Goal: Task Accomplishment & Management: Complete application form

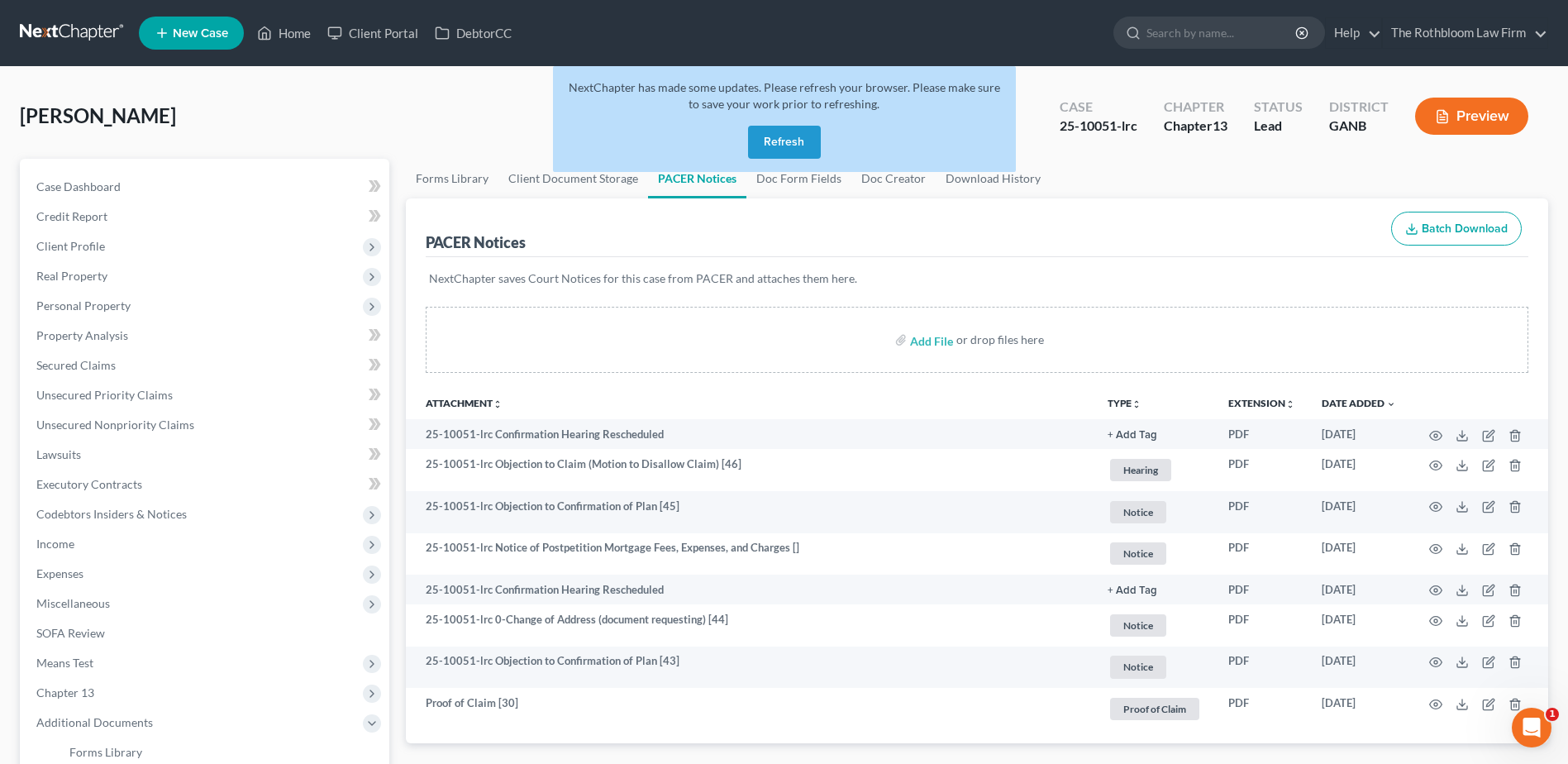
click at [788, 137] on button "Refresh" at bounding box center [785, 142] width 73 height 33
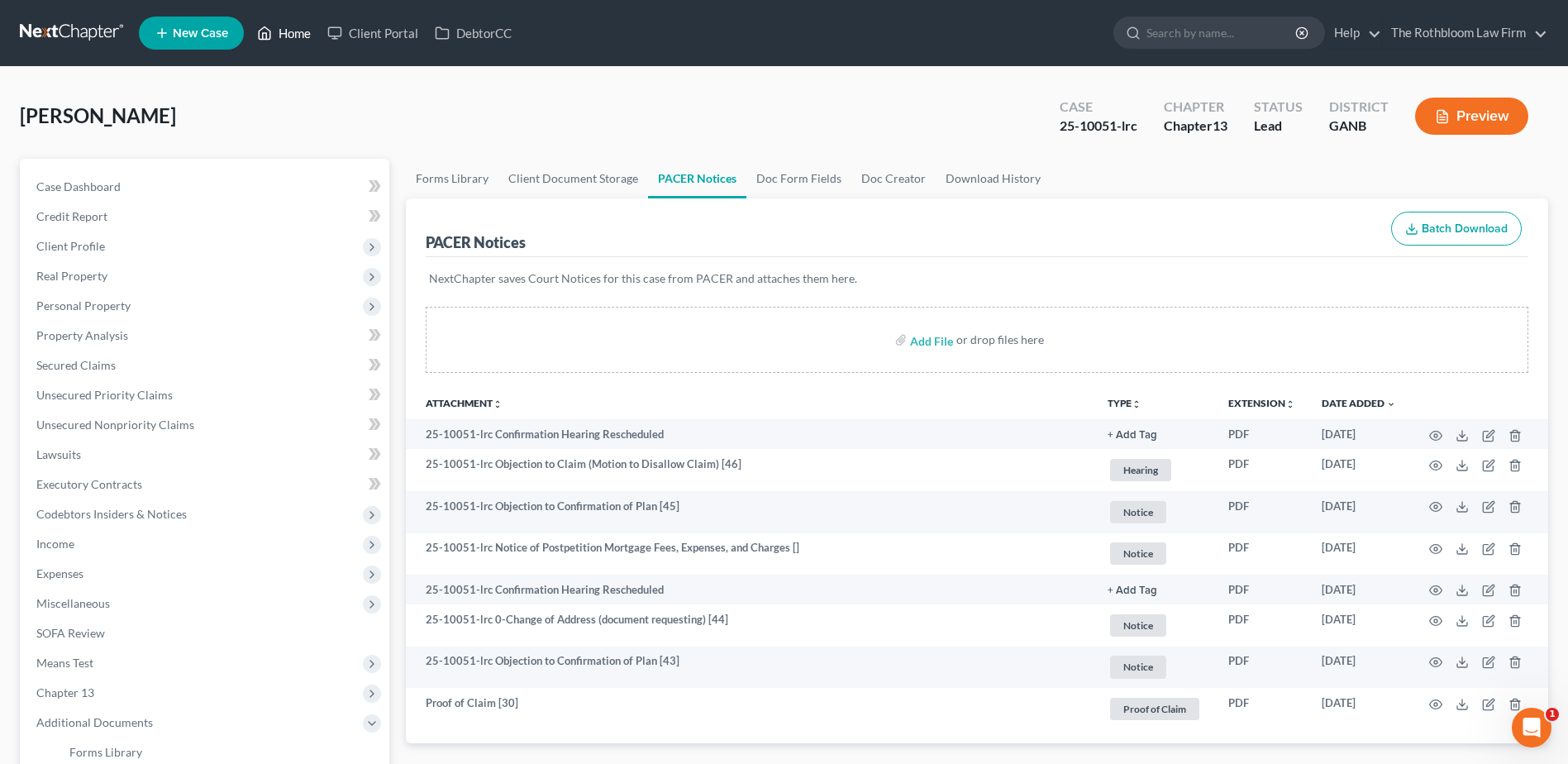
click at [300, 34] on link "Home" at bounding box center [284, 33] width 70 height 30
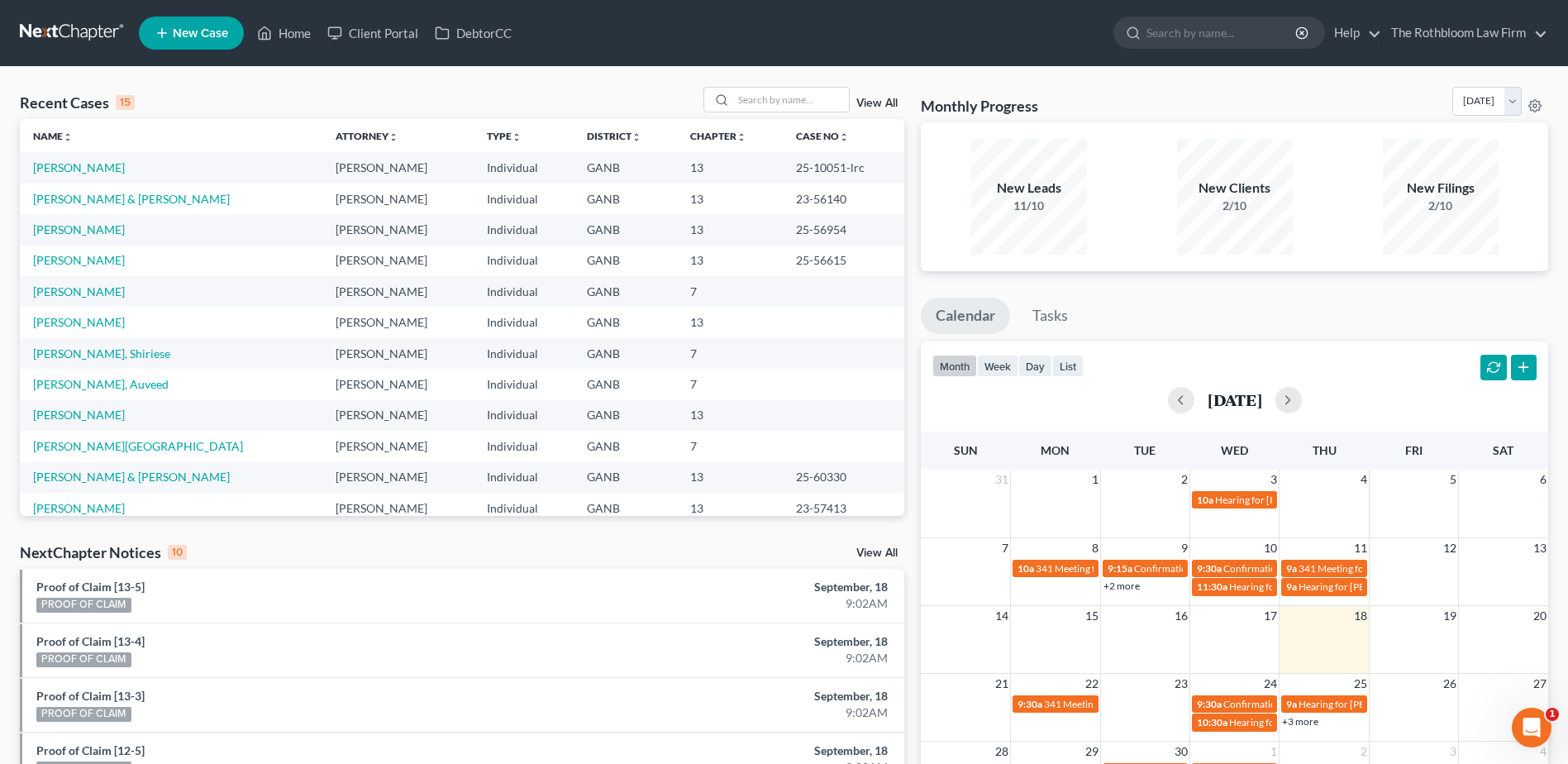
click at [49, 239] on td "[PERSON_NAME]" at bounding box center [171, 229] width 303 height 30
click at [57, 225] on link "[PERSON_NAME]" at bounding box center [78, 230] width 91 height 14
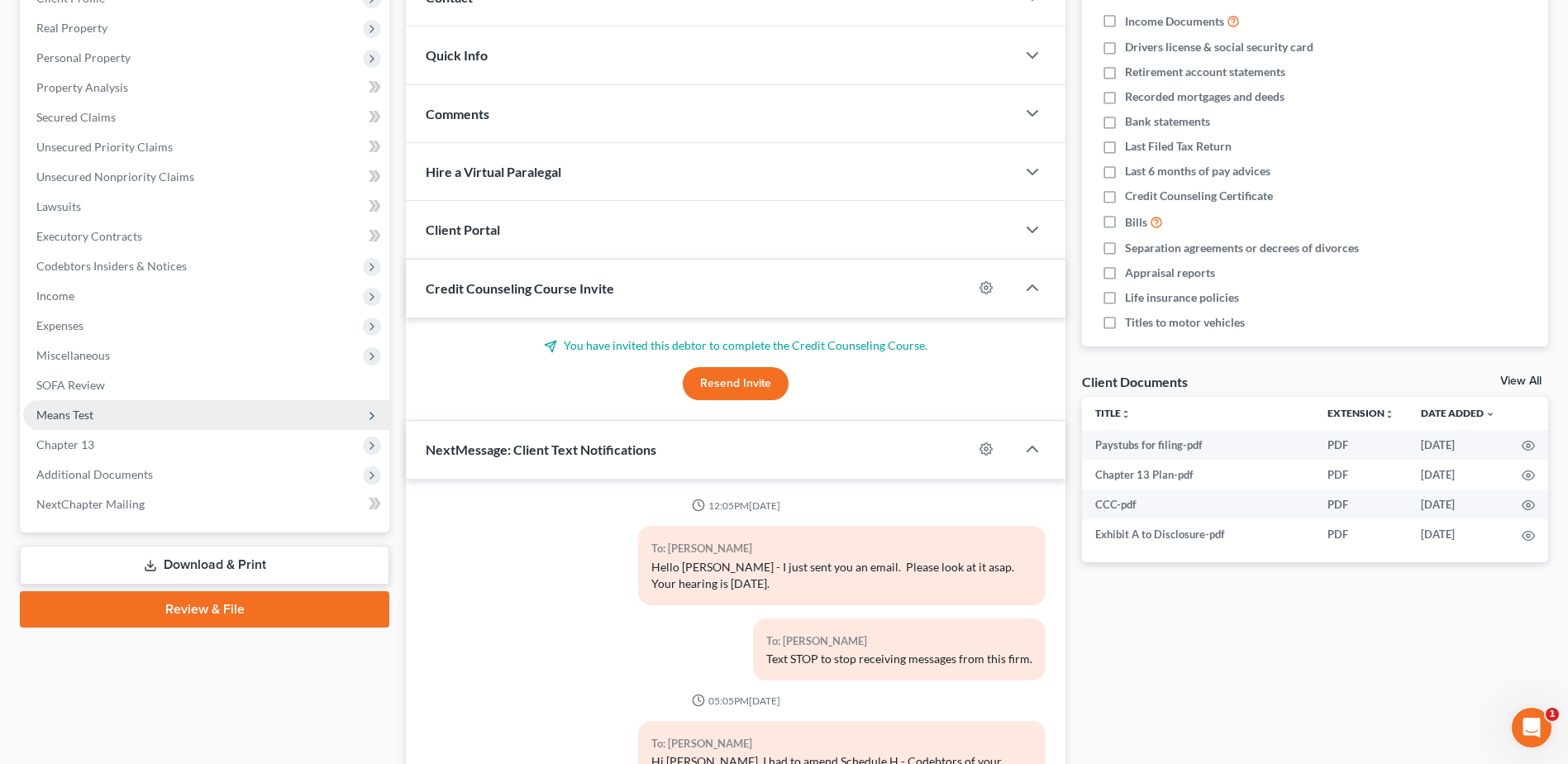
scroll to position [284, 0]
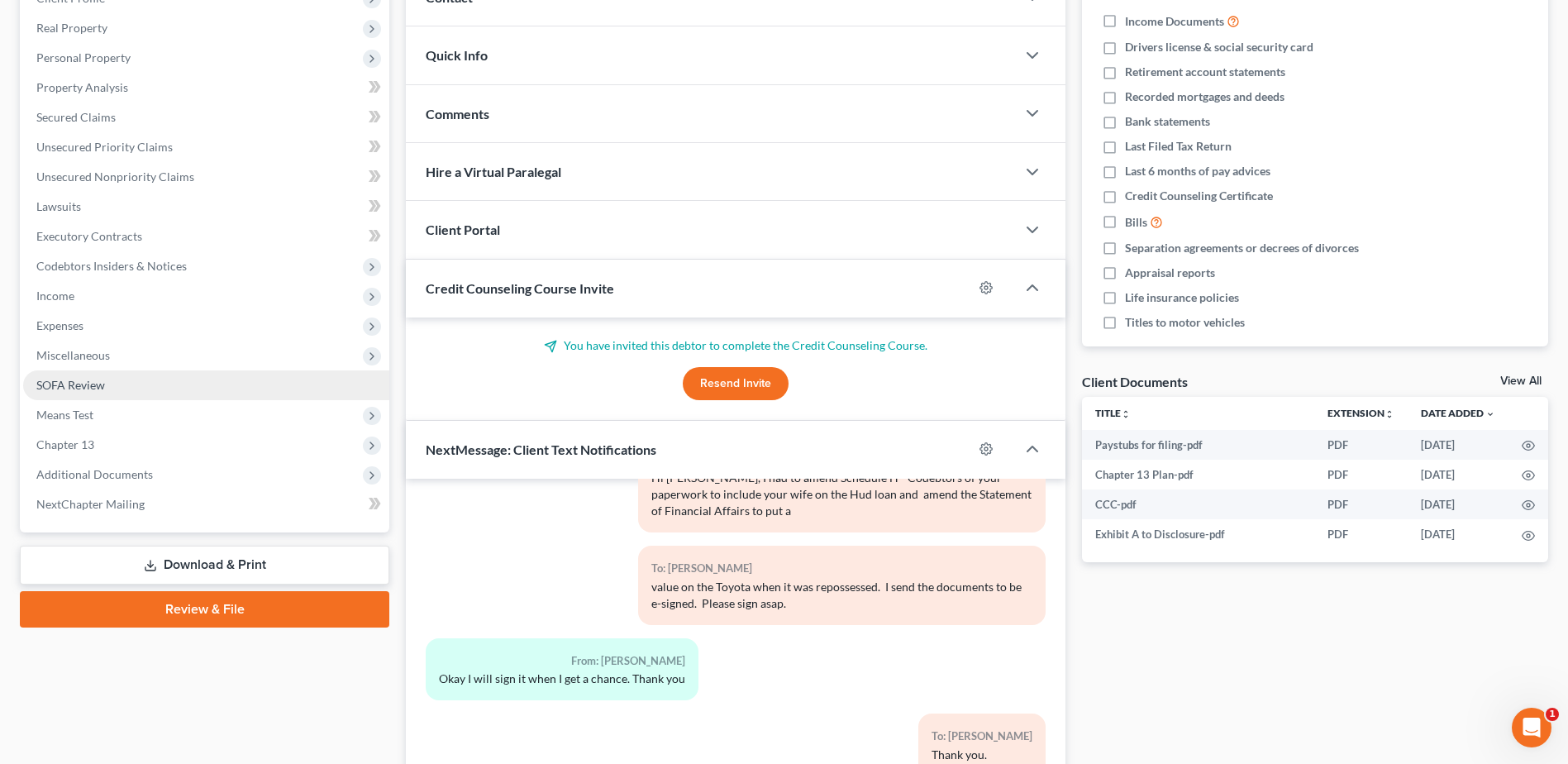
click at [90, 382] on span "SOFA Review" at bounding box center [70, 385] width 69 height 14
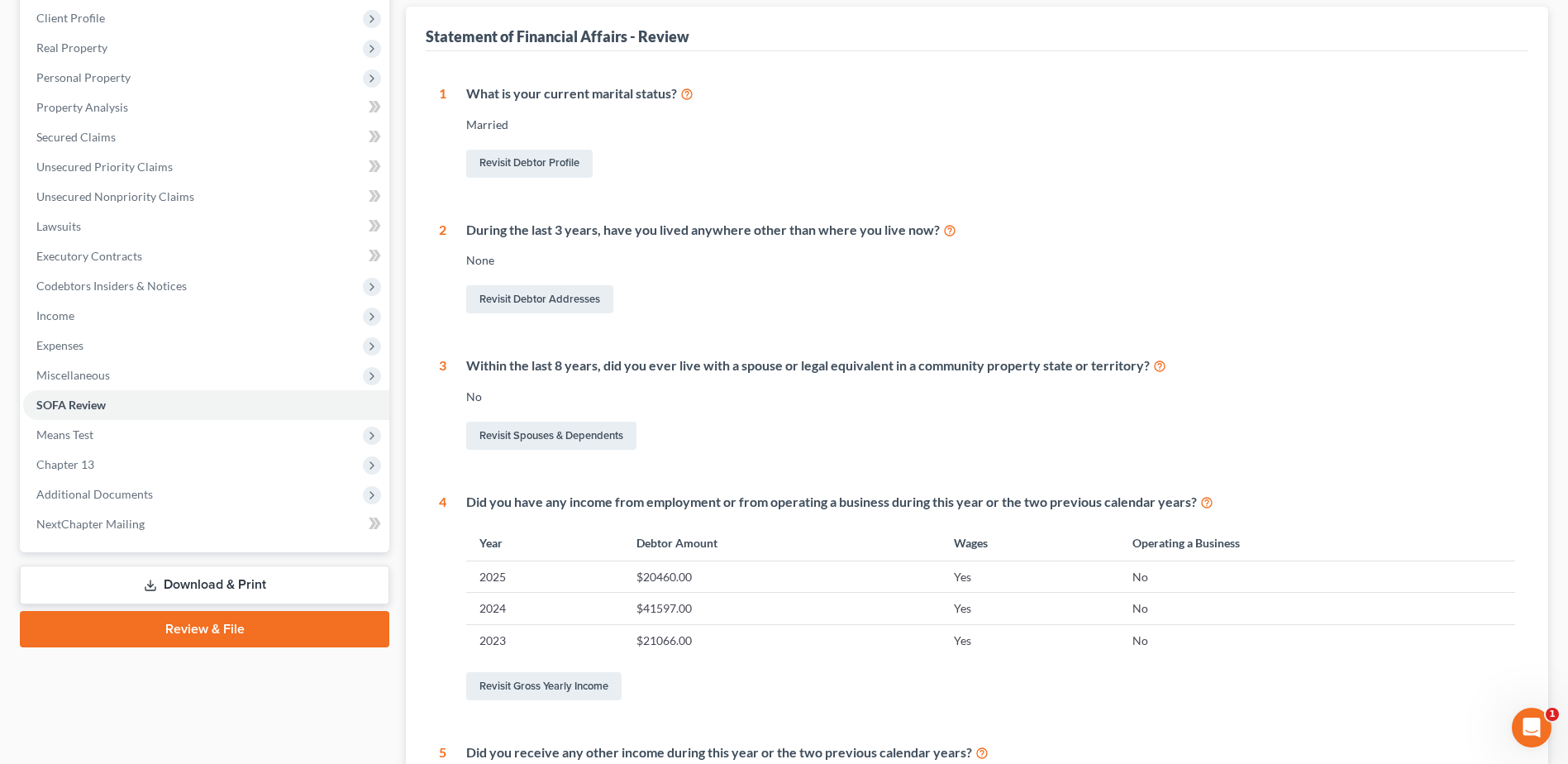
scroll to position [83, 0]
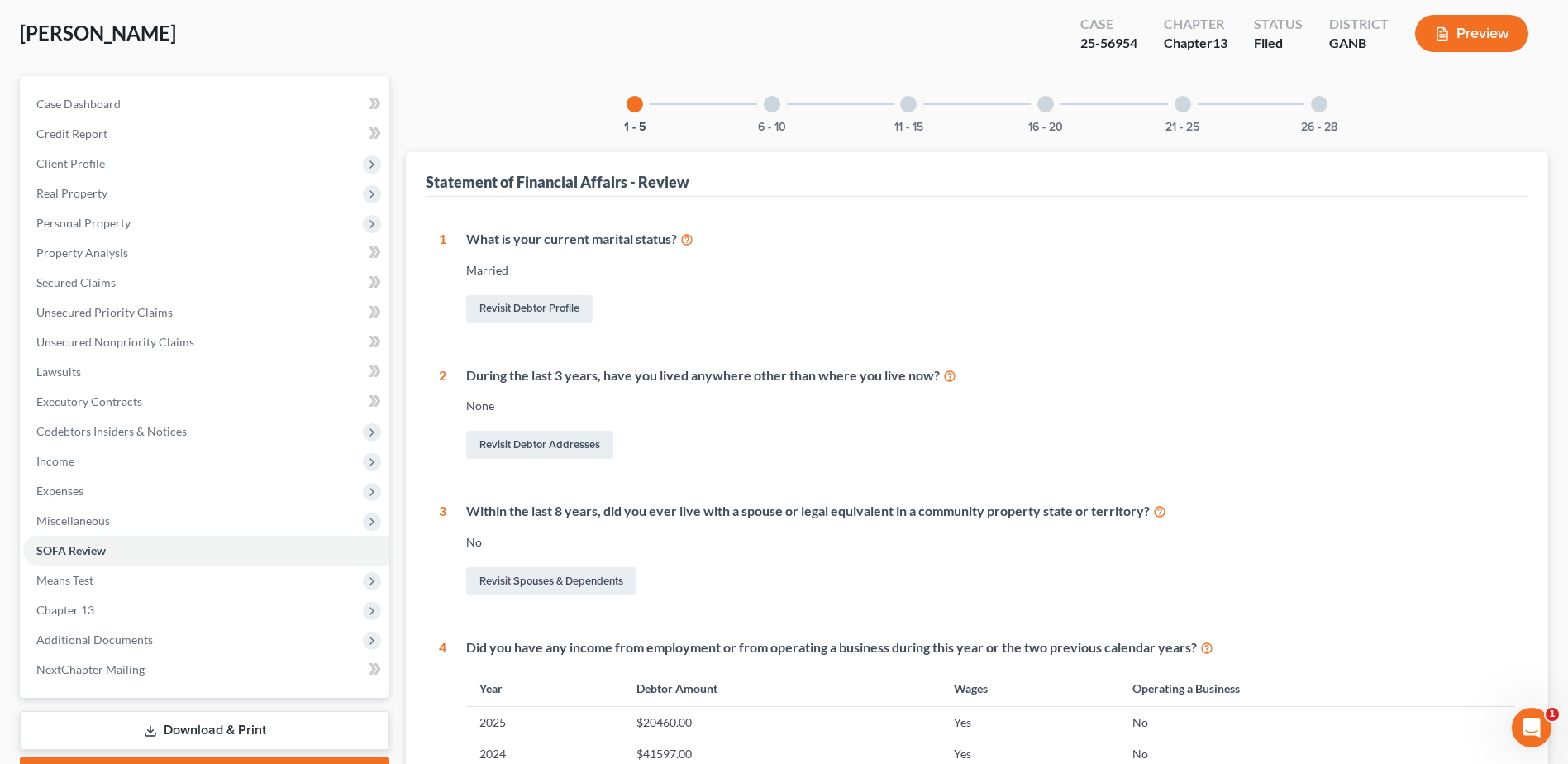
click at [915, 109] on div at bounding box center [908, 104] width 17 height 17
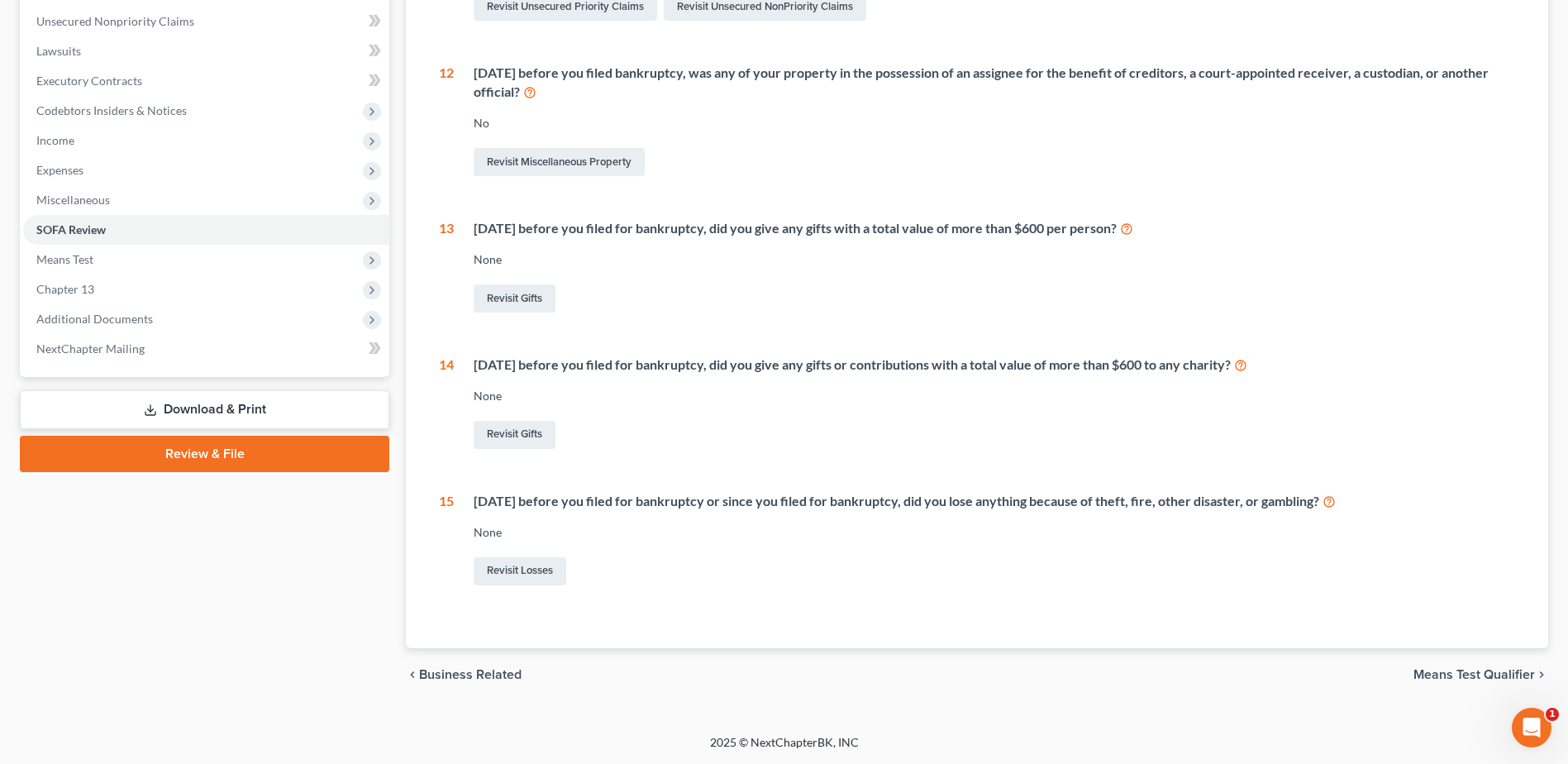
scroll to position [0, 0]
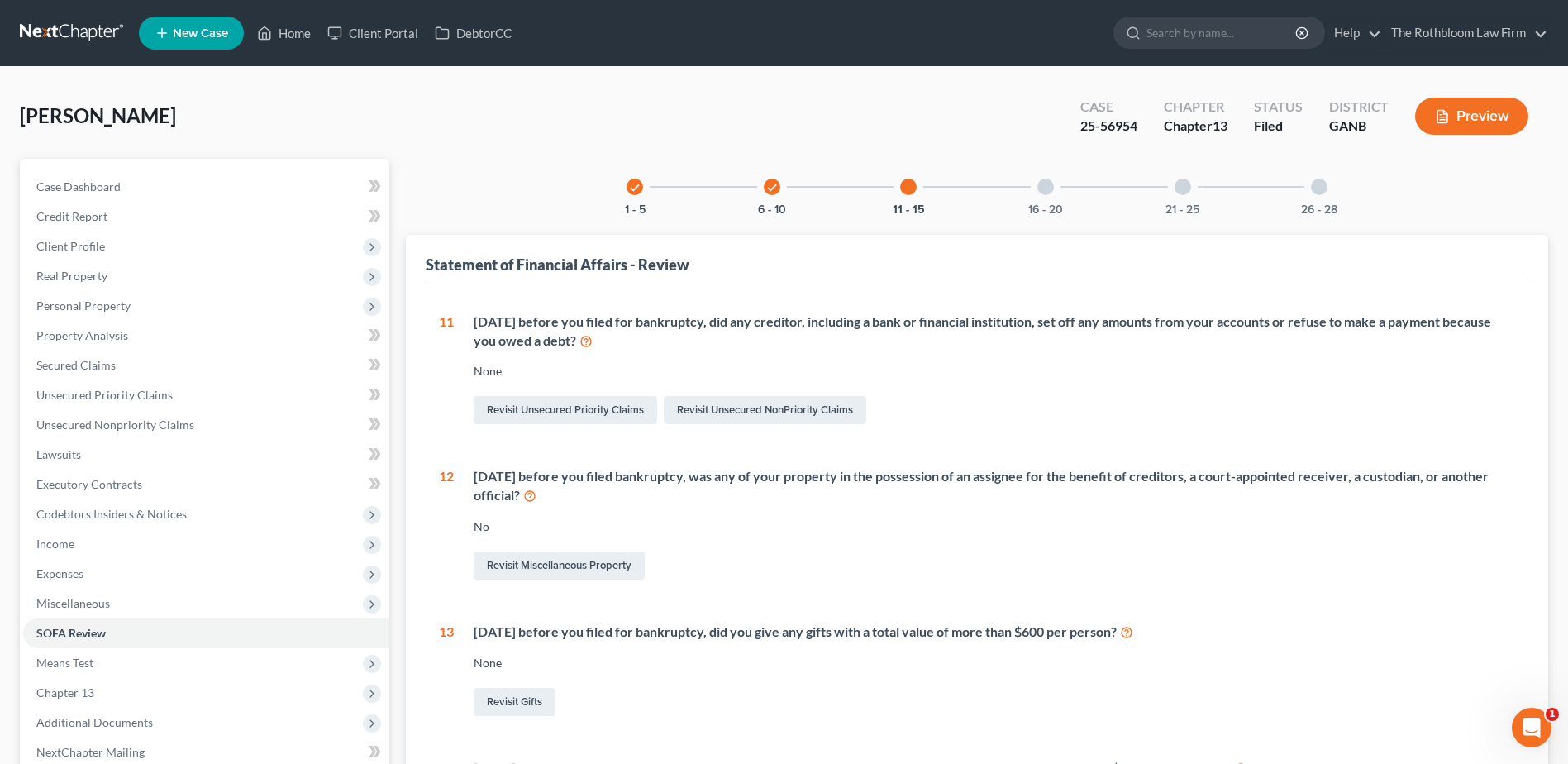
click at [1042, 189] on div at bounding box center [1045, 186] width 17 height 17
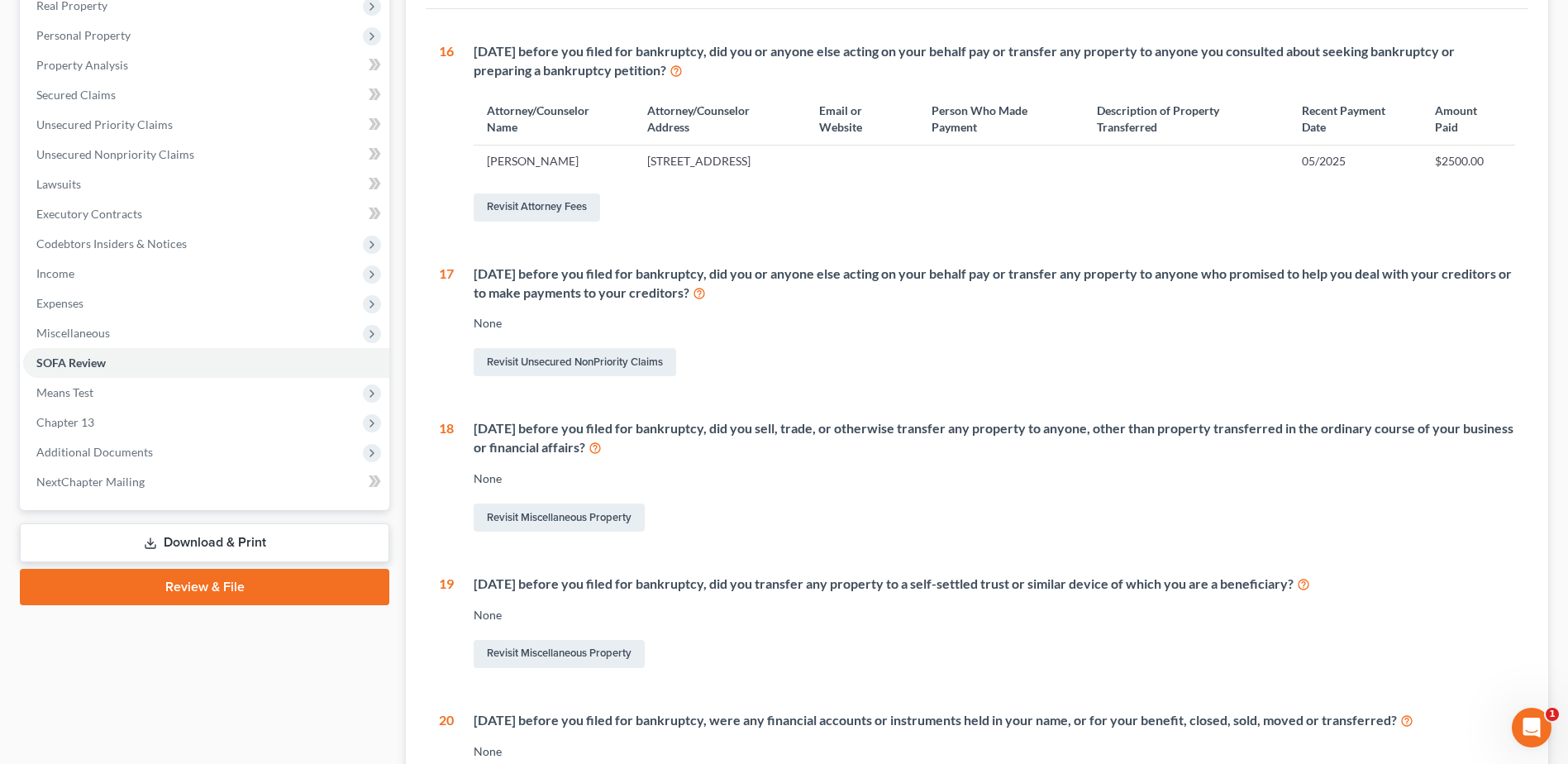
scroll to position [92, 0]
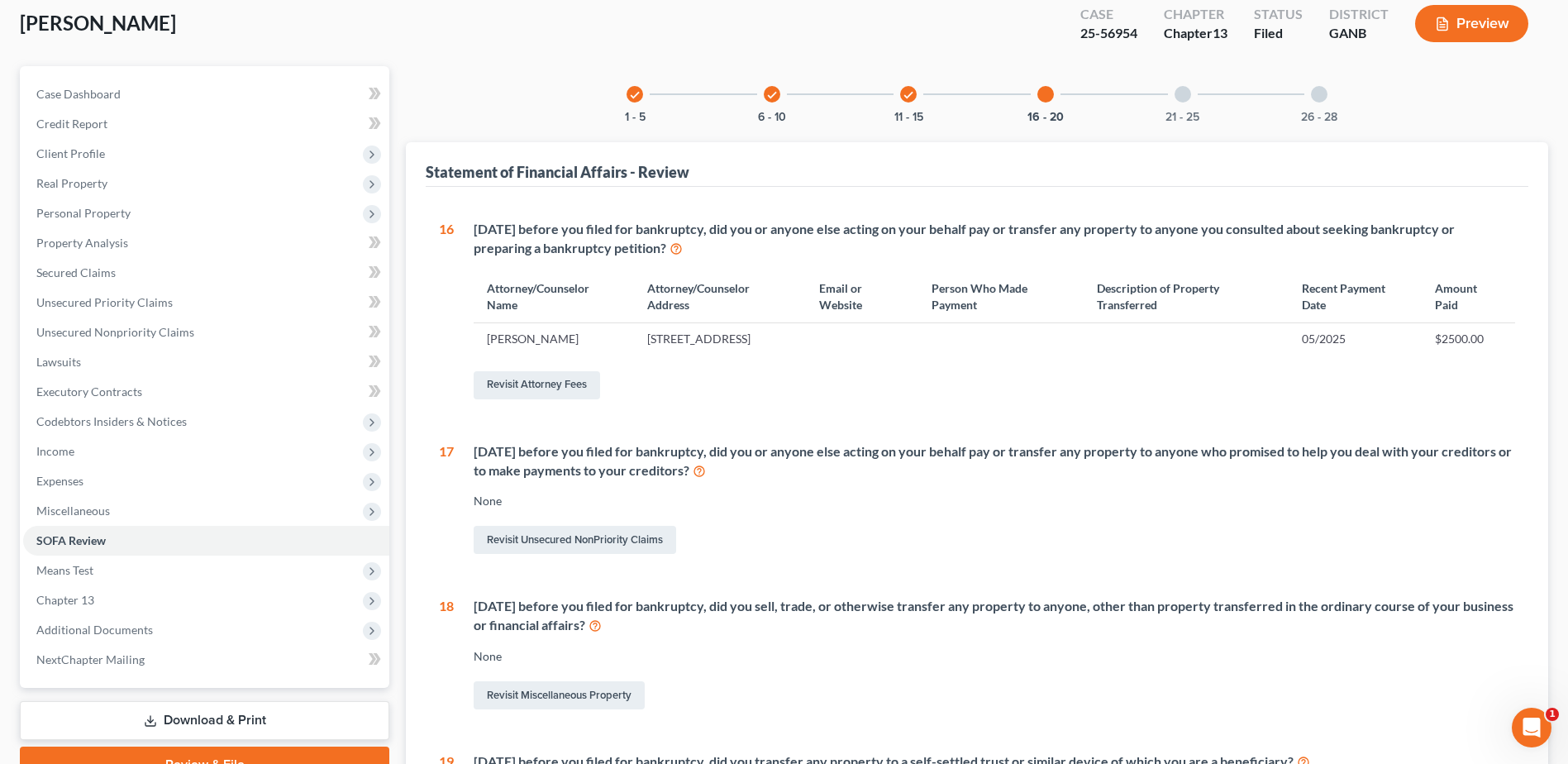
click at [1182, 106] on div "21 - 25" at bounding box center [1183, 94] width 57 height 57
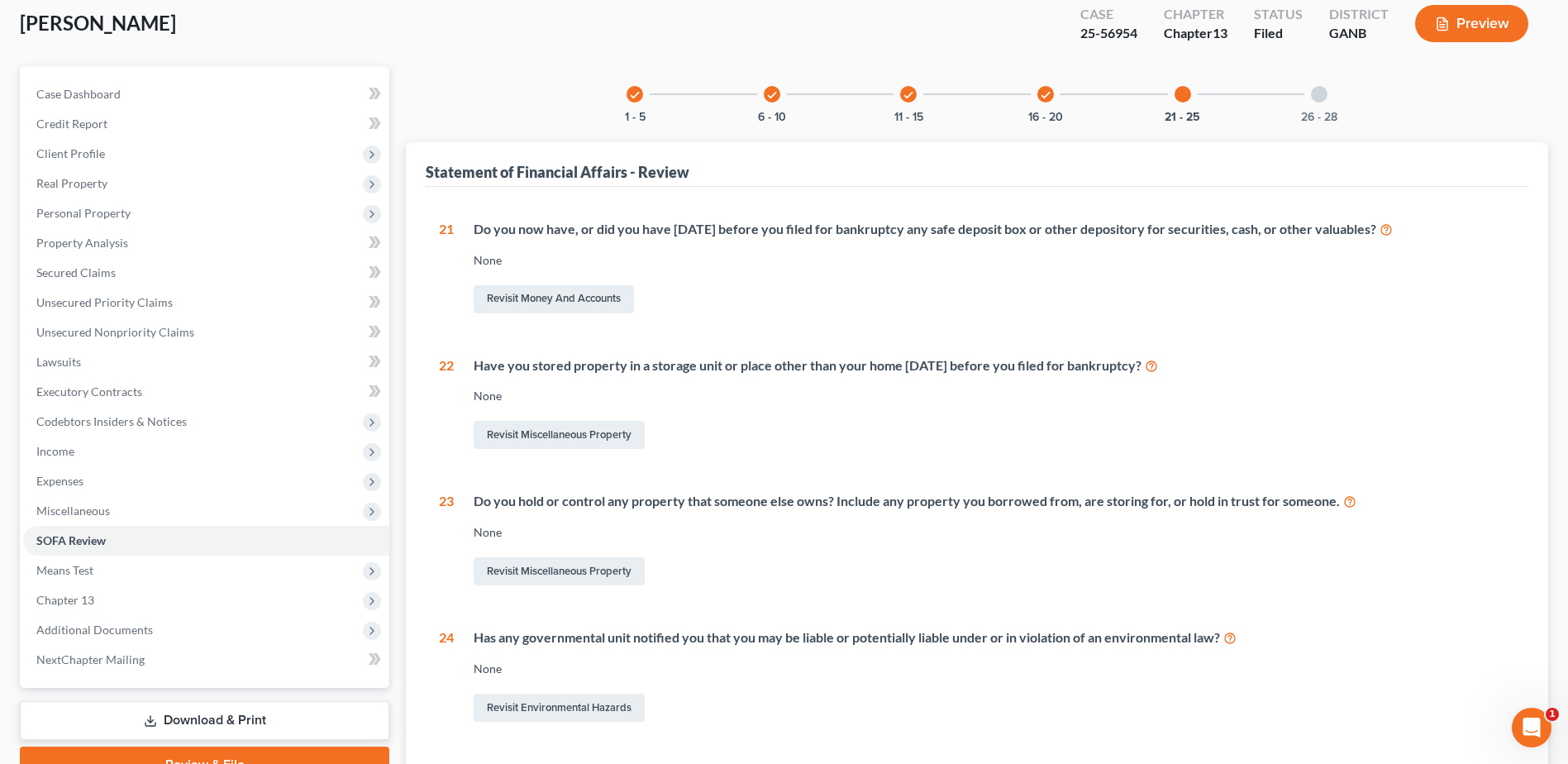
click at [767, 96] on icon "check" at bounding box center [772, 95] width 11 height 11
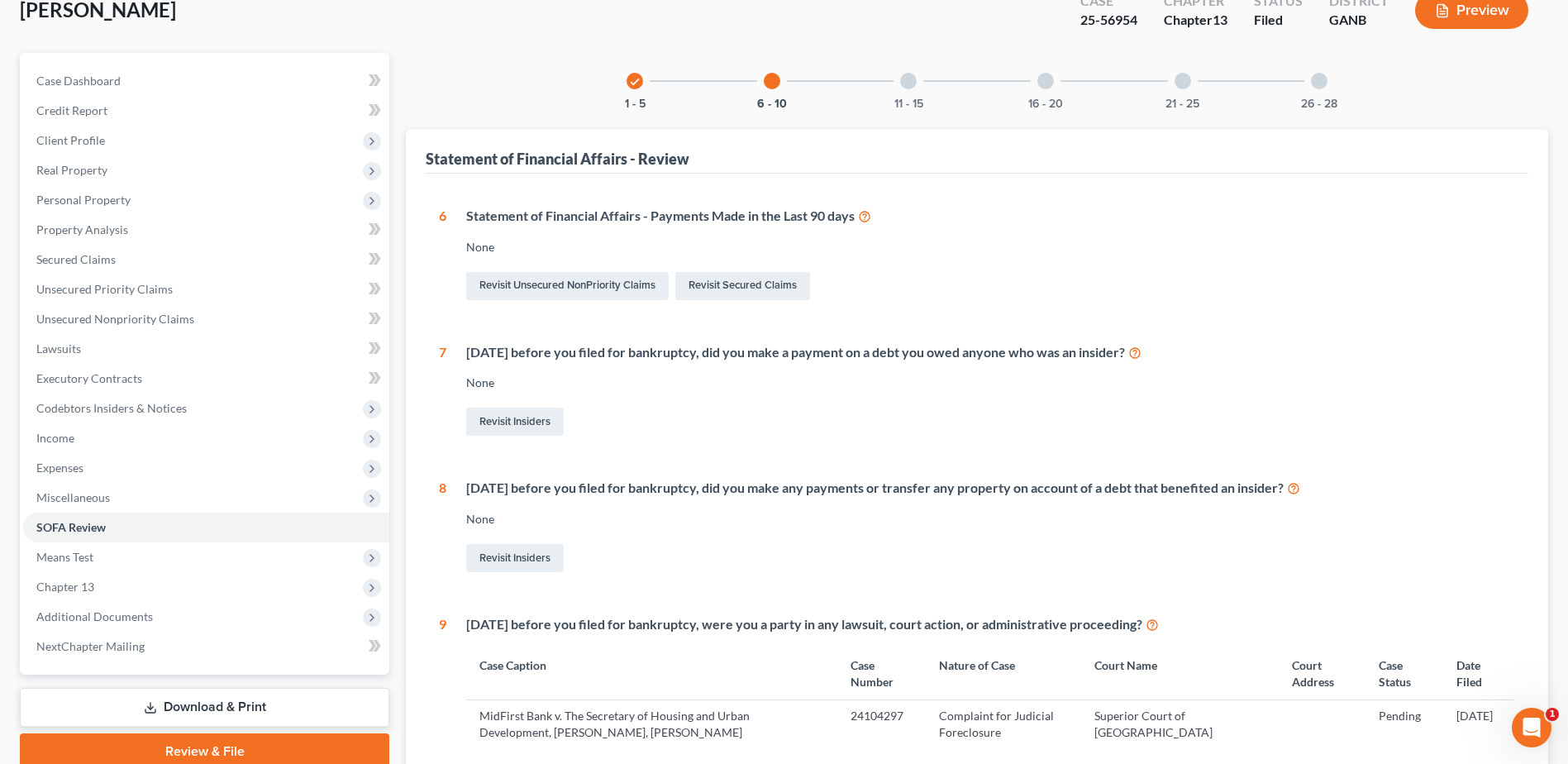
scroll to position [500, 0]
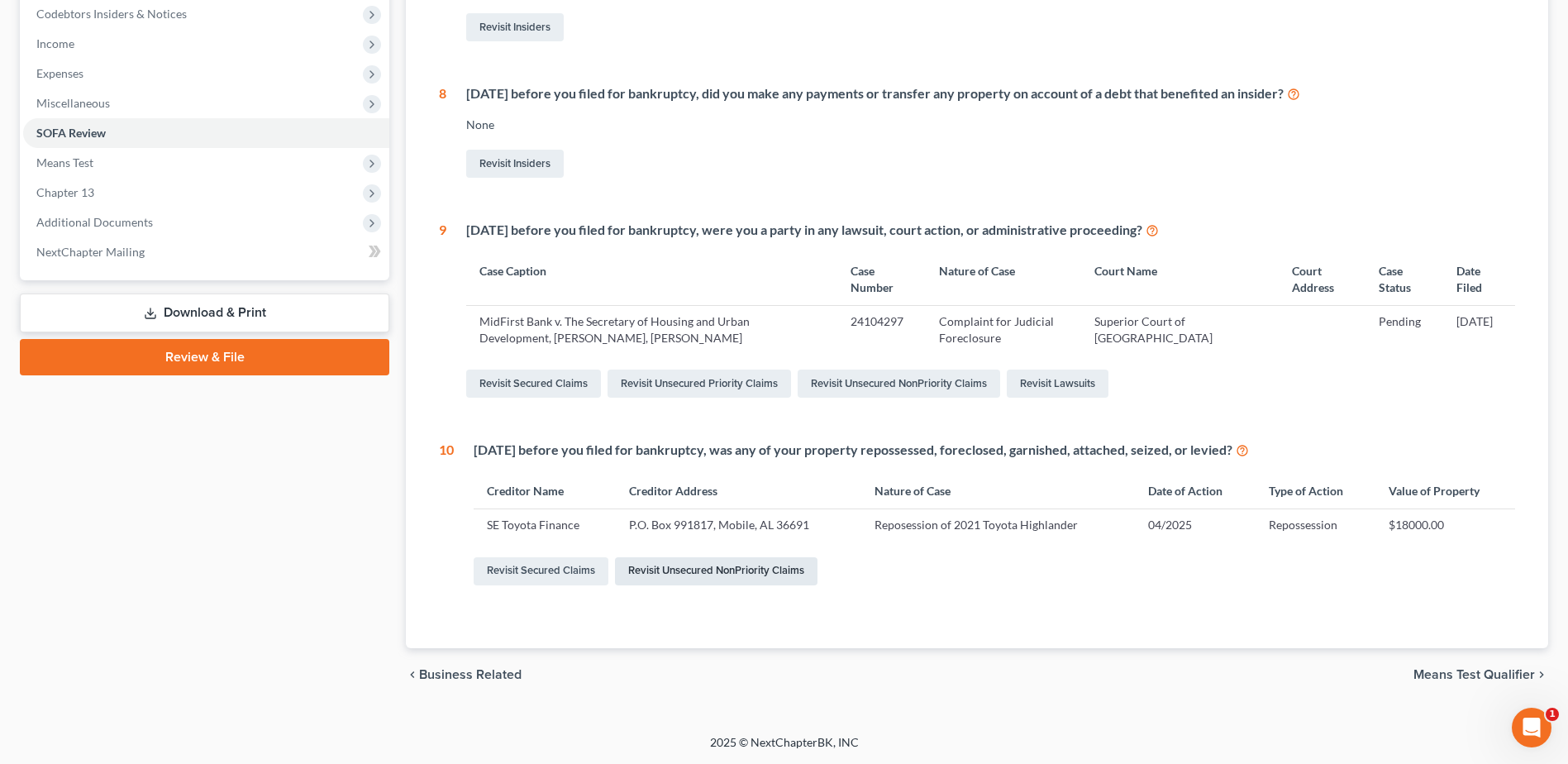
click at [680, 570] on link "Revisit Unsecured NonPriority Claims" at bounding box center [716, 571] width 203 height 28
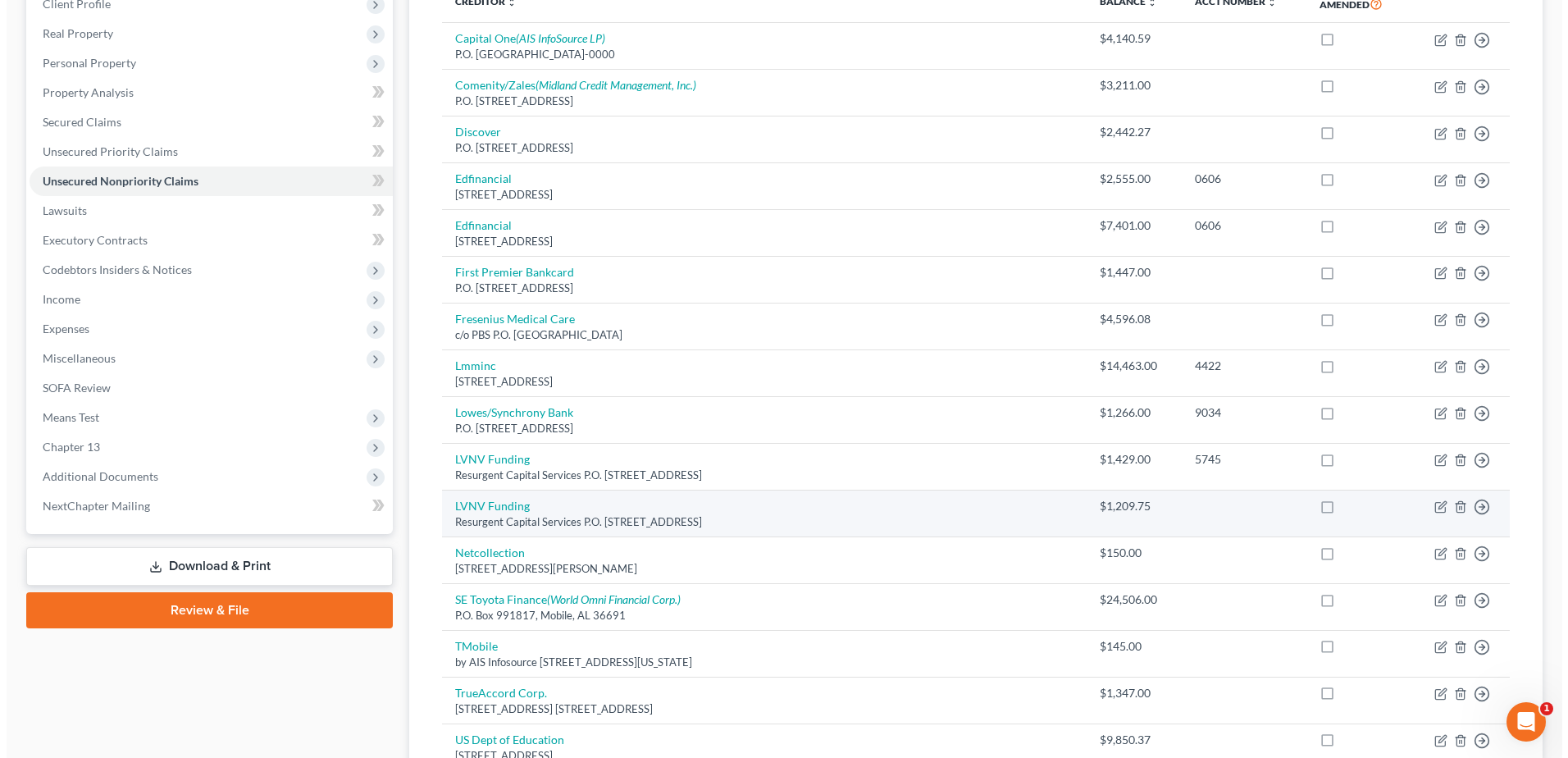
scroll to position [410, 0]
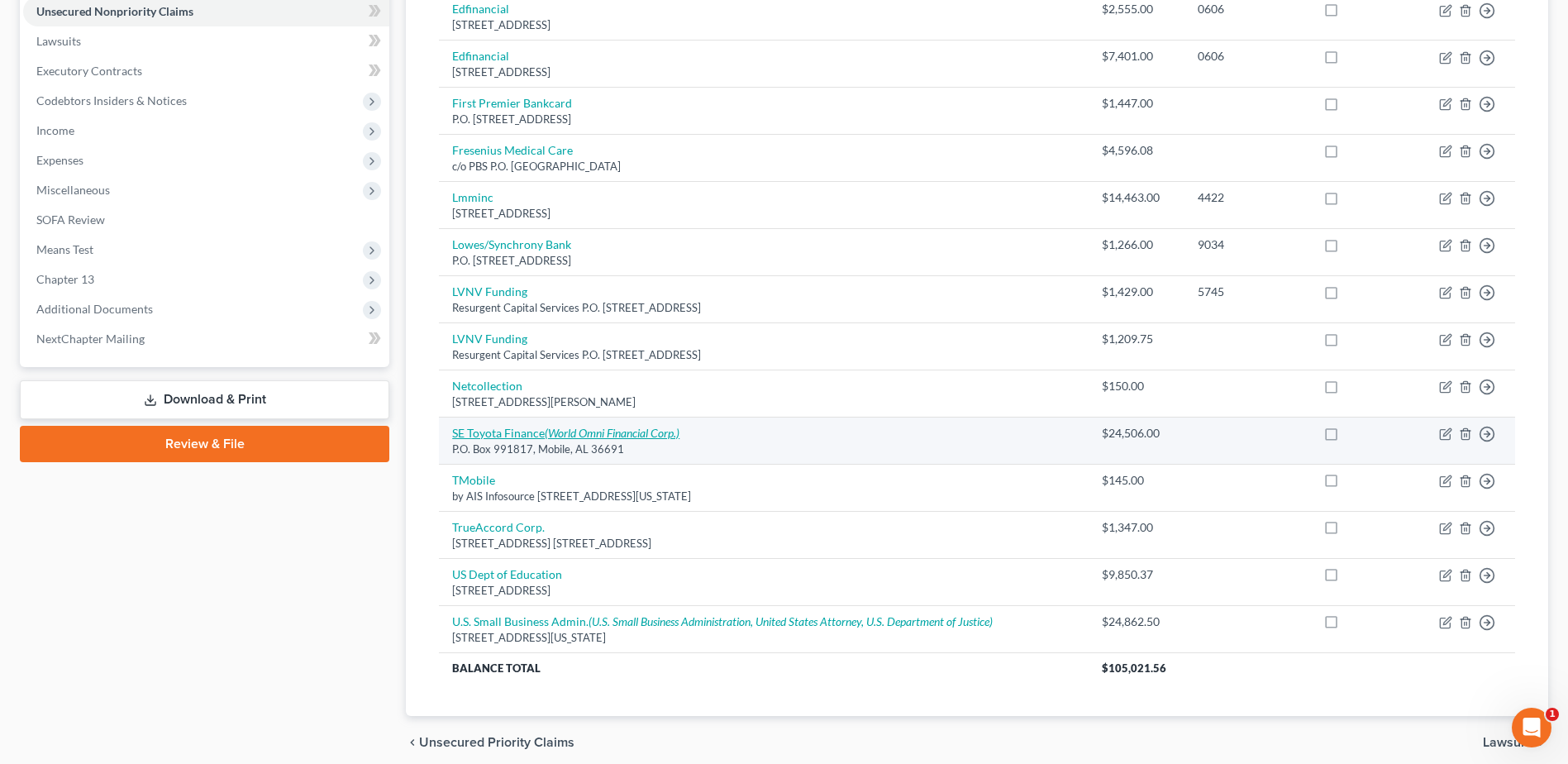
click at [480, 429] on link "SE Toyota Finance (World Omni Financial Corp.)" at bounding box center [566, 432] width 227 height 14
select select "0"
select select "4"
select select "0"
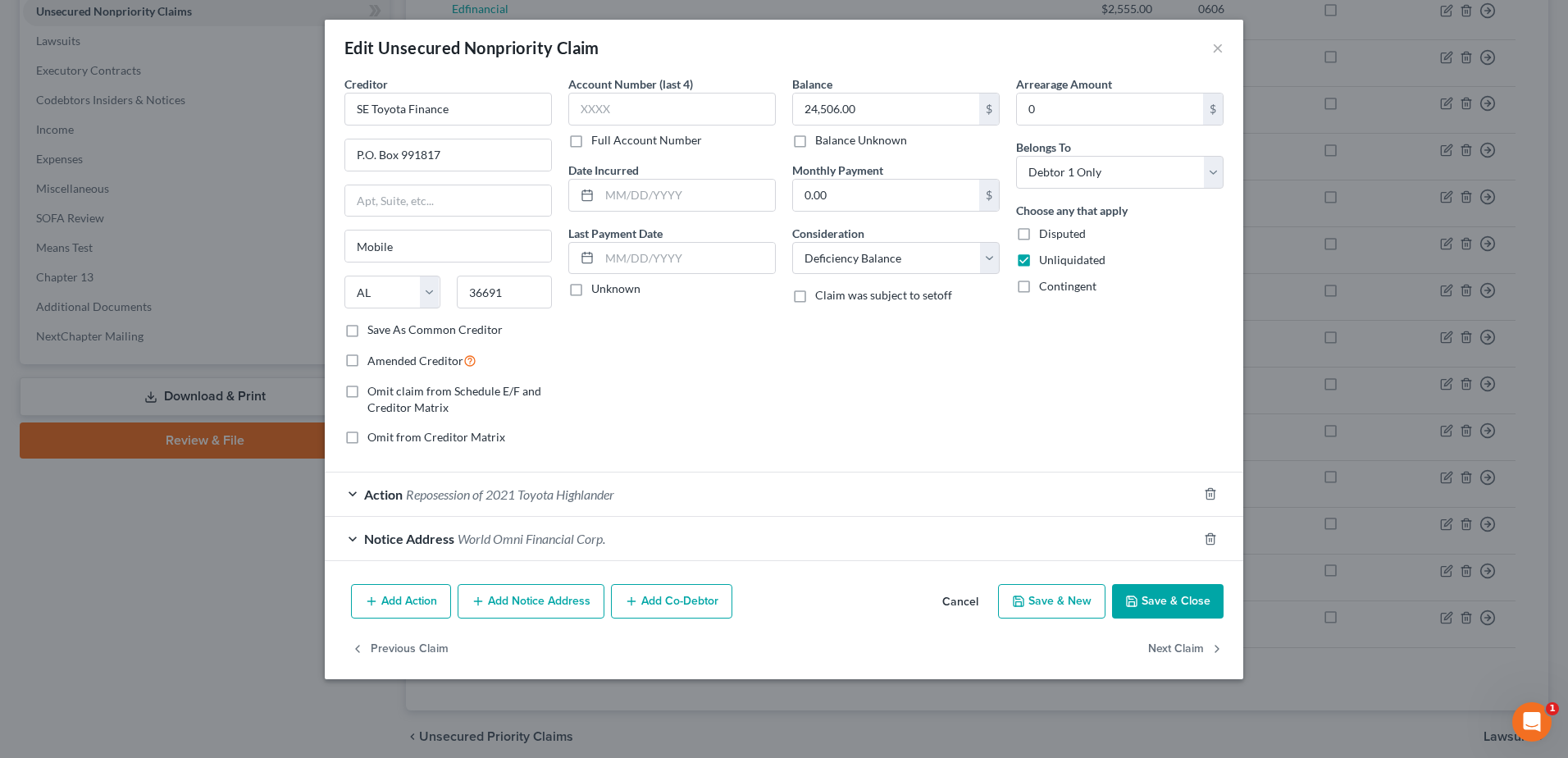
click at [490, 496] on span "Reposession of 2021 Toyota Highlander" at bounding box center [509, 494] width 208 height 16
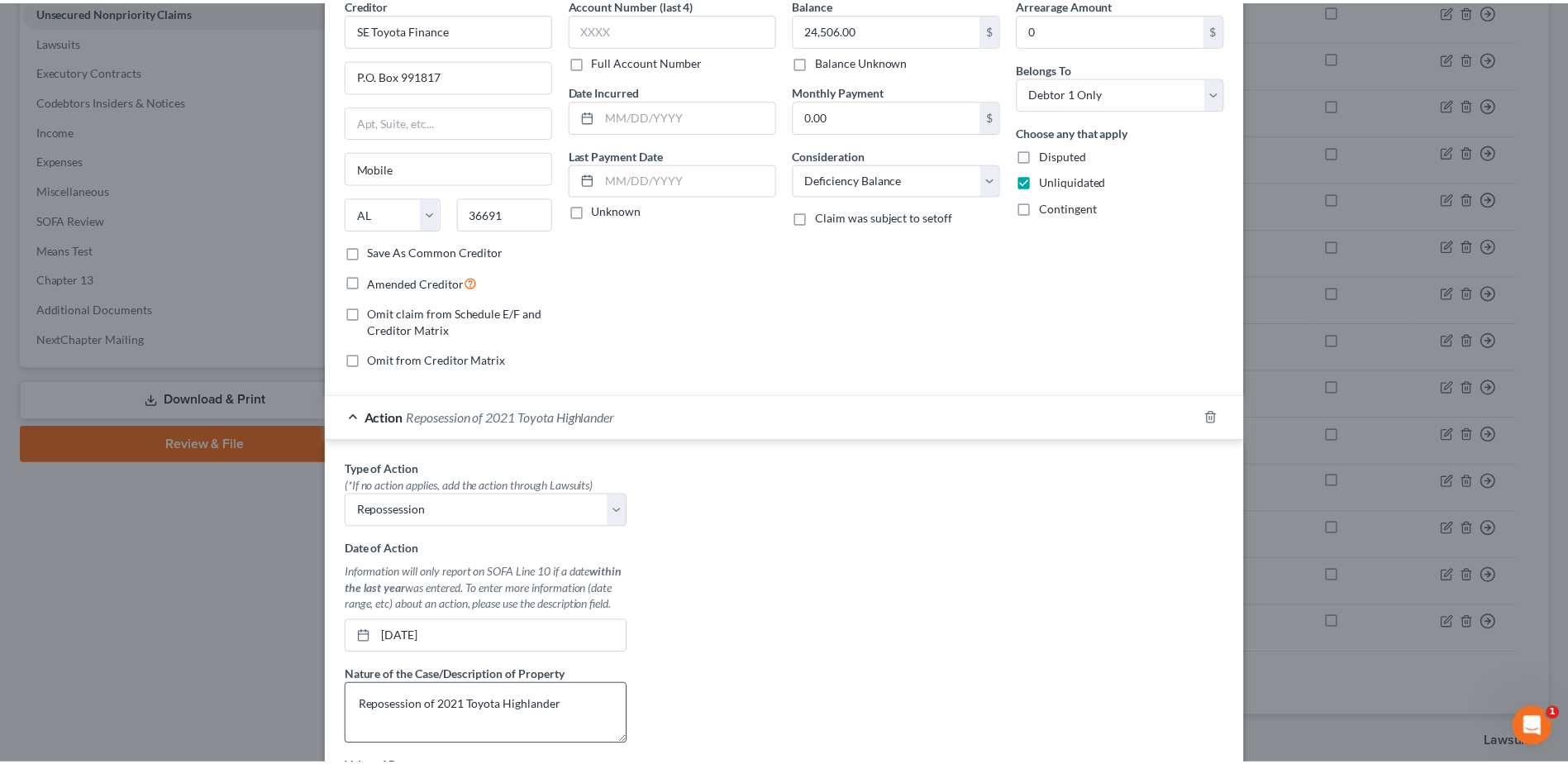
scroll to position [331, 0]
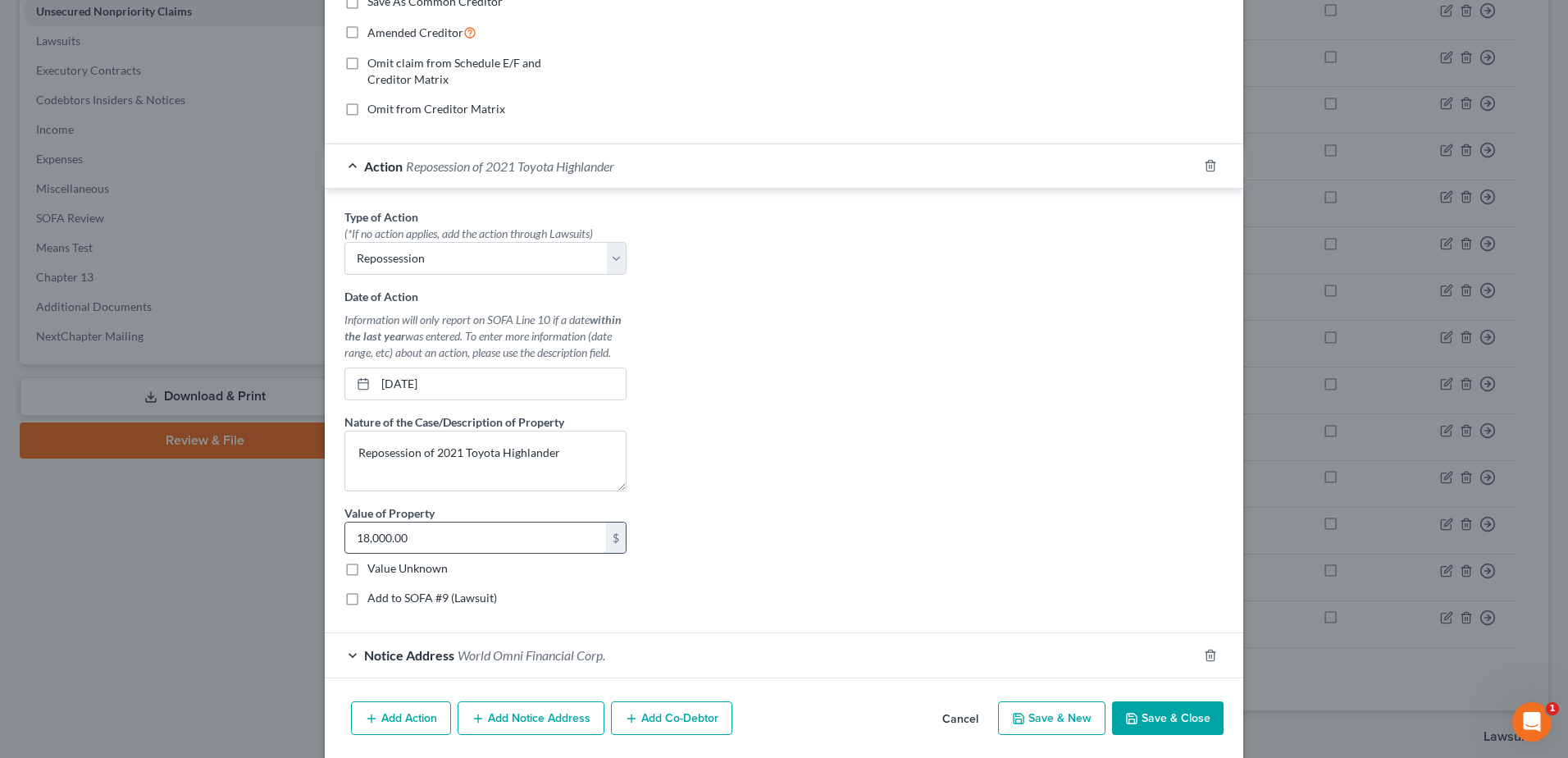
click at [429, 531] on input "18,000.00" at bounding box center [476, 538] width 261 height 31
click at [428, 551] on input "26,300" at bounding box center [476, 538] width 261 height 31
click at [413, 538] on input "26,300" at bounding box center [476, 538] width 261 height 31
type input "26,300.00"
click at [1162, 721] on button "Save & Close" at bounding box center [1167, 718] width 111 height 35
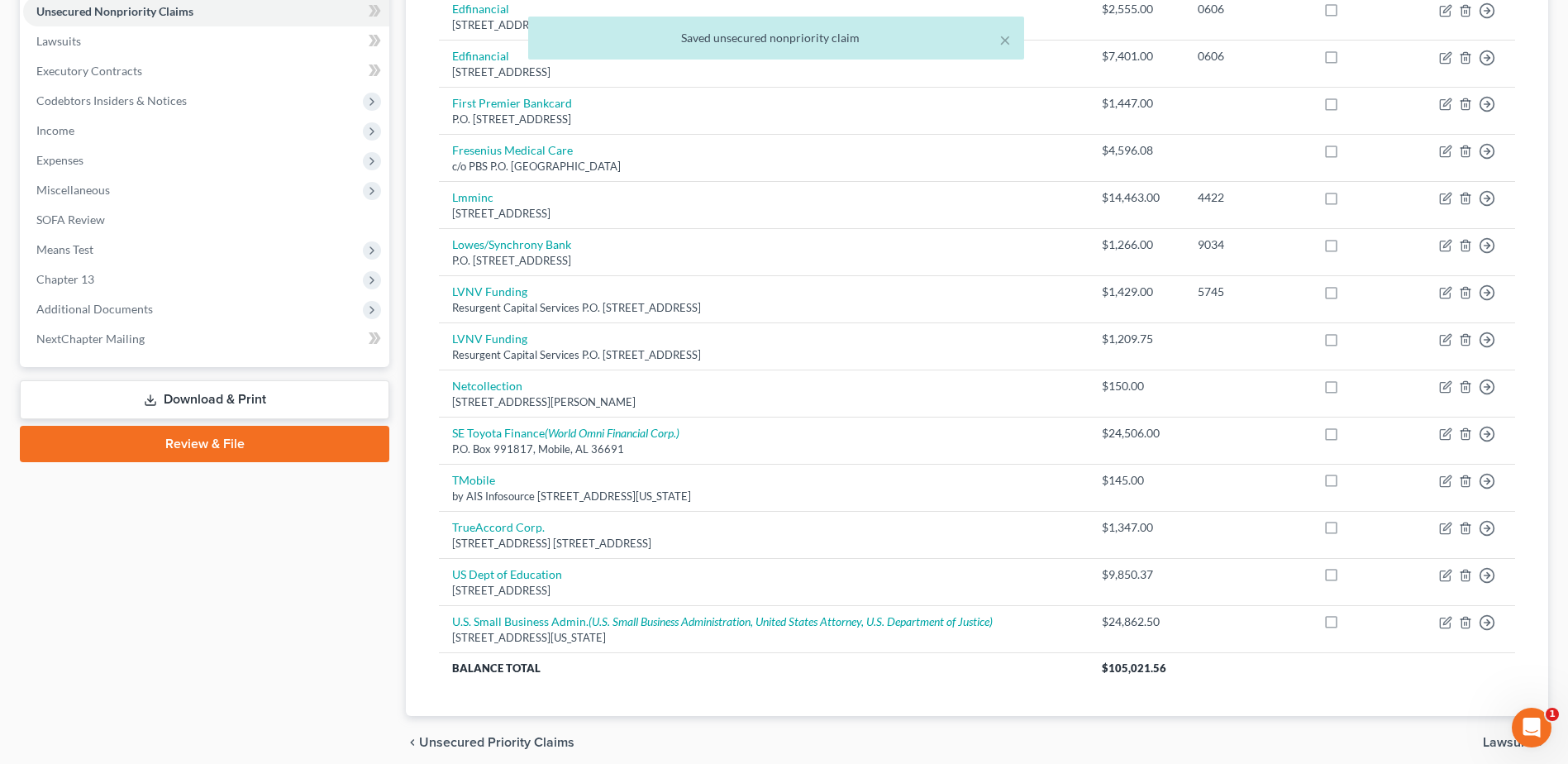
click at [218, 406] on link "Download & Print" at bounding box center [204, 399] width 370 height 39
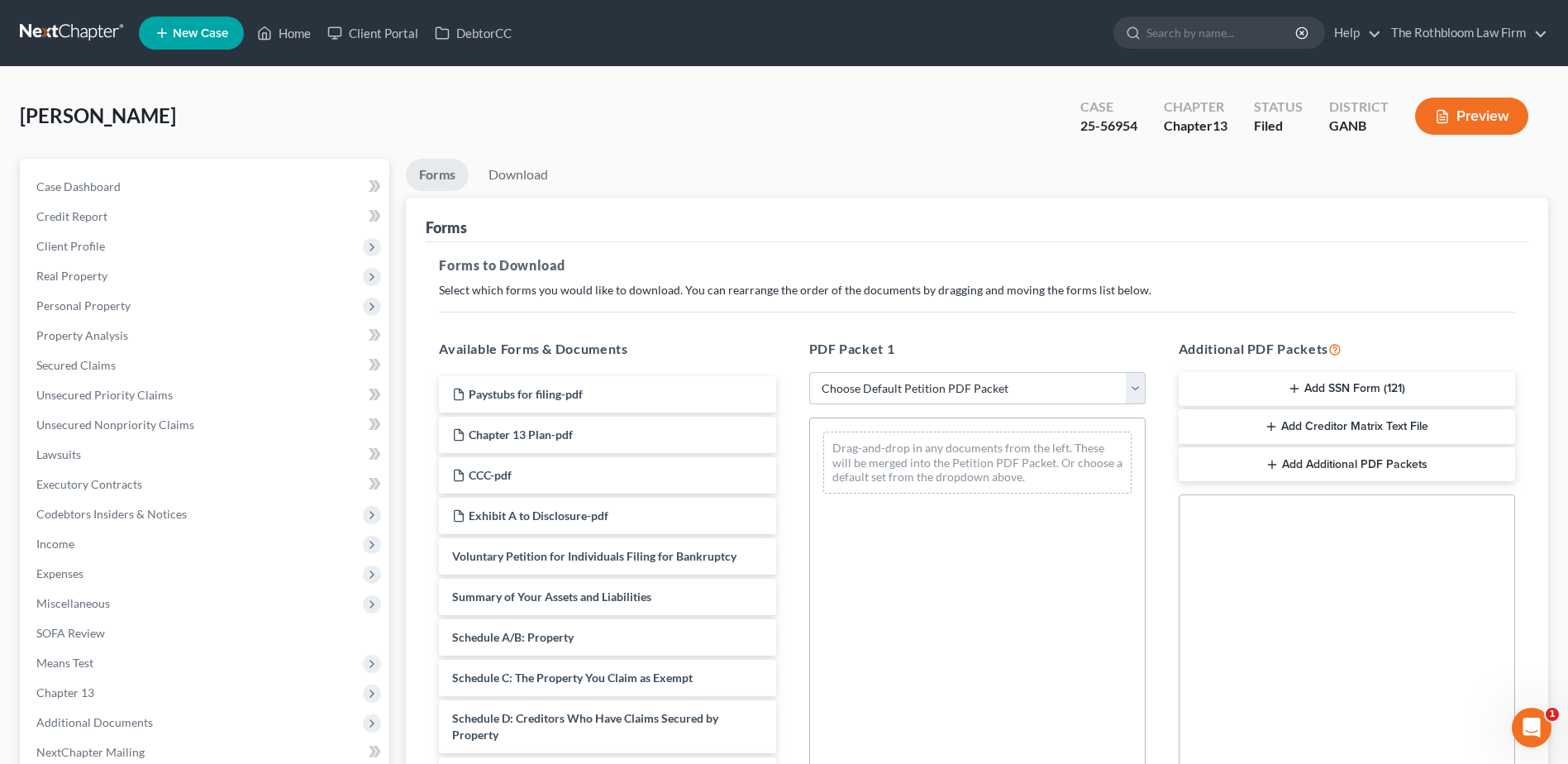
click at [851, 387] on select "Choose Default Petition PDF Packet Complete Bankruptcy Petition (all forms and …" at bounding box center [977, 388] width 337 height 33
select select "2"
click at [809, 372] on select "Choose Default Petition PDF Packet Complete Bankruptcy Petition (all forms and …" at bounding box center [977, 388] width 337 height 33
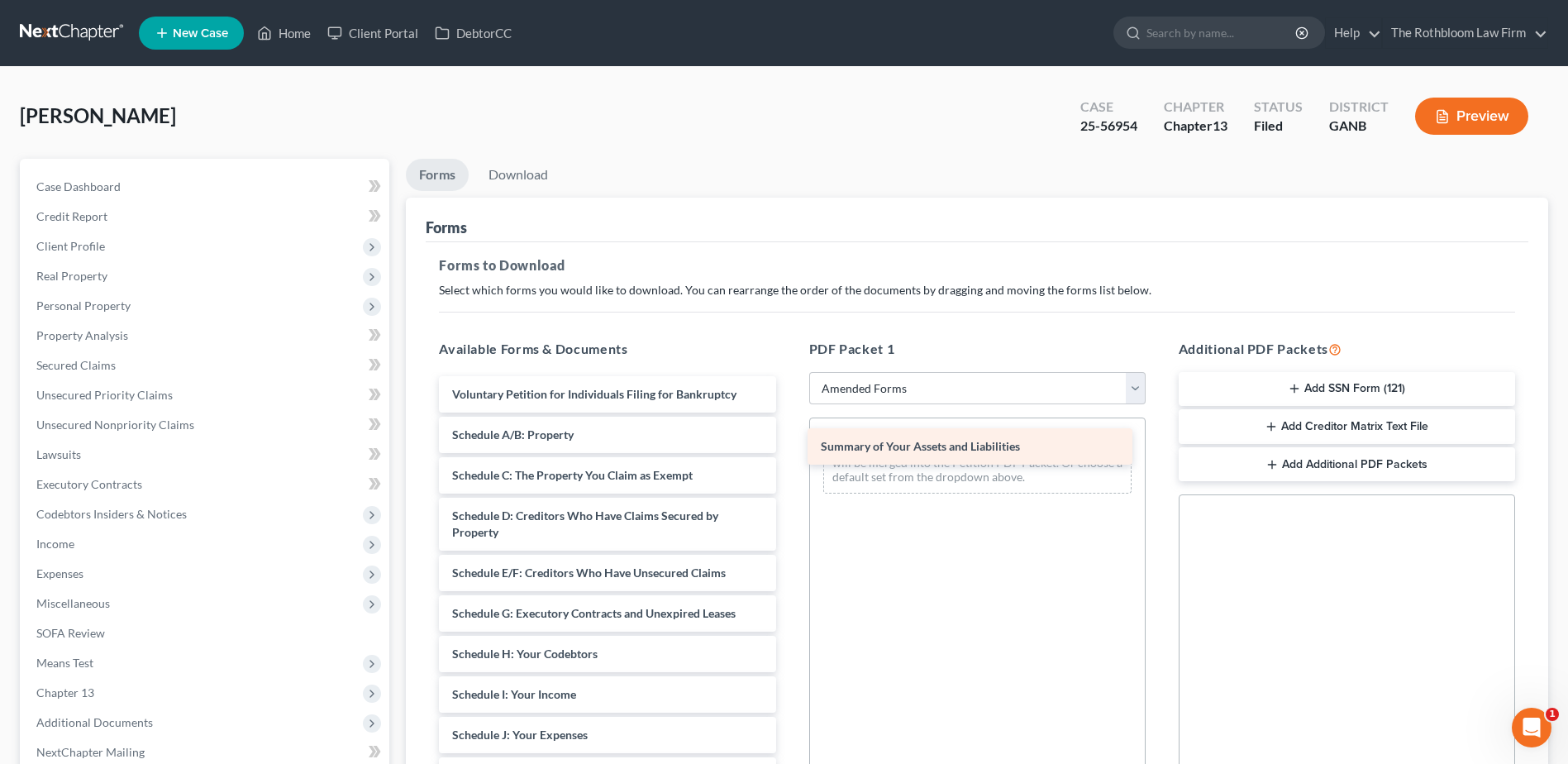
drag, startPoint x: 573, startPoint y: 433, endPoint x: 941, endPoint y: 445, distance: 368.2
click at [788, 445] on div "Summary of Your Assets and Liabilities Voluntary Petition for Individuals Filin…" at bounding box center [606, 722] width 363 height 694
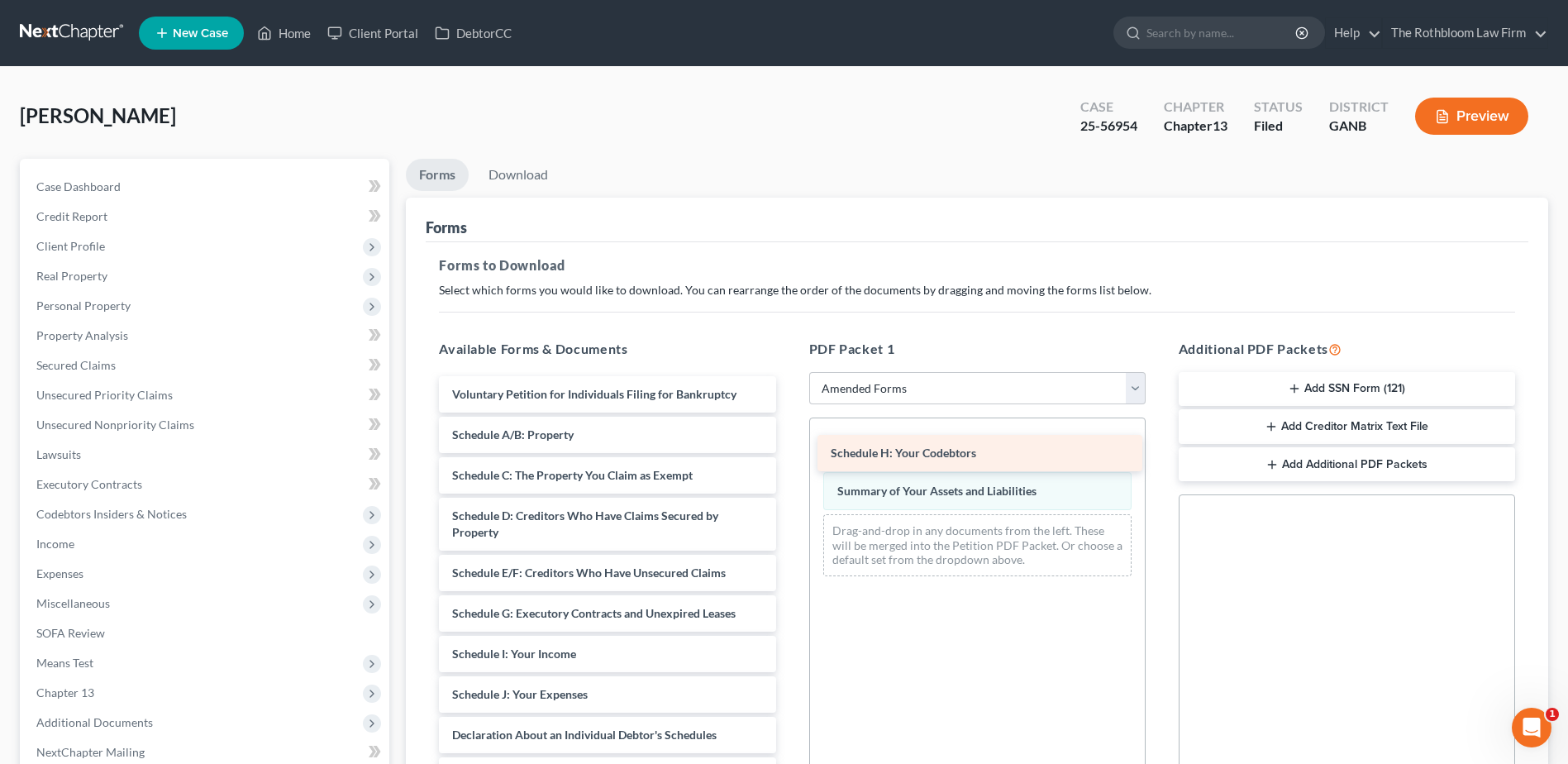
drag, startPoint x: 521, startPoint y: 656, endPoint x: 901, endPoint y: 455, distance: 429.9
click at [788, 455] on div "Schedule H: Your Codebtors Voluntary Petition for Individuals Filing for Bankru…" at bounding box center [606, 702] width 363 height 653
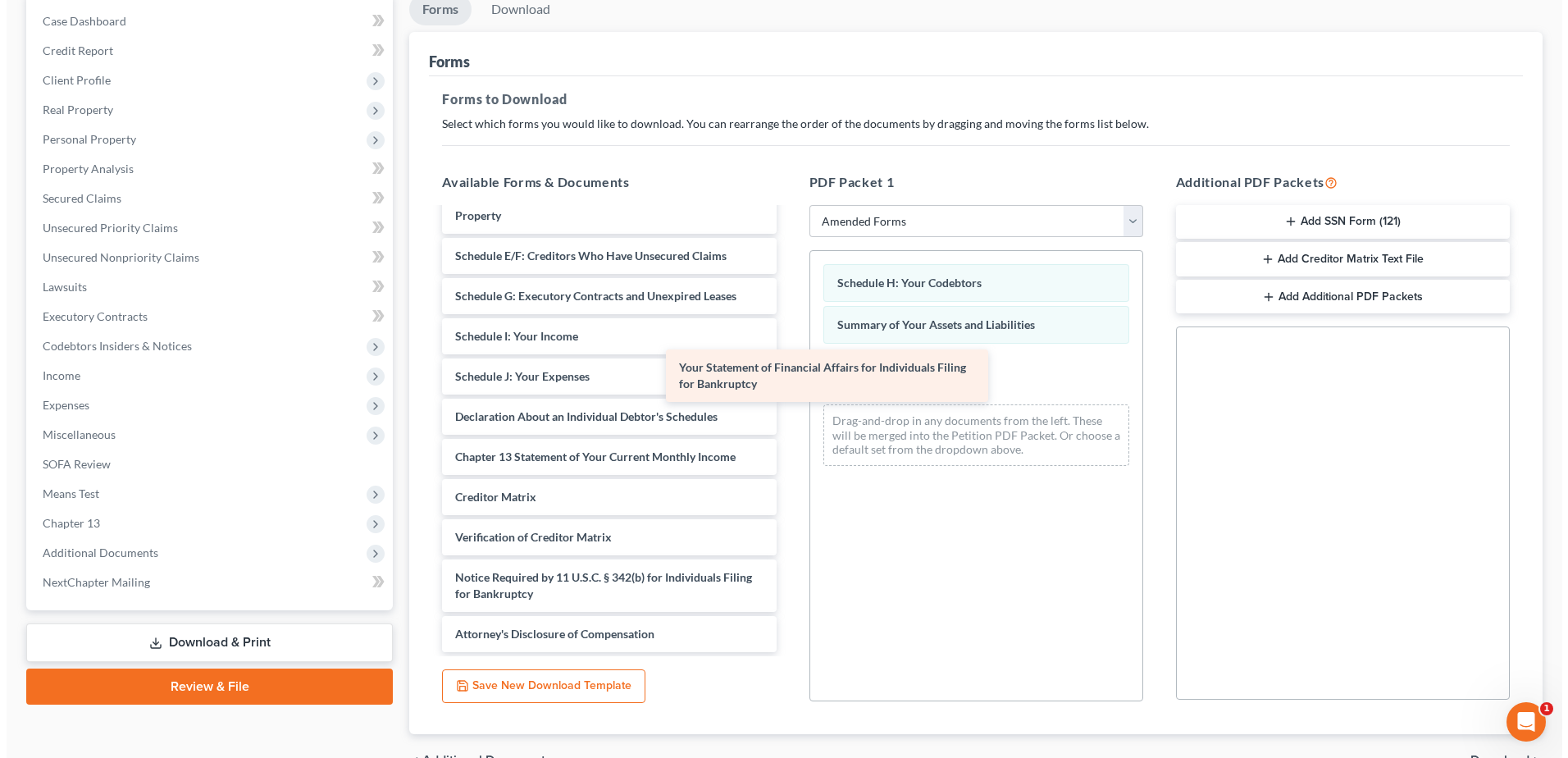
scroll to position [148, 0]
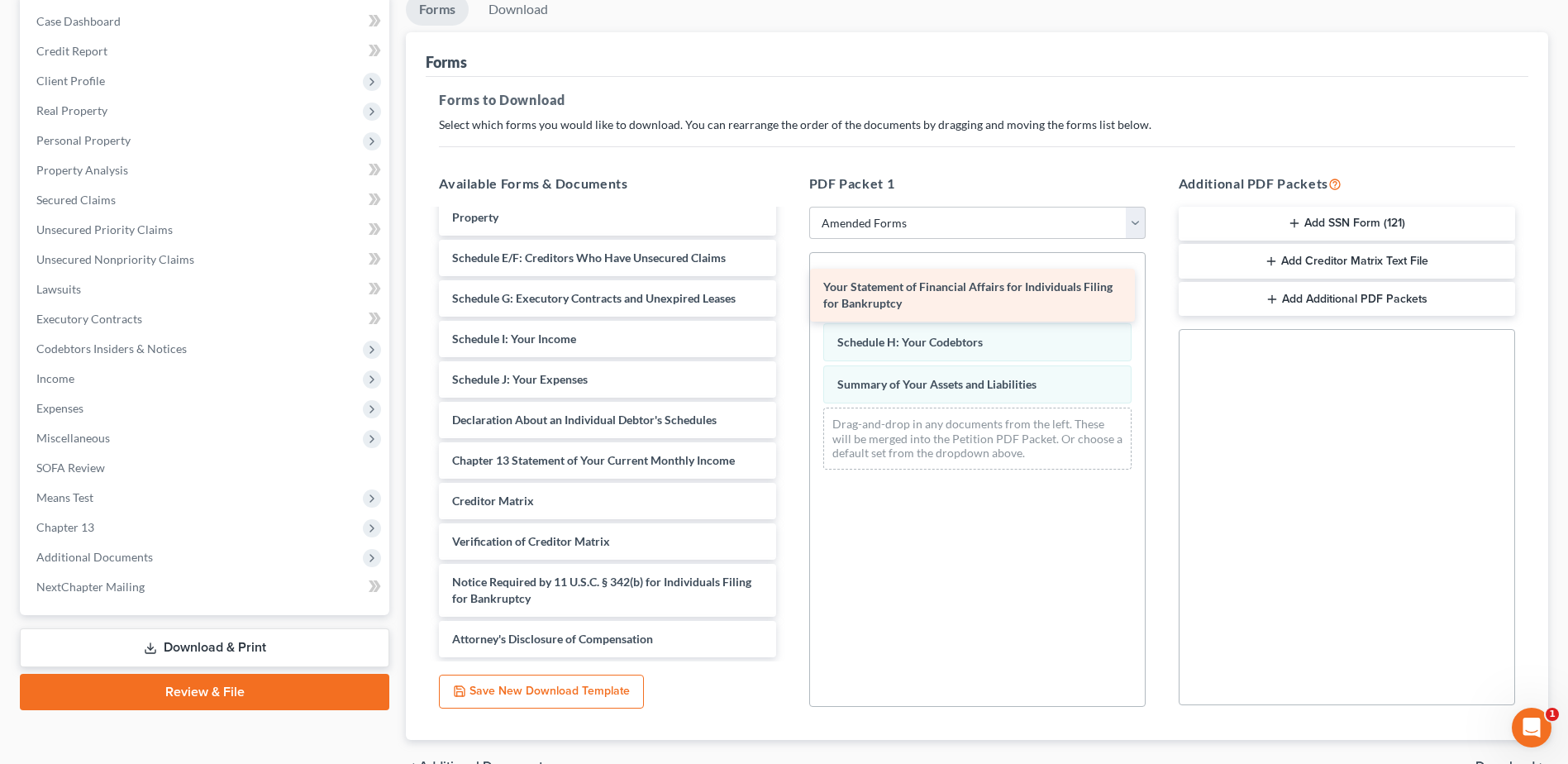
drag, startPoint x: 598, startPoint y: 405, endPoint x: 968, endPoint y: 289, distance: 387.8
click at [788, 289] on div "Your Statement of Financial Affairs for Individuals Filing for Bankruptcy Volun…" at bounding box center [606, 359] width 363 height 596
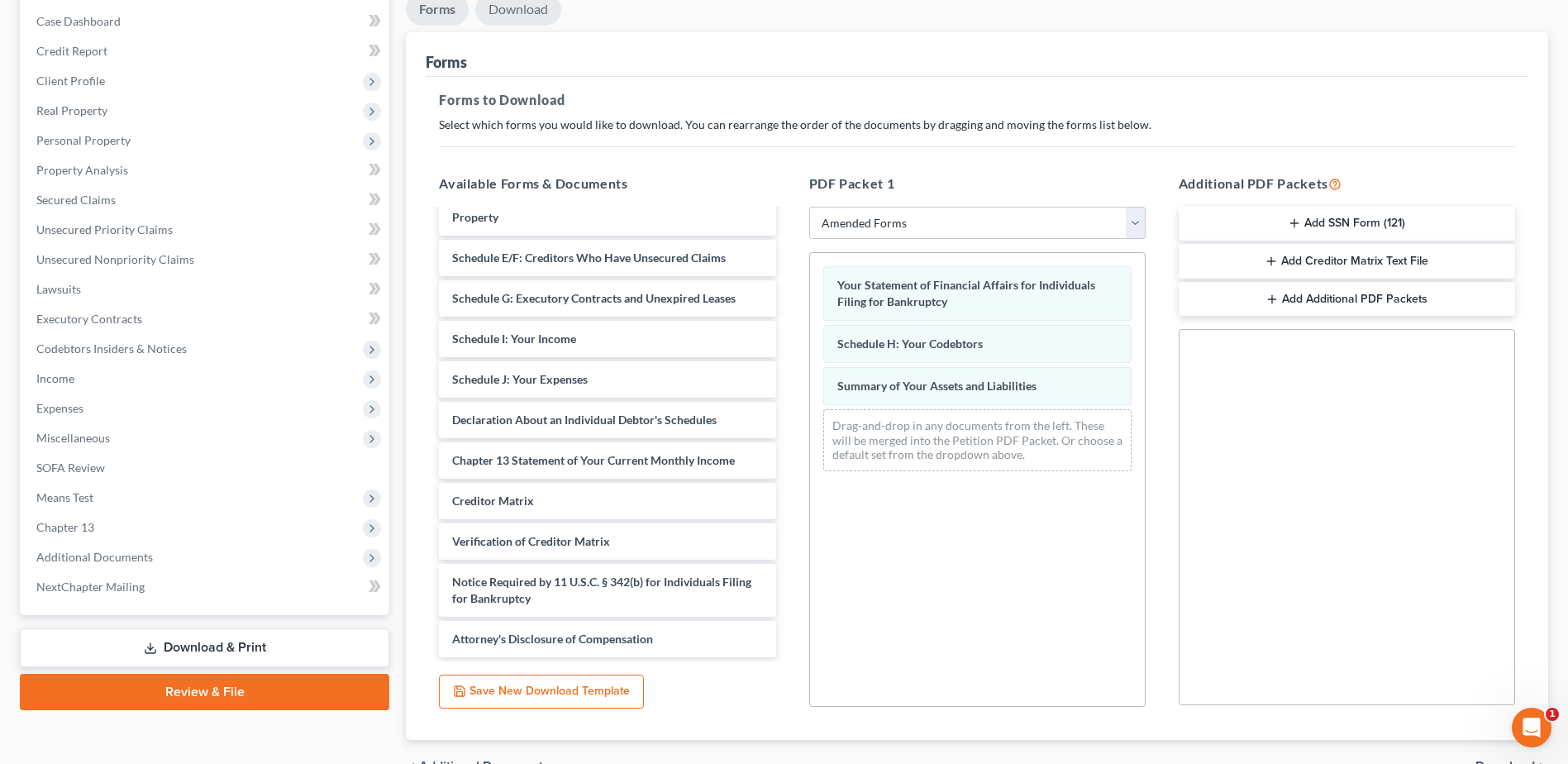
click at [507, 15] on link "Download" at bounding box center [518, 9] width 86 height 32
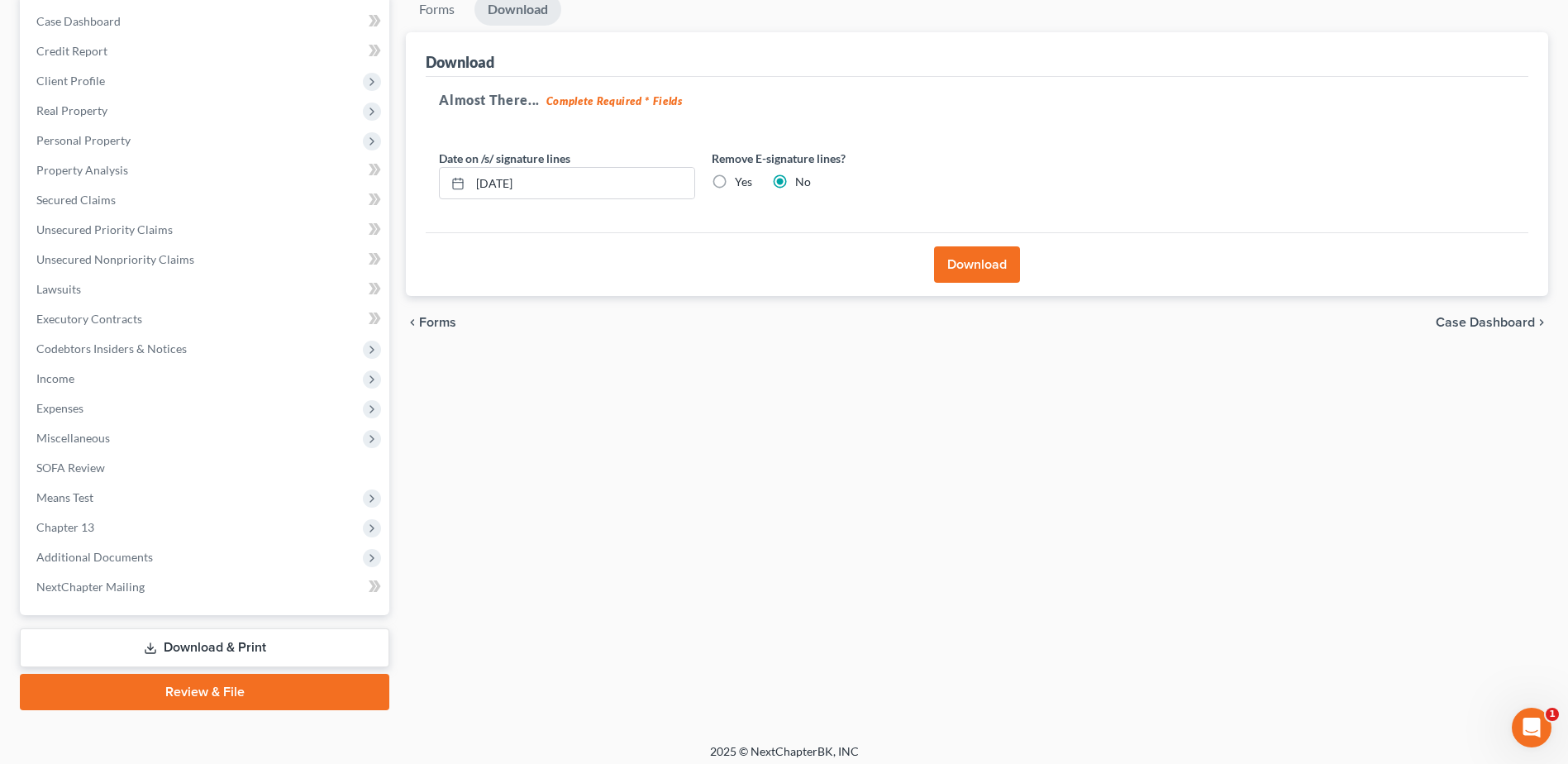
click at [975, 267] on button "Download" at bounding box center [976, 265] width 86 height 37
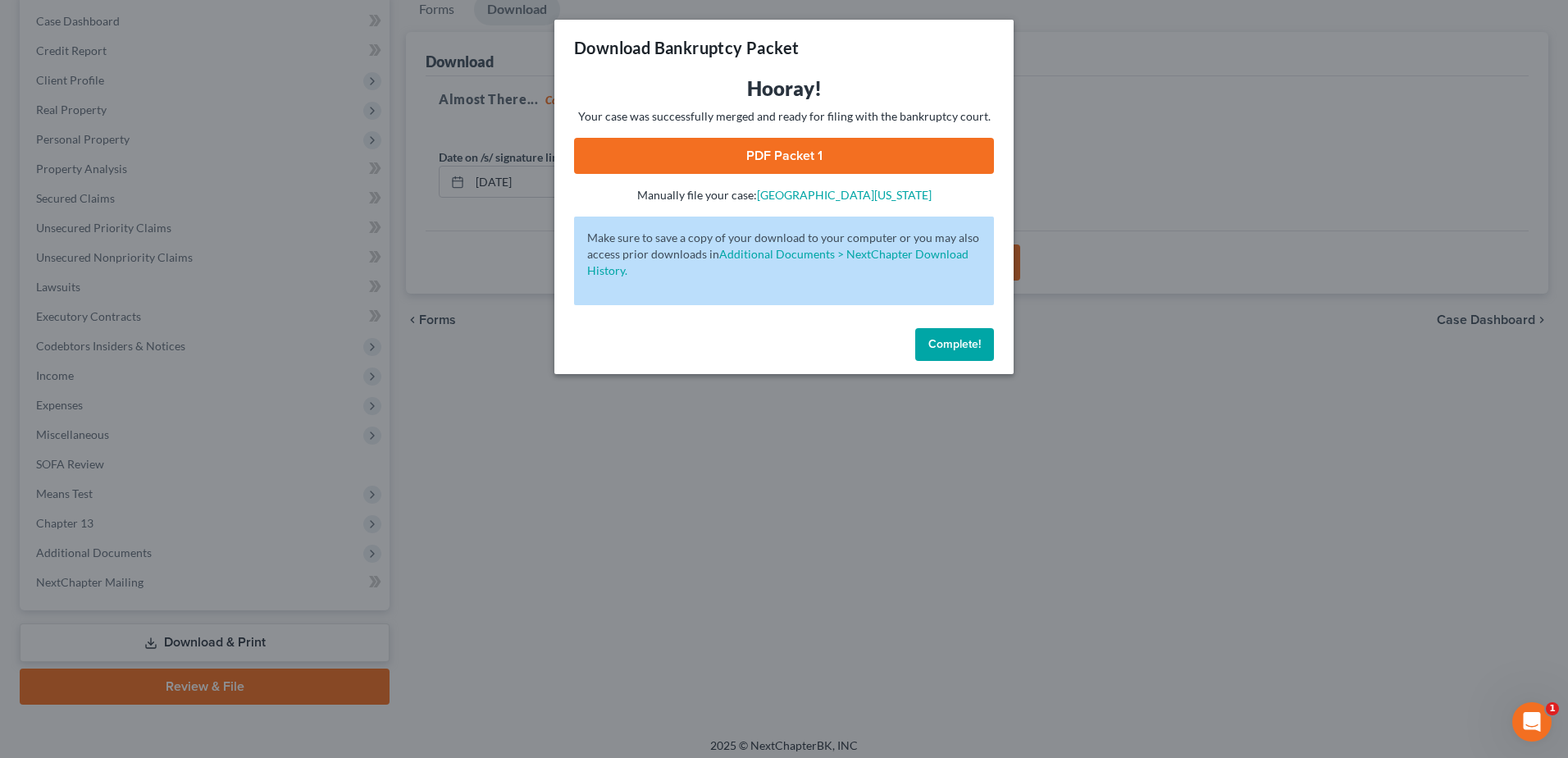
click at [750, 164] on link "PDF Packet 1" at bounding box center [784, 156] width 420 height 36
drag, startPoint x: 980, startPoint y: 343, endPoint x: 842, endPoint y: 403, distance: 150.5
click at [980, 343] on span "Complete!" at bounding box center [954, 344] width 53 height 14
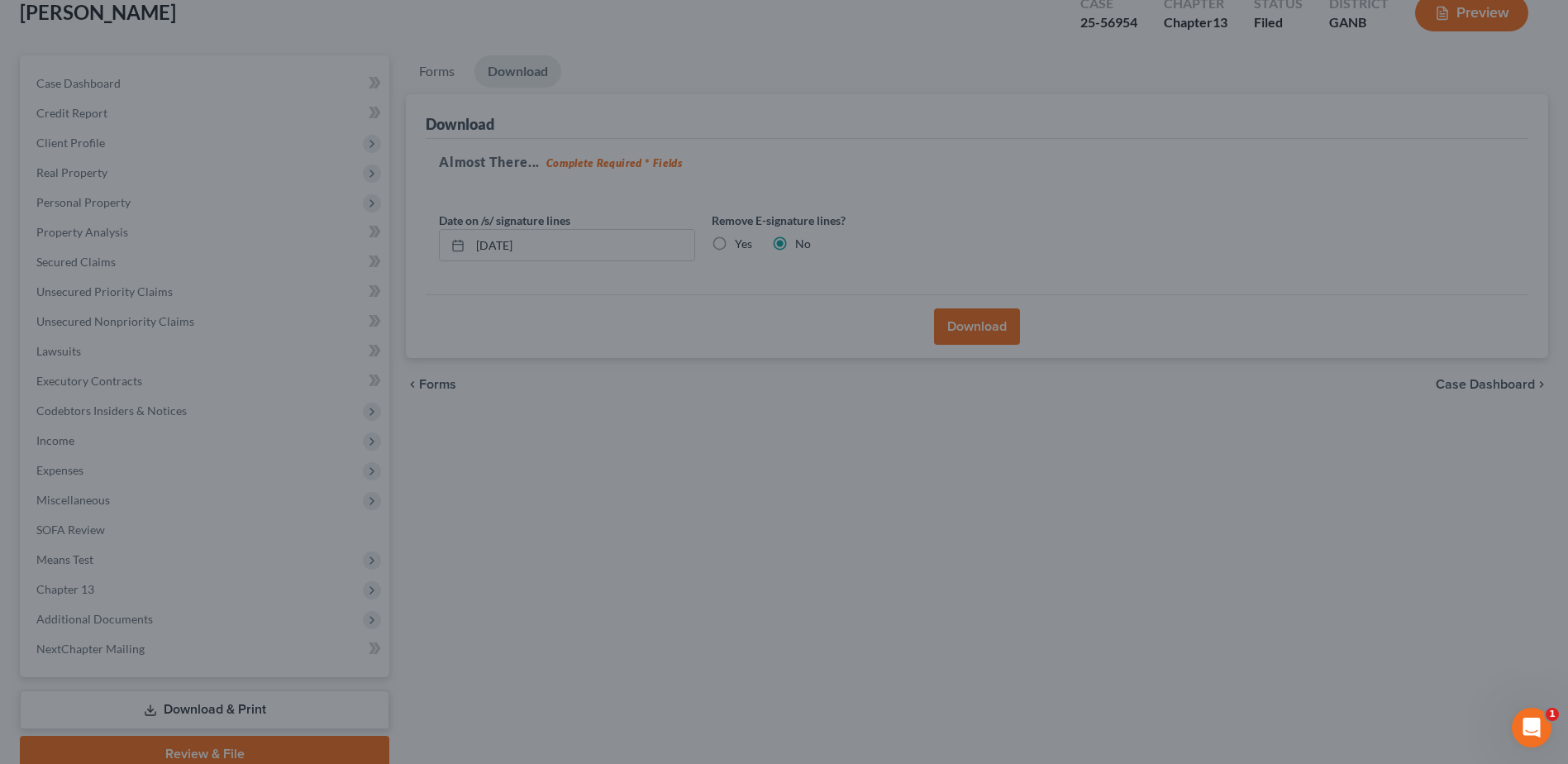
scroll to position [0, 0]
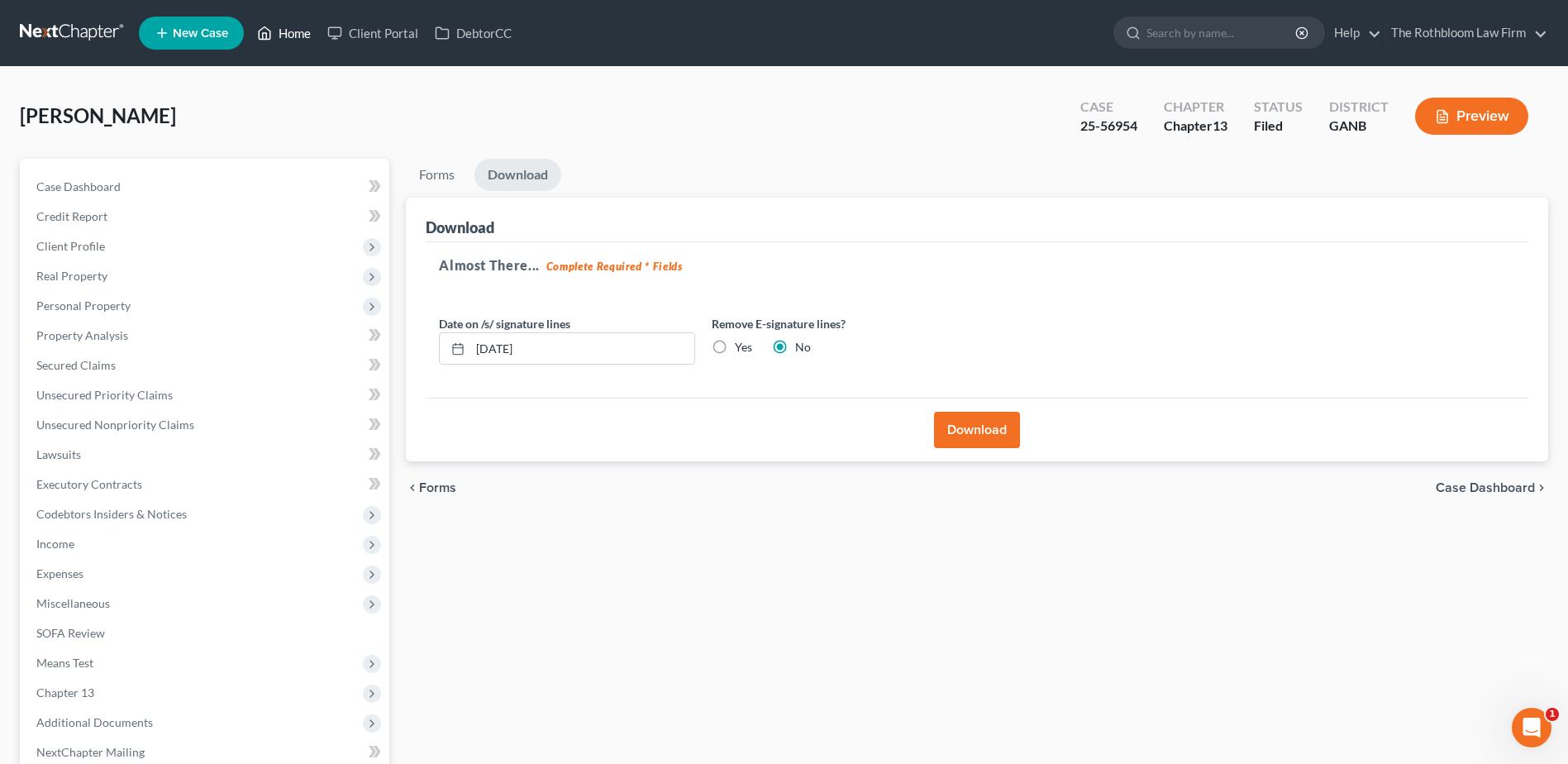
click at [297, 40] on link "Home" at bounding box center [284, 33] width 70 height 30
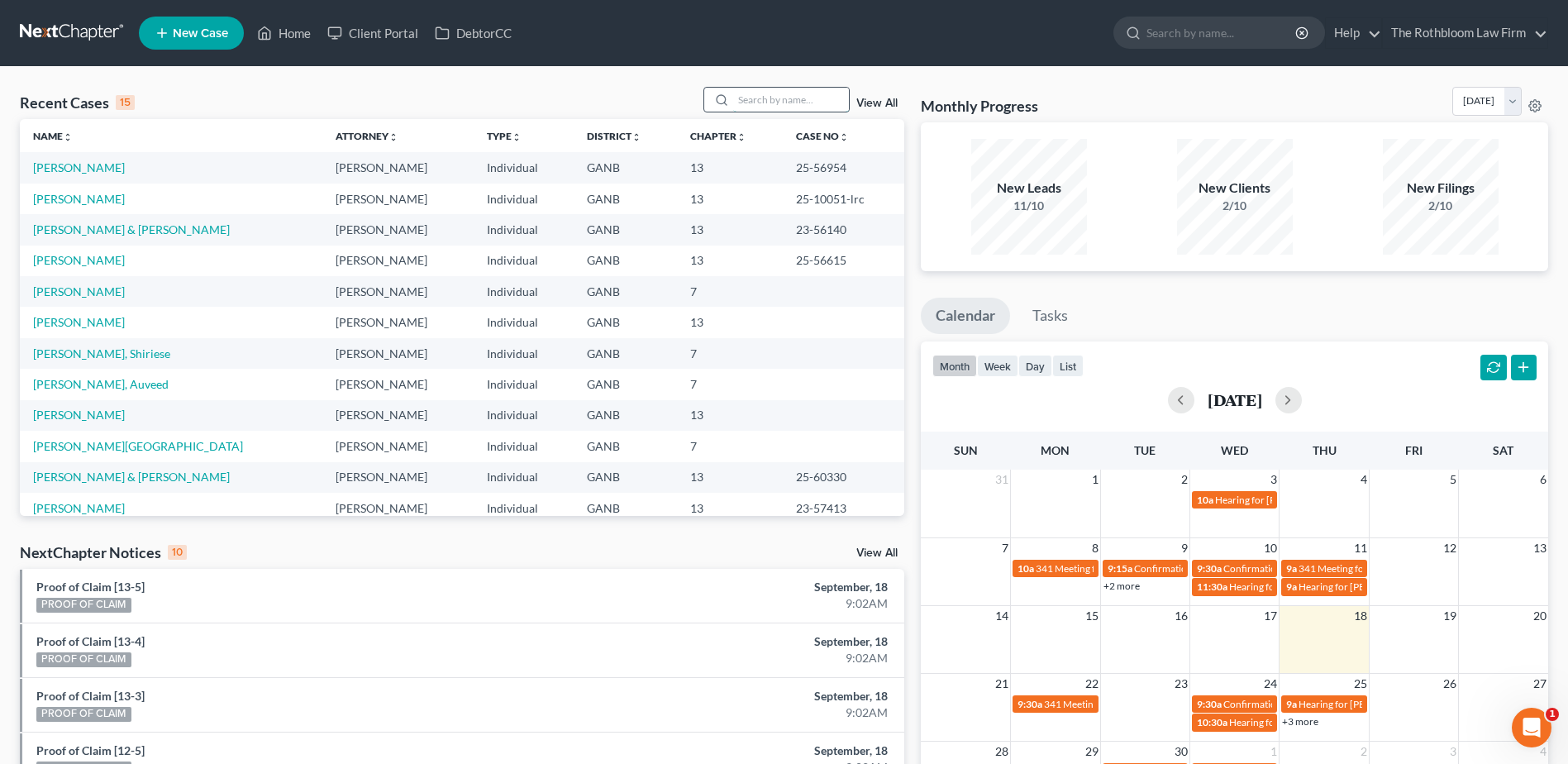
click at [759, 101] on input "search" at bounding box center [791, 100] width 116 height 24
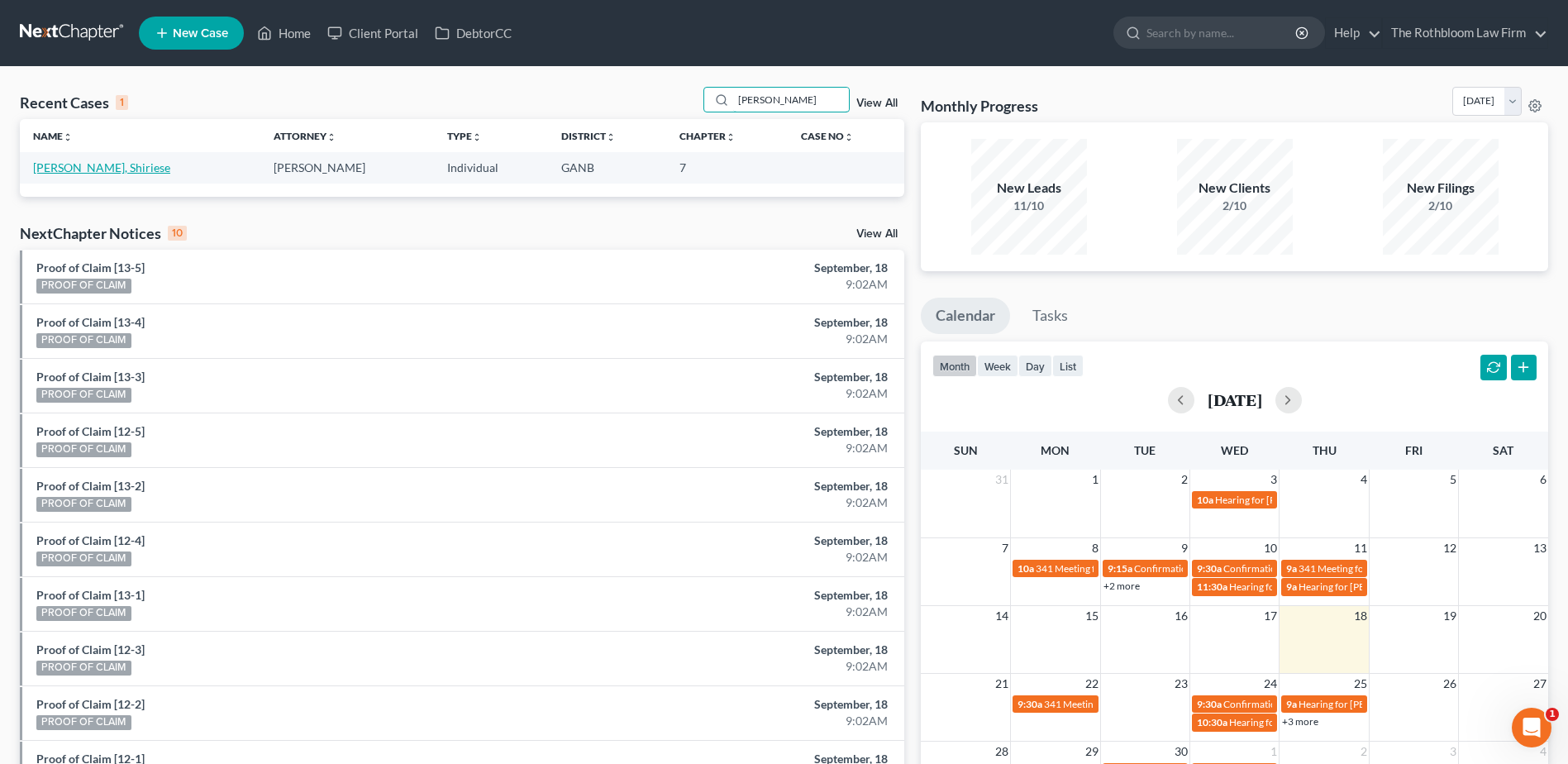
type input "[PERSON_NAME]"
click at [57, 168] on link "[PERSON_NAME], Shiriese" at bounding box center [102, 167] width 137 height 14
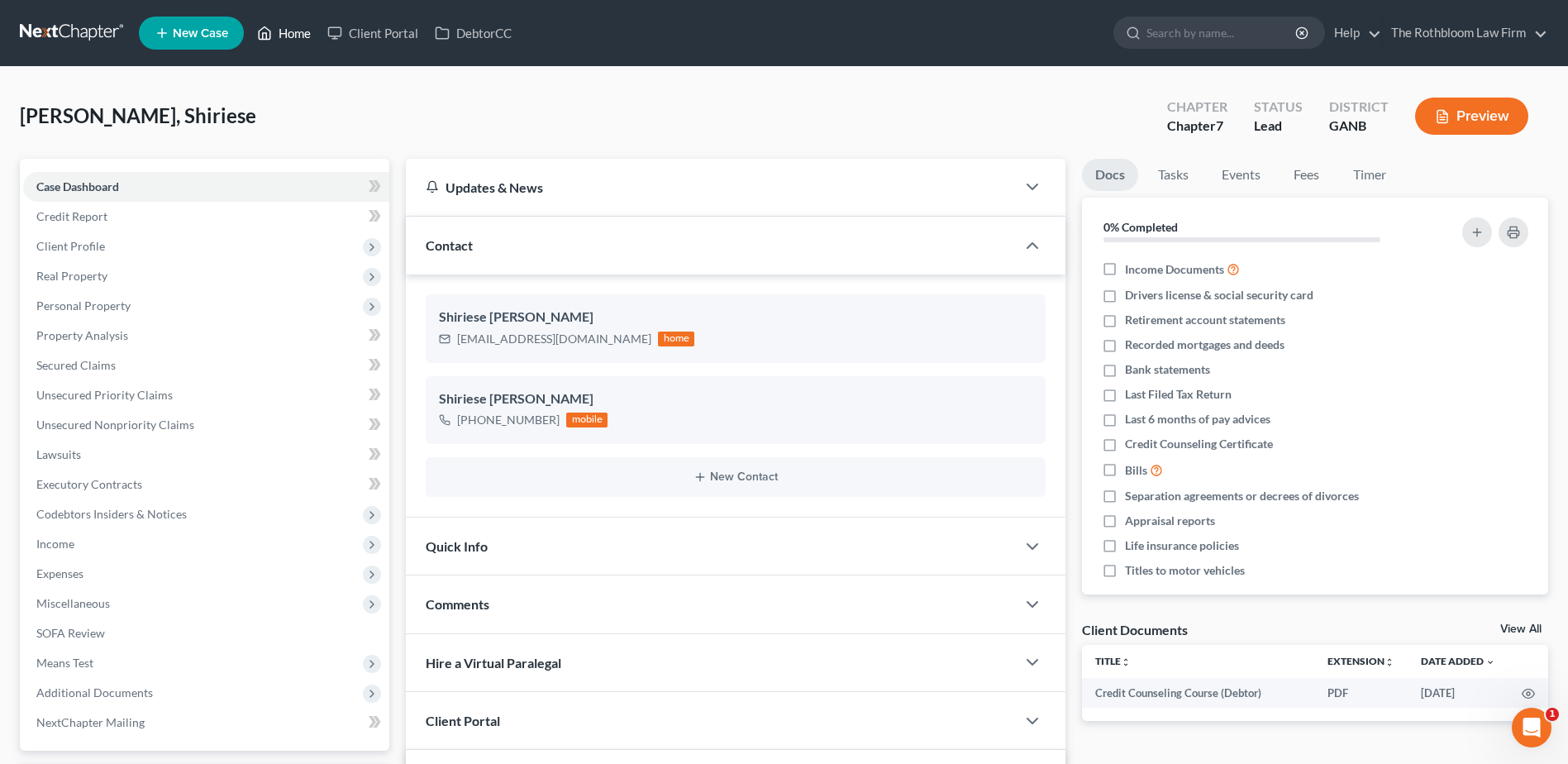
click at [302, 30] on link "Home" at bounding box center [284, 33] width 70 height 30
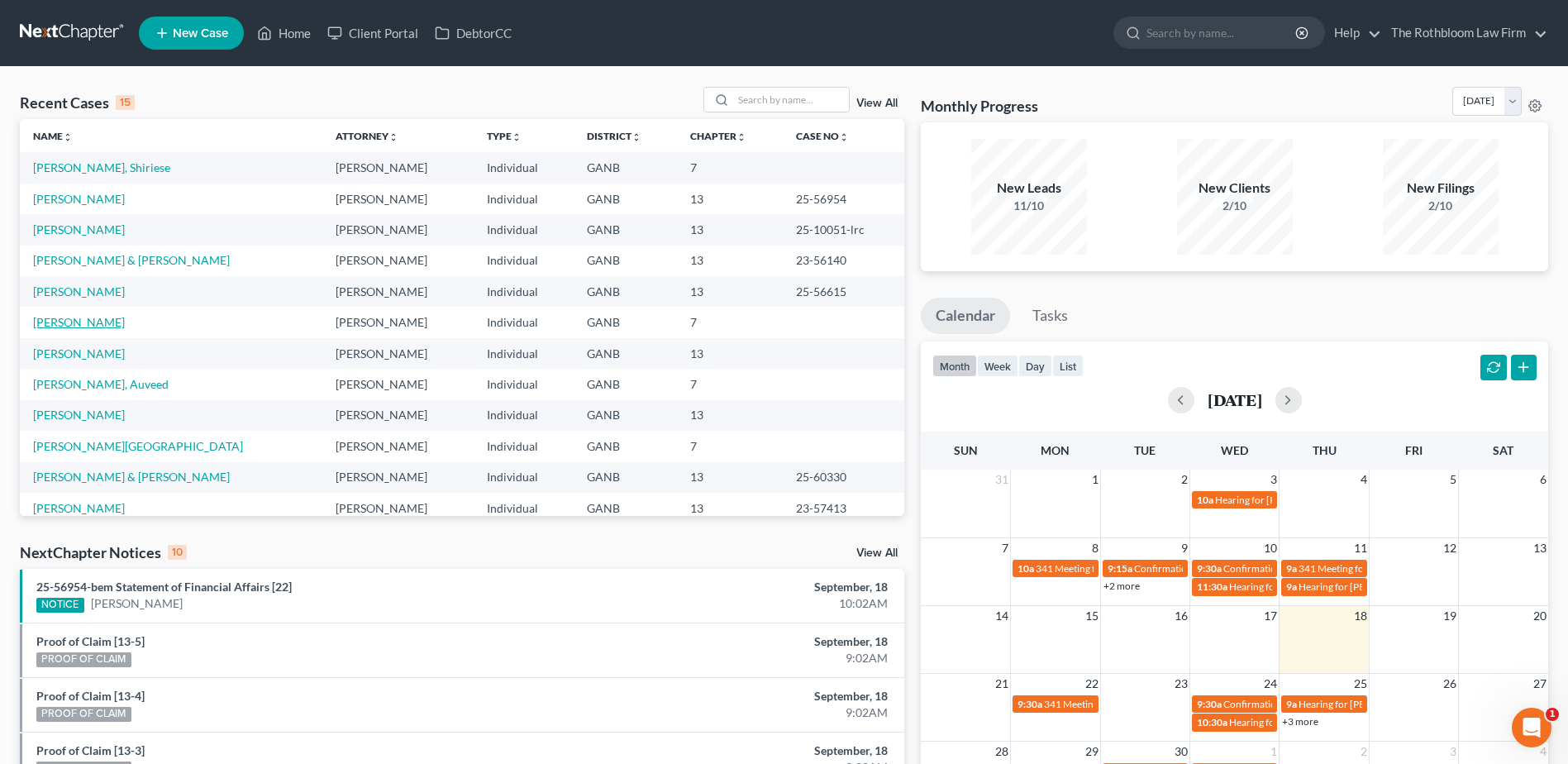
click at [53, 322] on link "[PERSON_NAME]" at bounding box center [78, 322] width 91 height 14
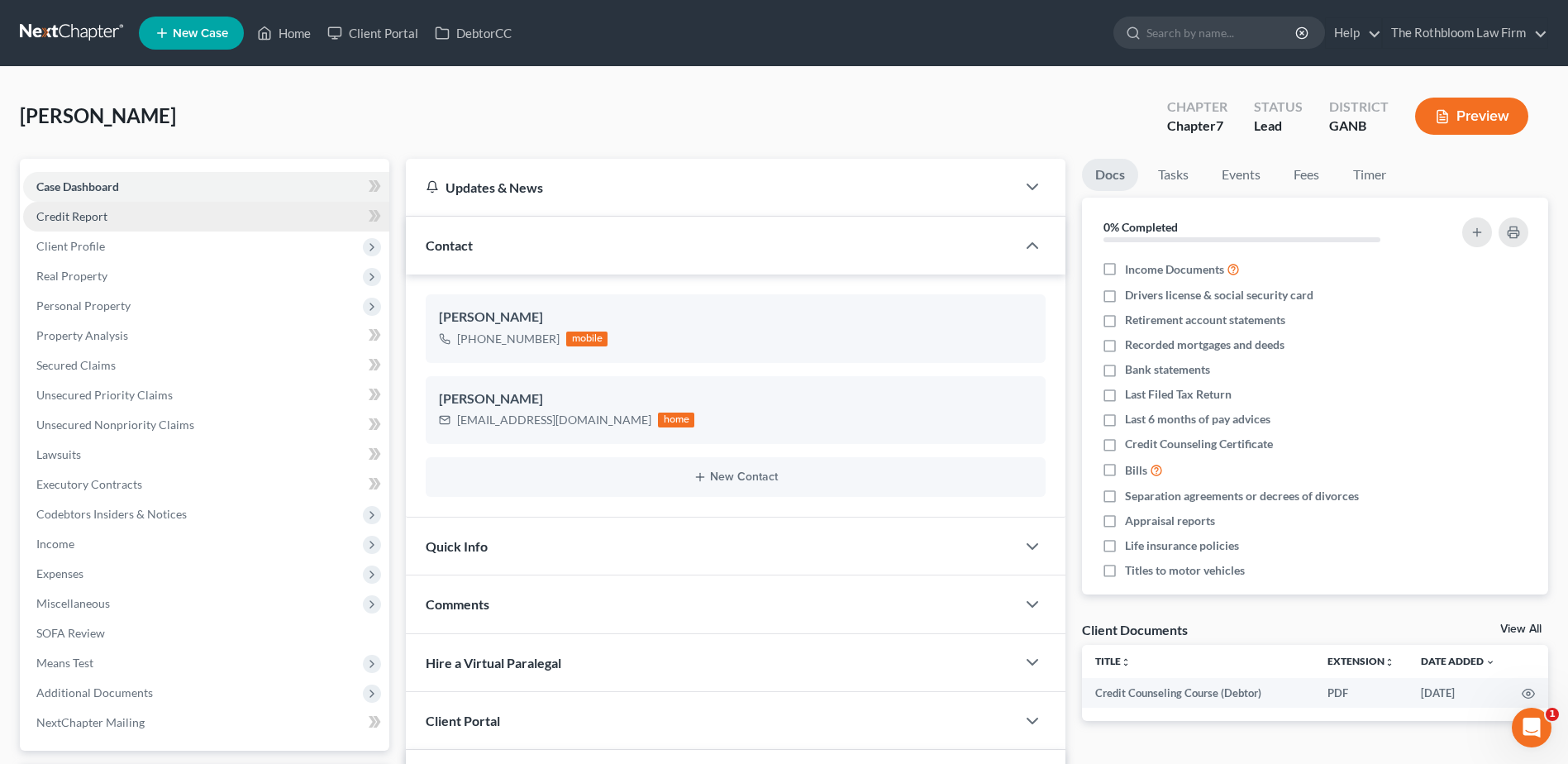
click at [74, 214] on span "Credit Report" at bounding box center [72, 216] width 71 height 14
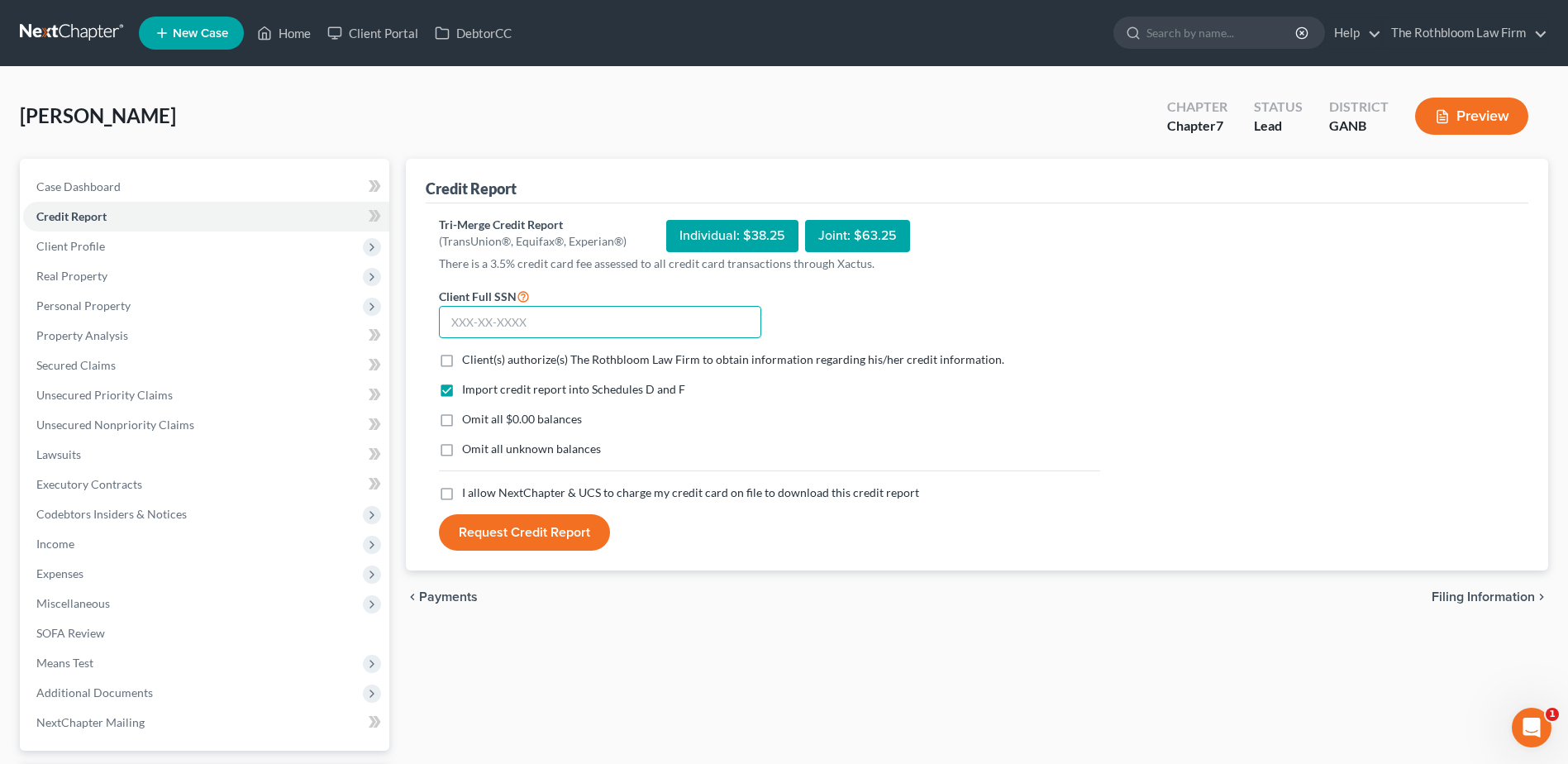
click at [478, 319] on input "text" at bounding box center [600, 322] width 322 height 33
type input "252-91-6413"
click at [462, 359] on label "Client(s) authorize(s) The Rothbloom Law Firm to obtain information regarding h…" at bounding box center [733, 359] width 542 height 17
click at [469, 359] on input "Client(s) authorize(s) The Rothbloom Law Firm to obtain information regarding h…" at bounding box center [474, 357] width 10 height 10
checkbox input "true"
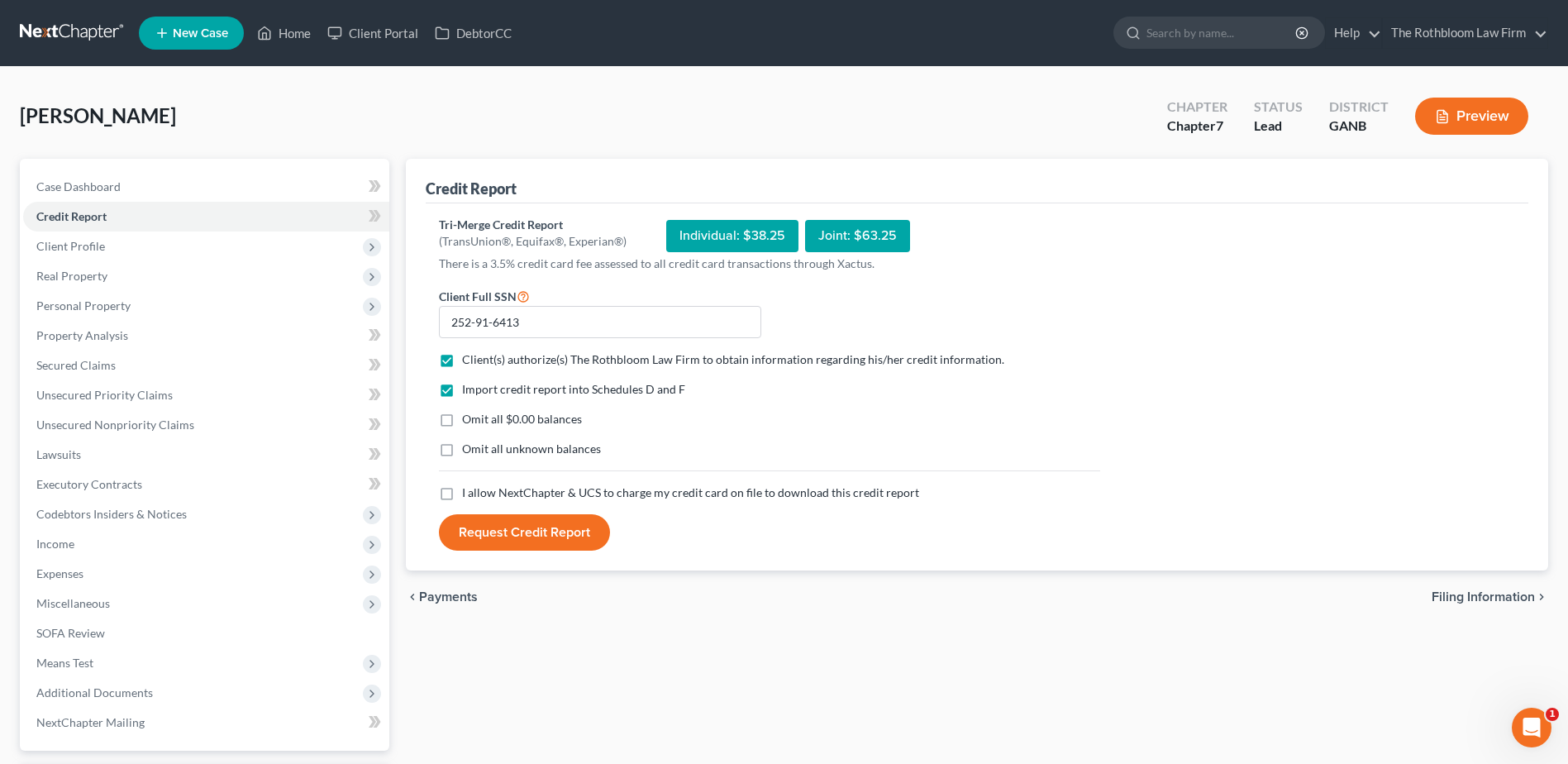
click at [462, 419] on label "Omit all $0.00 balances" at bounding box center [522, 419] width 120 height 17
click at [469, 419] on input "Omit all $0.00 balances" at bounding box center [474, 416] width 10 height 10
checkbox input "true"
click at [462, 495] on label "I allow NextChapter & UCS to charge my credit card on file to download this cre…" at bounding box center [690, 493] width 457 height 17
click at [469, 495] on input "I allow NextChapter & UCS to charge my credit card on file to download this cre…" at bounding box center [474, 490] width 10 height 10
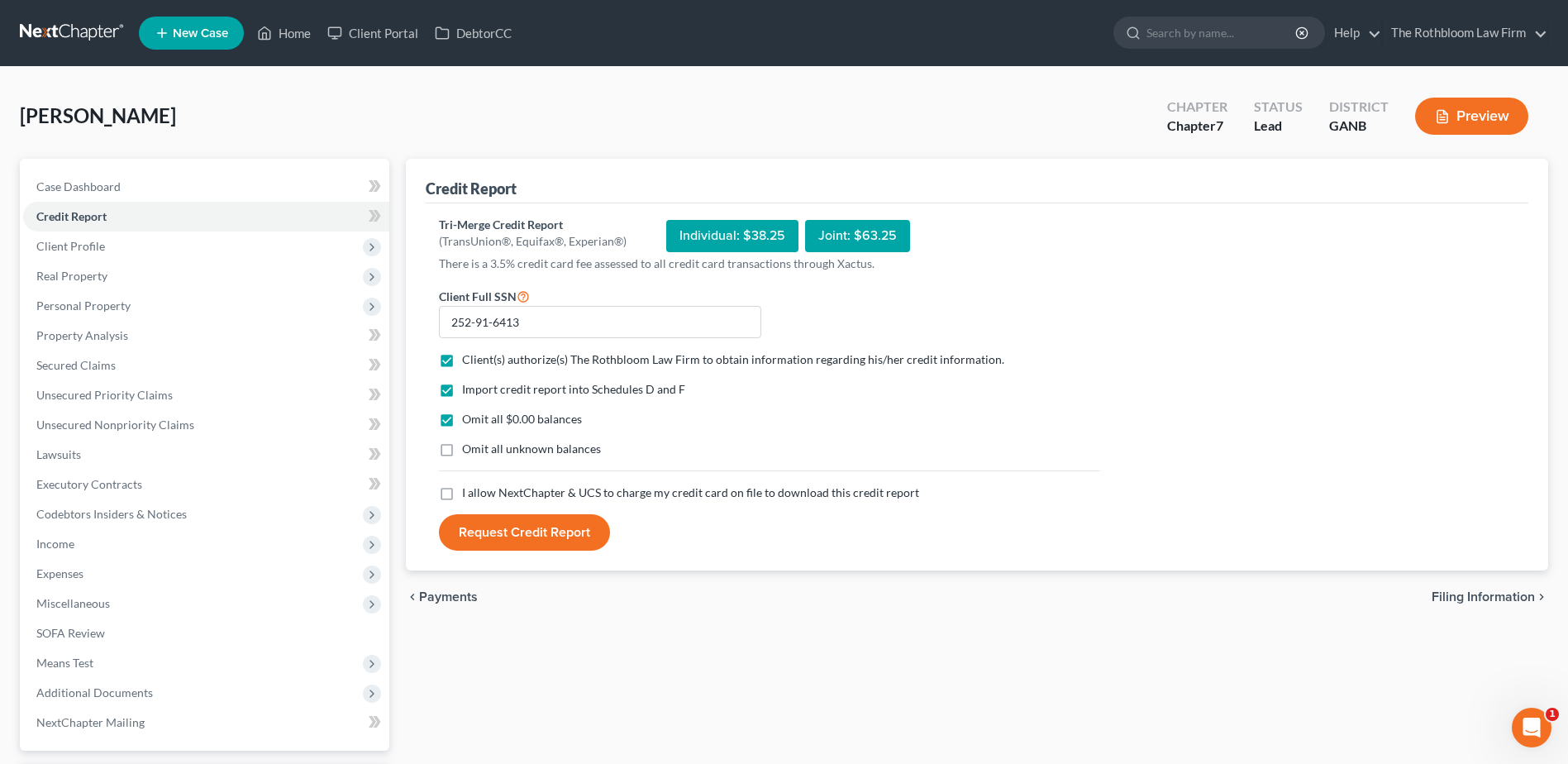
checkbox input "true"
click at [513, 537] on button "Request Credit Report" at bounding box center [524, 533] width 171 height 37
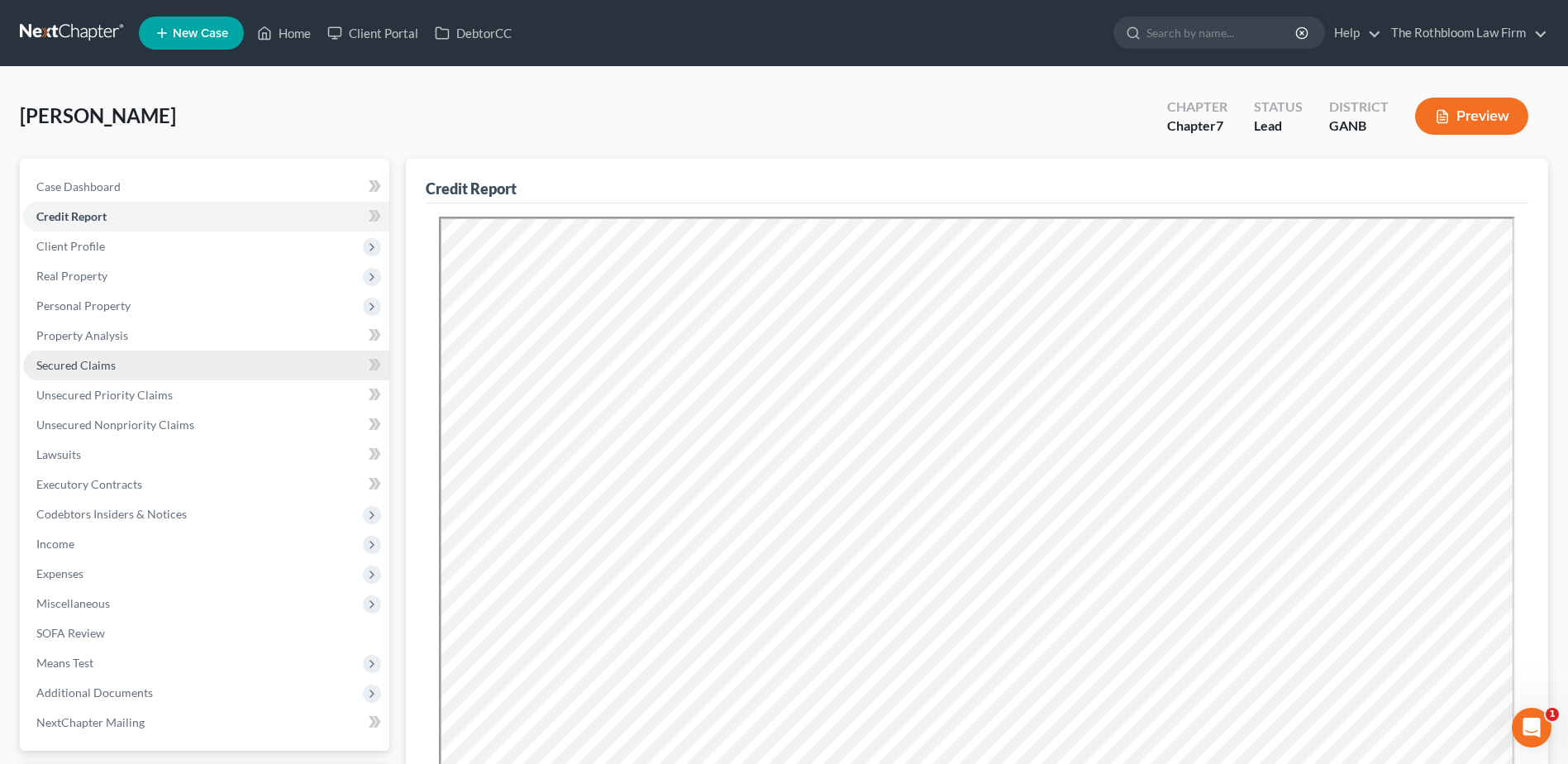
click at [113, 369] on span "Secured Claims" at bounding box center [76, 365] width 79 height 14
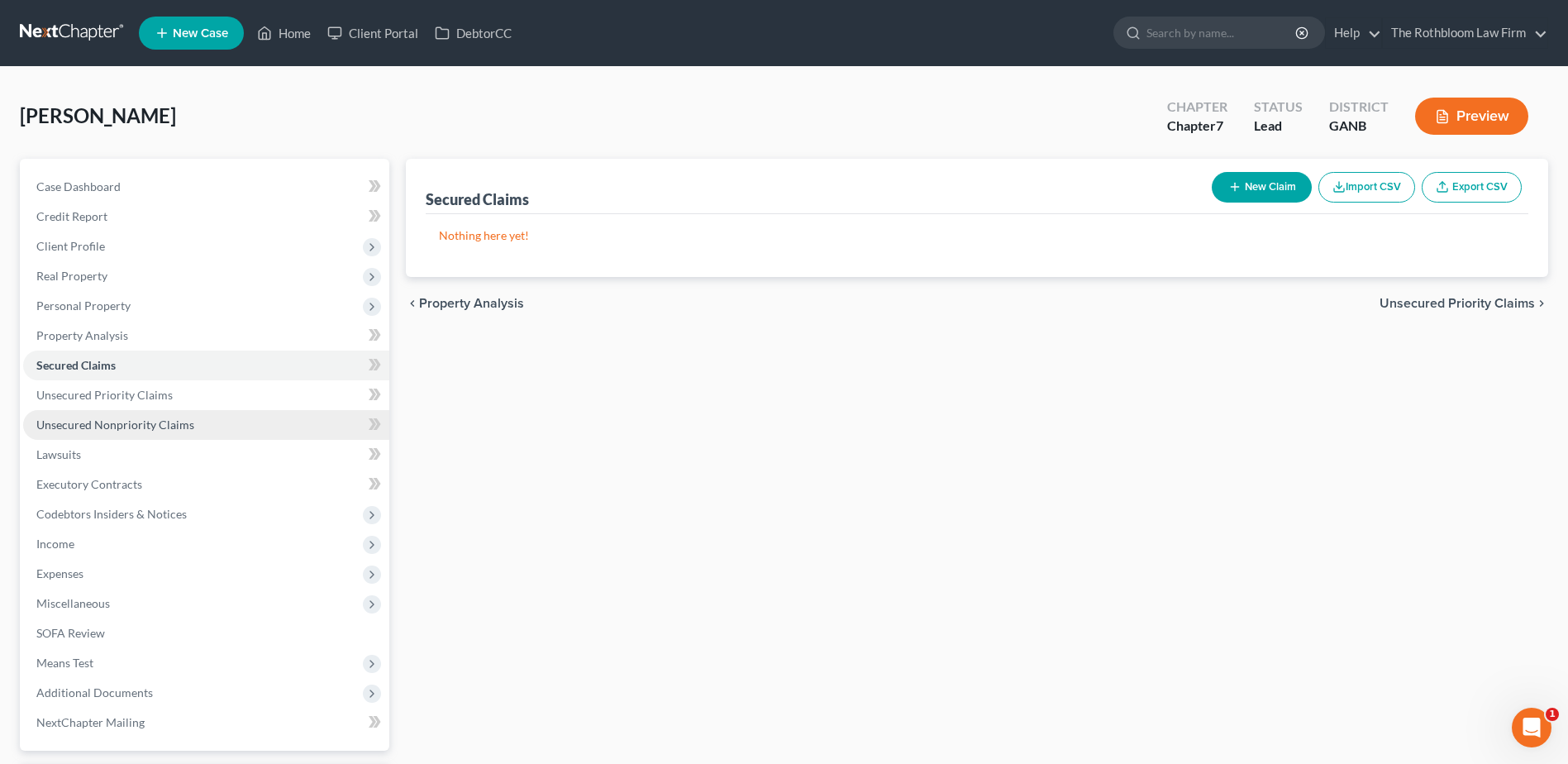
click at [90, 424] on span "Unsecured Nonpriority Claims" at bounding box center [115, 425] width 157 height 14
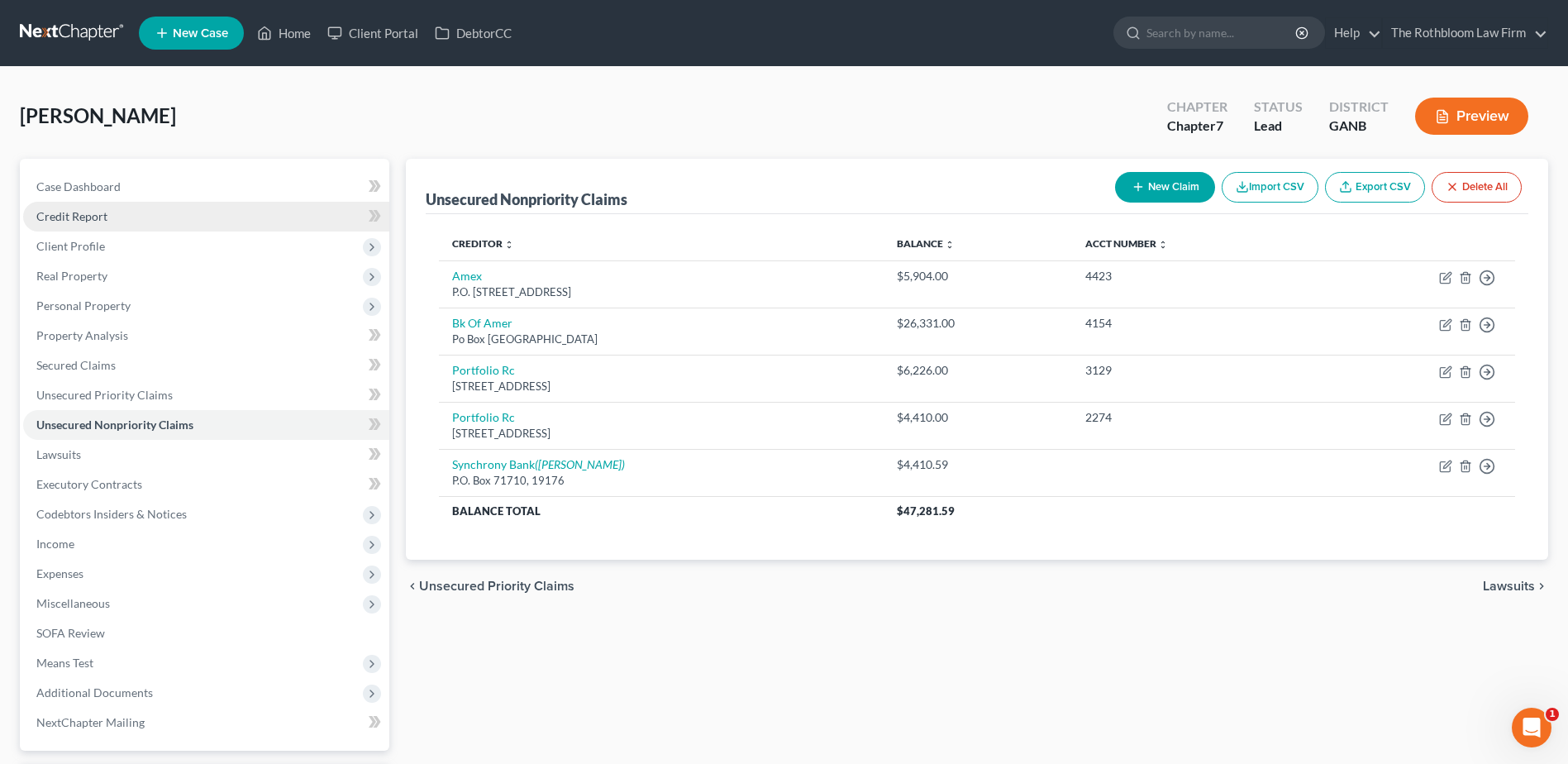
click at [70, 211] on span "Credit Report" at bounding box center [72, 216] width 71 height 14
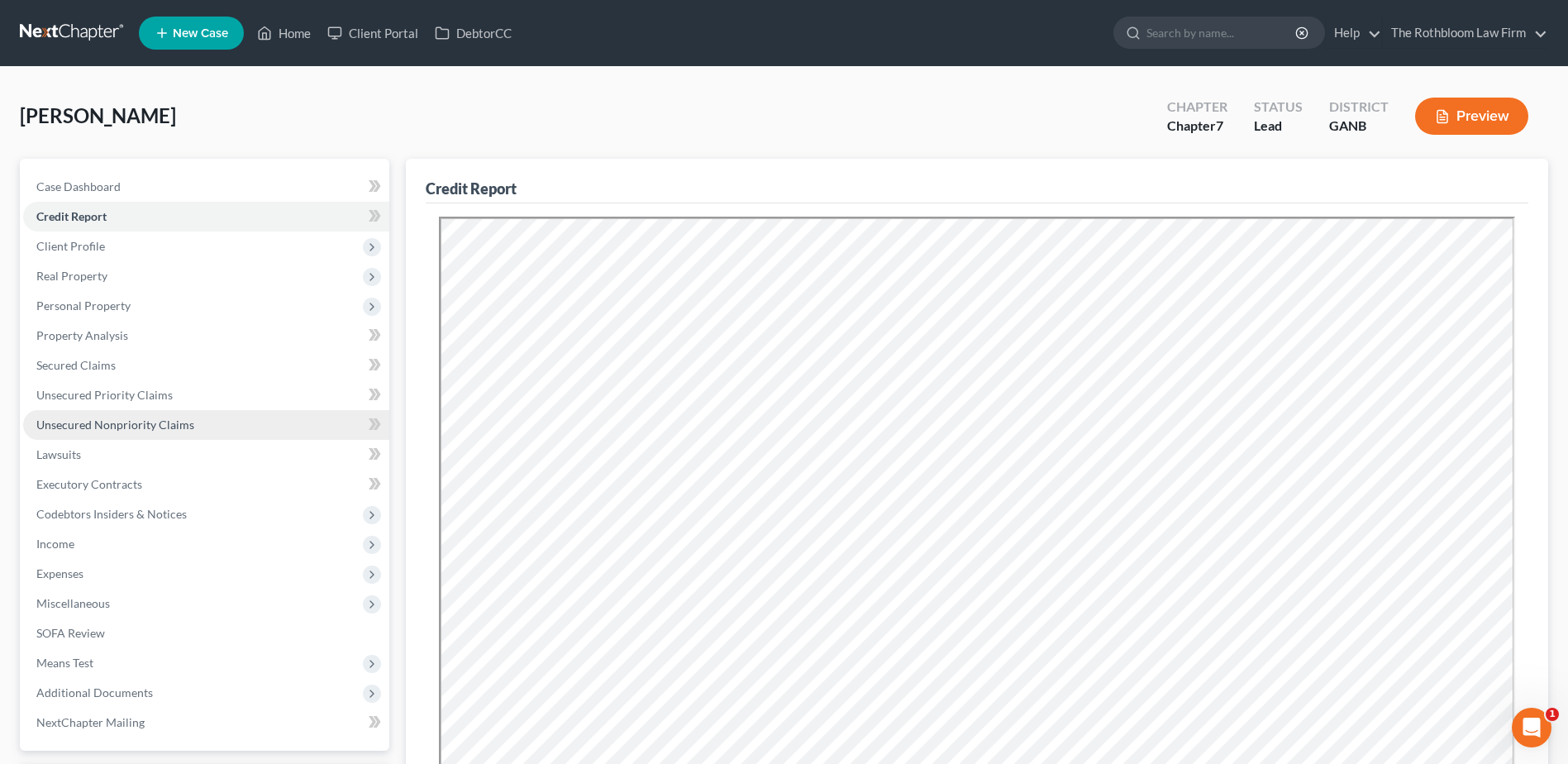
click at [82, 418] on span "Unsecured Nonpriority Claims" at bounding box center [115, 425] width 157 height 14
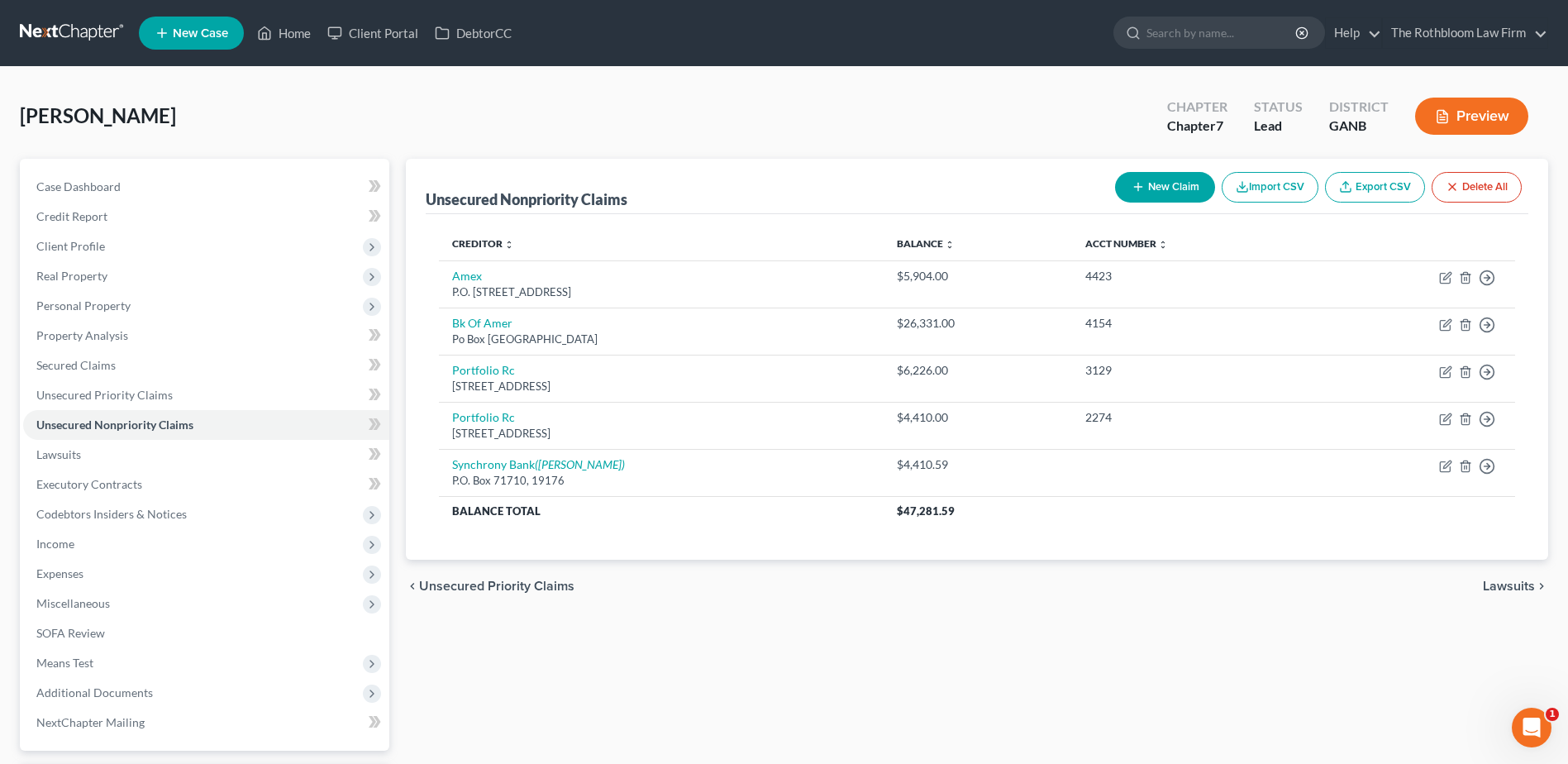
click at [1166, 186] on button "New Claim" at bounding box center [1164, 187] width 100 height 30
select select "0"
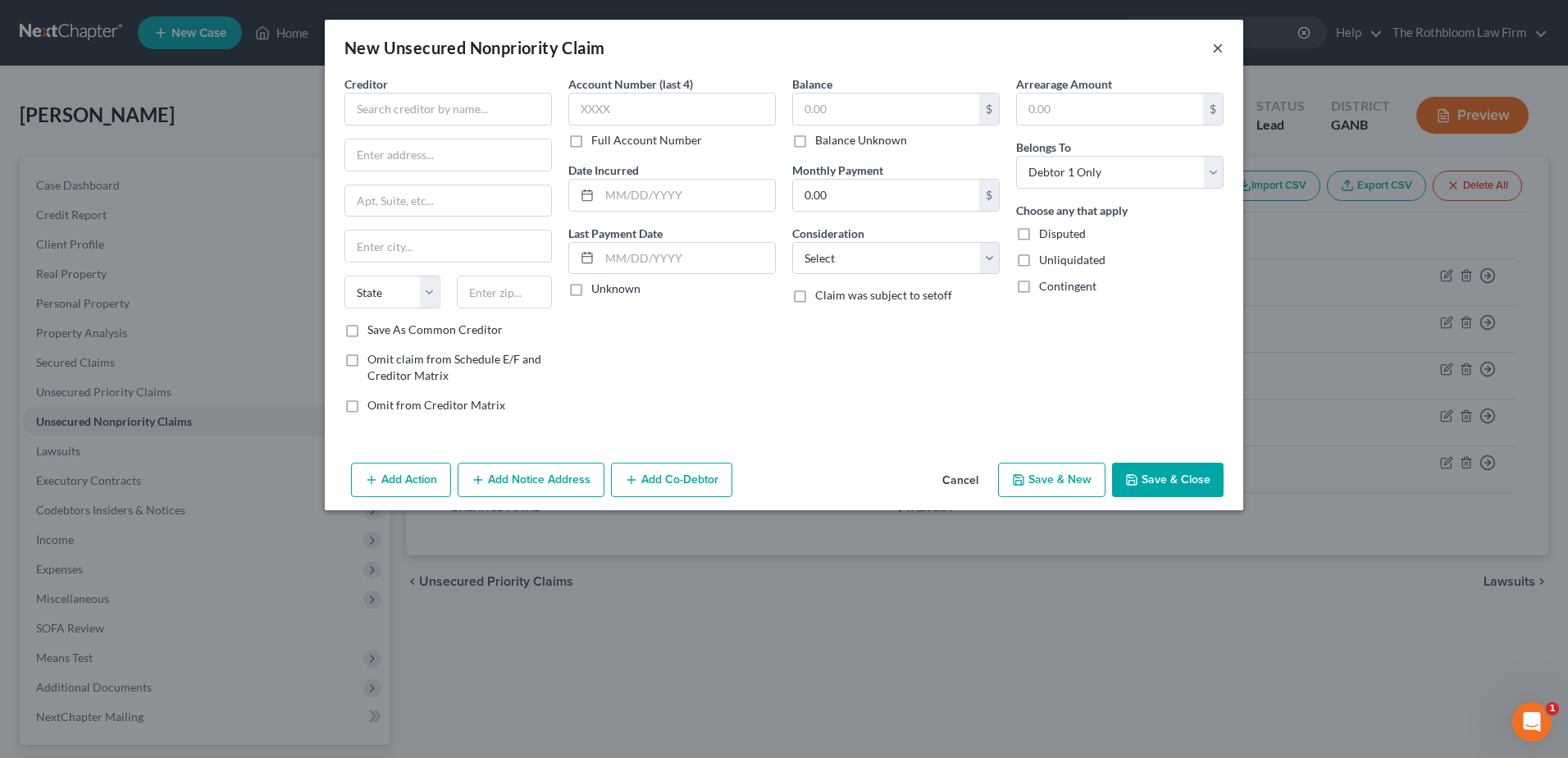
click at [1219, 48] on button "×" at bounding box center [1217, 47] width 11 height 20
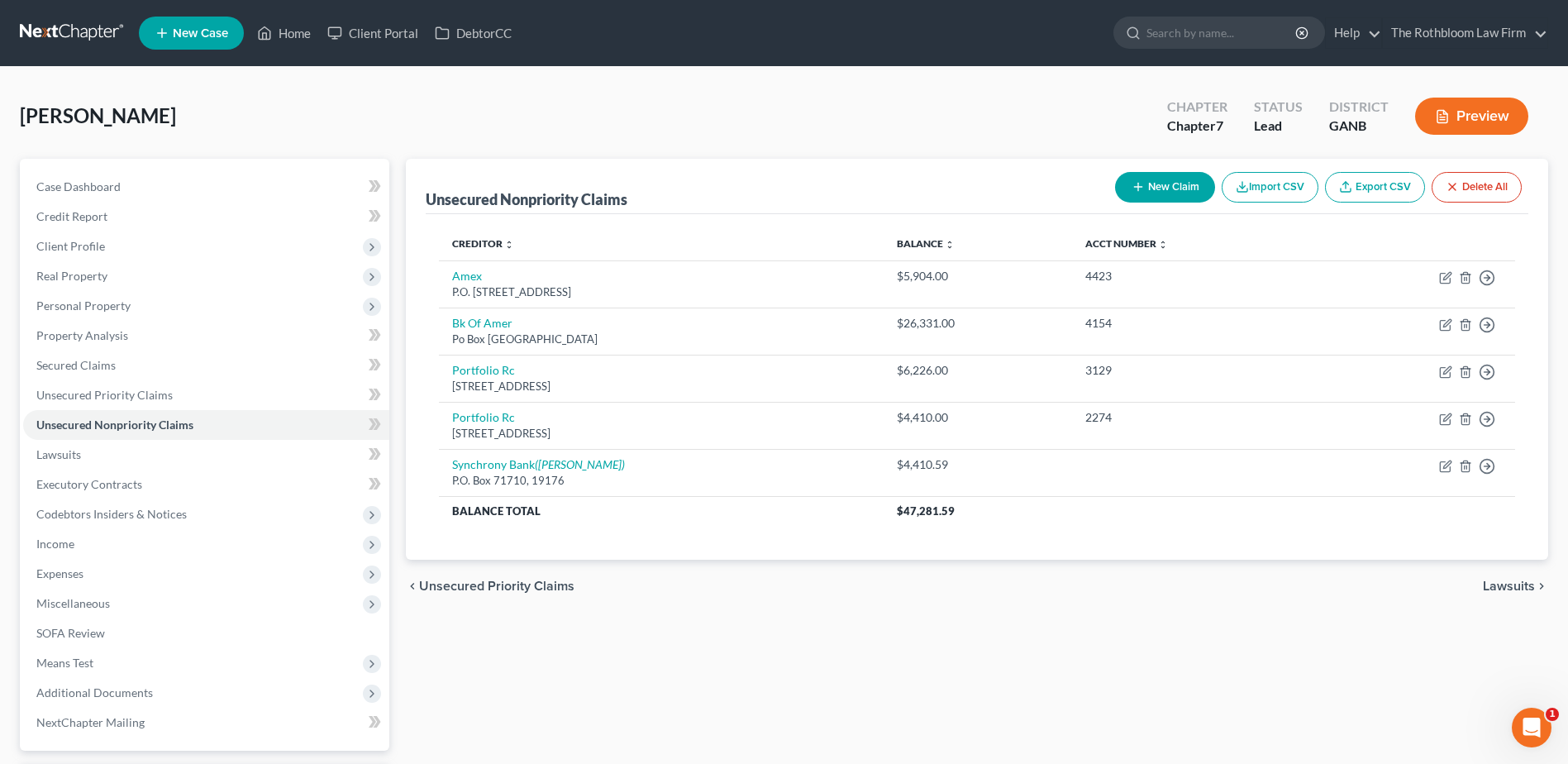
click at [1171, 180] on button "New Claim" at bounding box center [1164, 187] width 100 height 30
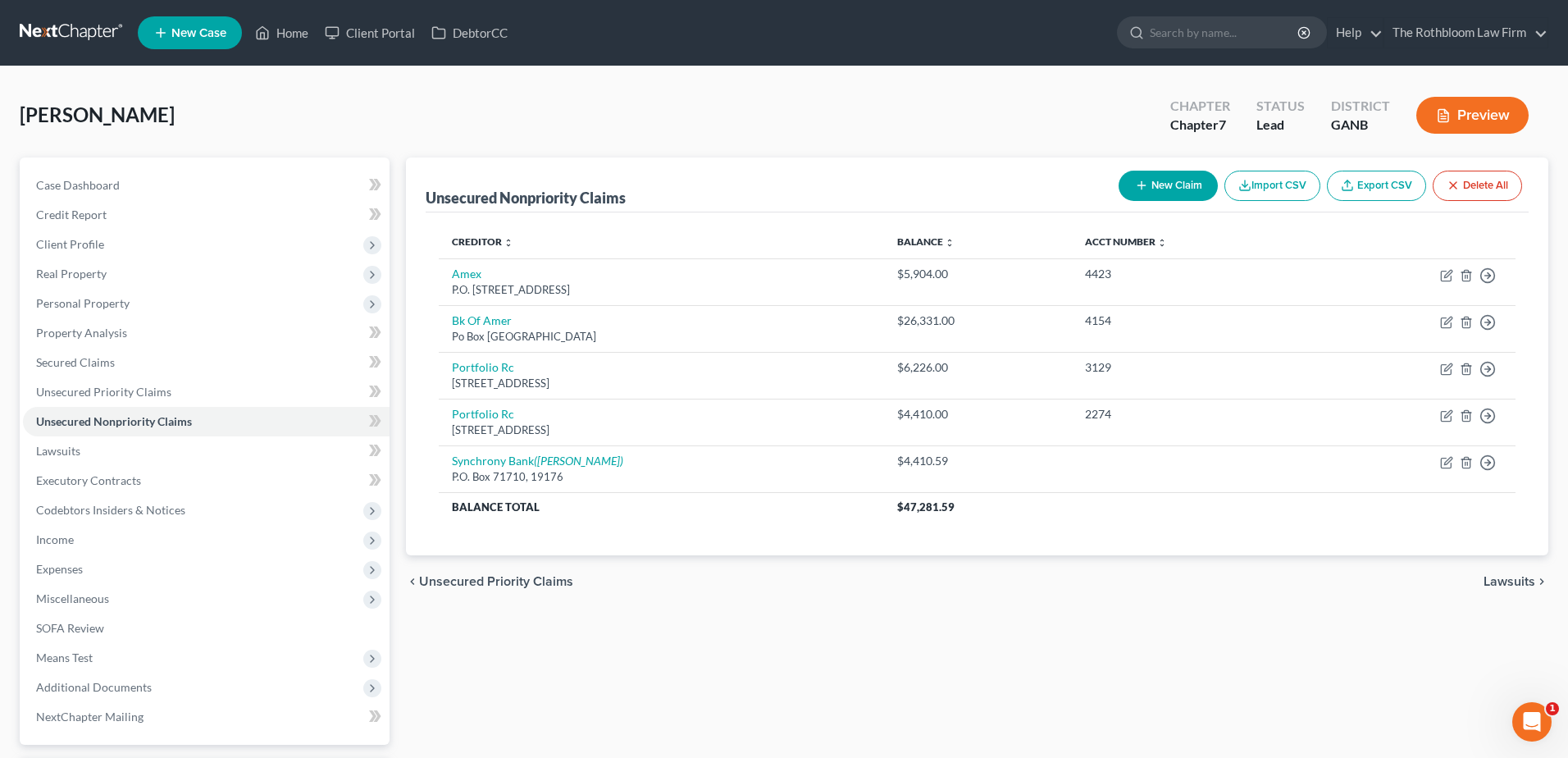
select select "0"
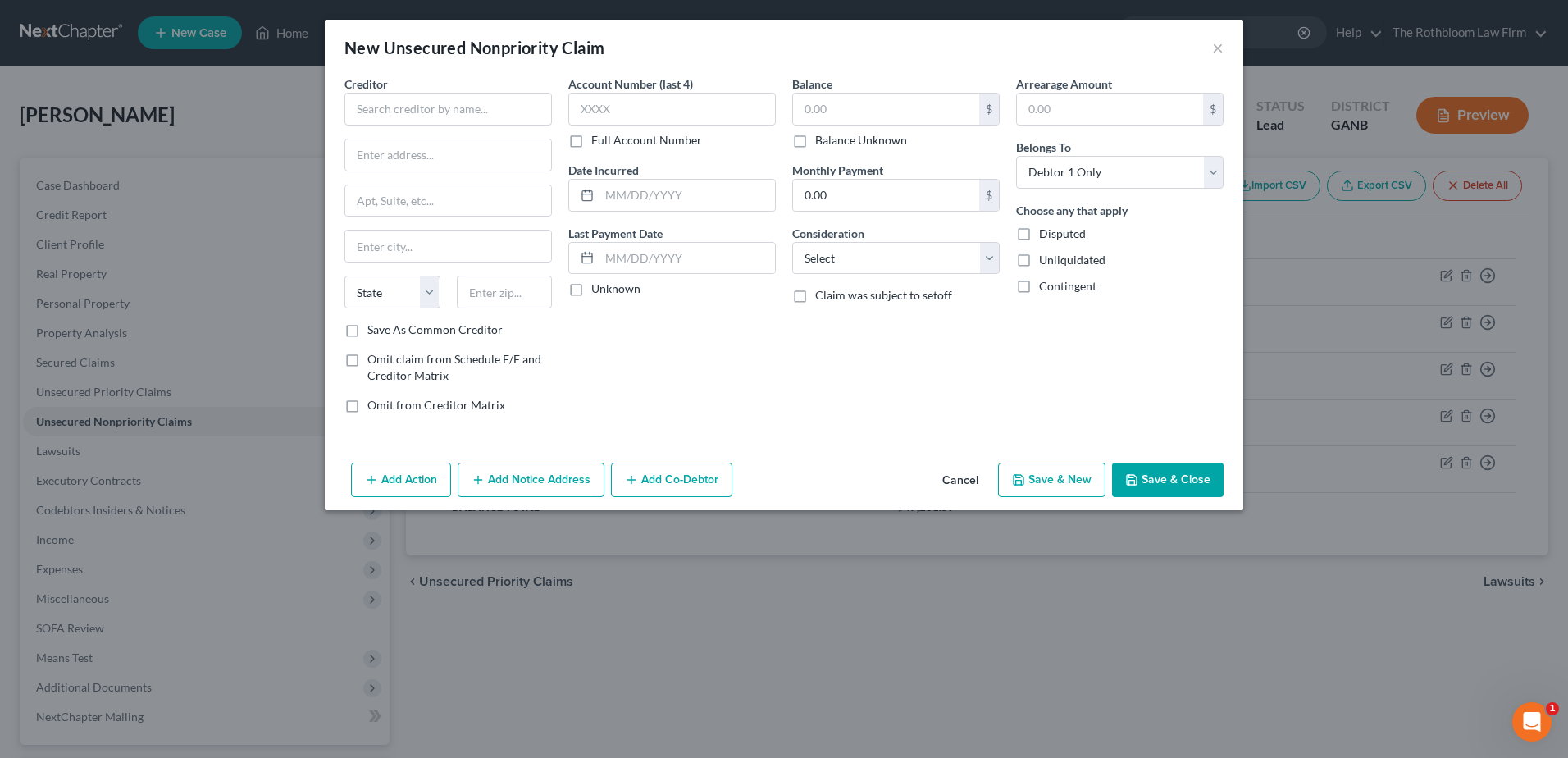
click at [433, 91] on div "Creditor *" at bounding box center [448, 100] width 207 height 50
click at [420, 112] on input "text" at bounding box center [448, 109] width 207 height 33
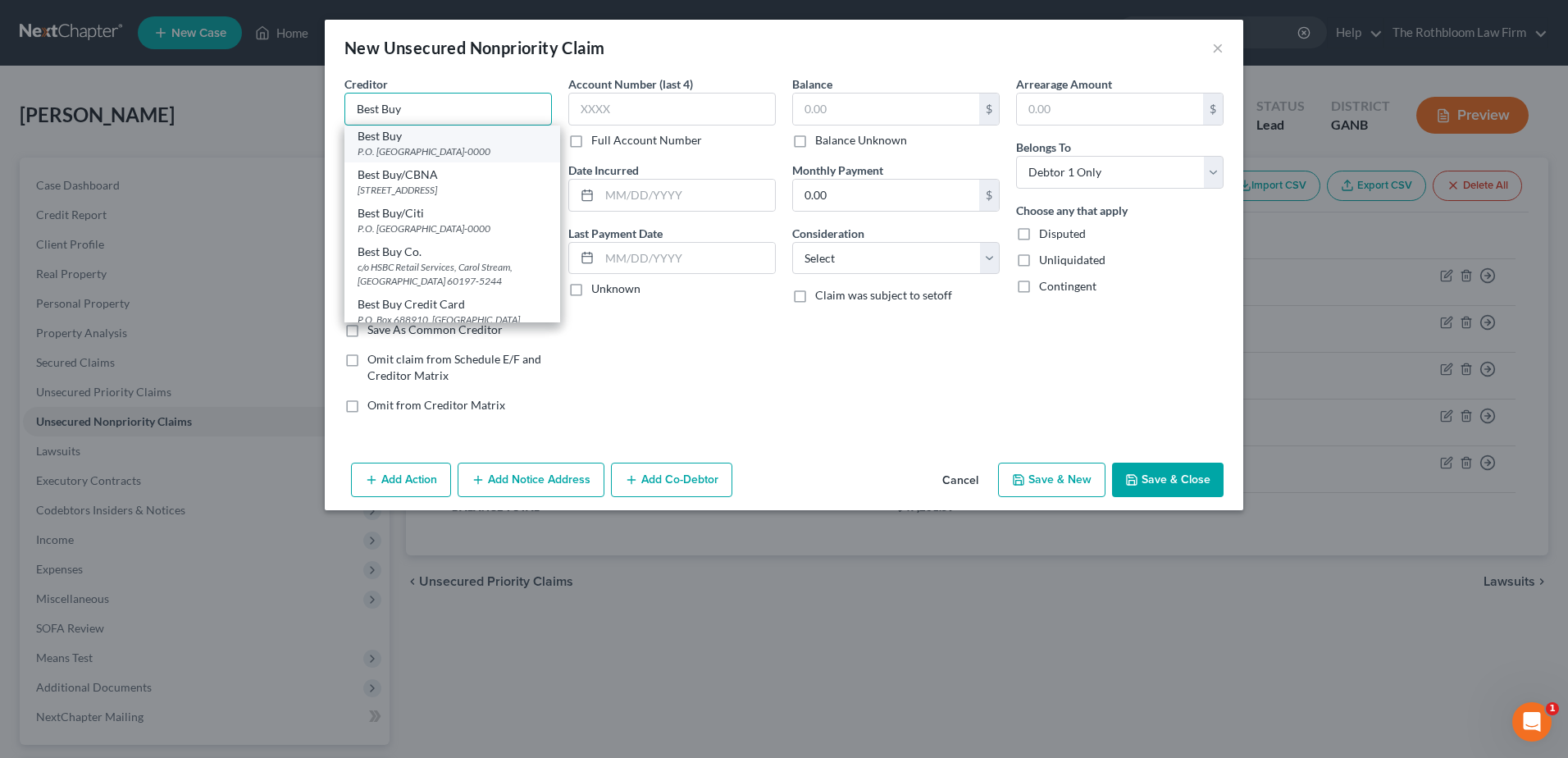
scroll to position [246, 0]
click at [398, 160] on div "[STREET_ADDRESS]" at bounding box center [452, 153] width 189 height 14
type input "Best Buy/CBNA"
type input "[STREET_ADDRESS]"
type input "[GEOGRAPHIC_DATA]"
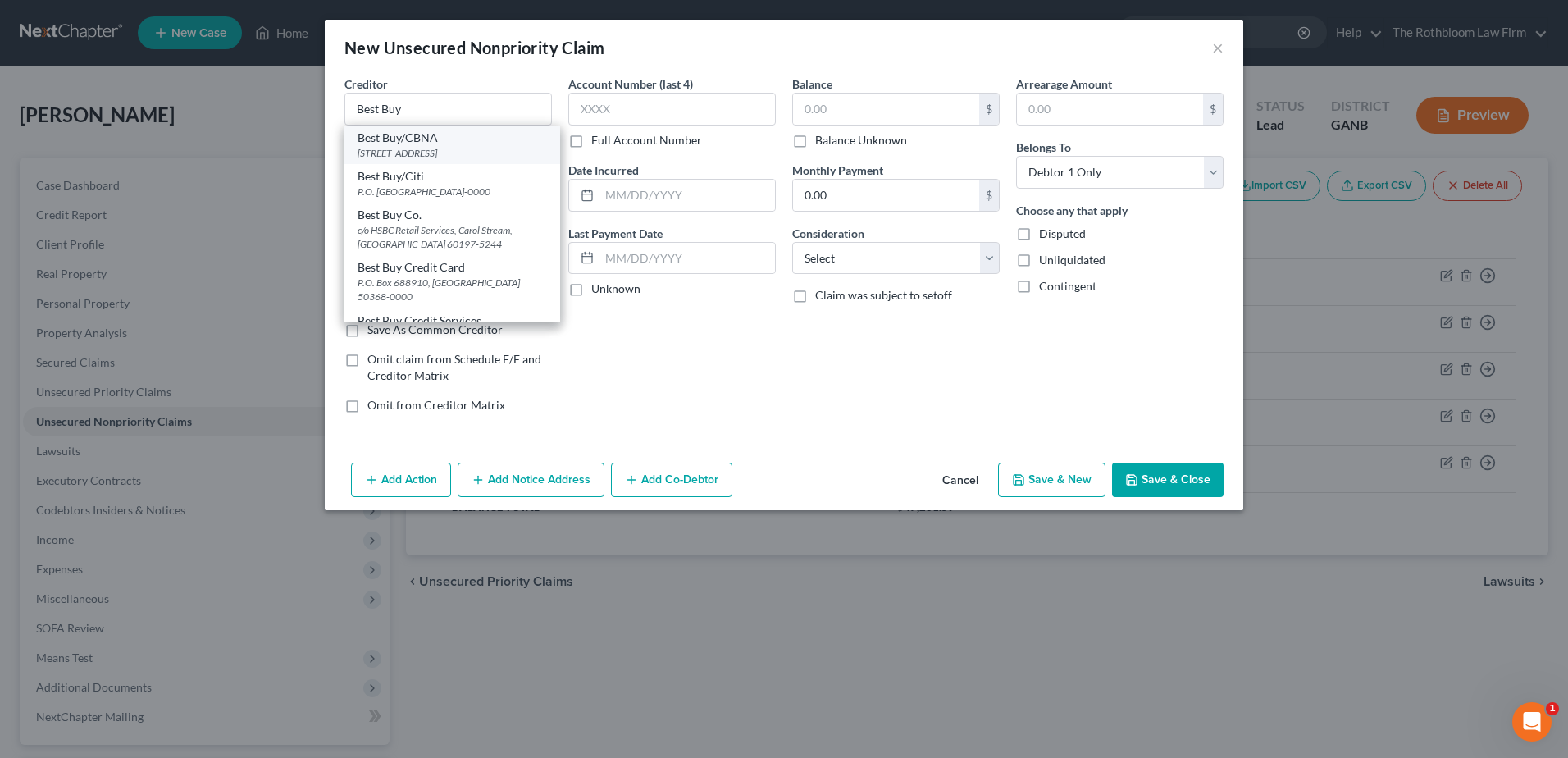
select select "14"
type input "60007-0000"
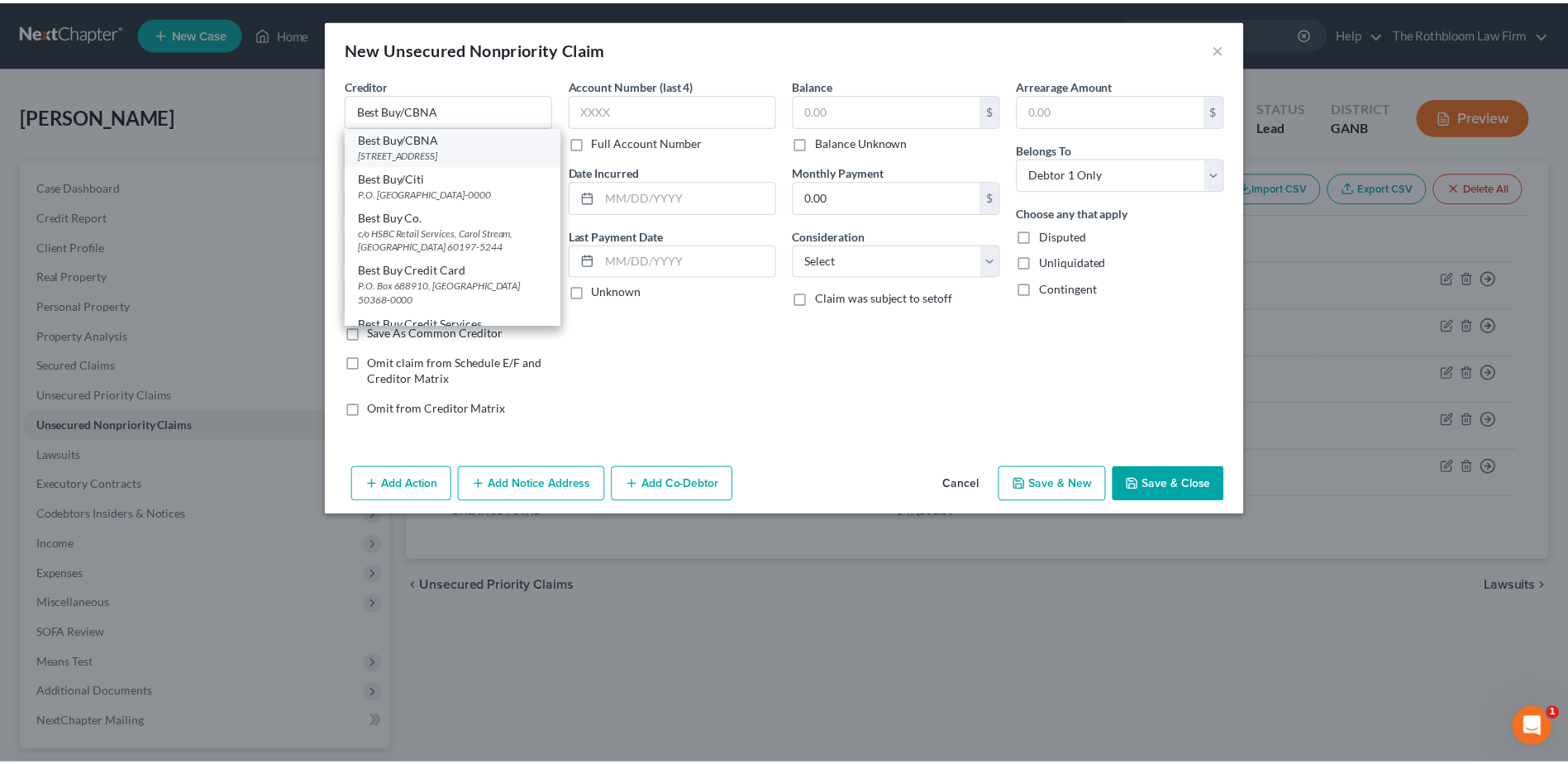
scroll to position [0, 0]
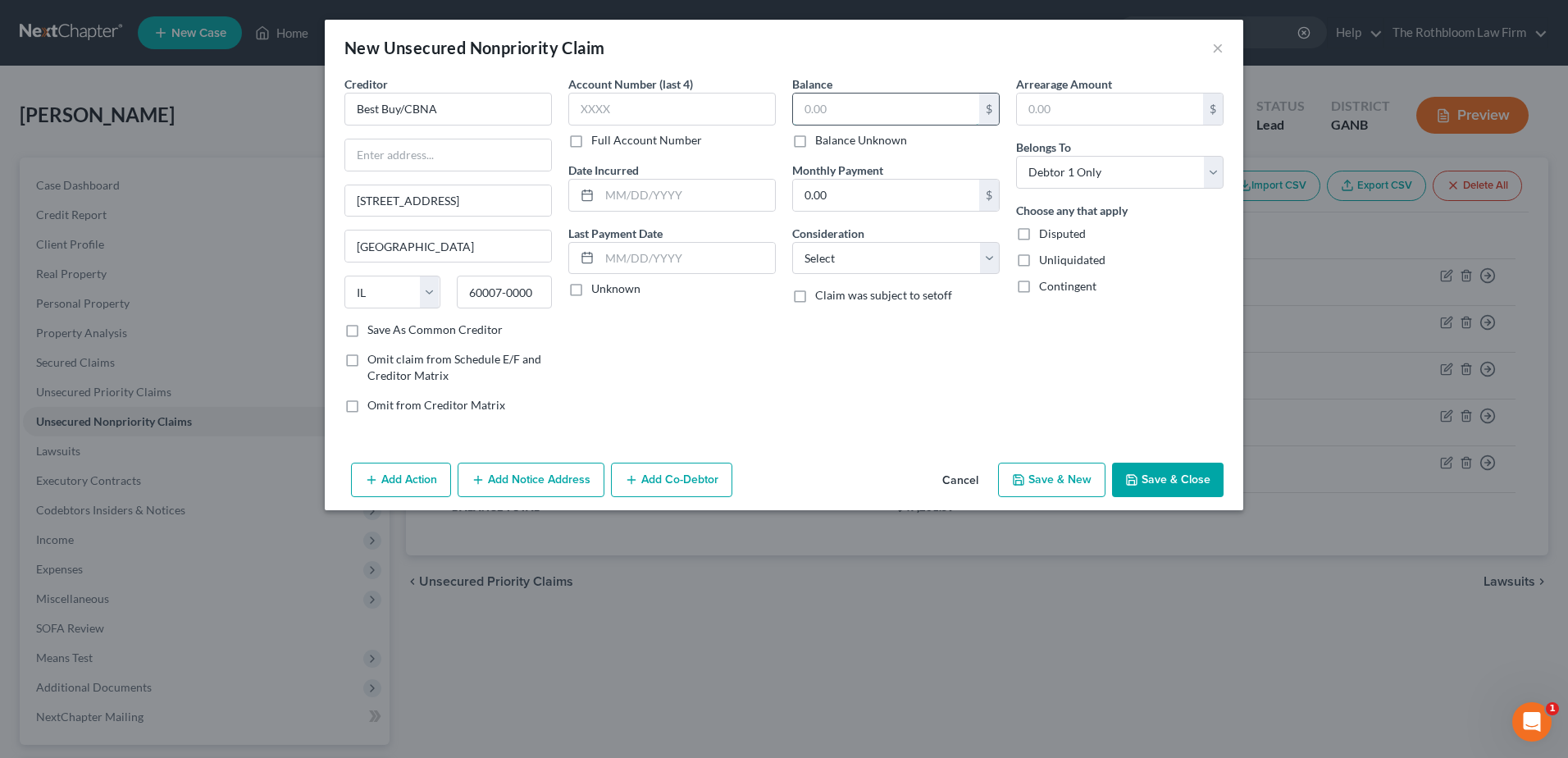
click at [828, 115] on input "text" at bounding box center [887, 109] width 187 height 31
type input "4,000"
click at [876, 256] on select "Select Cable / Satellite Services Collection Agency Credit Card Debt Debt Couns…" at bounding box center [896, 258] width 207 height 33
select select "2"
click at [793, 242] on select "Select Cable / Satellite Services Collection Agency Credit Card Debt Debt Couns…" at bounding box center [896, 258] width 207 height 33
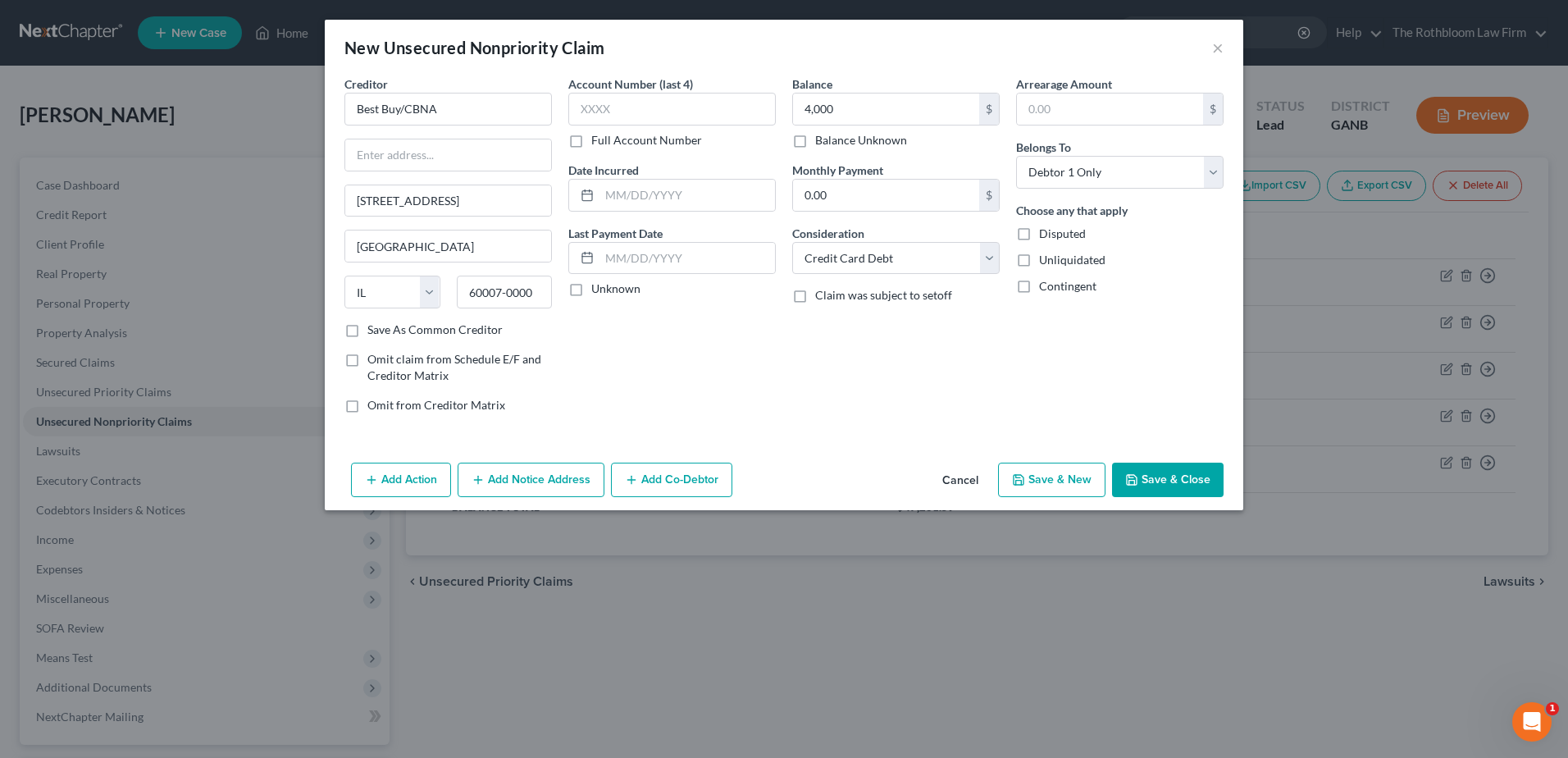
click at [1191, 482] on button "Save & Close" at bounding box center [1167, 480] width 111 height 35
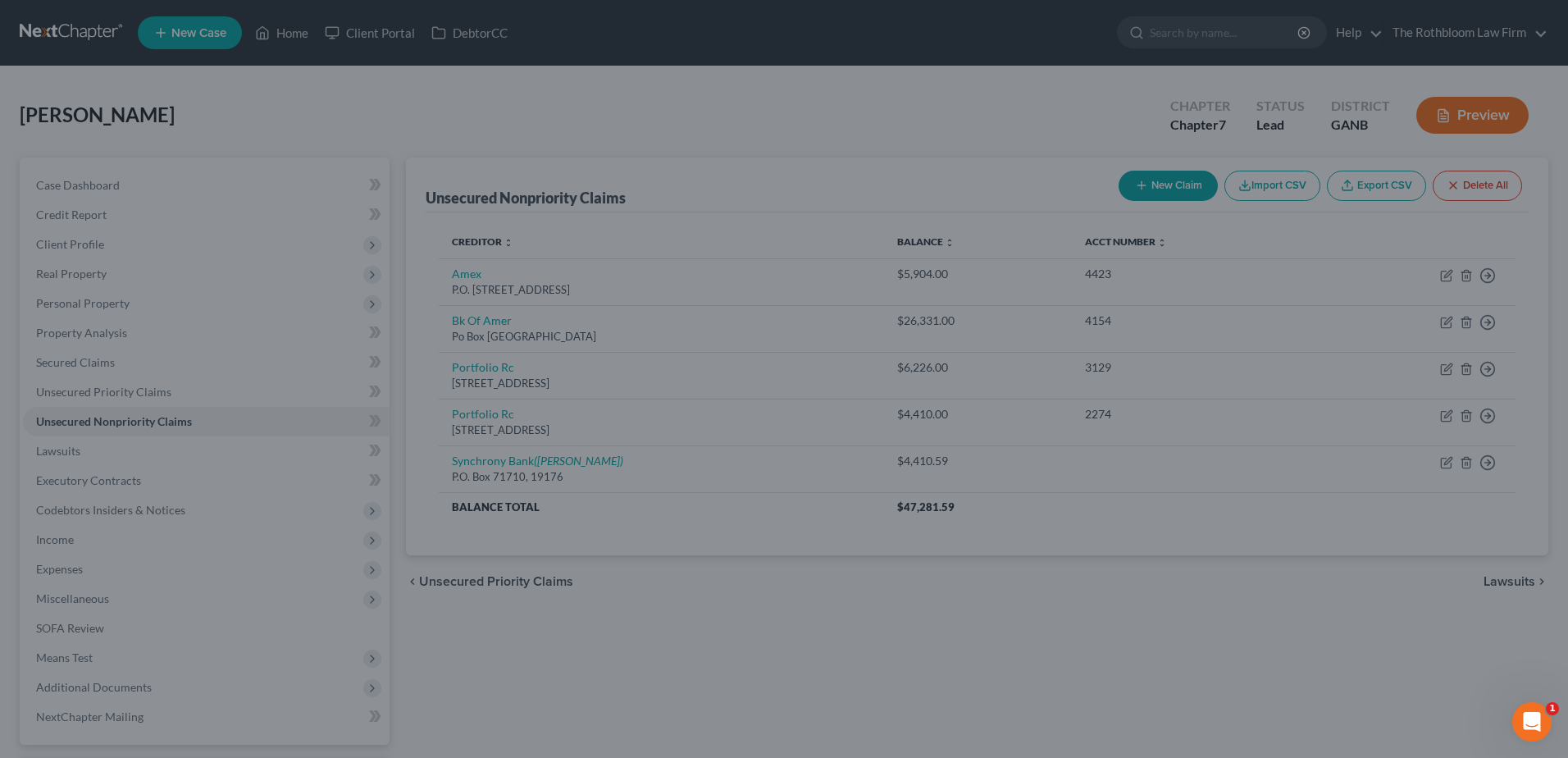
type input "4,000.00"
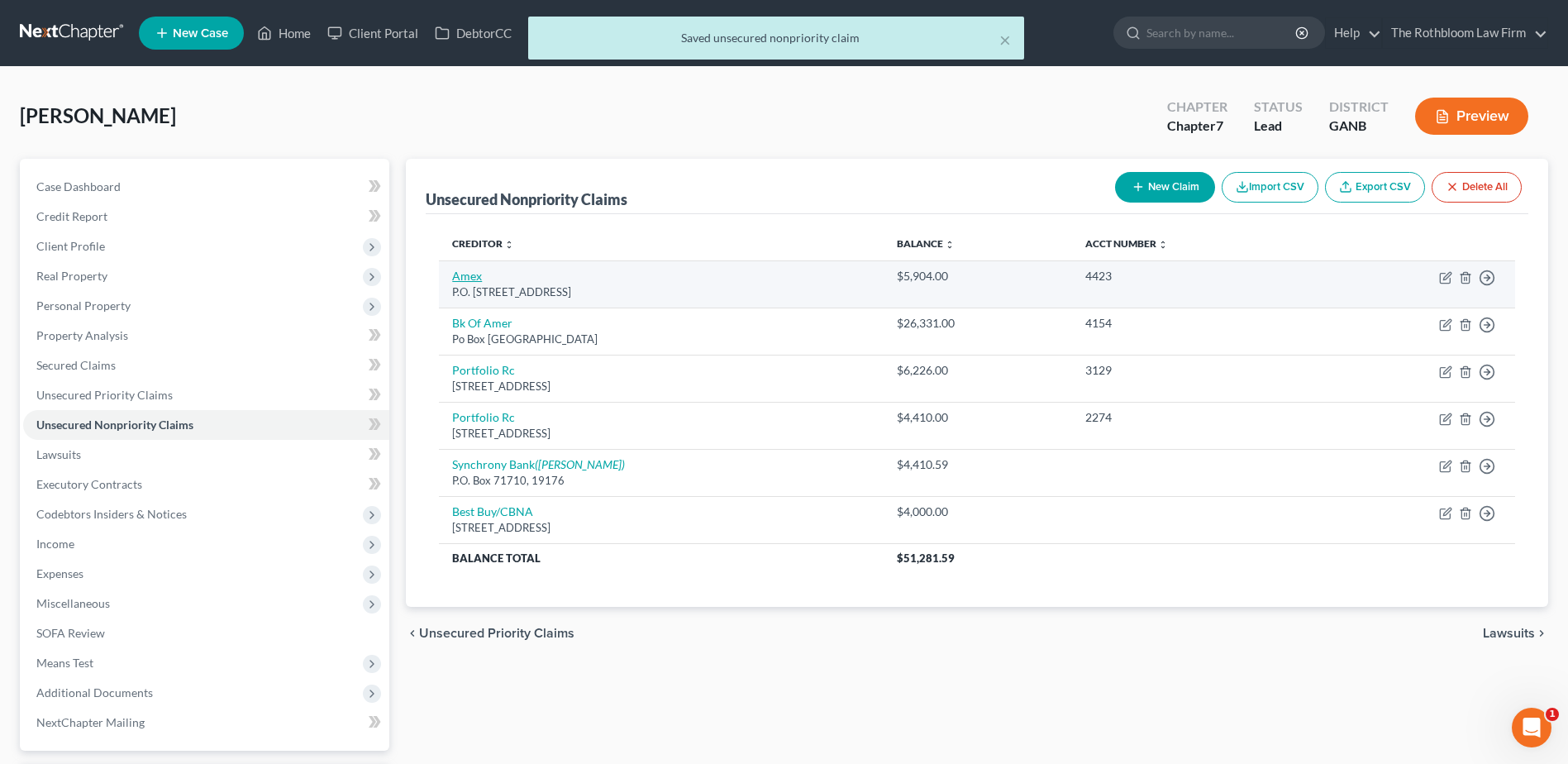
click at [470, 279] on link "Amex" at bounding box center [467, 276] width 30 height 14
select select "45"
select select "2"
select select "0"
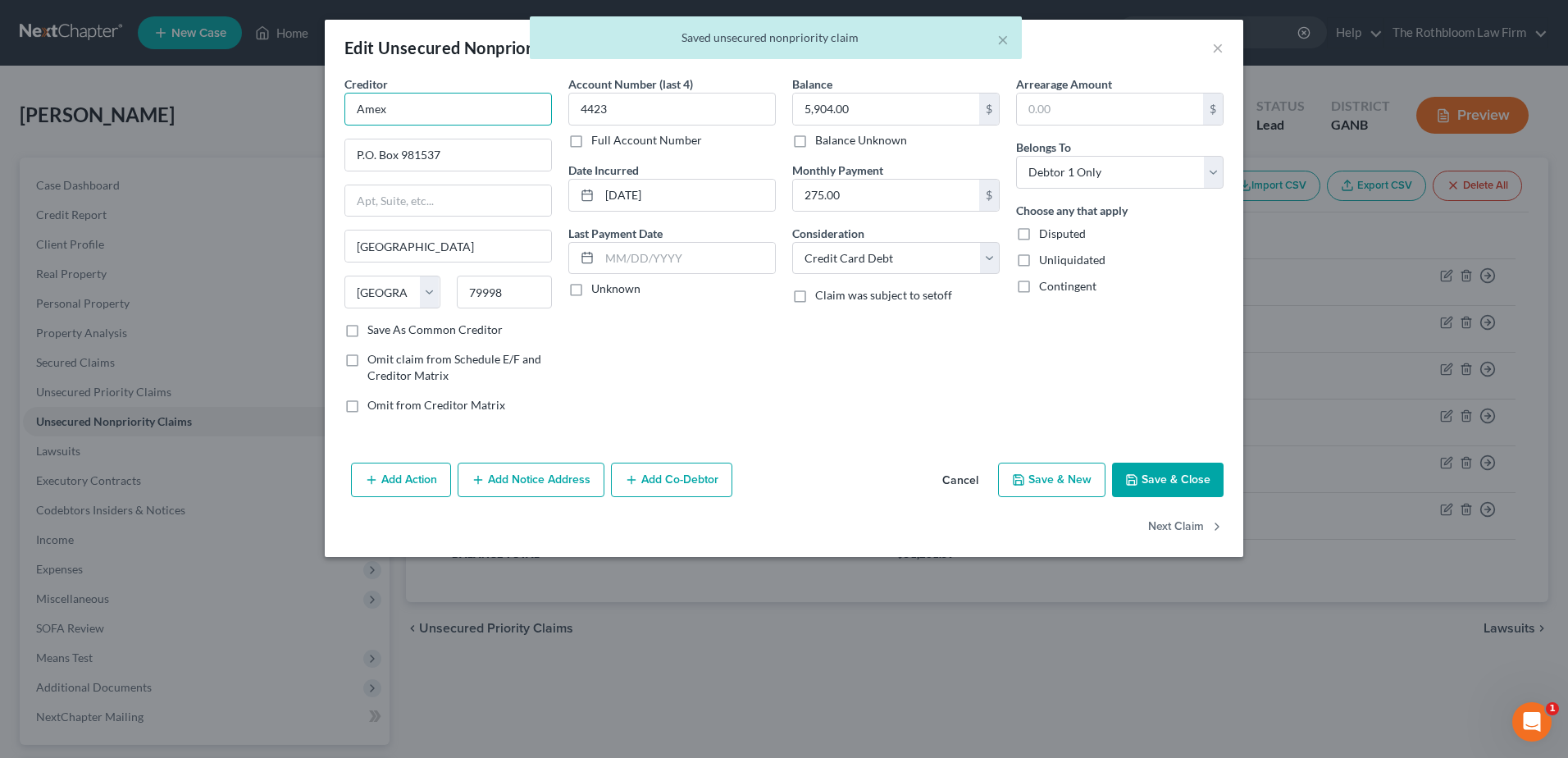
click at [382, 111] on input "Amex" at bounding box center [448, 109] width 207 height 33
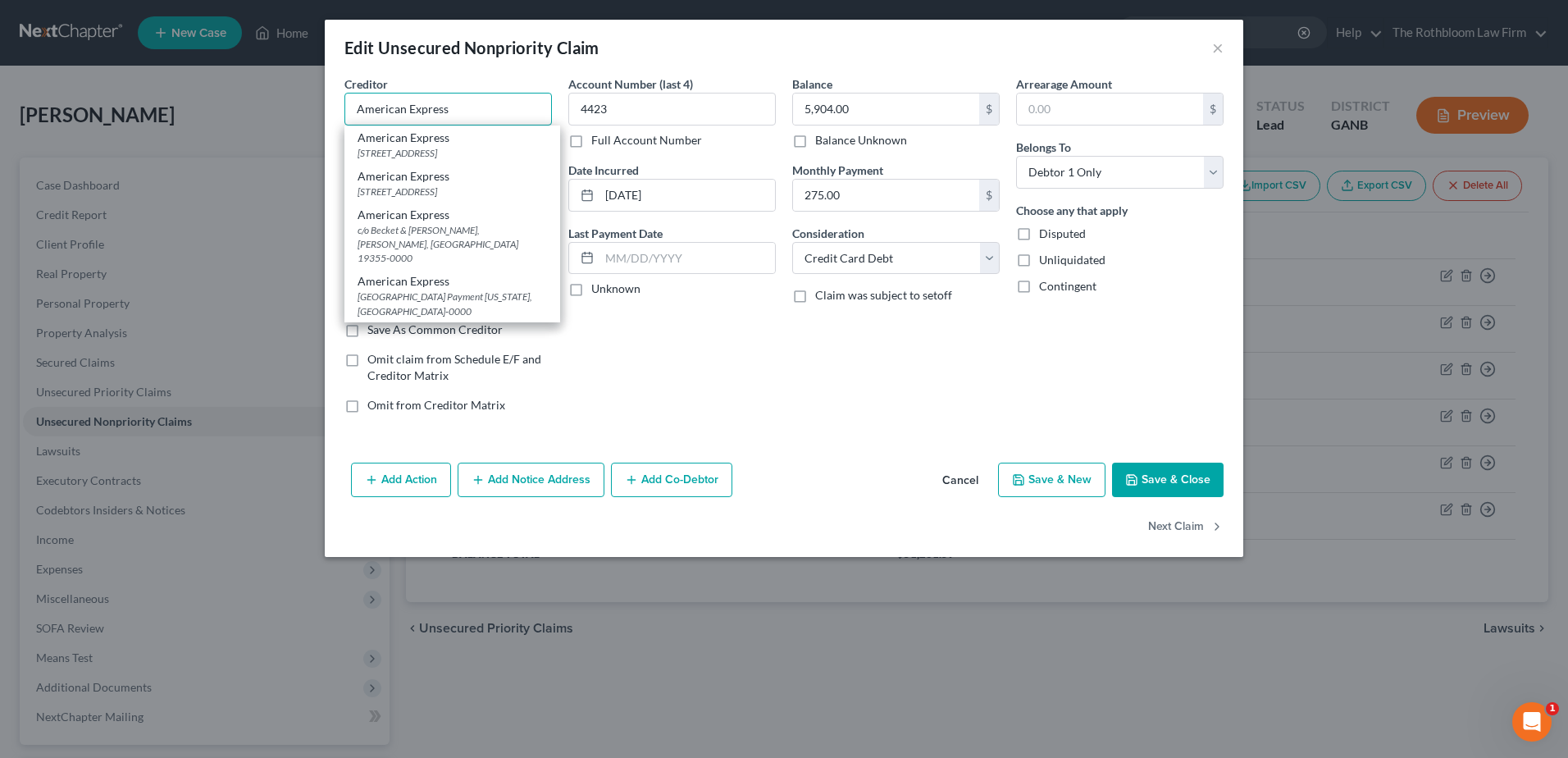
type input "American Express"
click at [1161, 482] on button "Save & Close" at bounding box center [1167, 480] width 111 height 35
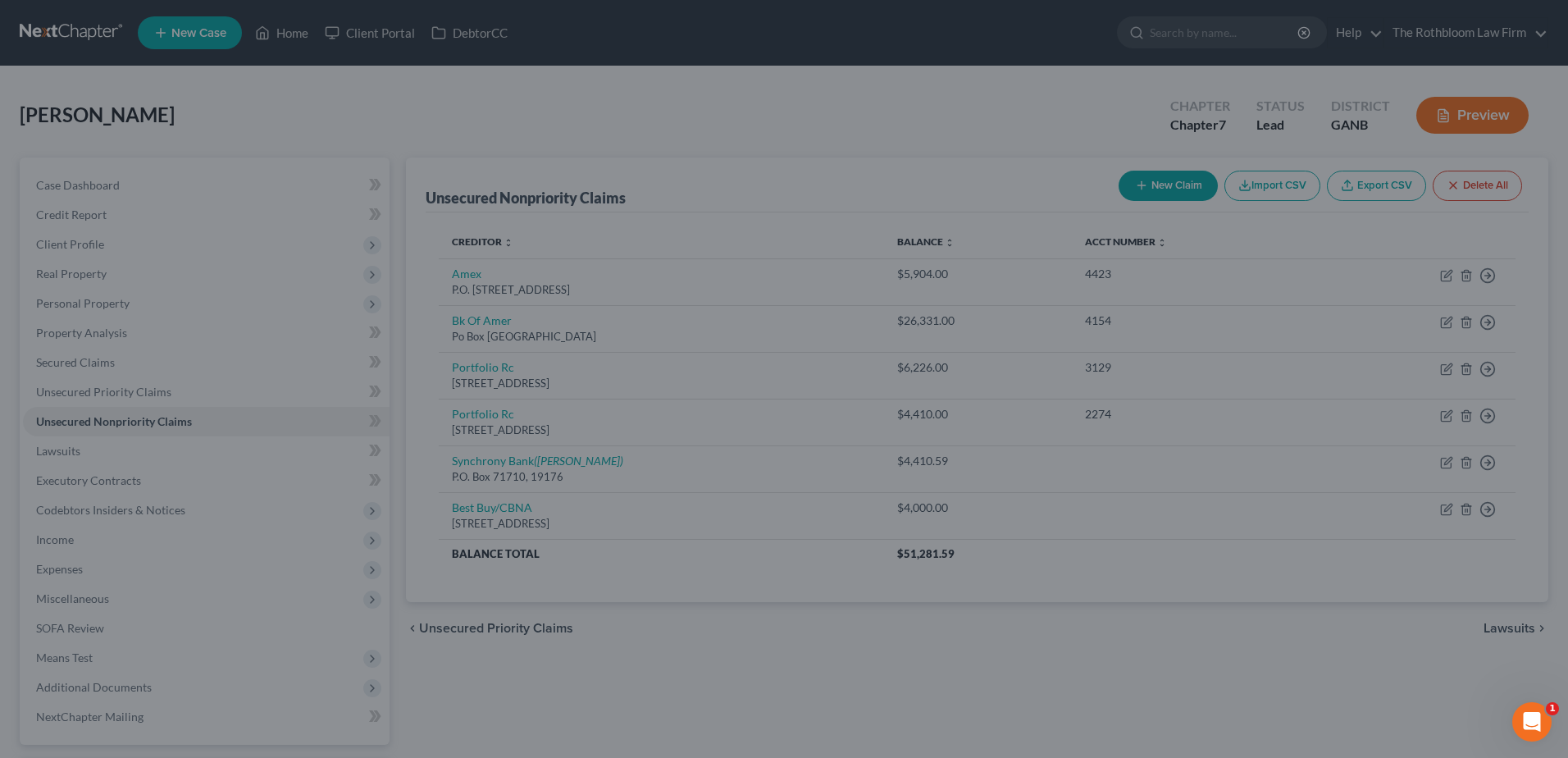
type input "0"
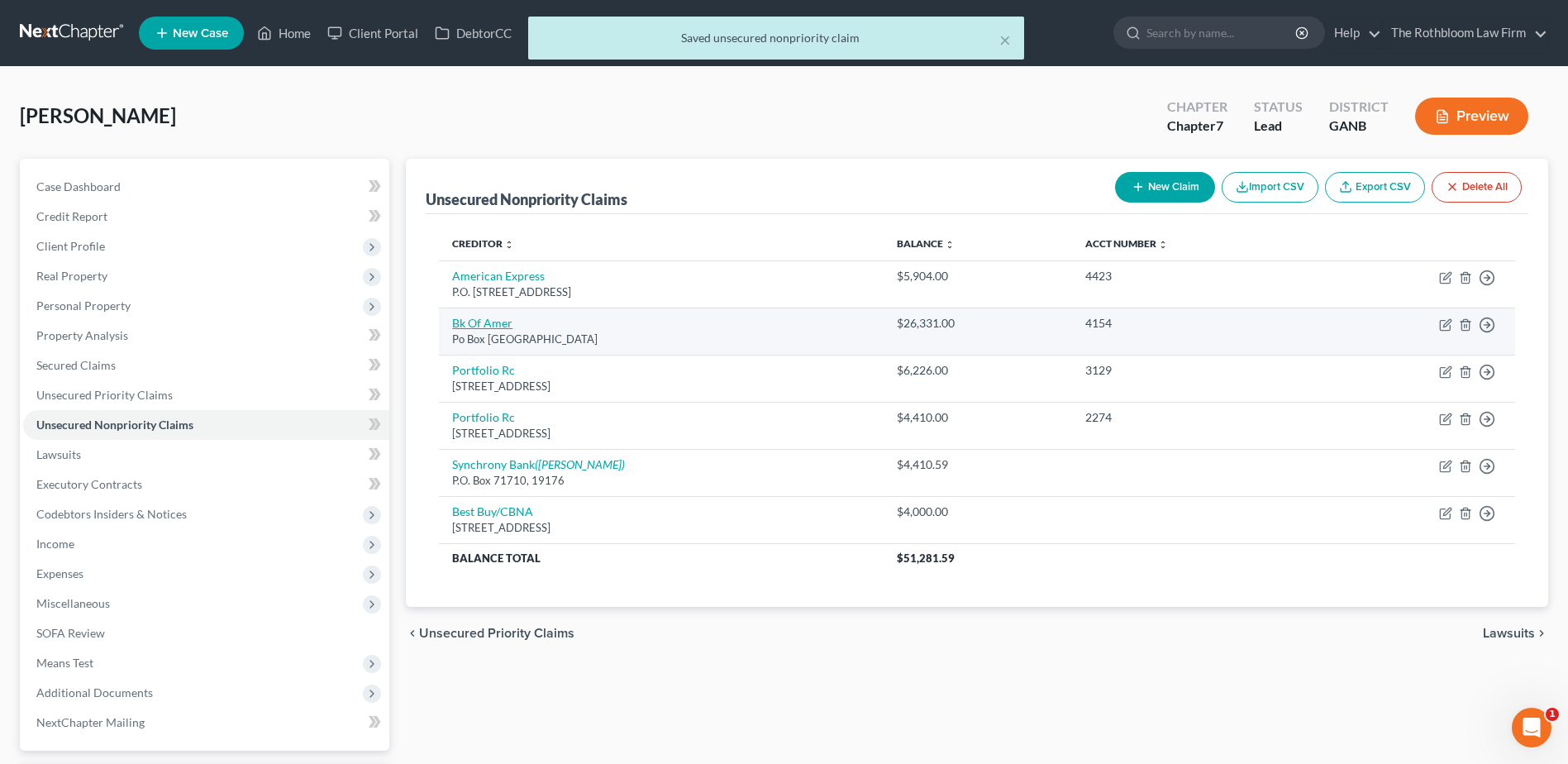
click at [487, 325] on link "Bk Of Amer" at bounding box center [482, 323] width 60 height 14
select select "45"
select select "2"
select select "0"
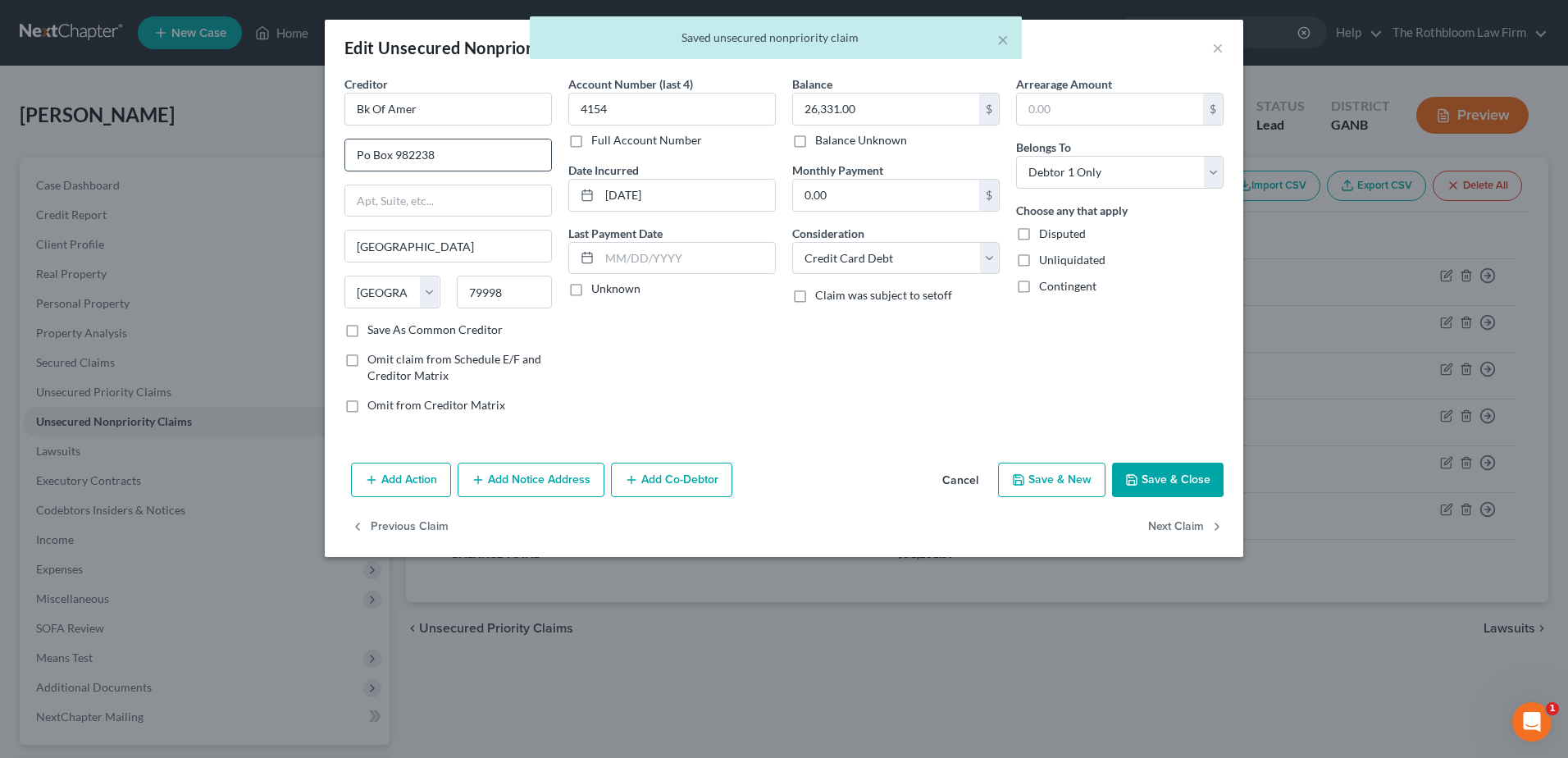
click at [361, 155] on input "Po Box 982238" at bounding box center [448, 155] width 205 height 31
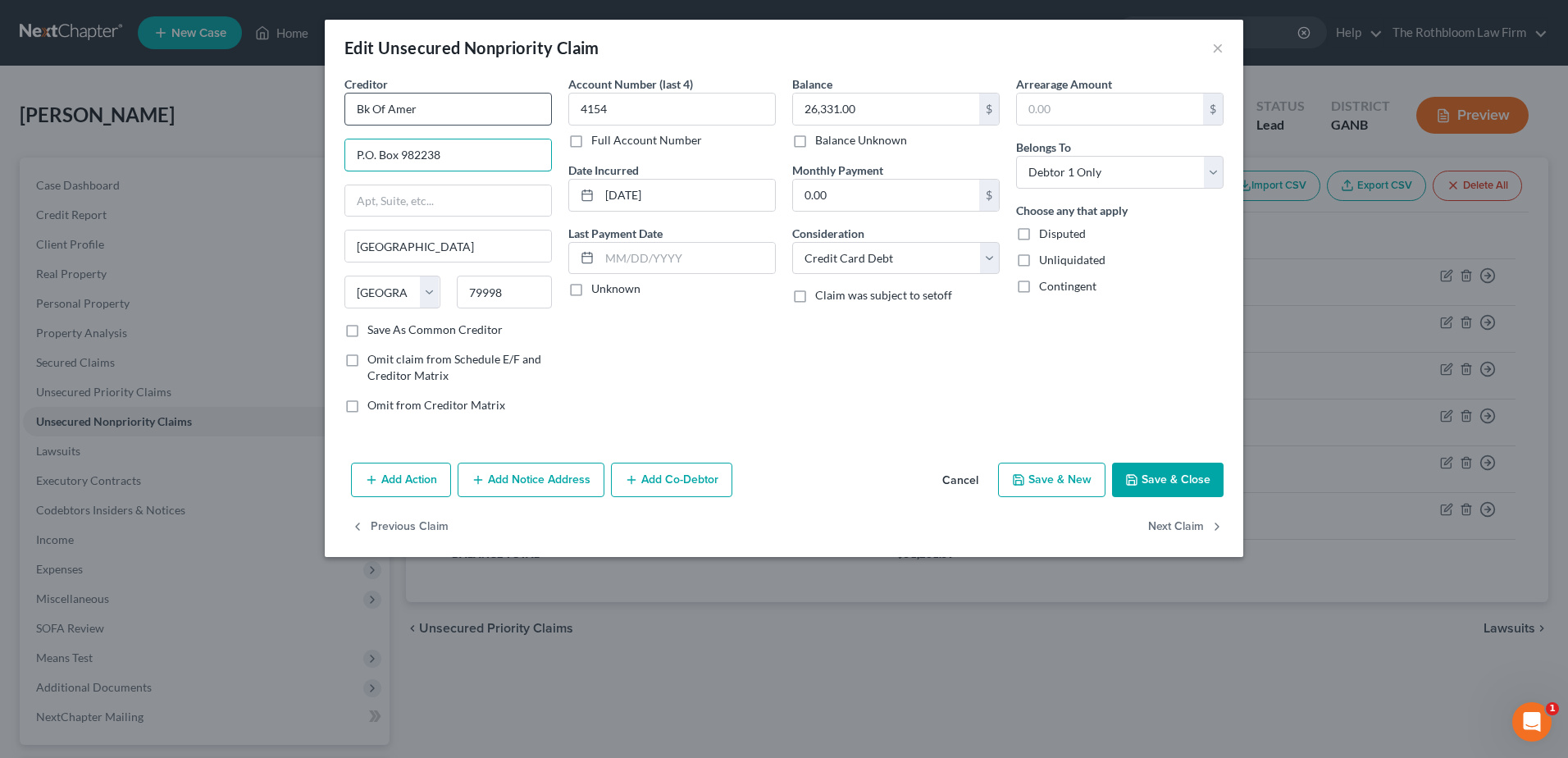
type input "P.O. Box 982238"
drag, startPoint x: 451, startPoint y: 113, endPoint x: 250, endPoint y: 123, distance: 201.2
click at [250, 123] on div "Edit Unsecured Nonpriority Claim × Creditor * Bk Of Amer P.O. Box [GEOGRAPHIC_D…" at bounding box center [784, 379] width 1568 height 758
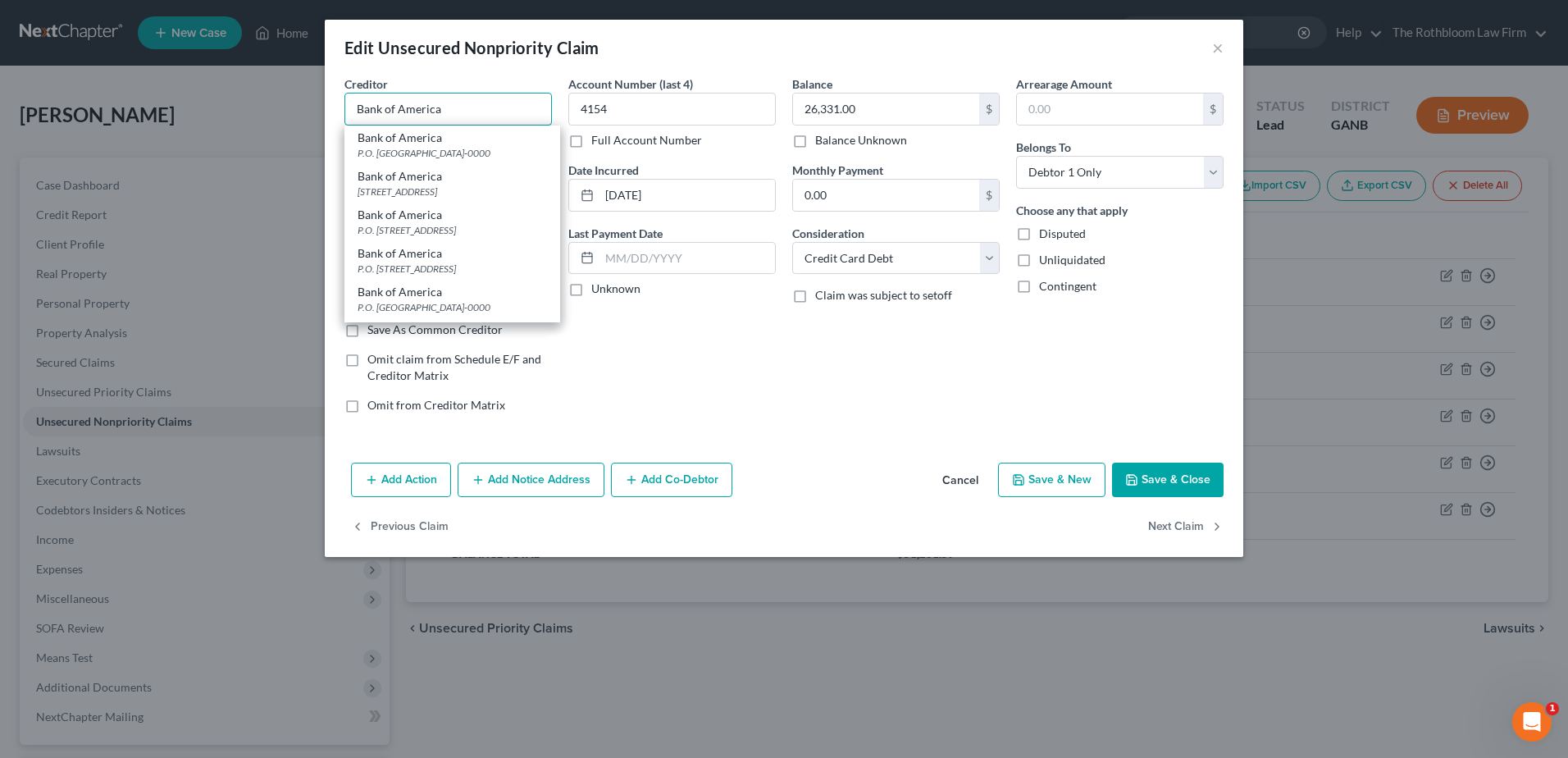
type input "Bank of America"
click at [1164, 472] on button "Save & Close" at bounding box center [1167, 480] width 111 height 35
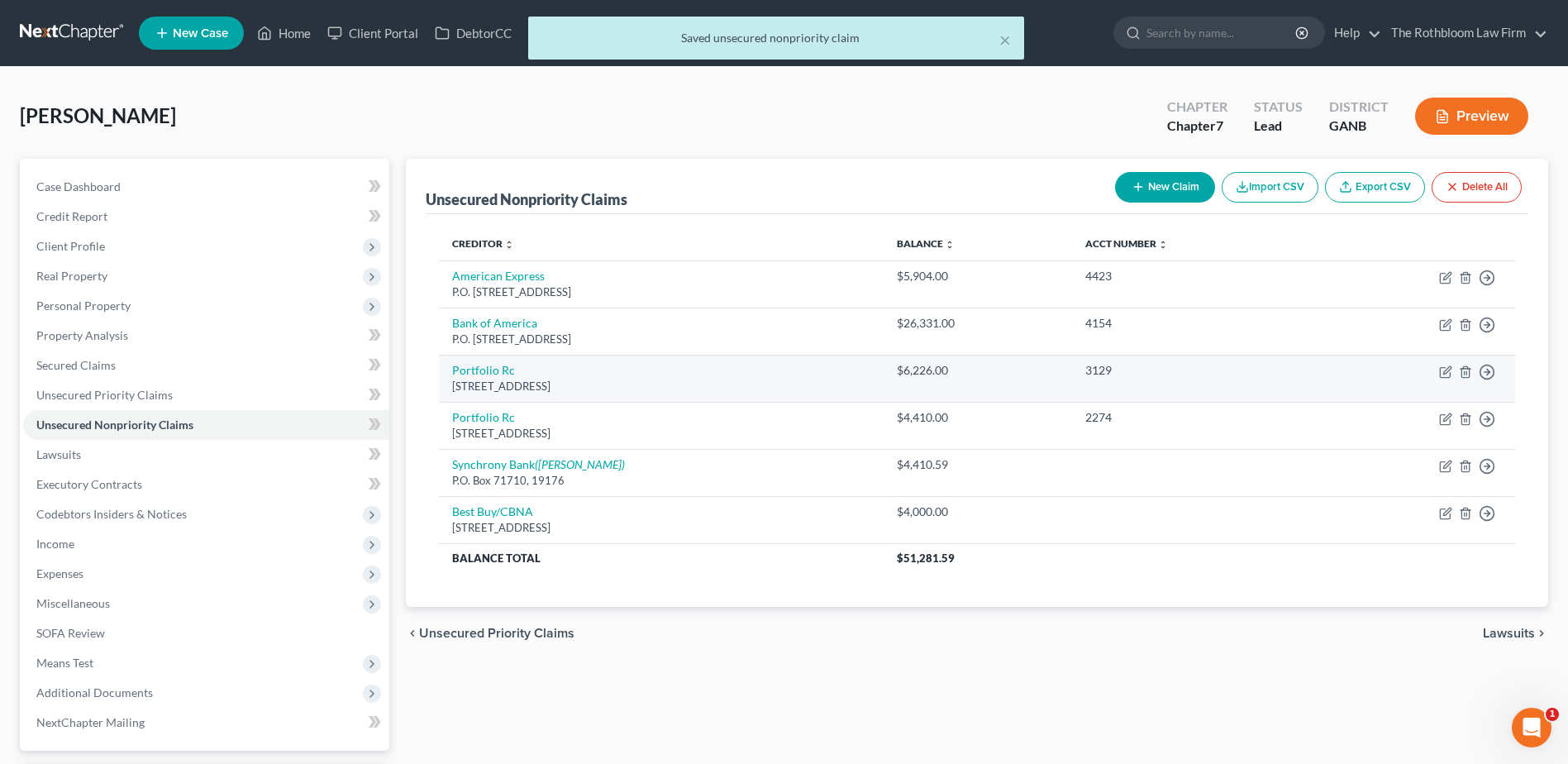
click at [472, 378] on td "Portfolio Rc [STREET_ADDRESS]" at bounding box center [660, 379] width 445 height 47
click at [472, 366] on link "Portfolio Rc" at bounding box center [484, 370] width 63 height 14
select select "48"
select select "0"
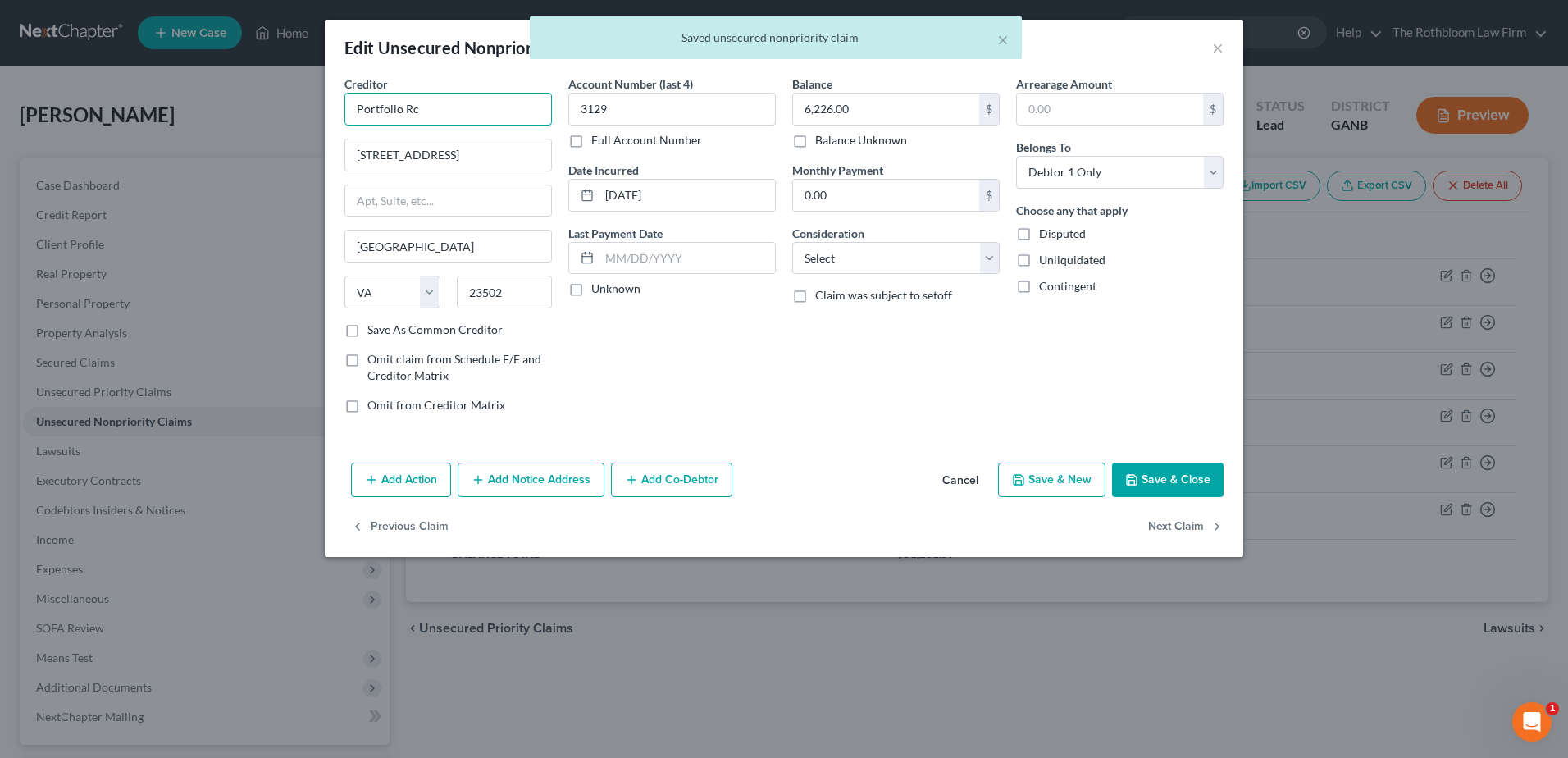
click at [427, 109] on input "Portfolio Rc" at bounding box center [448, 109] width 207 height 33
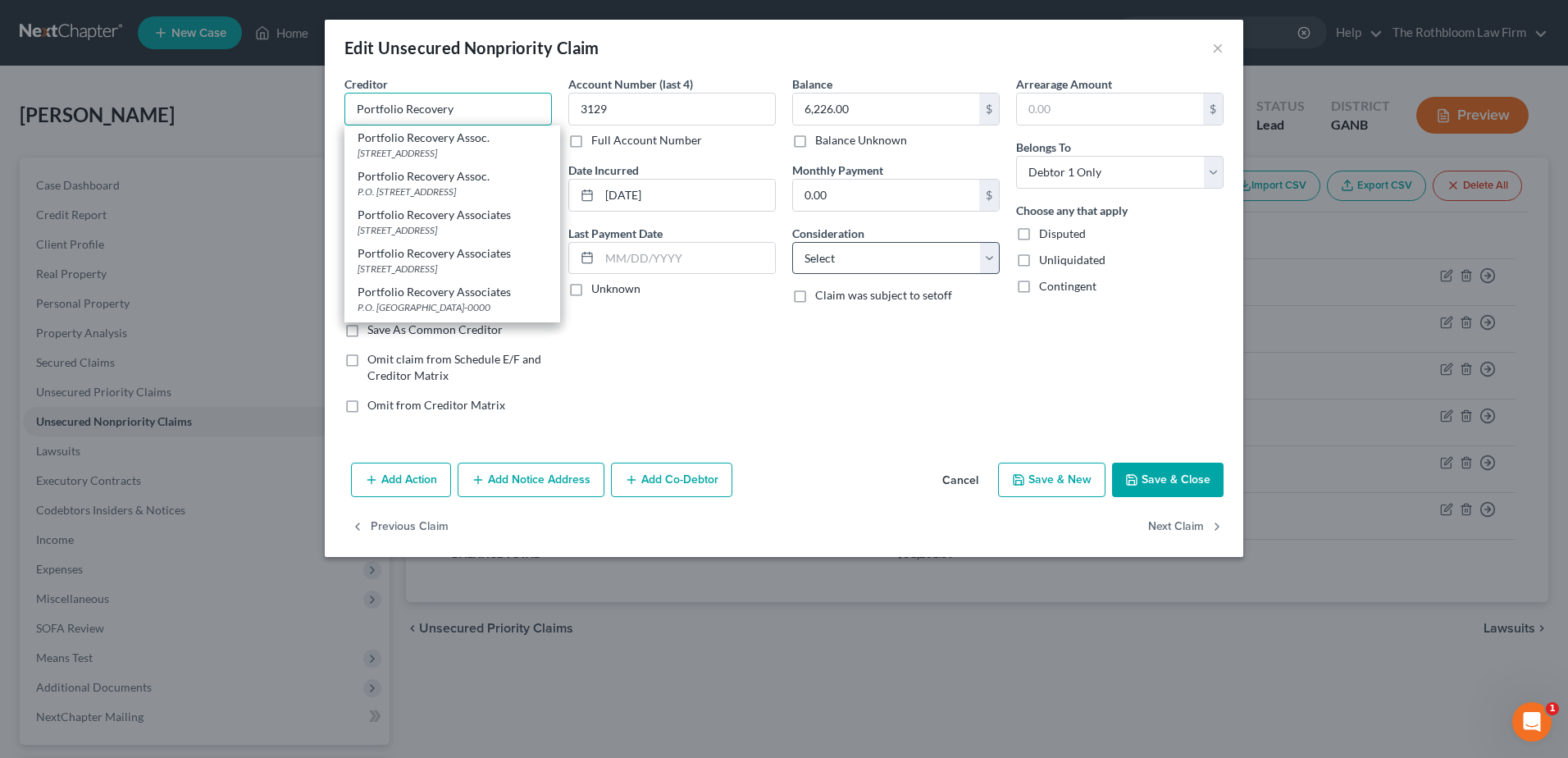
type input "Portfolio Recovery"
click at [854, 261] on select "Select Cable / Satellite Services Collection Agency Credit Card Debt Debt Couns…" at bounding box center [896, 258] width 207 height 33
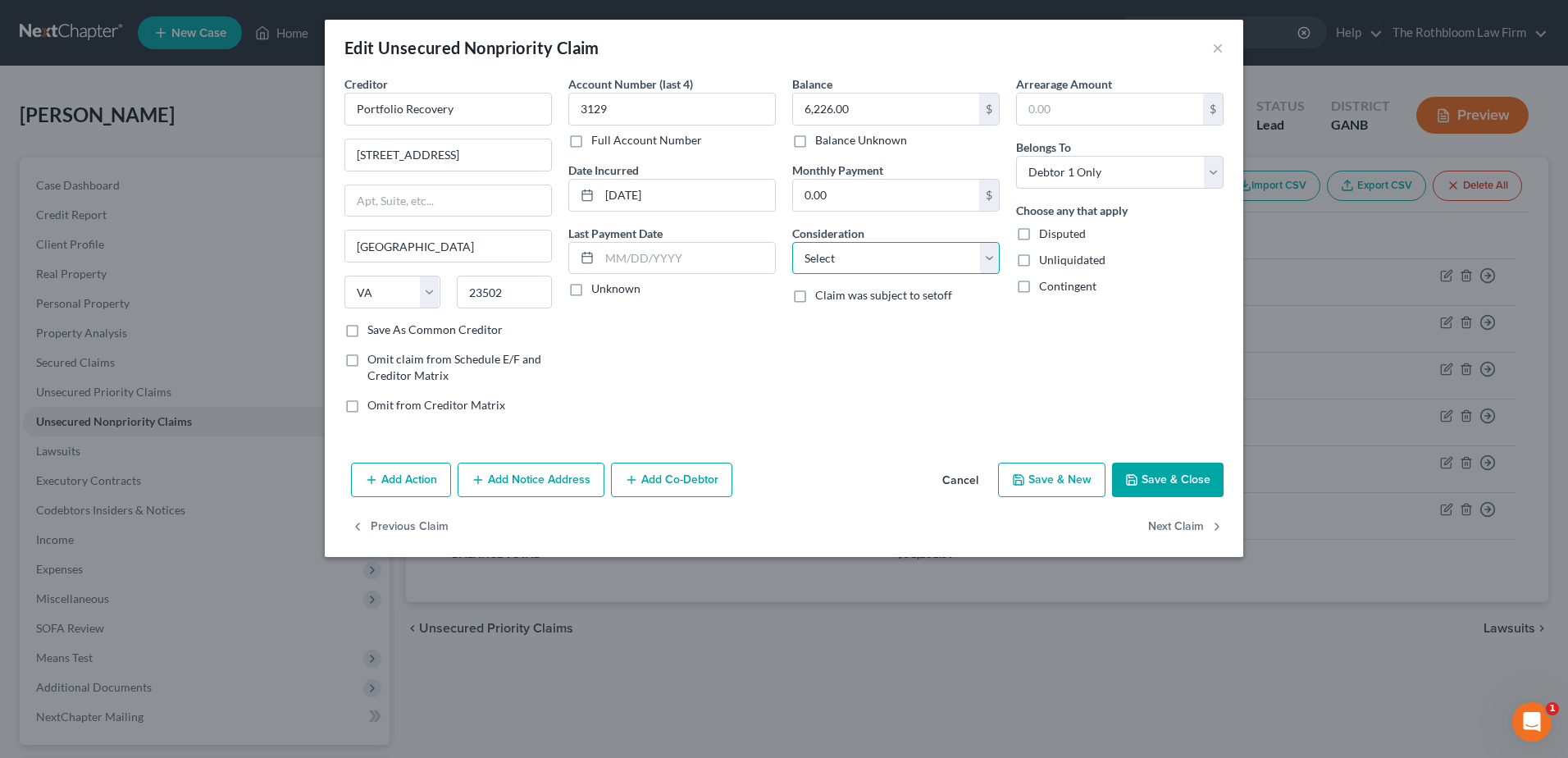
select select "2"
click at [793, 242] on select "Select Cable / Satellite Services Collection Agency Credit Card Debt Debt Couns…" at bounding box center [896, 258] width 207 height 33
click at [1163, 481] on button "Save & Close" at bounding box center [1167, 480] width 111 height 35
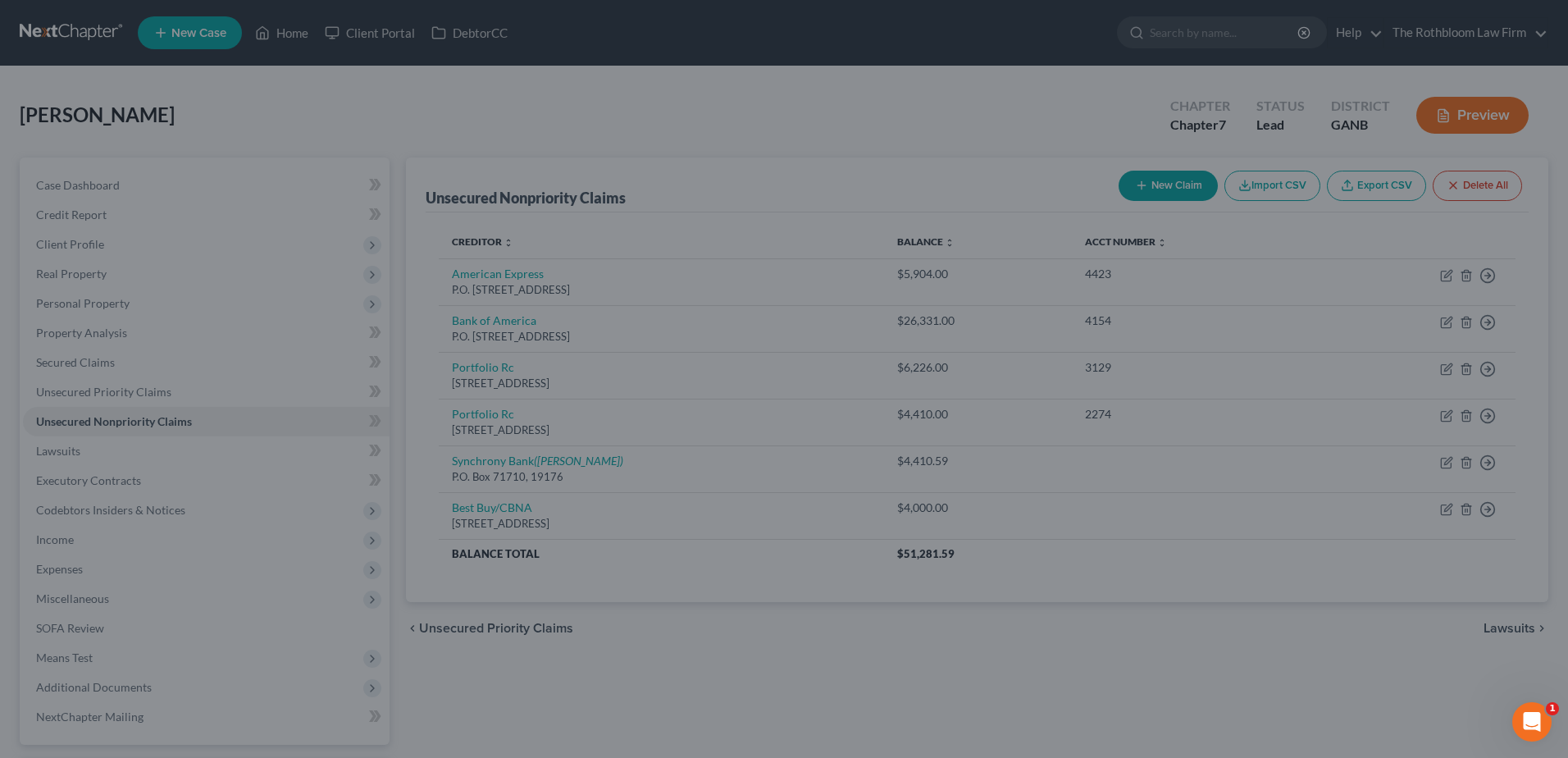
type input "0"
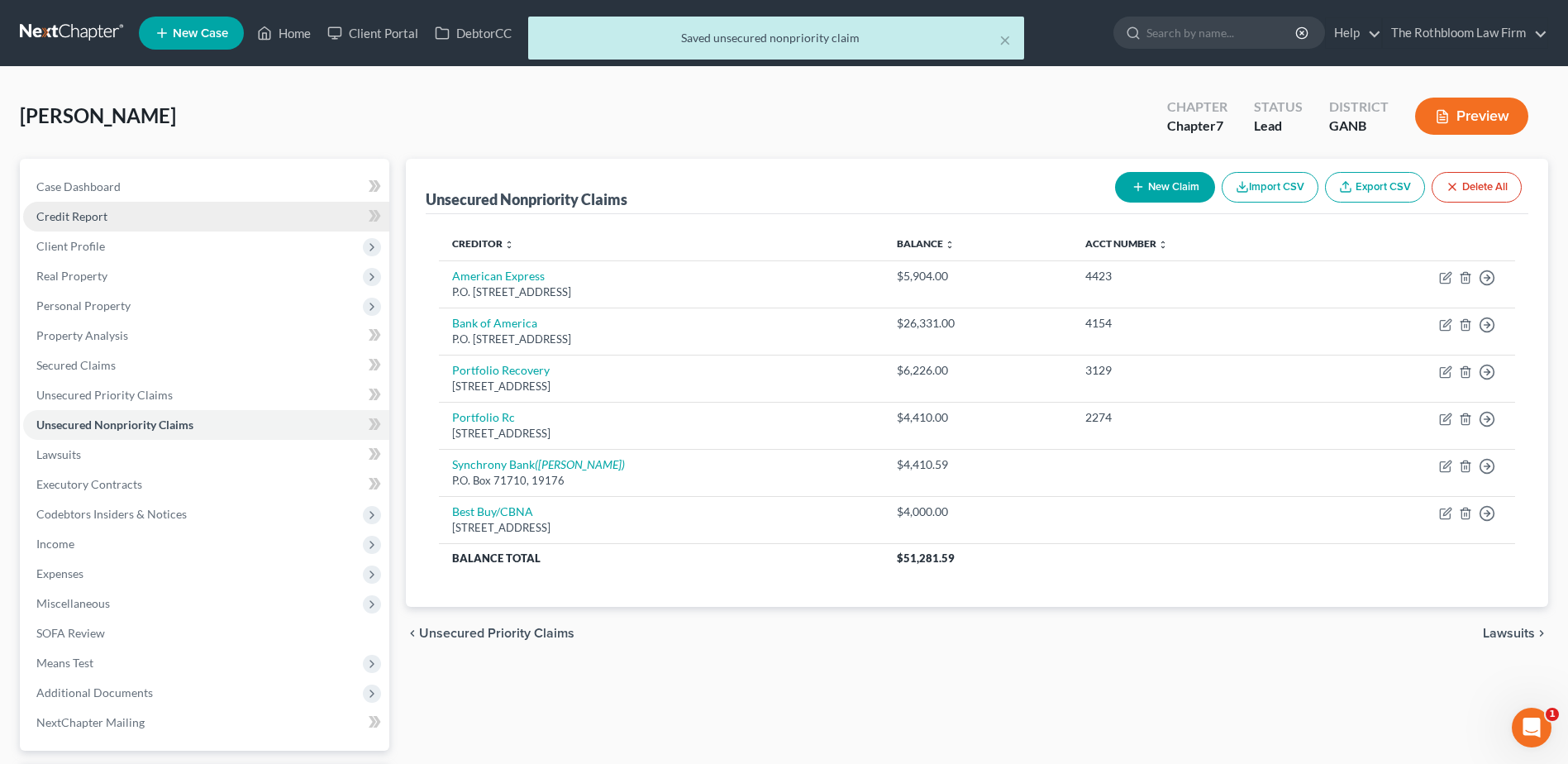
click at [98, 214] on span "Credit Report" at bounding box center [72, 216] width 71 height 14
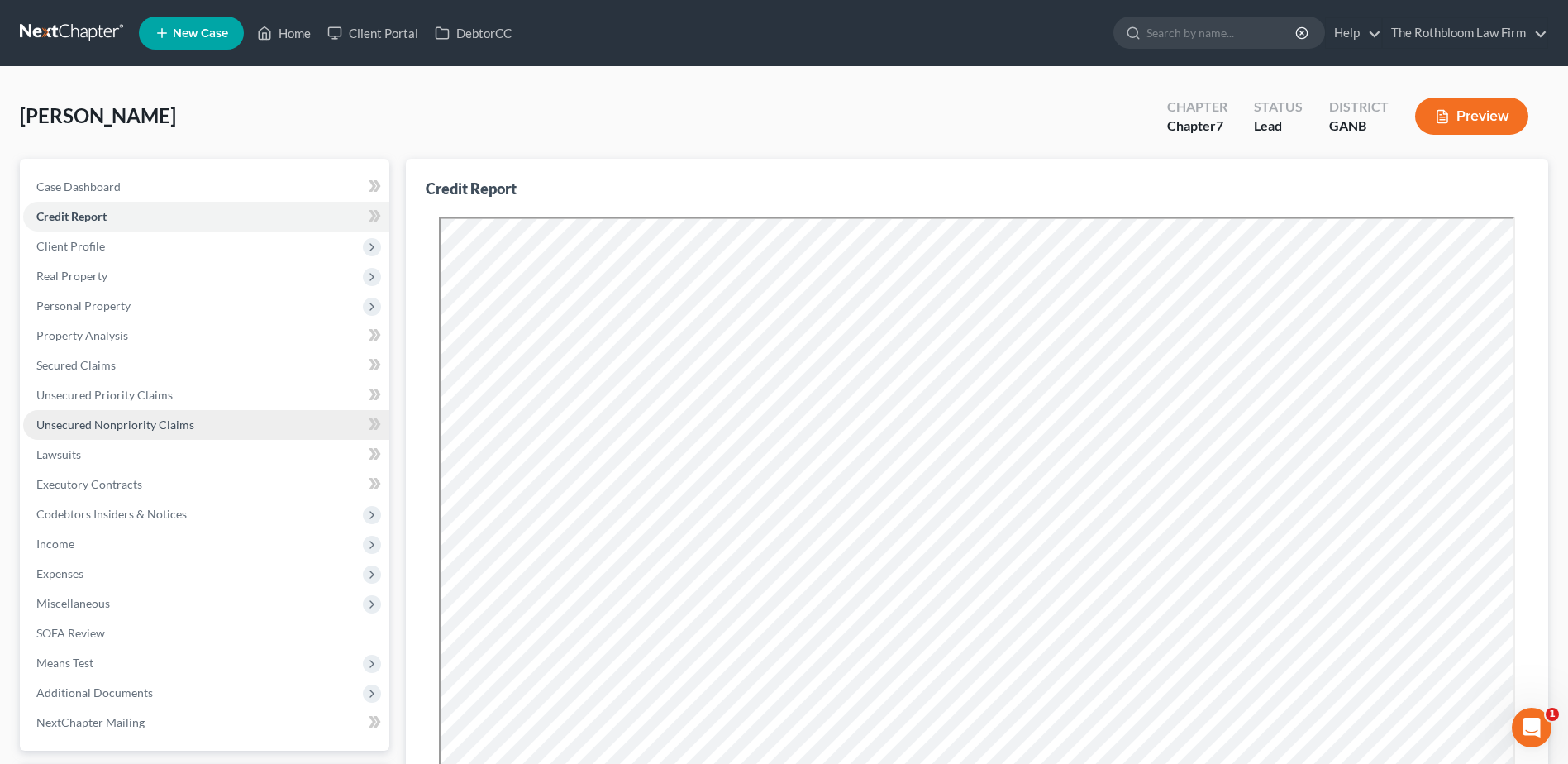
drag, startPoint x: 102, startPoint y: 421, endPoint x: 88, endPoint y: 418, distance: 14.3
click at [102, 421] on span "Unsecured Nonpriority Claims" at bounding box center [115, 425] width 157 height 14
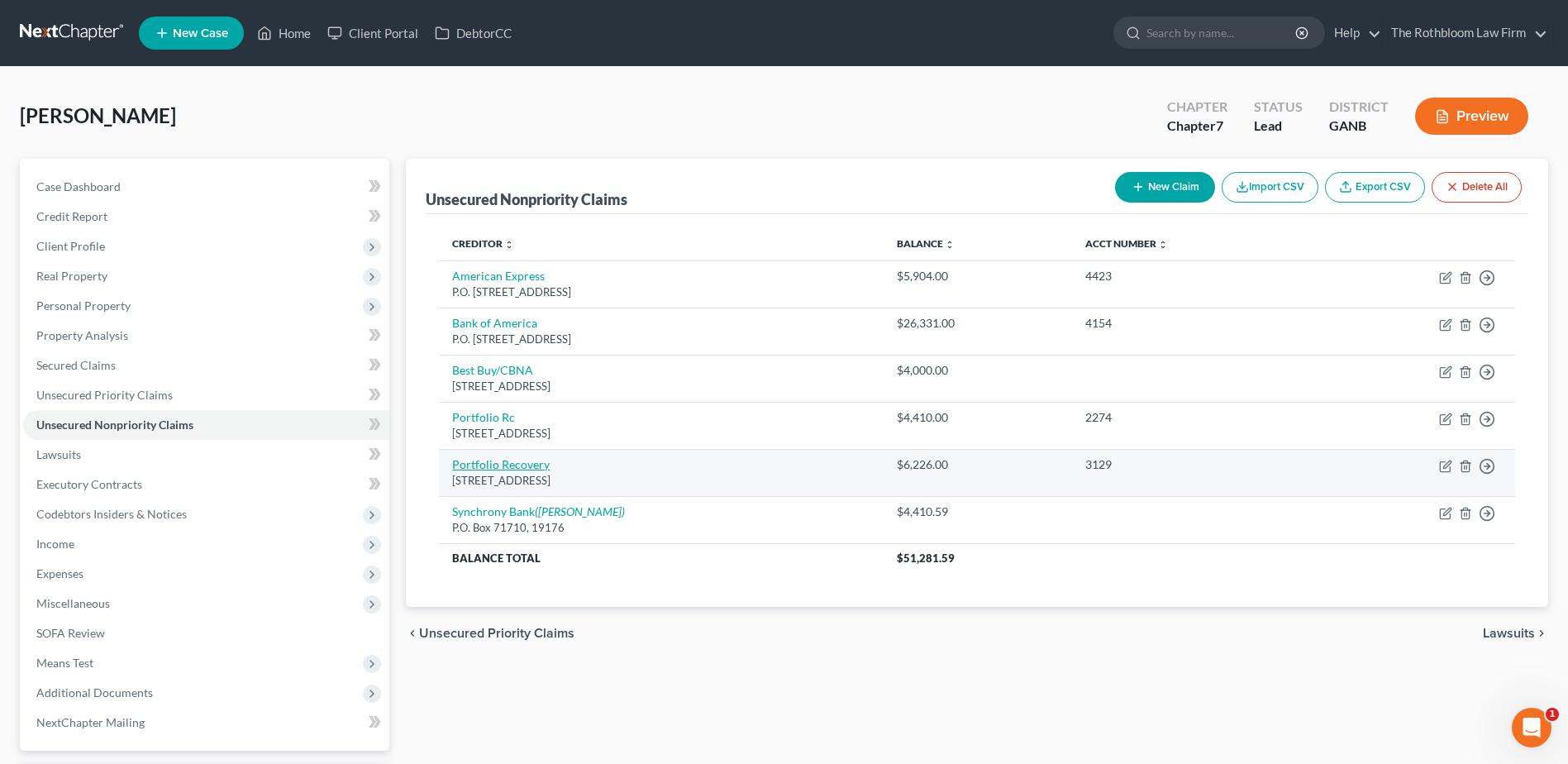
click at [493, 468] on link "Portfolio Recovery" at bounding box center [501, 464] width 97 height 14
select select "48"
select select "2"
select select "0"
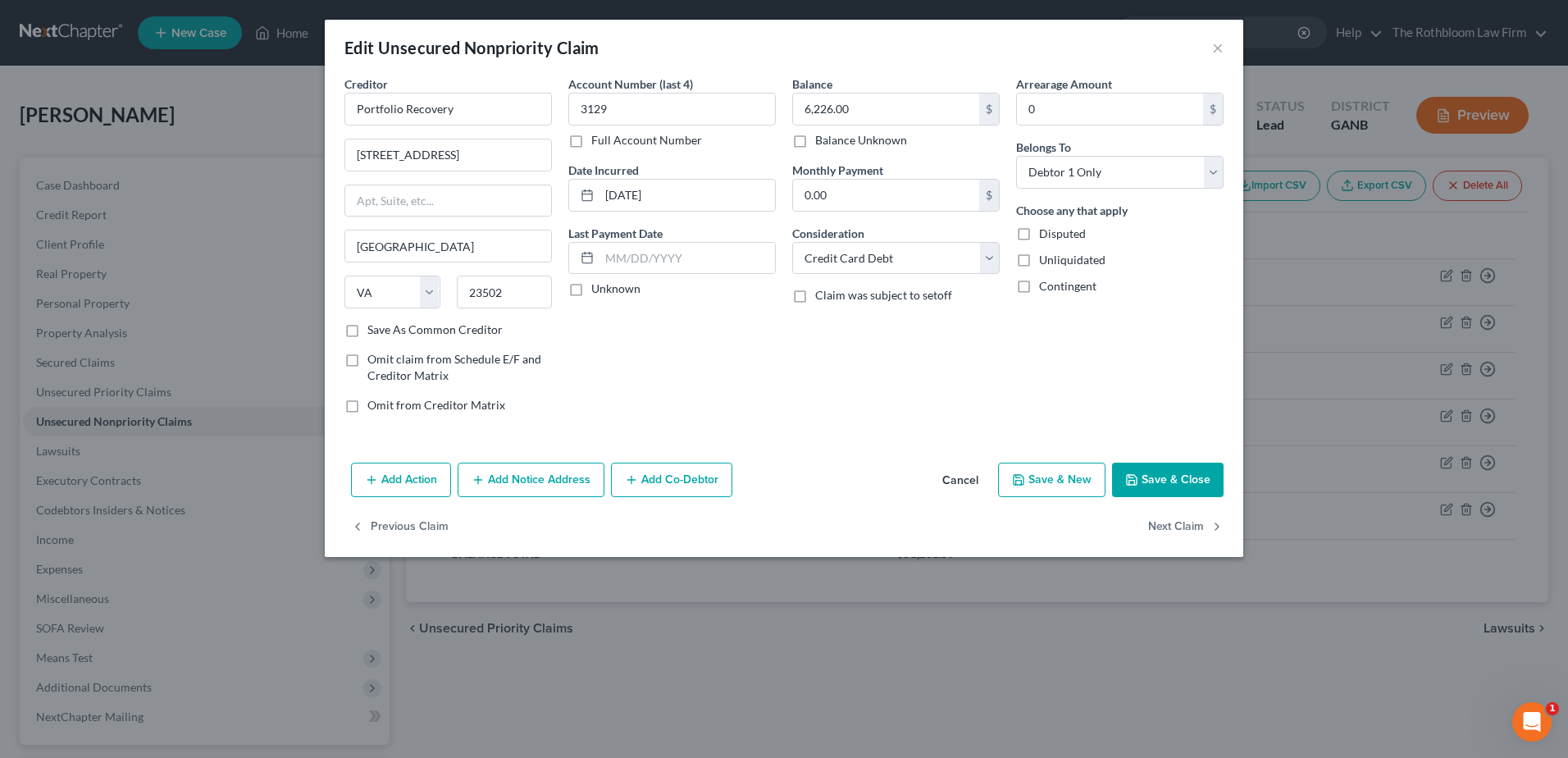
click at [571, 483] on button "Add Notice Address" at bounding box center [531, 480] width 147 height 35
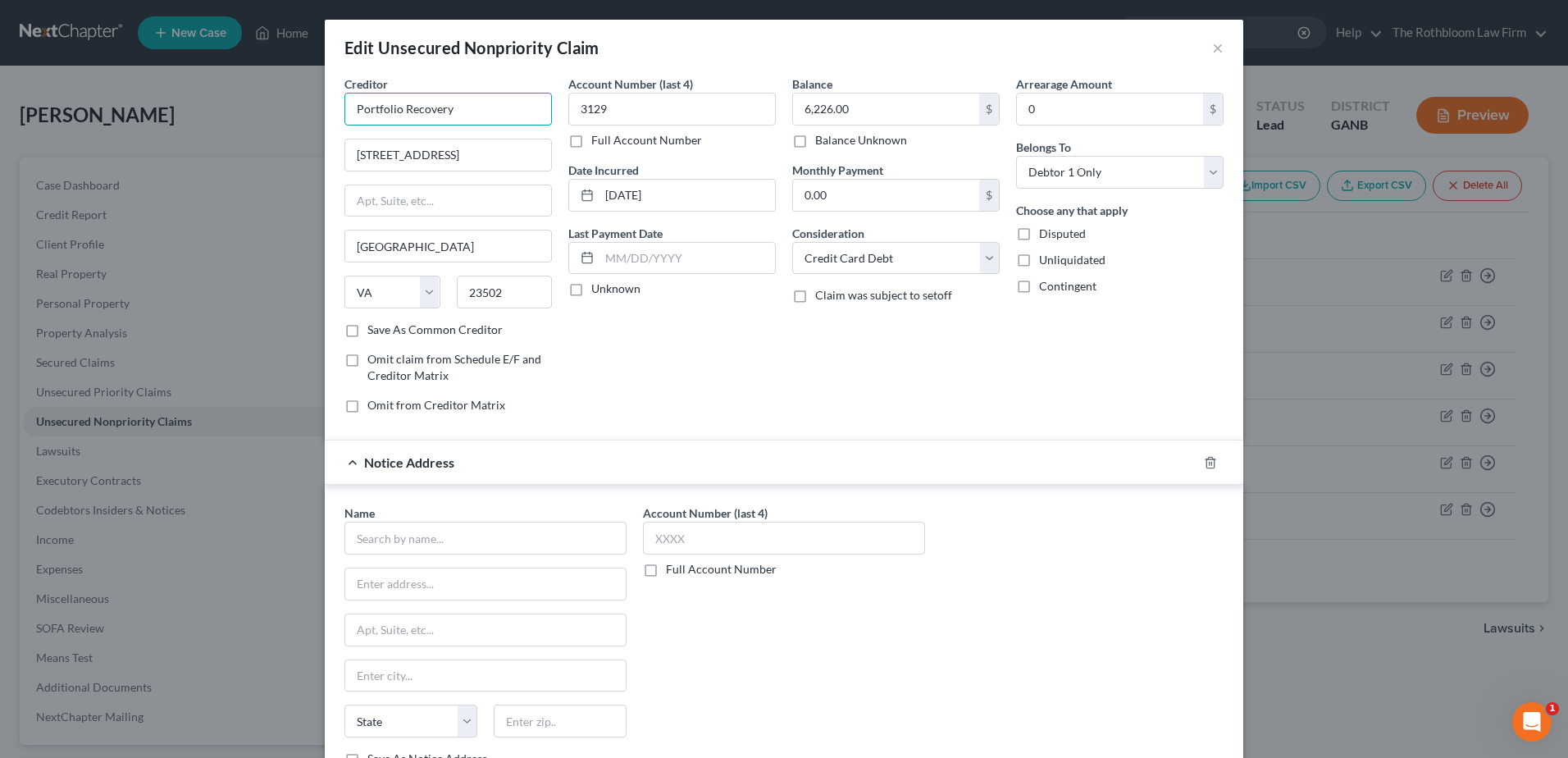
drag, startPoint x: 482, startPoint y: 109, endPoint x: 237, endPoint y: 109, distance: 245.0
click at [237, 109] on div "Edit Unsecured Nonpriority Claim × Creditor * Portfolio Recovery [GEOGRAPHIC_DA…" at bounding box center [784, 379] width 1568 height 758
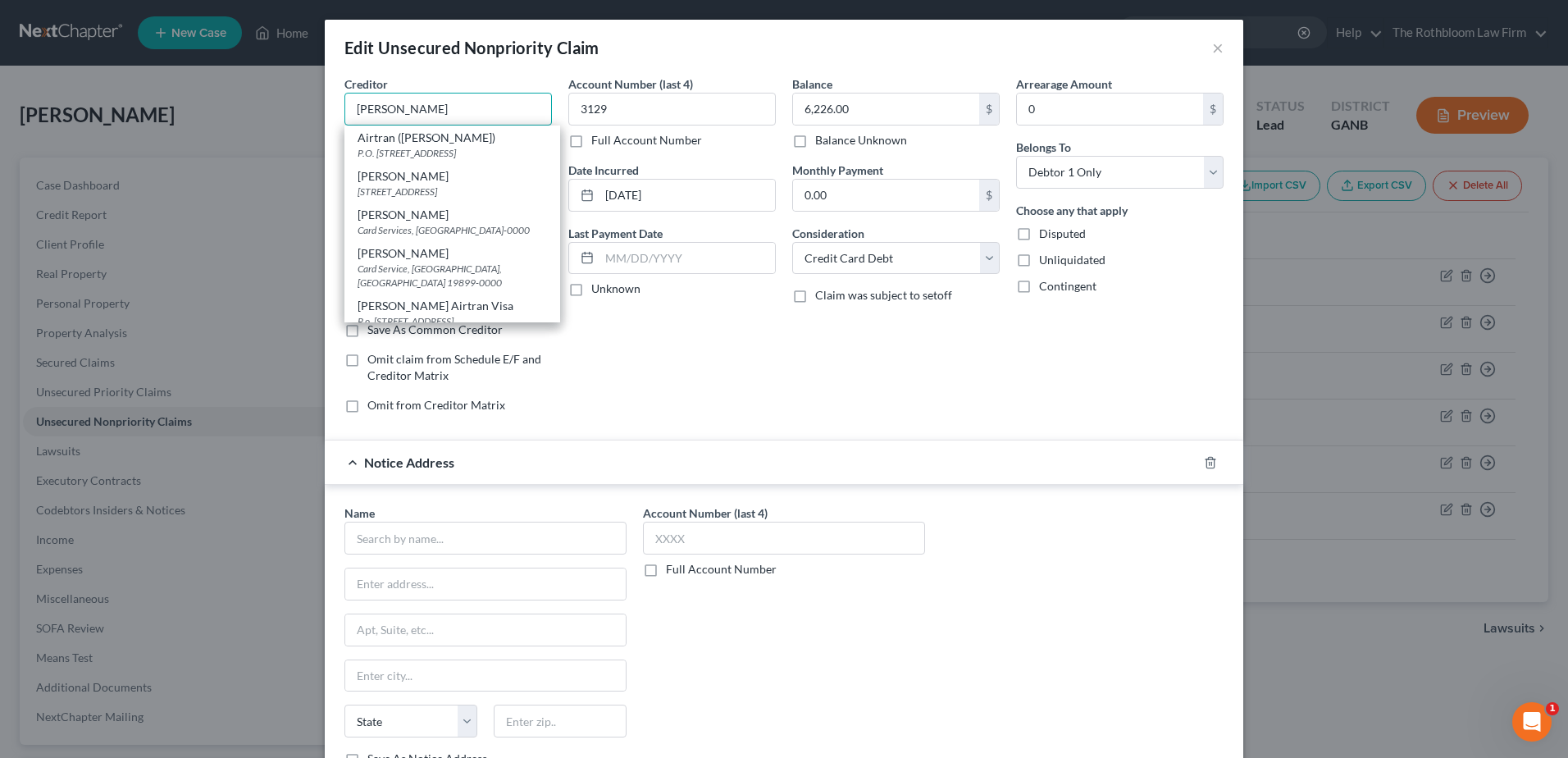
type input "[PERSON_NAME]"
click at [671, 363] on div "Account Number (last 4) 3129 Full Account Number Date Incurred [DATE] Last Paym…" at bounding box center [672, 250] width 224 height 351
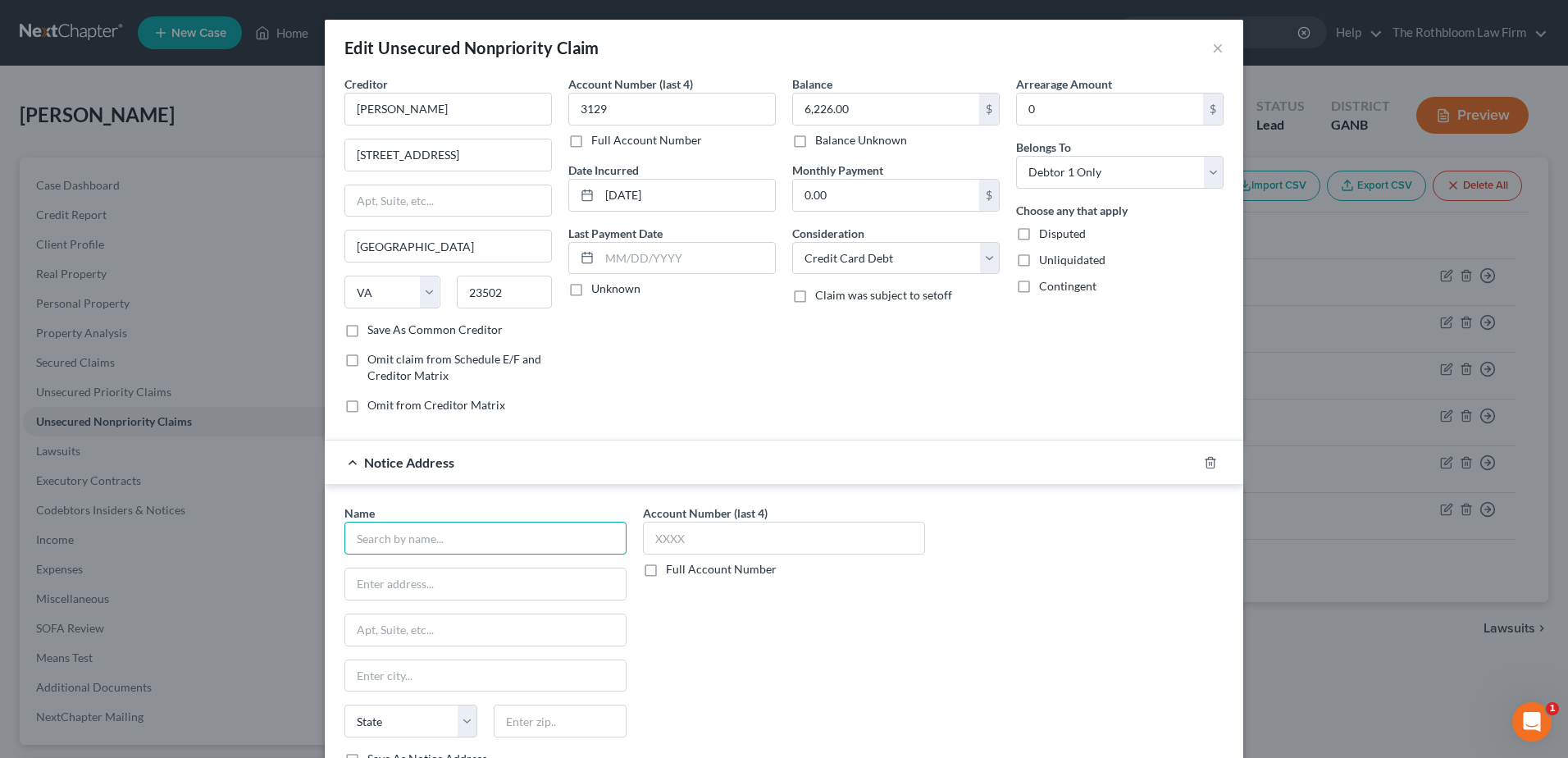
click at [370, 541] on input "text" at bounding box center [485, 538] width 282 height 33
type input "Portfolio Services"
type input "[STREET_ADDRESS]"
type input "23502"
type input "[GEOGRAPHIC_DATA]"
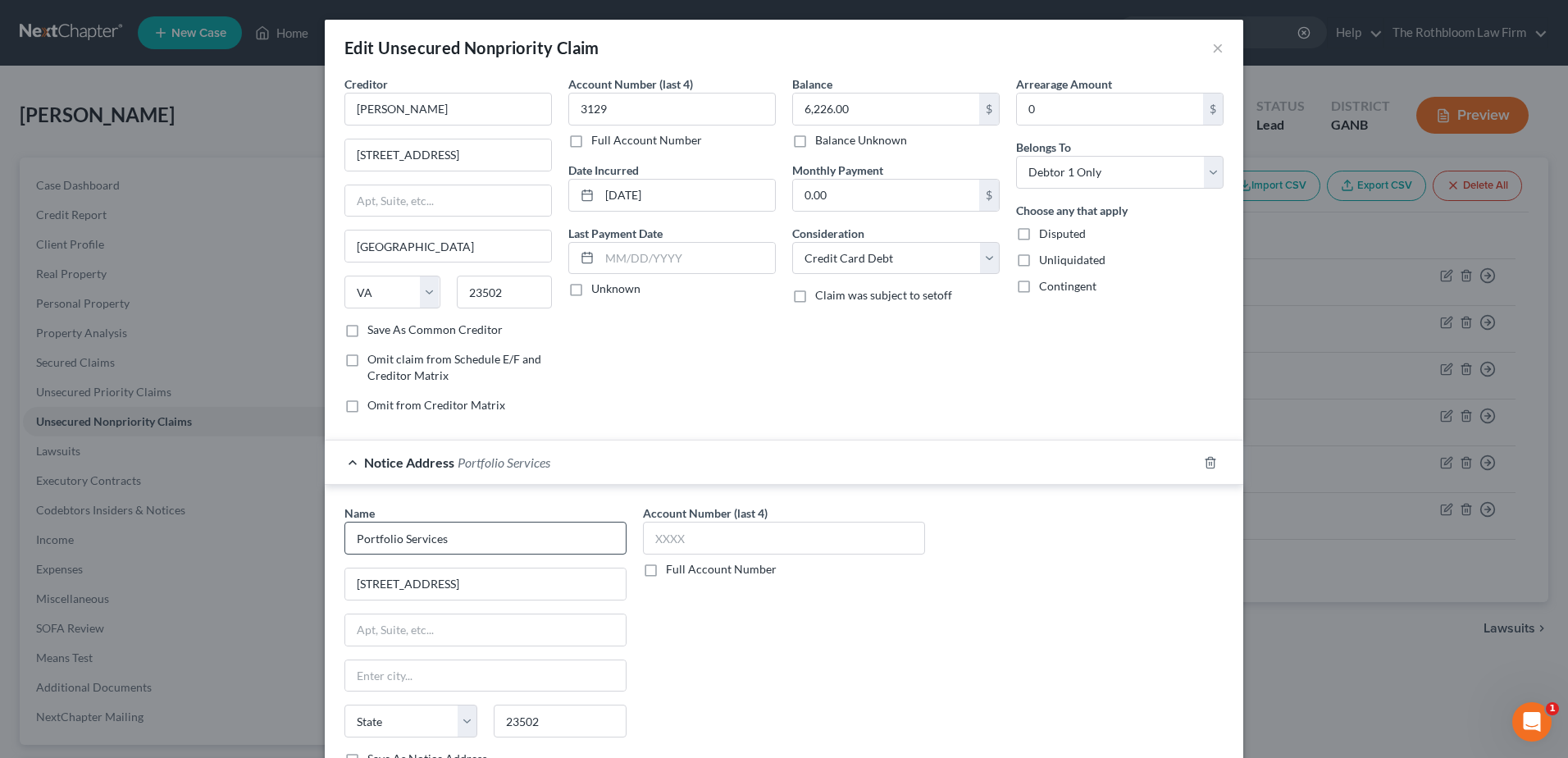
select select "48"
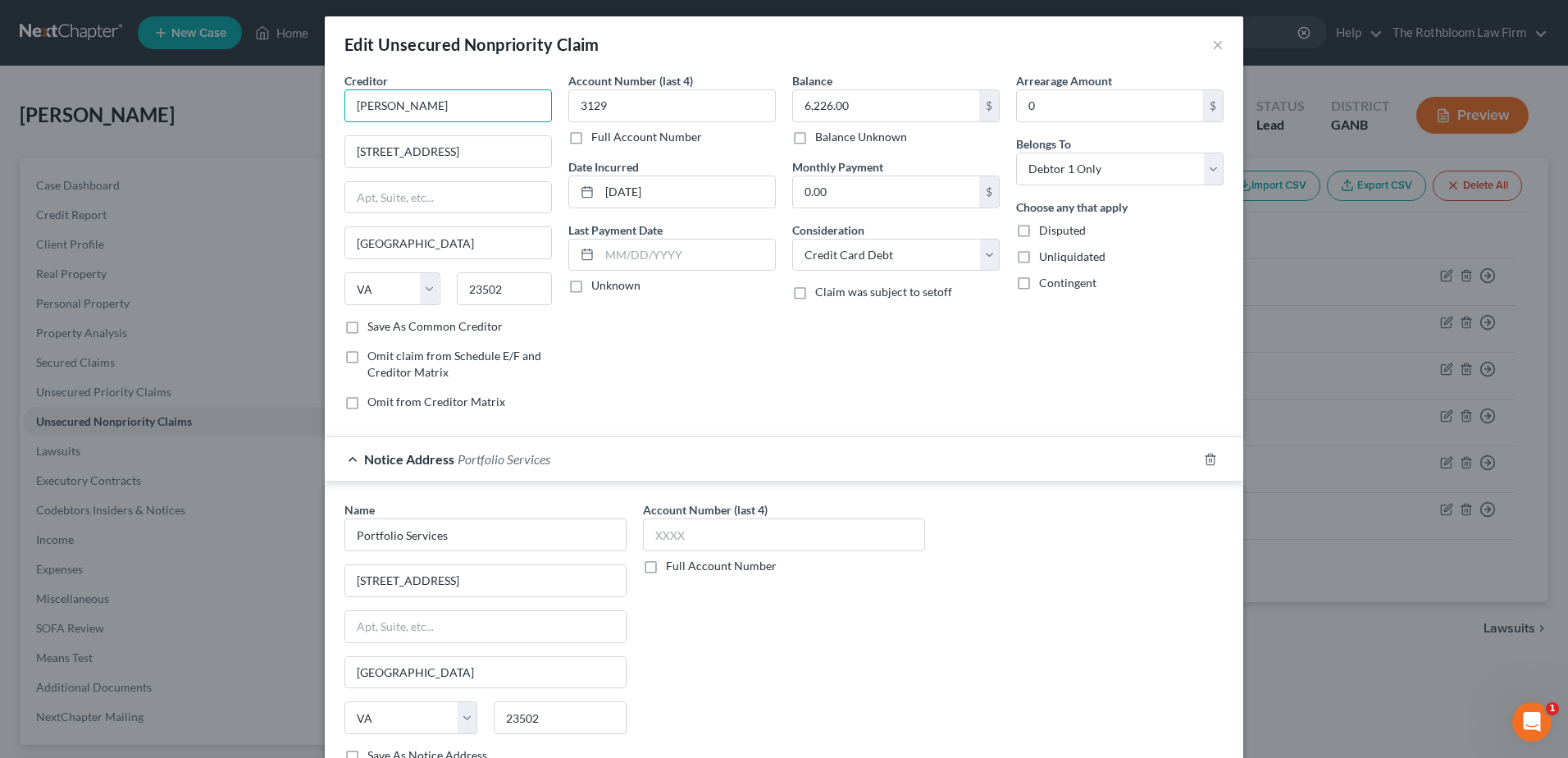
click at [435, 111] on input "[PERSON_NAME]" at bounding box center [448, 106] width 207 height 33
type input "[PERSON_NAME] Bank"
click at [447, 181] on div "[PERSON_NAME] Bank" at bounding box center [443, 173] width 171 height 16
type input "[STREET_ADDRESS]"
type input "Wilmington"
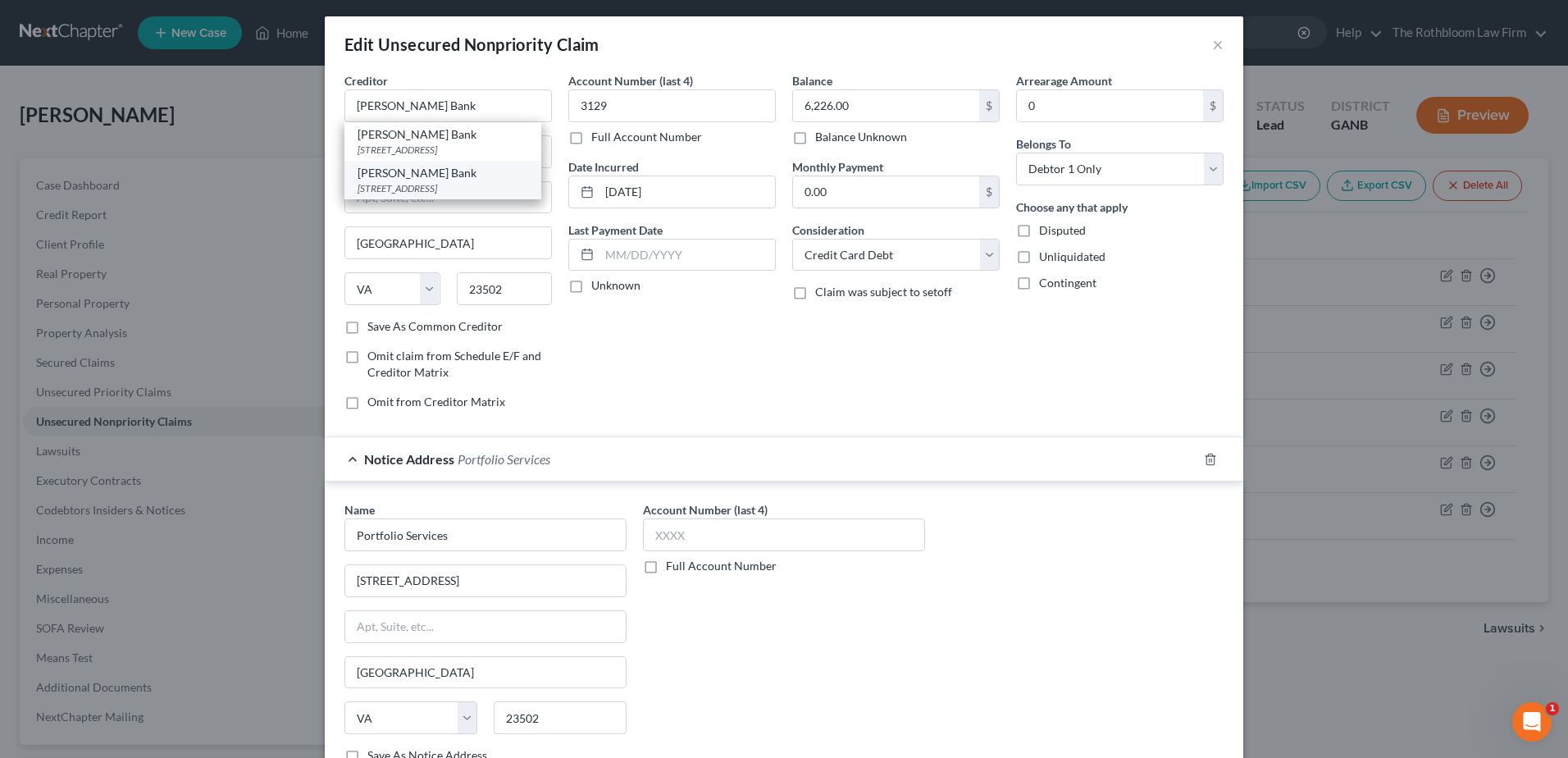
select select "7"
type input "19801-0000"
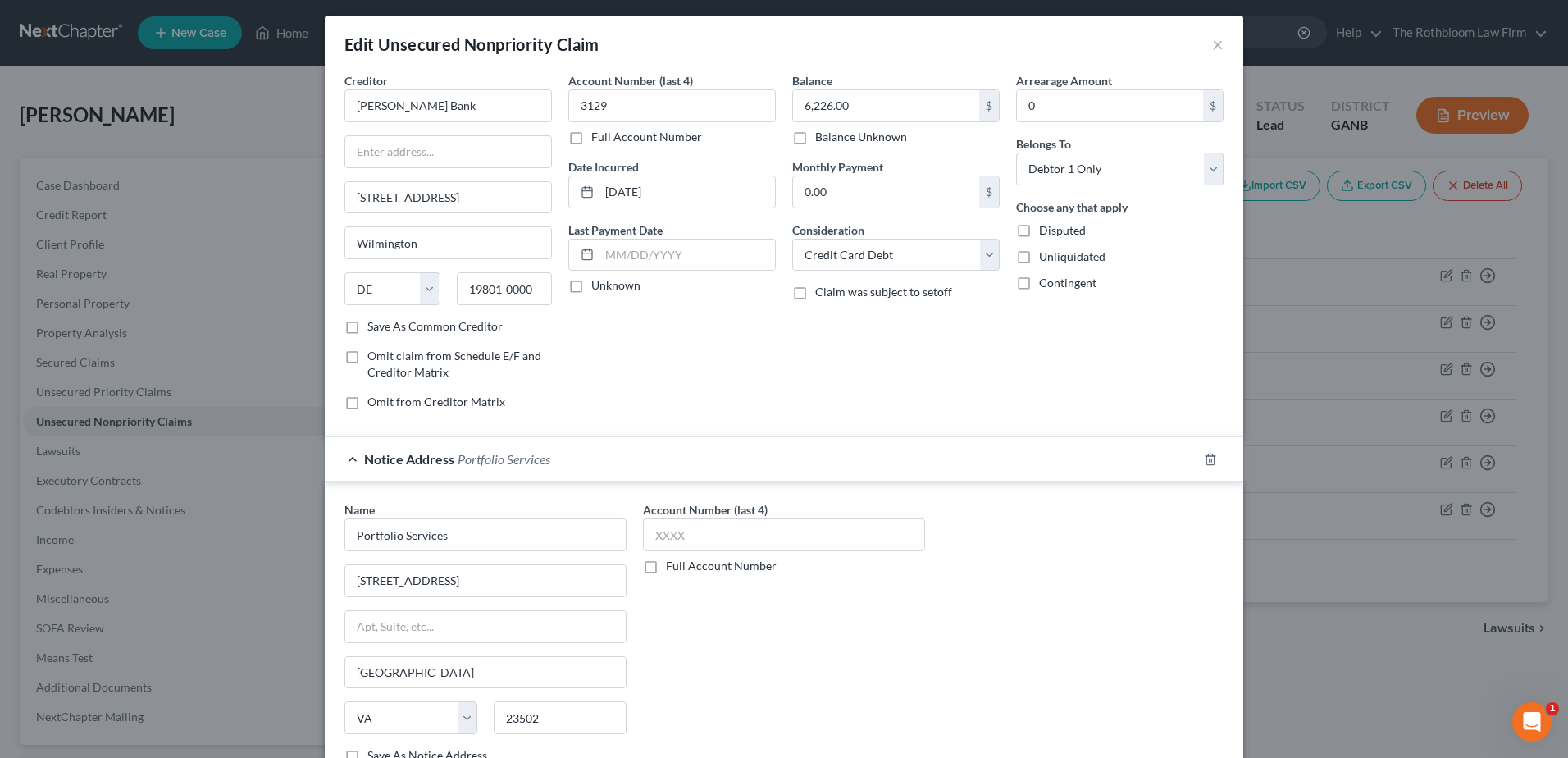
scroll to position [172, 0]
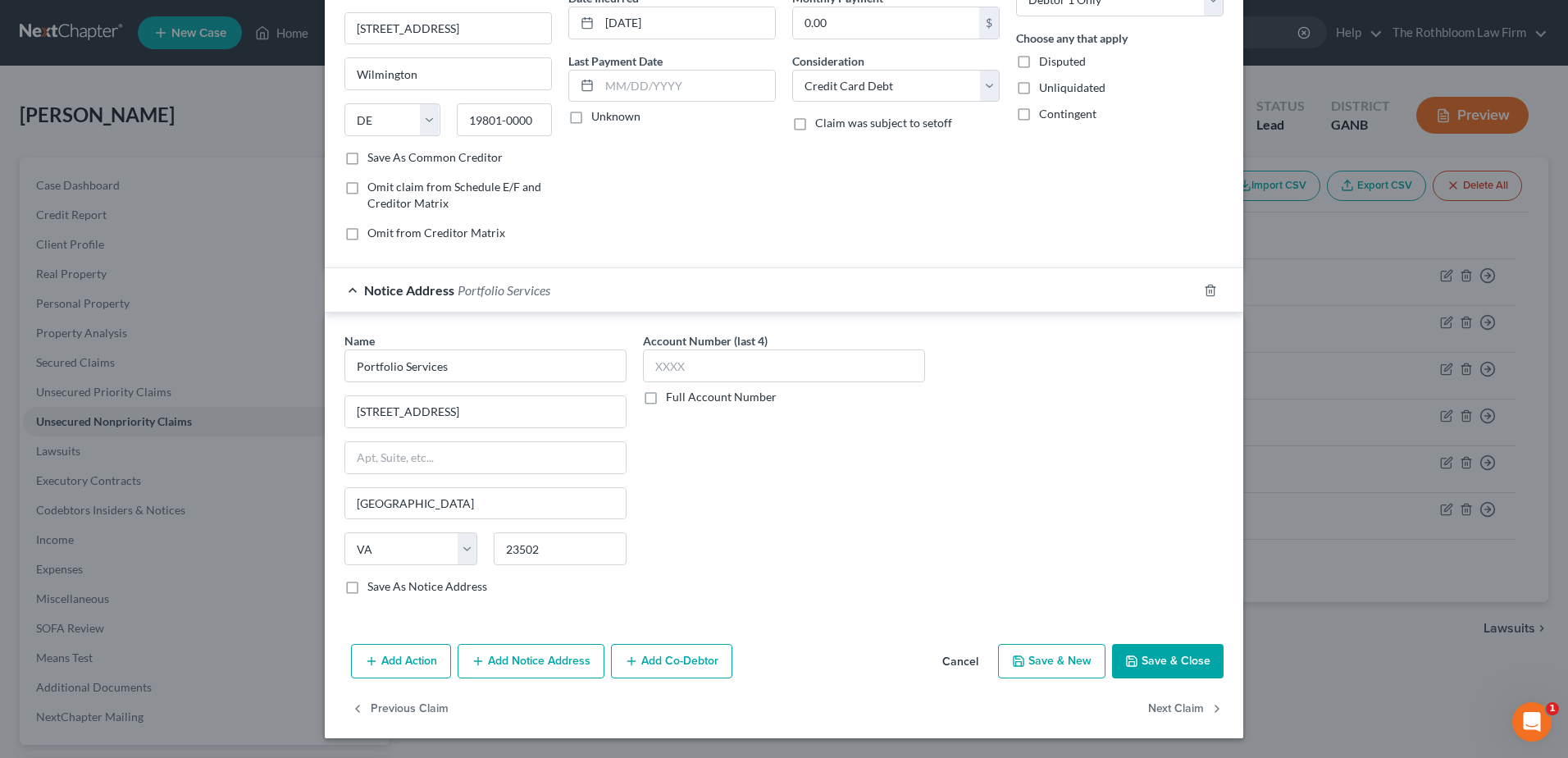
drag, startPoint x: 1121, startPoint y: 651, endPoint x: 1162, endPoint y: 647, distance: 41.2
click at [1122, 651] on button "Save & Close" at bounding box center [1167, 661] width 111 height 35
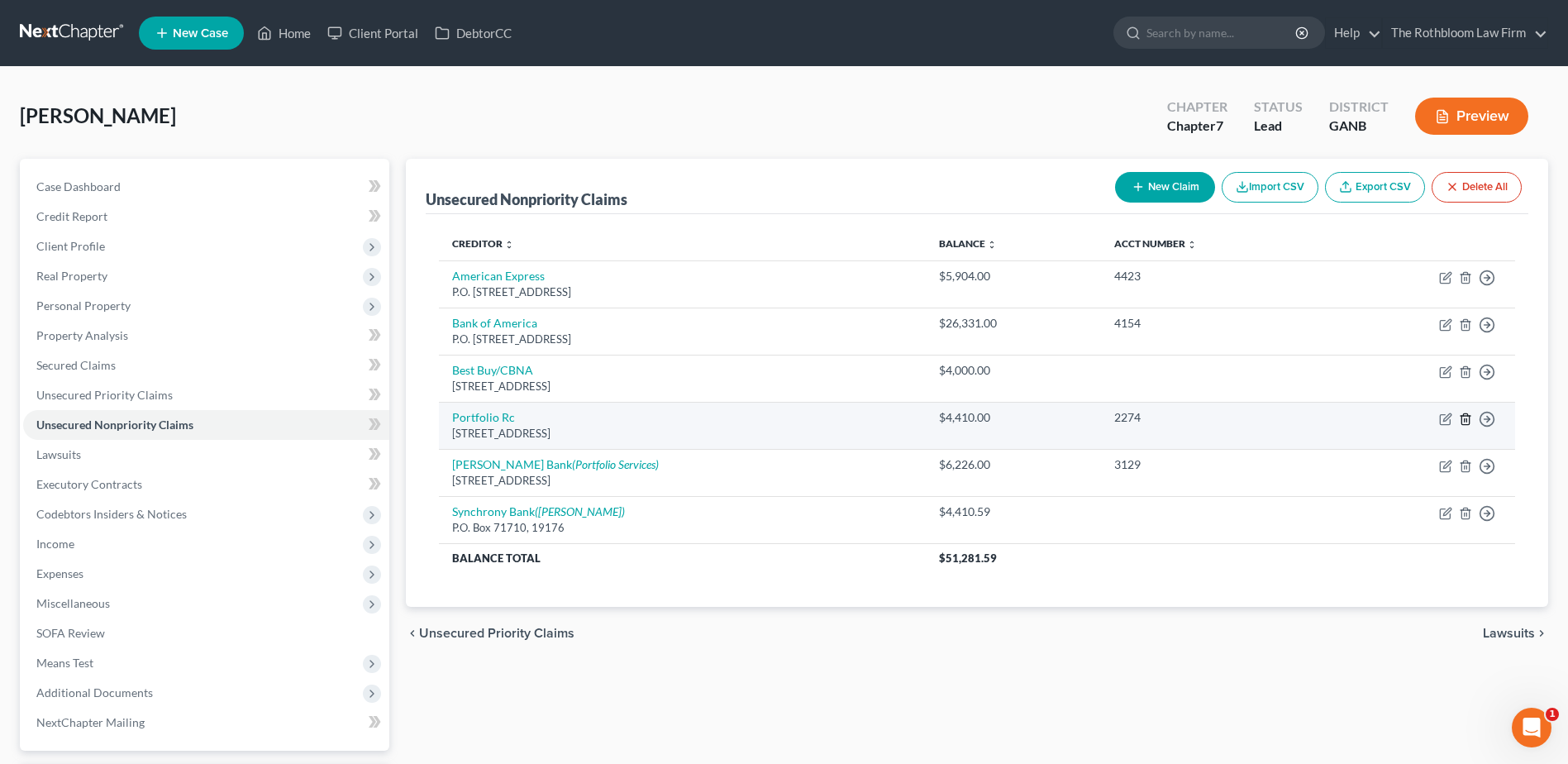
click at [1467, 419] on icon "button" at bounding box center [1465, 419] width 13 height 13
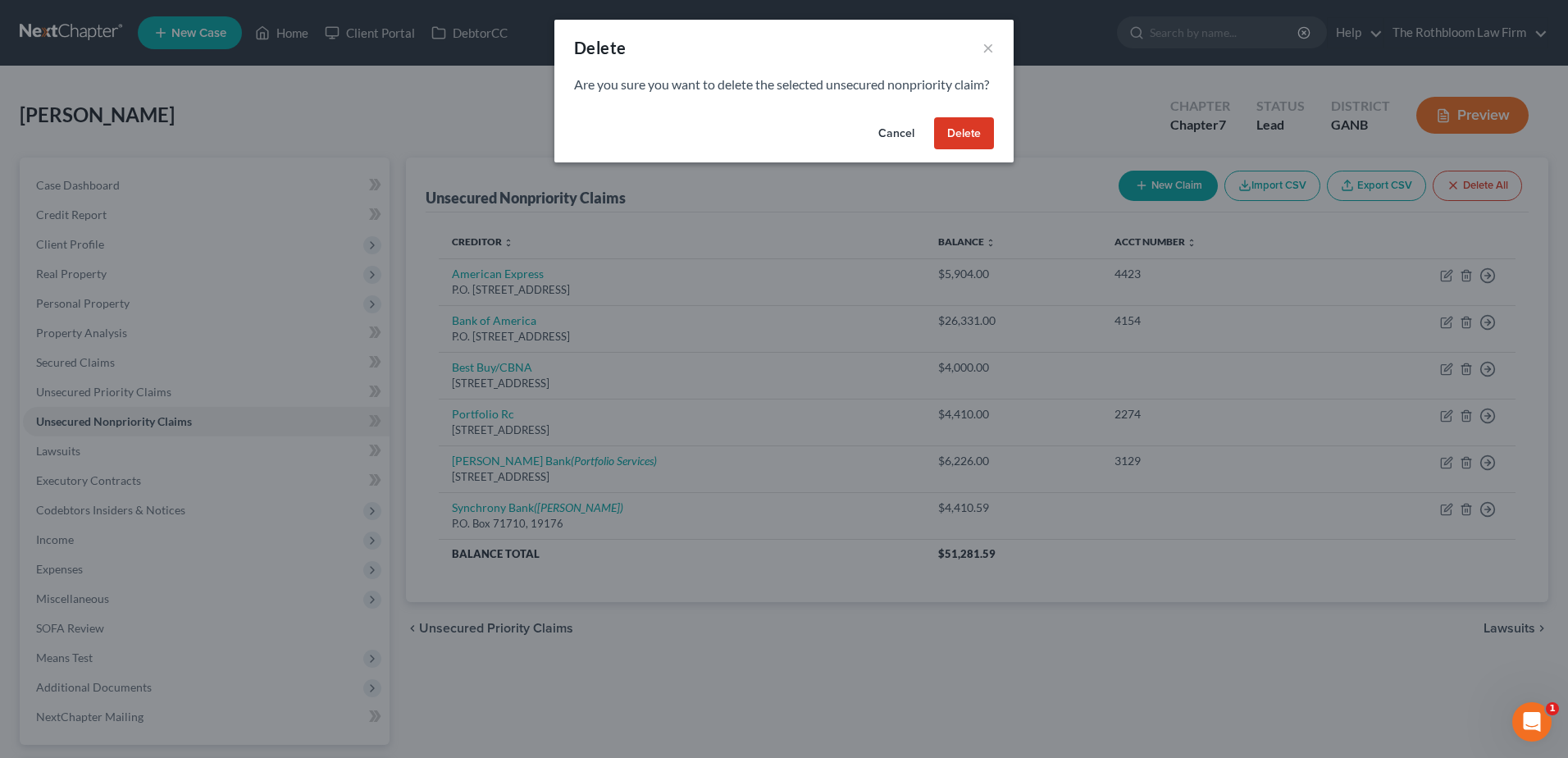
click at [974, 150] on button "Delete" at bounding box center [964, 134] width 60 height 33
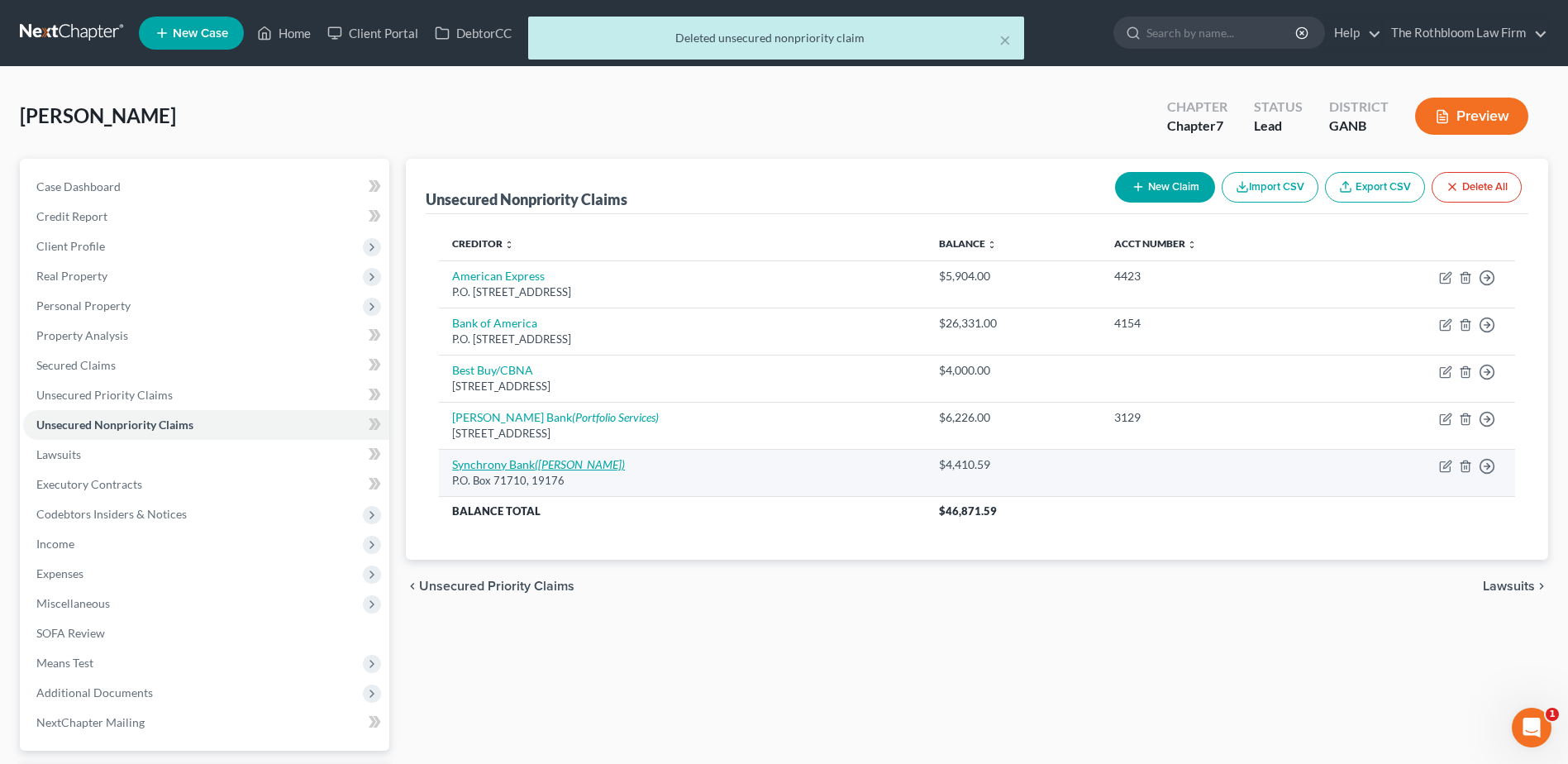
click at [504, 465] on link "Synchrony Bank ([PERSON_NAME])" at bounding box center [539, 464] width 173 height 14
select select "2"
select select "0"
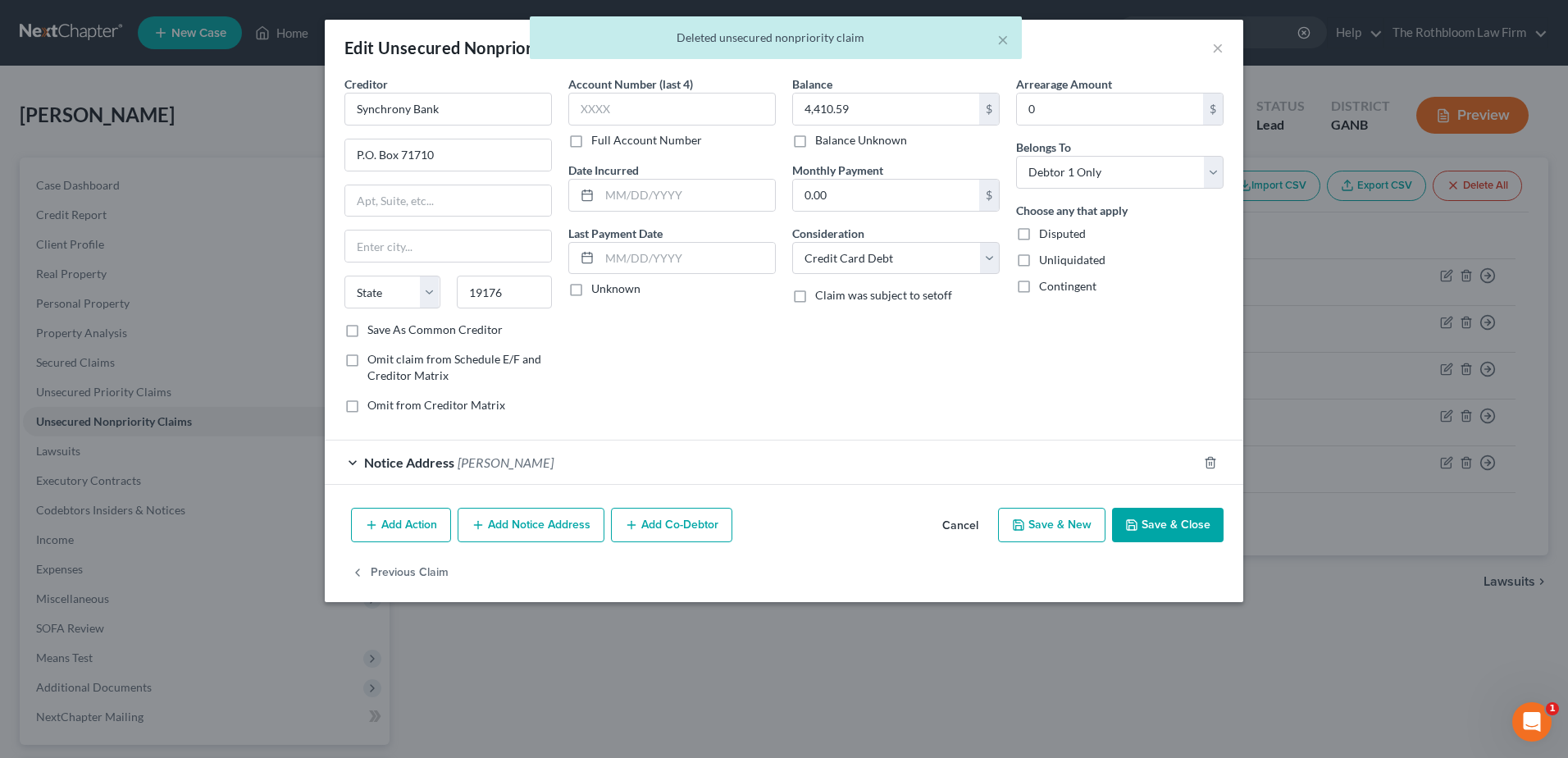
click at [548, 527] on button "Add Notice Address" at bounding box center [531, 525] width 147 height 35
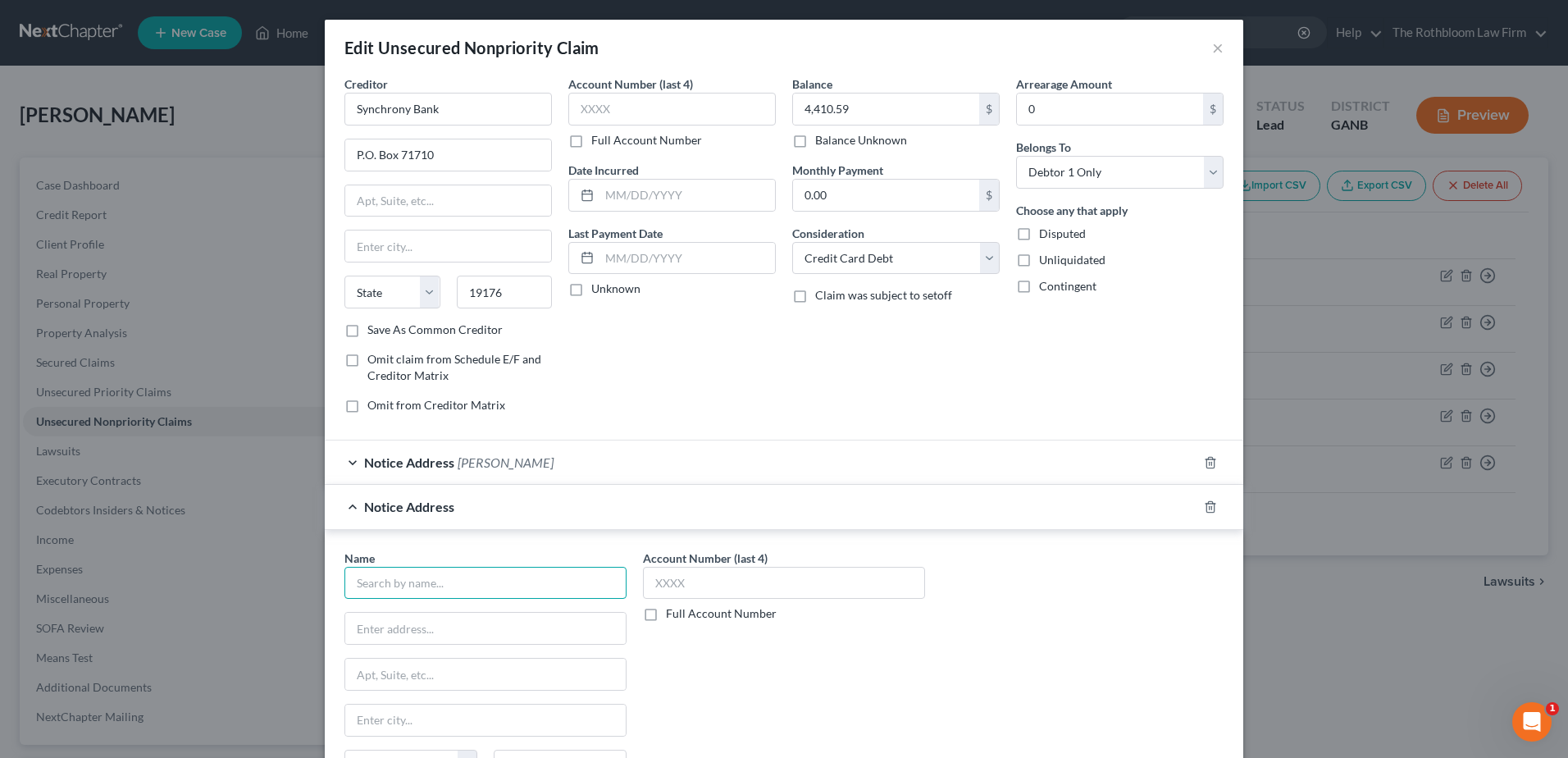
click at [380, 584] on input "text" at bounding box center [485, 583] width 282 height 33
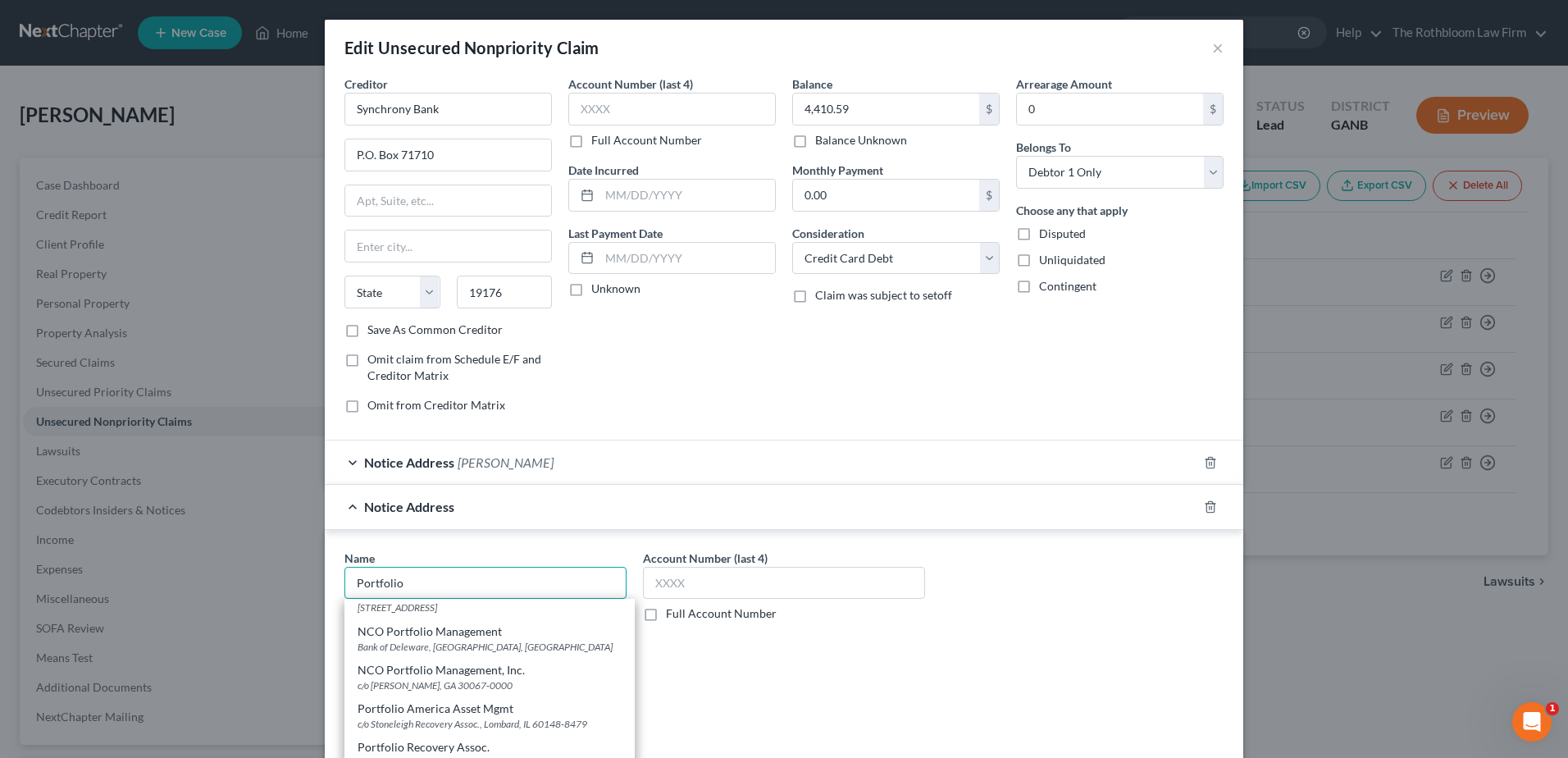
scroll to position [656, 0]
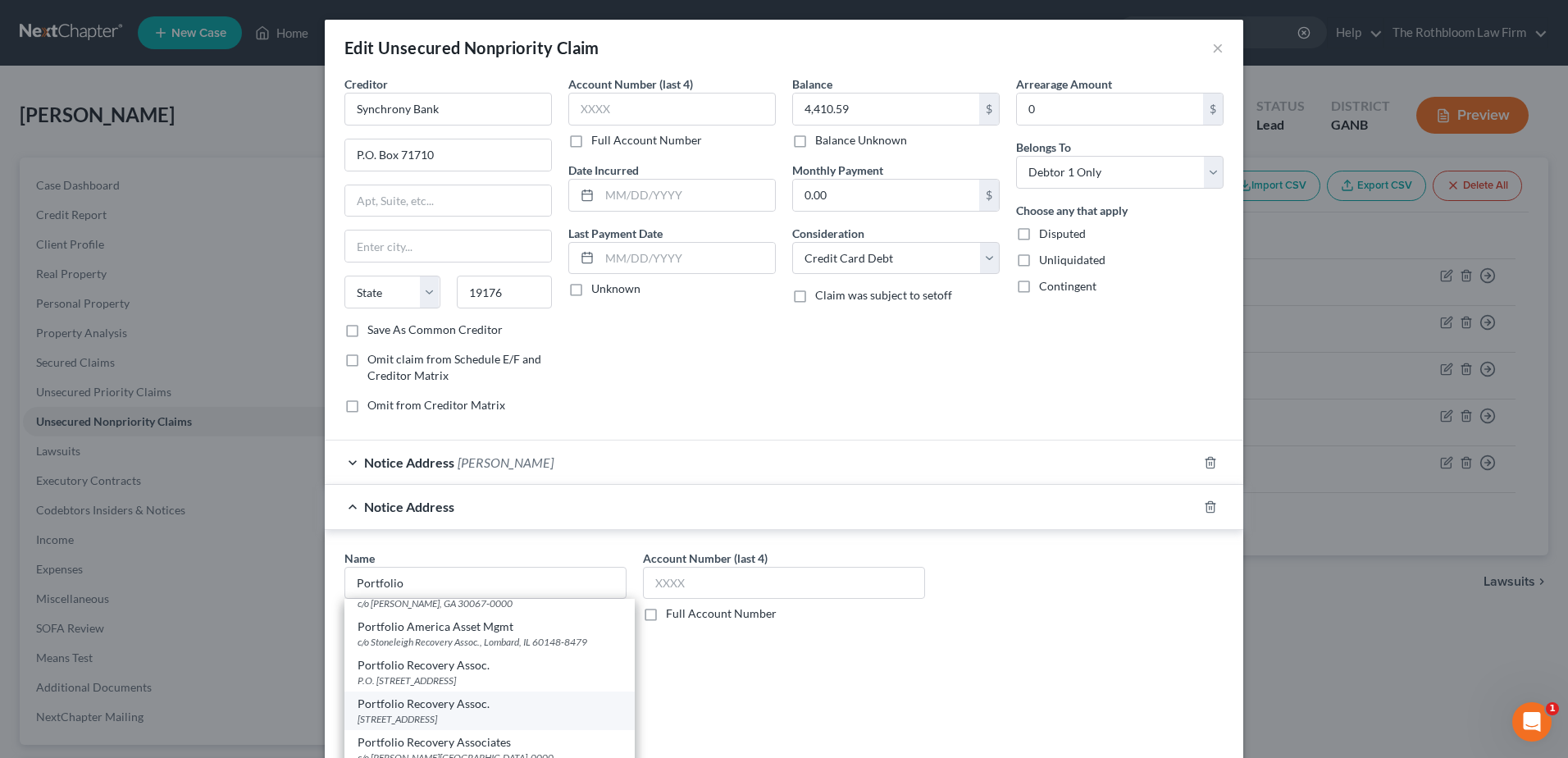
click at [452, 696] on div "Portfolio Recovery Assoc." at bounding box center [490, 704] width 264 height 16
type input "Portfolio Recovery Assoc."
type input "[STREET_ADDRESS]"
type input "[GEOGRAPHIC_DATA]"
select select "48"
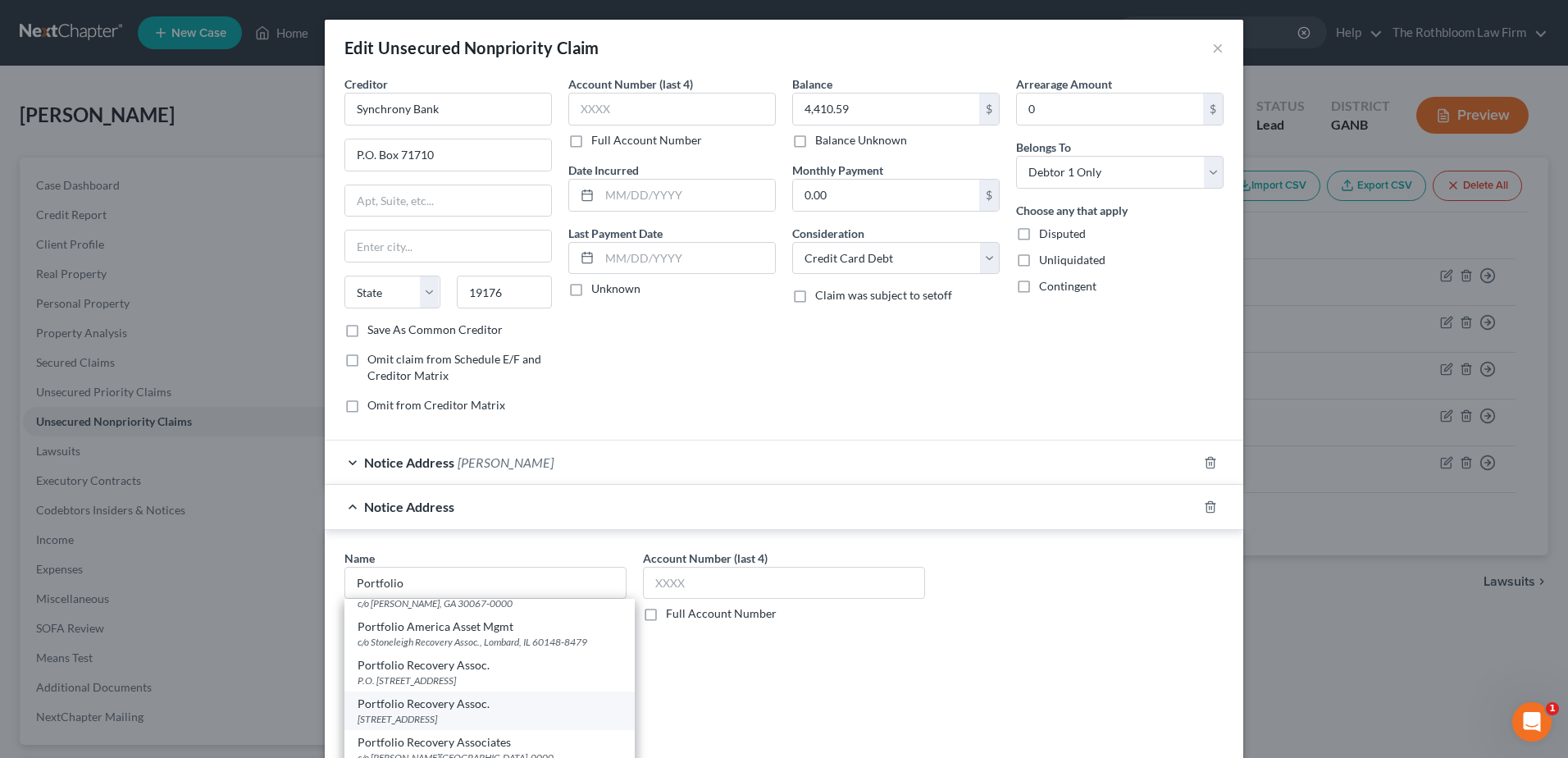
type input "23502-3000"
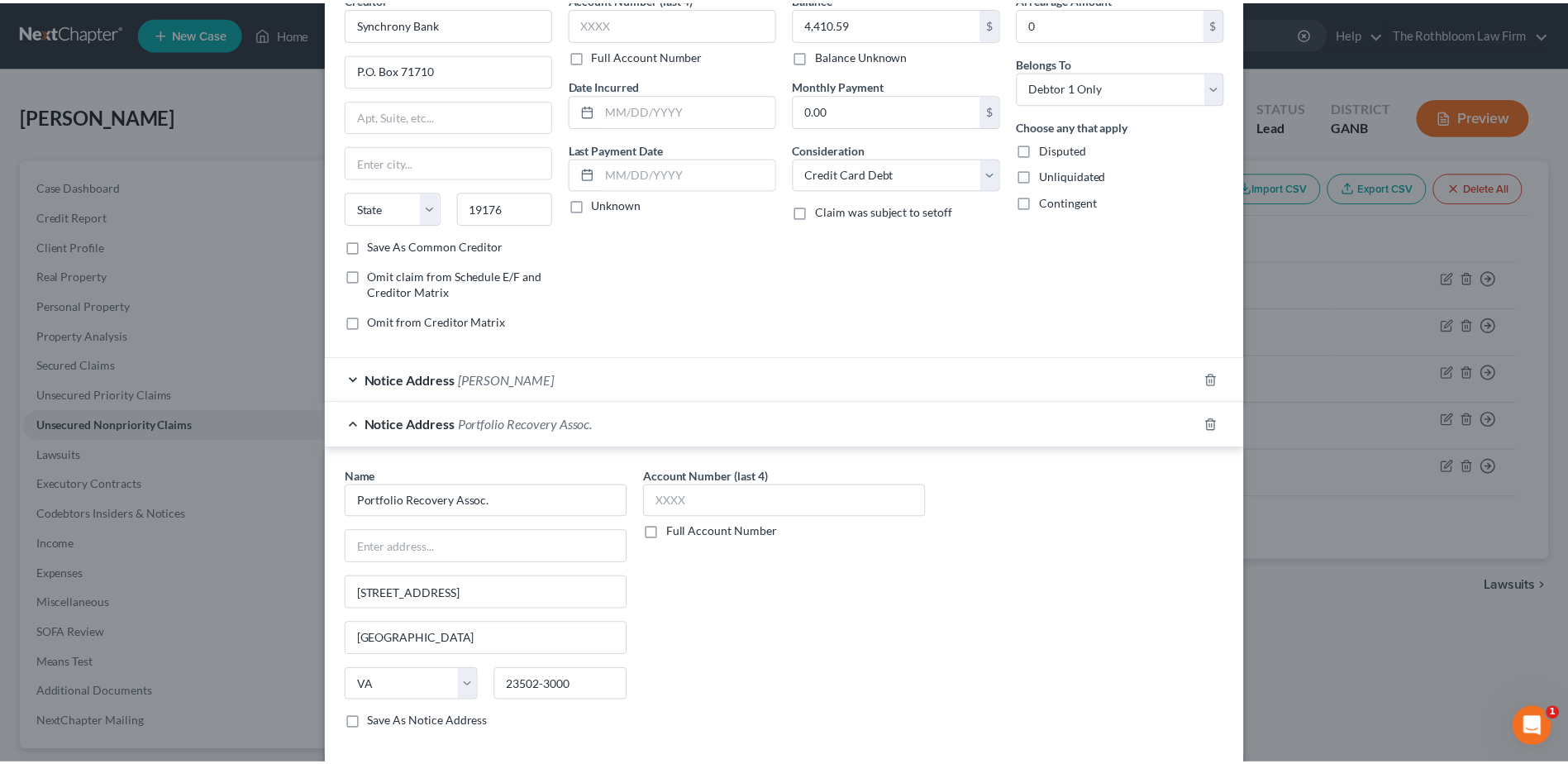
scroll to position [219, 0]
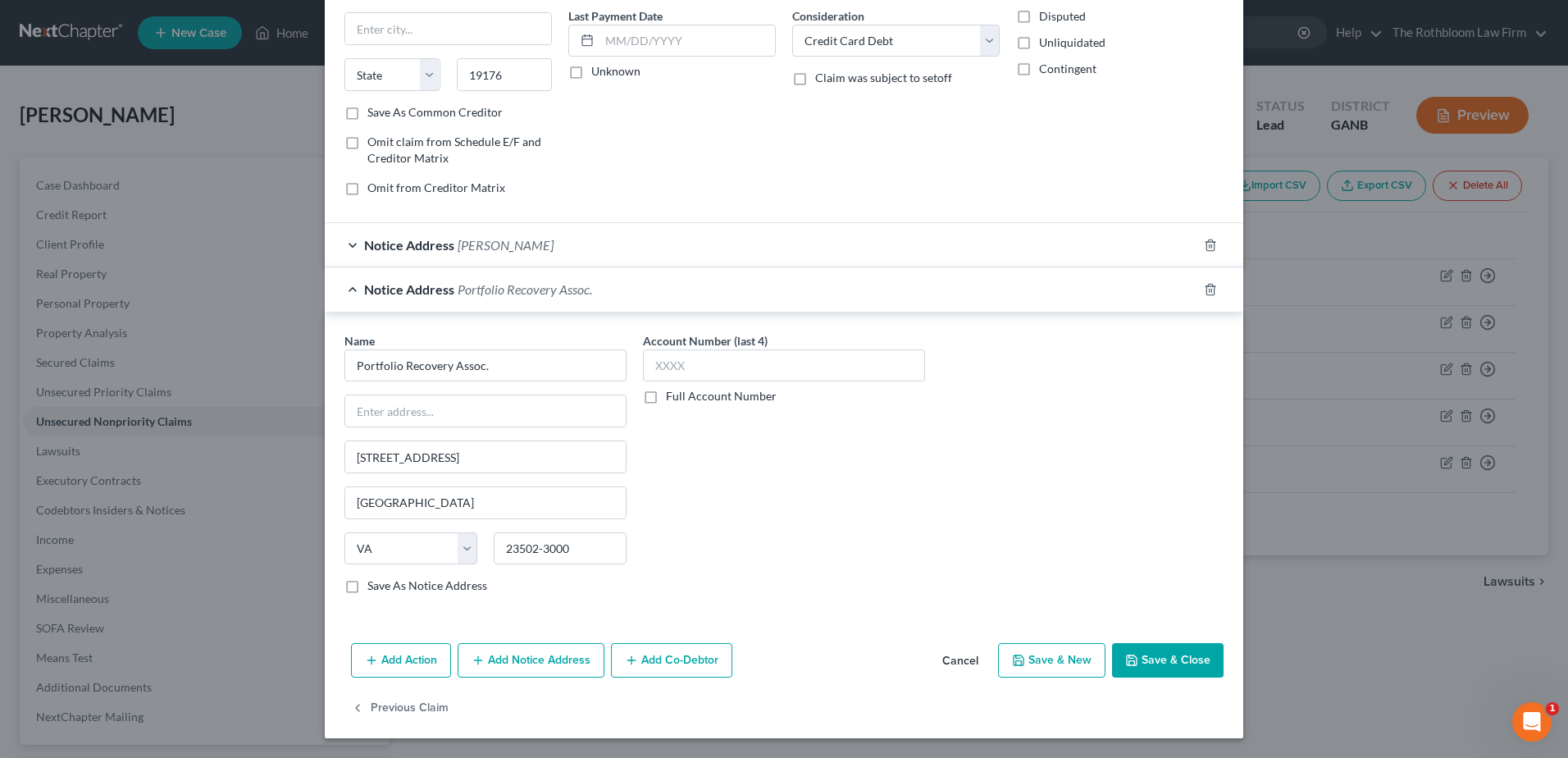
click at [1160, 654] on button "Save & Close" at bounding box center [1167, 660] width 111 height 35
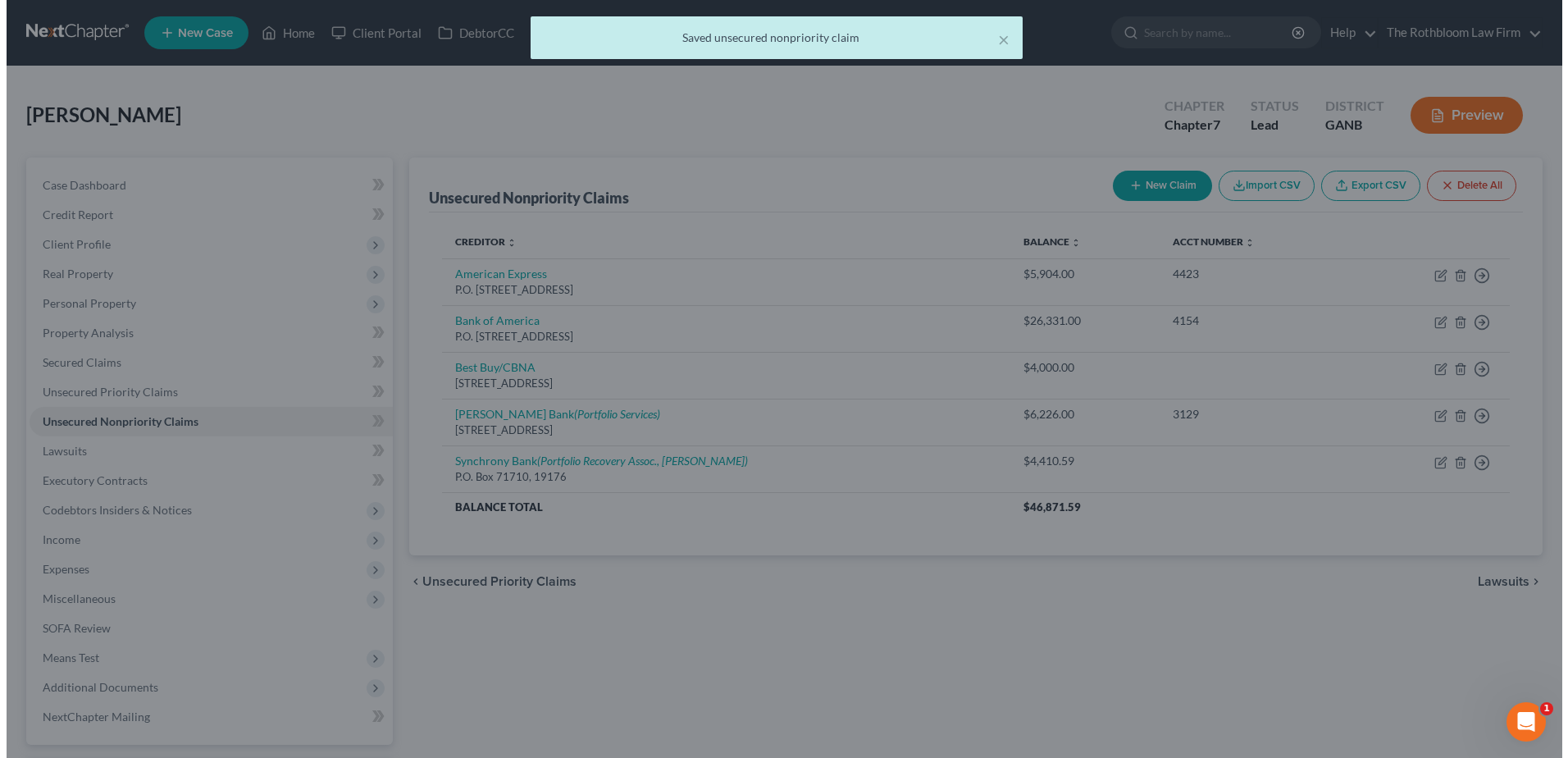
scroll to position [0, 0]
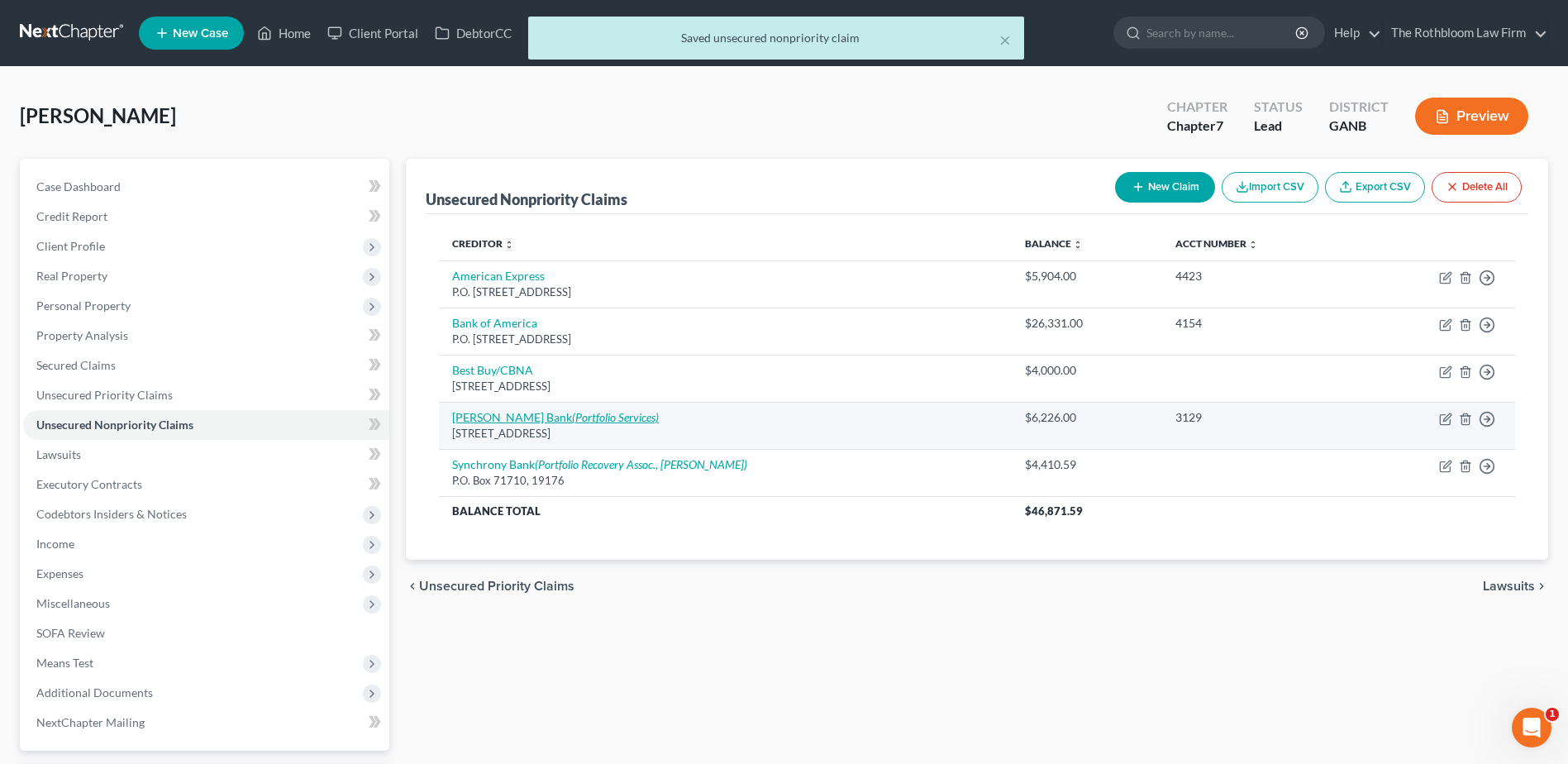
click at [472, 419] on link "[PERSON_NAME] Bank (Portfolio Services)" at bounding box center [555, 417] width 206 height 14
select select "7"
select select "2"
select select "0"
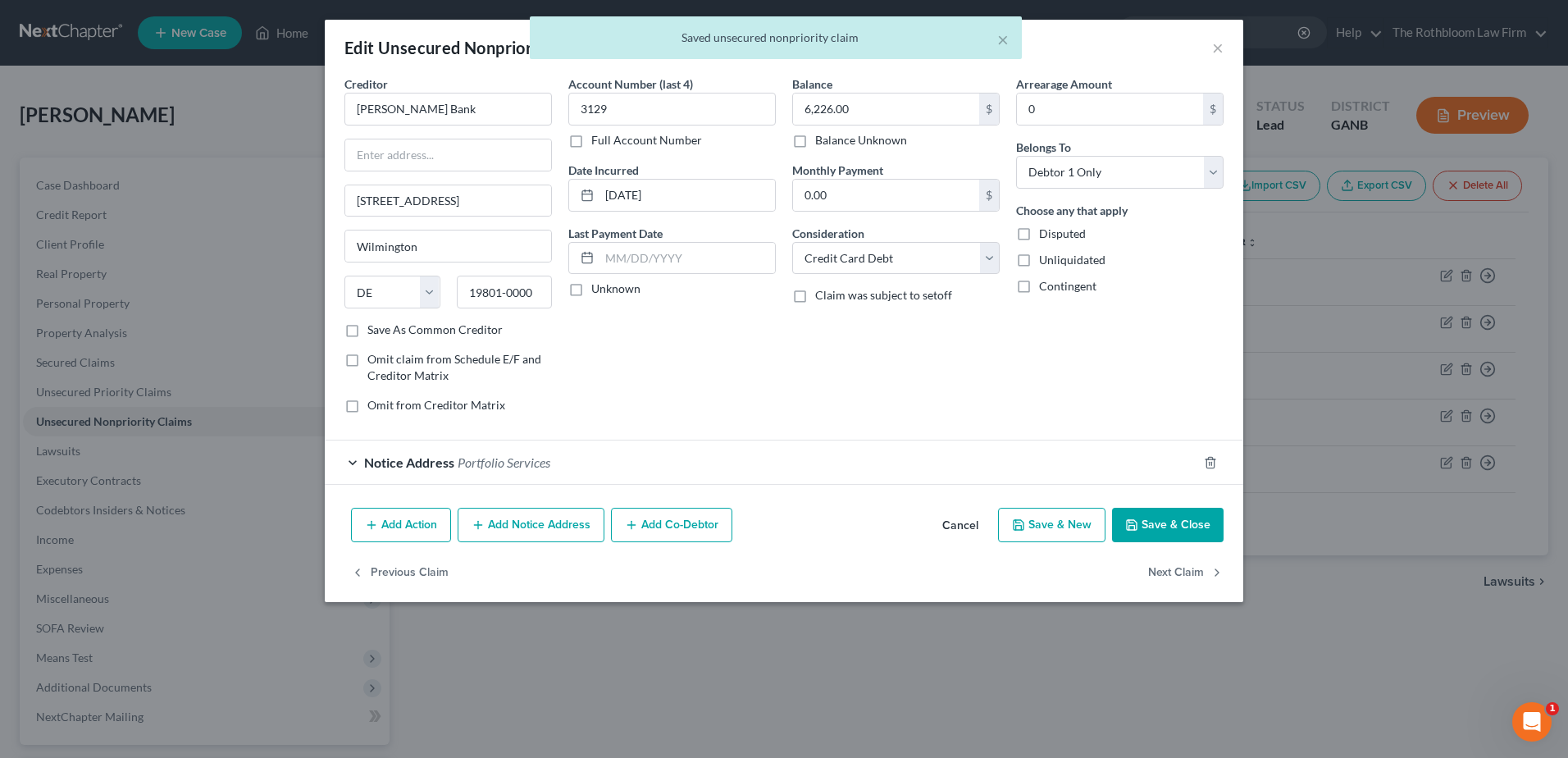
click at [523, 460] on span "Portfolio Services" at bounding box center [503, 462] width 92 height 16
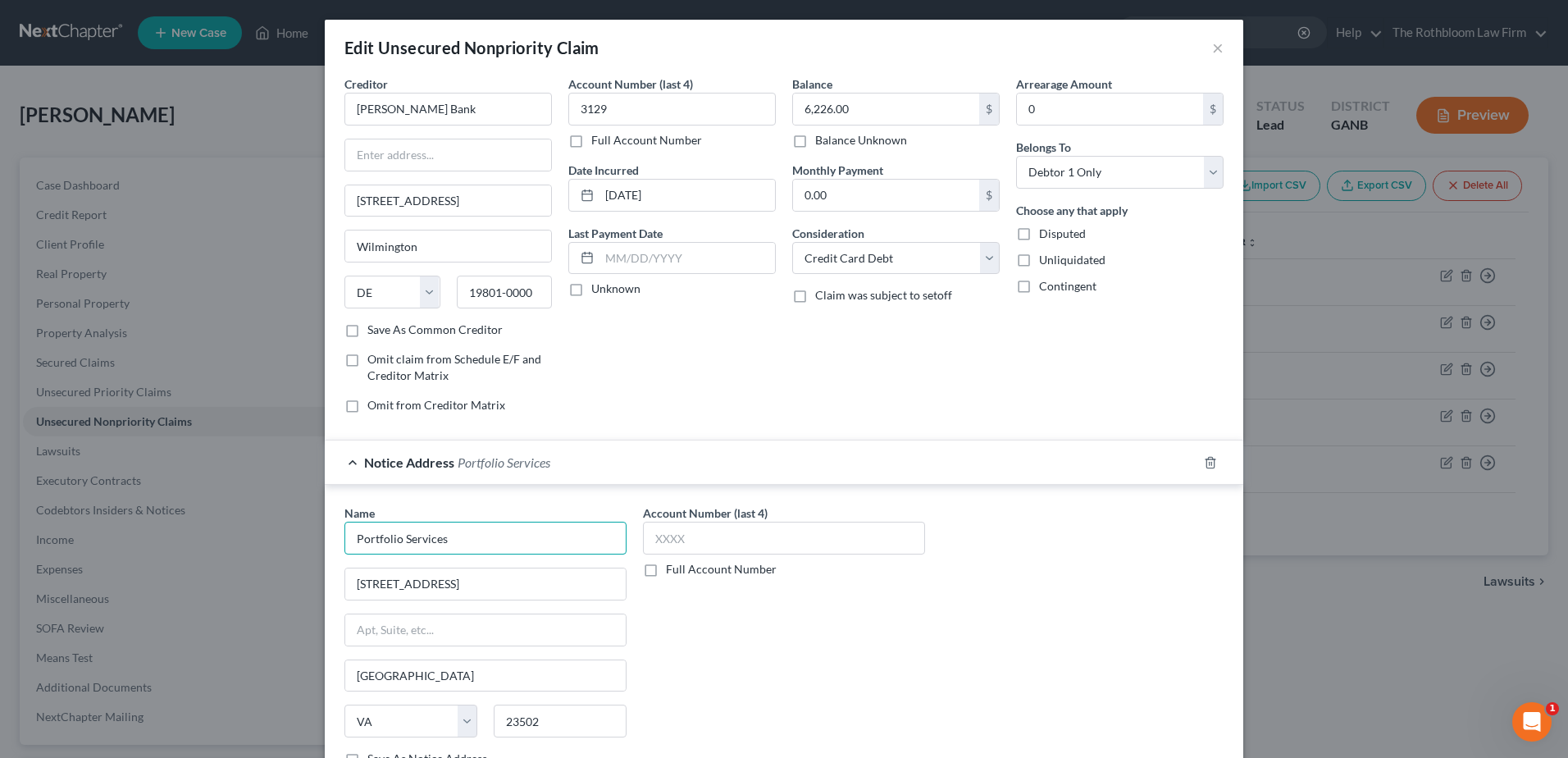
drag, startPoint x: 396, startPoint y: 540, endPoint x: 517, endPoint y: 539, distance: 121.0
click at [517, 539] on input "Portfolio Services" at bounding box center [485, 538] width 282 height 33
type input "Portfolio Recovery"
click at [755, 626] on div "Account Number (last 4) Full Account Number" at bounding box center [784, 641] width 299 height 275
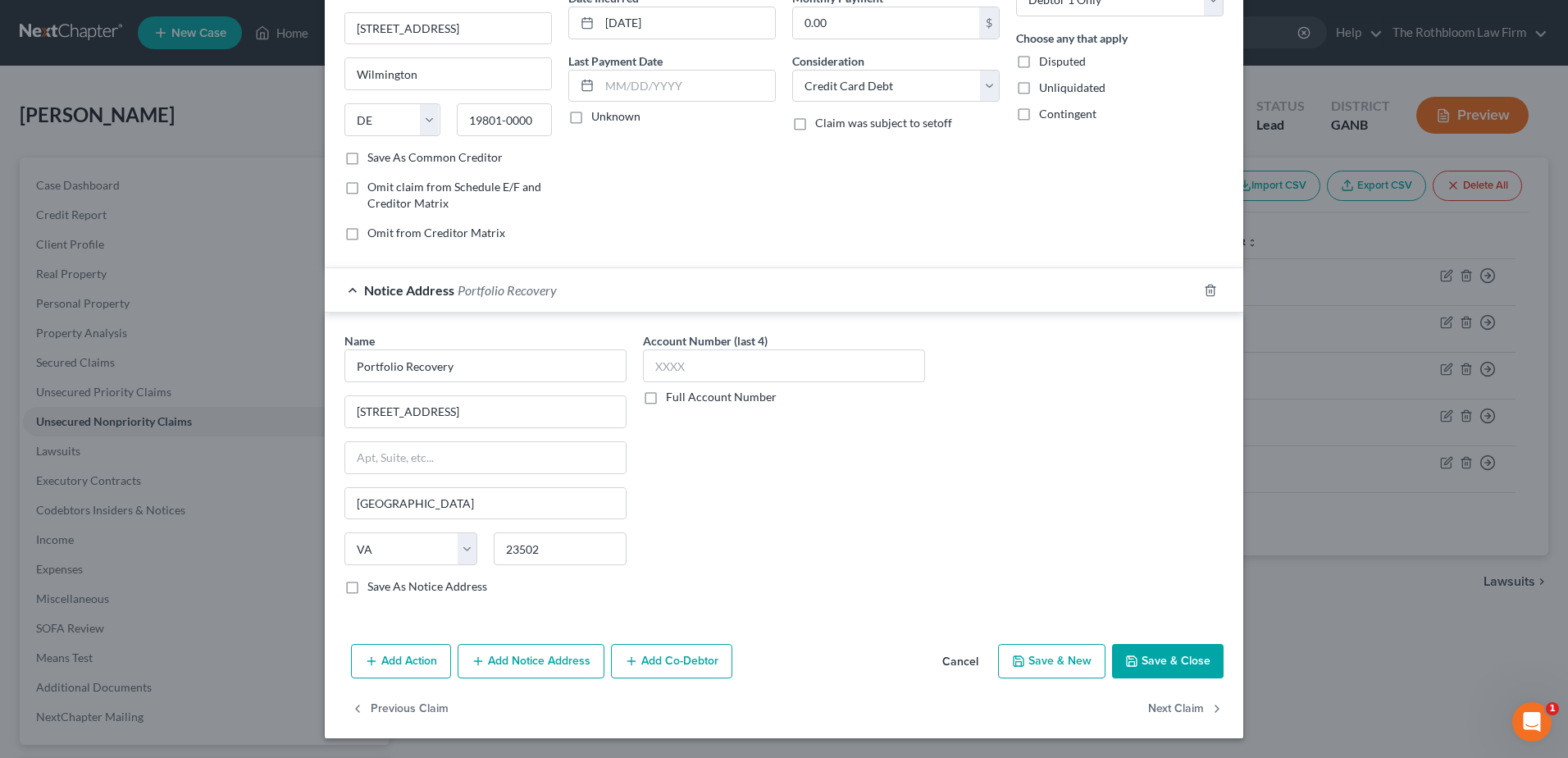
click at [1185, 655] on button "Save & Close" at bounding box center [1167, 661] width 111 height 35
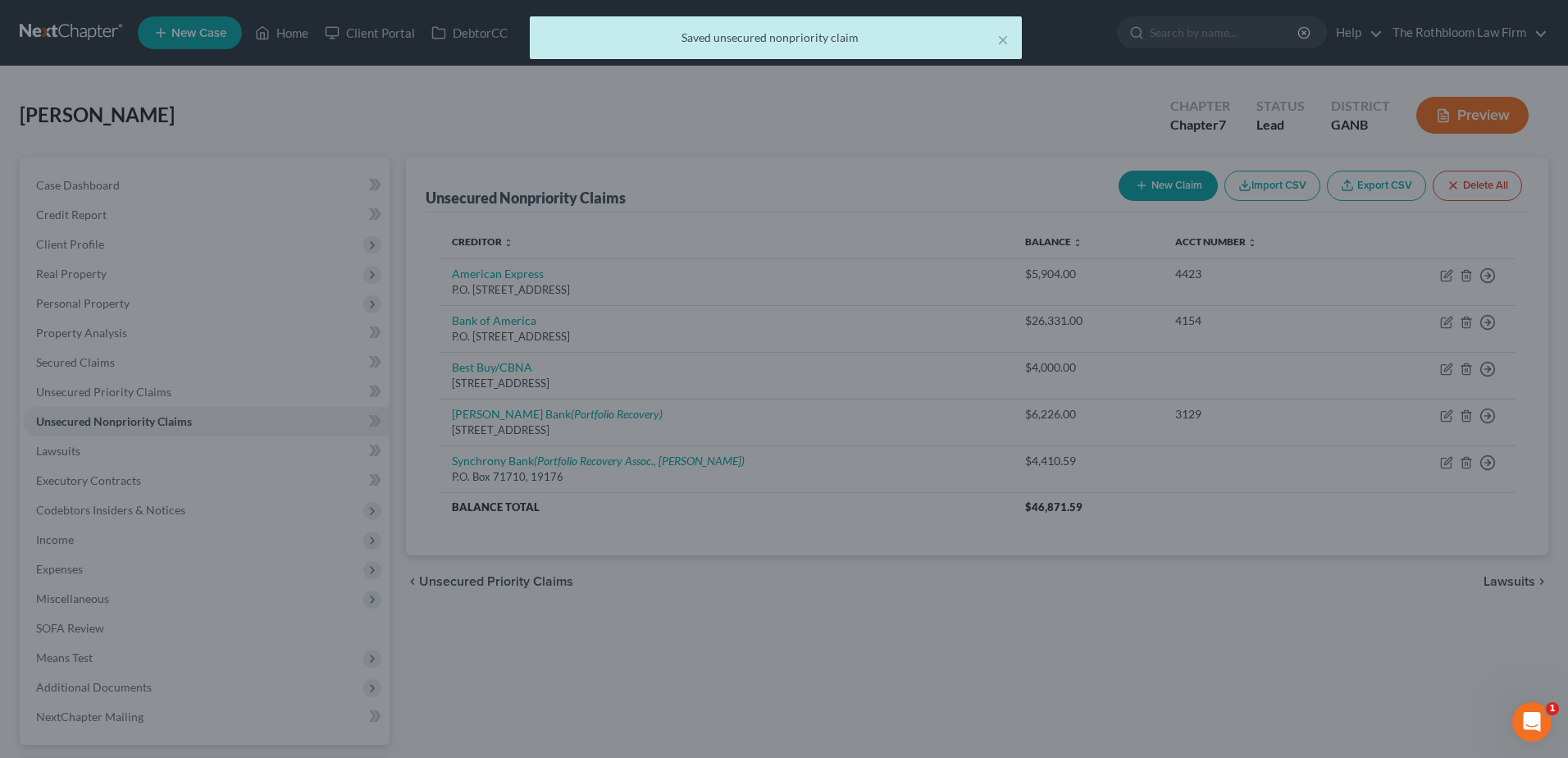
scroll to position [0, 0]
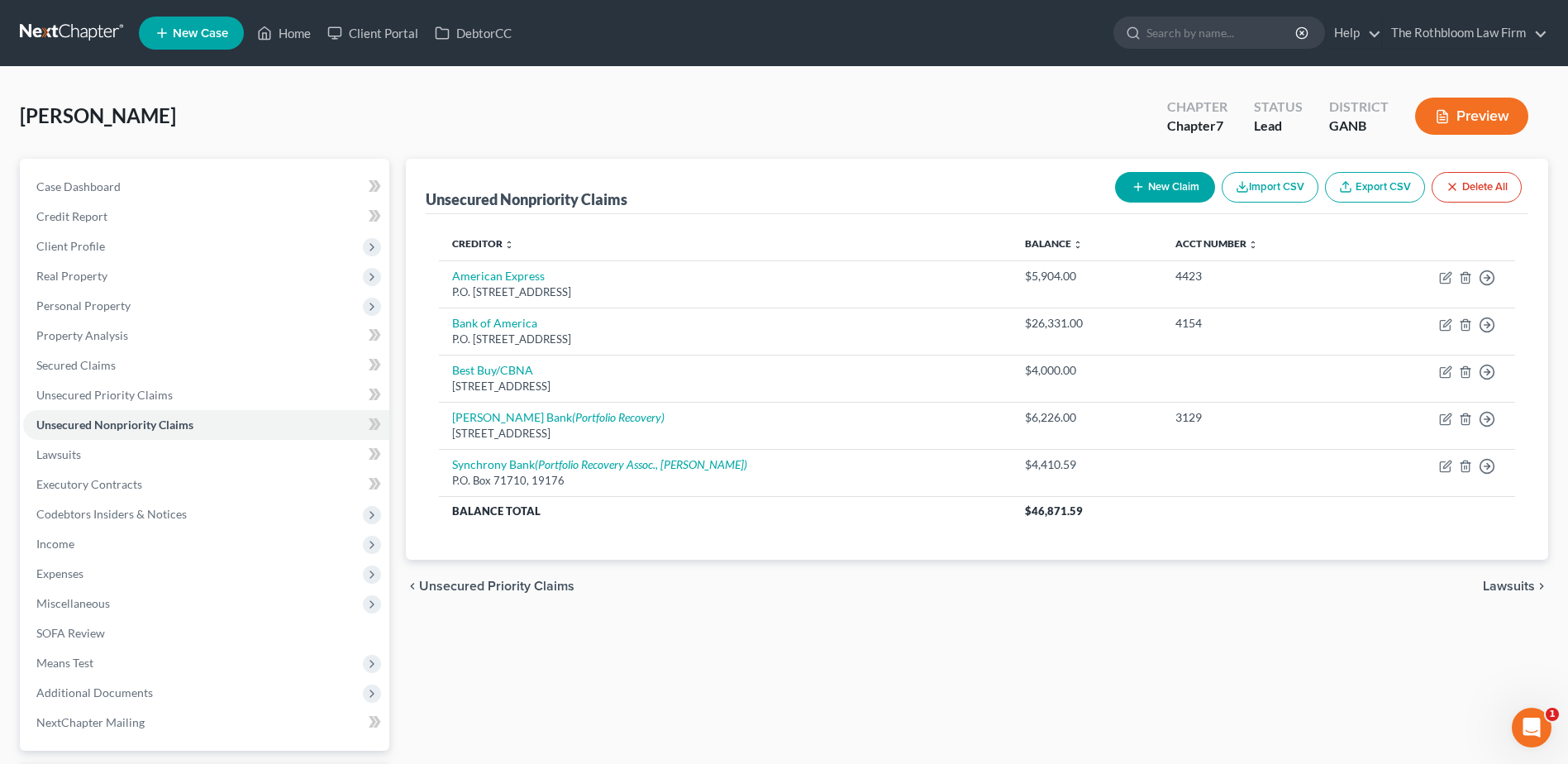
click at [1159, 178] on button "New Claim" at bounding box center [1164, 187] width 100 height 30
select select "0"
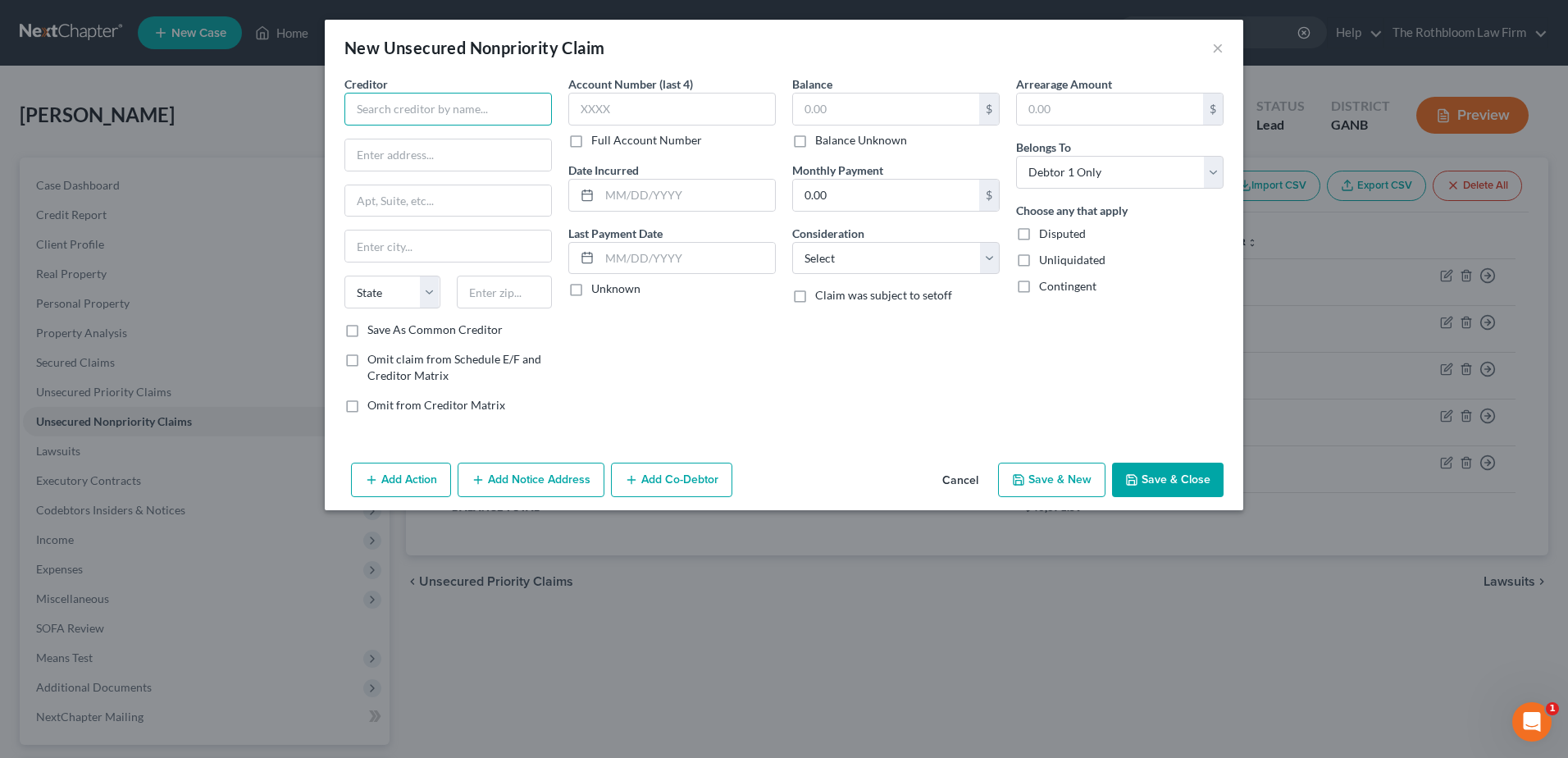
click at [382, 99] on input "text" at bounding box center [448, 109] width 207 height 33
type input "Dicks Sporting Goods"
click at [853, 100] on input "text" at bounding box center [887, 109] width 187 height 31
type input "3,500"
click at [372, 144] on input "text" at bounding box center [448, 155] width 205 height 31
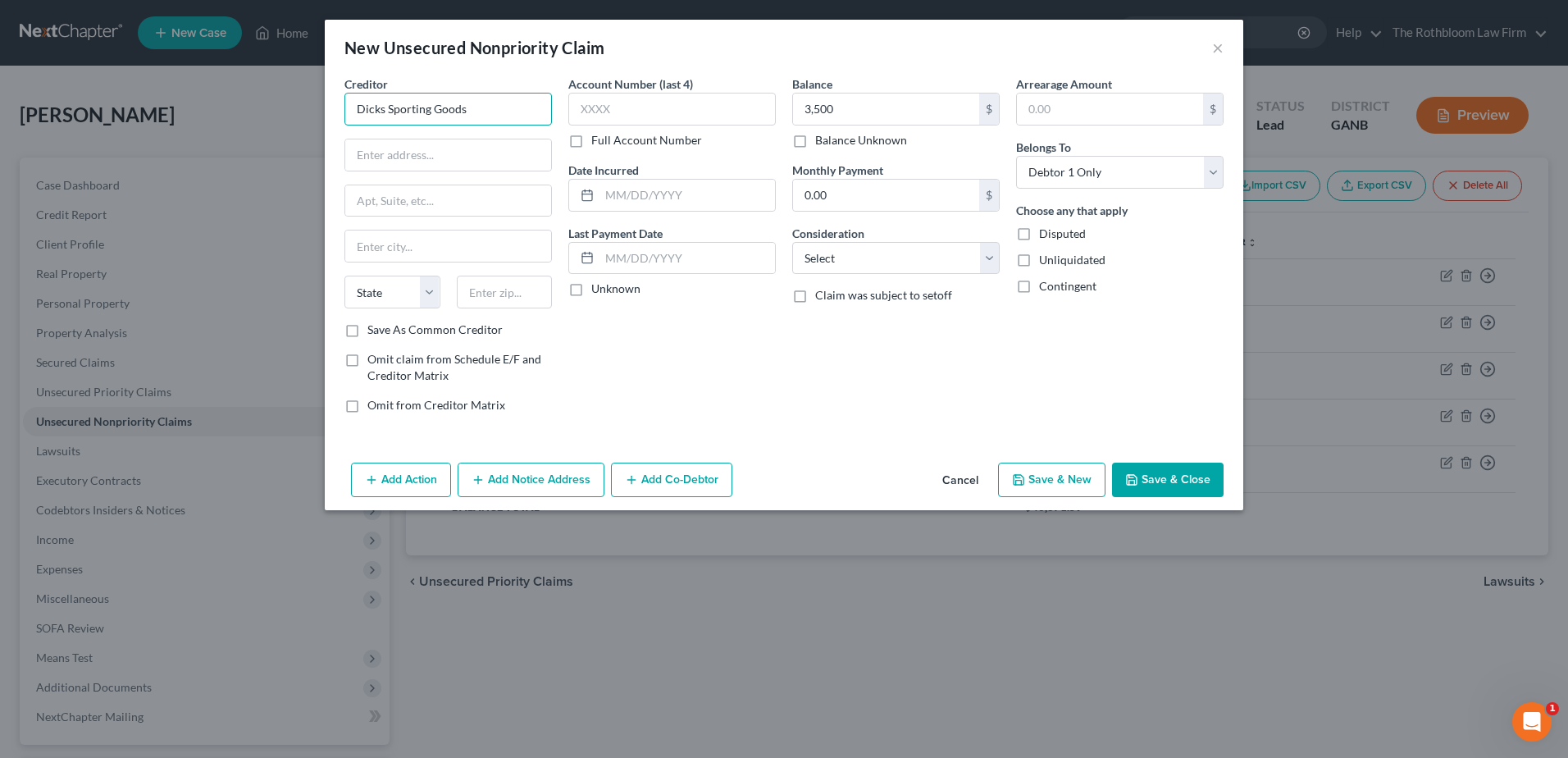
drag, startPoint x: 379, startPoint y: 105, endPoint x: 526, endPoint y: 106, distance: 147.0
click at [526, 106] on input "Dicks Sporting Goods" at bounding box center [448, 109] width 207 height 33
type input "D"
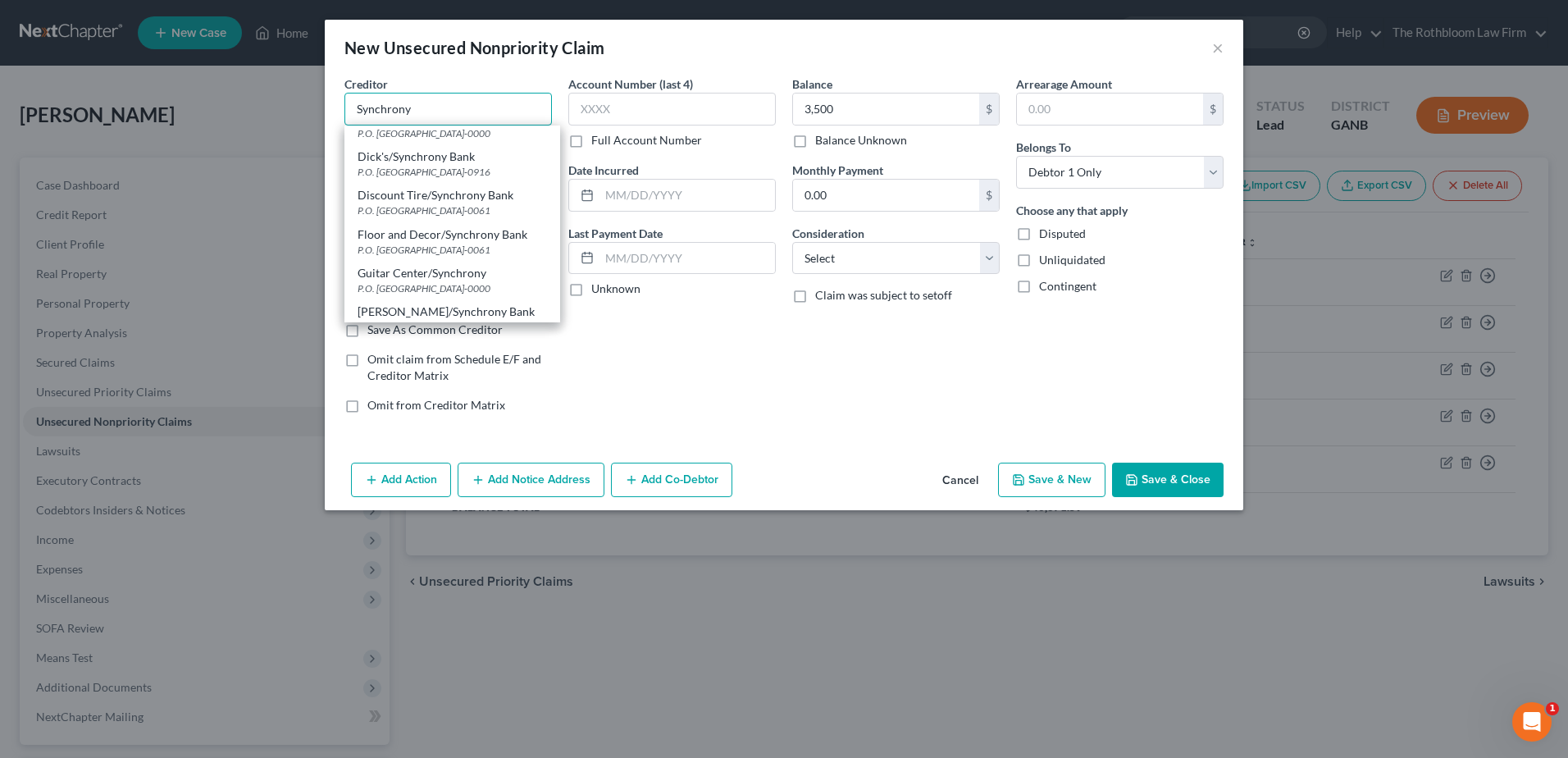
scroll to position [410, 0]
click at [414, 167] on div "P.O. [GEOGRAPHIC_DATA]-0916" at bounding box center [452, 167] width 189 height 14
type input "Dick's/Synchrony Bank"
type input "P.O. Box 530916"
type input "[GEOGRAPHIC_DATA]"
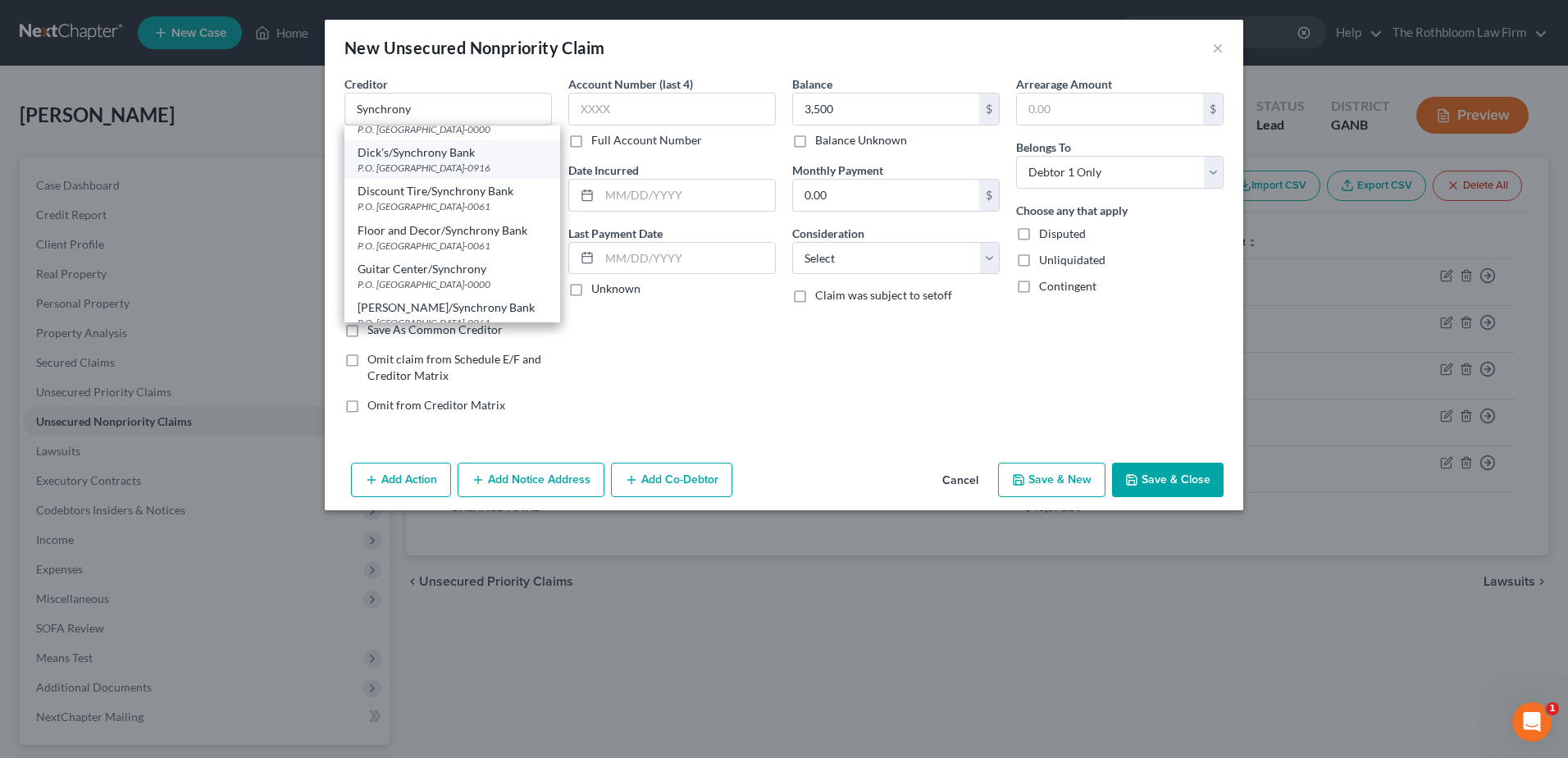
select select "10"
type input "30353-0916"
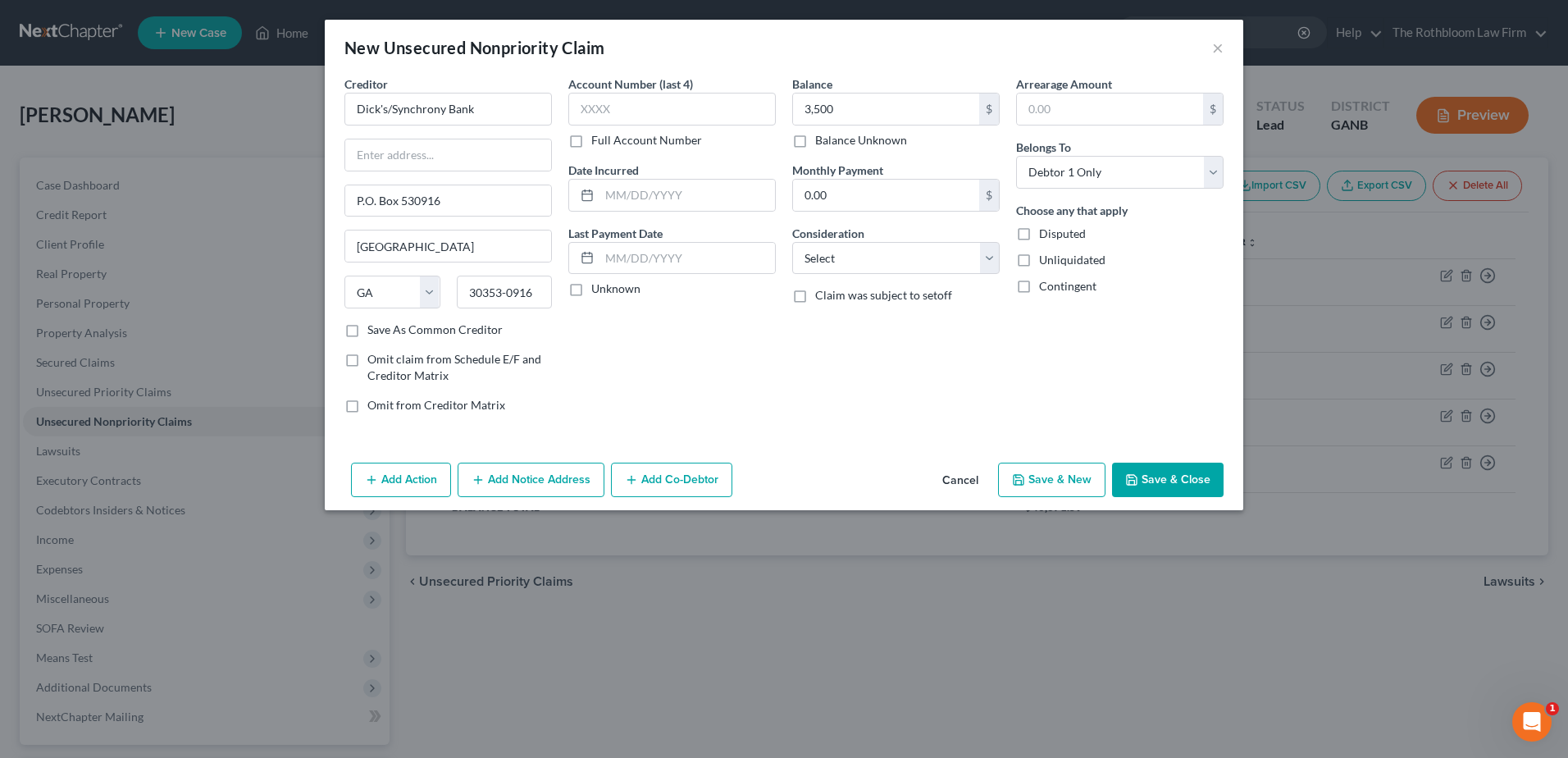
scroll to position [0, 0]
click at [862, 261] on select "Select Cable / Satellite Services Collection Agency Credit Card Debt Debt Couns…" at bounding box center [896, 258] width 207 height 33
select select "2"
click at [793, 242] on select "Select Cable / Satellite Services Collection Agency Credit Card Debt Debt Couns…" at bounding box center [896, 258] width 207 height 33
click at [1162, 487] on button "Save & Close" at bounding box center [1167, 480] width 111 height 35
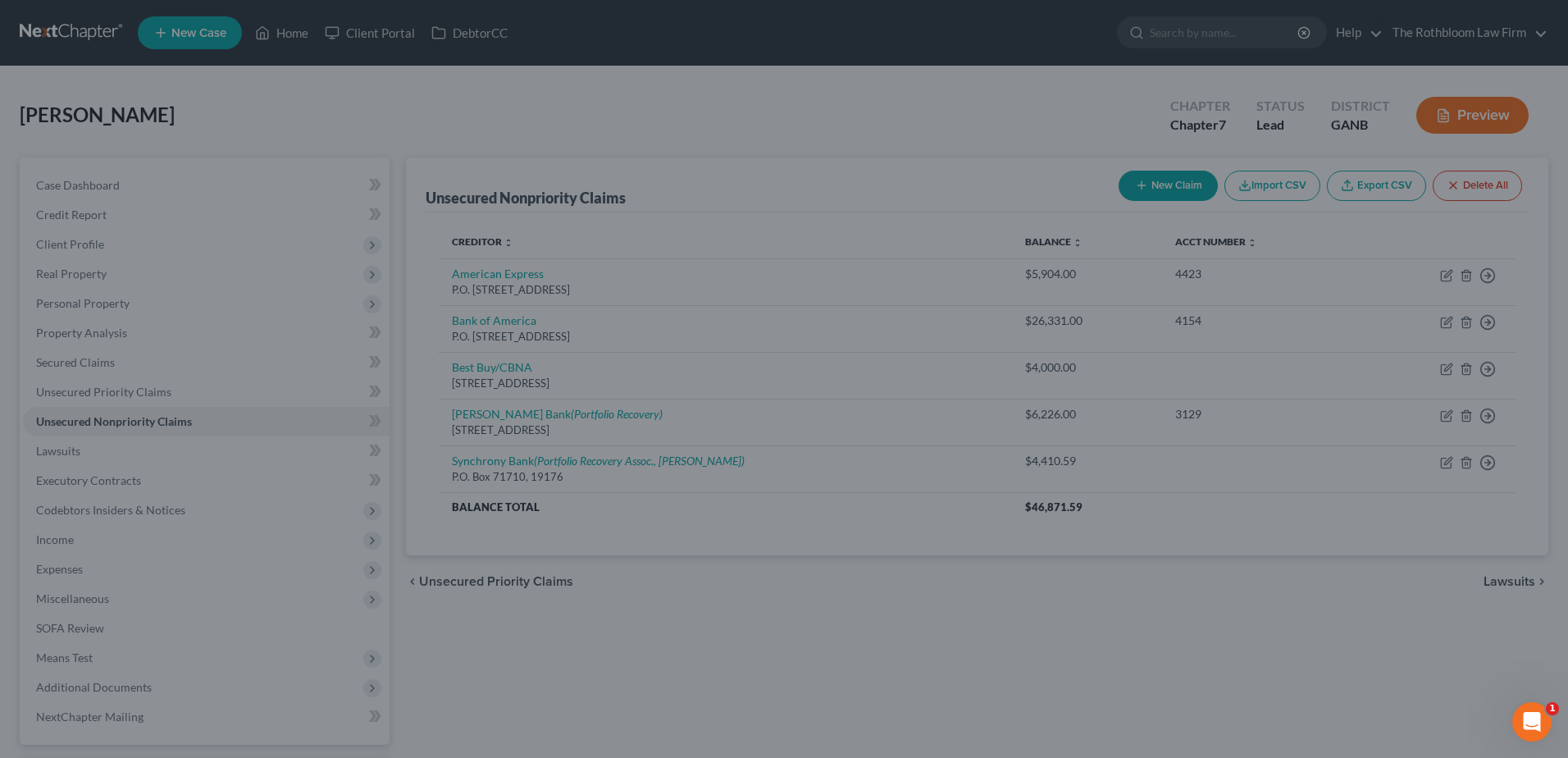
type input "3,500.00"
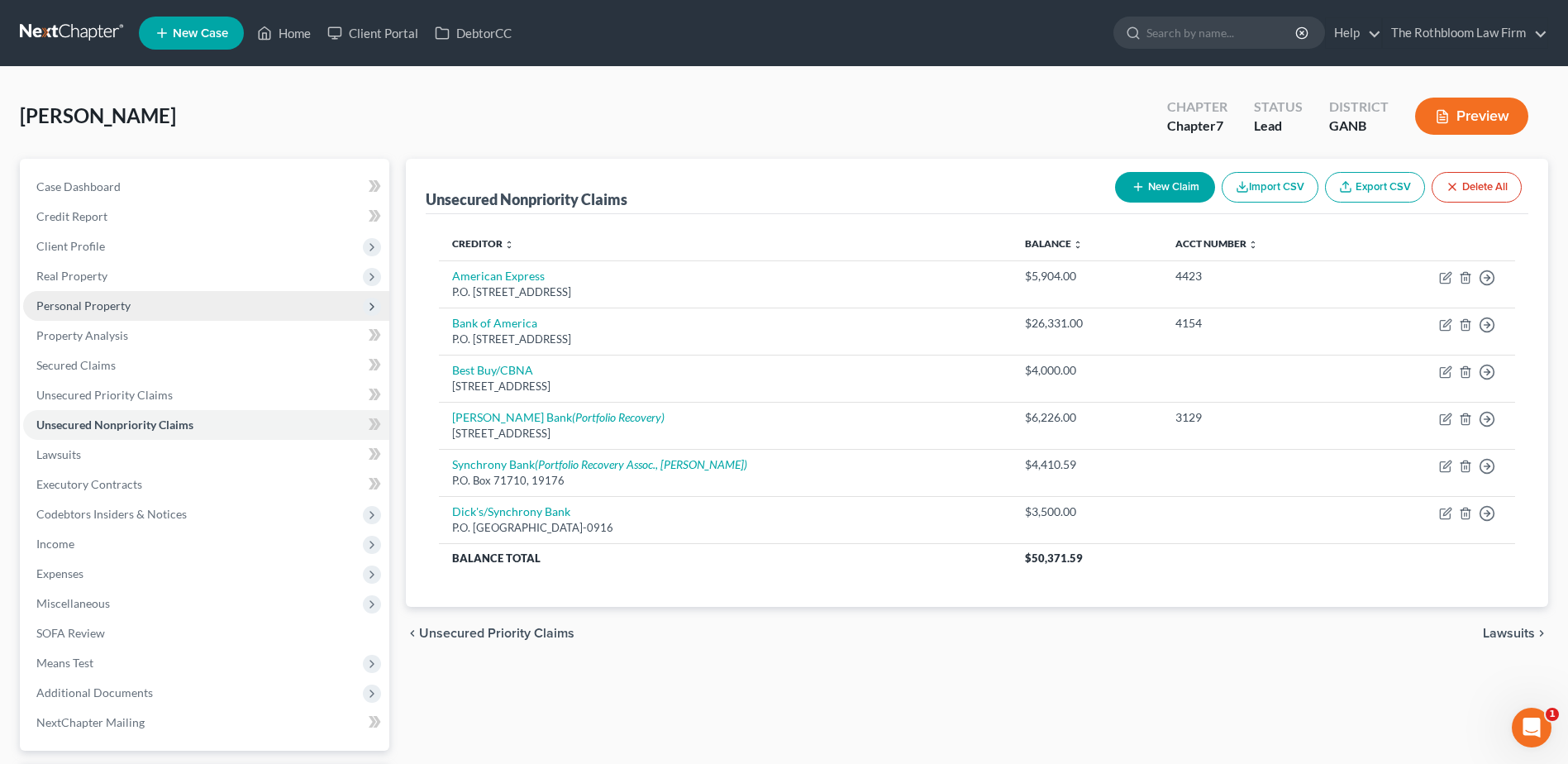
click at [107, 306] on span "Personal Property" at bounding box center [84, 305] width 94 height 14
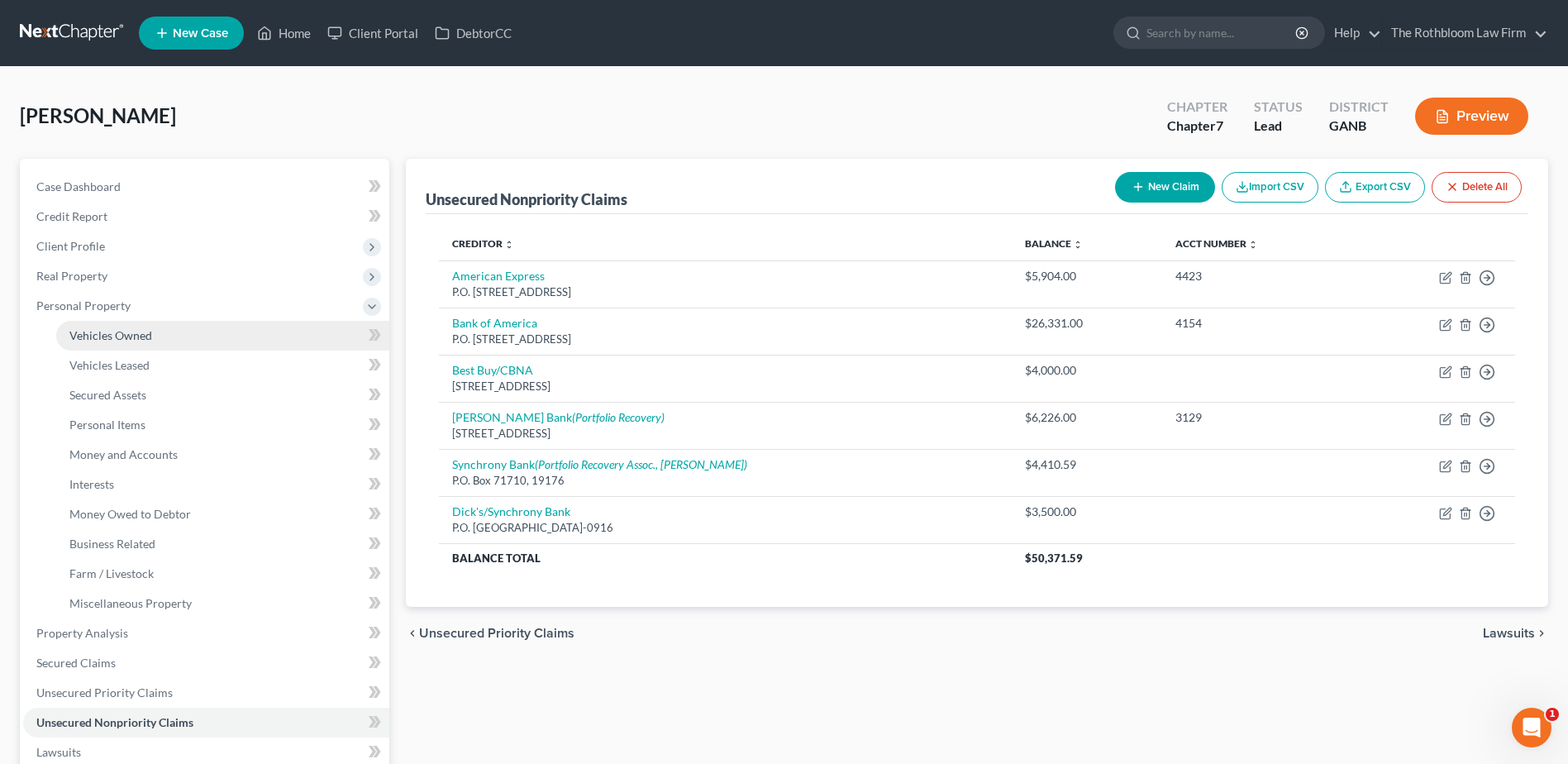
click at [99, 331] on span "Vehicles Owned" at bounding box center [111, 335] width 83 height 14
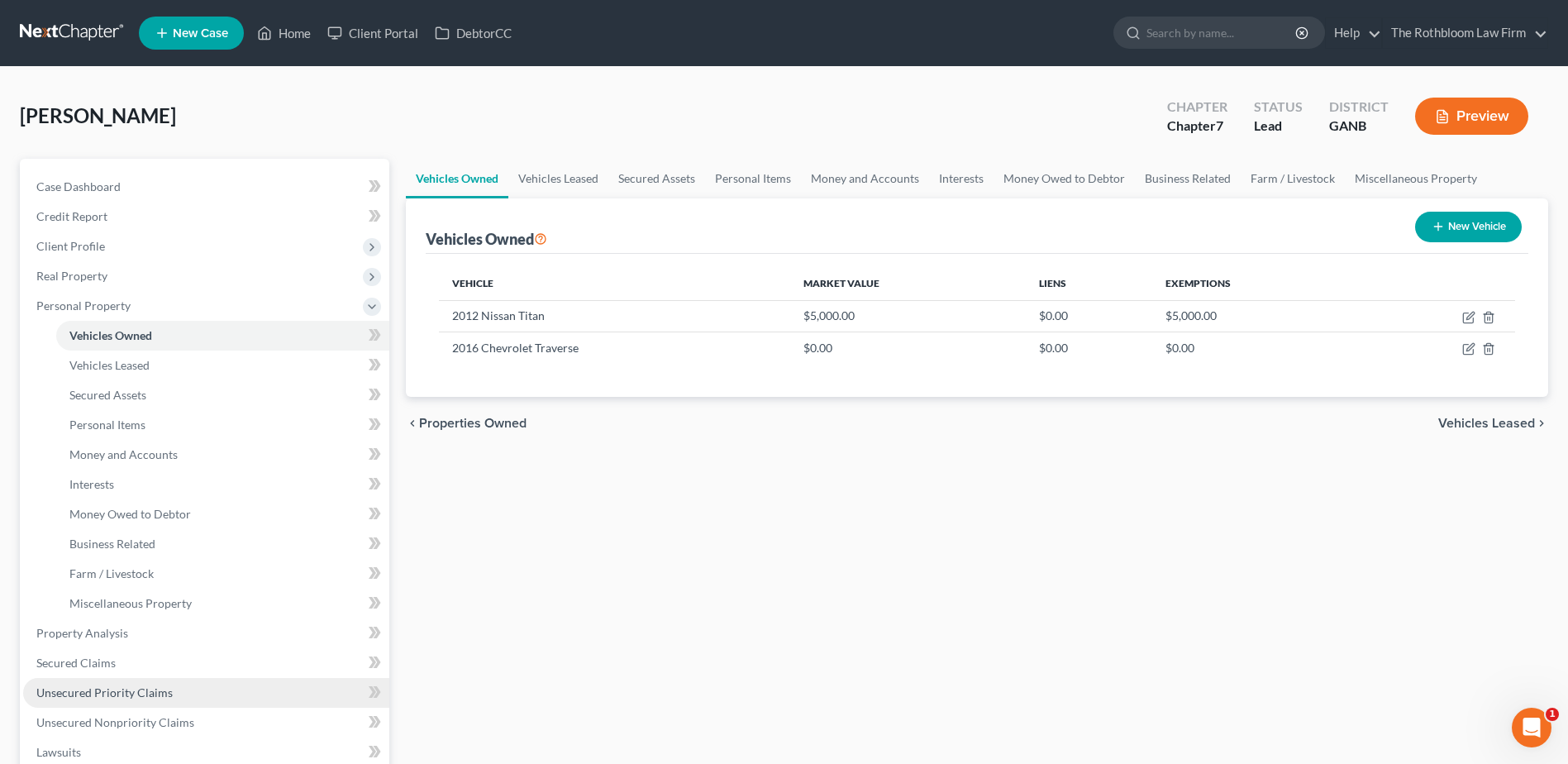
click at [95, 689] on span "Unsecured Priority Claims" at bounding box center [104, 693] width 137 height 14
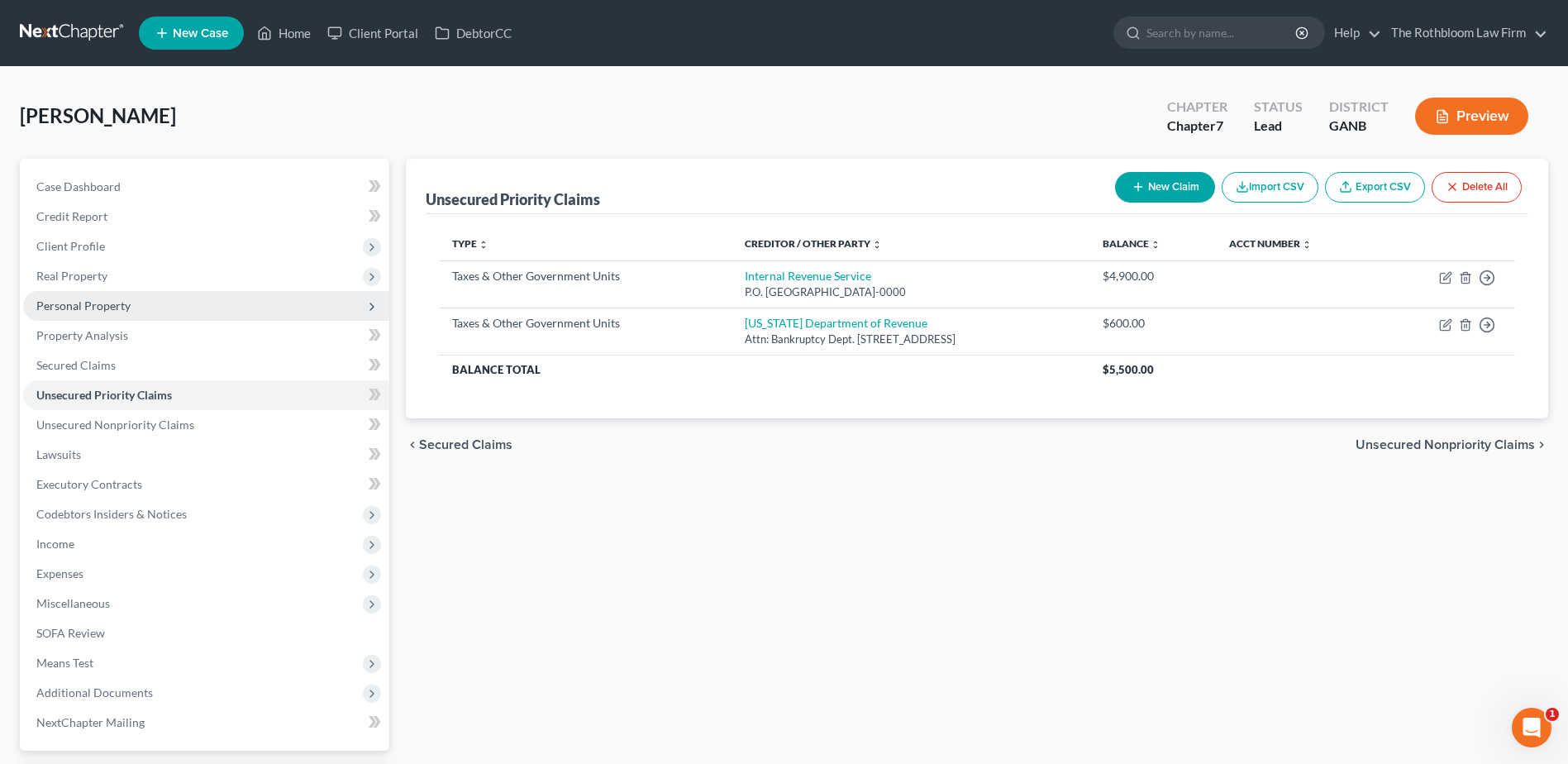
click at [66, 296] on span "Personal Property" at bounding box center [206, 305] width 366 height 30
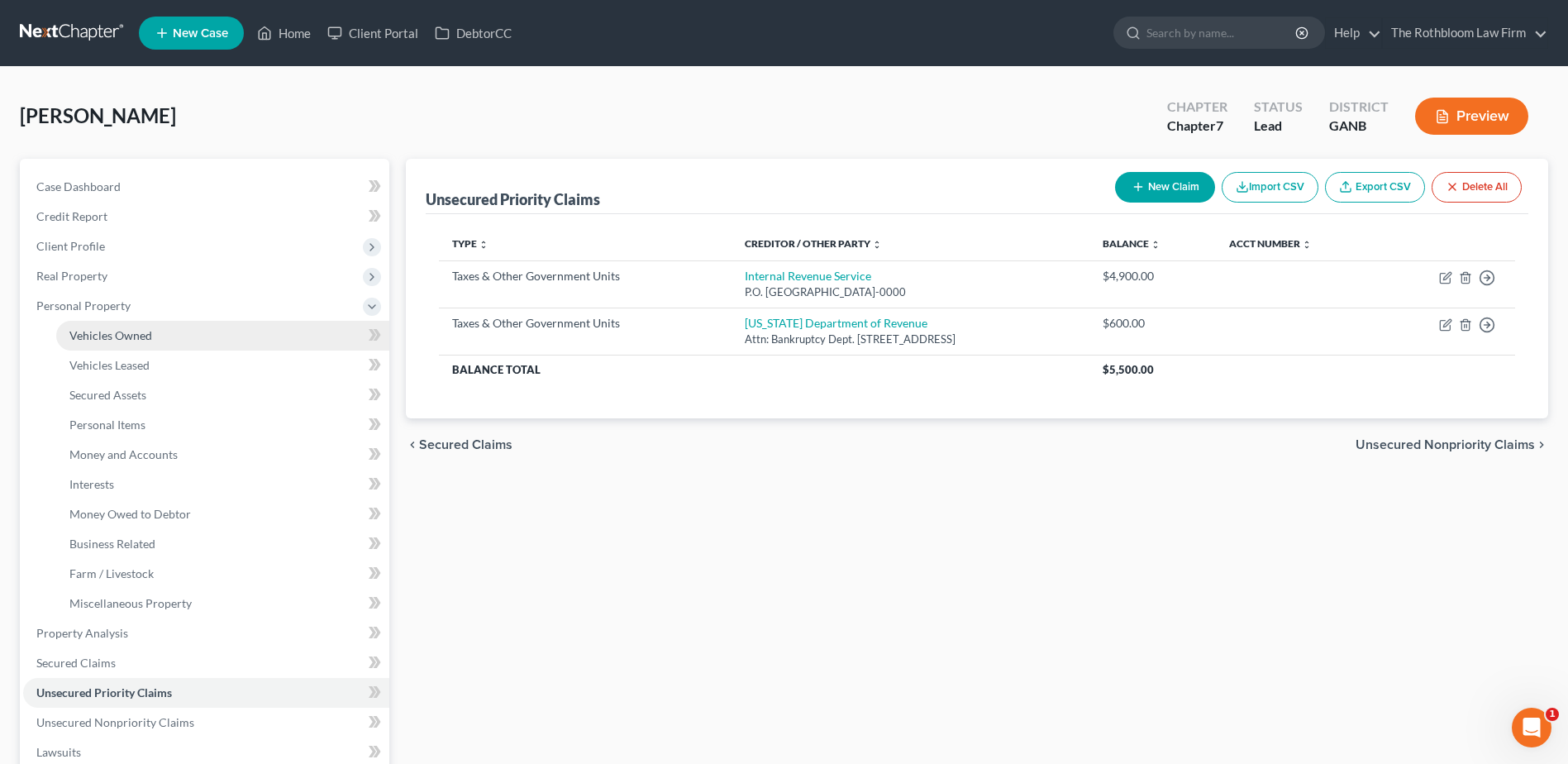
click at [107, 338] on span "Vehicles Owned" at bounding box center [111, 335] width 83 height 14
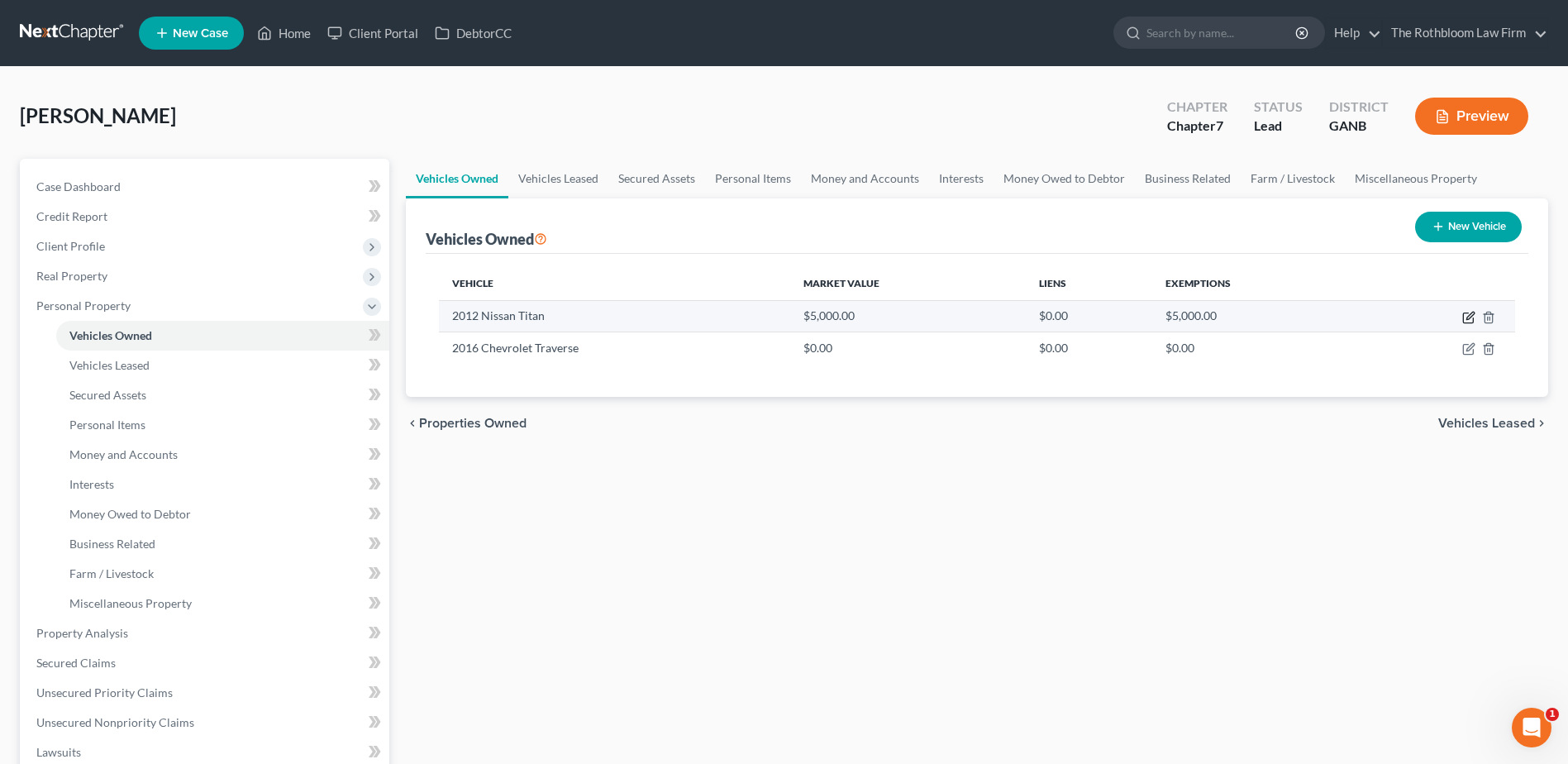
click at [1470, 320] on icon "button" at bounding box center [1468, 317] width 13 height 13
select select "0"
select select "14"
select select "2"
select select "0"
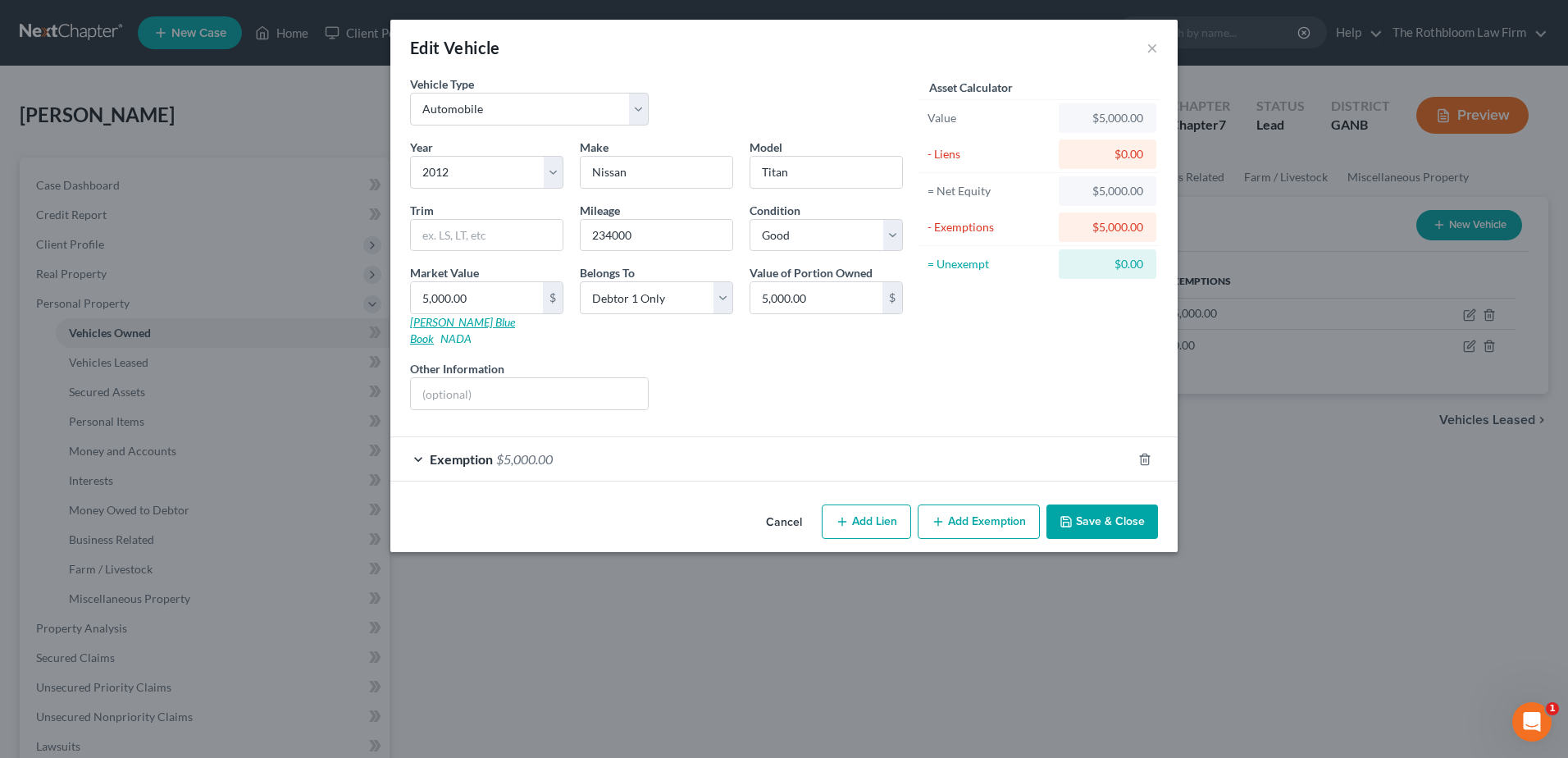
click at [430, 321] on link "[PERSON_NAME] Blue Book" at bounding box center [463, 330] width 105 height 30
click at [484, 299] on input "5,000.00" at bounding box center [477, 298] width 132 height 31
type input "4"
type input "4.00"
type input "42"
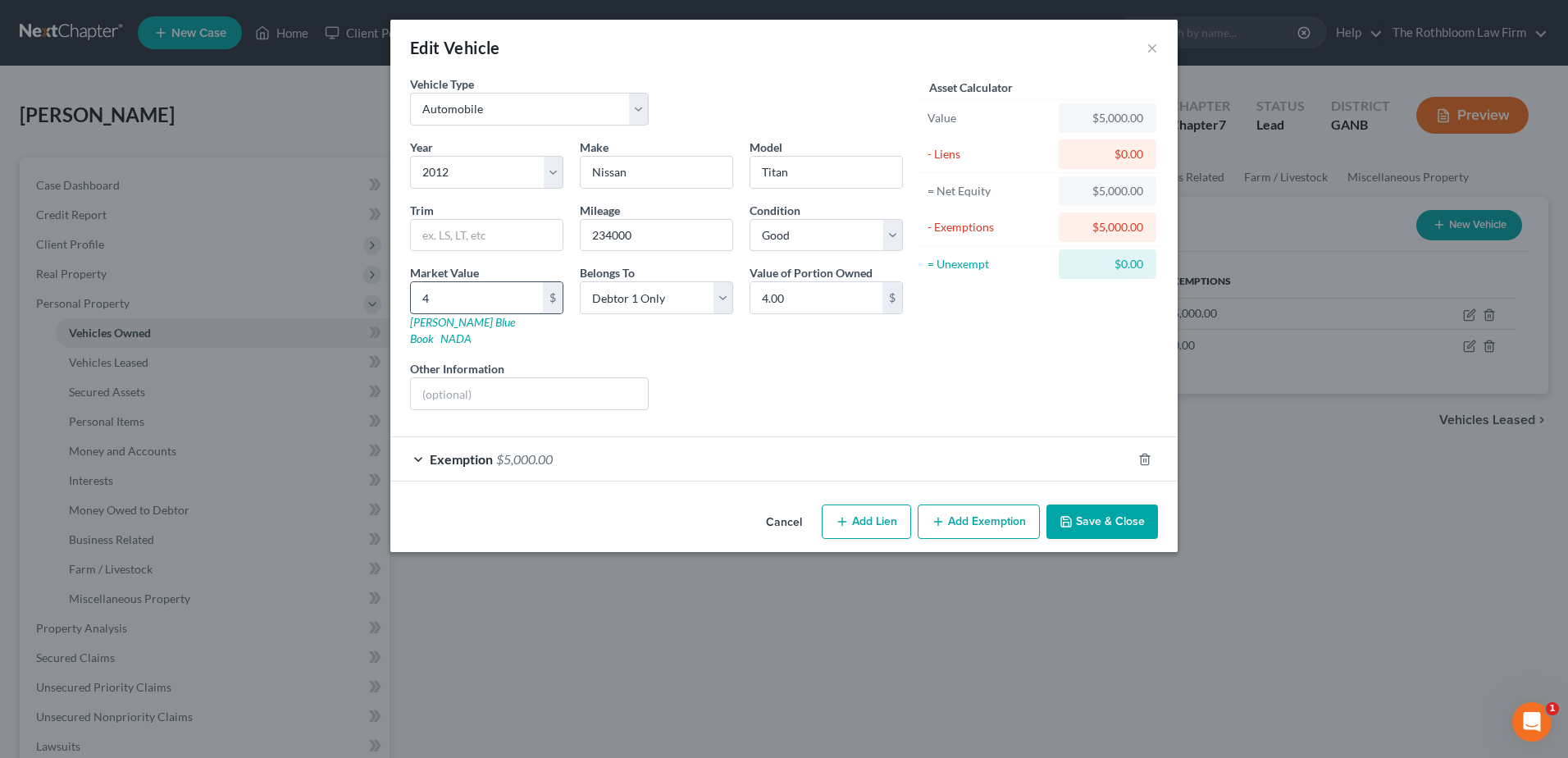
type input "42.00"
type input "426"
type input "426.00"
type input "4268"
type input "4,268.00"
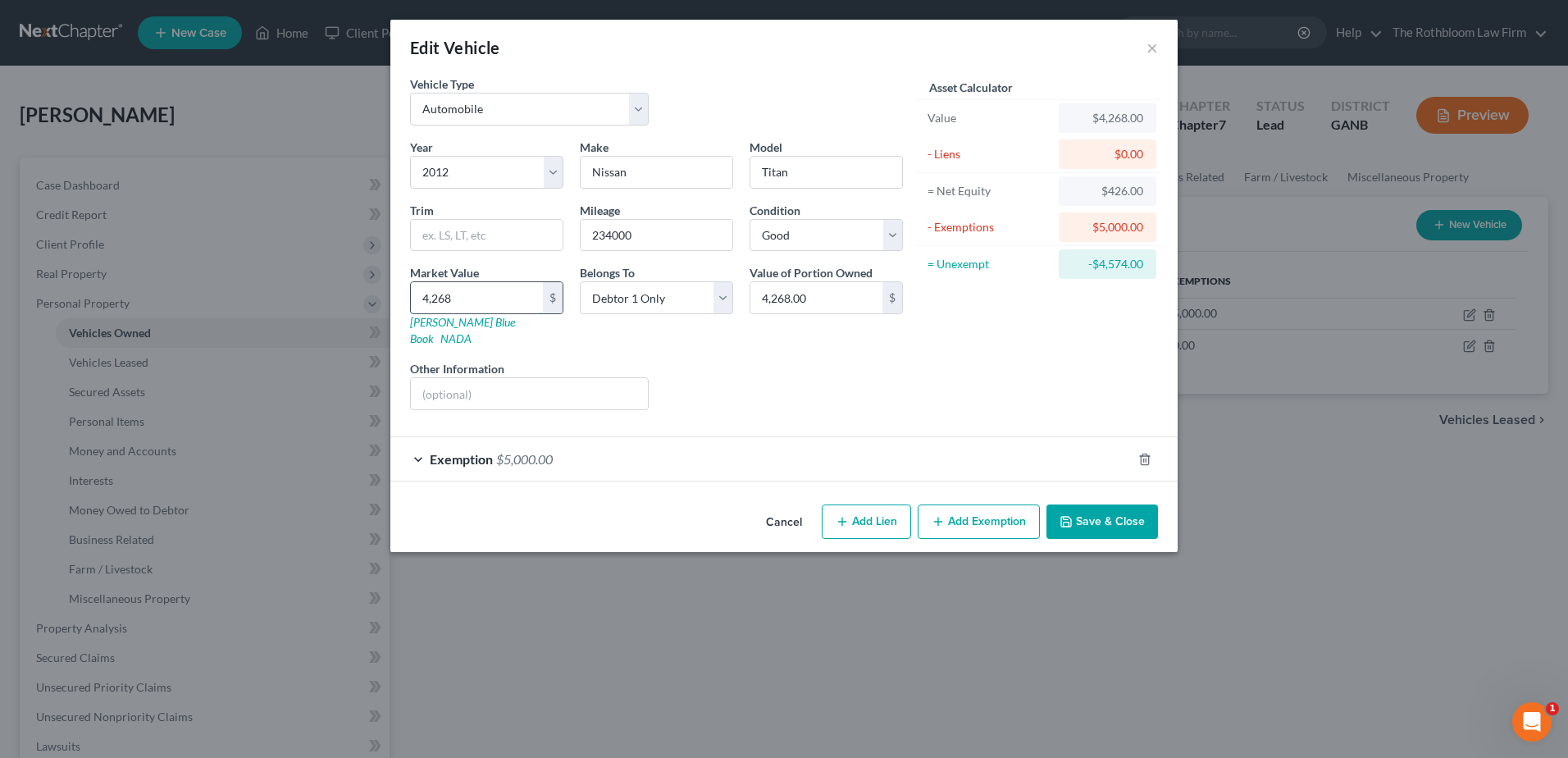
click at [484, 297] on input "4,268" at bounding box center [477, 298] width 132 height 31
type input "4"
type input "4.00"
type input "46"
type input "46.00"
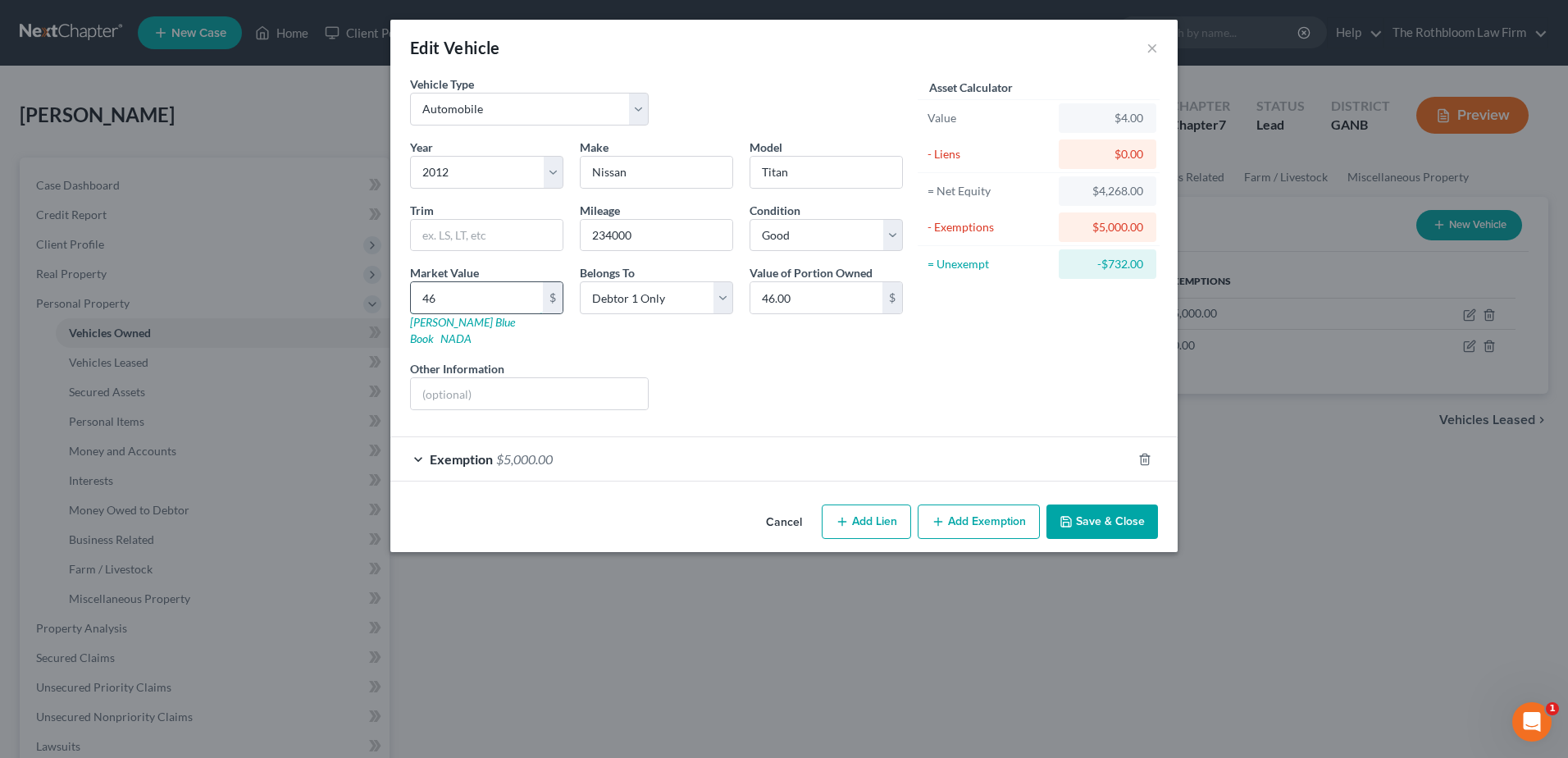
type input "461"
type input "461.00"
type input "4611"
type input "4,611.00"
type input "4,611"
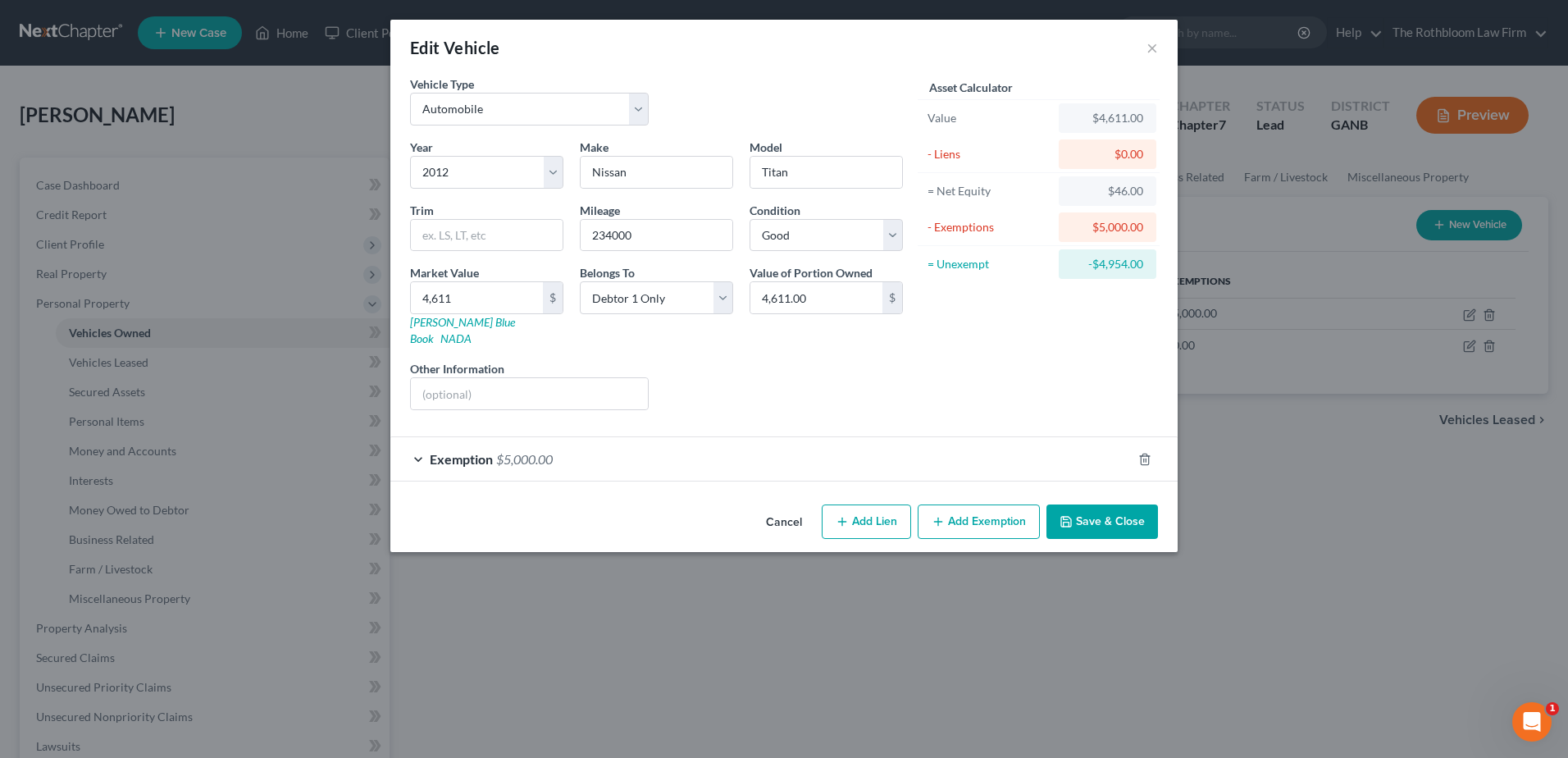
click at [536, 451] on span "$5,000.00" at bounding box center [525, 458] width 57 height 16
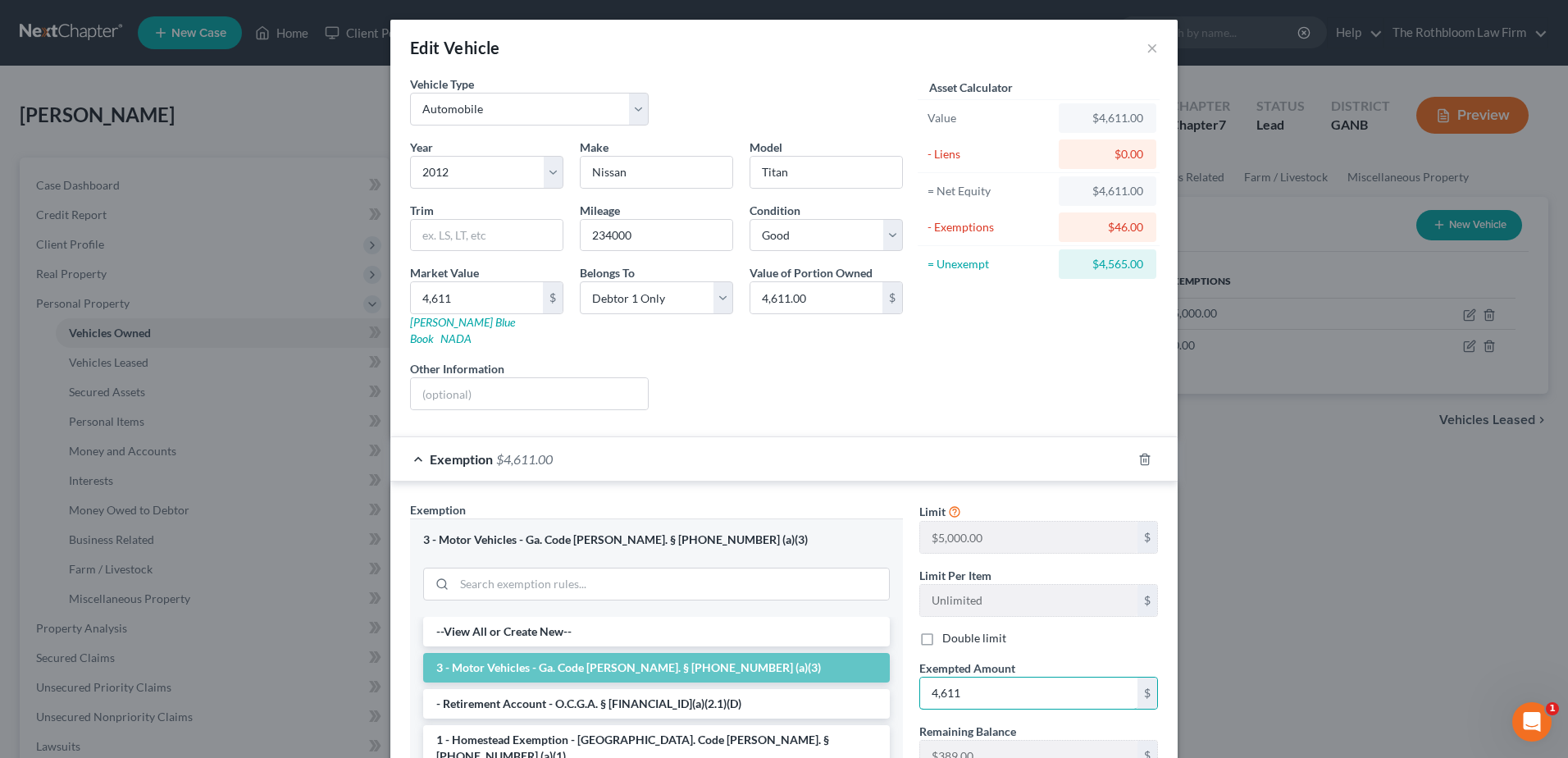
type input "4,611"
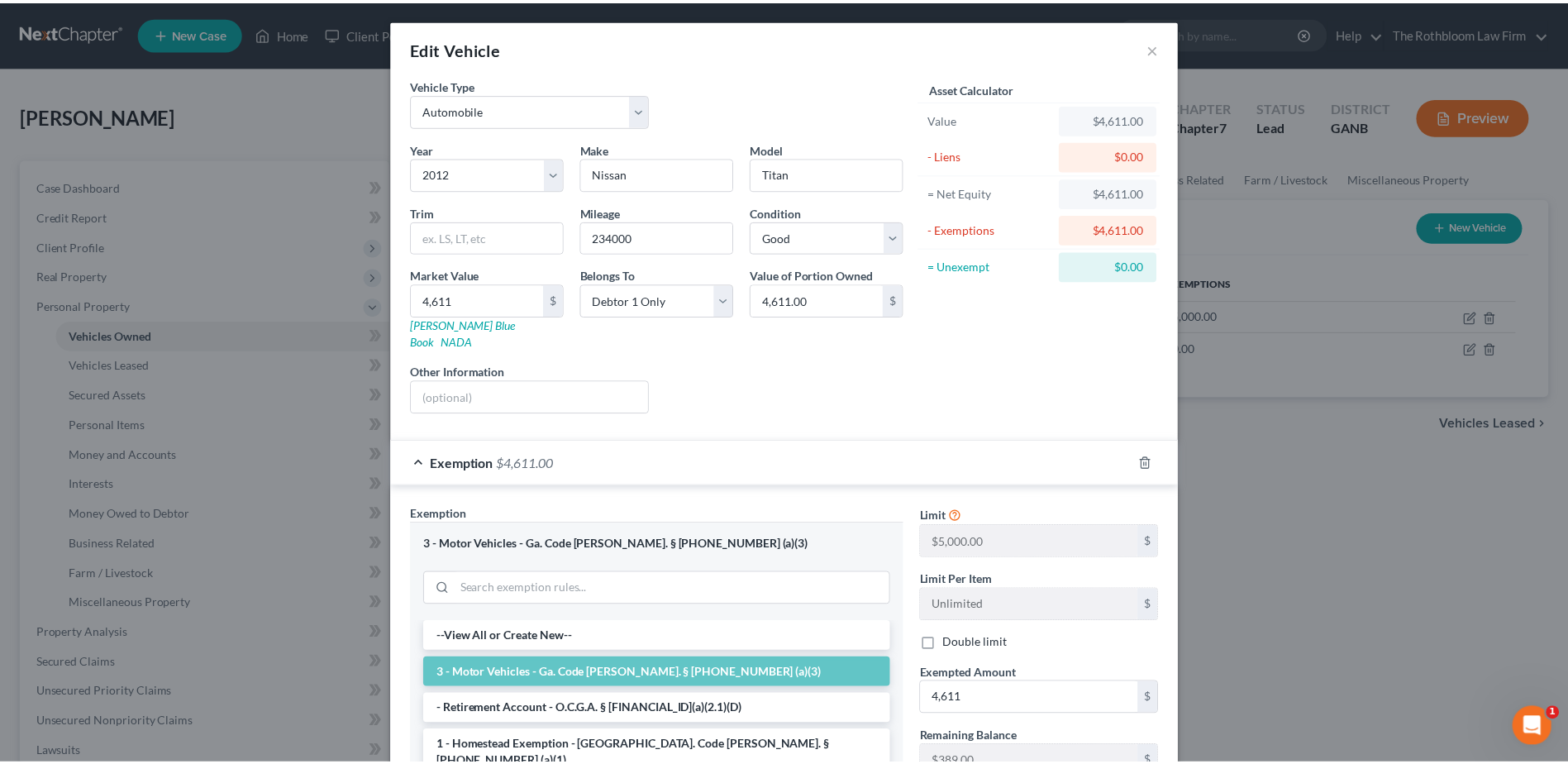
scroll to position [223, 0]
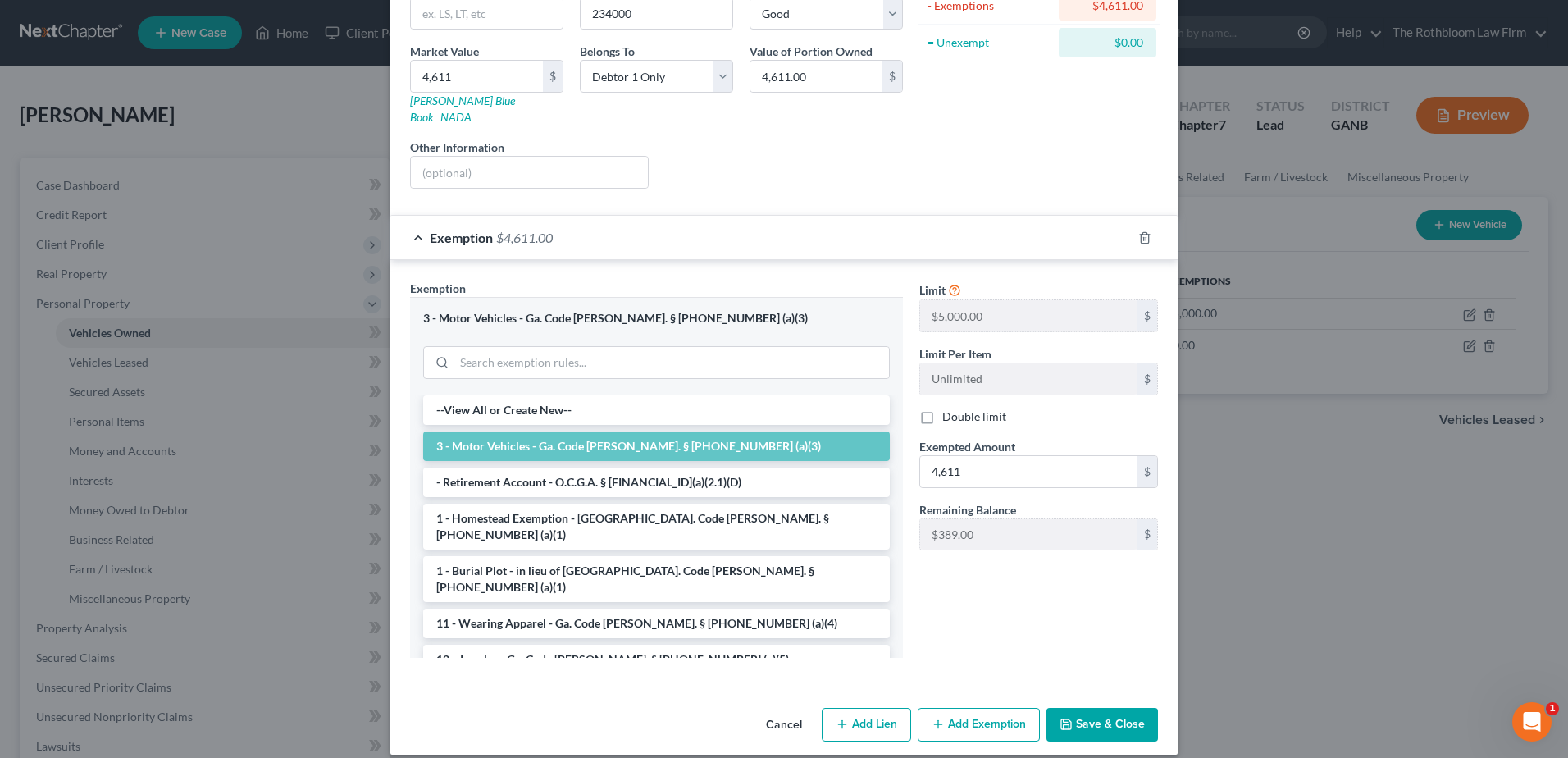
click at [1089, 708] on button "Save & Close" at bounding box center [1102, 725] width 111 height 35
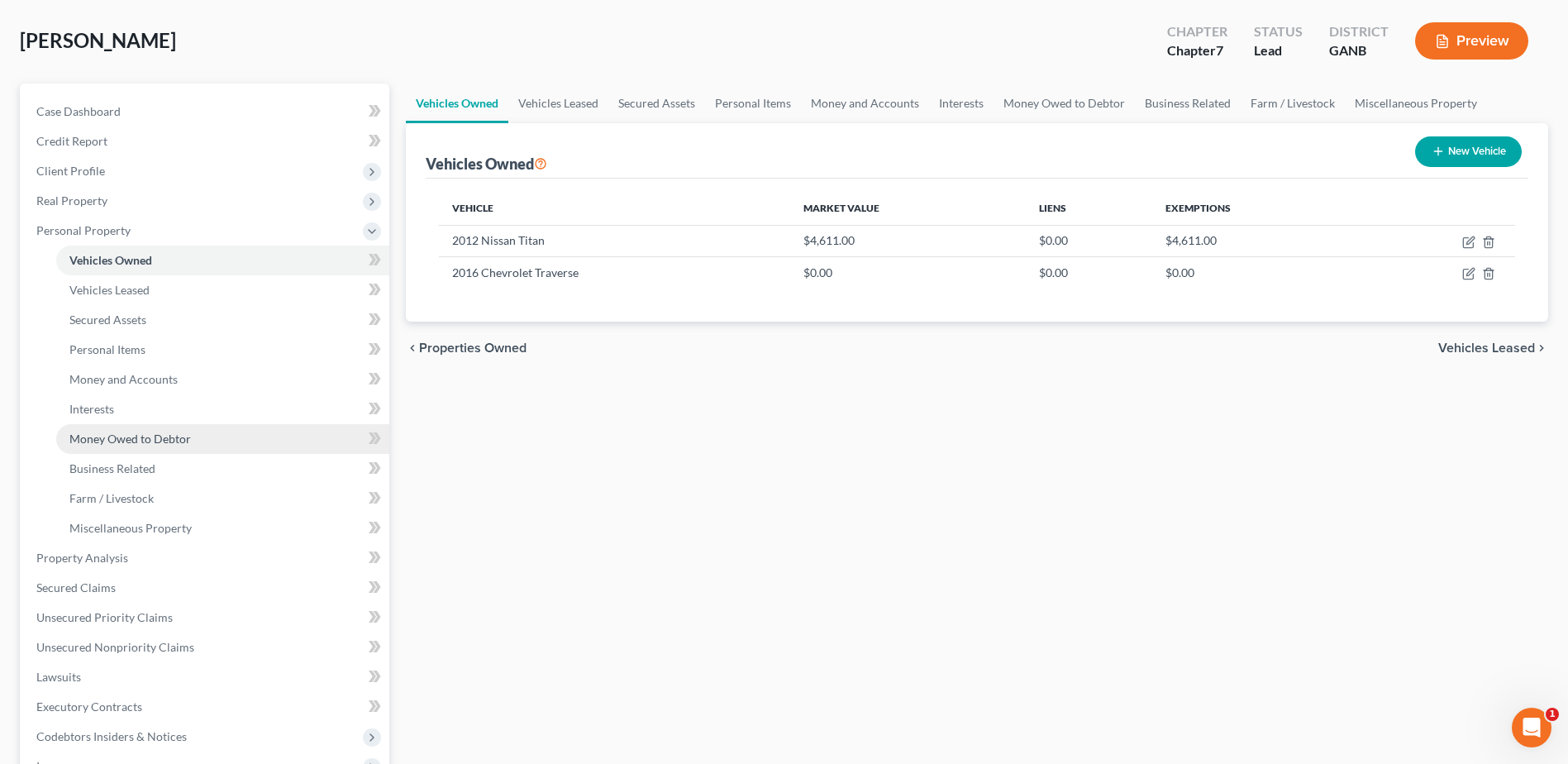
scroll to position [165, 0]
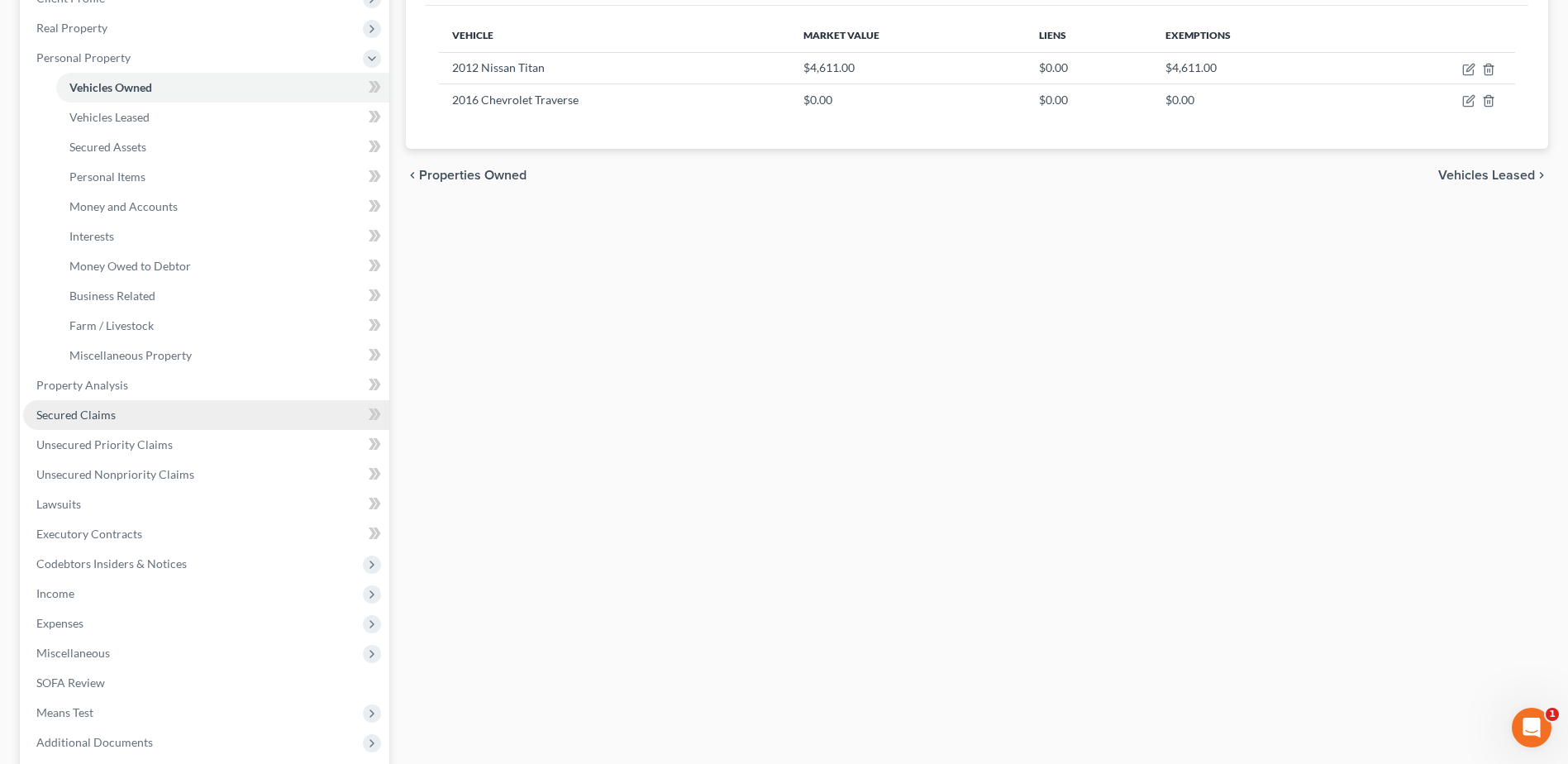
click at [67, 420] on span "Secured Claims" at bounding box center [76, 414] width 79 height 14
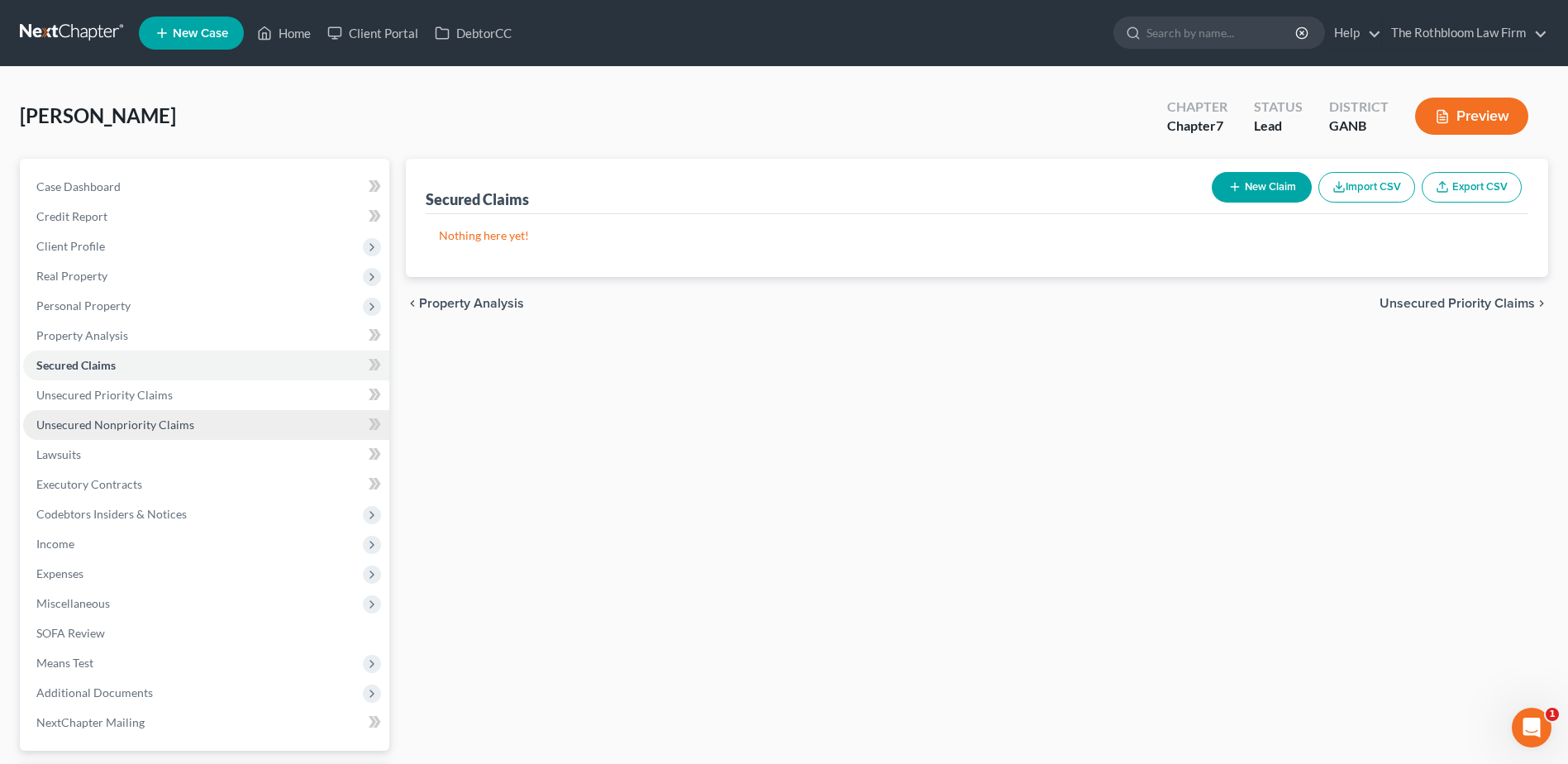
click at [82, 425] on span "Unsecured Nonpriority Claims" at bounding box center [115, 425] width 157 height 14
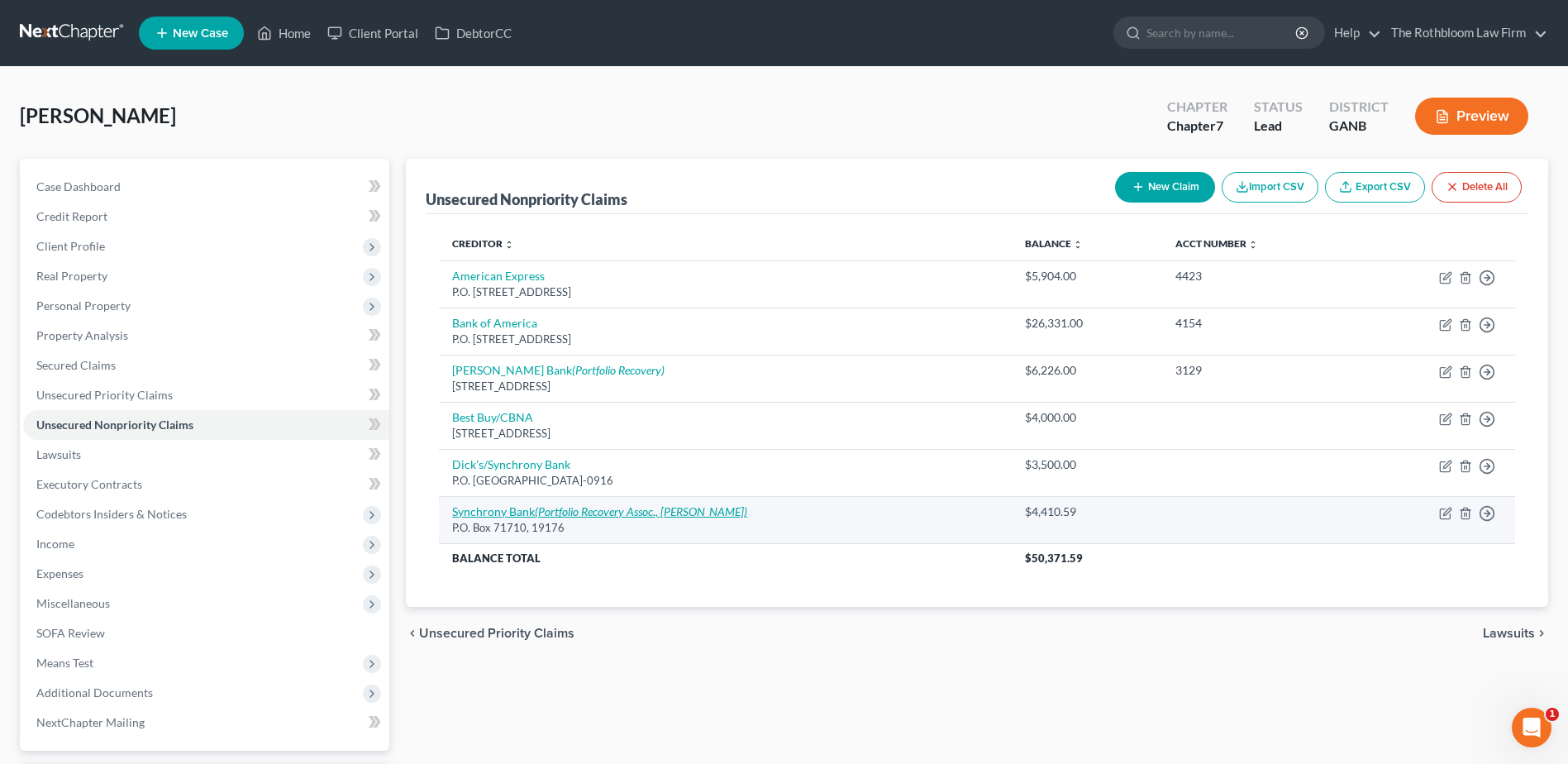
click at [484, 513] on link "Synchrony Bank (Portfolio Recovery Assoc., [PERSON_NAME])" at bounding box center [600, 511] width 295 height 14
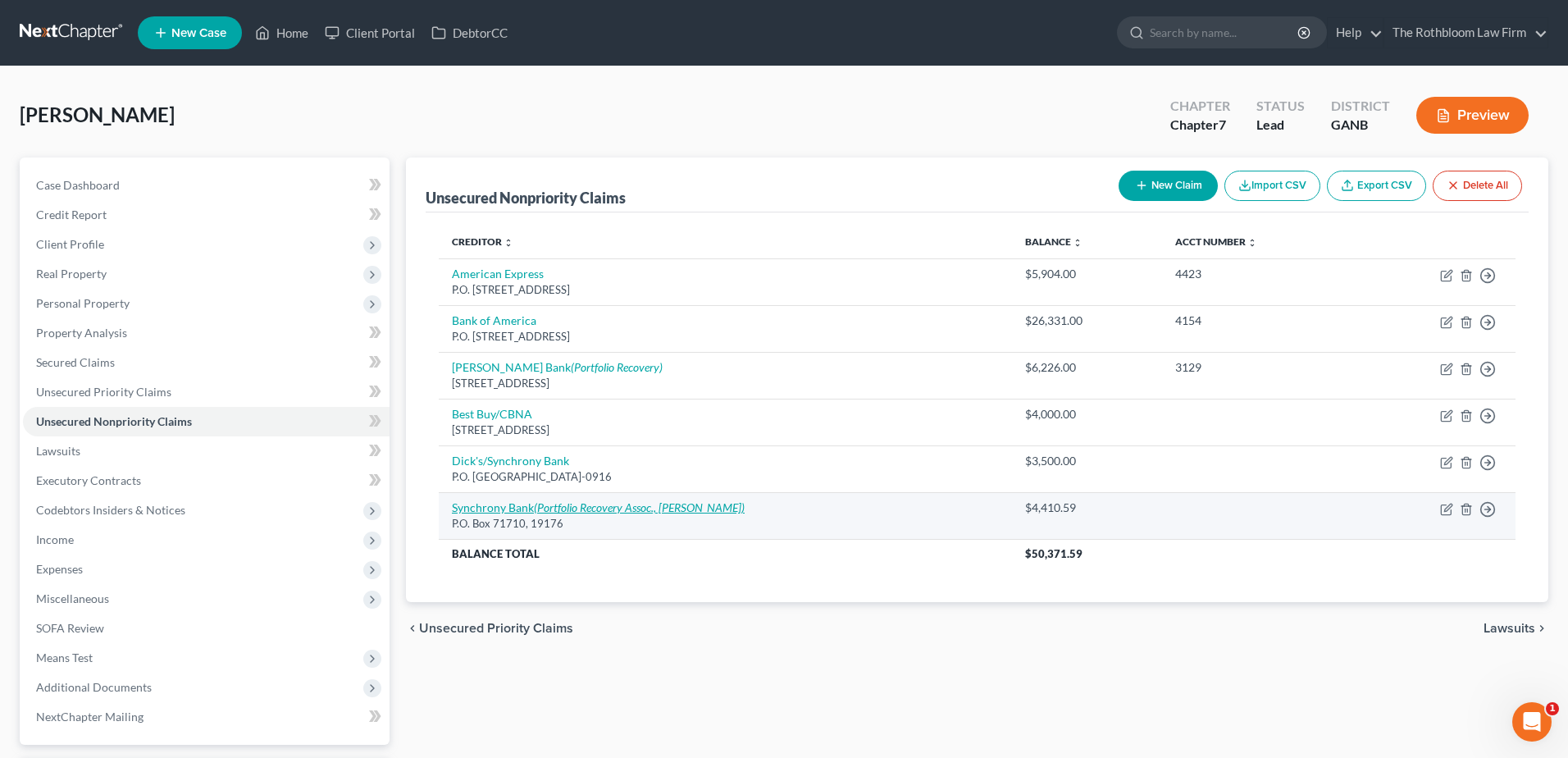
select select "2"
select select "0"
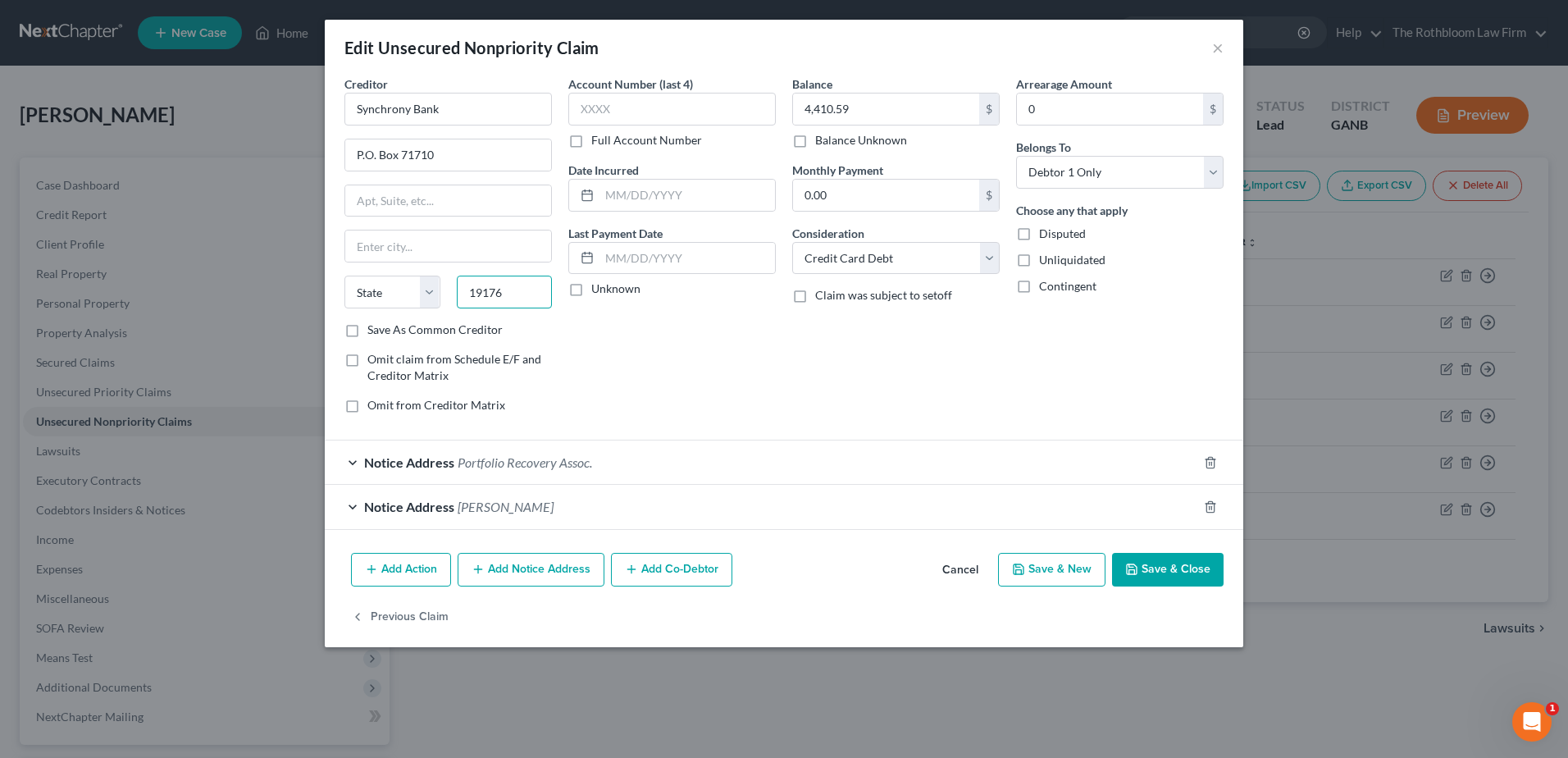
click at [523, 294] on input "19176" at bounding box center [504, 292] width 96 height 33
drag, startPoint x: 523, startPoint y: 294, endPoint x: 386, endPoint y: 294, distance: 137.0
click at [386, 294] on div "State [US_STATE] AK AR AZ CA CO CT DE DC [GEOGRAPHIC_DATA] [GEOGRAPHIC_DATA] GU…" at bounding box center [447, 298] width 224 height 46
type input "19176"
drag, startPoint x: 454, startPoint y: 104, endPoint x: 351, endPoint y: 109, distance: 103.1
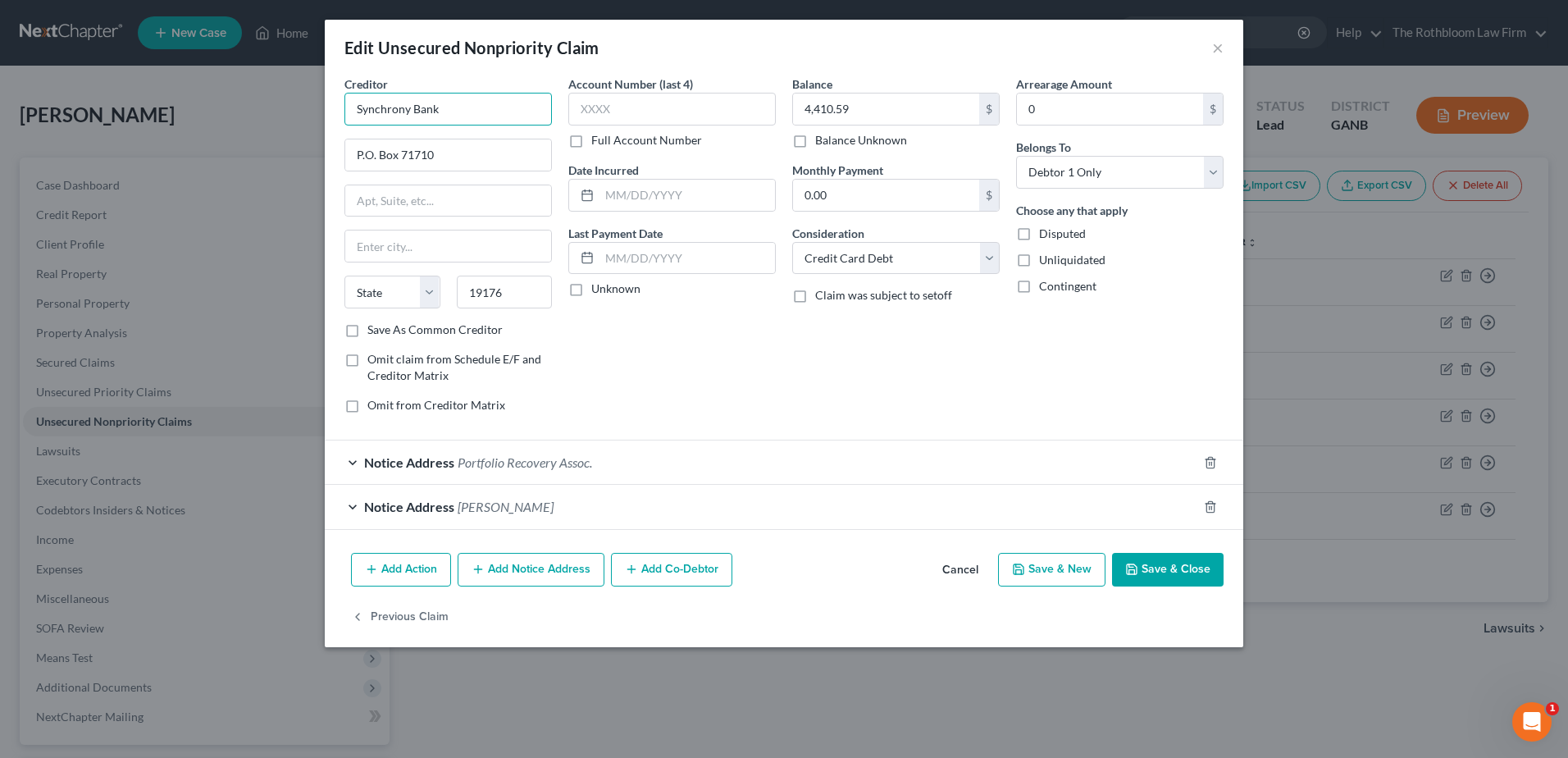
click at [351, 109] on input "Synchrony Bank" at bounding box center [448, 109] width 207 height 33
type input "Synchrony Bank"
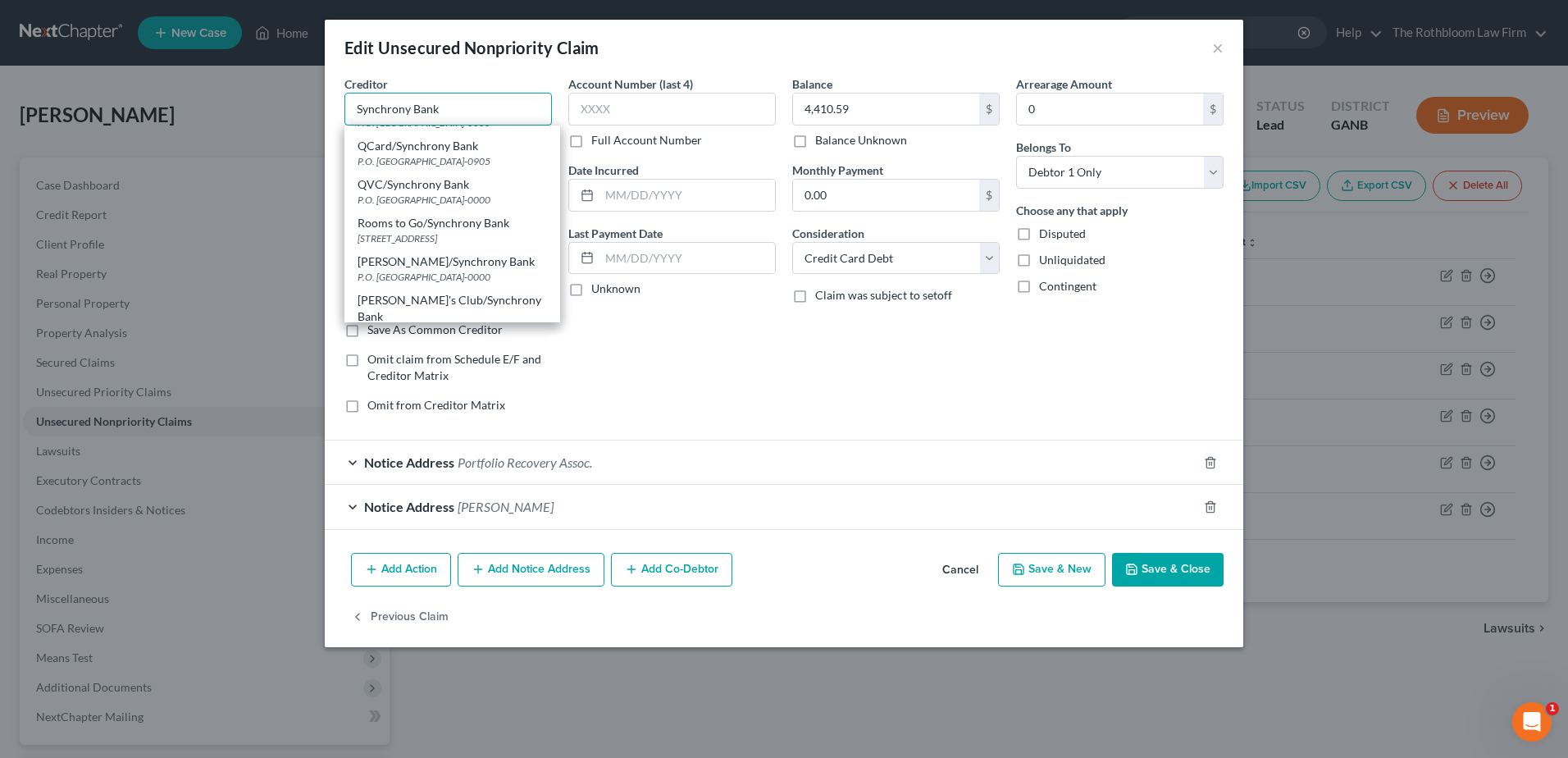
scroll to position [984, 0]
click at [383, 238] on div "P.O Box 960061, Orlando, FL 32896-0000" at bounding box center [452, 245] width 189 height 14
type input "P.O Box 960061"
type input "Orlando"
select select "9"
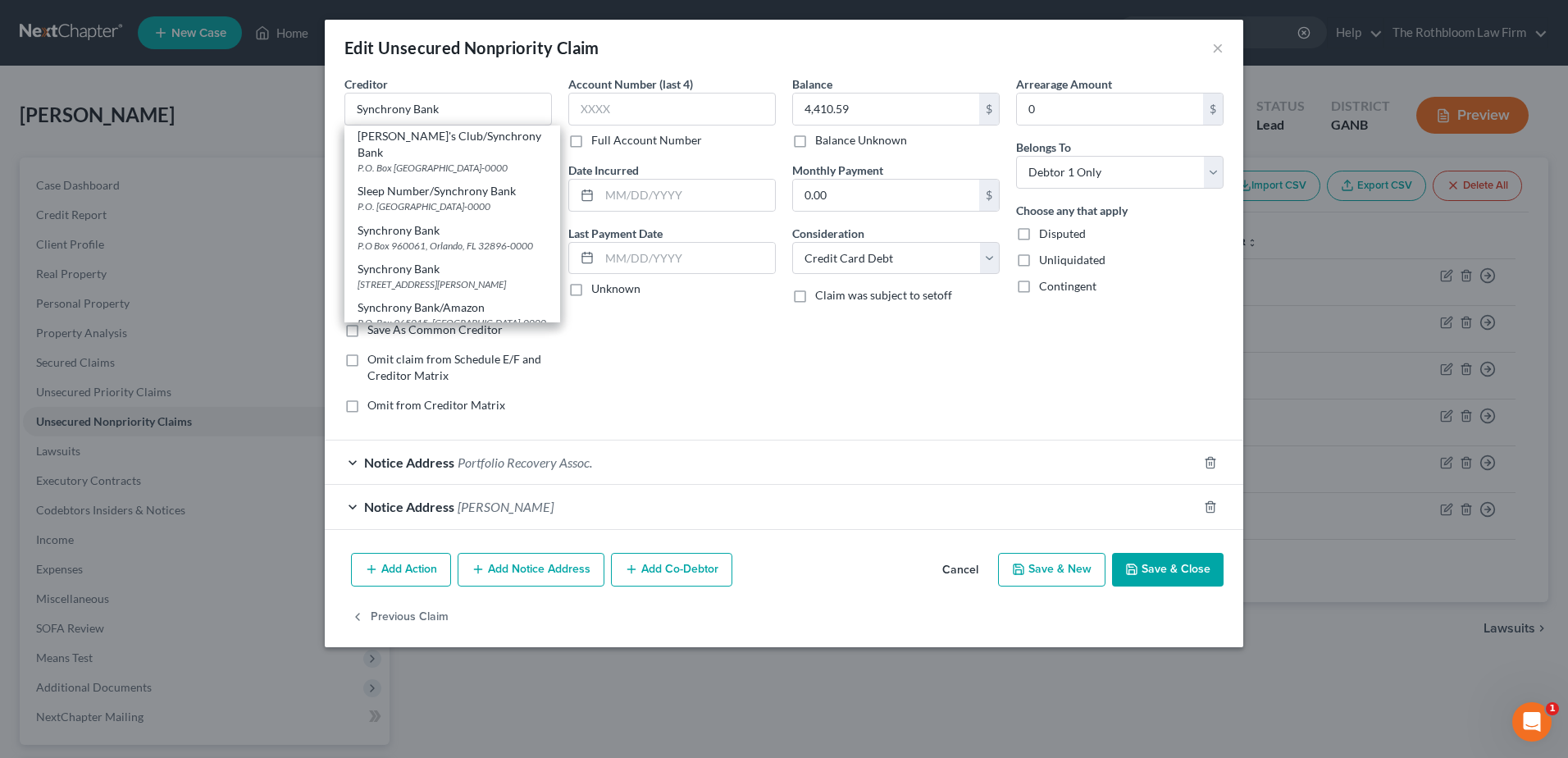
type input "32896-0000"
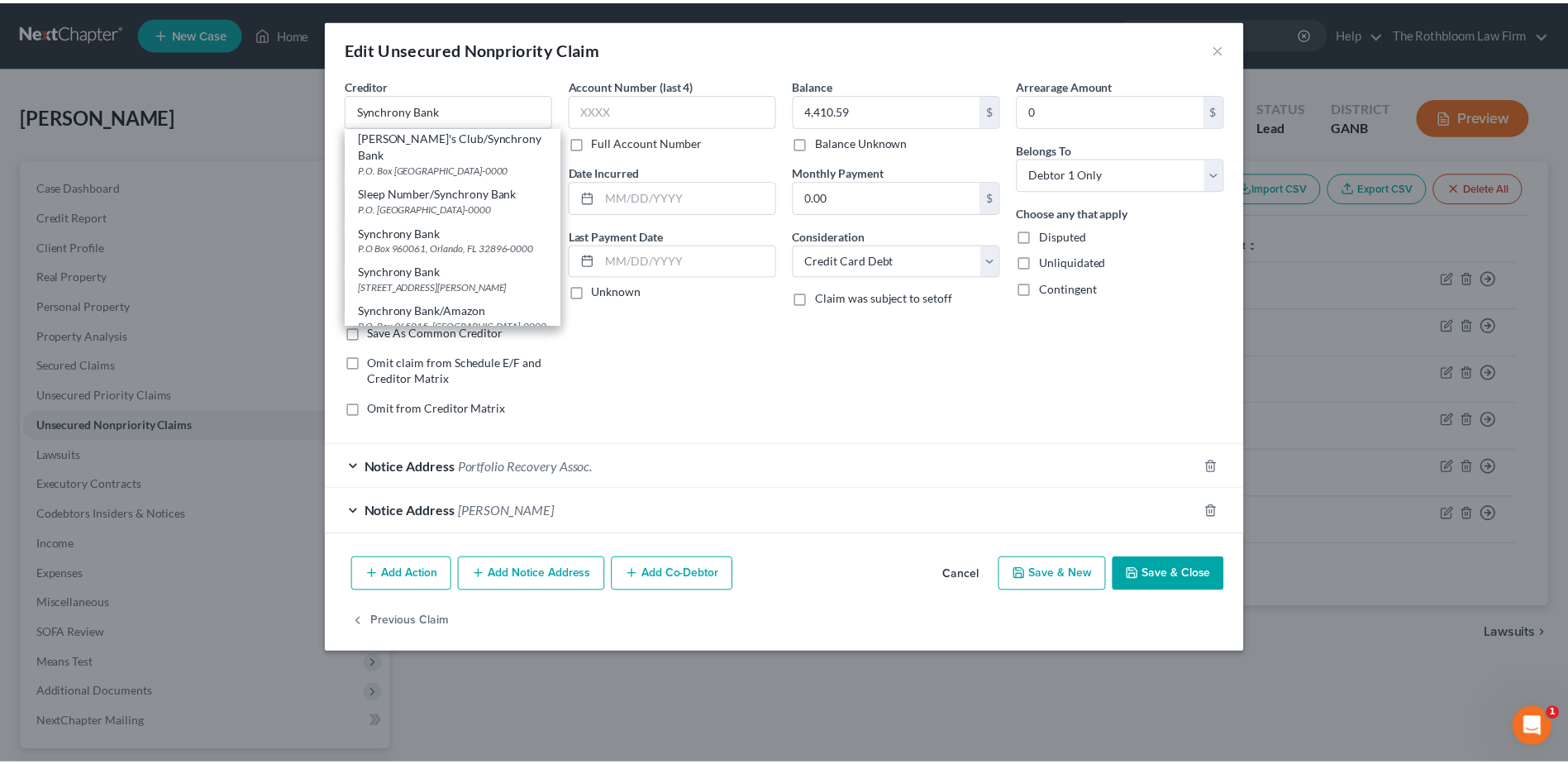
scroll to position [0, 0]
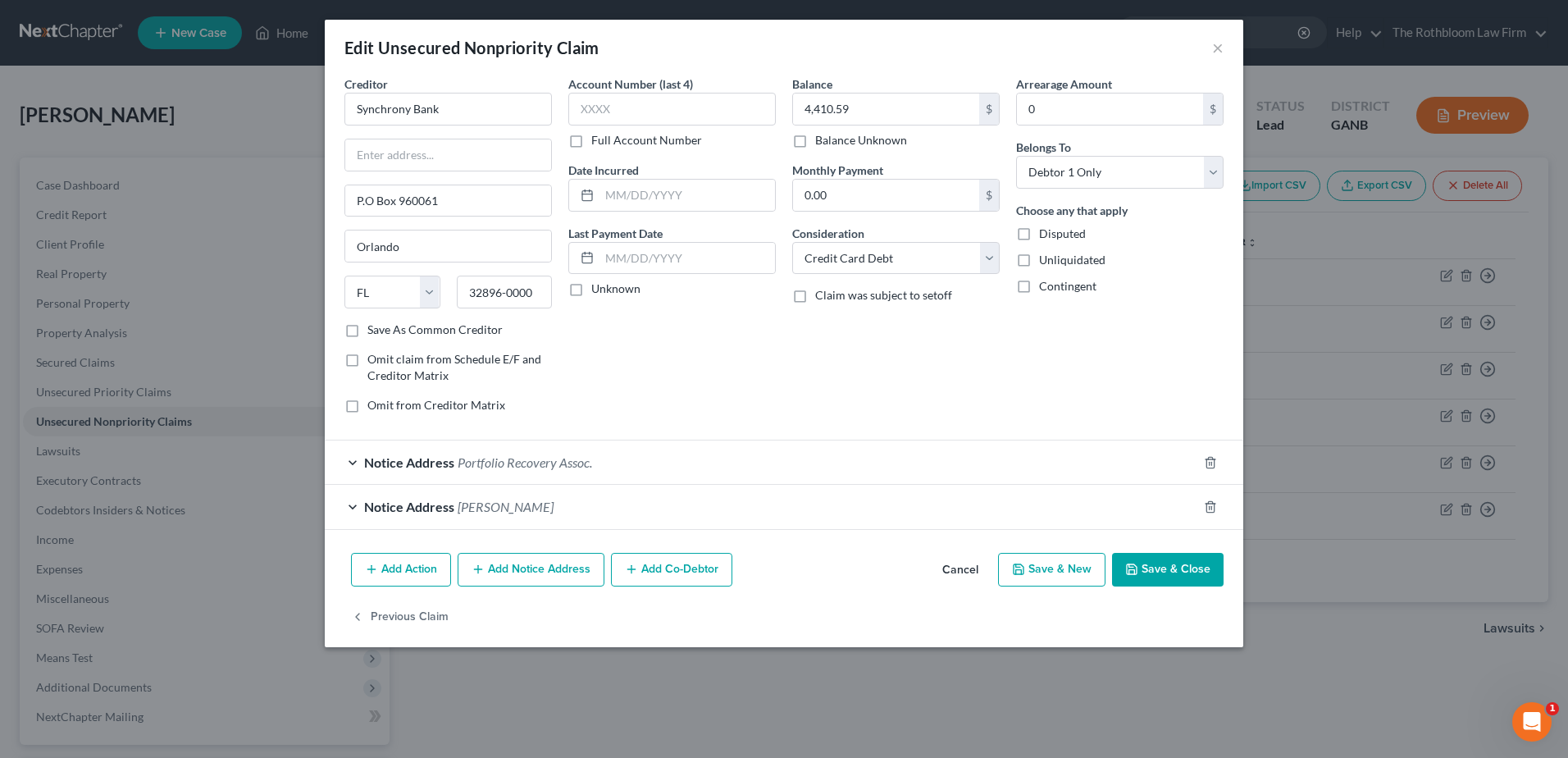
click at [1156, 563] on button "Save & Close" at bounding box center [1167, 570] width 111 height 35
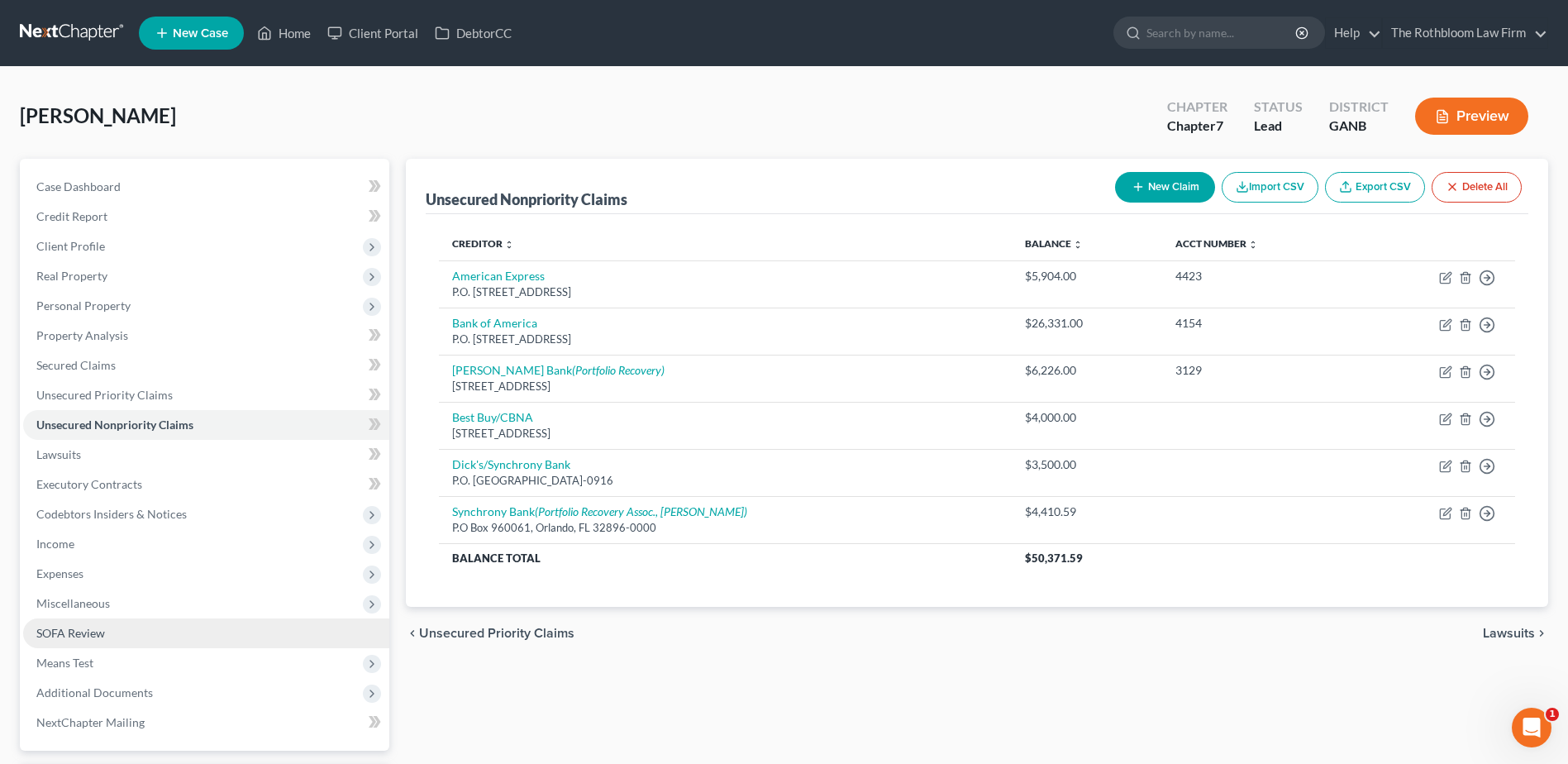
click at [115, 635] on link "SOFA Review" at bounding box center [206, 633] width 366 height 30
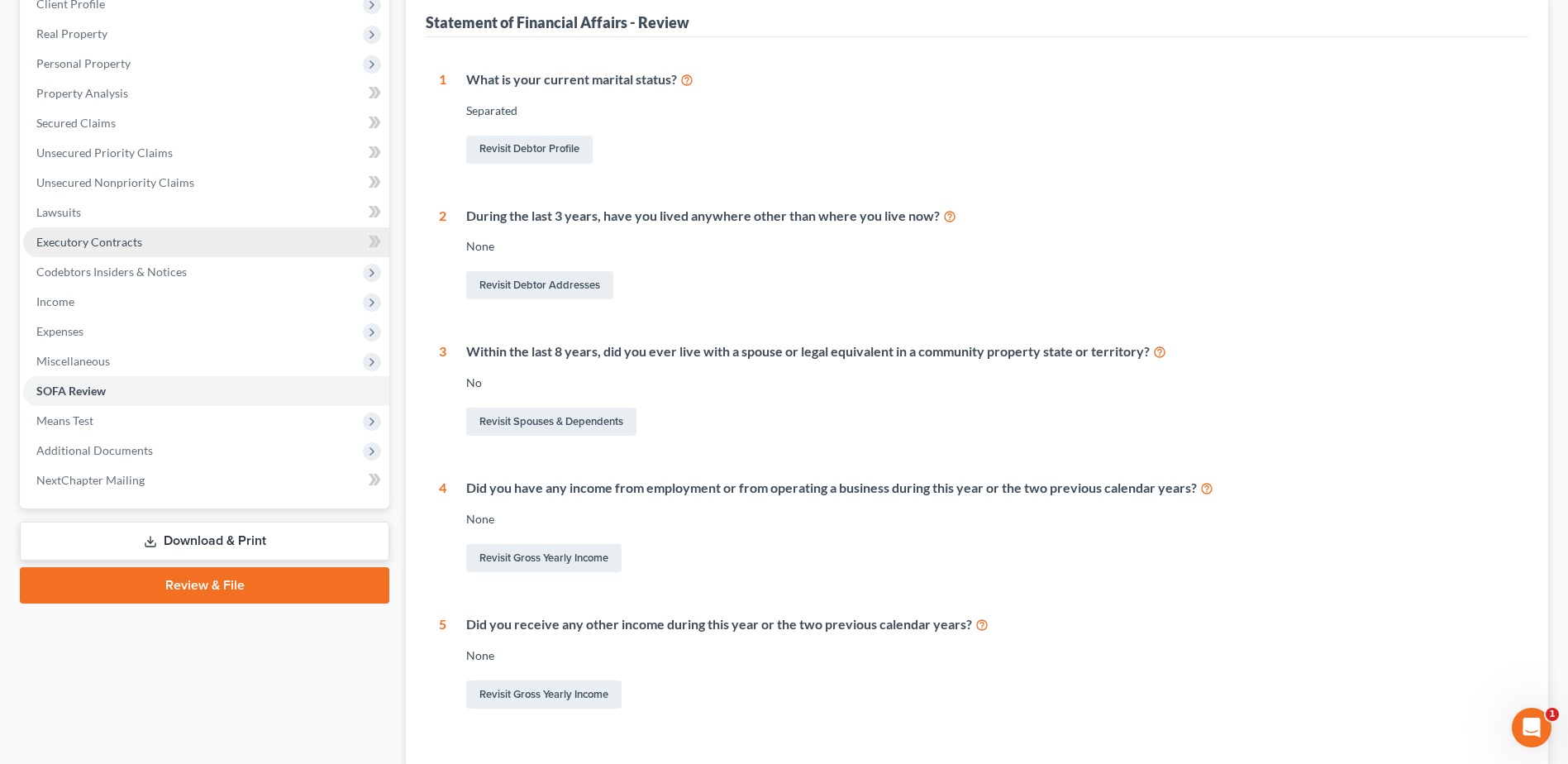
scroll to position [248, 0]
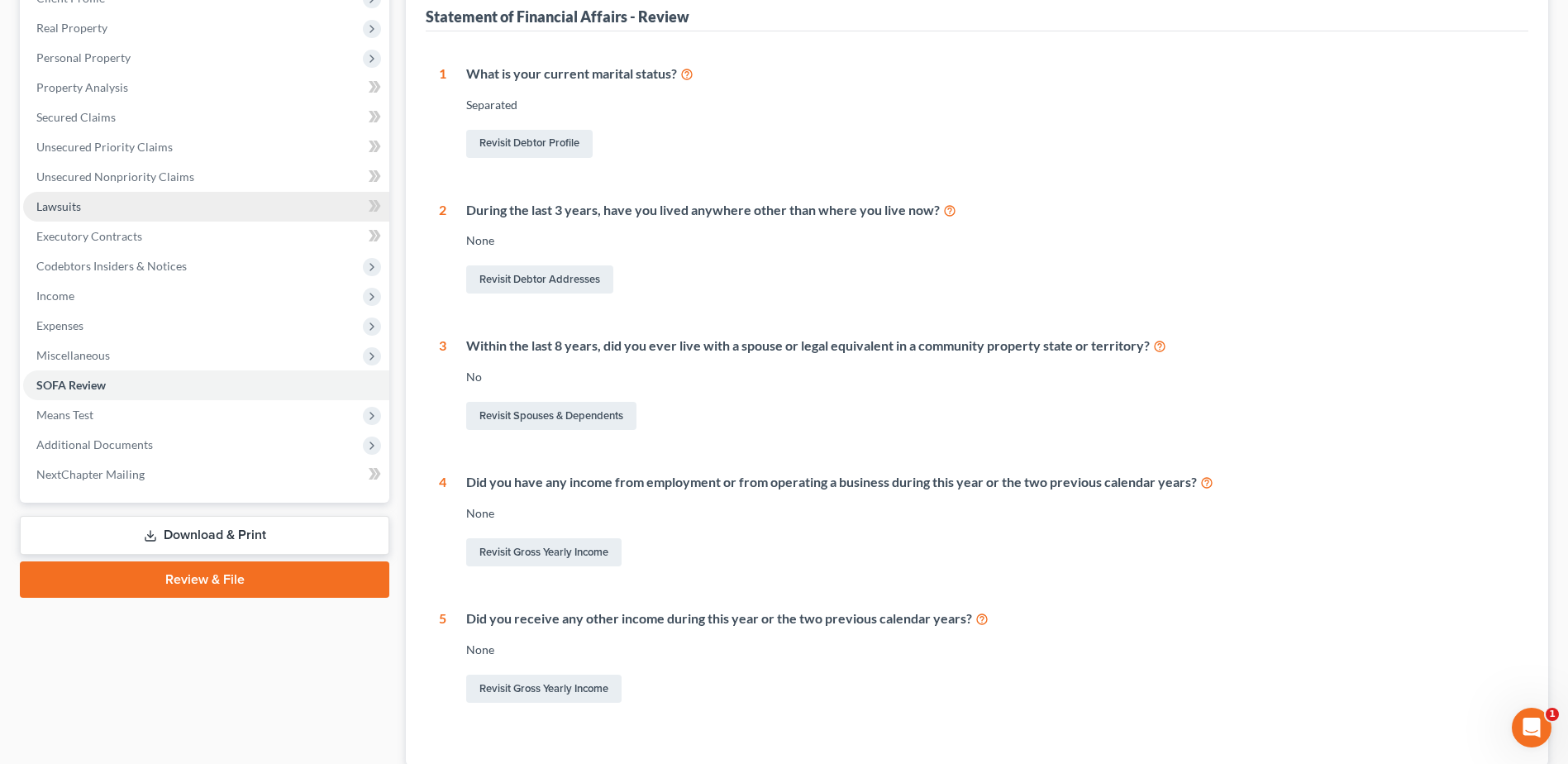
click at [71, 207] on span "Lawsuits" at bounding box center [58, 206] width 44 height 14
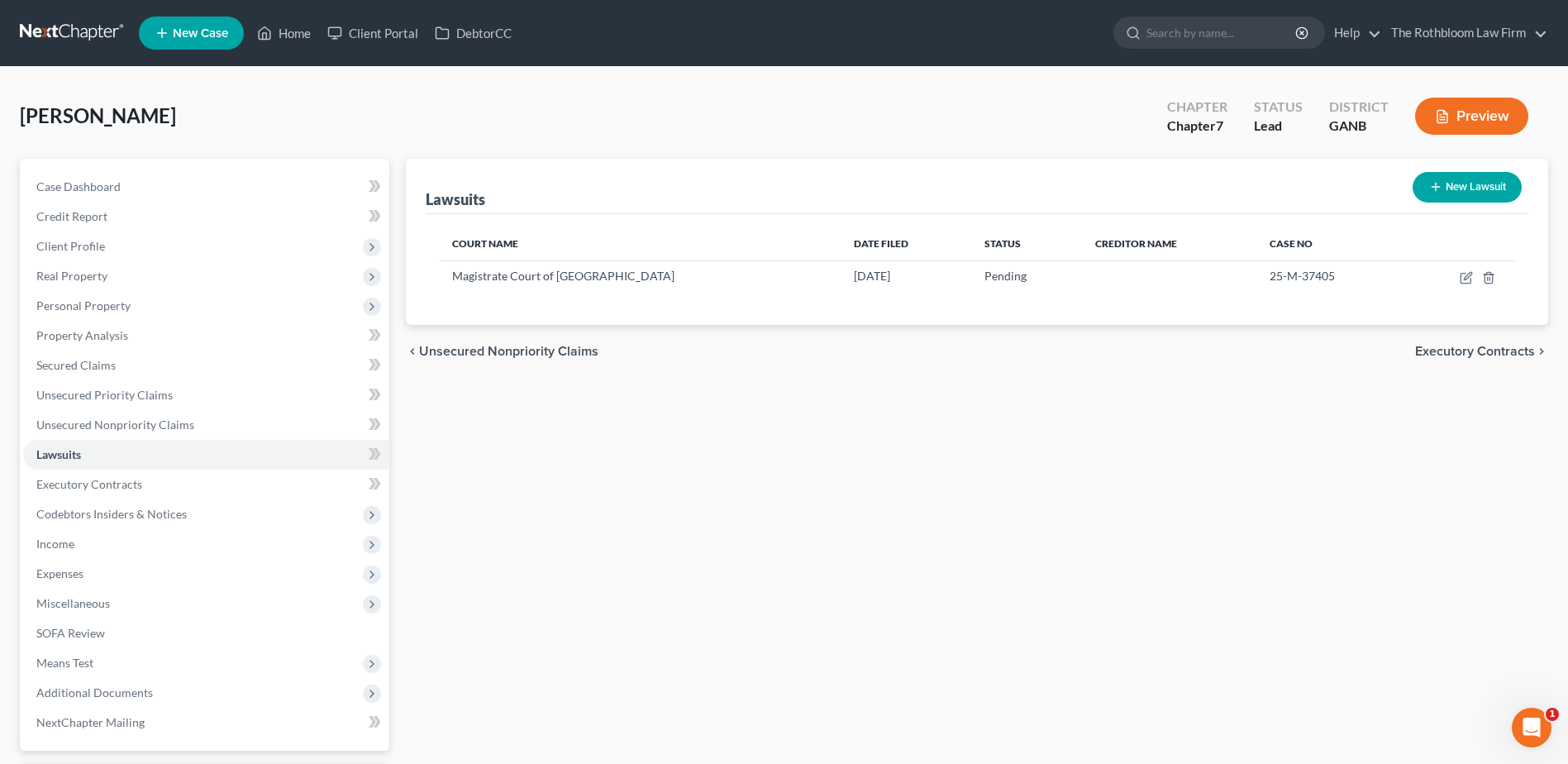
click at [1484, 189] on button "New Lawsuit" at bounding box center [1466, 187] width 109 height 30
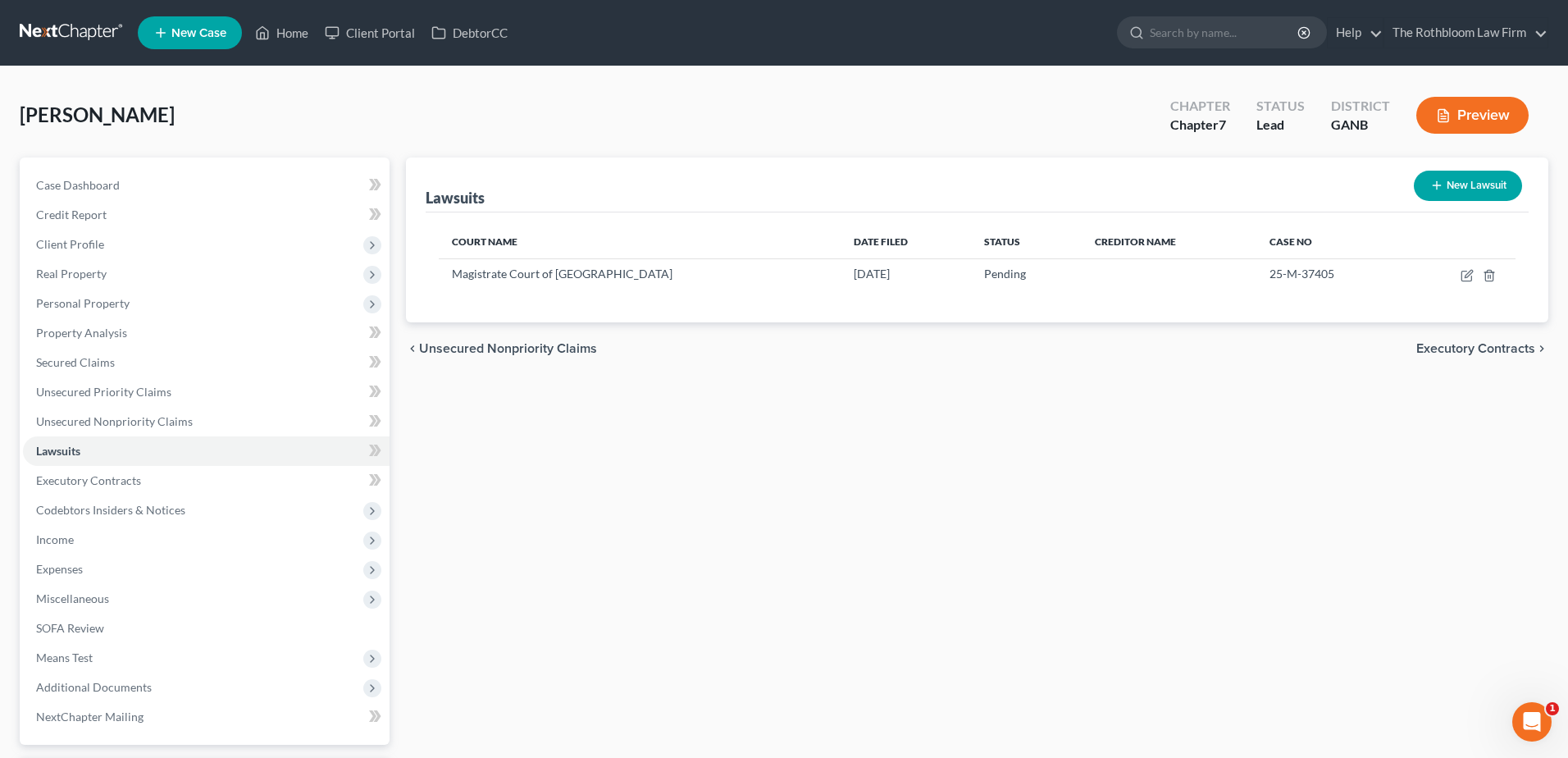
select select "0"
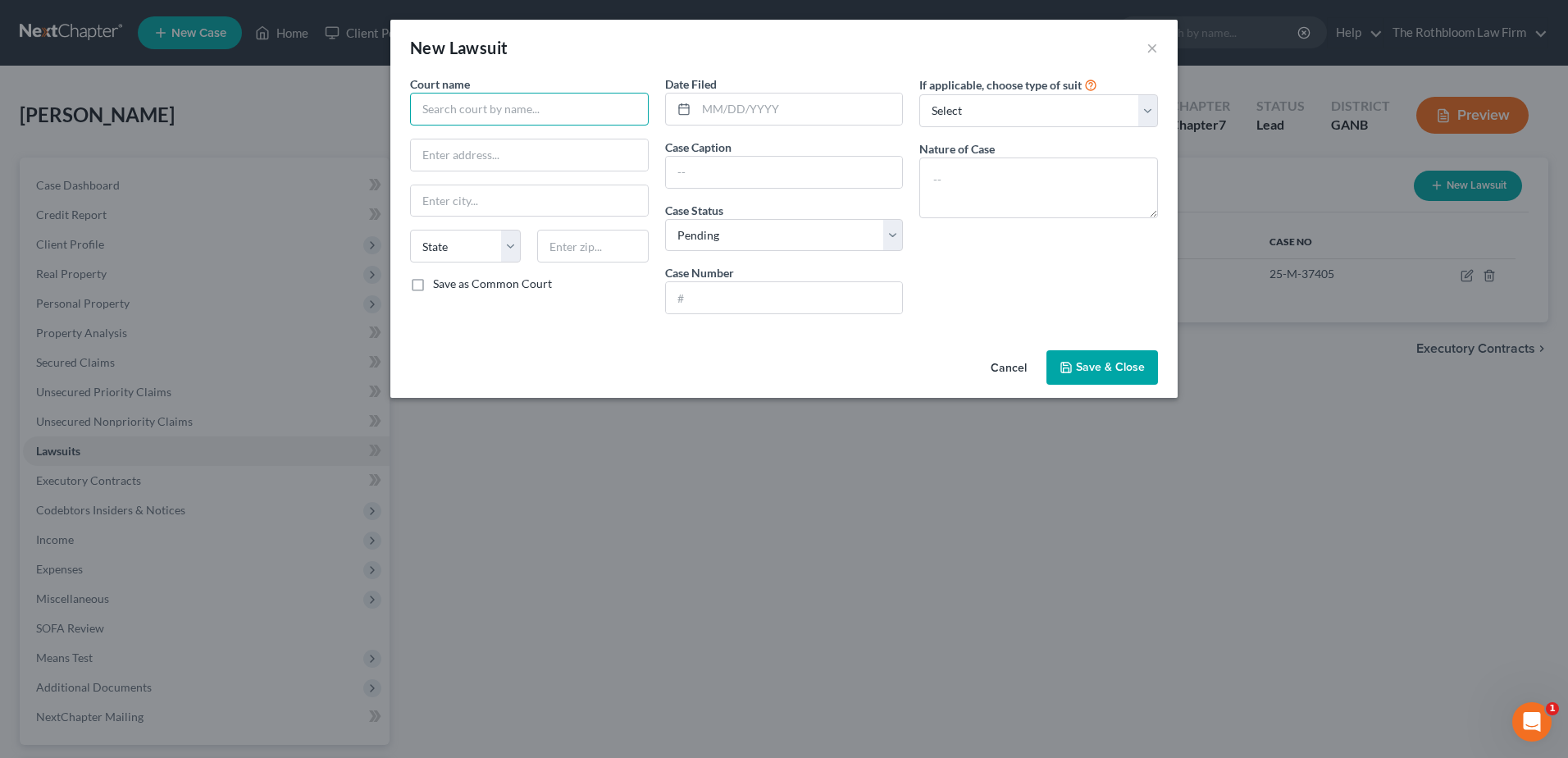
click at [500, 117] on input "text" at bounding box center [529, 109] width 238 height 33
type input "Superior Court of [GEOGRAPHIC_DATA]"
click at [725, 108] on input "text" at bounding box center [800, 109] width 206 height 31
click at [718, 297] on input "text" at bounding box center [784, 298] width 237 height 31
drag, startPoint x: 756, startPoint y: 304, endPoint x: 631, endPoint y: 297, distance: 125.2
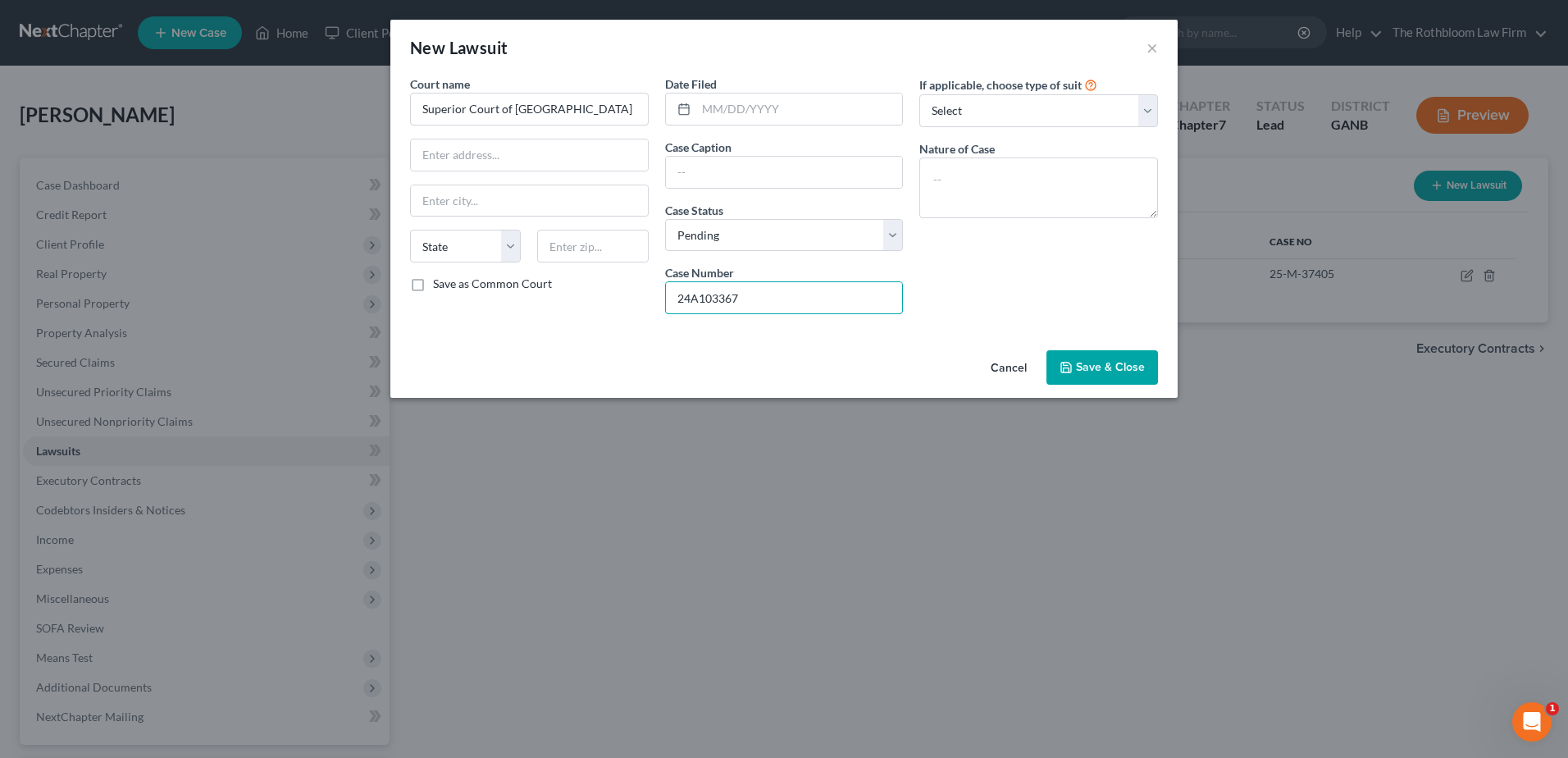
click at [631, 297] on div "Court name * Superior Court of Gwinnett County State [US_STATE] AK AR AZ CA CO …" at bounding box center [783, 201] width 764 height 252
type input "25-A-051717"
click at [737, 178] on input "text" at bounding box center [784, 172] width 237 height 31
click at [678, 168] on input "[PERSON_NAME]" at bounding box center [784, 172] width 237 height 31
click at [750, 172] on input "Aratelis [PERSON_NAME]" at bounding box center [784, 172] width 237 height 31
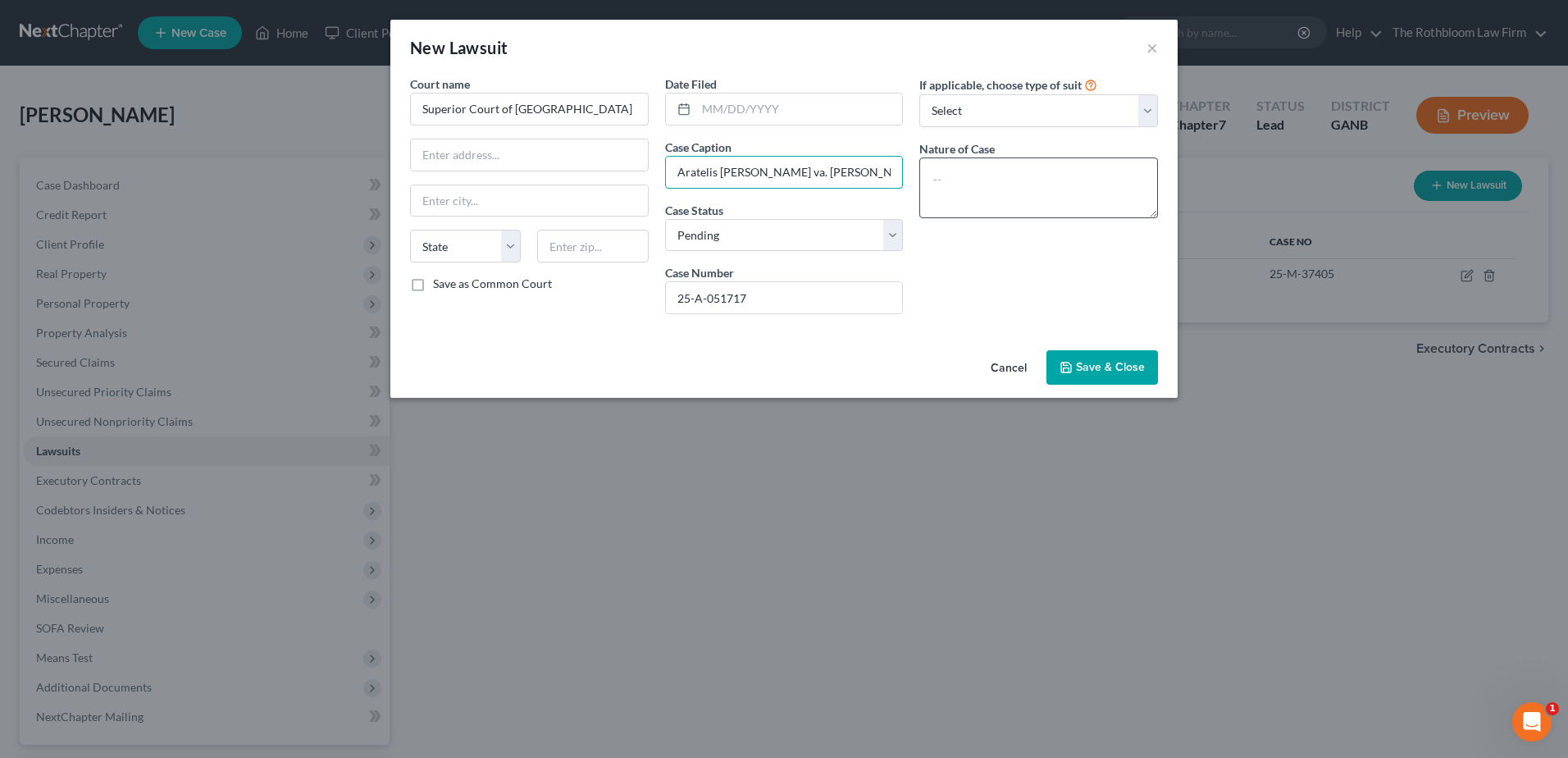
type input "Aratelis [PERSON_NAME] va. [PERSON_NAME]"
click at [1010, 183] on textarea at bounding box center [1039, 187] width 238 height 60
type textarea "Petition for Divorce"
click at [701, 101] on input "text" at bounding box center [800, 109] width 206 height 31
click at [1081, 369] on span "Save & Close" at bounding box center [1110, 367] width 69 height 14
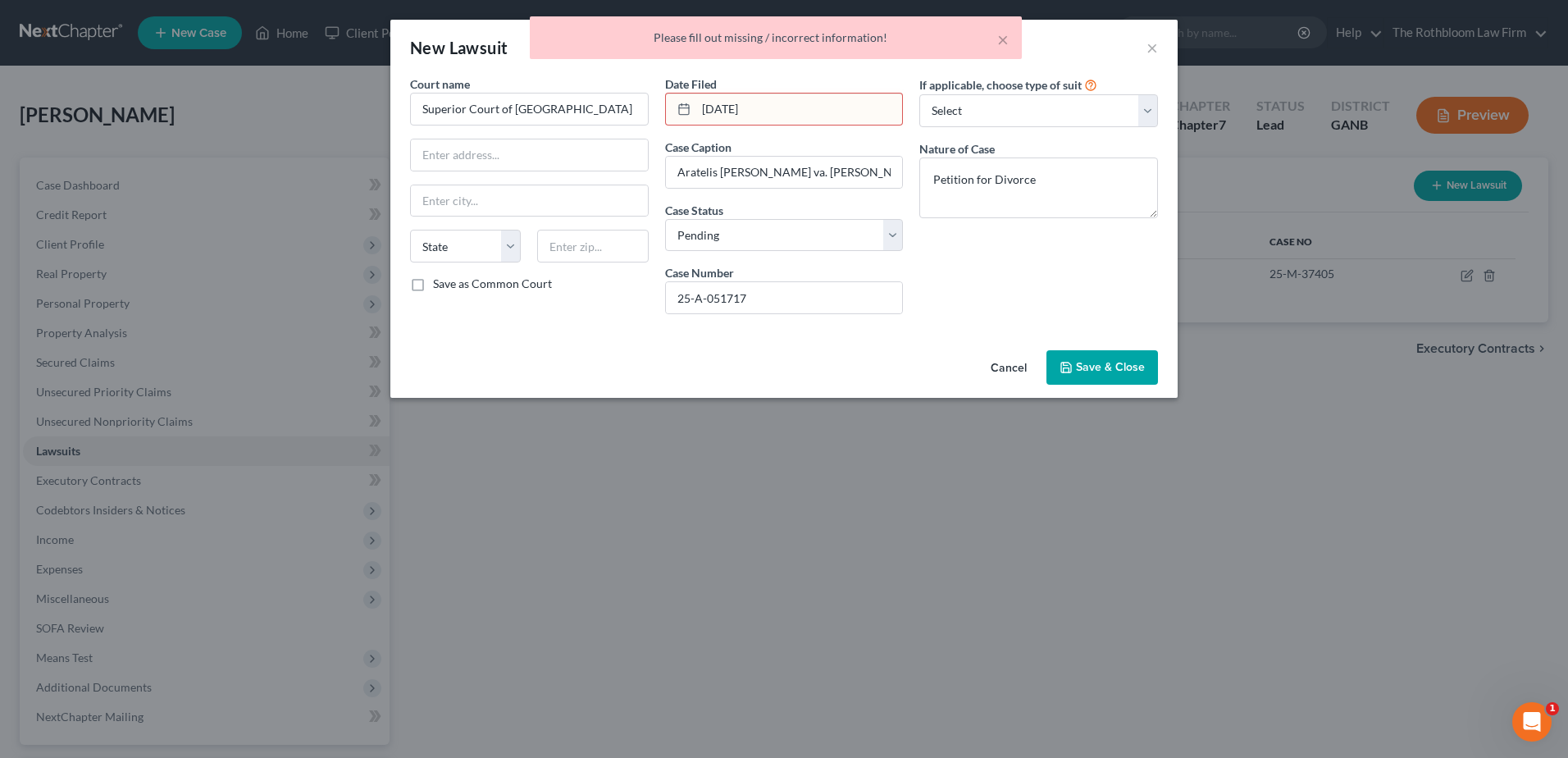
click at [714, 109] on input "[DATE]" at bounding box center [800, 109] width 206 height 31
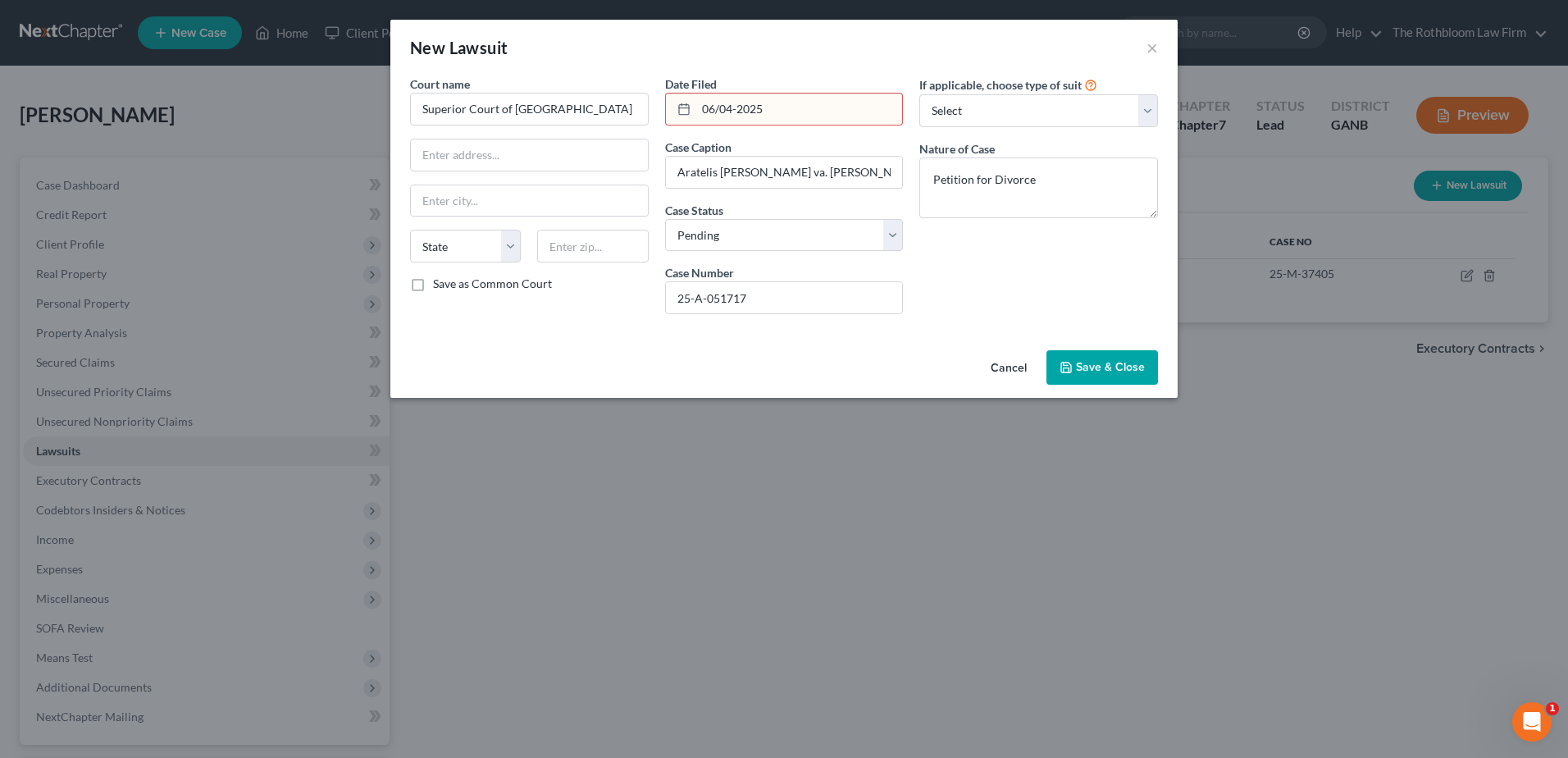
click at [734, 106] on input "06/04-2025" at bounding box center [800, 109] width 206 height 31
type input "[DATE]"
click at [1084, 369] on span "Save & Close" at bounding box center [1110, 367] width 69 height 14
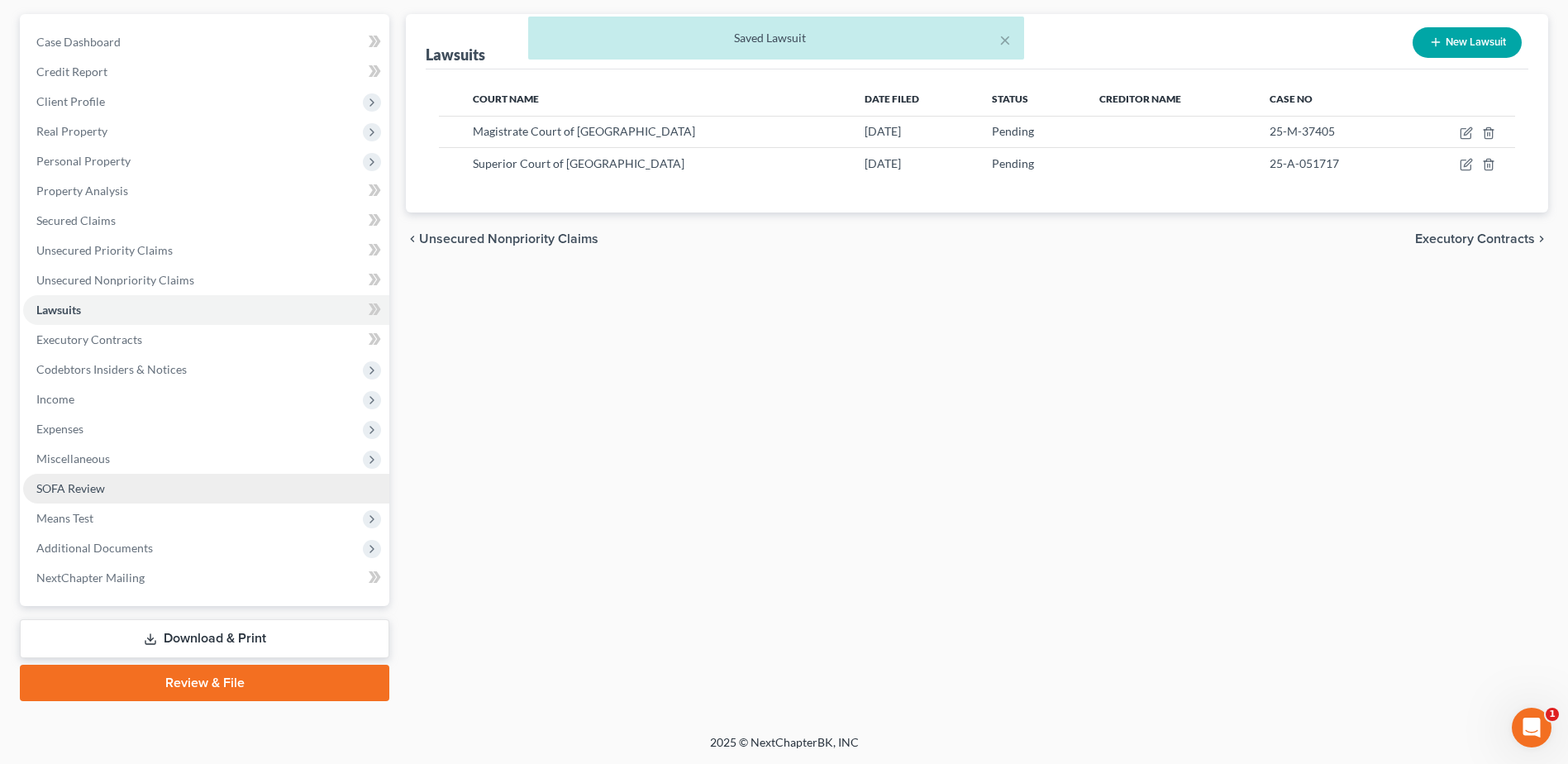
click at [74, 484] on span "SOFA Review" at bounding box center [70, 488] width 69 height 14
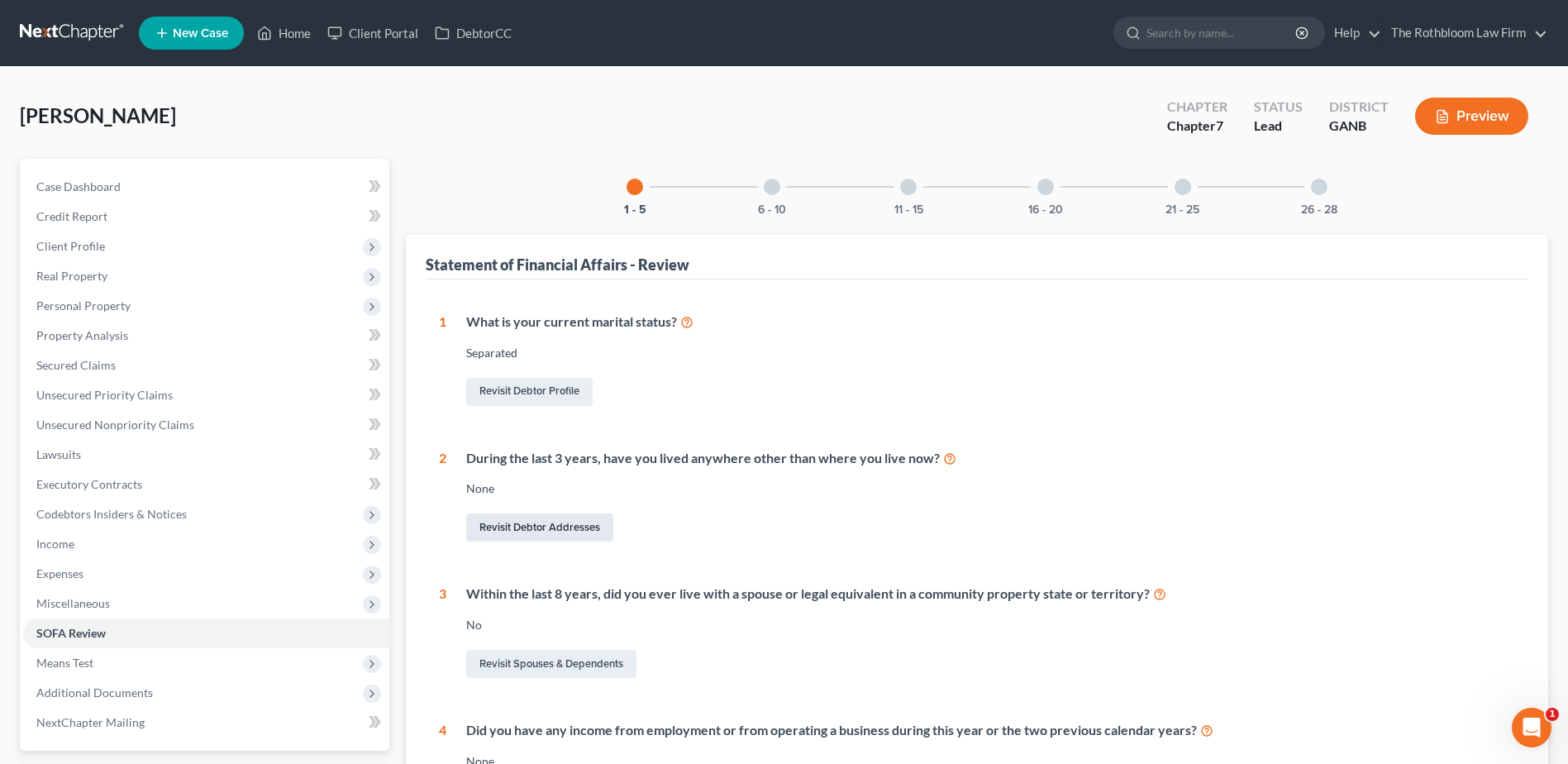
click at [524, 526] on link "Revisit Debtor Addresses" at bounding box center [539, 527] width 147 height 28
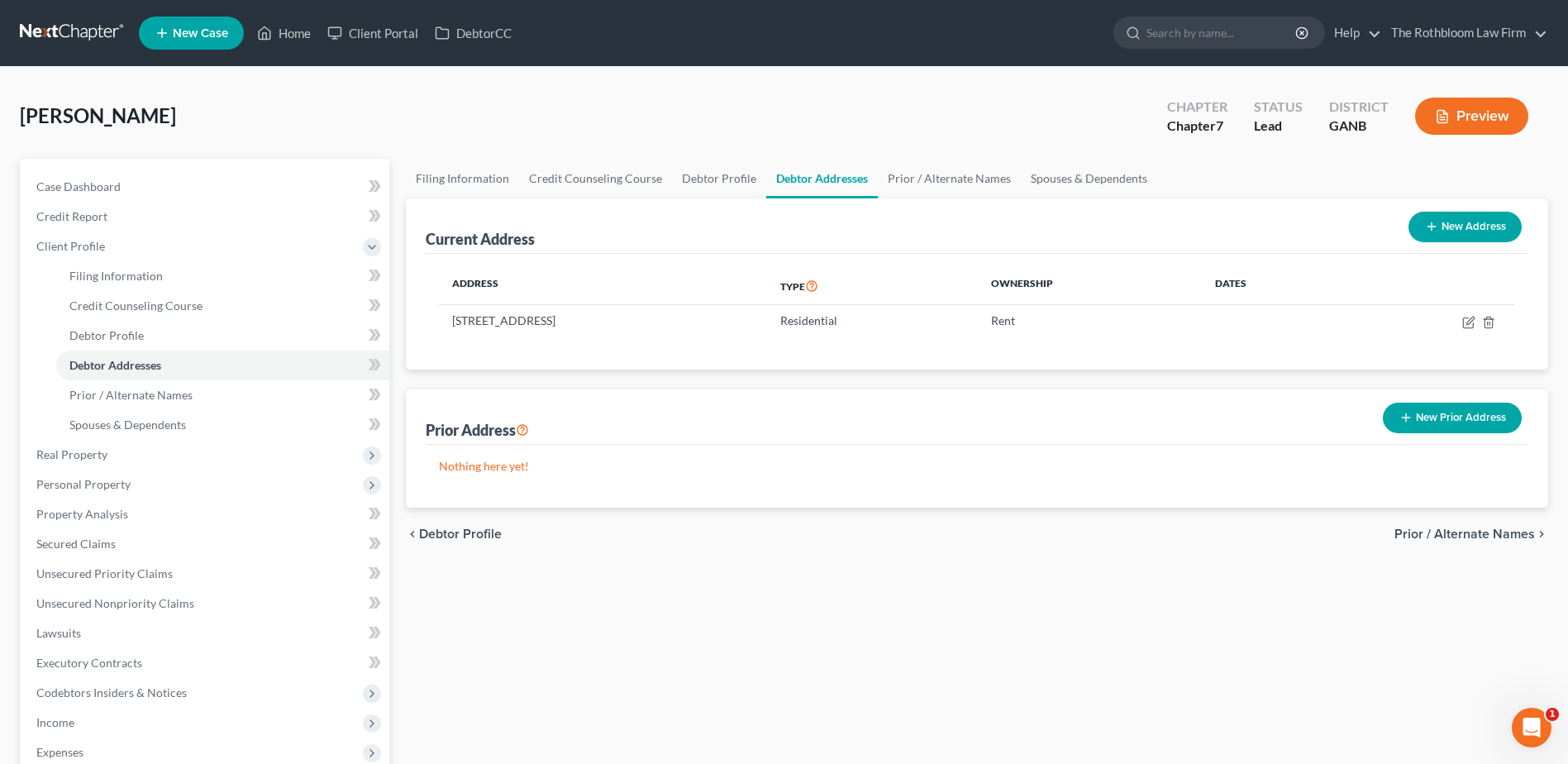
click at [1441, 413] on button "New Prior Address" at bounding box center [1452, 418] width 139 height 30
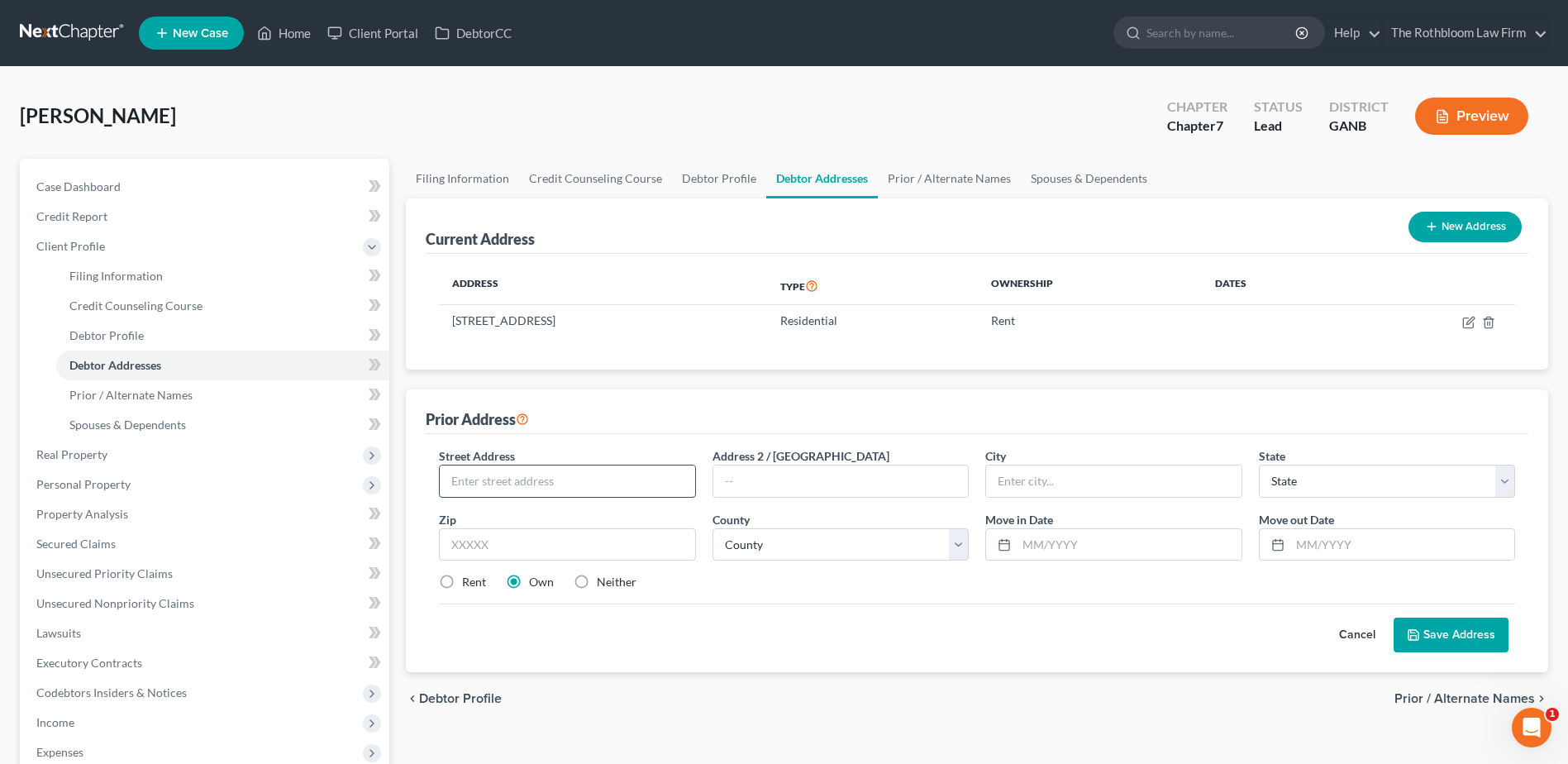
click at [576, 476] on input "text" at bounding box center [566, 481] width 255 height 31
click at [70, 217] on span "Credit Report" at bounding box center [72, 216] width 71 height 14
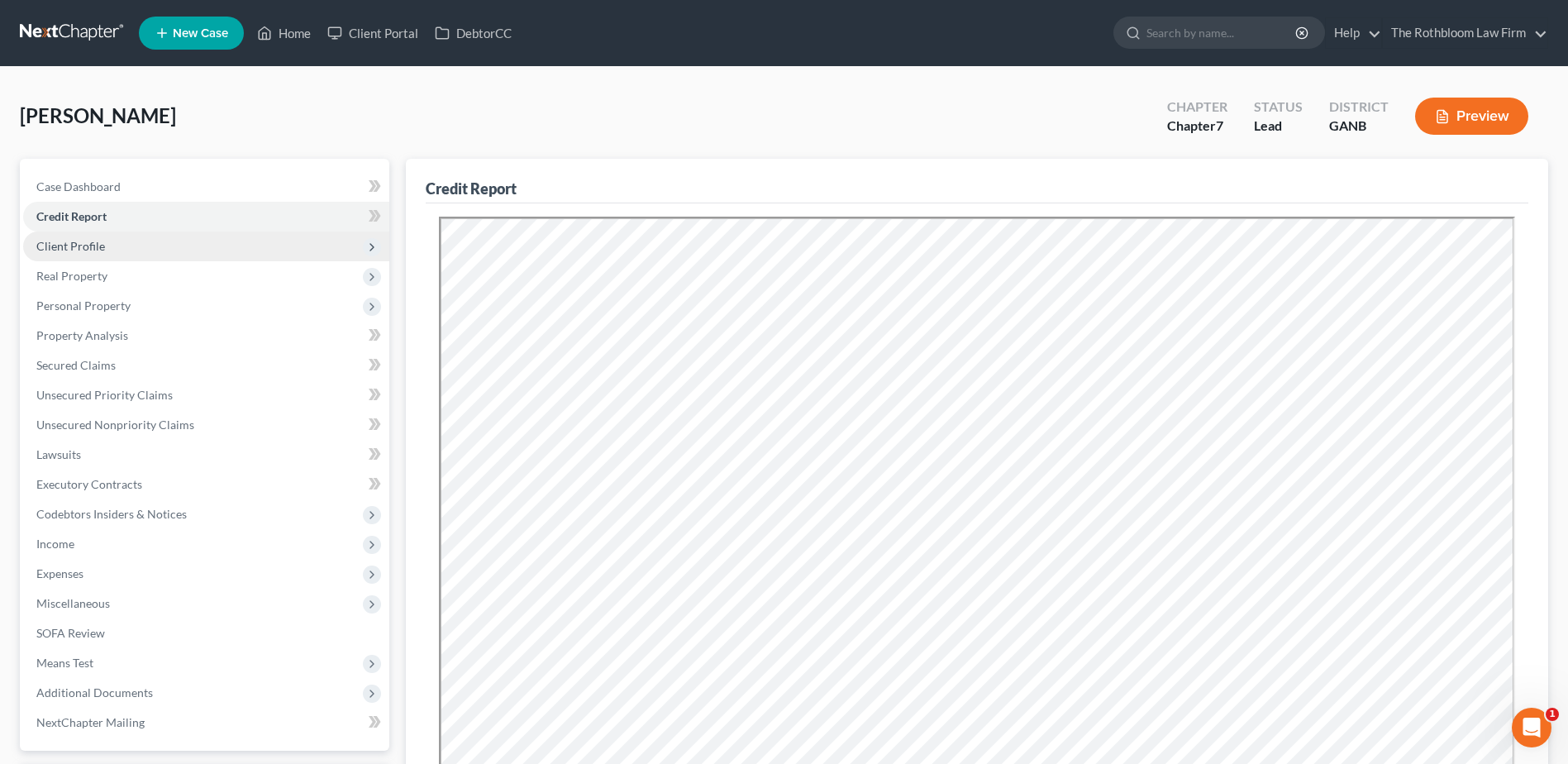
click at [73, 237] on span "Client Profile" at bounding box center [206, 246] width 366 height 30
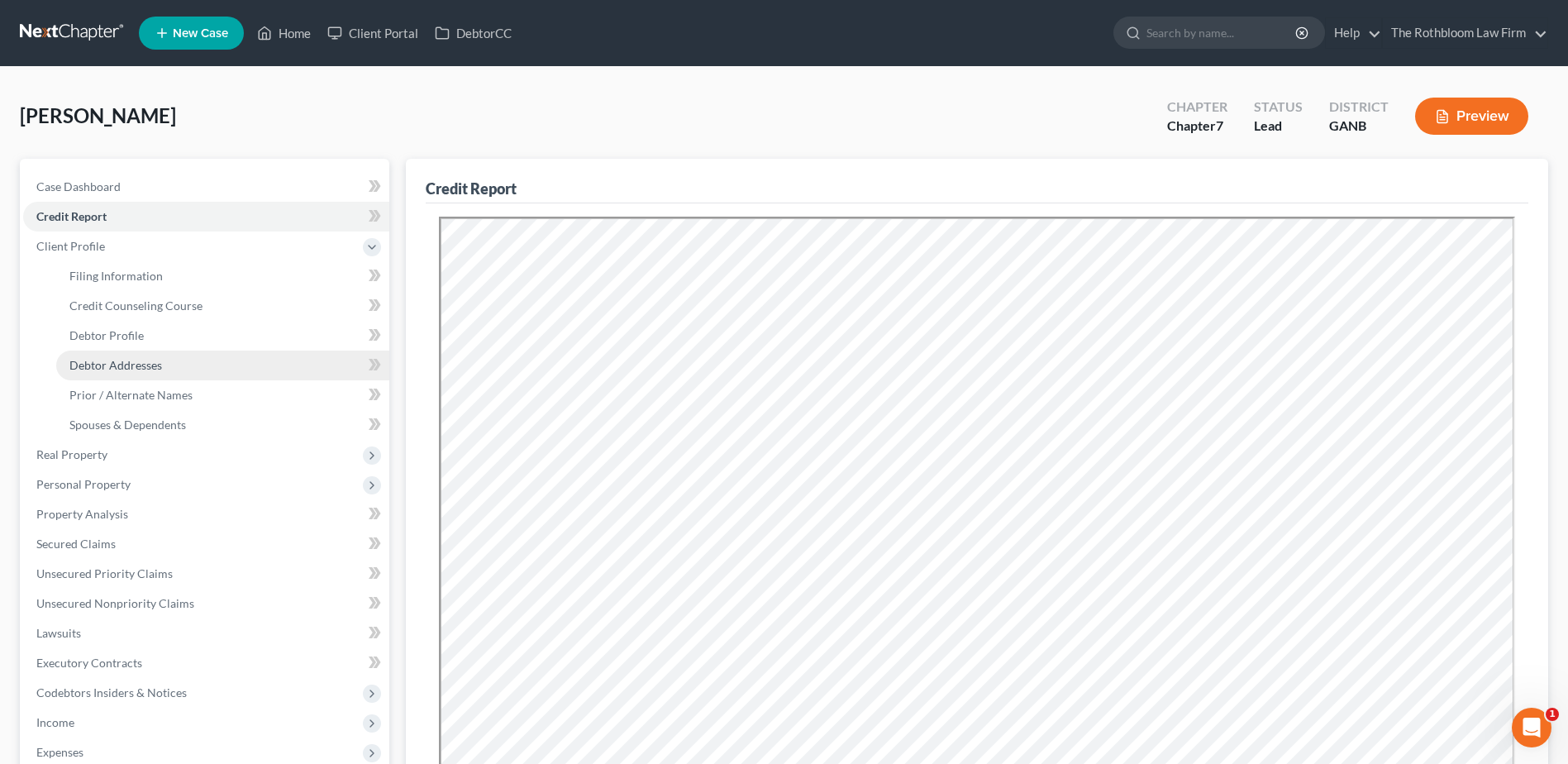
click at [126, 365] on span "Debtor Addresses" at bounding box center [116, 365] width 92 height 14
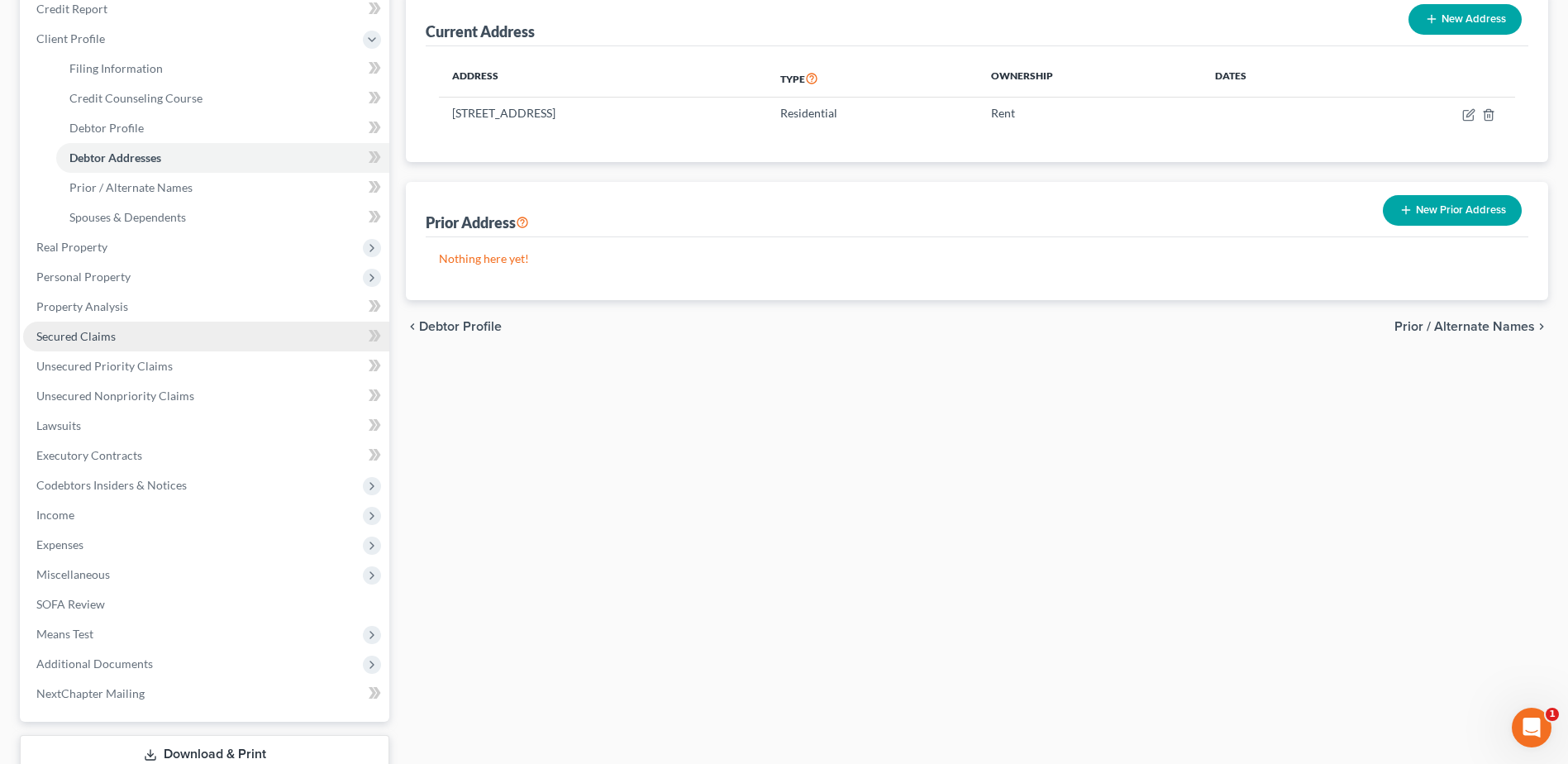
scroll to position [323, 0]
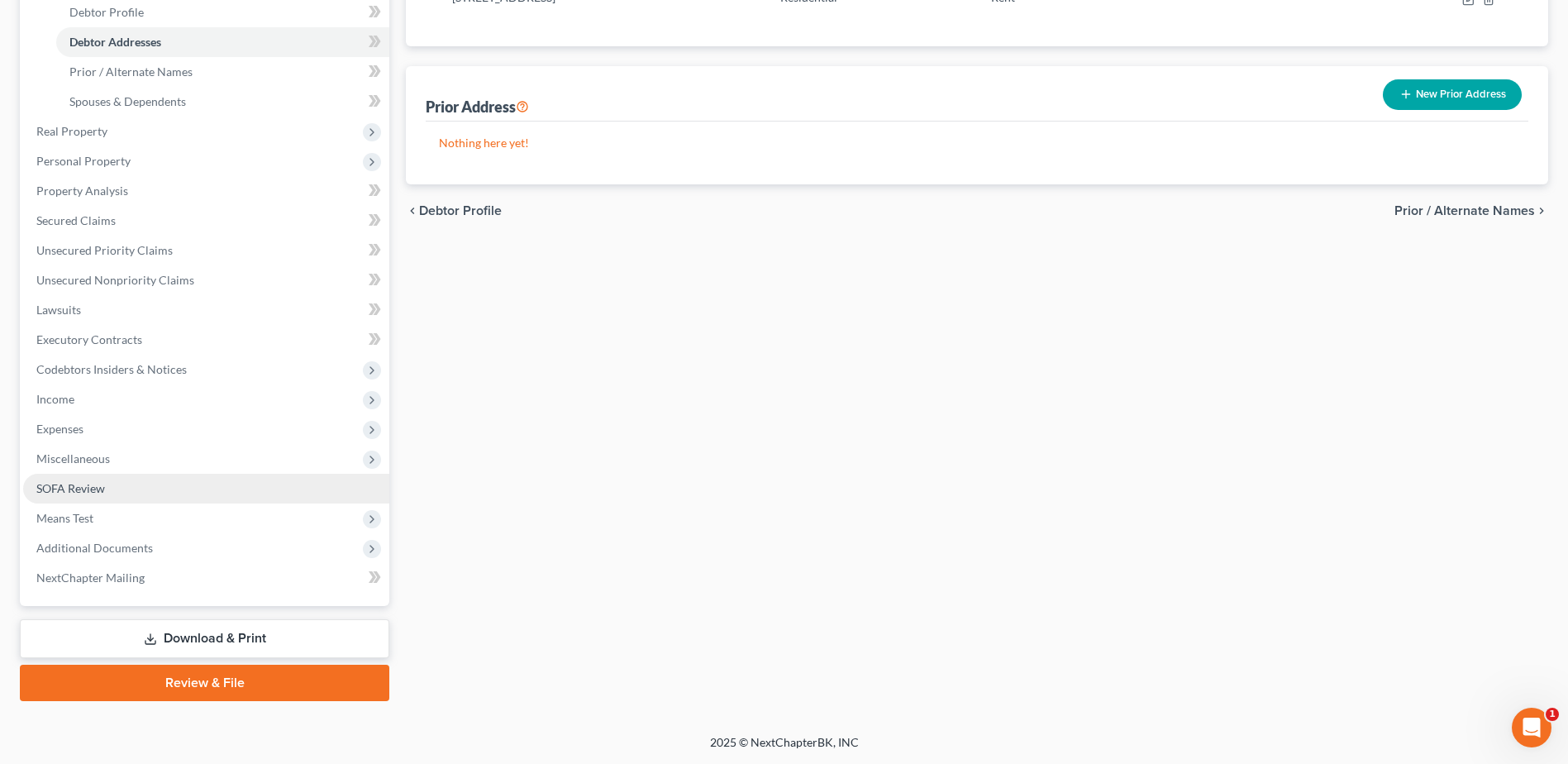
click at [69, 486] on span "SOFA Review" at bounding box center [70, 488] width 69 height 14
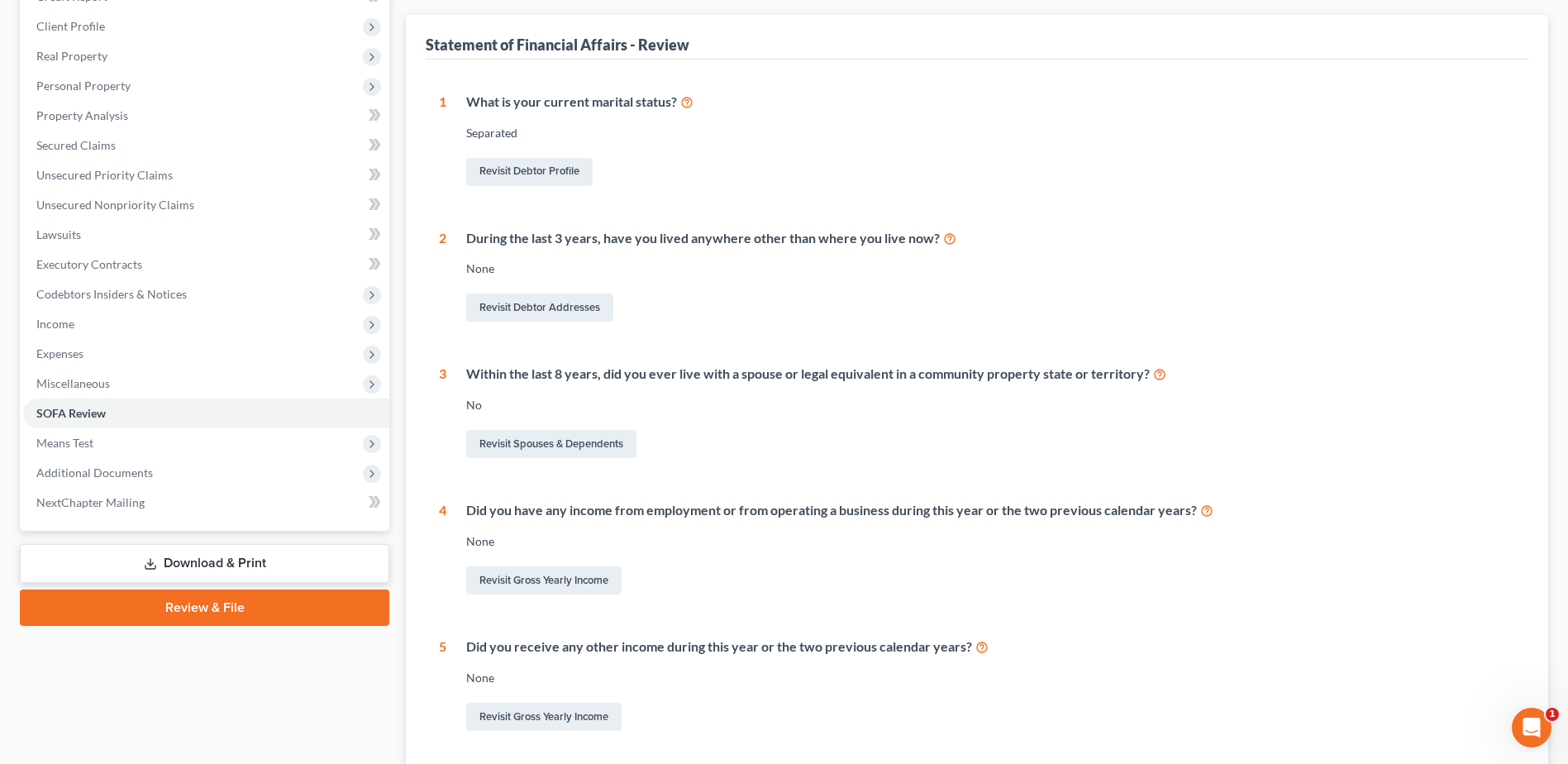
scroll to position [248, 0]
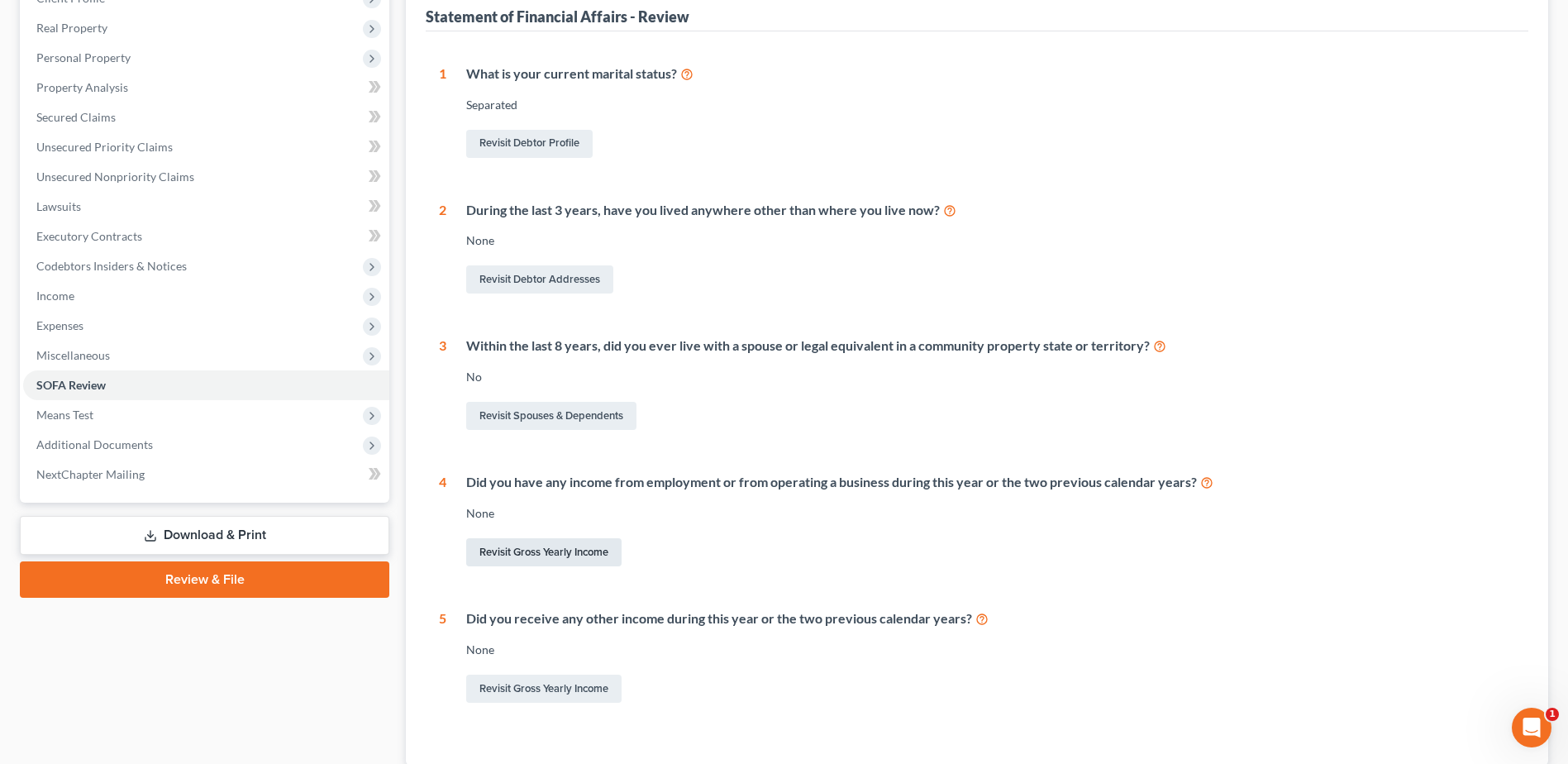
click at [526, 549] on link "Revisit Gross Yearly Income" at bounding box center [544, 552] width 156 height 28
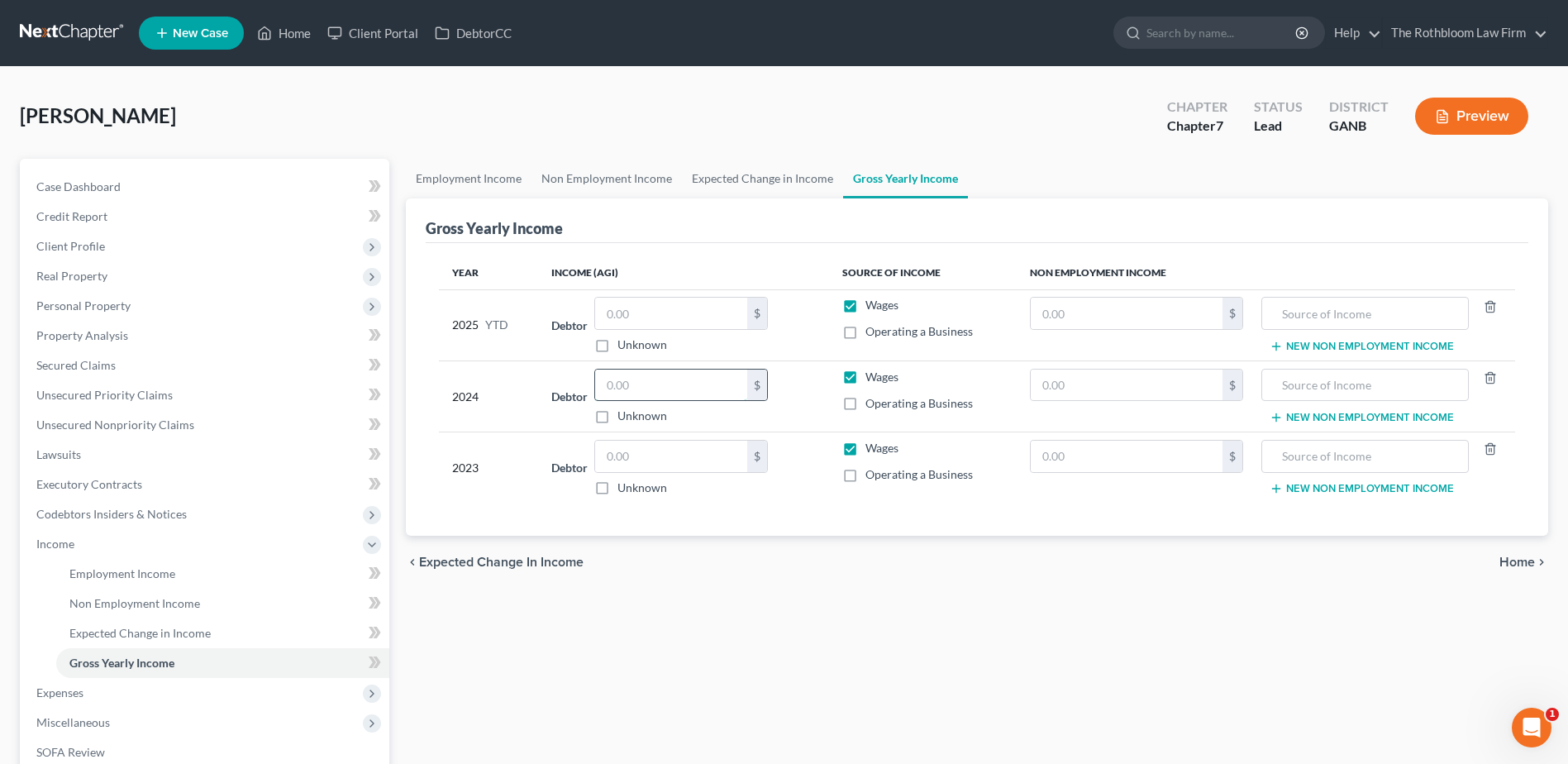
click at [660, 396] on input "text" at bounding box center [671, 385] width 152 height 31
click at [610, 453] on input "text" at bounding box center [671, 456] width 152 height 31
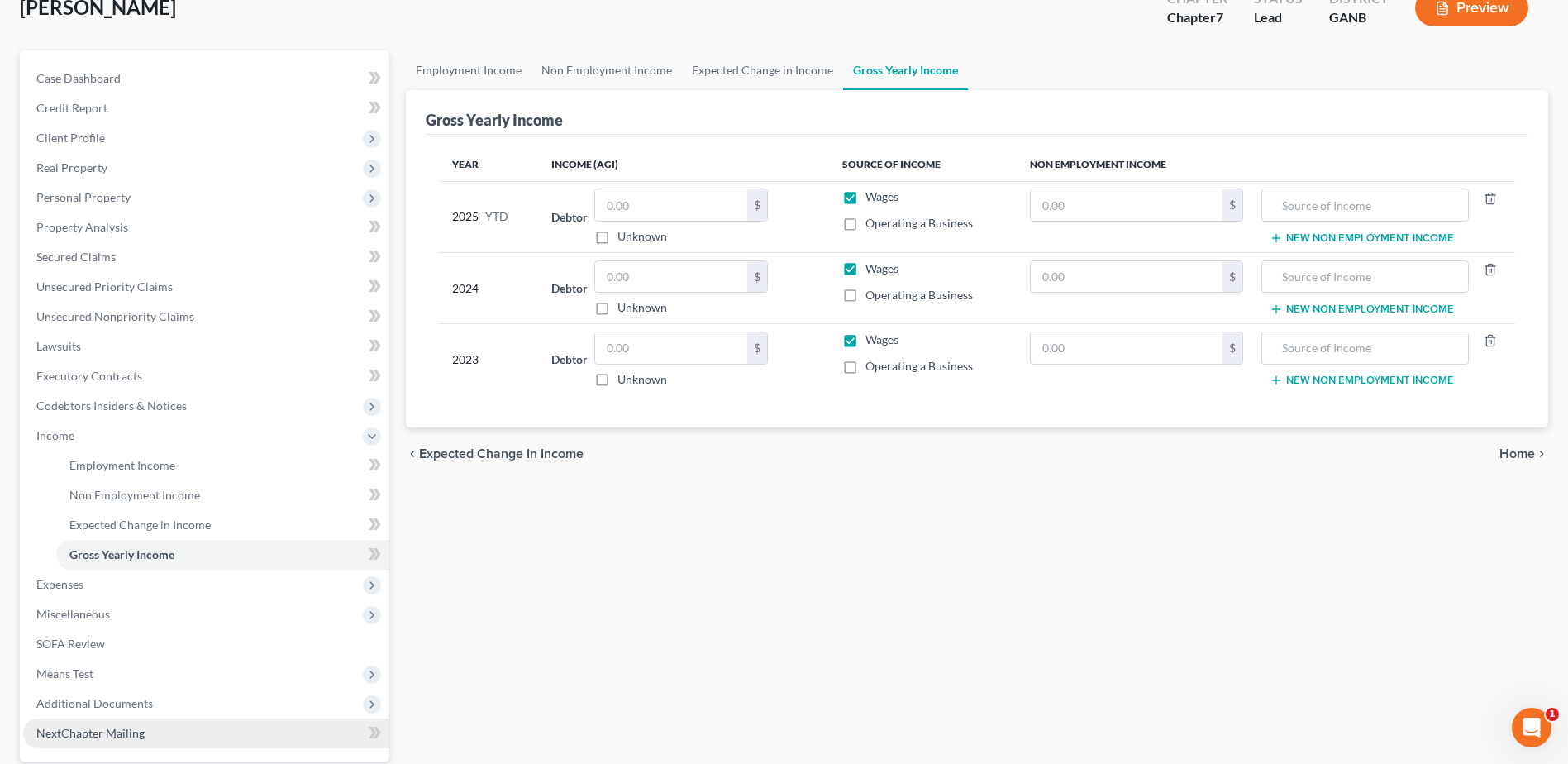
scroll to position [264, 0]
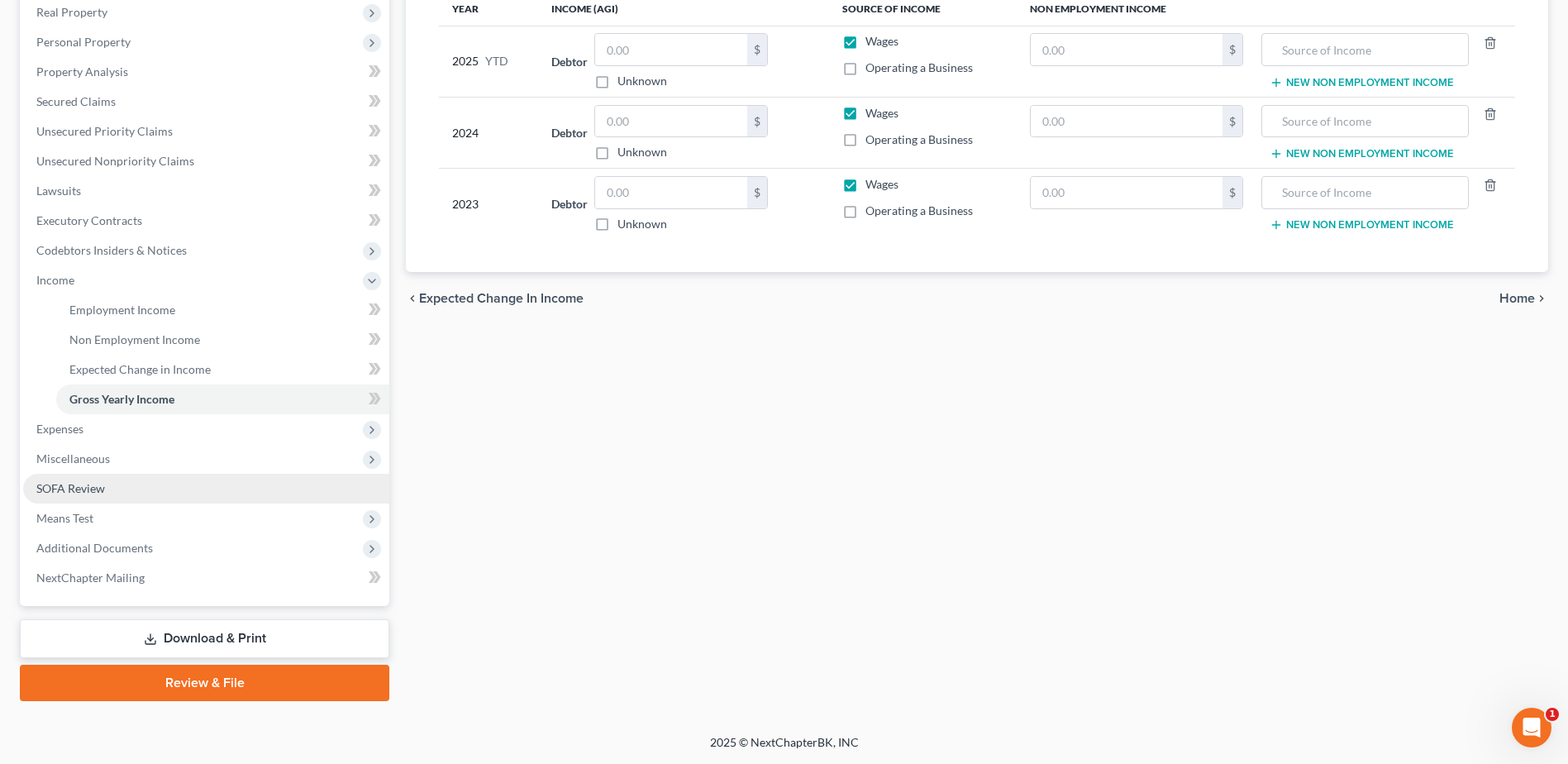
click at [87, 485] on span "SOFA Review" at bounding box center [70, 488] width 69 height 14
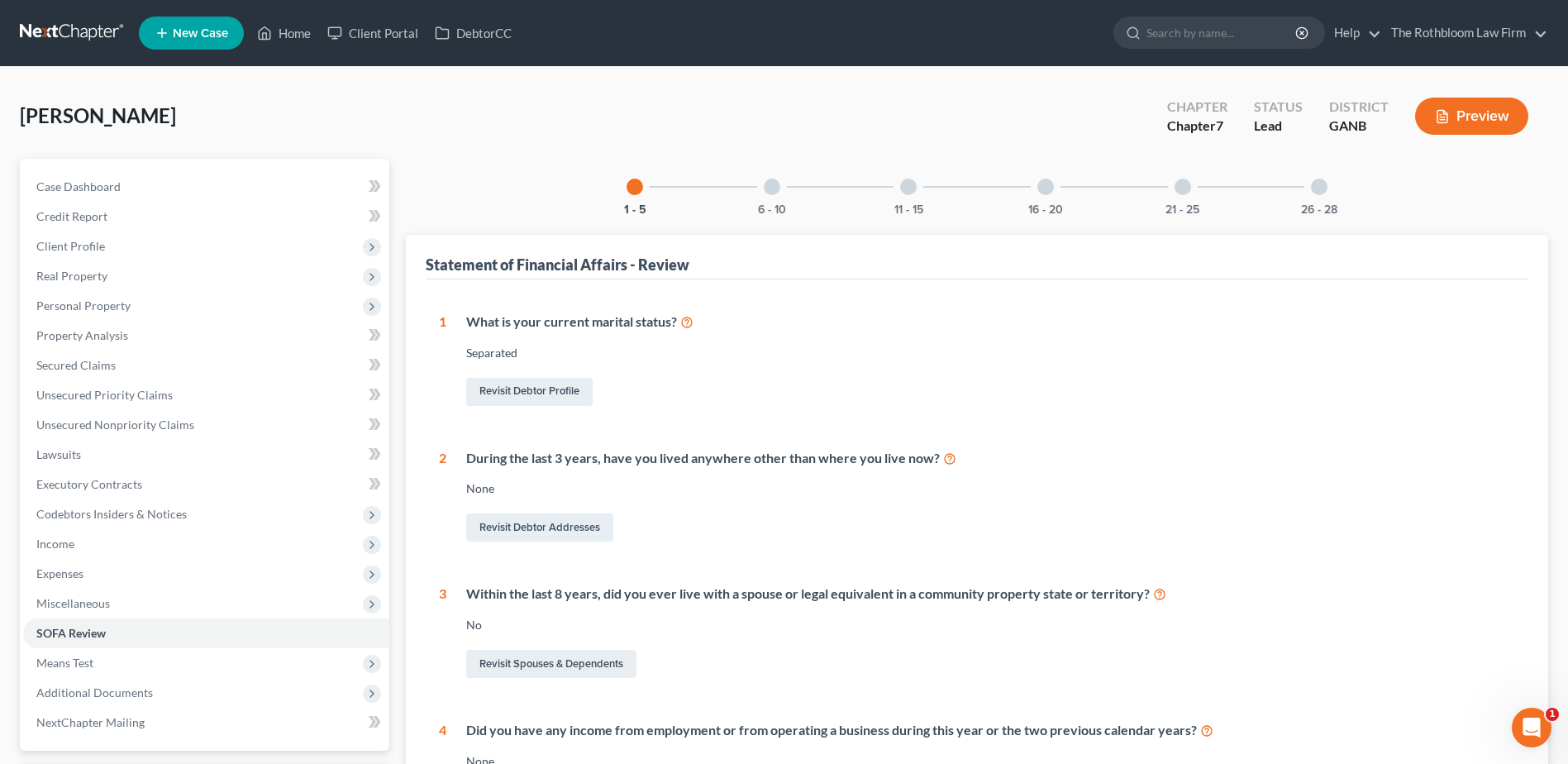
click at [775, 194] on div at bounding box center [772, 186] width 17 height 17
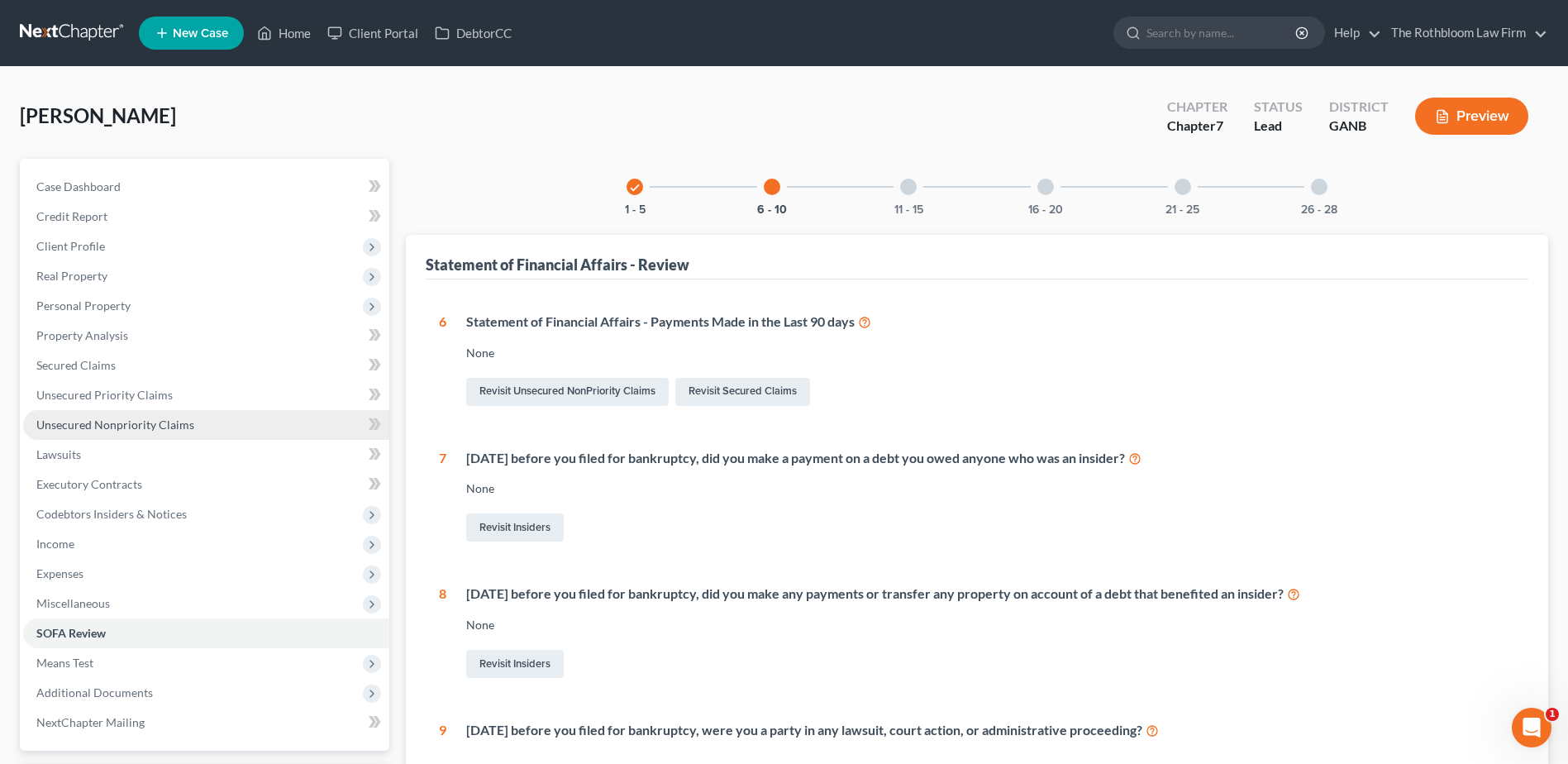
click at [122, 426] on span "Unsecured Nonpriority Claims" at bounding box center [115, 425] width 157 height 14
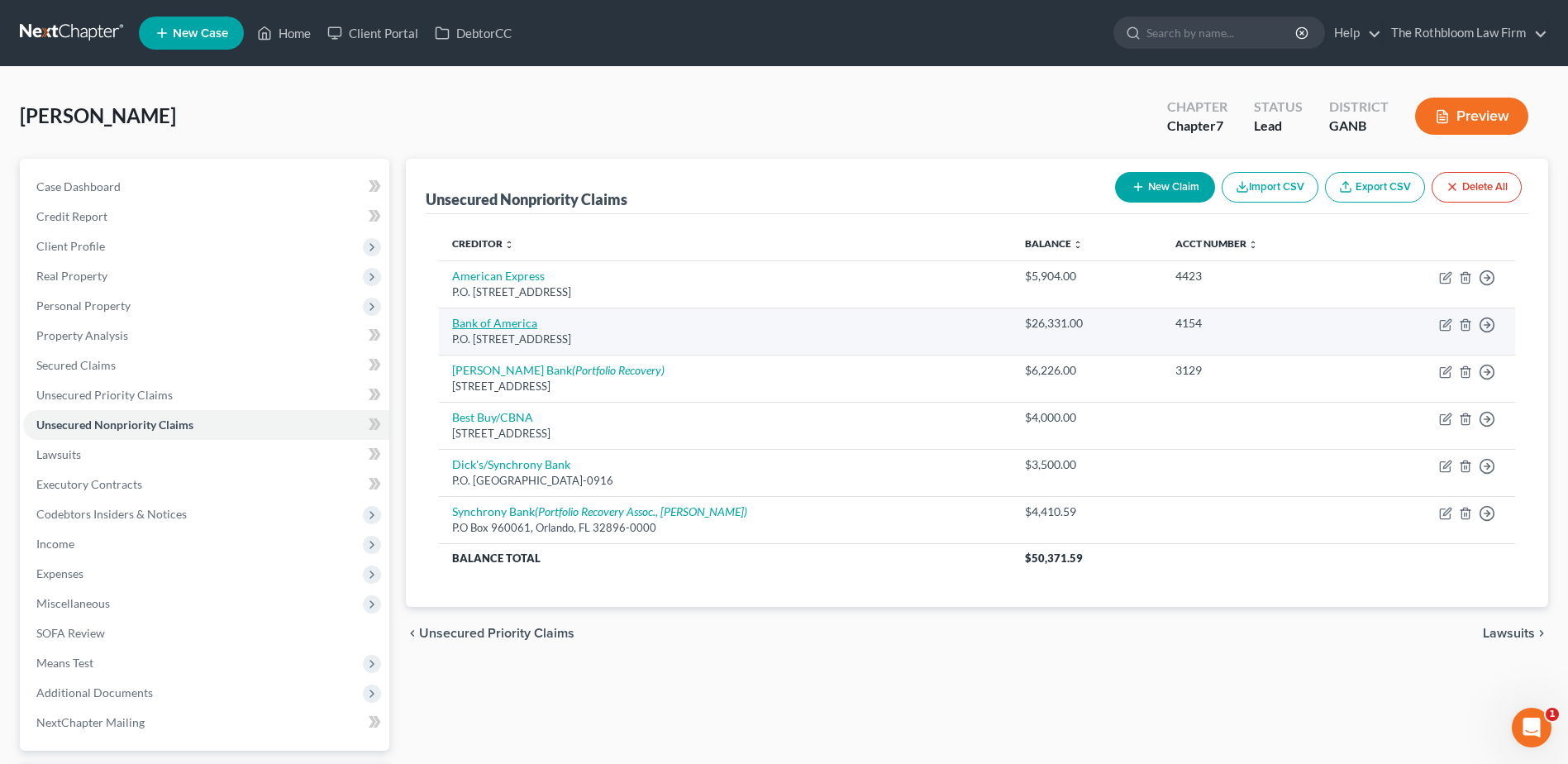
click at [501, 323] on link "Bank of America" at bounding box center [495, 323] width 85 height 14
select select "45"
select select "2"
select select "0"
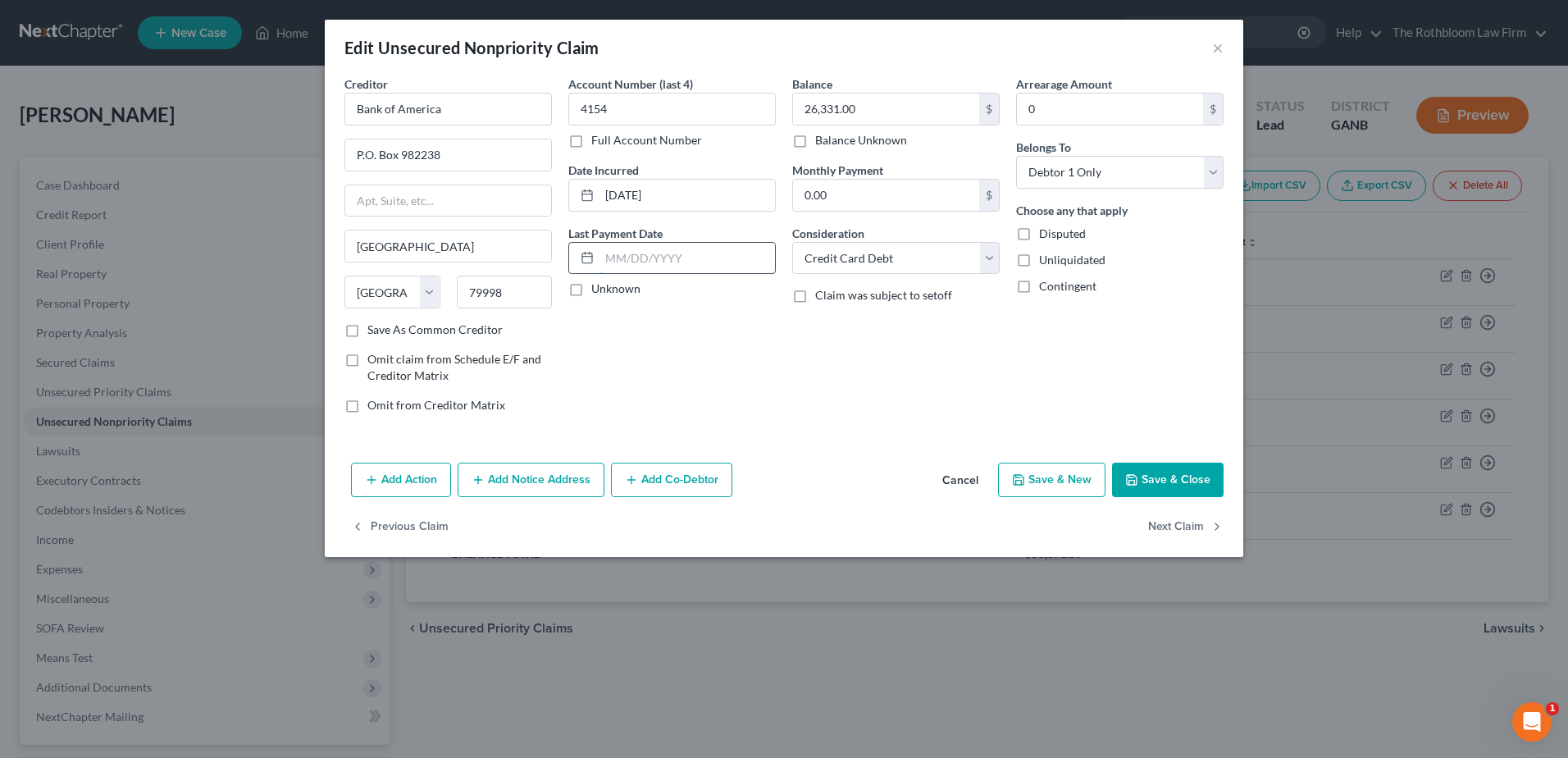
click at [606, 253] on input "text" at bounding box center [686, 258] width 175 height 31
type input "09/2025"
click at [622, 261] on input "09/2025" at bounding box center [686, 258] width 175 height 31
drag, startPoint x: 664, startPoint y: 259, endPoint x: 579, endPoint y: 268, distance: 85.5
click at [579, 268] on div "09/2025" at bounding box center [672, 258] width 207 height 33
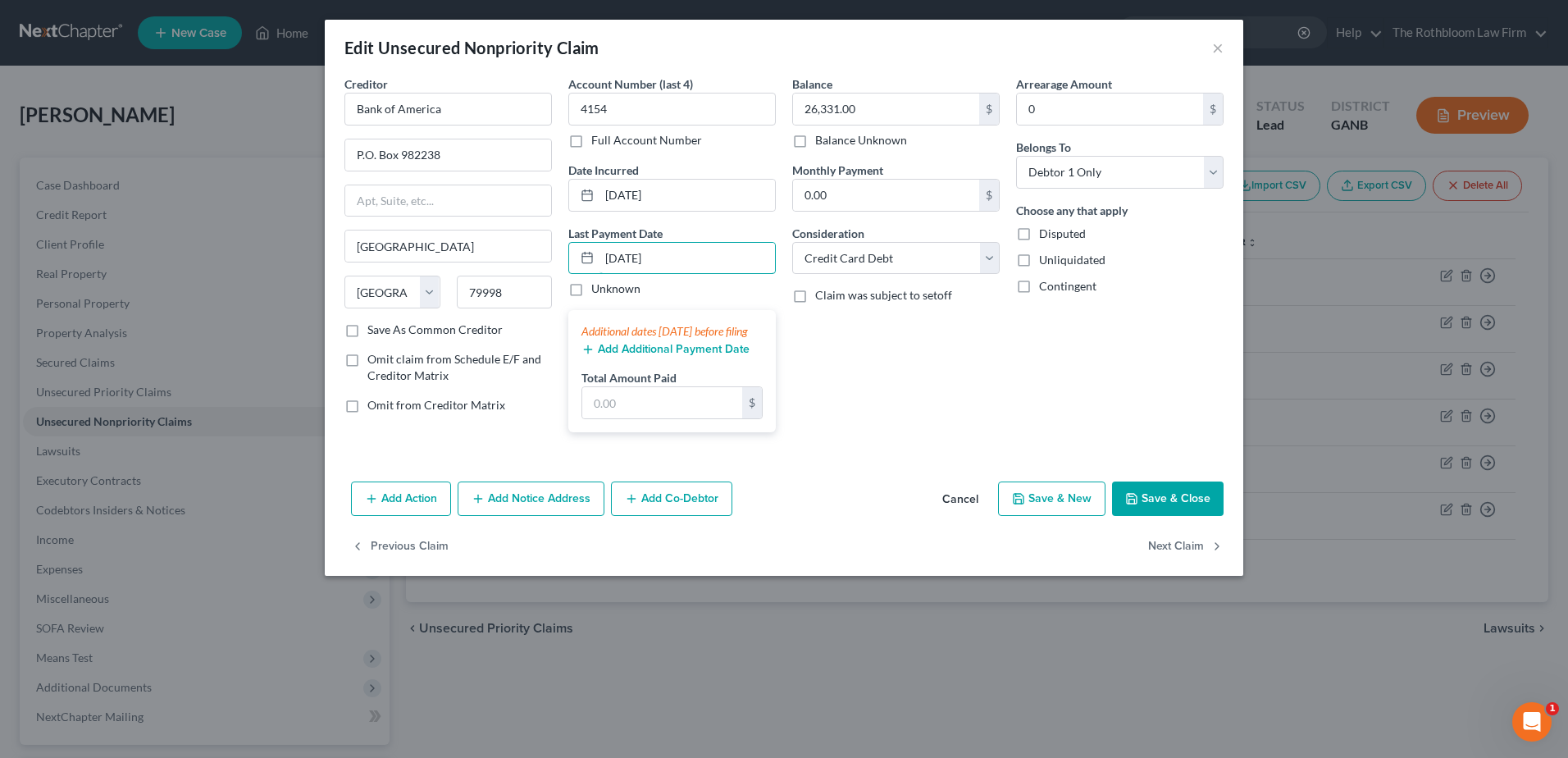
type input "[DATE]"
click at [594, 356] on icon "button" at bounding box center [588, 349] width 13 height 13
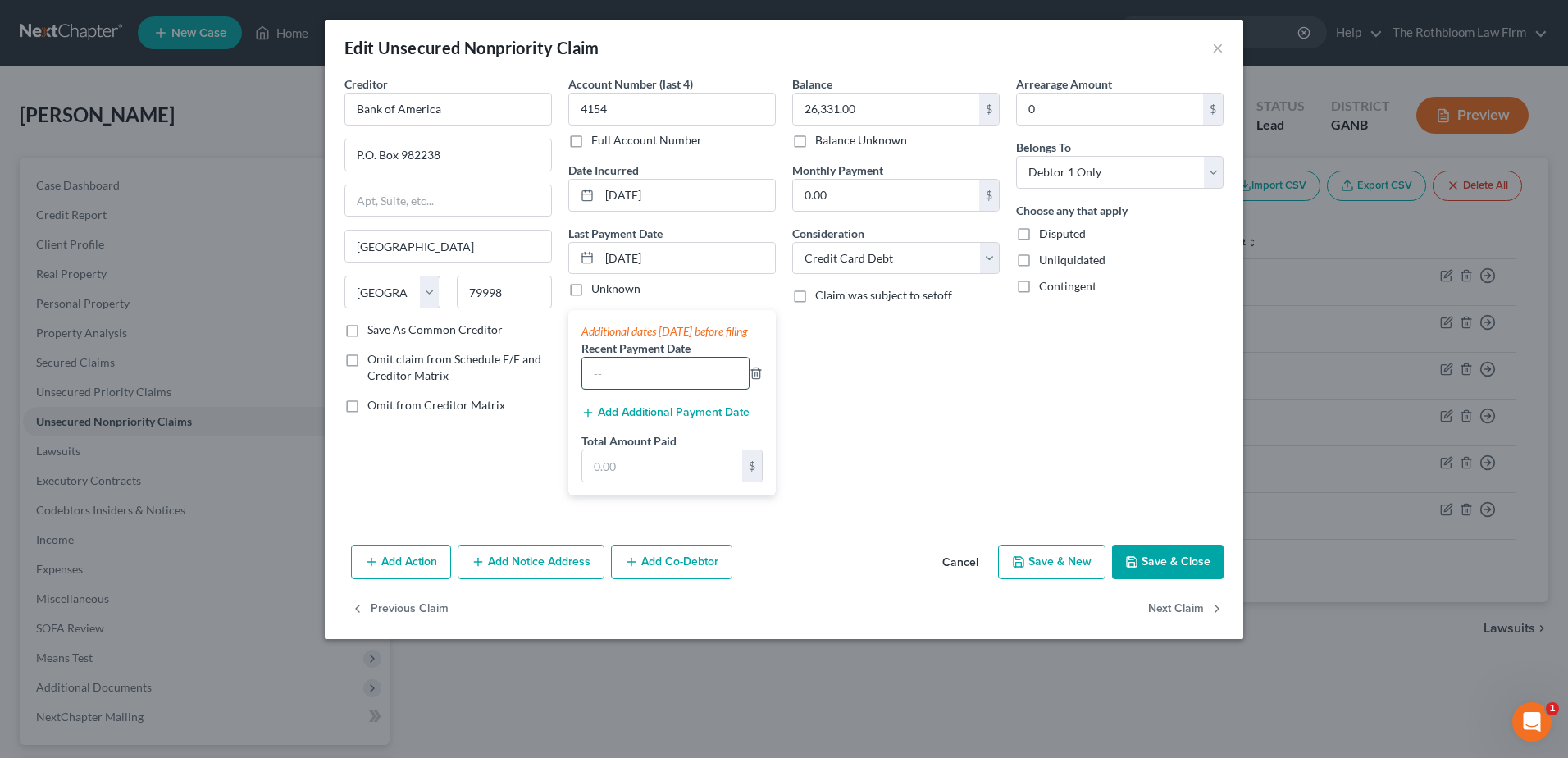
click at [603, 388] on input "text" at bounding box center [665, 373] width 167 height 31
type input "08/2025"
click at [602, 479] on input "text" at bounding box center [661, 466] width 160 height 31
click at [1180, 579] on button "Save & Close" at bounding box center [1167, 562] width 111 height 35
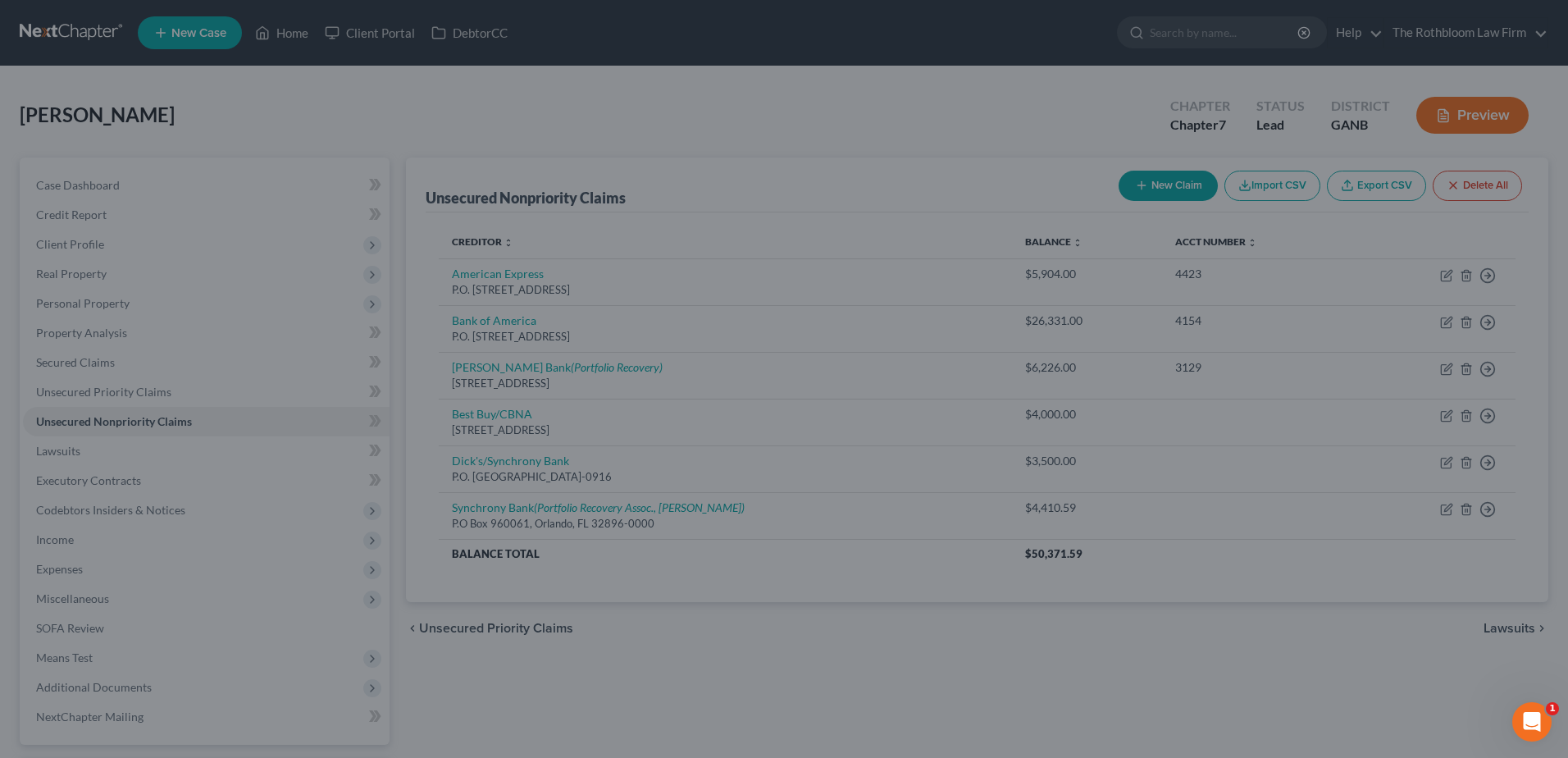
type input "1,000.00"
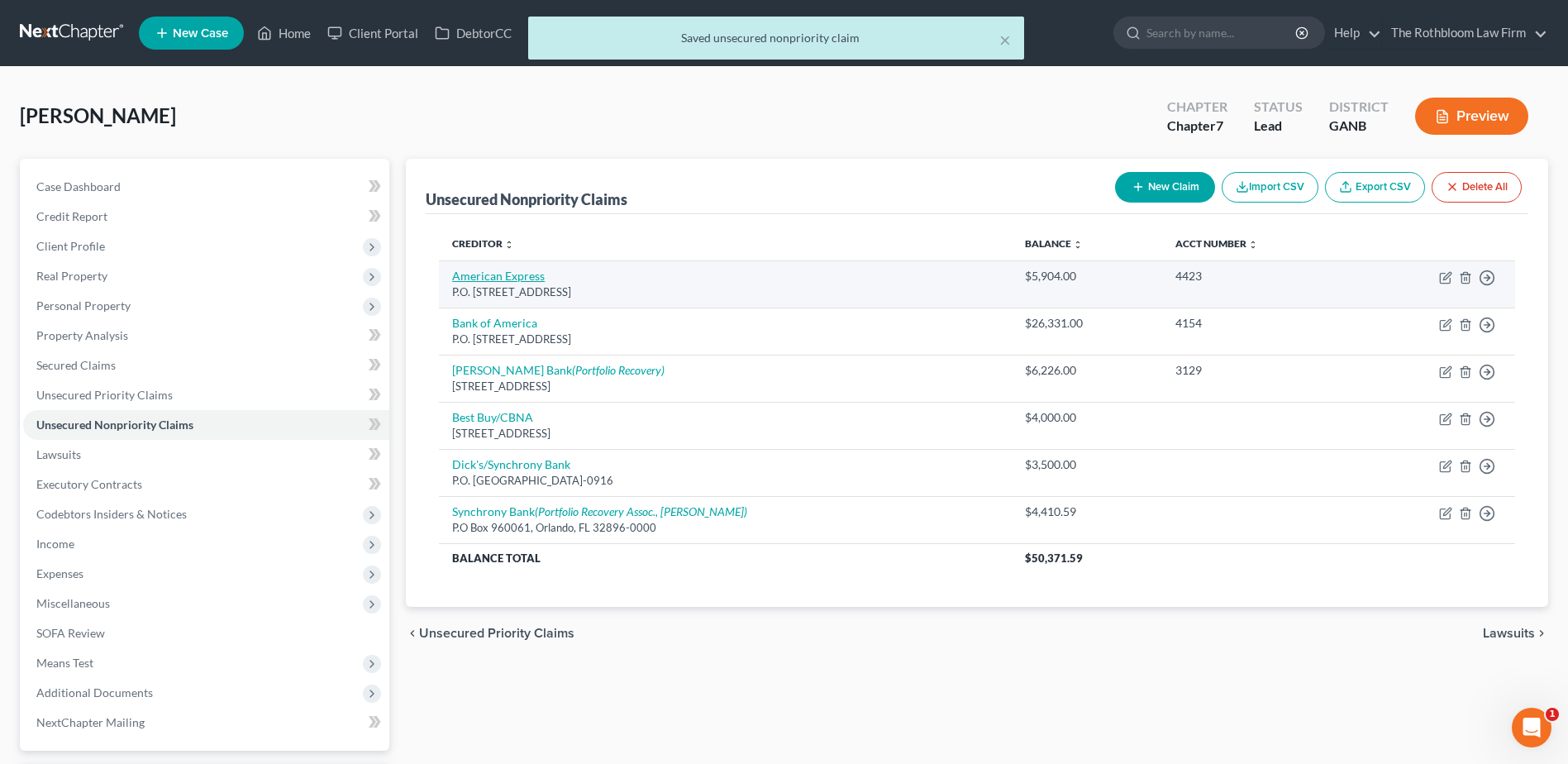
click at [477, 276] on link "American Express" at bounding box center [499, 276] width 92 height 14
select select "45"
select select "2"
select select "0"
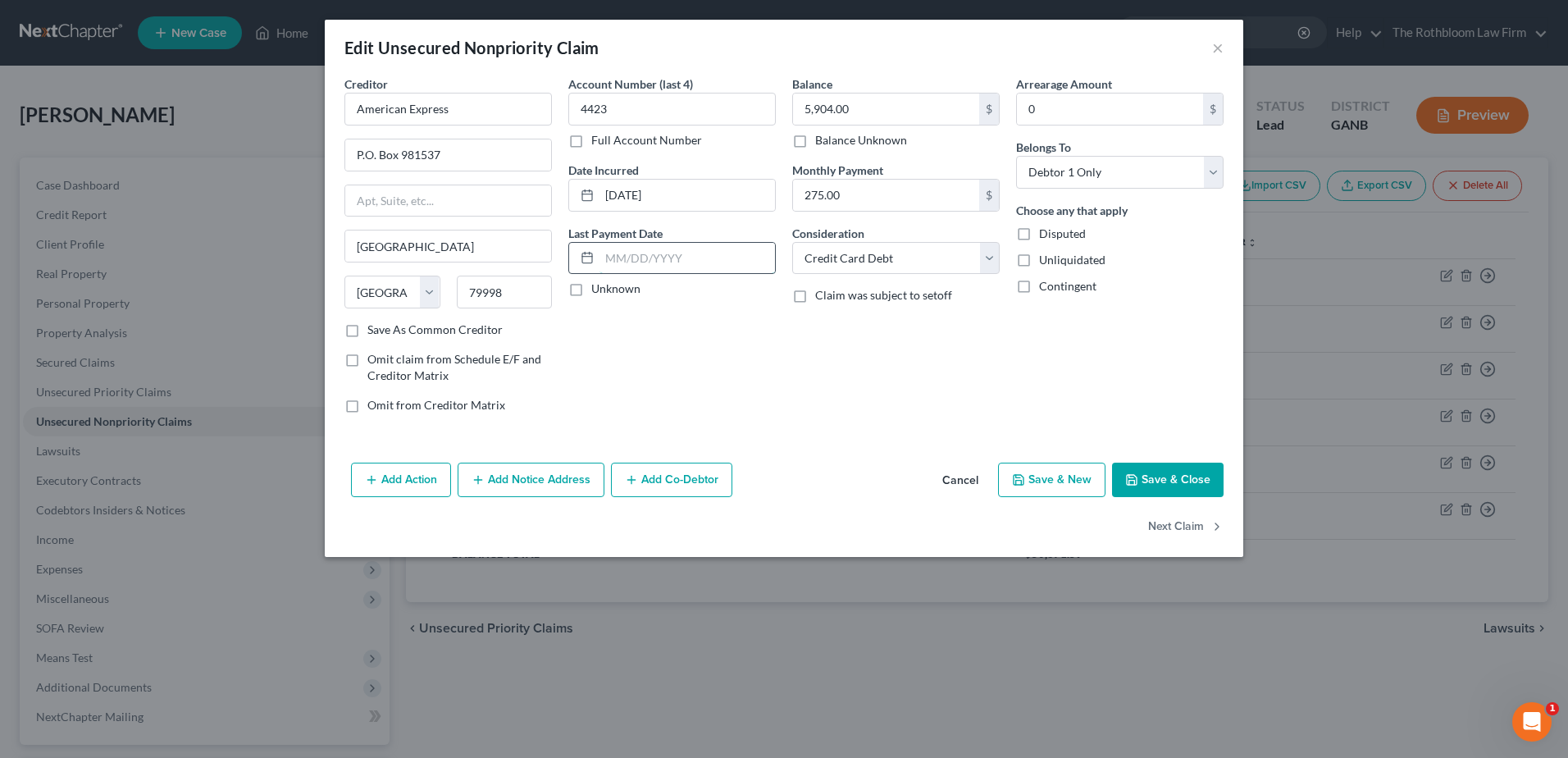
click at [613, 264] on input "text" at bounding box center [686, 258] width 175 height 31
click at [625, 254] on input "07/2025" at bounding box center [686, 258] width 175 height 31
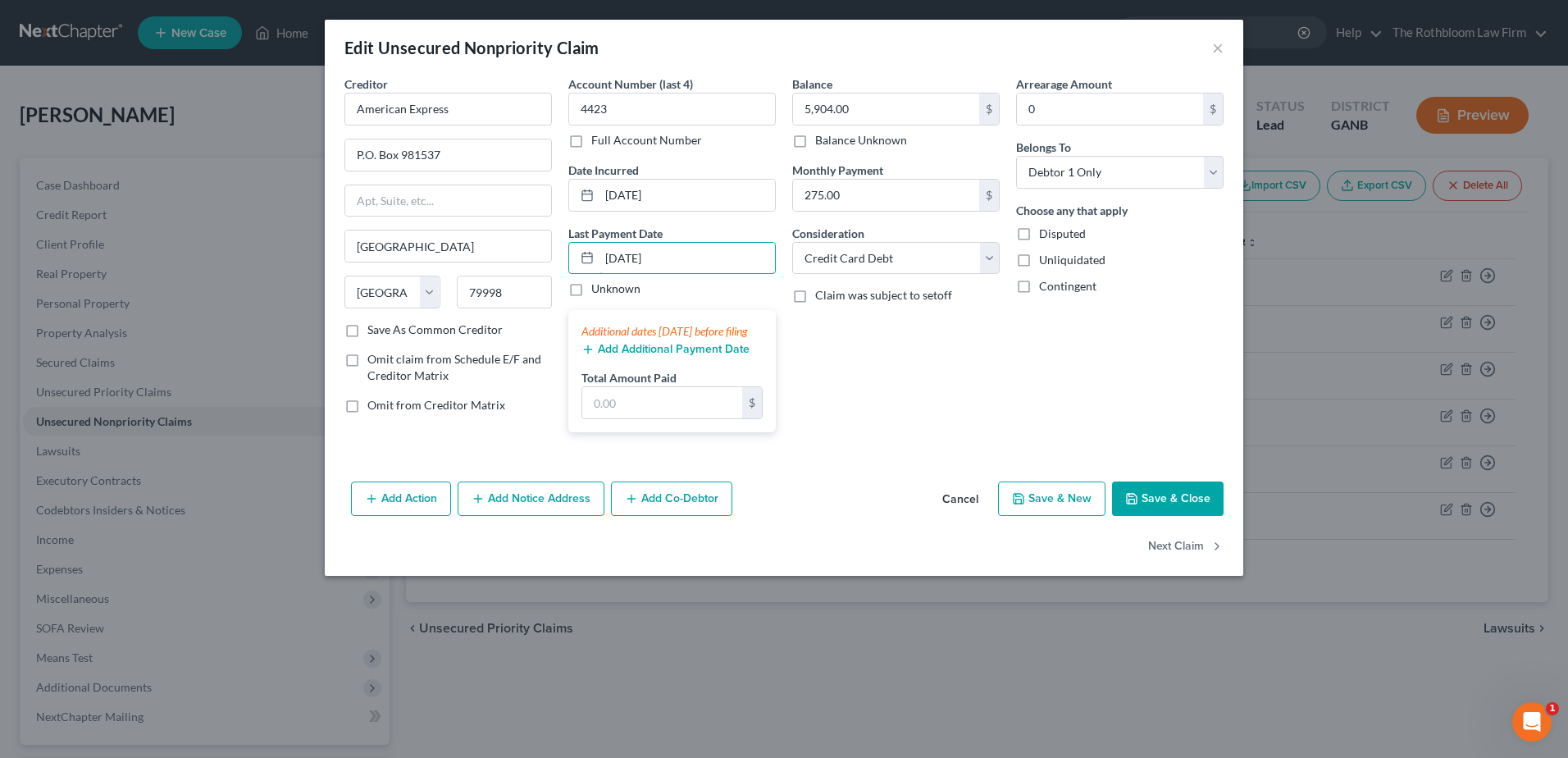
type input "[DATE]"
click at [636, 356] on button "Add Additional Payment Date" at bounding box center [666, 349] width 168 height 13
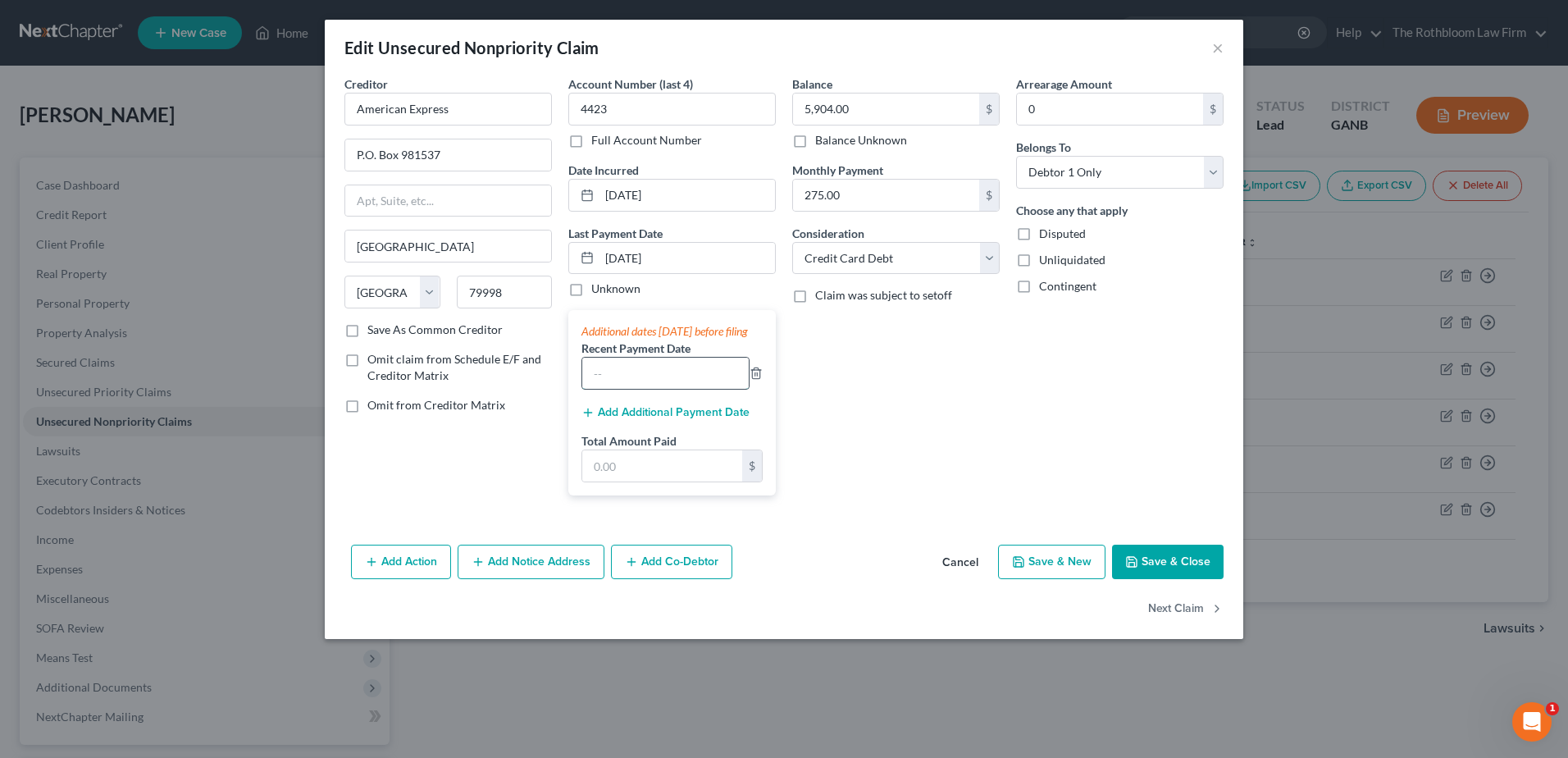
click at [630, 384] on input "text" at bounding box center [665, 373] width 167 height 31
type input "[DATE]"
click at [615, 259] on input "[DATE]" at bounding box center [686, 258] width 175 height 31
type input "[DATE]"
click at [635, 419] on button "Add Additional Payment Date" at bounding box center [666, 412] width 168 height 13
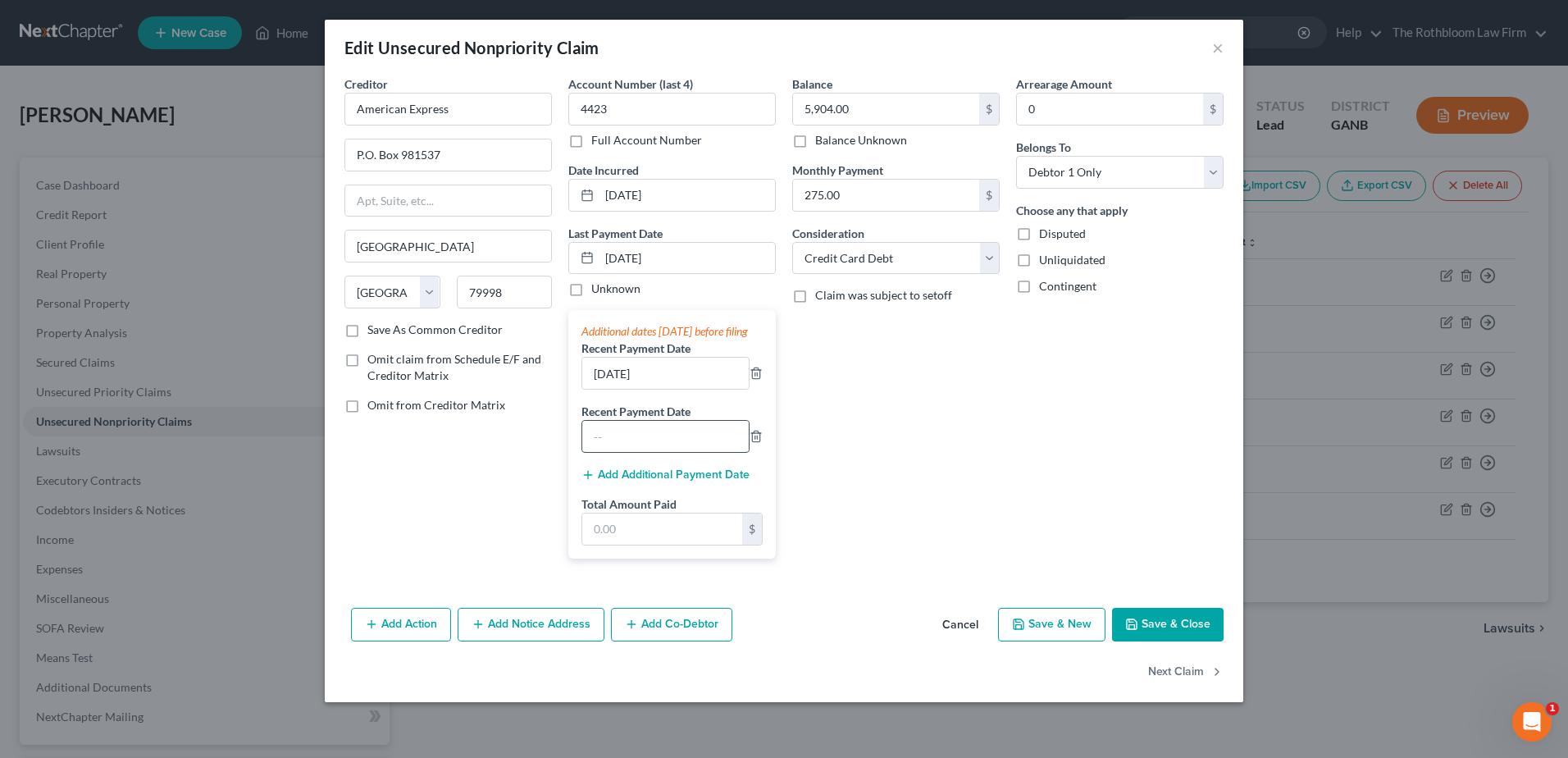
click at [641, 452] on input "text" at bounding box center [665, 436] width 167 height 31
type input "[DATE]"
click at [618, 541] on input "text" at bounding box center [661, 529] width 160 height 31
click at [1172, 642] on button "Save & Close" at bounding box center [1167, 625] width 111 height 35
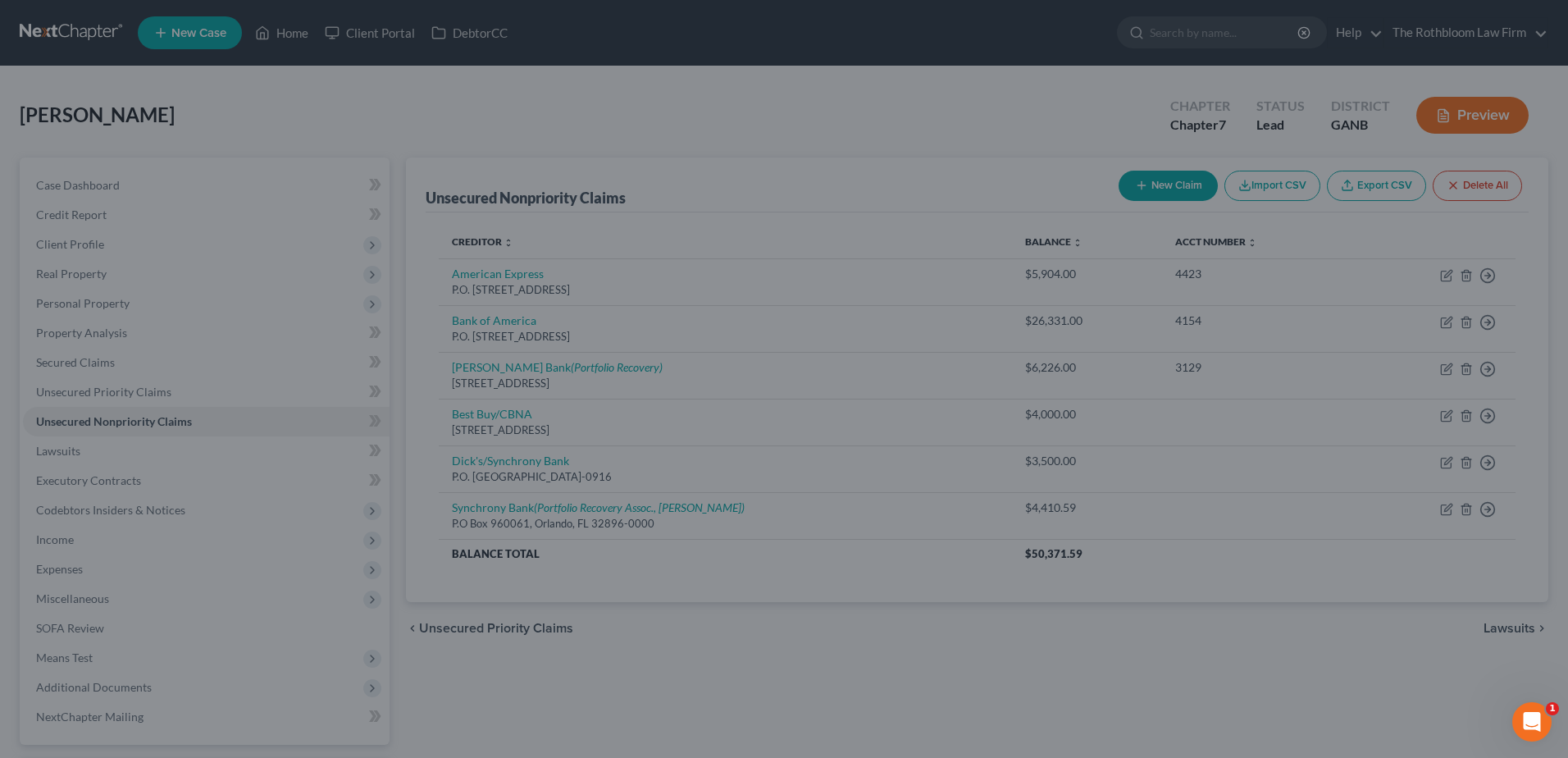
type input "825.00"
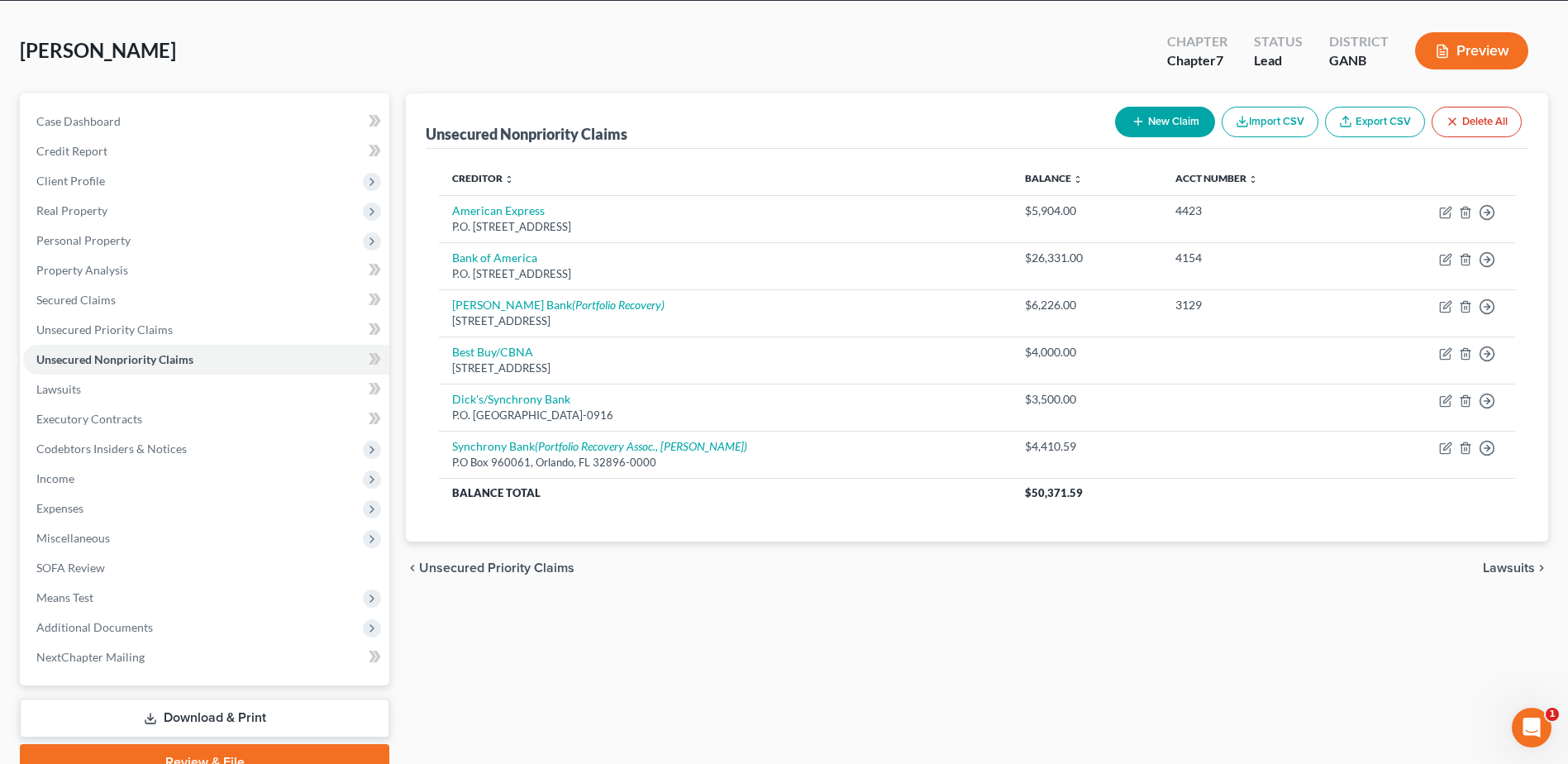
scroll to position [144, 0]
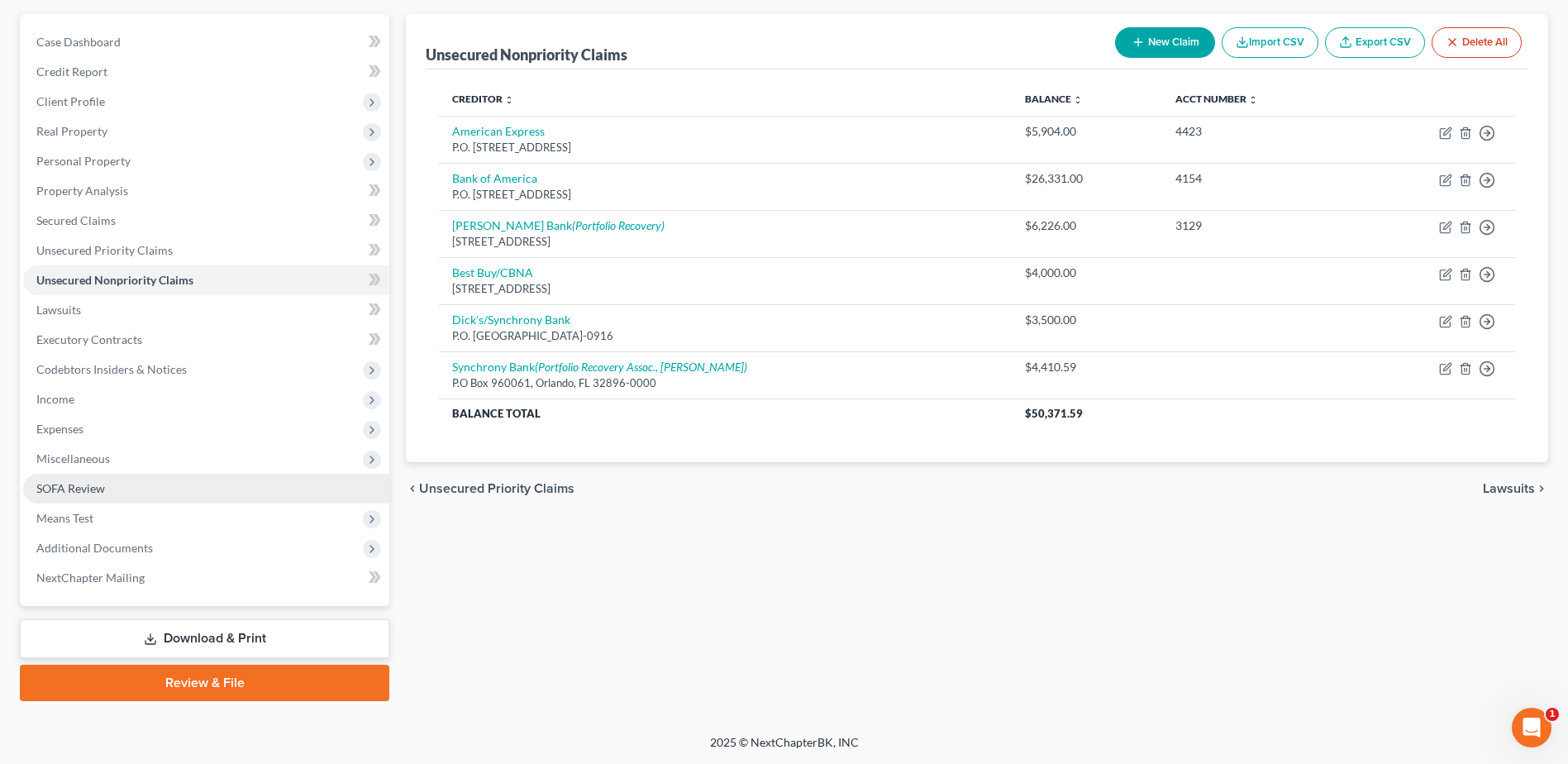
click at [86, 485] on span "SOFA Review" at bounding box center [70, 488] width 69 height 14
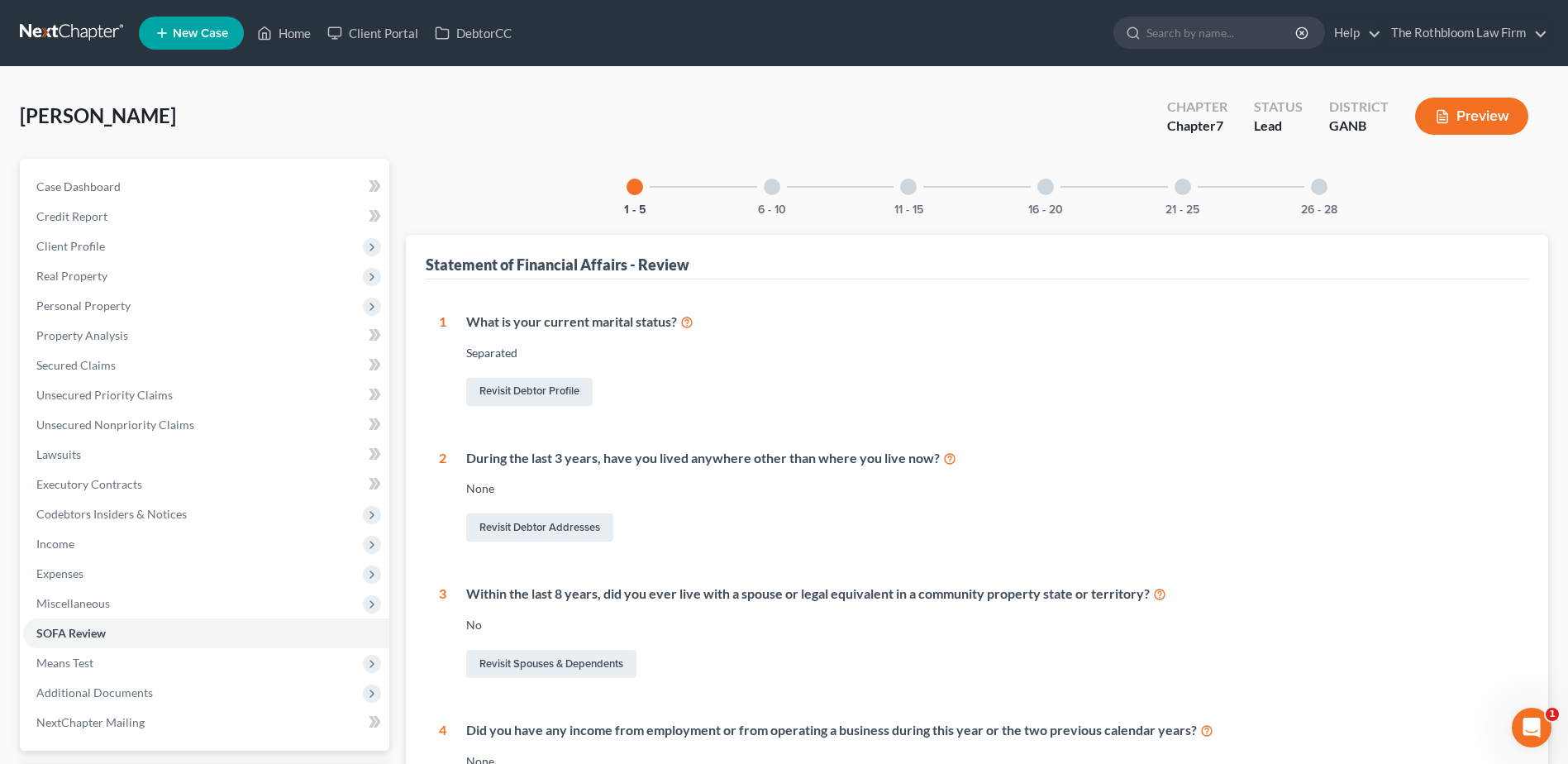
click at [770, 185] on div at bounding box center [772, 186] width 17 height 17
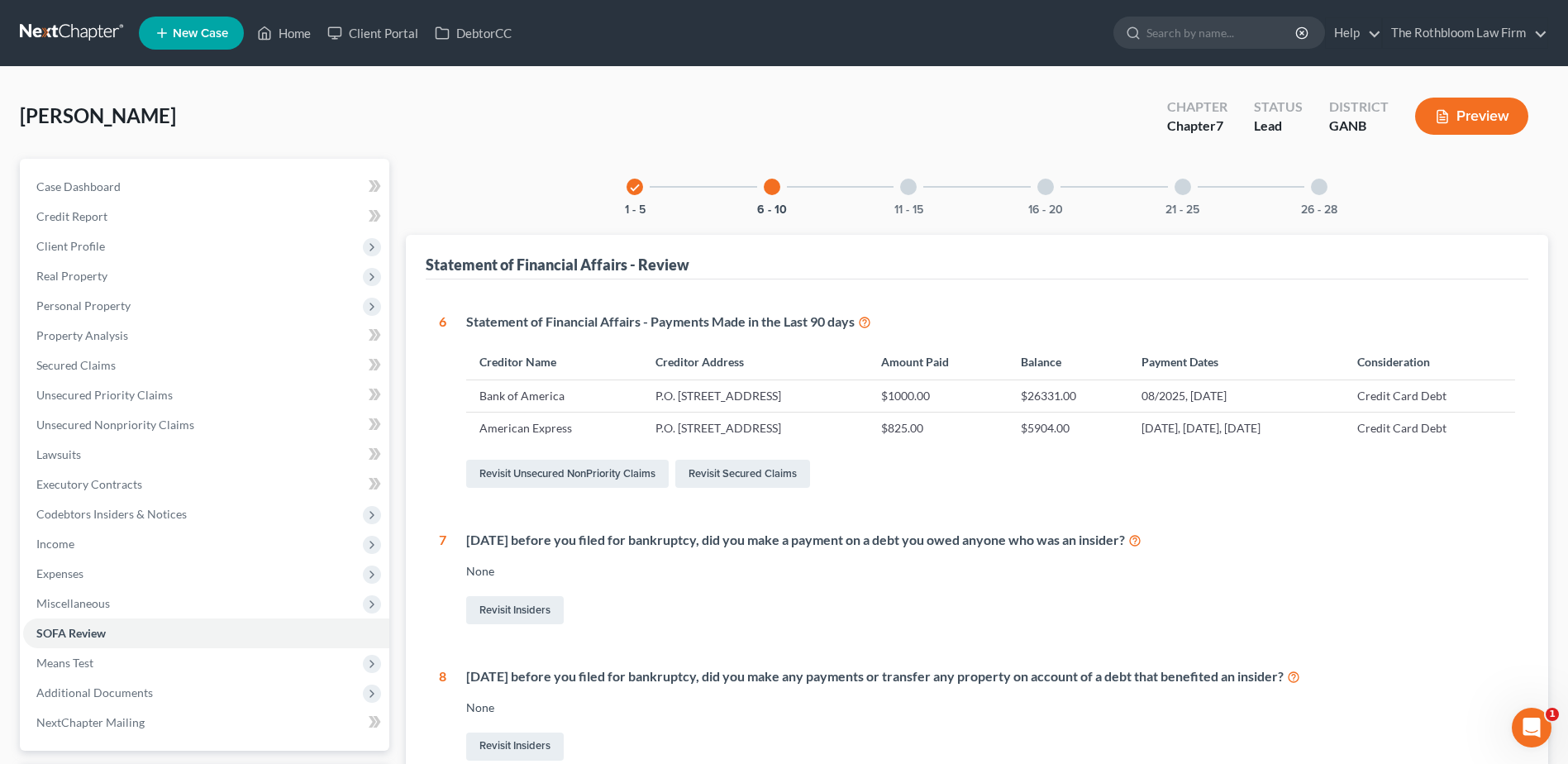
click at [901, 188] on div at bounding box center [908, 186] width 17 height 17
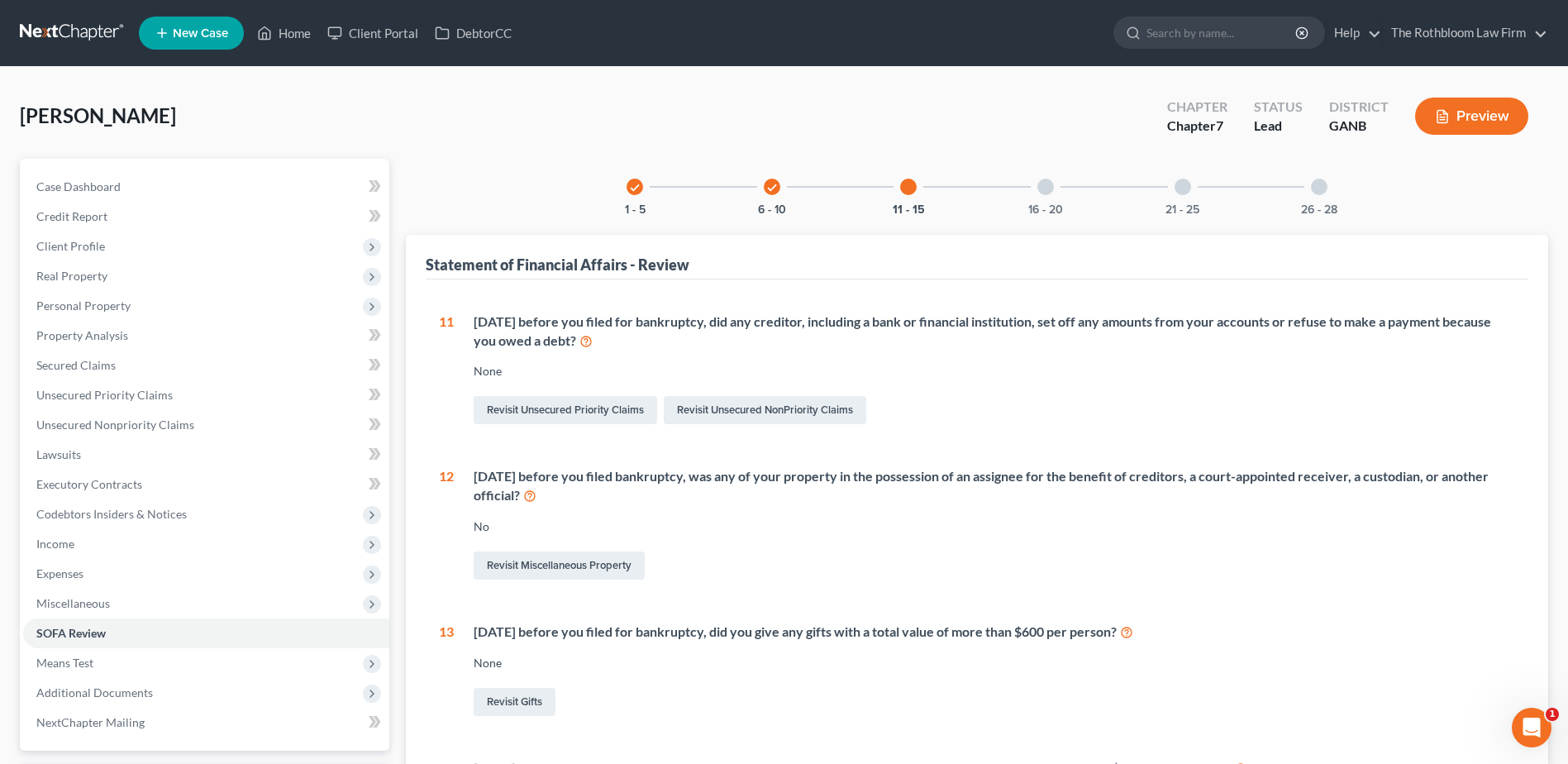
click at [1045, 188] on div at bounding box center [1045, 186] width 17 height 17
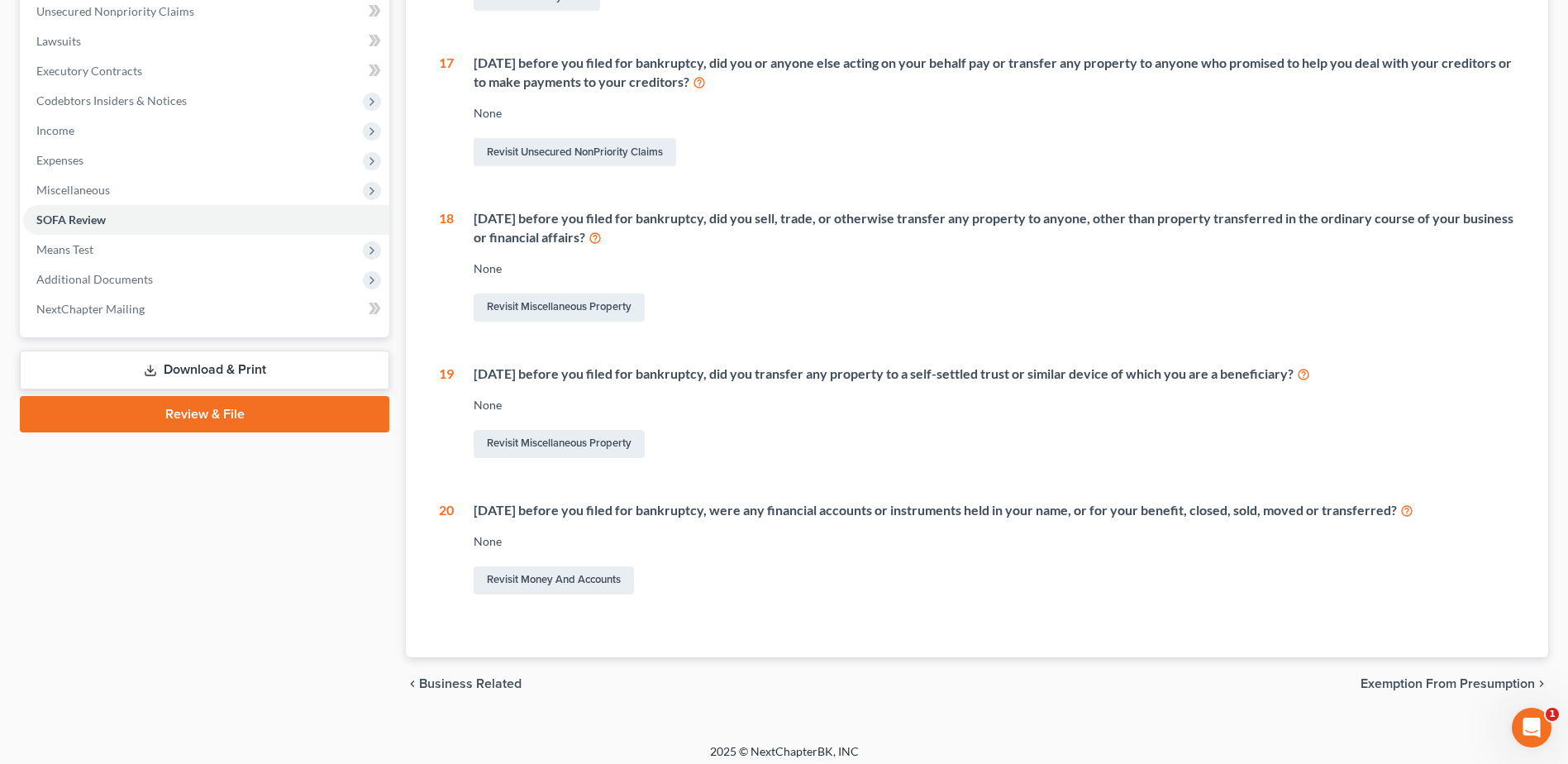
scroll to position [83, 0]
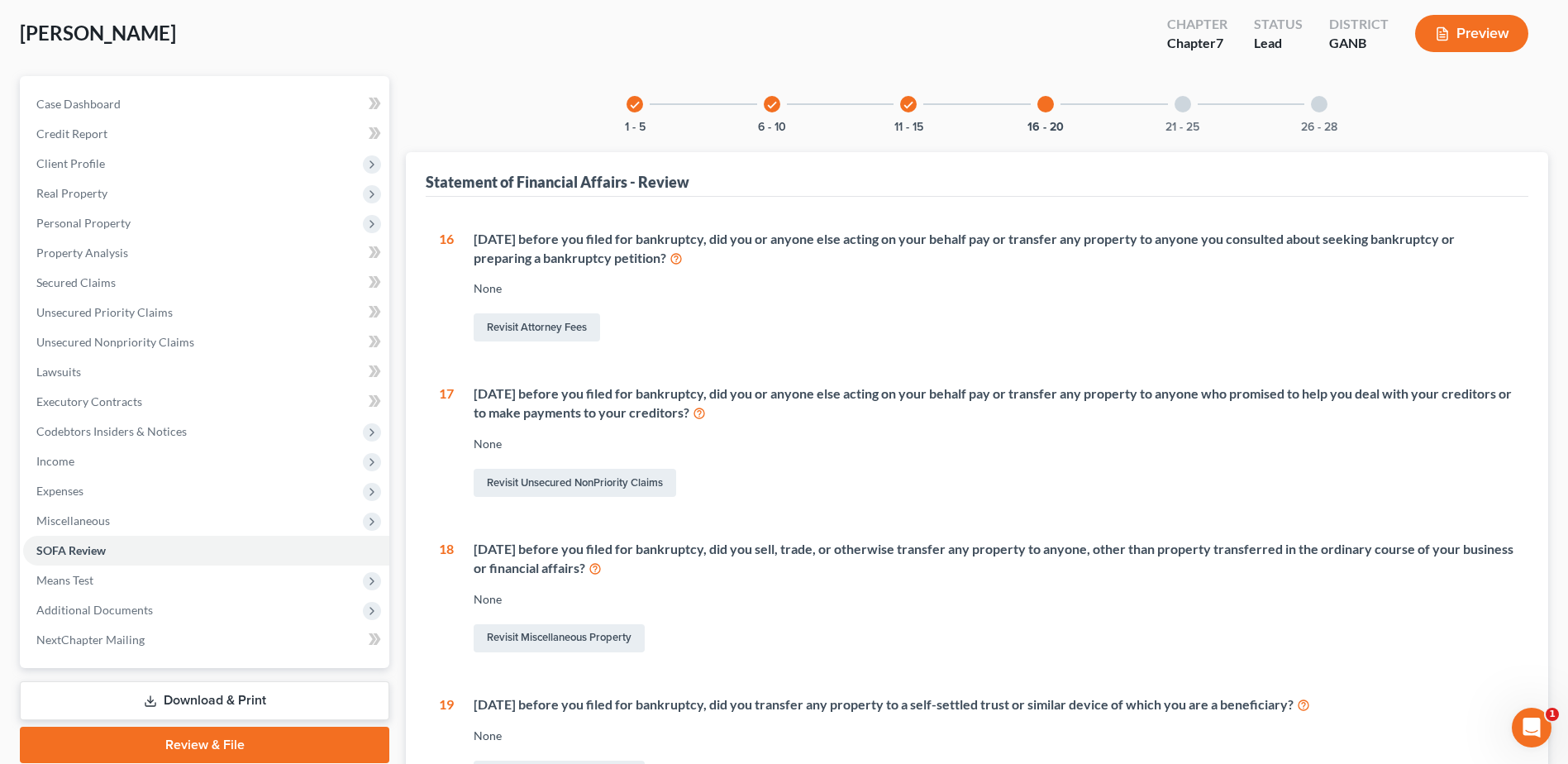
click at [1174, 105] on div "21 - 25" at bounding box center [1183, 104] width 57 height 57
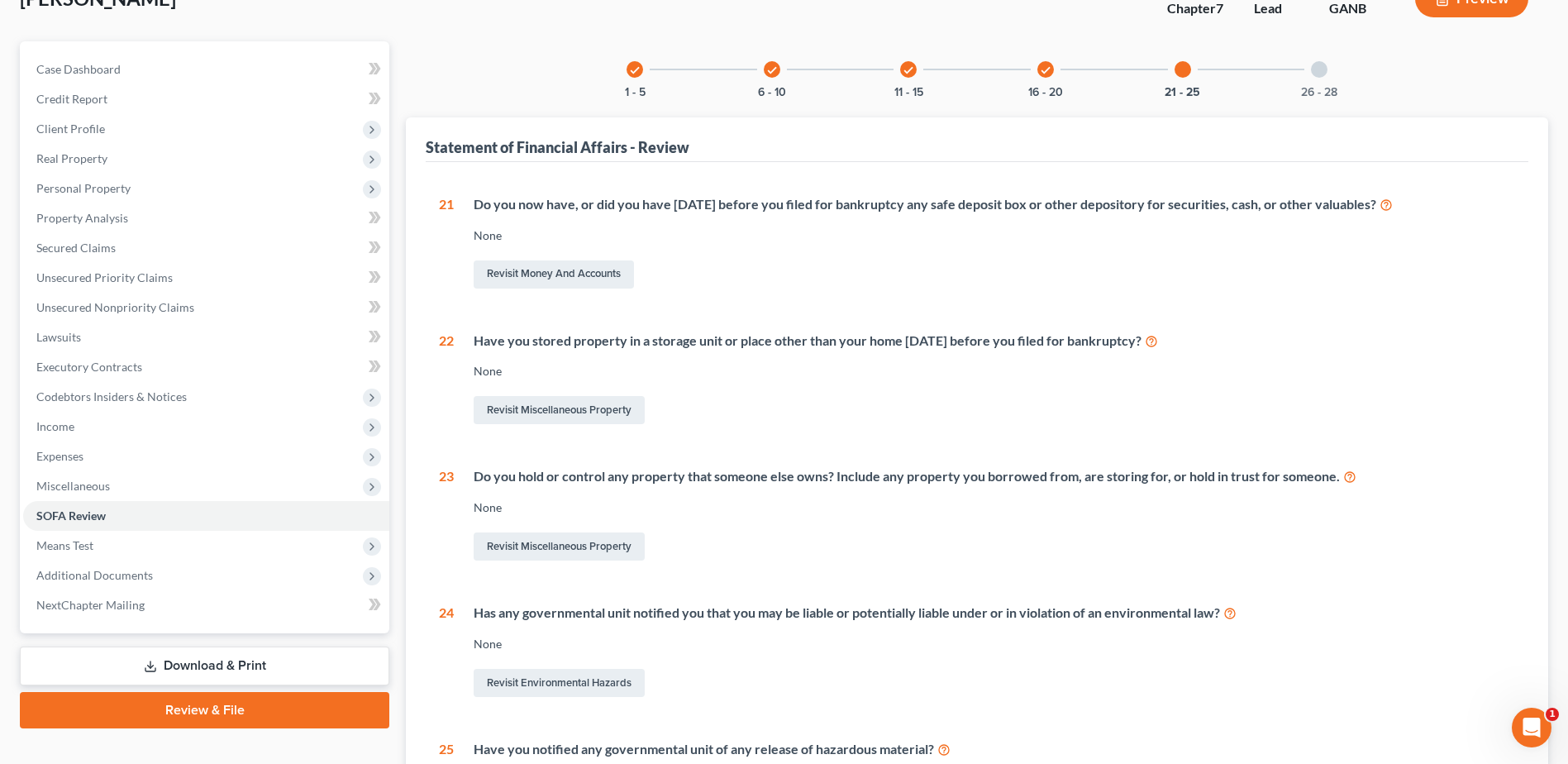
scroll to position [0, 0]
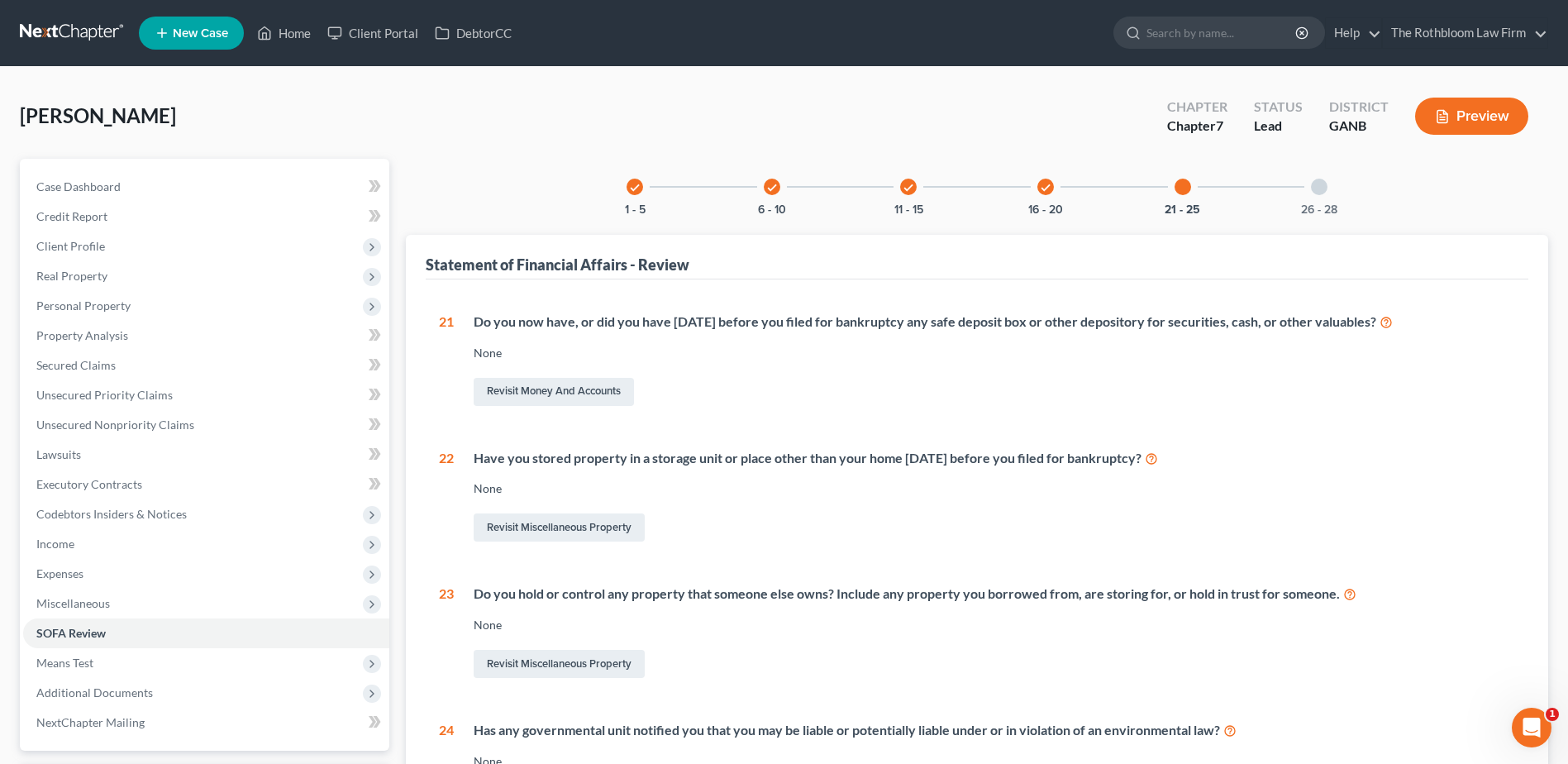
click at [1319, 199] on div "26 - 28" at bounding box center [1319, 186] width 57 height 57
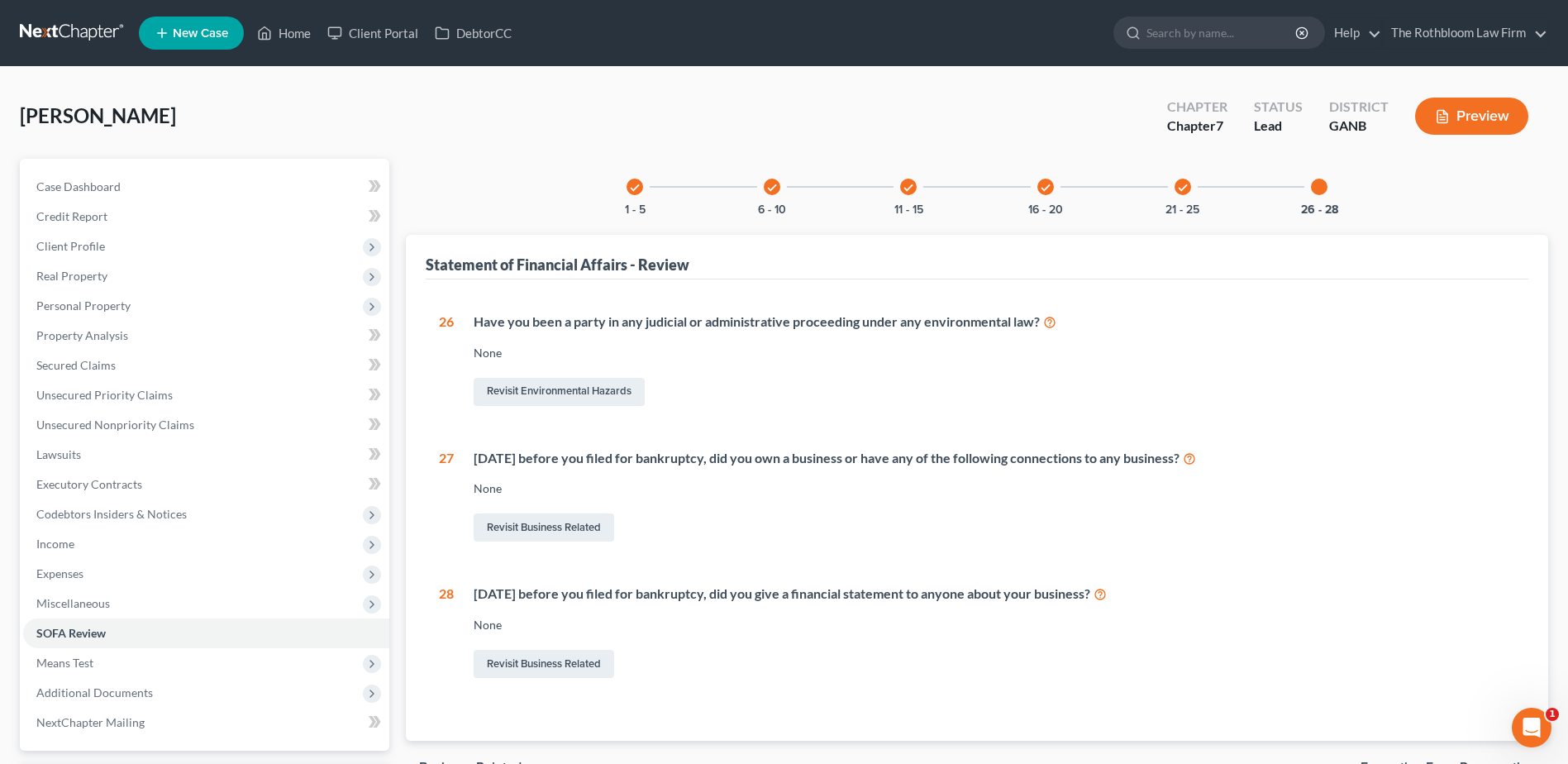
scroll to position [144, 0]
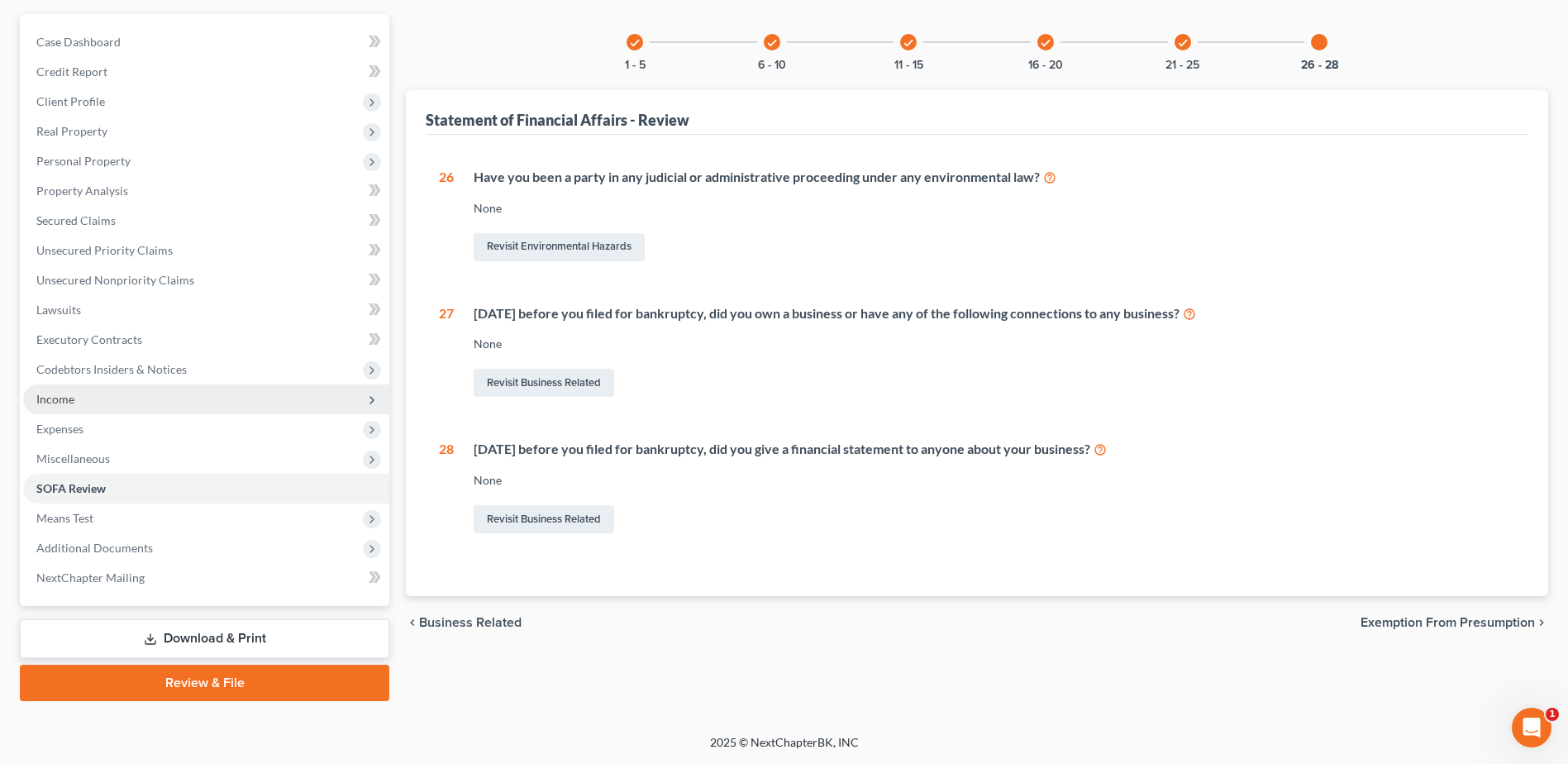
click at [80, 397] on span "Income" at bounding box center [206, 399] width 366 height 30
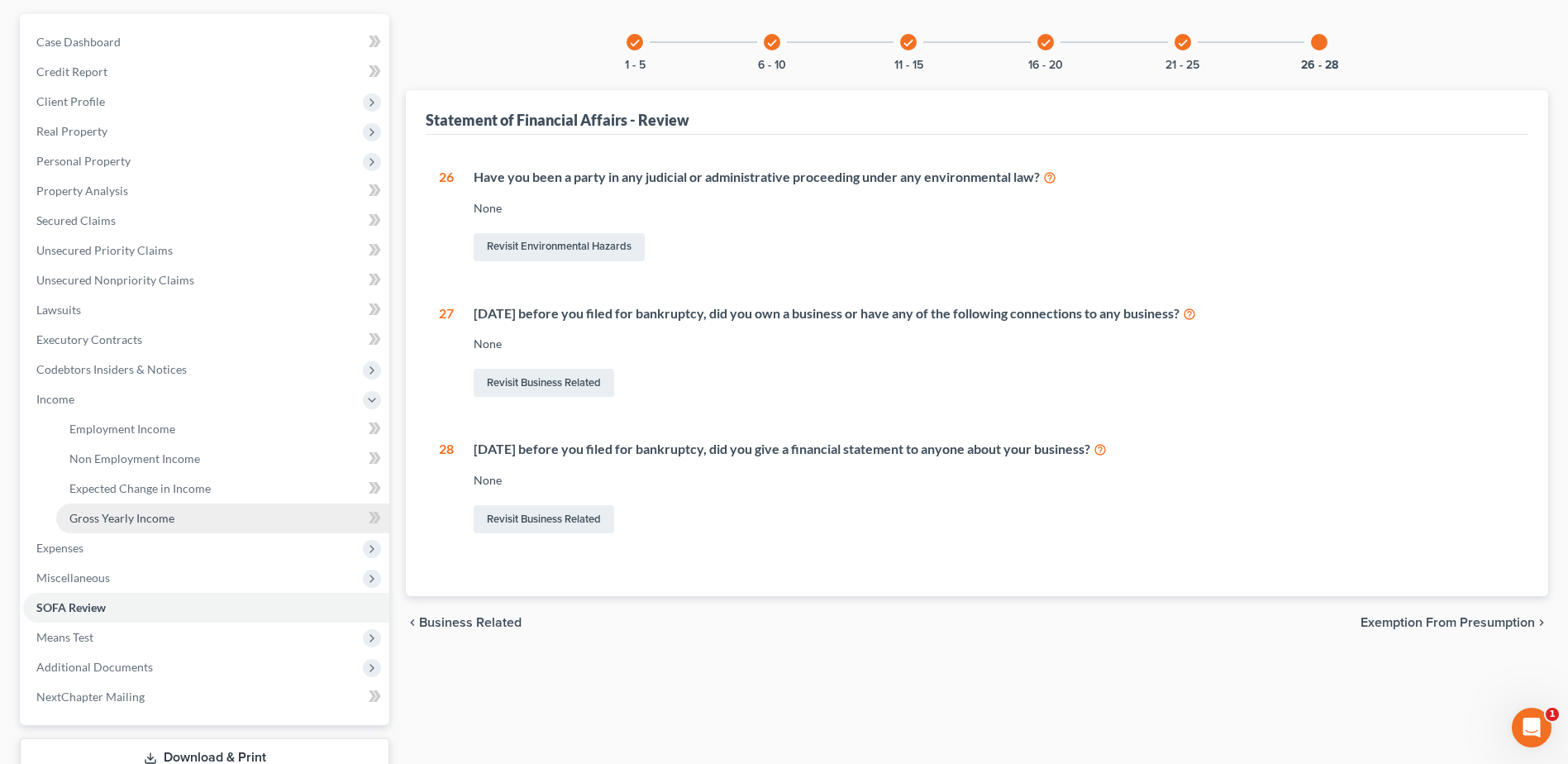
click at [111, 514] on span "Gross Yearly Income" at bounding box center [122, 518] width 105 height 14
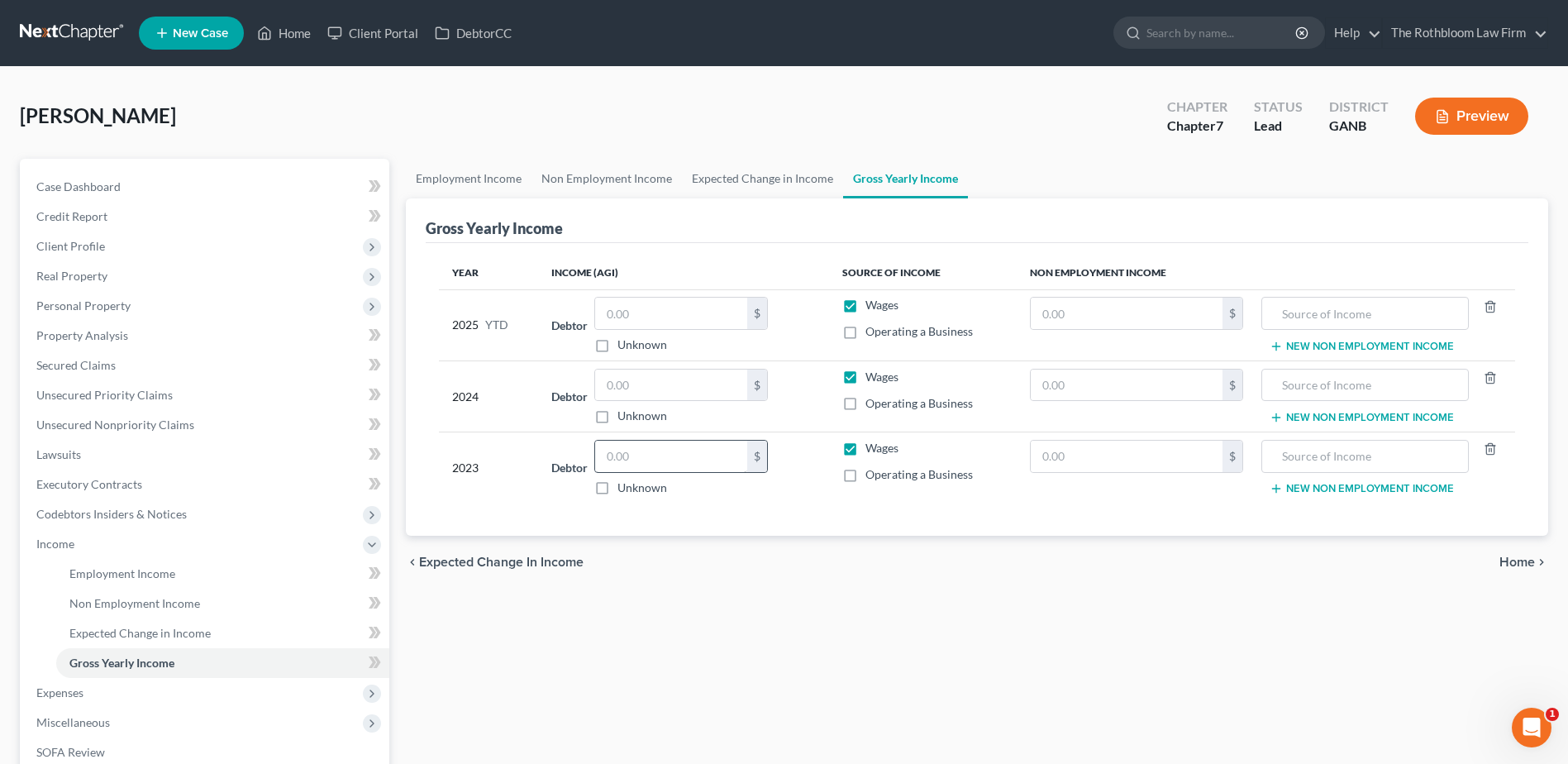
drag, startPoint x: 630, startPoint y: 472, endPoint x: 647, endPoint y: 464, distance: 18.8
click at [630, 472] on div "$" at bounding box center [680, 456] width 173 height 33
click at [642, 462] on input "text" at bounding box center [671, 456] width 152 height 31
type input "42,000"
click at [627, 316] on input "text" at bounding box center [671, 313] width 152 height 31
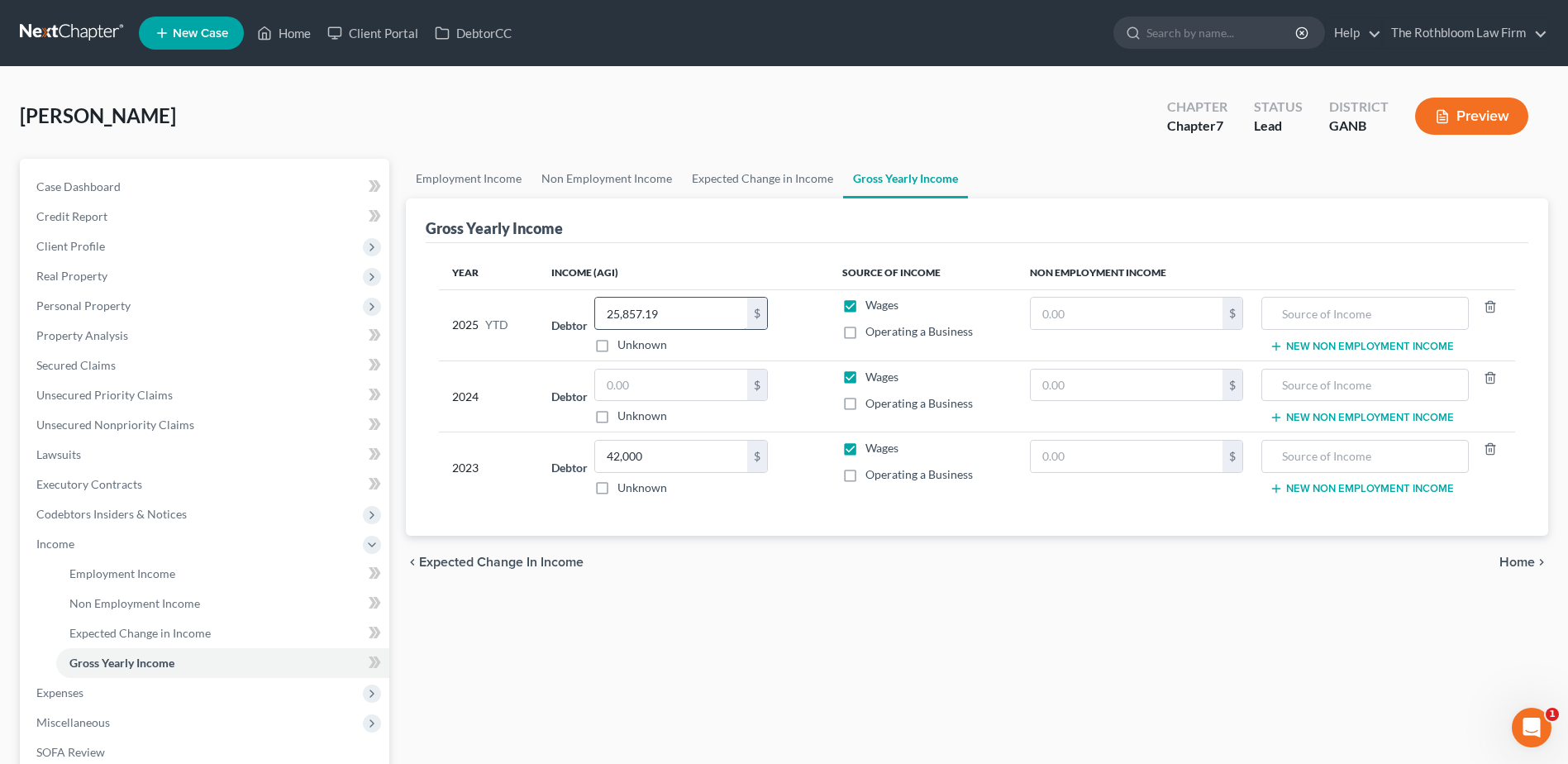
type input "25,857.19"
click at [77, 237] on span "Client Profile" at bounding box center [206, 246] width 366 height 30
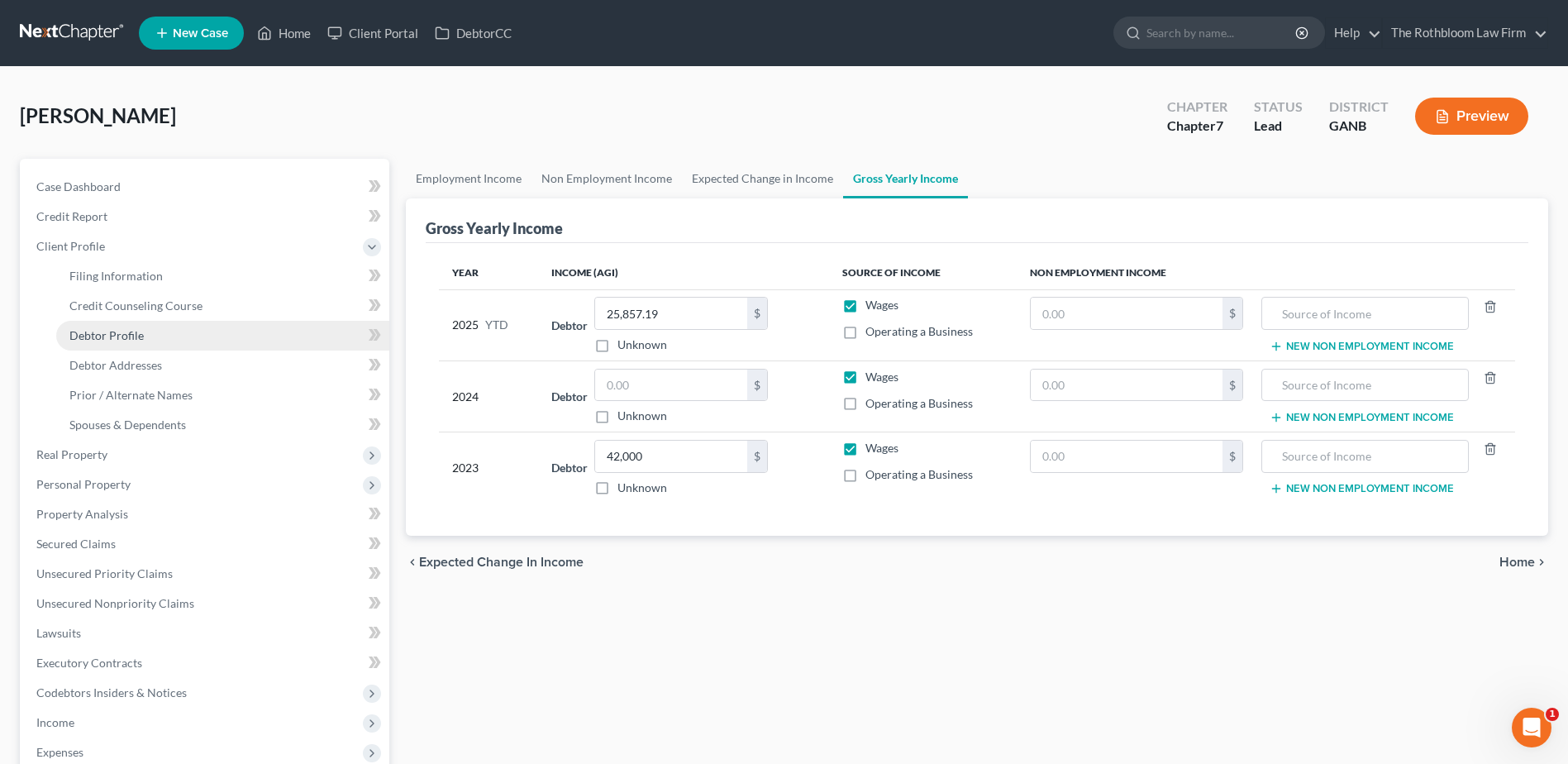
click at [83, 332] on span "Debtor Profile" at bounding box center [106, 335] width 74 height 14
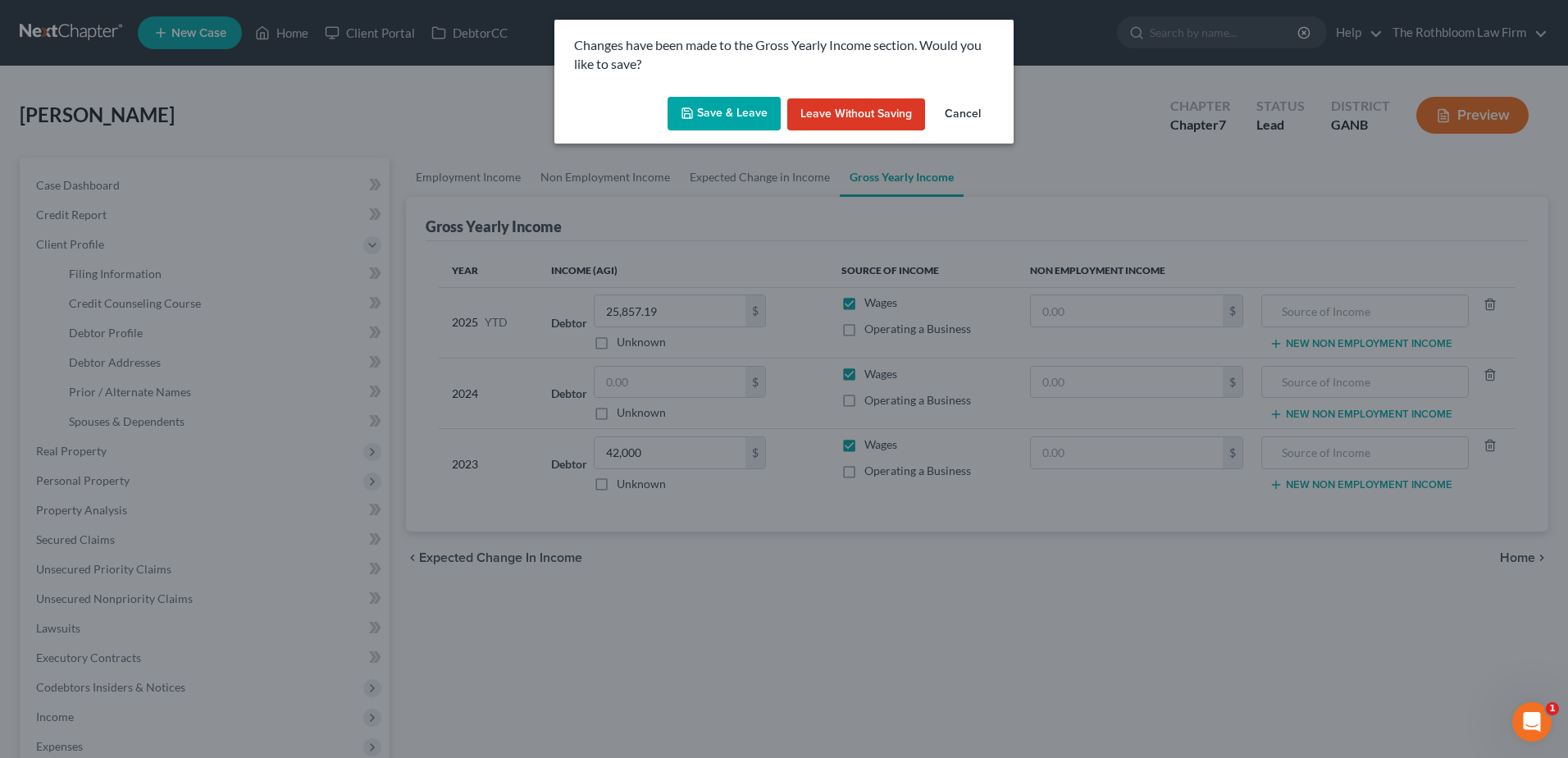
click at [728, 111] on button "Save & Leave" at bounding box center [724, 114] width 113 height 35
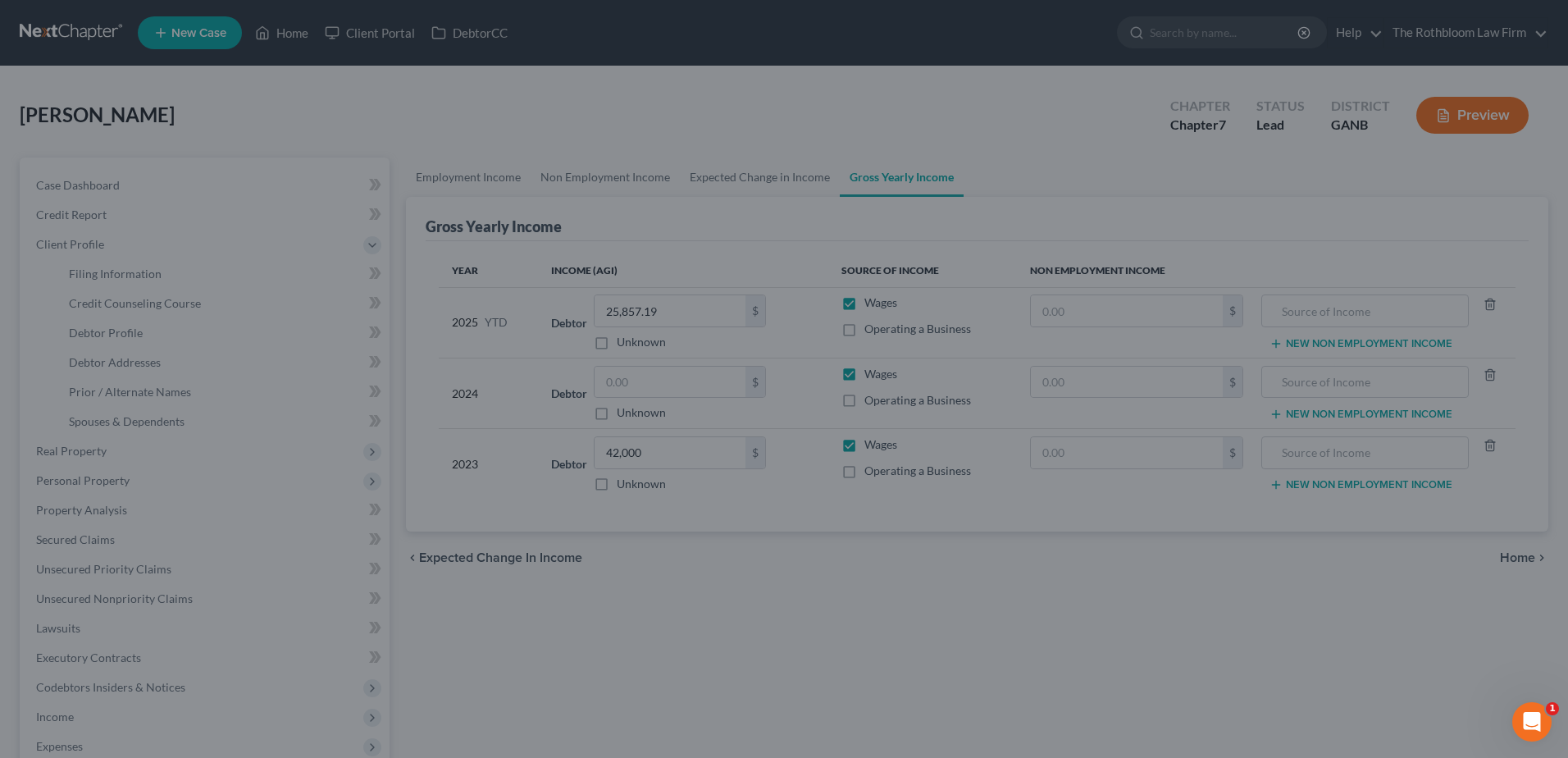
select select "2"
select select "0"
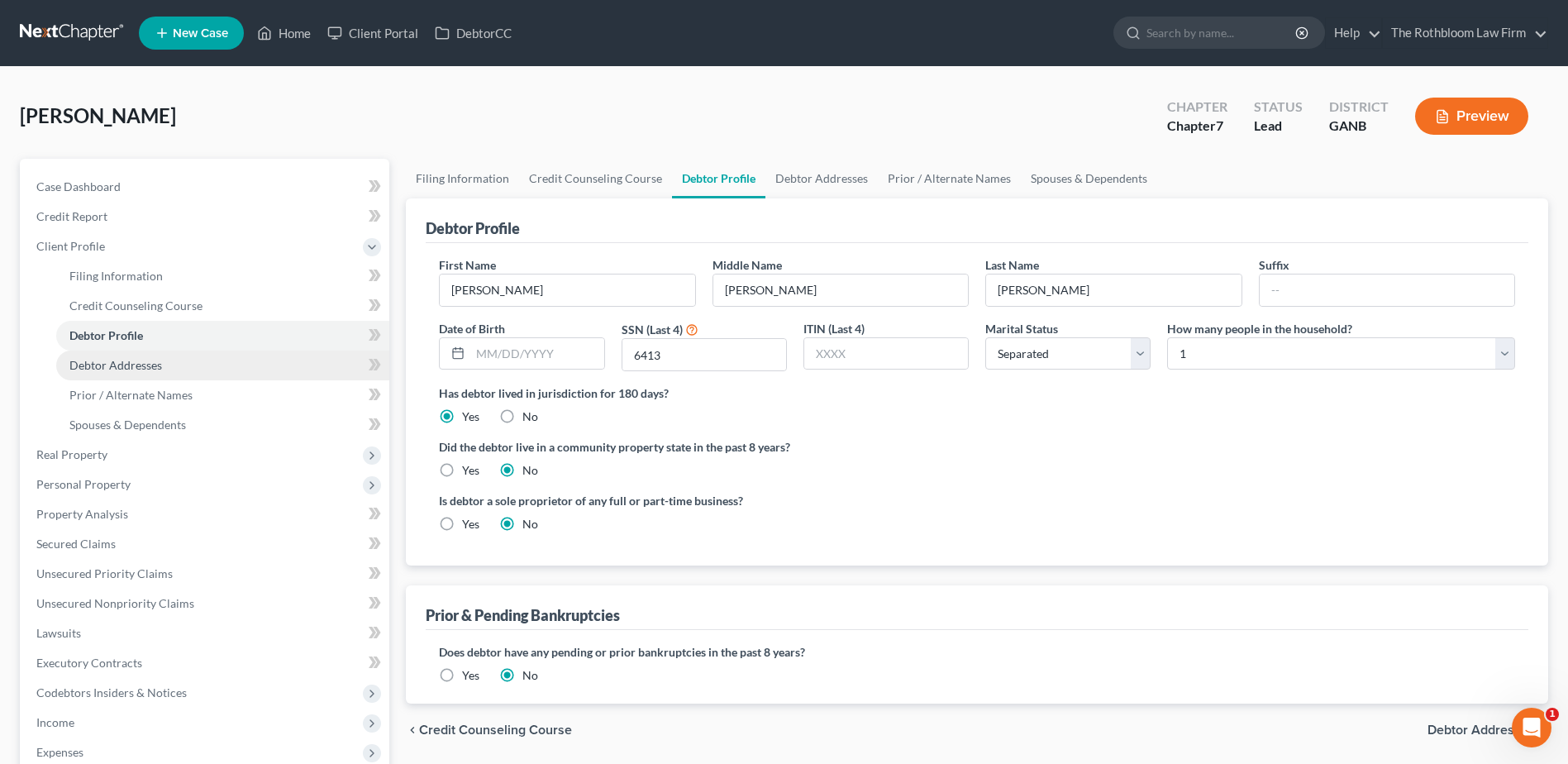
click at [150, 374] on link "Debtor Addresses" at bounding box center [223, 365] width 333 height 30
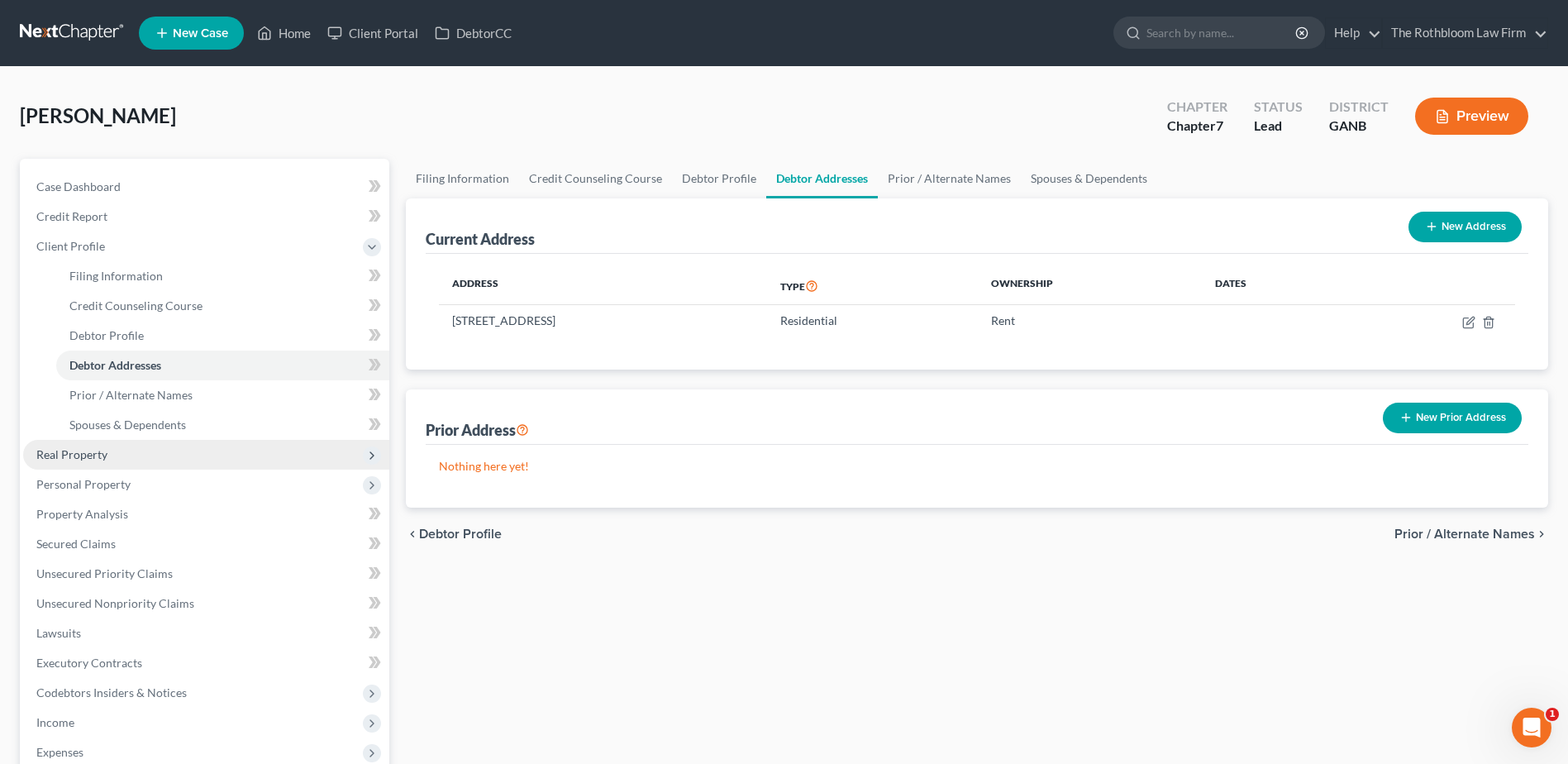
click at [66, 457] on span "Real Property" at bounding box center [72, 454] width 71 height 14
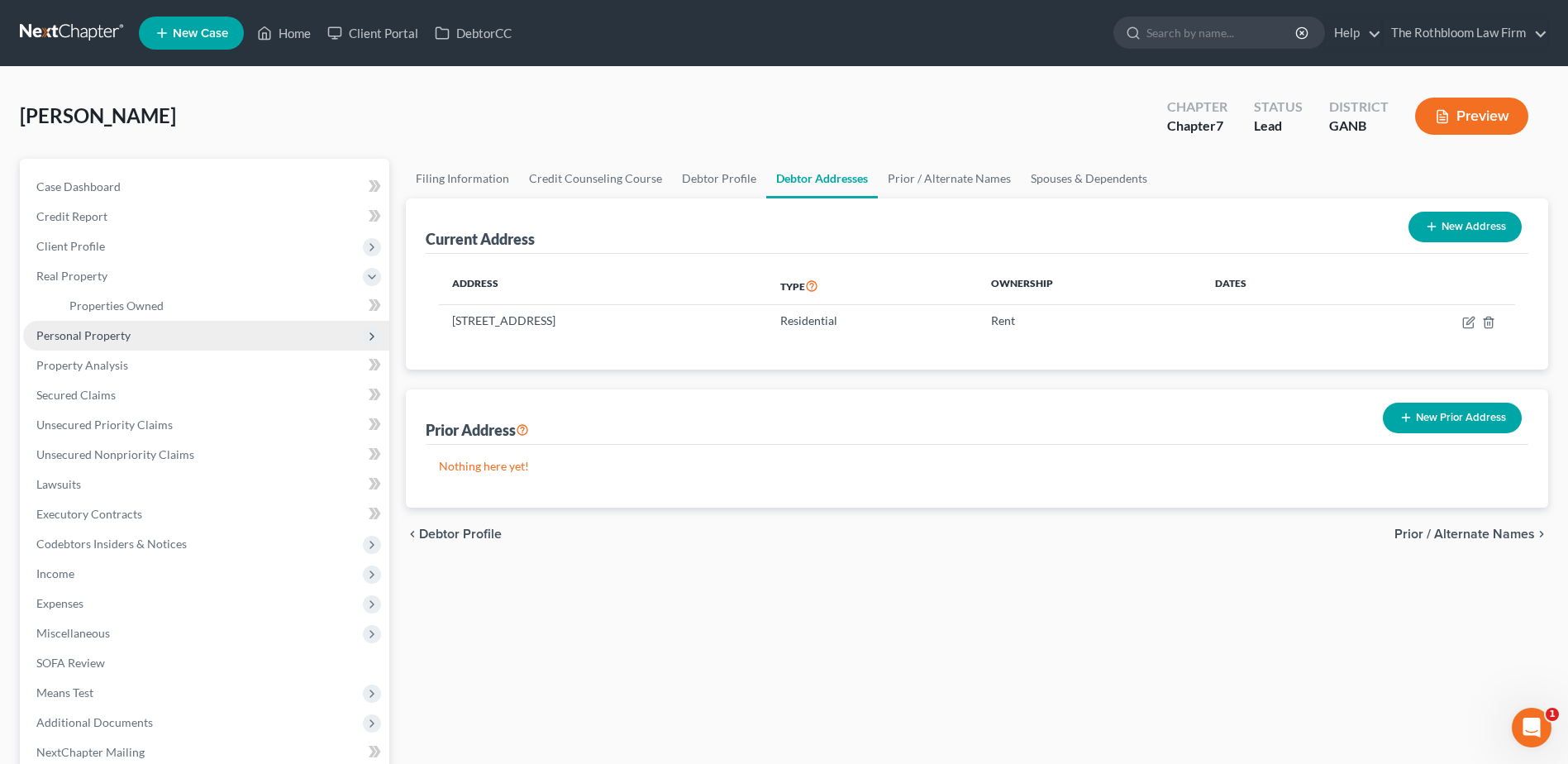
click at [69, 336] on span "Personal Property" at bounding box center [84, 335] width 94 height 14
click at [104, 337] on span "Vehicles Owned" at bounding box center [111, 335] width 83 height 14
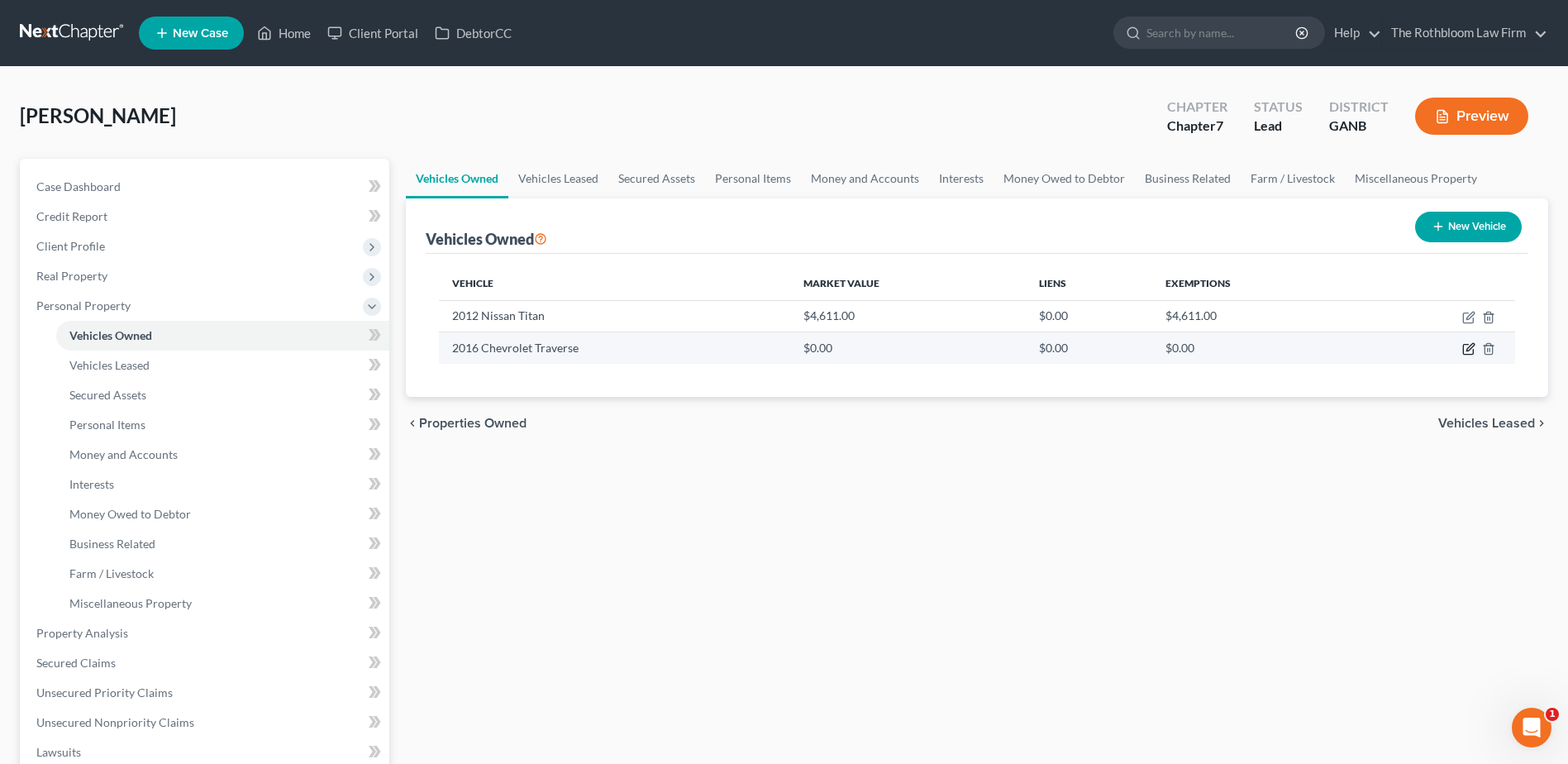
click at [1469, 349] on icon "button" at bounding box center [1468, 348] width 13 height 13
select select "0"
select select "10"
select select "2"
select select "0"
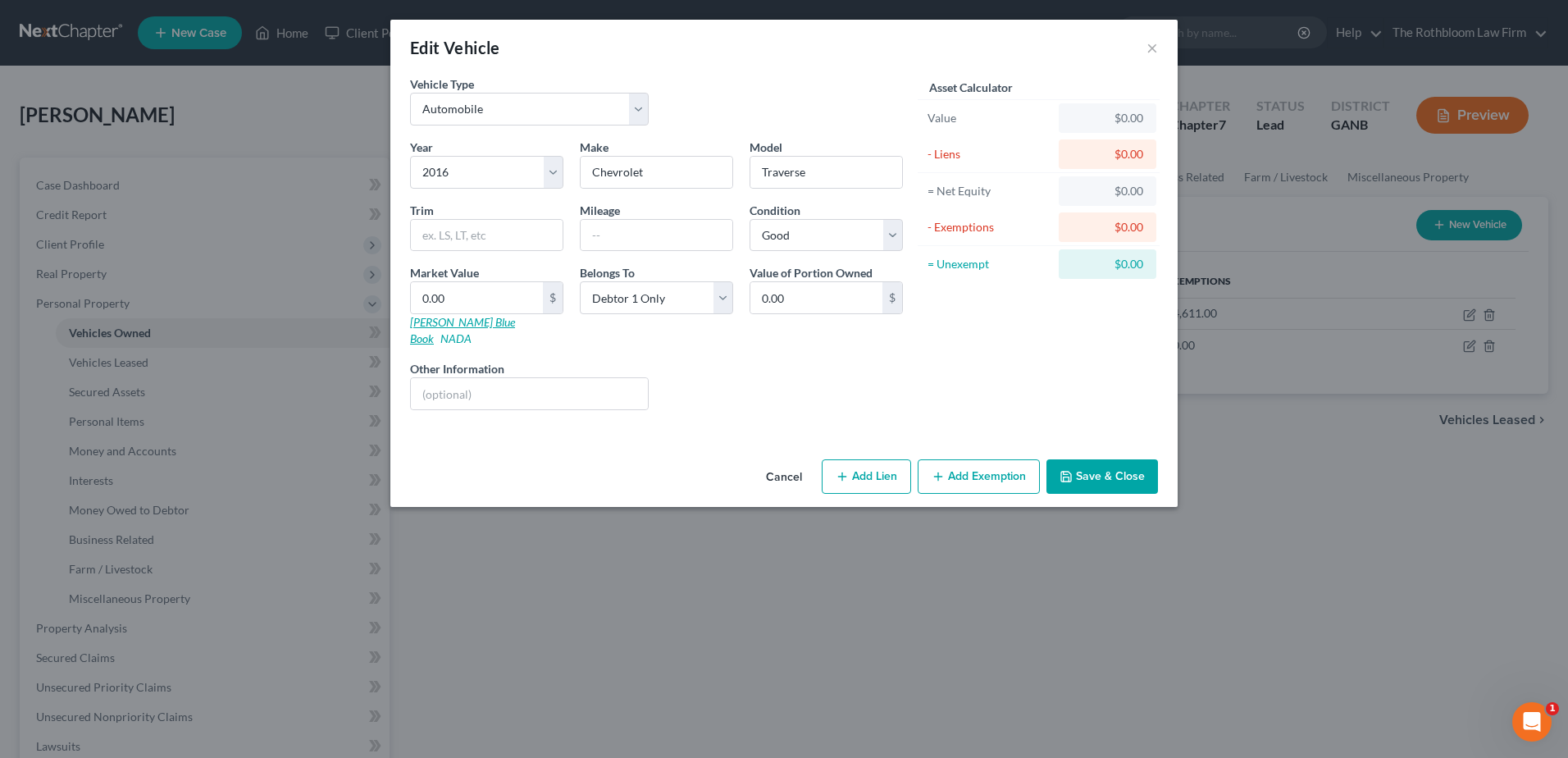
click at [456, 321] on link "[PERSON_NAME] Blue Book" at bounding box center [463, 330] width 105 height 30
click at [1092, 459] on button "Save & Close" at bounding box center [1102, 477] width 111 height 35
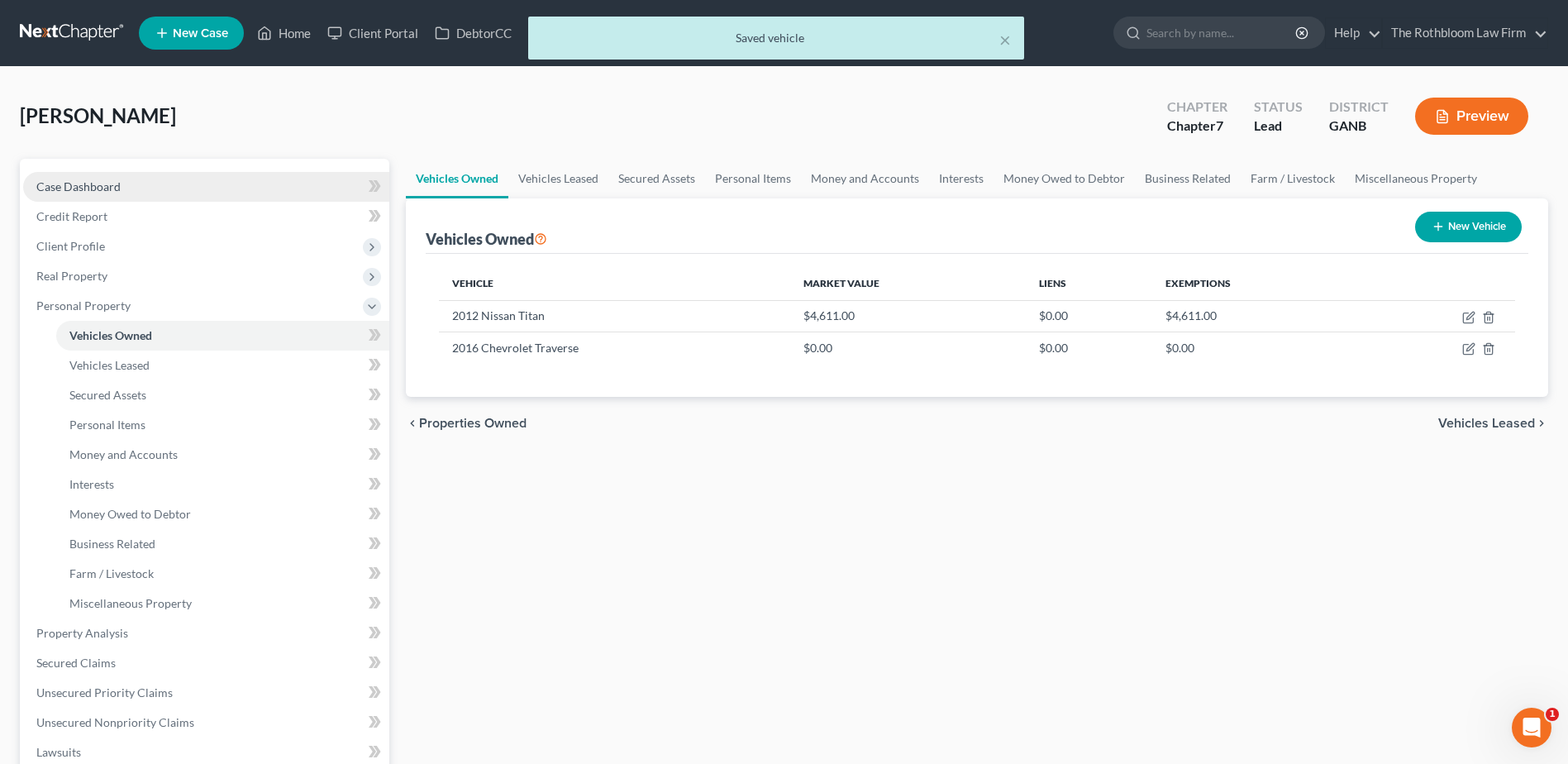
click at [57, 184] on span "Case Dashboard" at bounding box center [78, 186] width 84 height 14
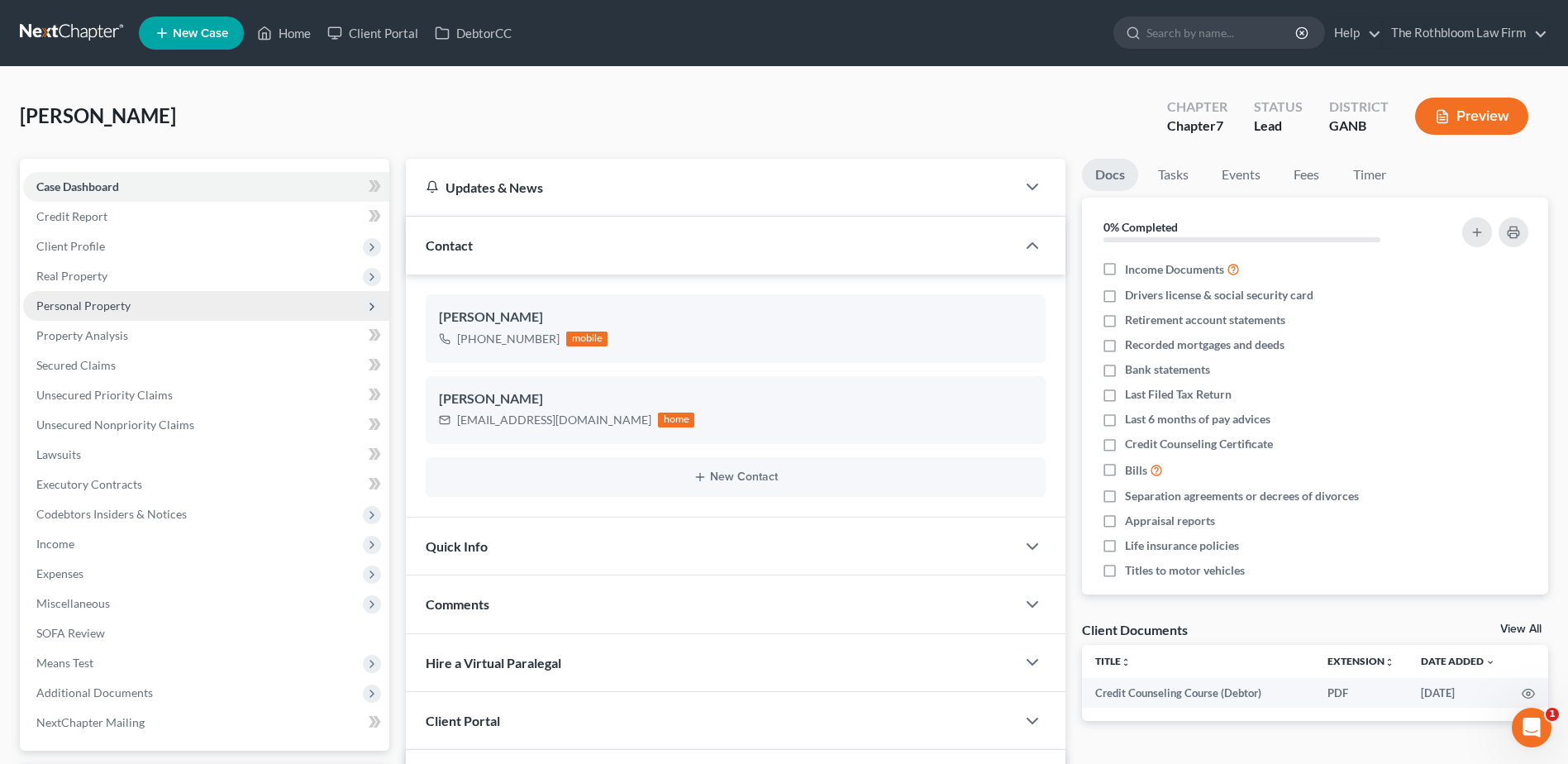
click at [106, 305] on span "Personal Property" at bounding box center [84, 305] width 94 height 14
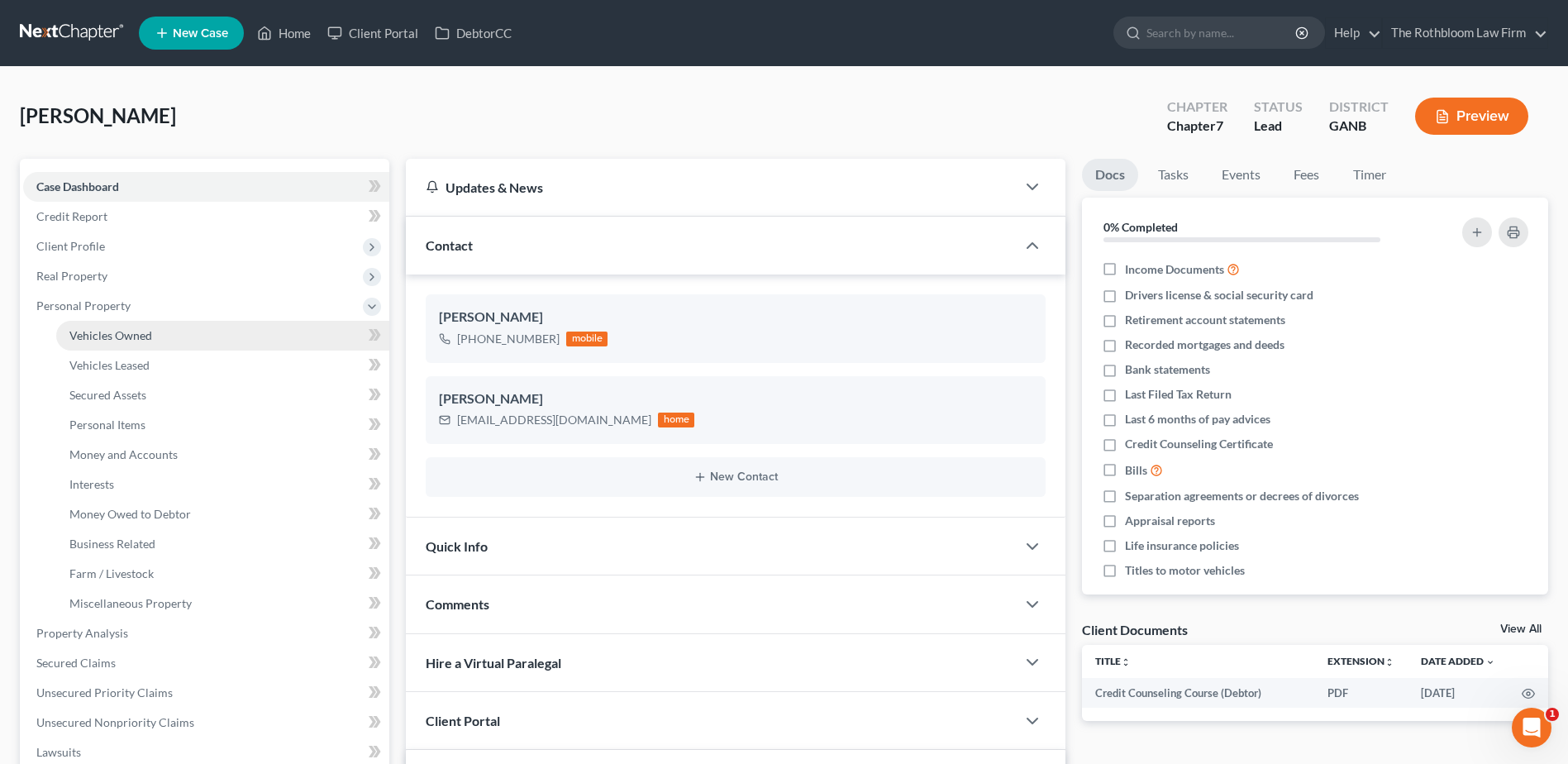
click at [131, 335] on span "Vehicles Owned" at bounding box center [111, 335] width 83 height 14
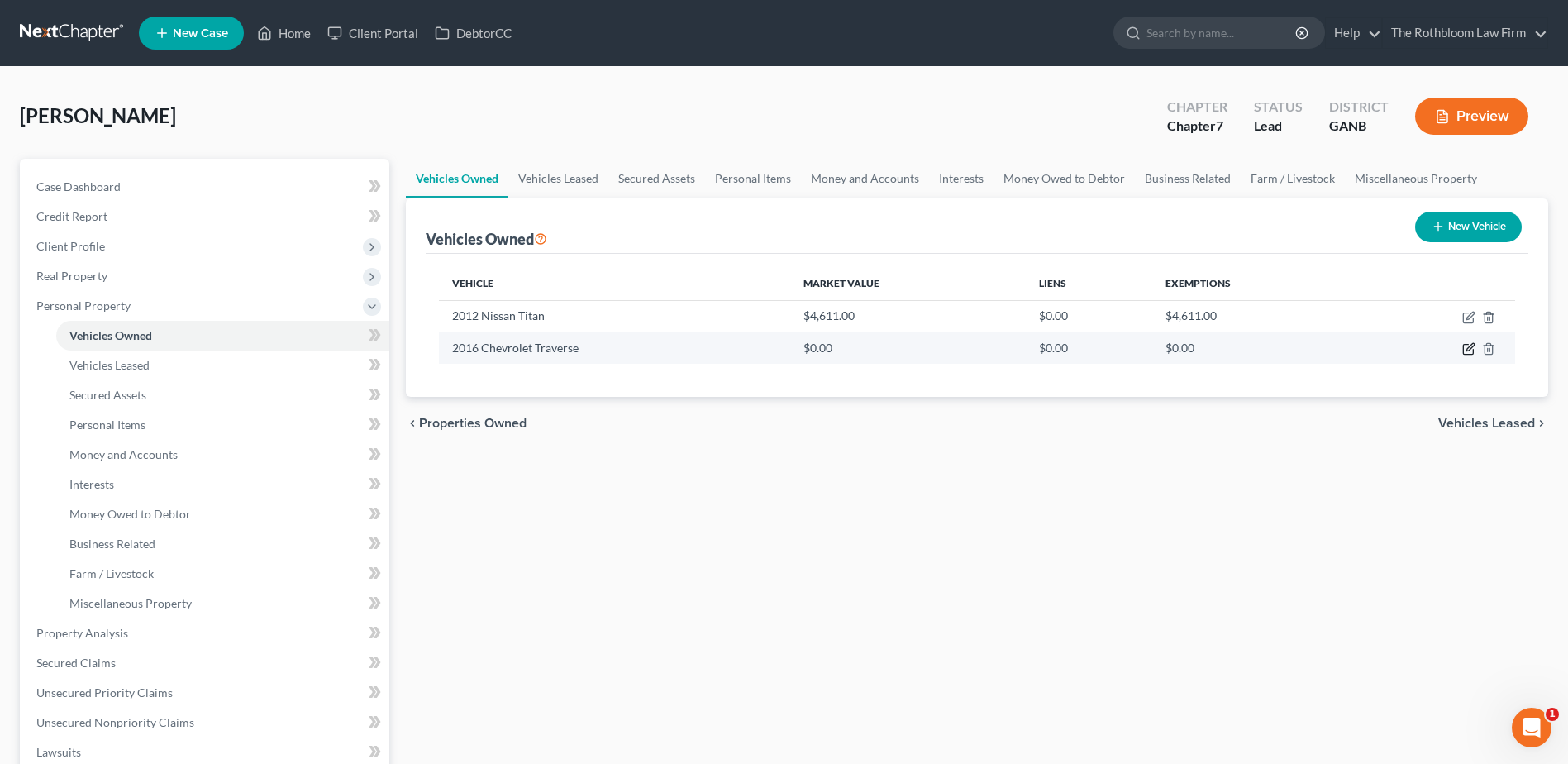
click at [1472, 349] on icon "button" at bounding box center [1468, 348] width 13 height 13
select select "0"
select select "10"
select select "2"
select select "0"
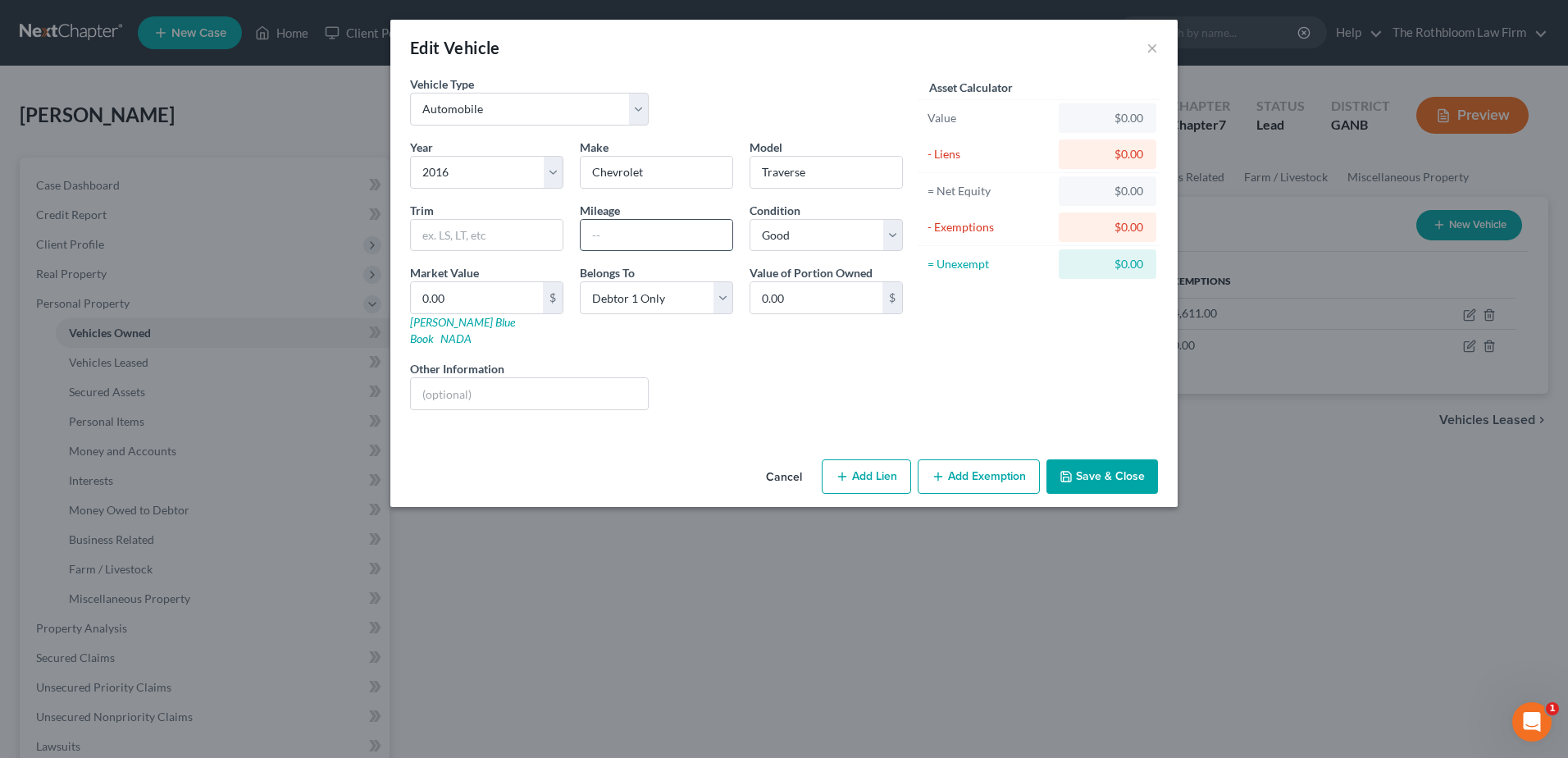
click at [605, 237] on input "text" at bounding box center [657, 236] width 152 height 31
click at [444, 325] on link "[PERSON_NAME] Blue Book" at bounding box center [463, 330] width 105 height 30
click at [477, 246] on input "text" at bounding box center [487, 236] width 152 height 31
type input "LT"
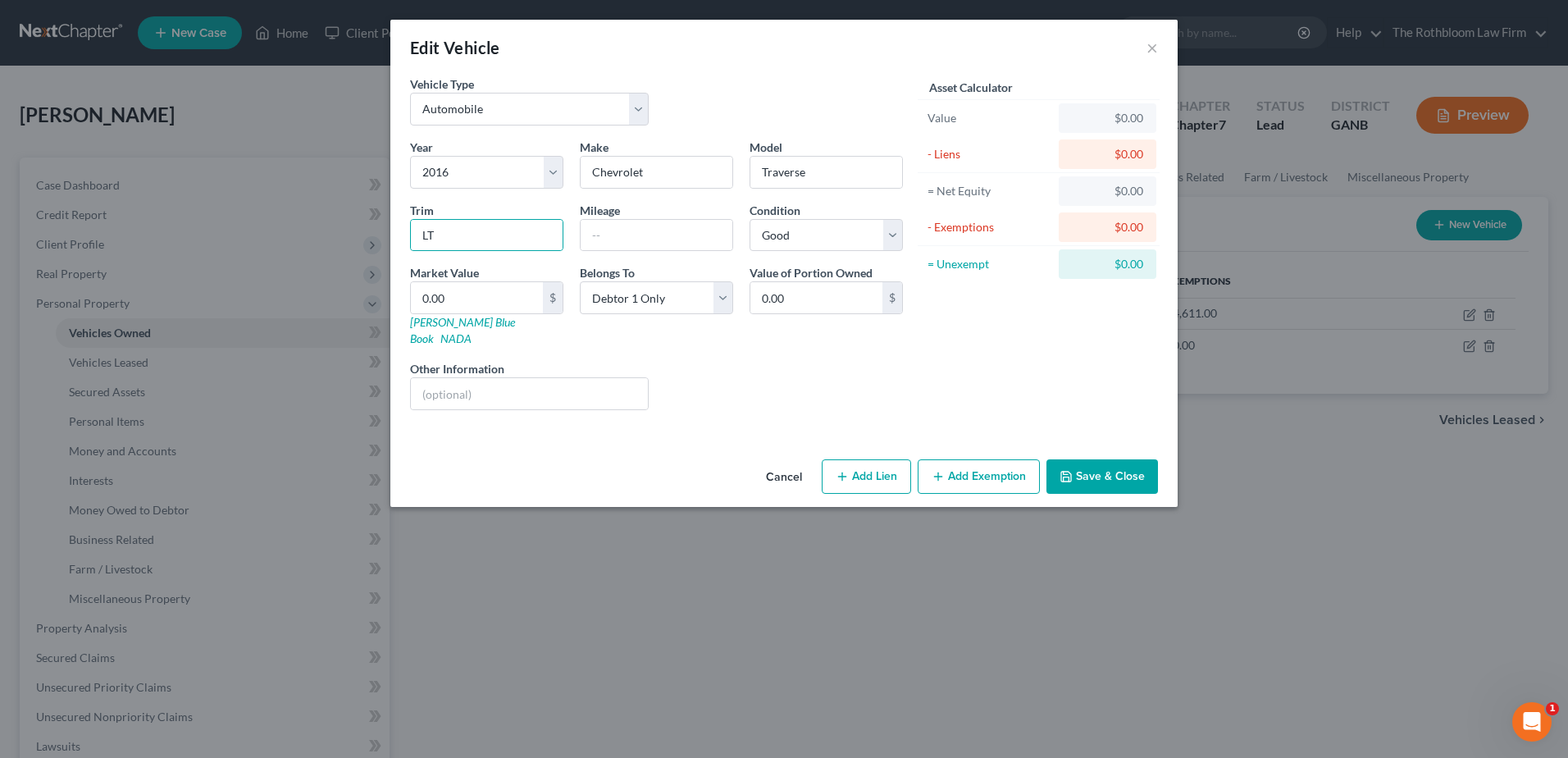
drag, startPoint x: 1114, startPoint y: 467, endPoint x: 1040, endPoint y: 441, distance: 78.4
click at [1114, 467] on button "Save & Close" at bounding box center [1102, 477] width 111 height 35
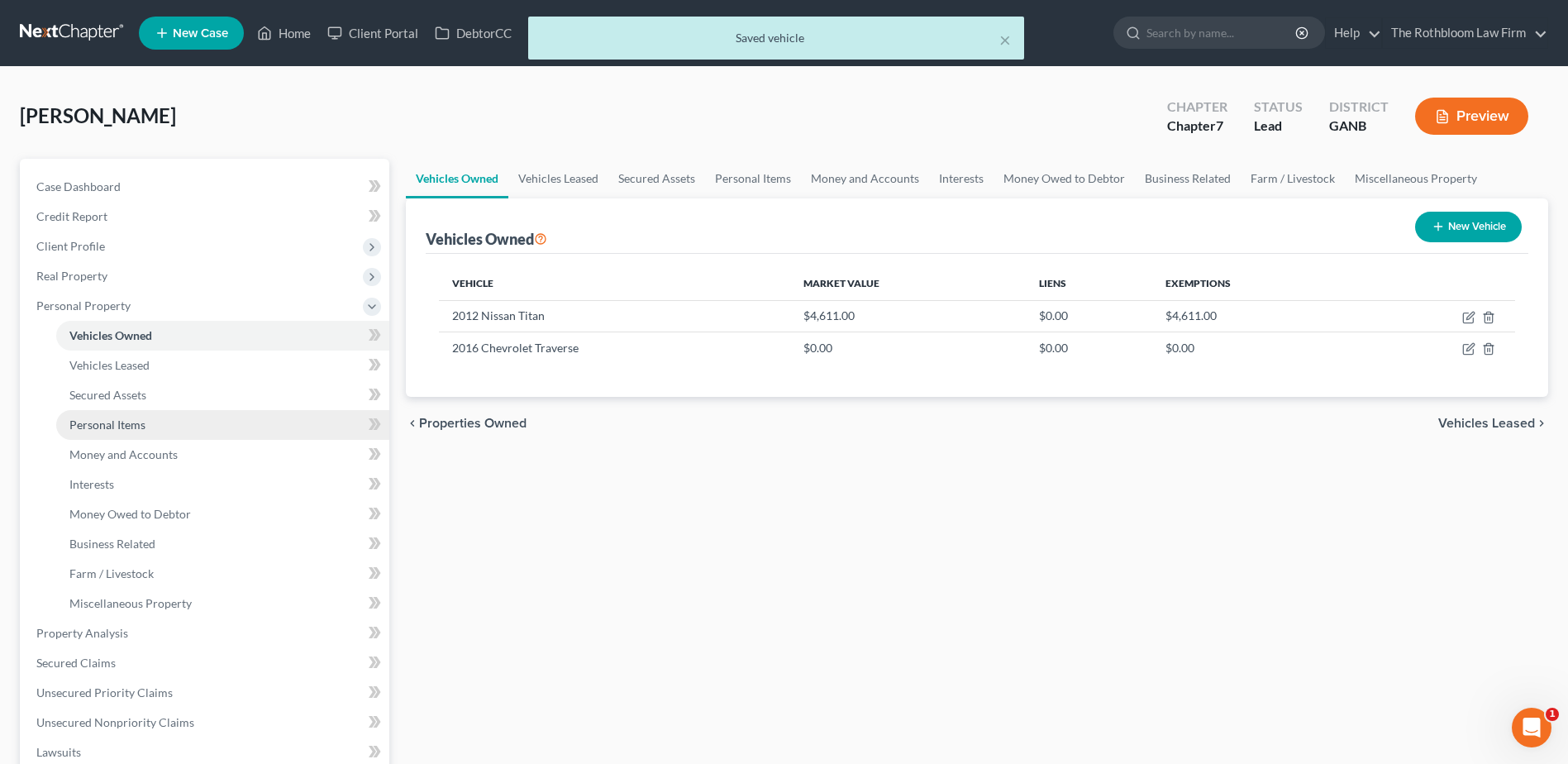
click at [117, 424] on span "Personal Items" at bounding box center [107, 425] width 76 height 14
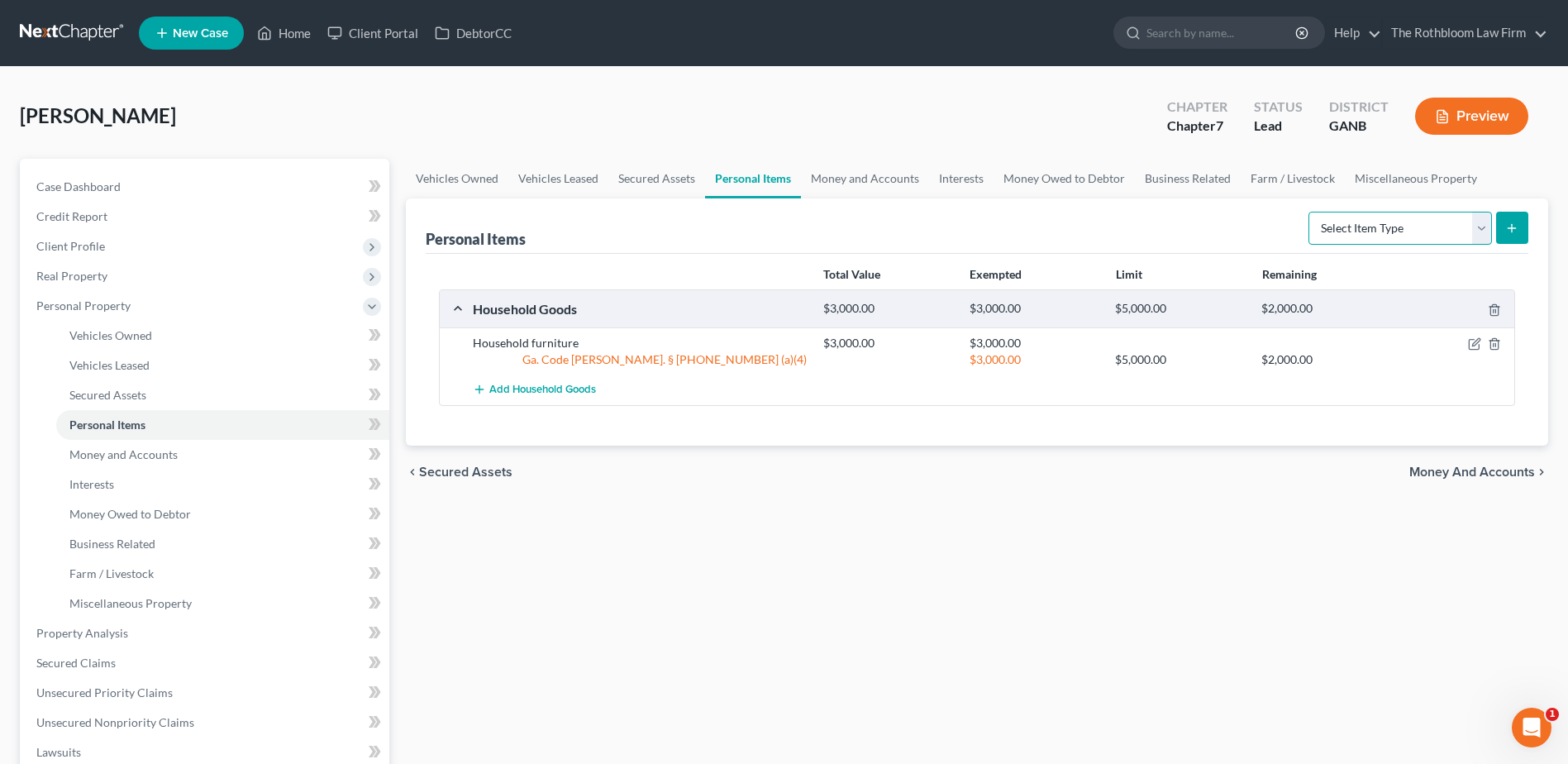
click at [1478, 230] on select "Select Item Type Clothing Collectibles Of Value Electronics Firearms Household …" at bounding box center [1400, 228] width 184 height 33
select select "clothing"
click at [1310, 211] on select "Select Item Type Clothing Collectibles Of Value Electronics Firearms Household …" at bounding box center [1400, 228] width 184 height 33
click at [1512, 232] on icon "submit" at bounding box center [1511, 228] width 13 height 13
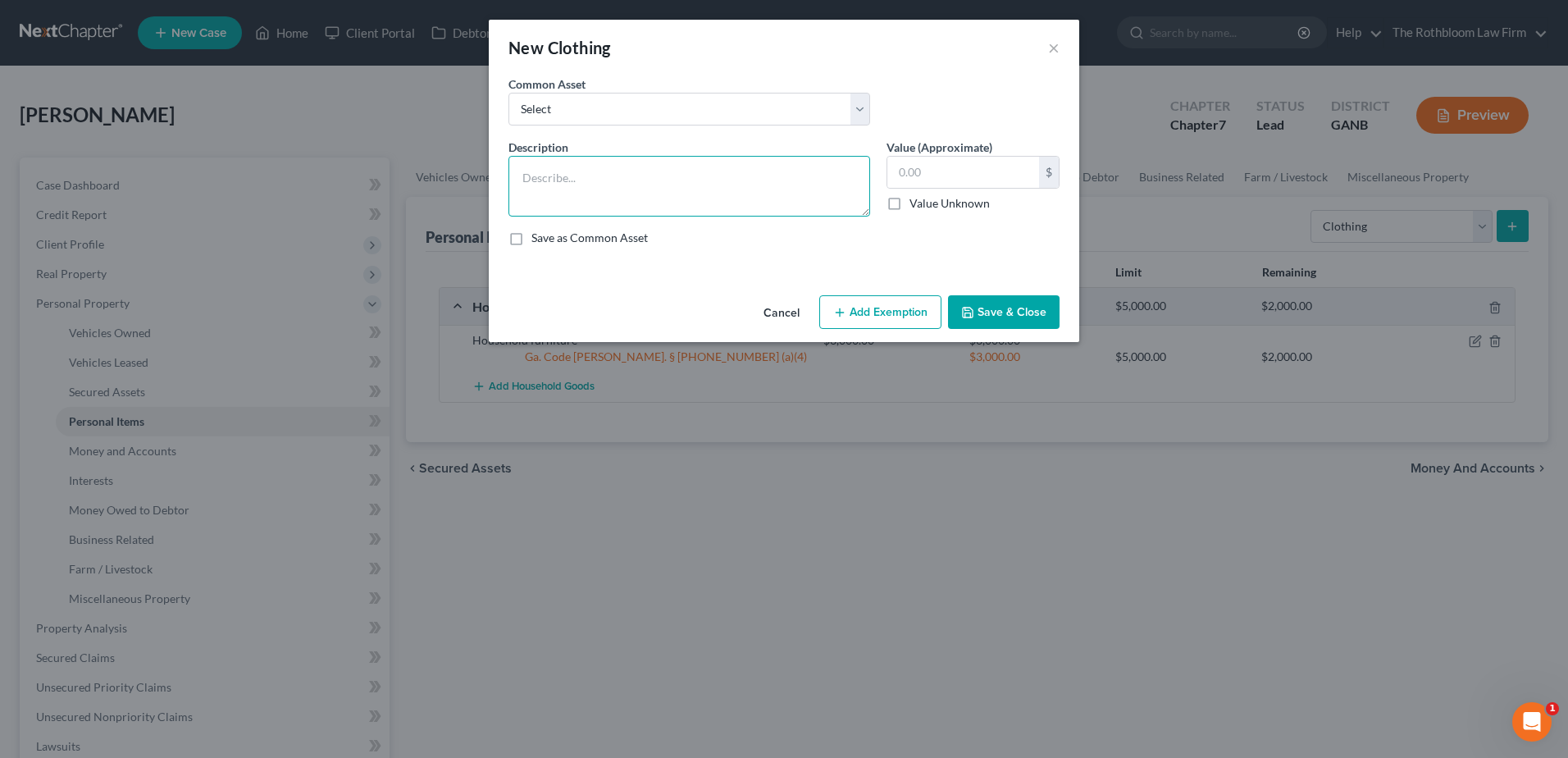
click at [552, 174] on textarea at bounding box center [689, 186] width 362 height 60
type textarea "Clothing"
type input "200"
click at [881, 313] on button "Add Exemption" at bounding box center [881, 313] width 123 height 35
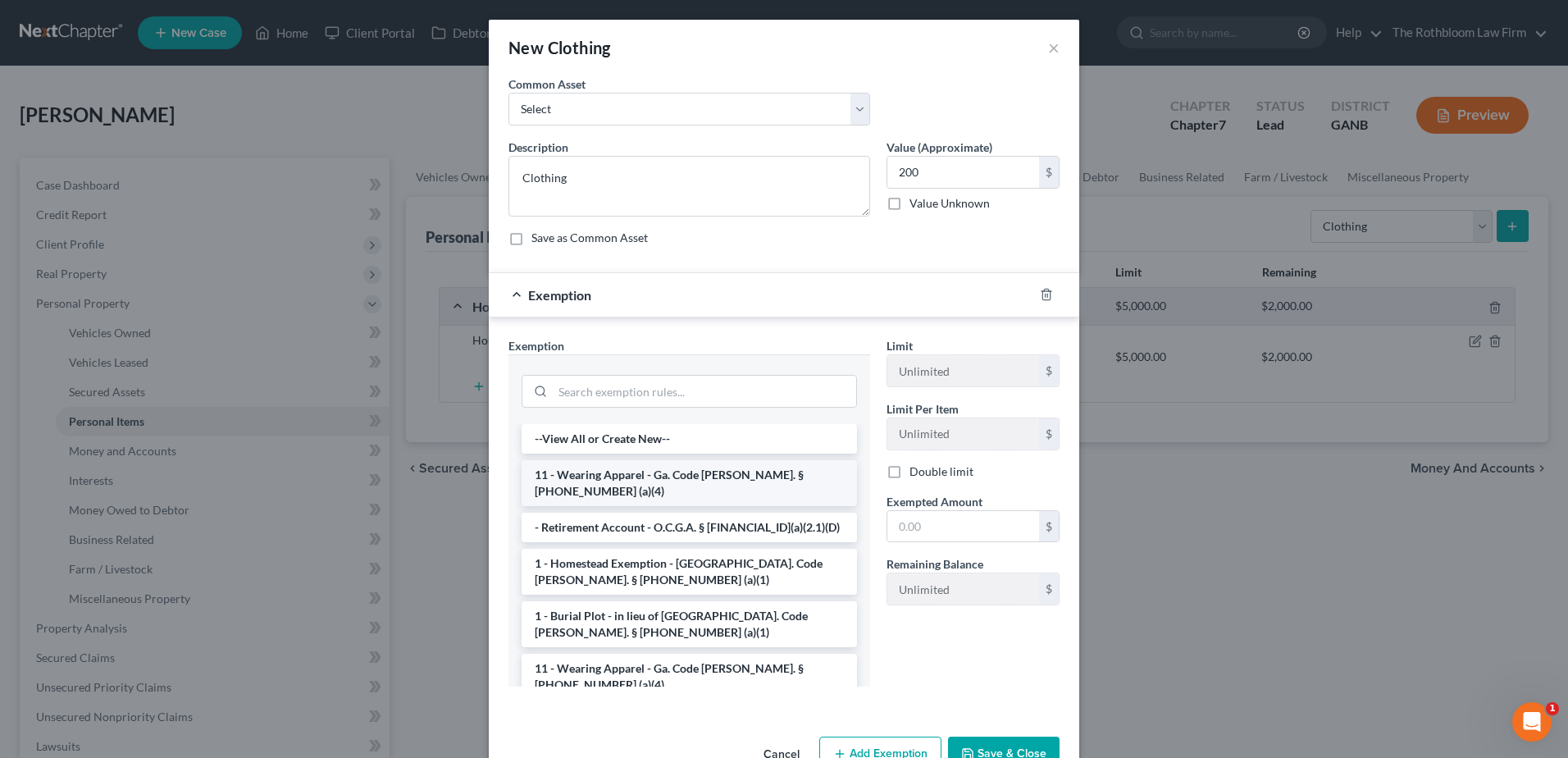
click at [636, 467] on li "11 - Wearing Apparel - Ga. Code [PERSON_NAME]. § [PHONE_NUMBER] (a)(4)" at bounding box center [689, 483] width 336 height 46
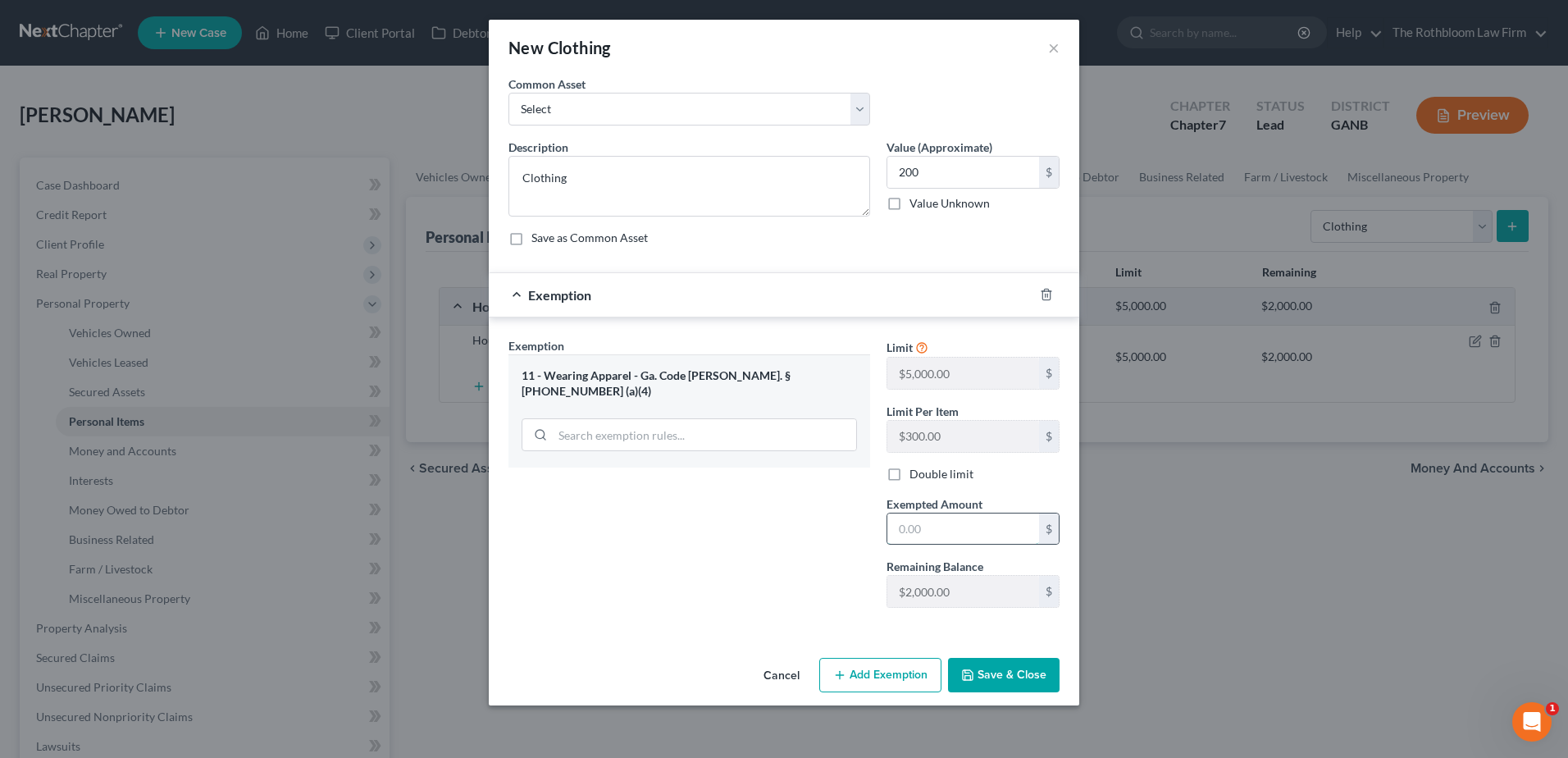
click at [931, 528] on input "text" at bounding box center [964, 529] width 152 height 31
type input "200"
click at [1015, 682] on button "Save & Close" at bounding box center [1003, 675] width 111 height 35
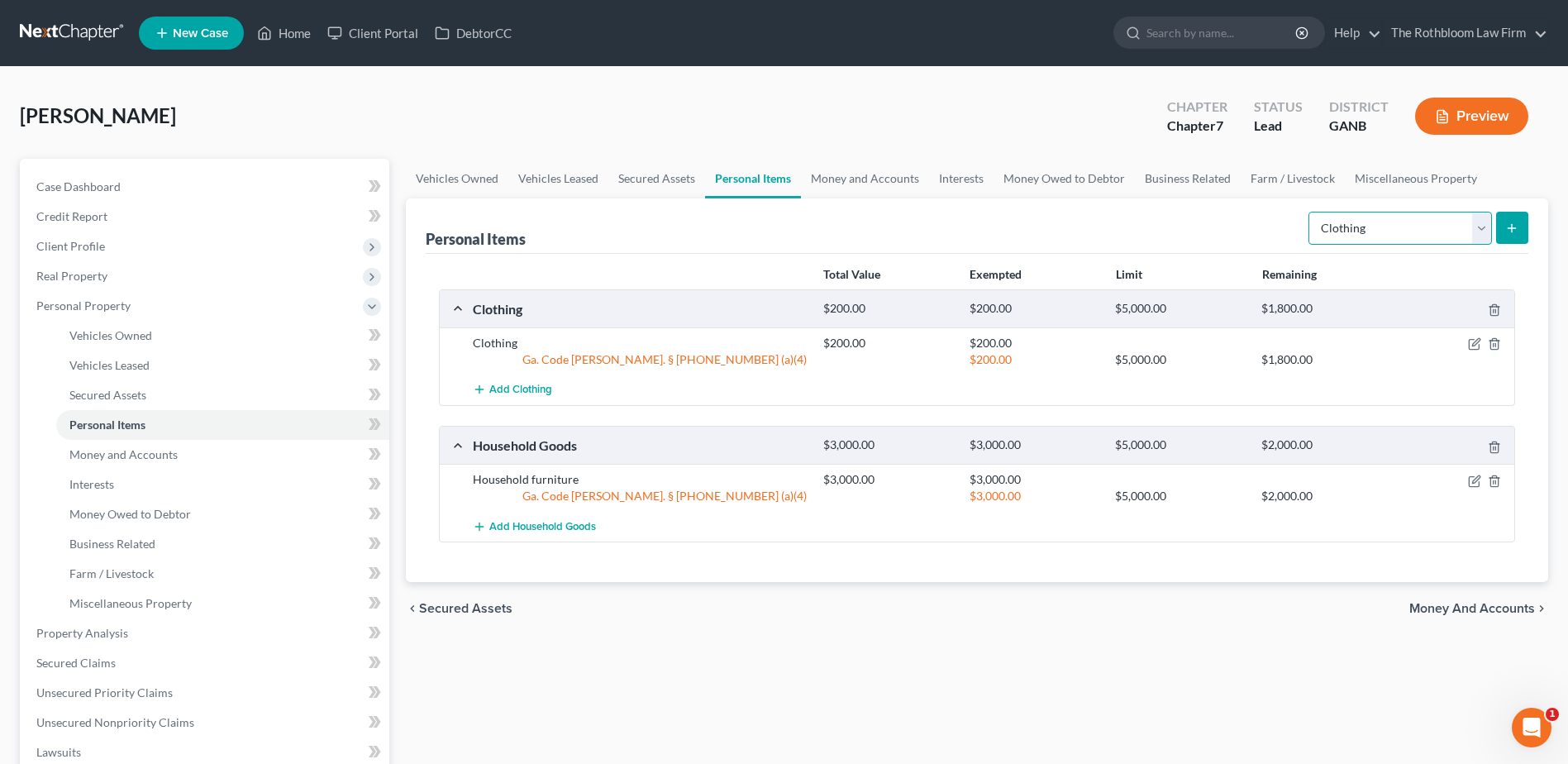
click at [1483, 236] on select "Select Item Type Clothing Collectibles Of Value Electronics Firearms Household …" at bounding box center [1400, 228] width 184 height 33
select select "electronics"
click at [1310, 211] on select "Select Item Type Clothing Collectibles Of Value Electronics Firearms Household …" at bounding box center [1400, 228] width 184 height 33
click at [1511, 225] on line "submit" at bounding box center [1511, 227] width 0 height 8
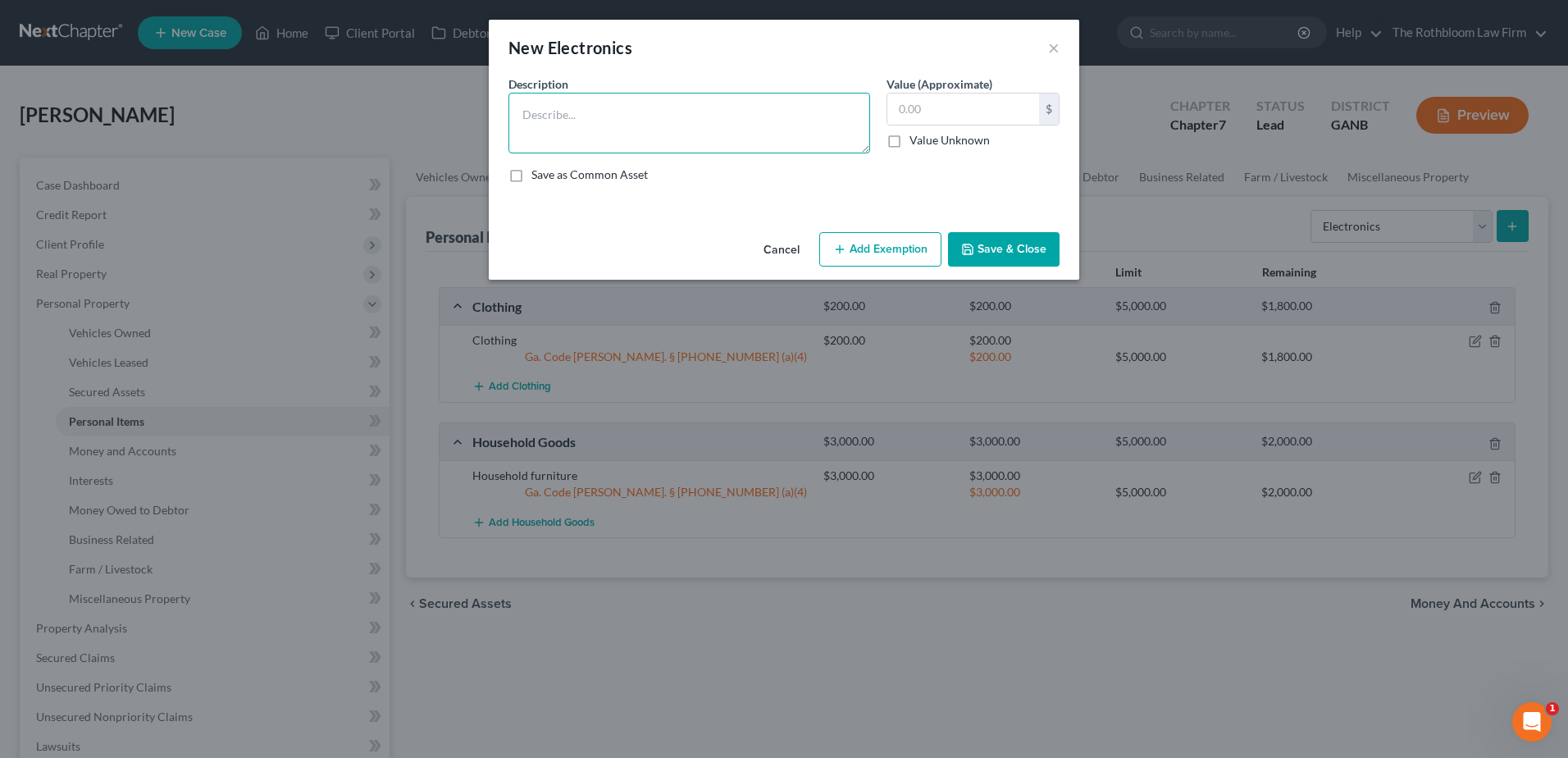
click at [555, 117] on textarea at bounding box center [689, 123] width 362 height 60
type textarea "Electronics"
type input "1,000"
click at [909, 236] on button "Add Exemption" at bounding box center [881, 250] width 123 height 35
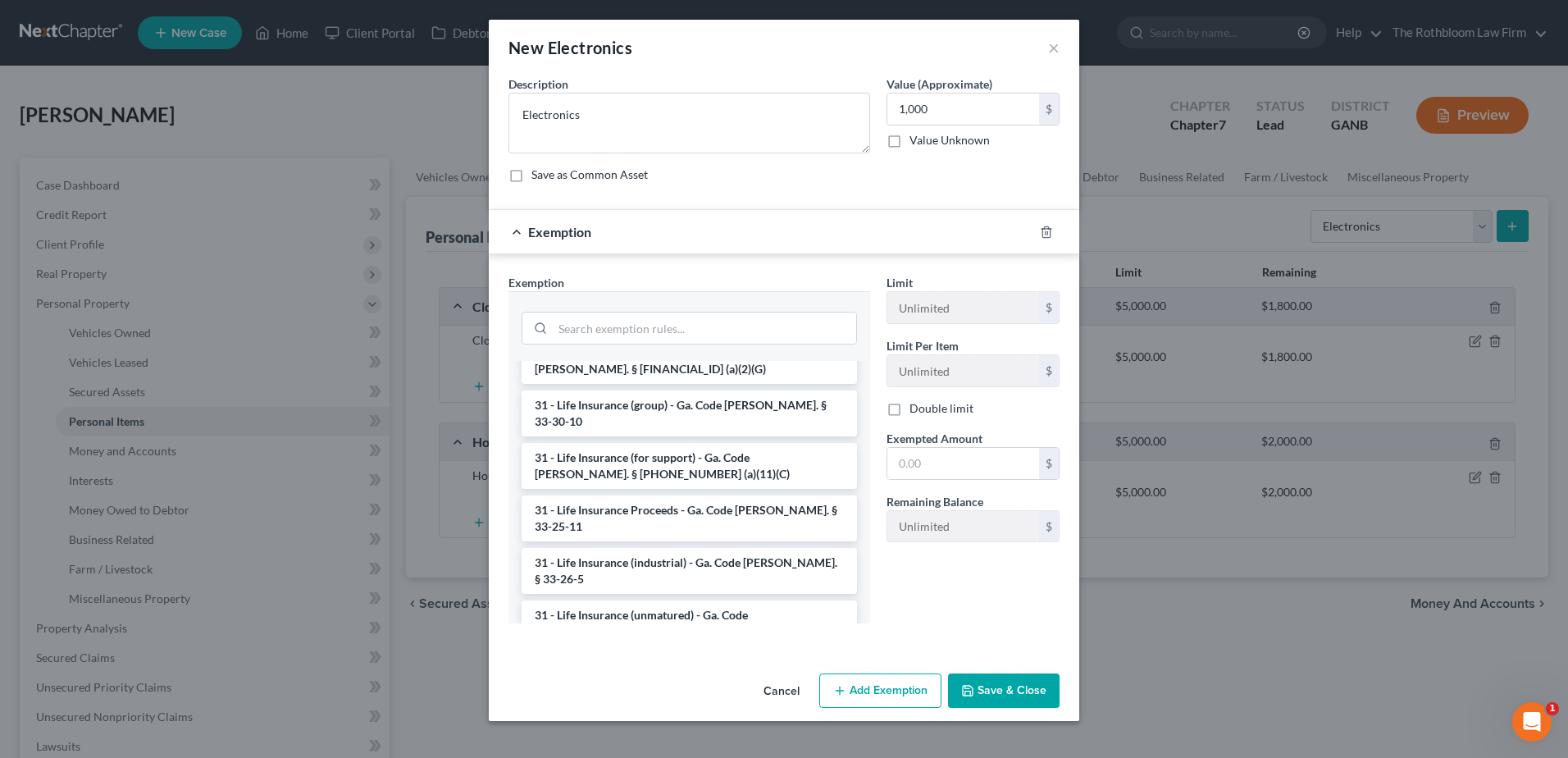
scroll to position [2286, 0]
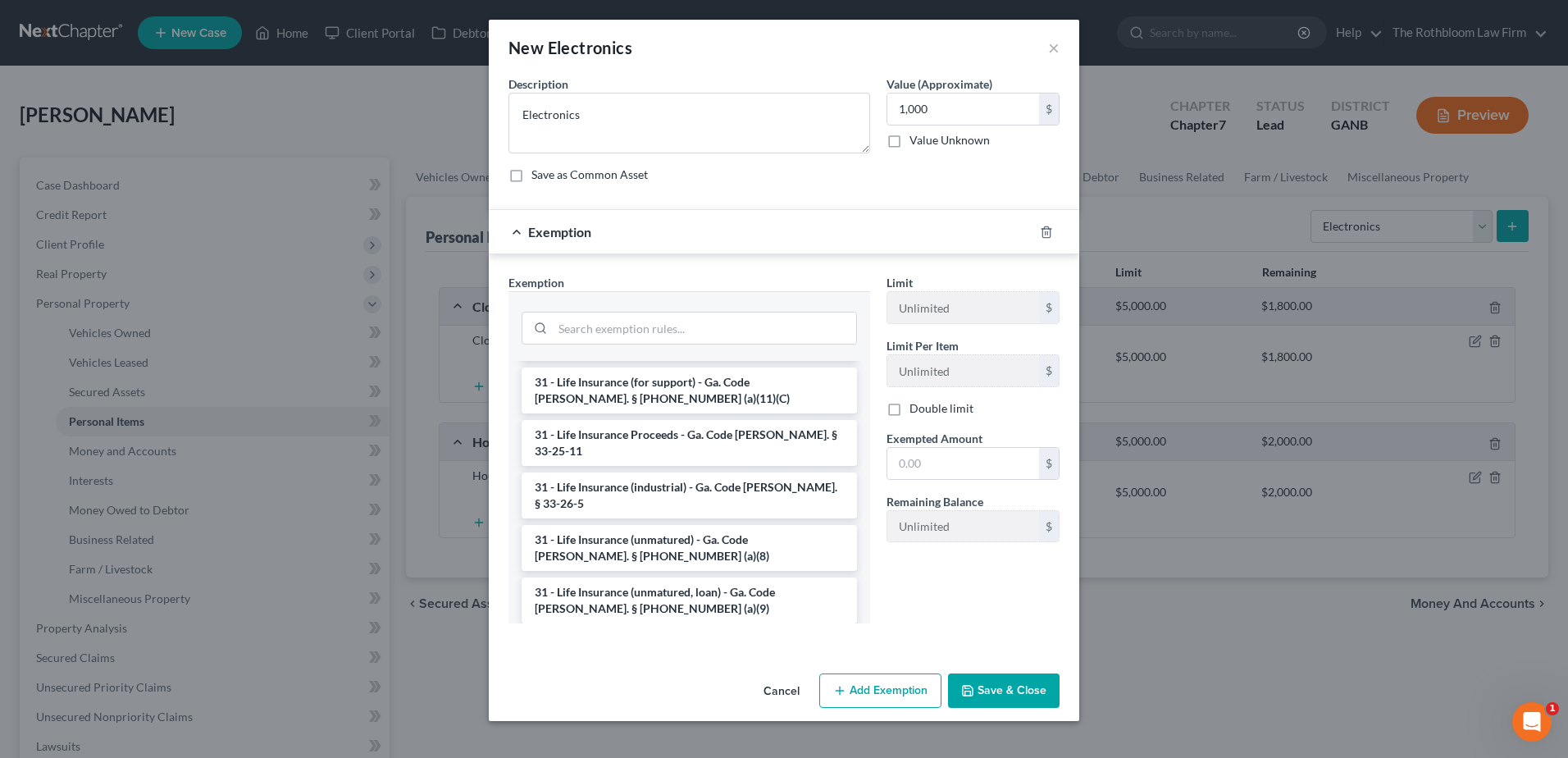
click at [647, 735] on li "6 - Household Goods and Furnishings - Ga. Code [PERSON_NAME]. § [PHONE_NUMBER] …" at bounding box center [689, 757] width 336 height 46
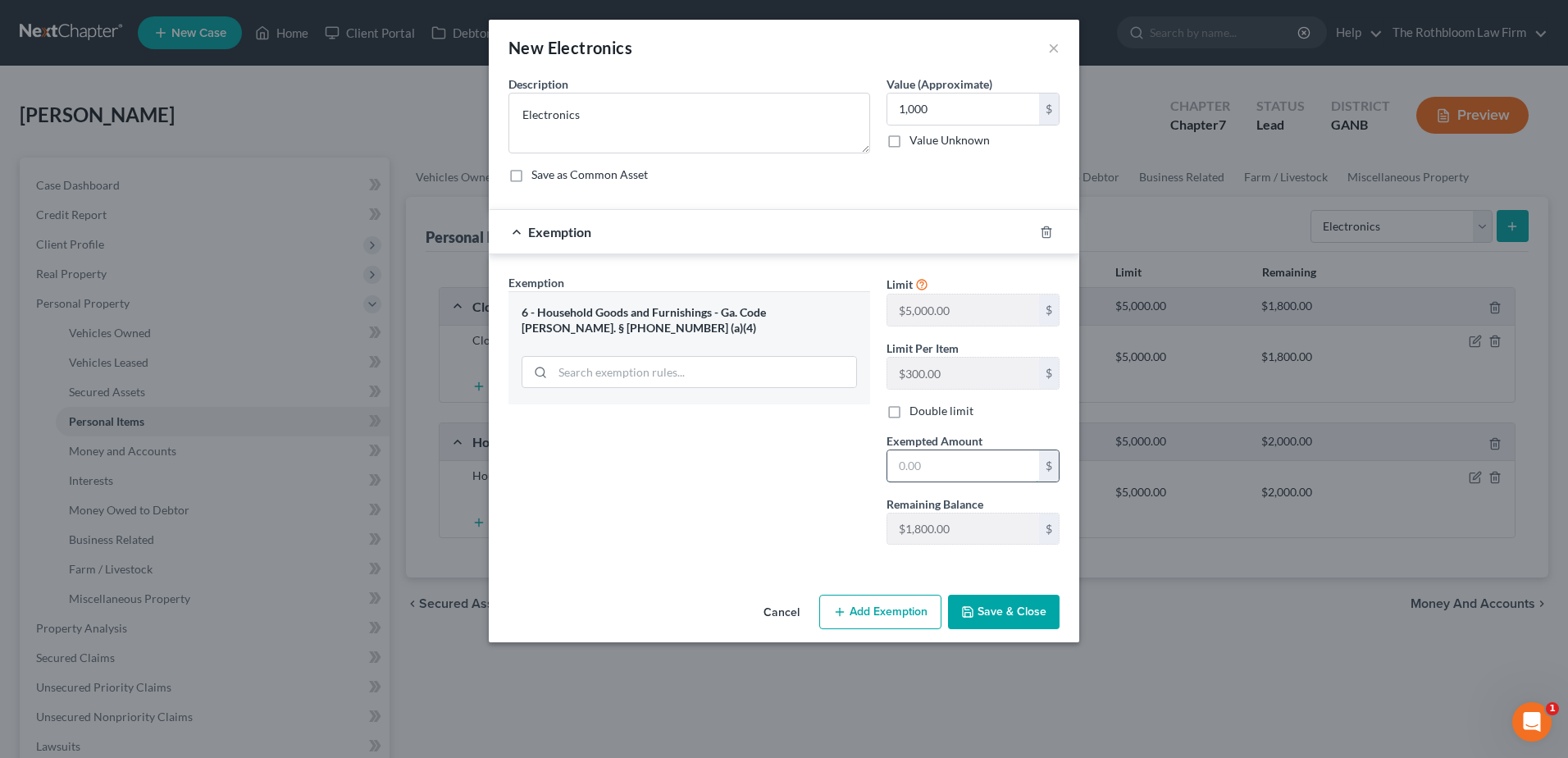
click at [913, 464] on input "text" at bounding box center [964, 466] width 152 height 31
type input "1"
type input "0"
type input "1,000"
click at [991, 604] on button "Save & Close" at bounding box center [1003, 612] width 111 height 35
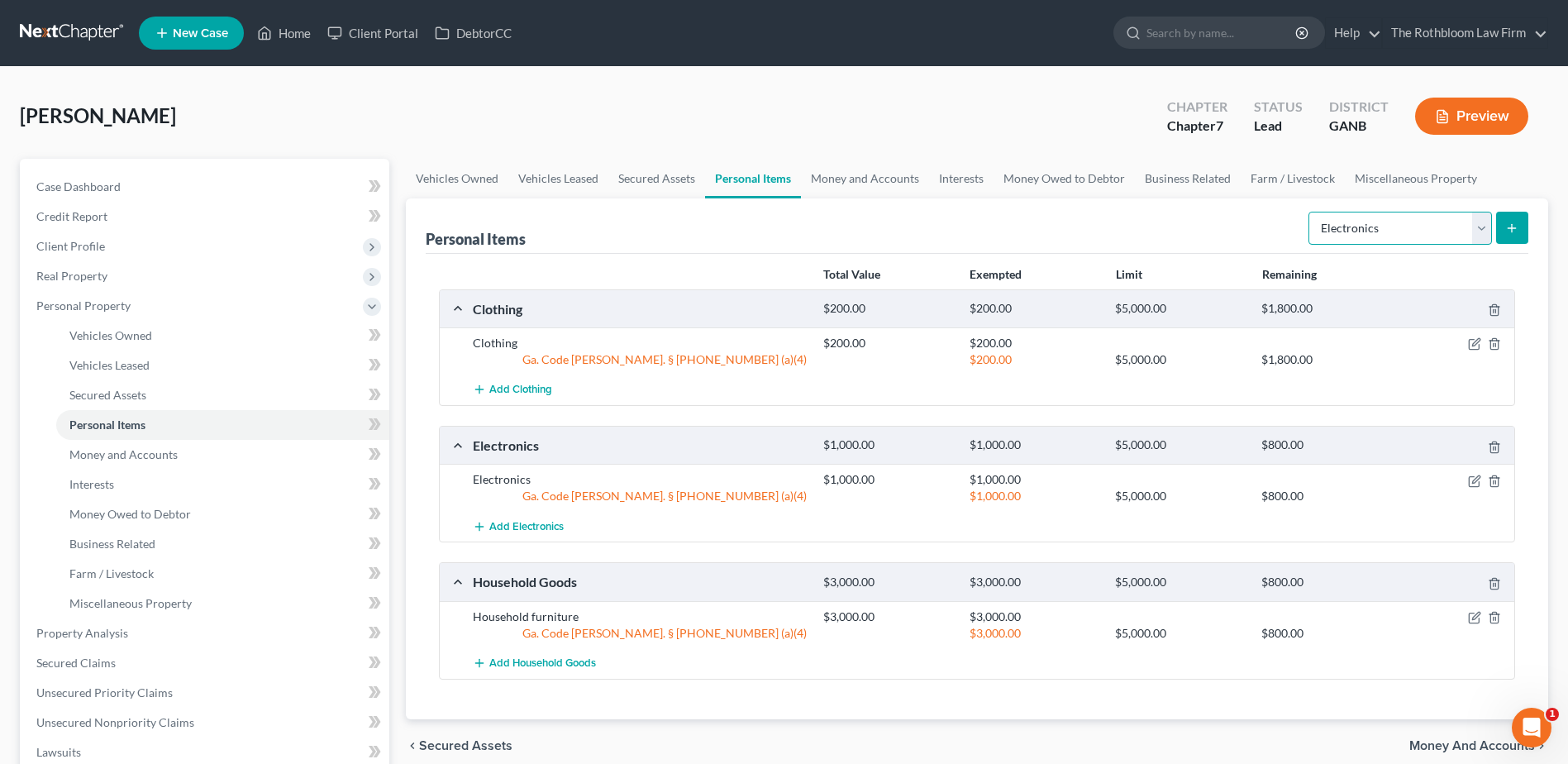
click at [1478, 225] on select "Select Item Type Clothing Collectibles Of Value Electronics Firearms Household …" at bounding box center [1400, 228] width 184 height 33
select select "jewelry"
click at [1310, 211] on select "Select Item Type Clothing Collectibles Of Value Electronics Firearms Household …" at bounding box center [1400, 228] width 184 height 33
click at [1515, 231] on icon "submit" at bounding box center [1511, 228] width 13 height 13
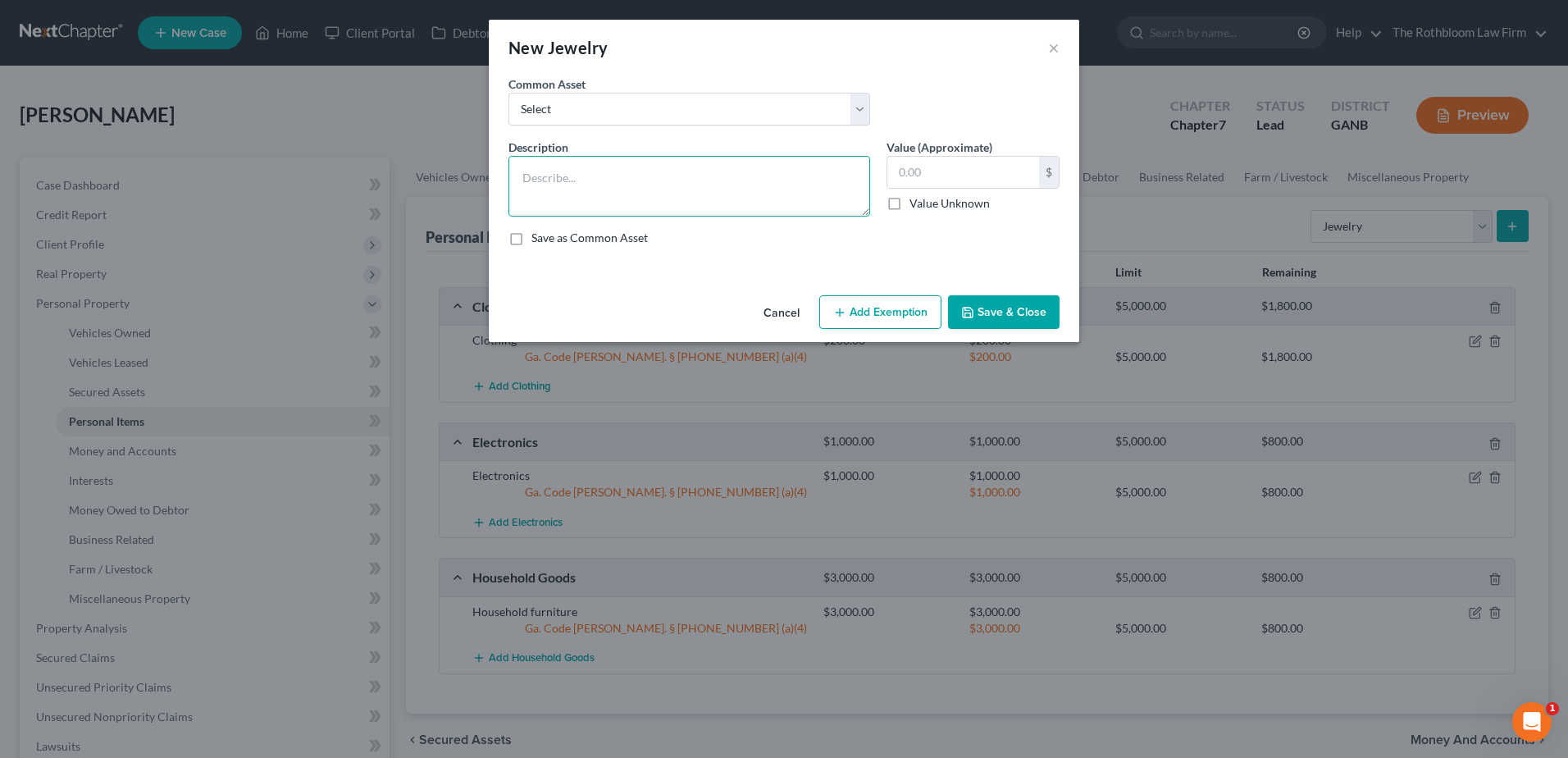
click at [532, 170] on textarea at bounding box center [689, 186] width 362 height 60
type textarea "Watch"
type input "150"
click at [877, 304] on button "Add Exemption" at bounding box center [881, 313] width 123 height 35
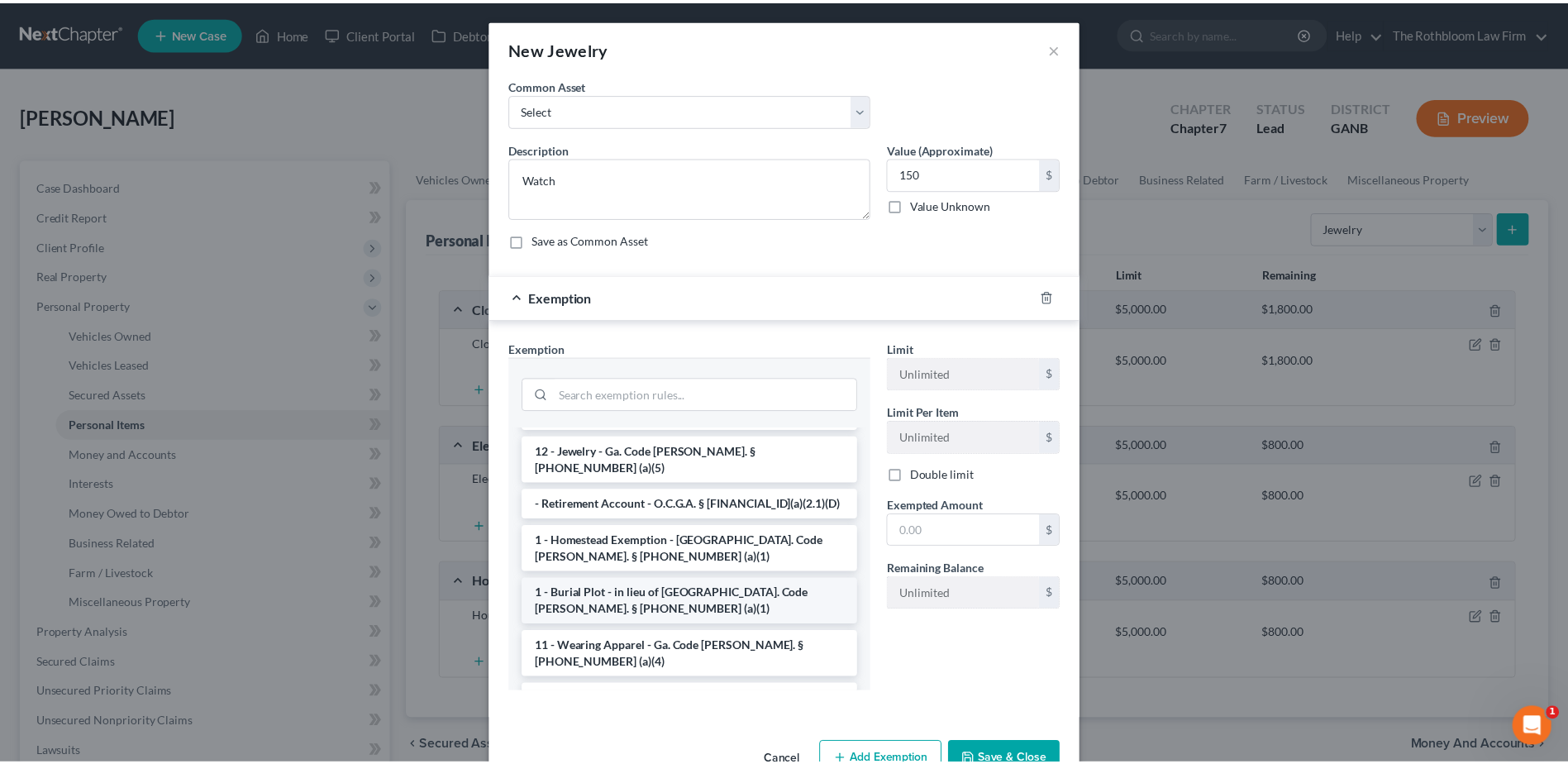
scroll to position [0, 0]
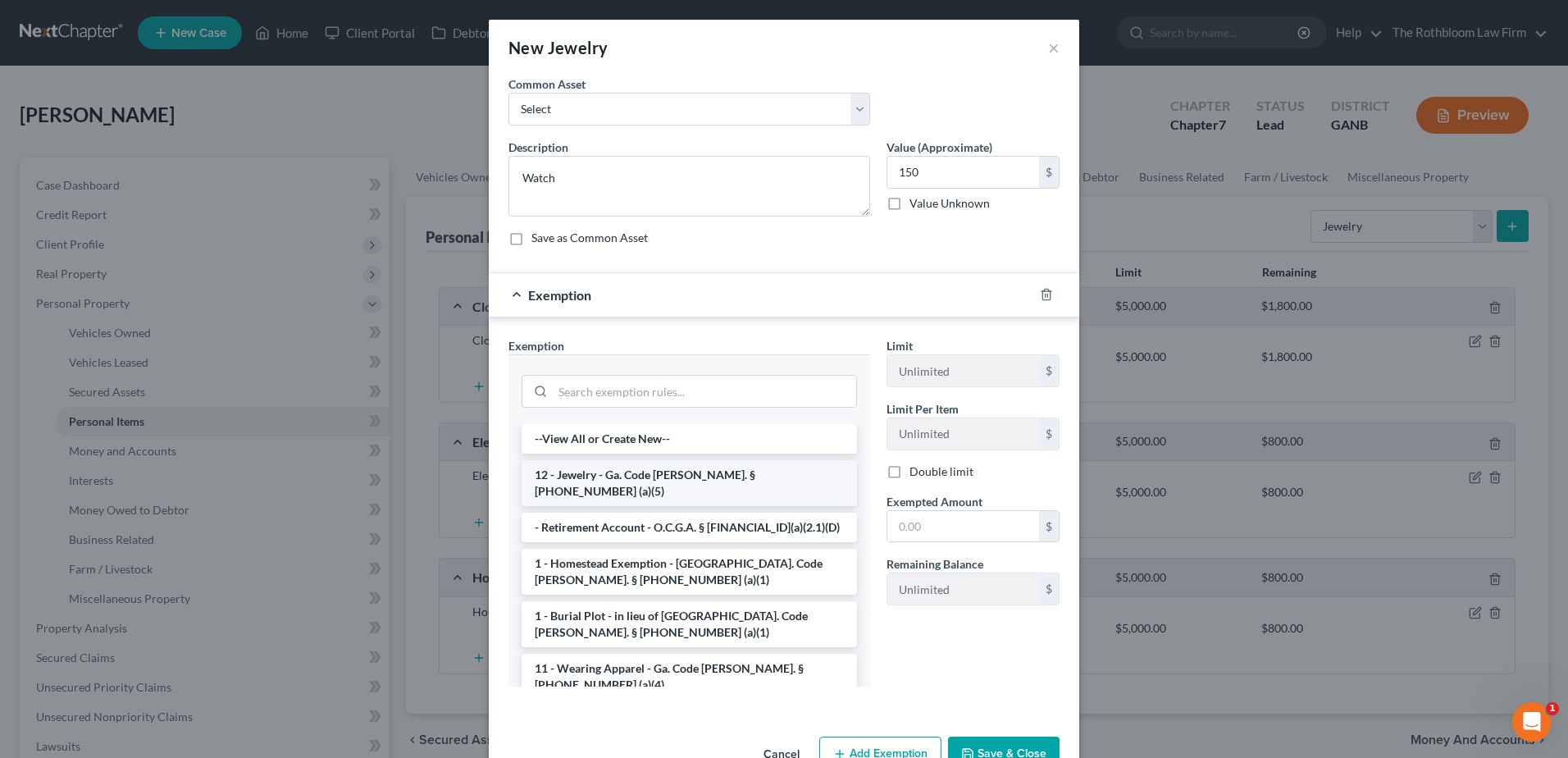
click at [586, 477] on li "12 - Jewelry - Ga. Code [PERSON_NAME]. § [PHONE_NUMBER] (a)(5)" at bounding box center [689, 483] width 336 height 46
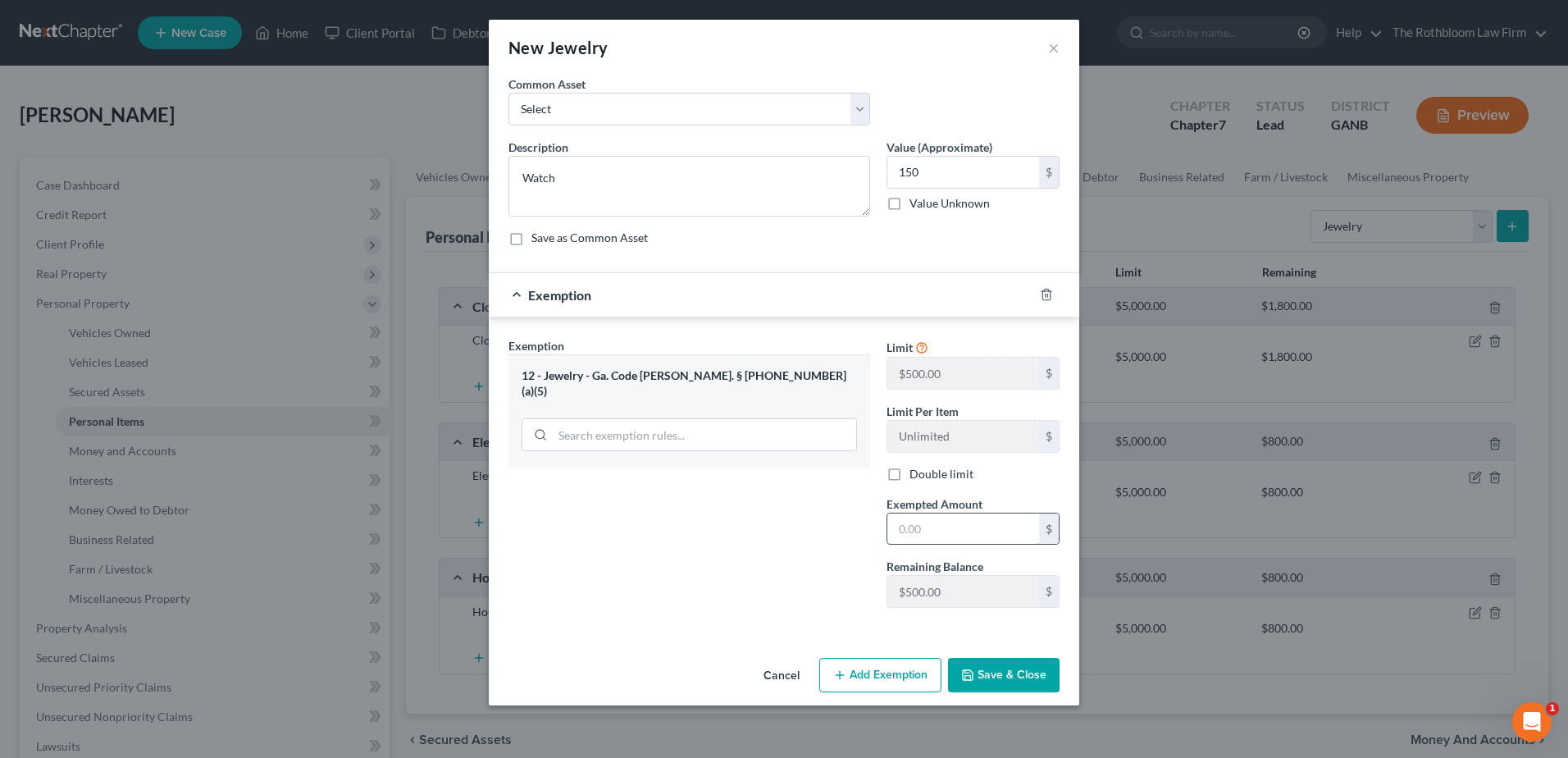
click at [914, 530] on input "text" at bounding box center [964, 529] width 152 height 31
type input "150.00"
click at [982, 673] on button "Save & Close" at bounding box center [1003, 675] width 111 height 35
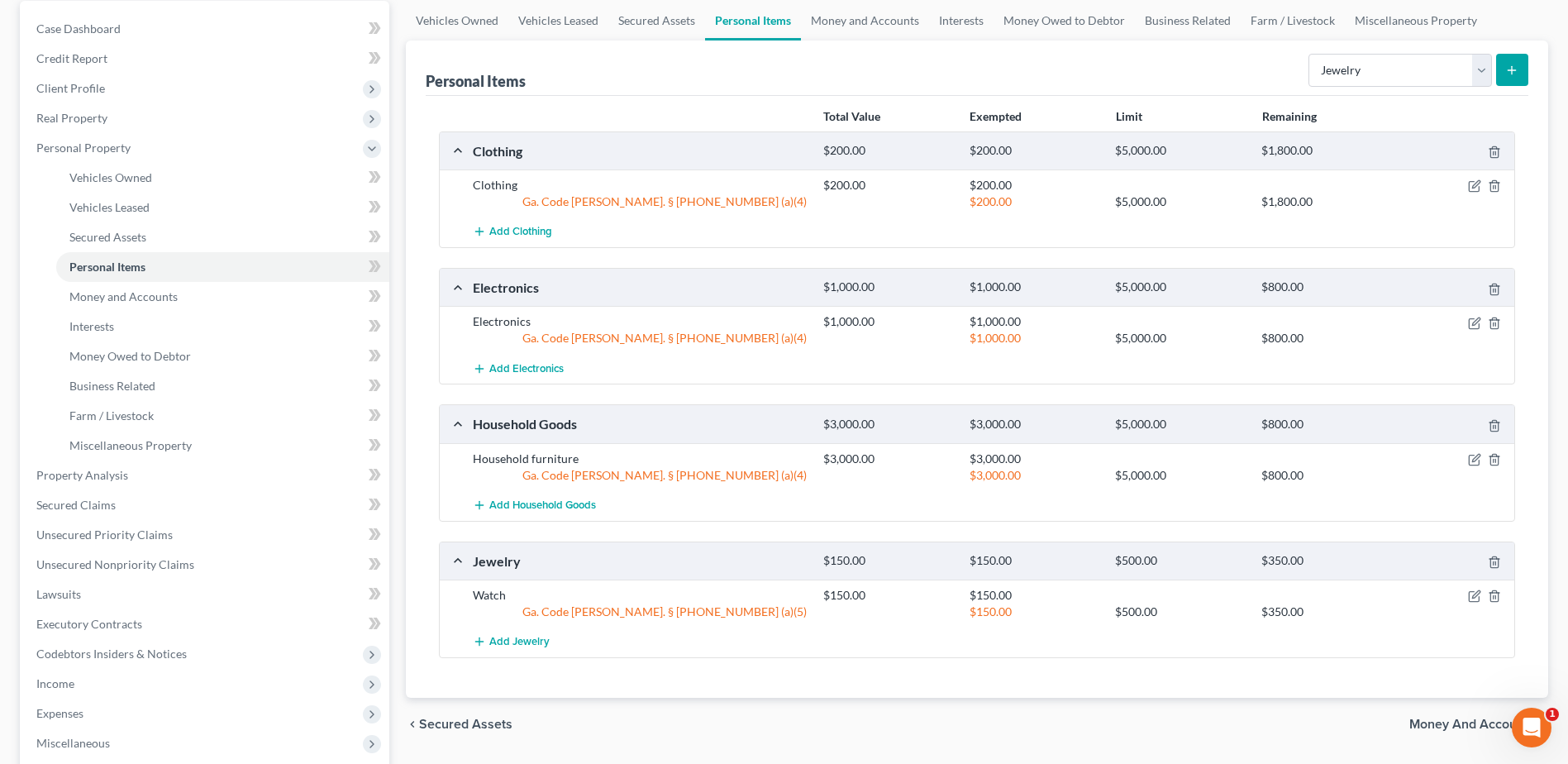
scroll to position [165, 0]
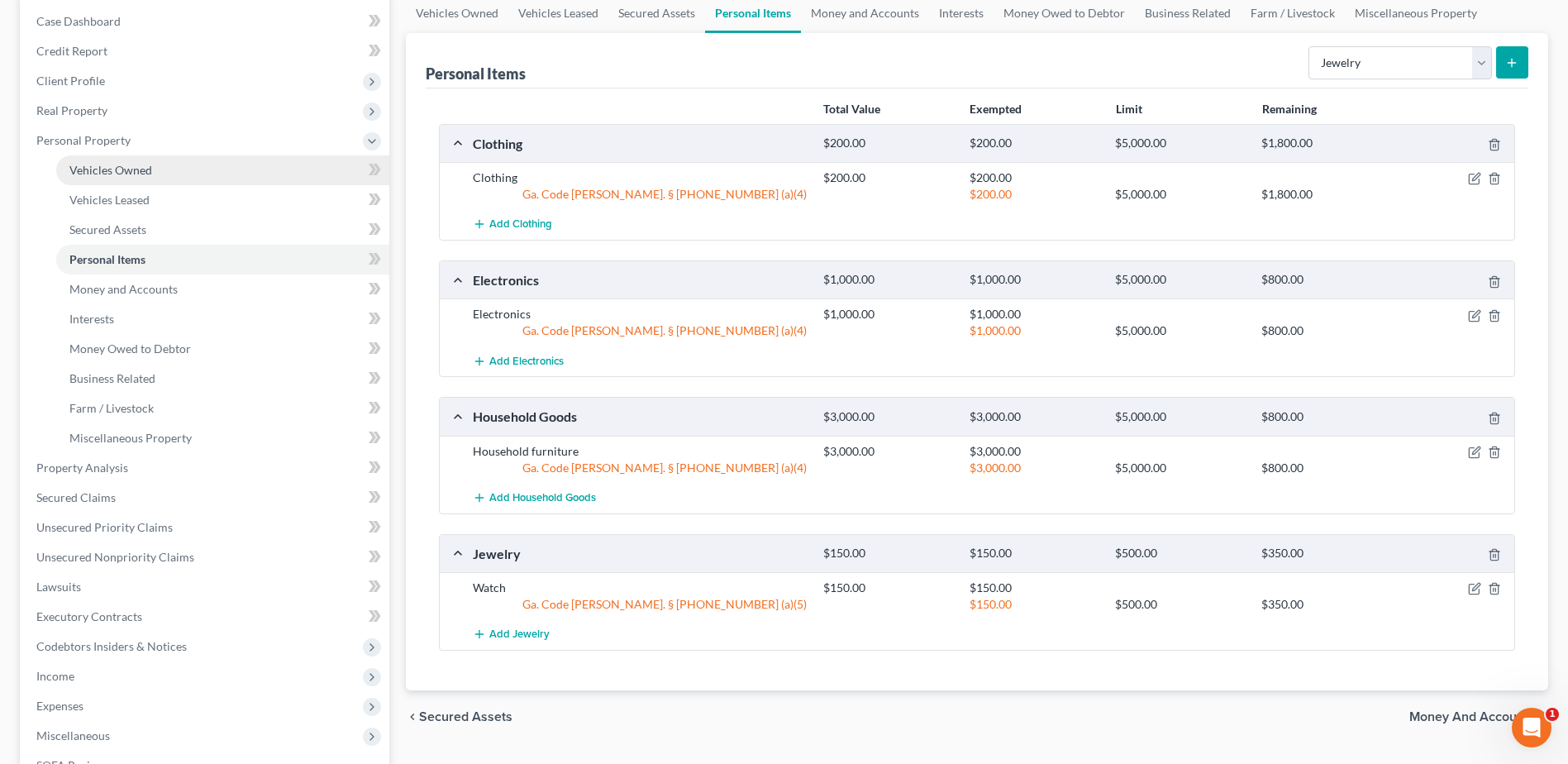
click at [151, 173] on link "Vehicles Owned" at bounding box center [223, 171] width 333 height 30
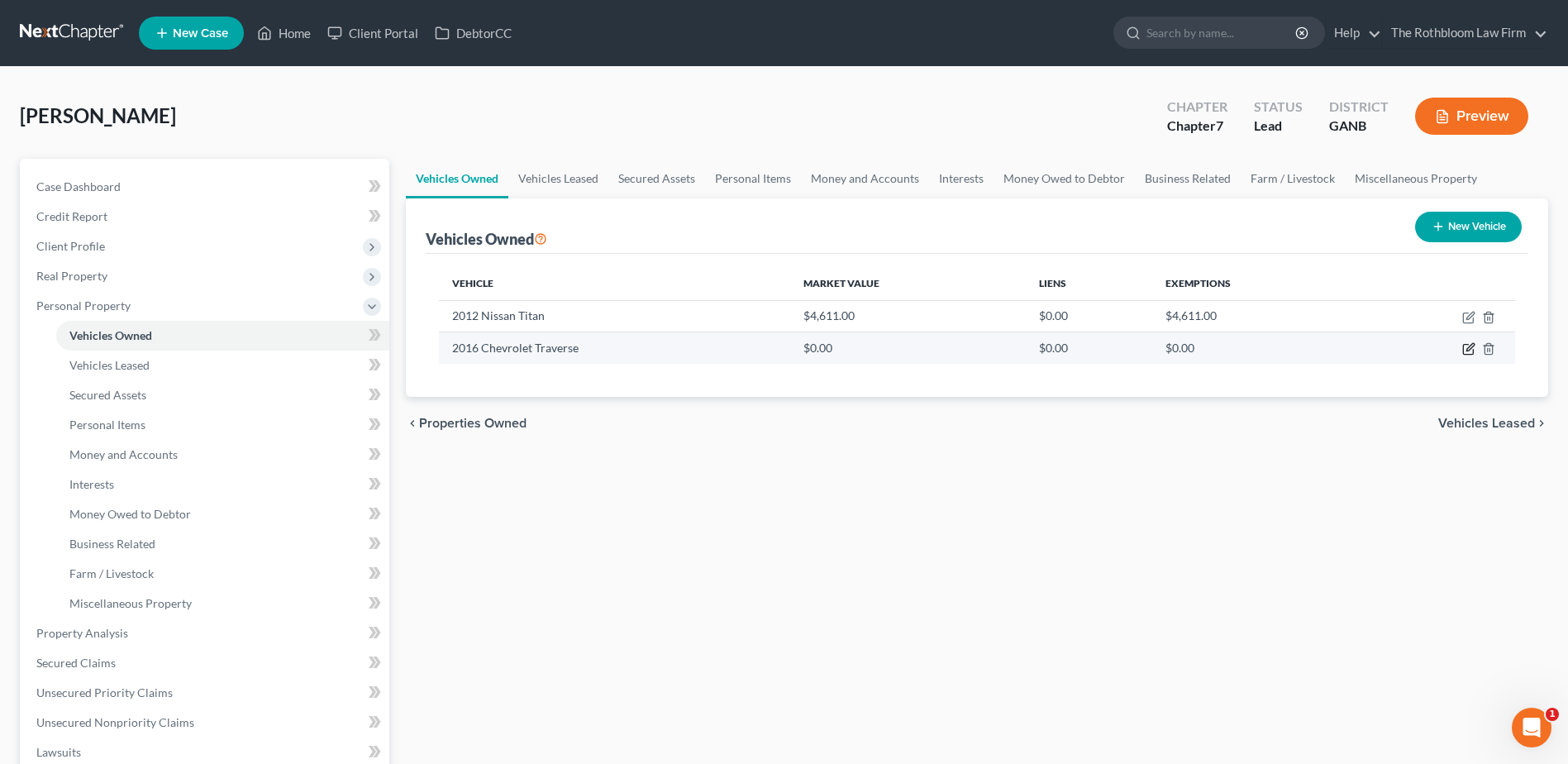
click at [1474, 347] on icon "button" at bounding box center [1468, 348] width 13 height 13
select select "0"
select select "10"
select select "2"
select select "0"
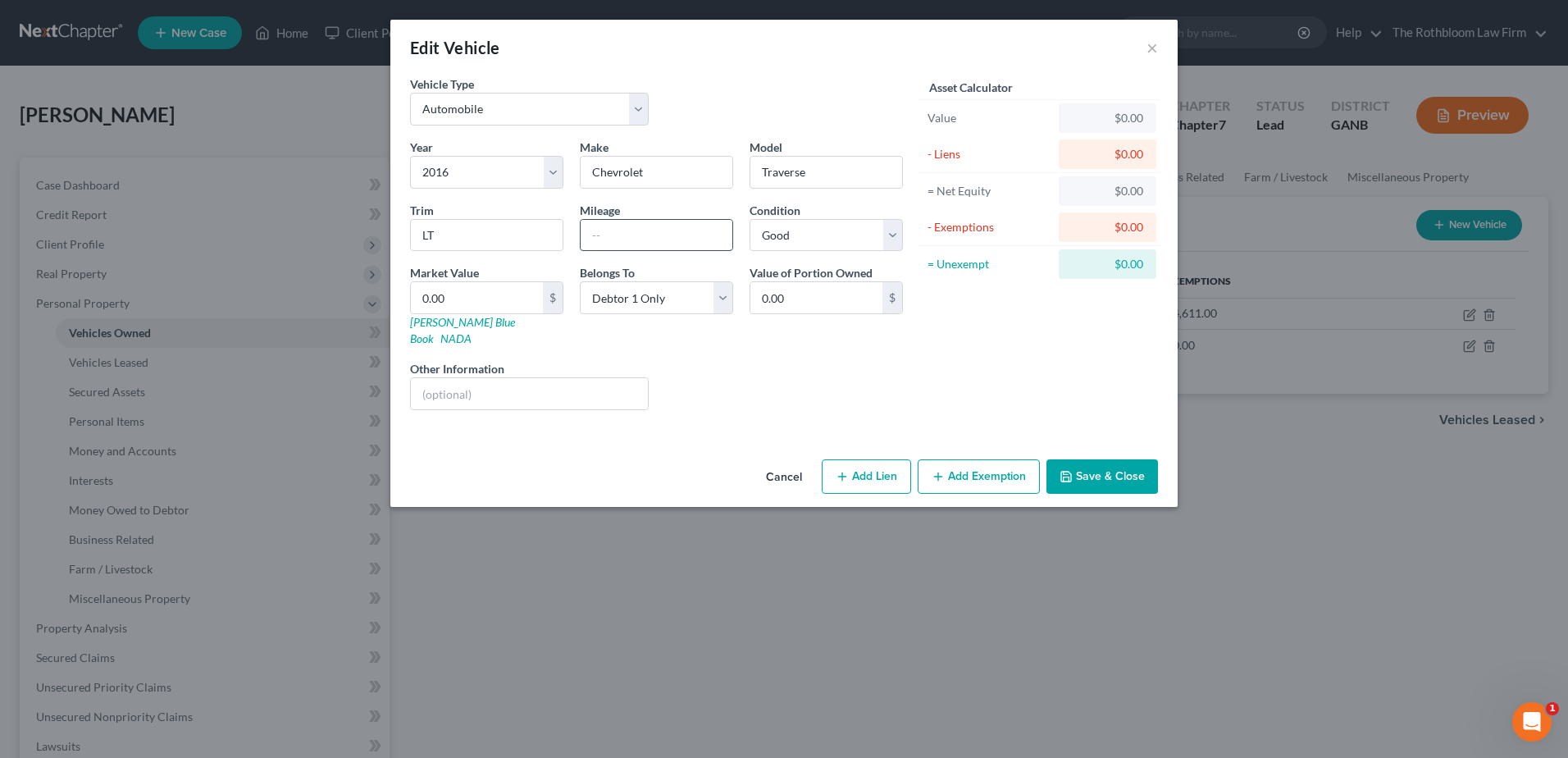
click at [616, 238] on input "text" at bounding box center [657, 236] width 152 height 31
type input "100000"
click at [463, 303] on input "0.00" at bounding box center [477, 298] width 132 height 31
type input "5"
type input "5.00"
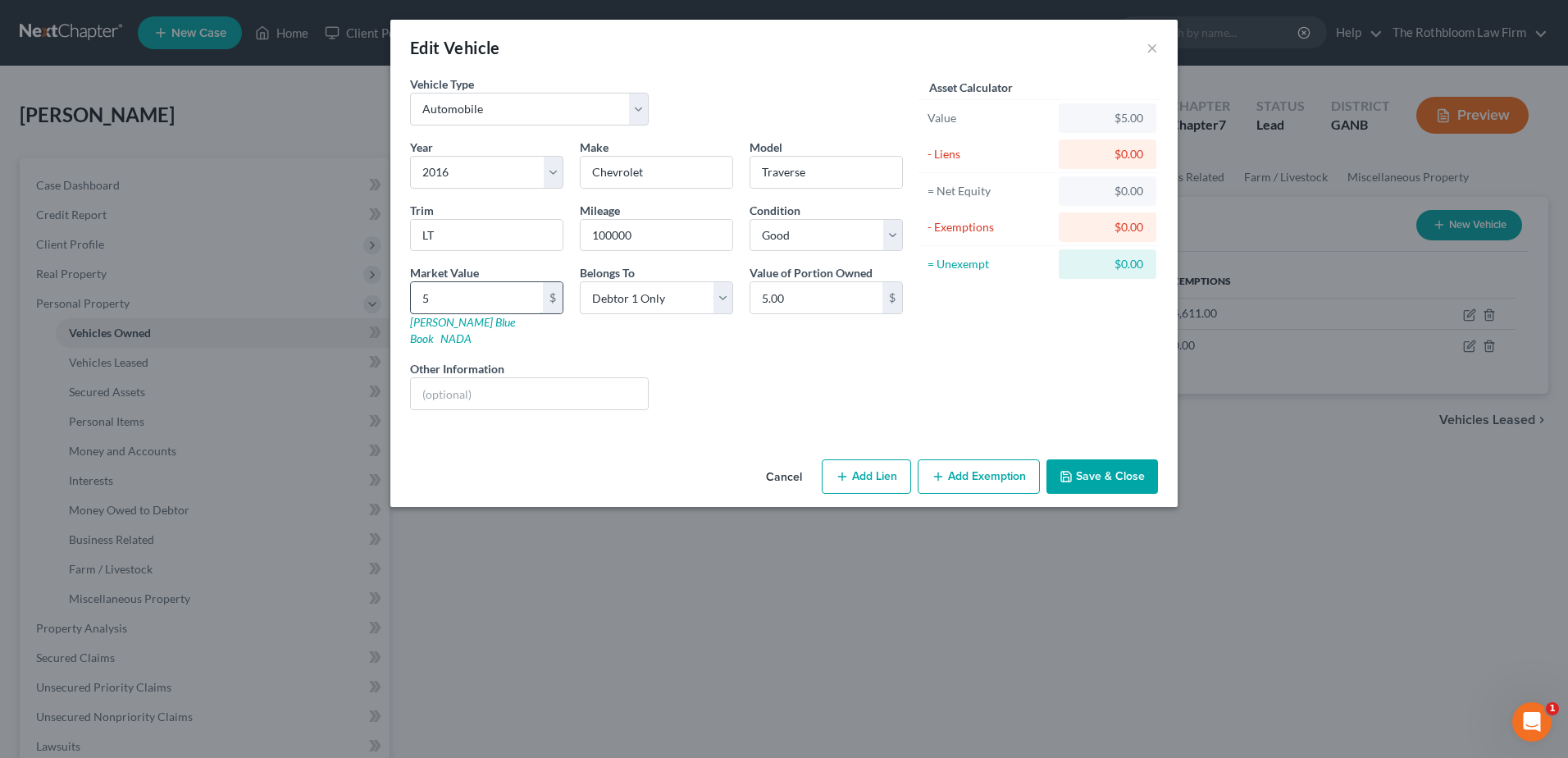
type input "52"
type input "52.00"
type input "520"
type input "520.00"
type input "5206"
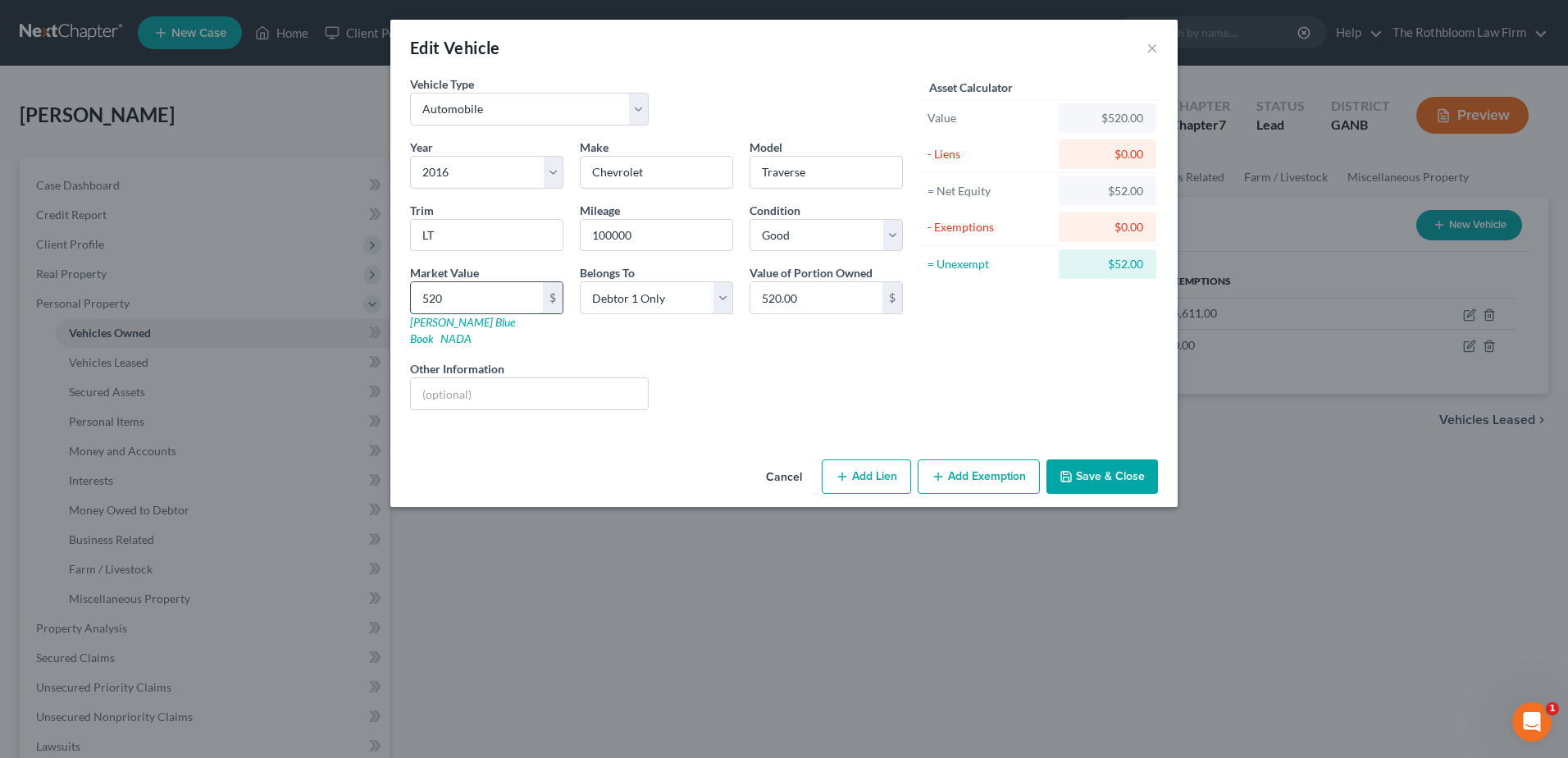
type input "5,206.00"
type input "5,206"
click at [961, 459] on button "Add Exemption" at bounding box center [979, 477] width 123 height 35
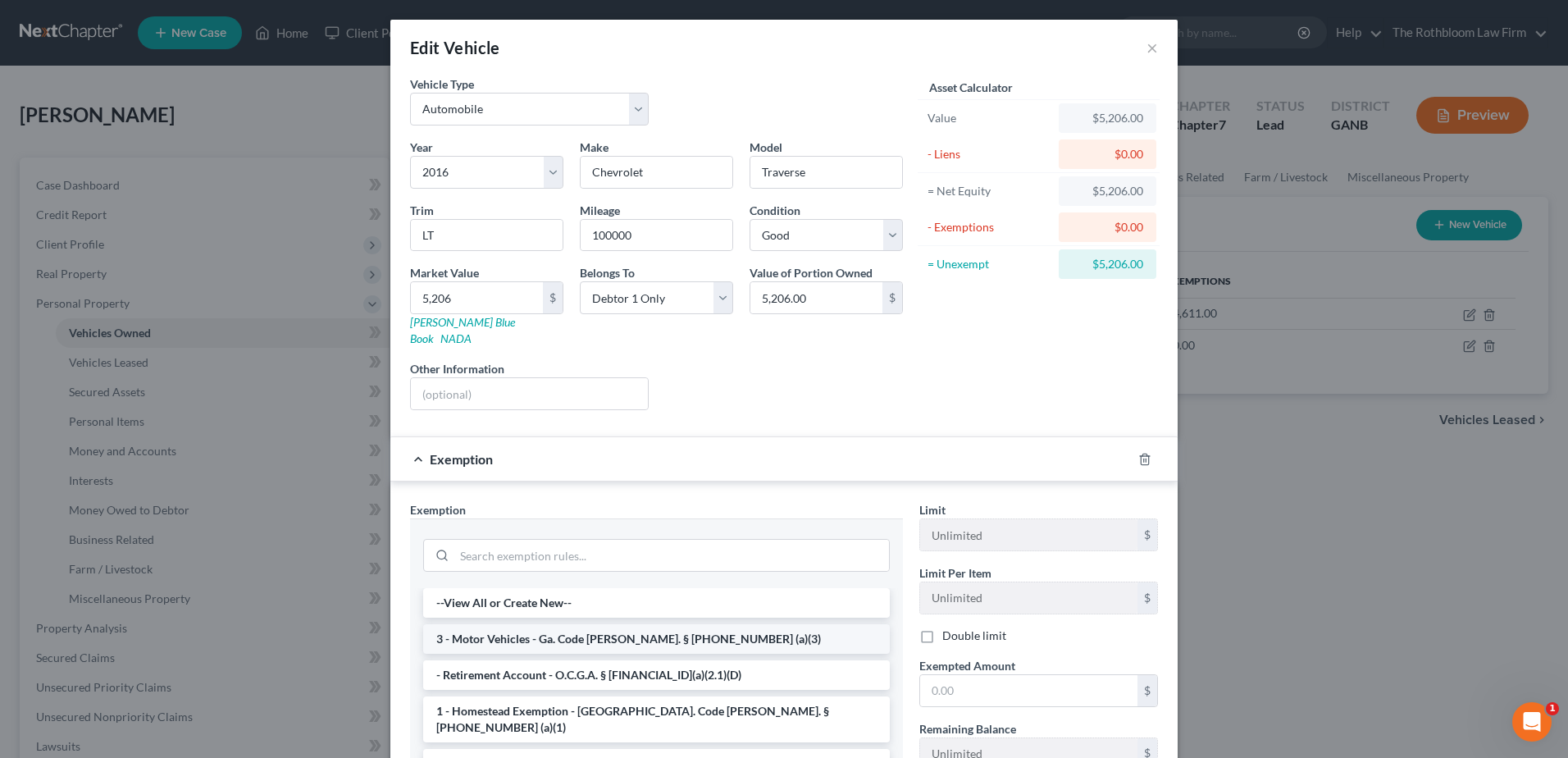
scroll to position [246, 0]
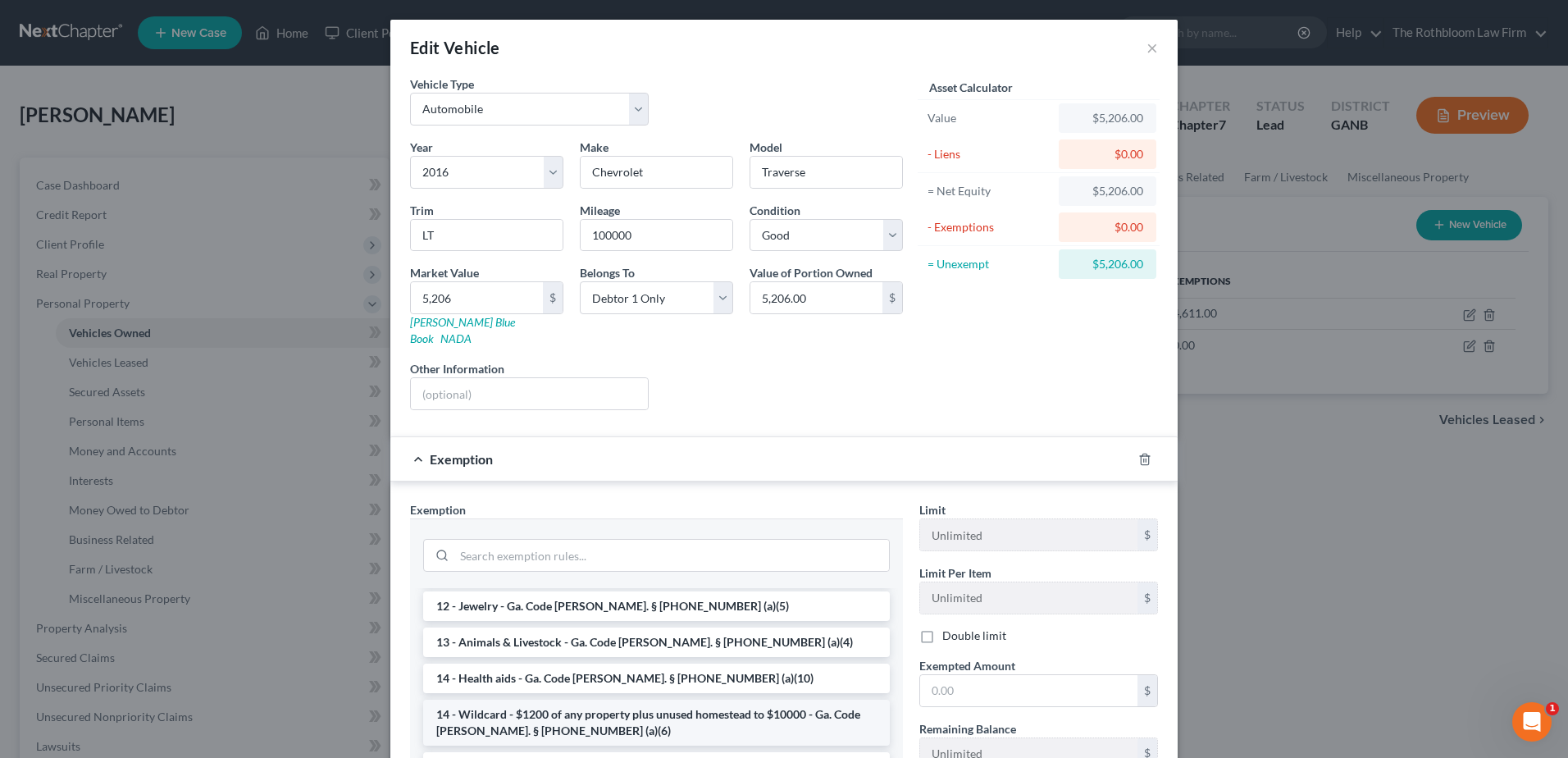
click at [554, 699] on li "14 - Wildcard - $1200 of any property plus unused homestead to $10000 - Ga. Cod…" at bounding box center [656, 722] width 467 height 46
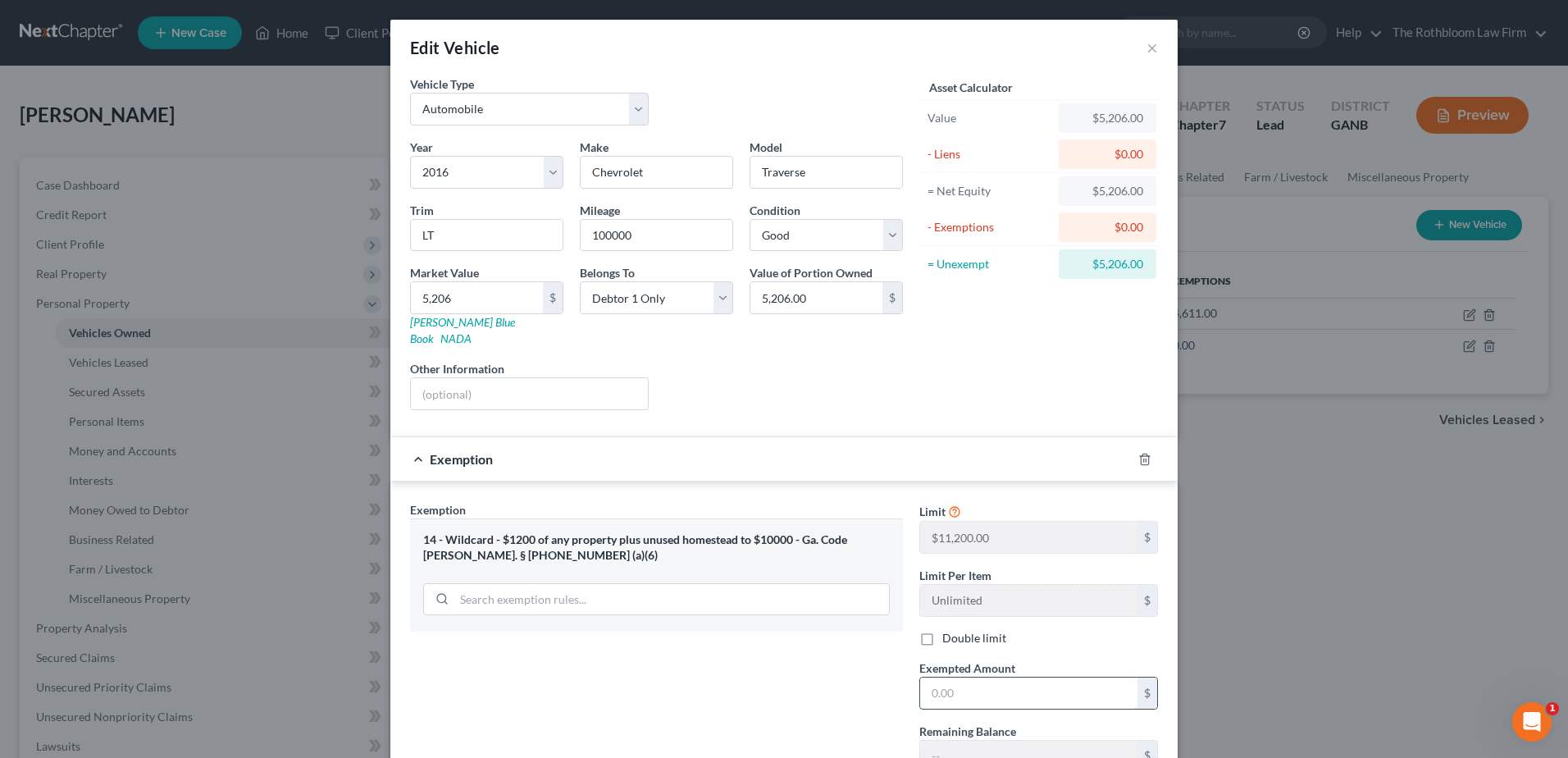
click at [980, 678] on input "text" at bounding box center [1029, 693] width 218 height 31
type input "5,206"
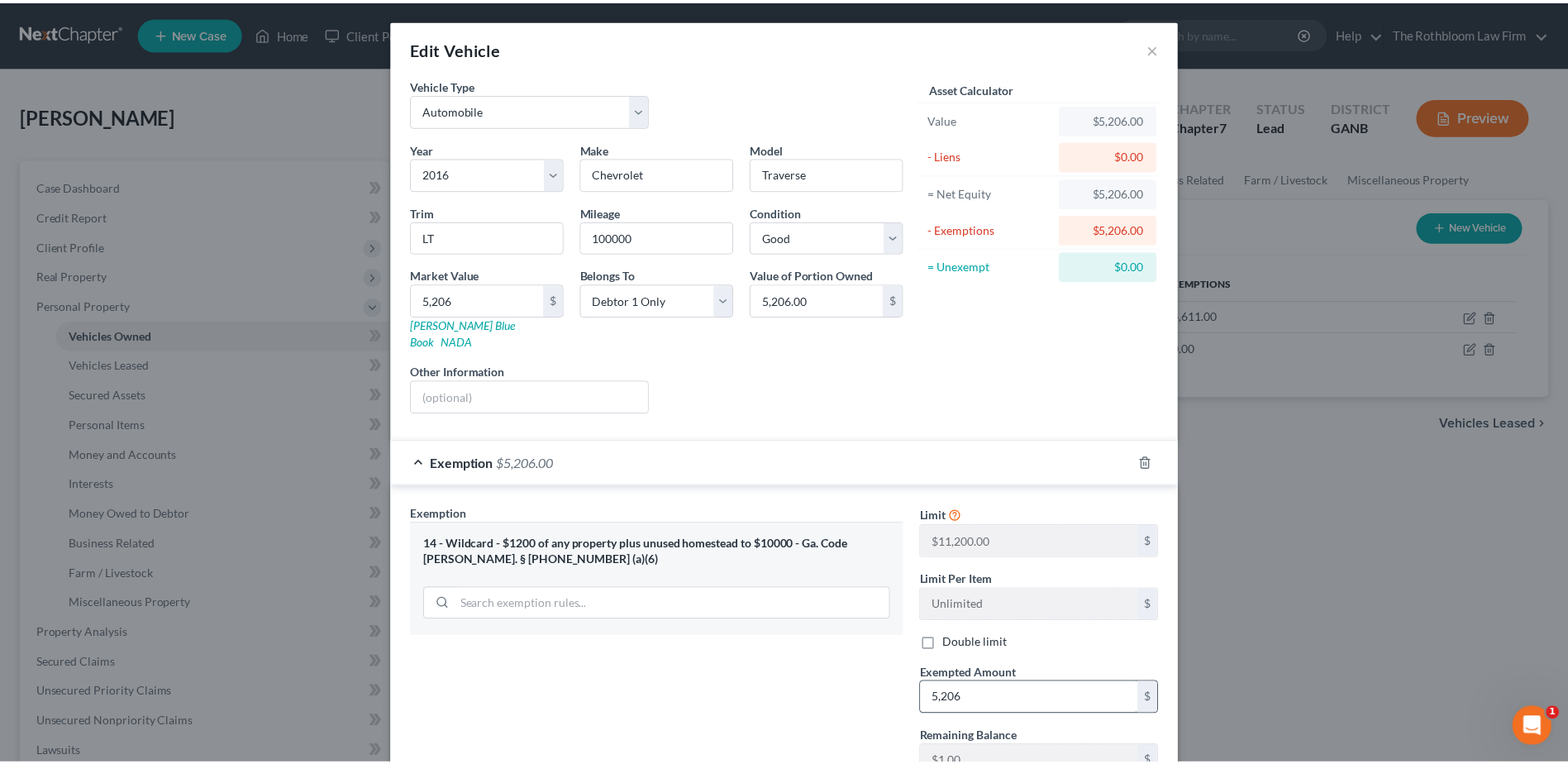
scroll to position [116, 0]
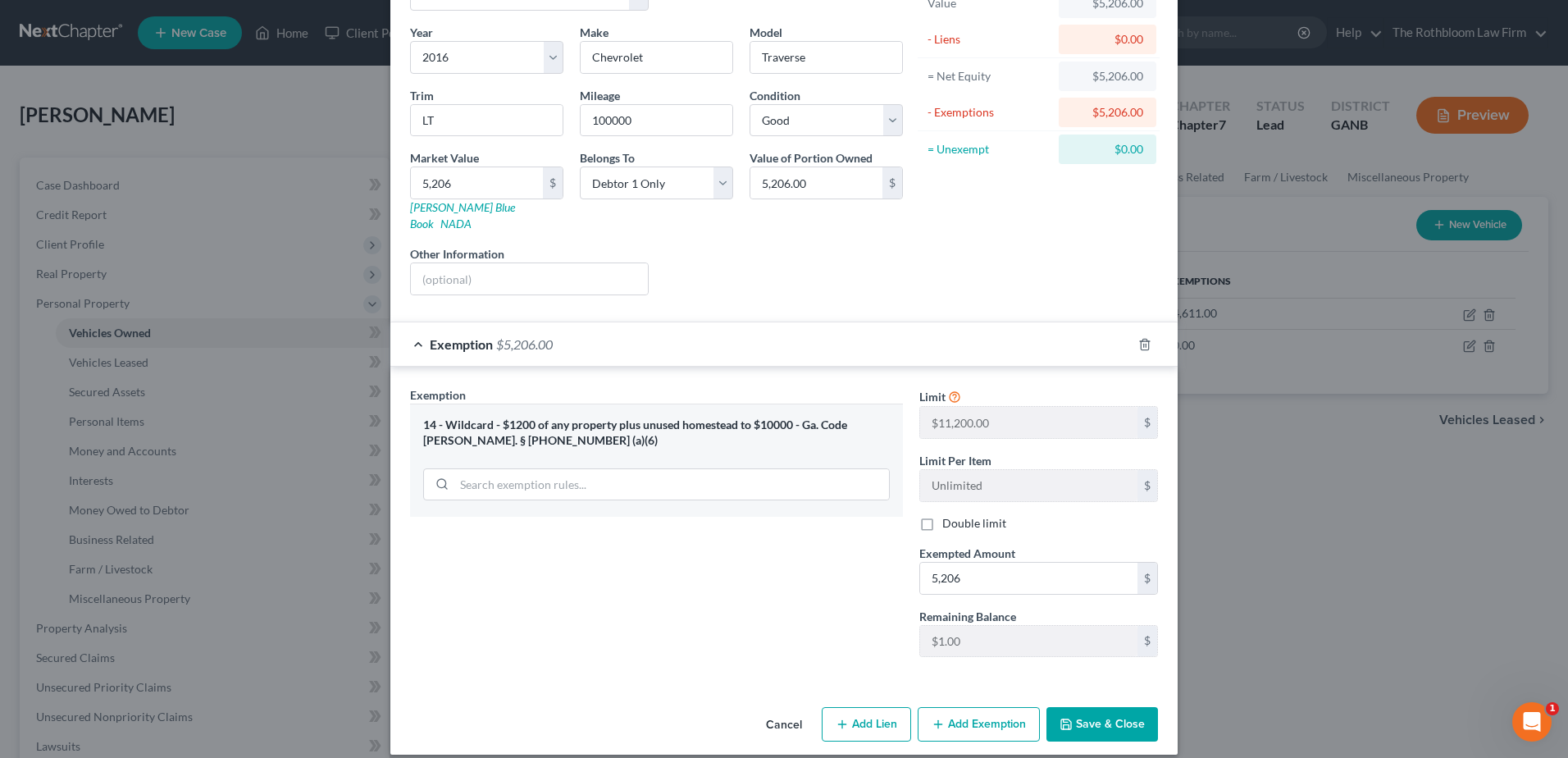
click at [1109, 712] on button "Save & Close" at bounding box center [1102, 724] width 111 height 35
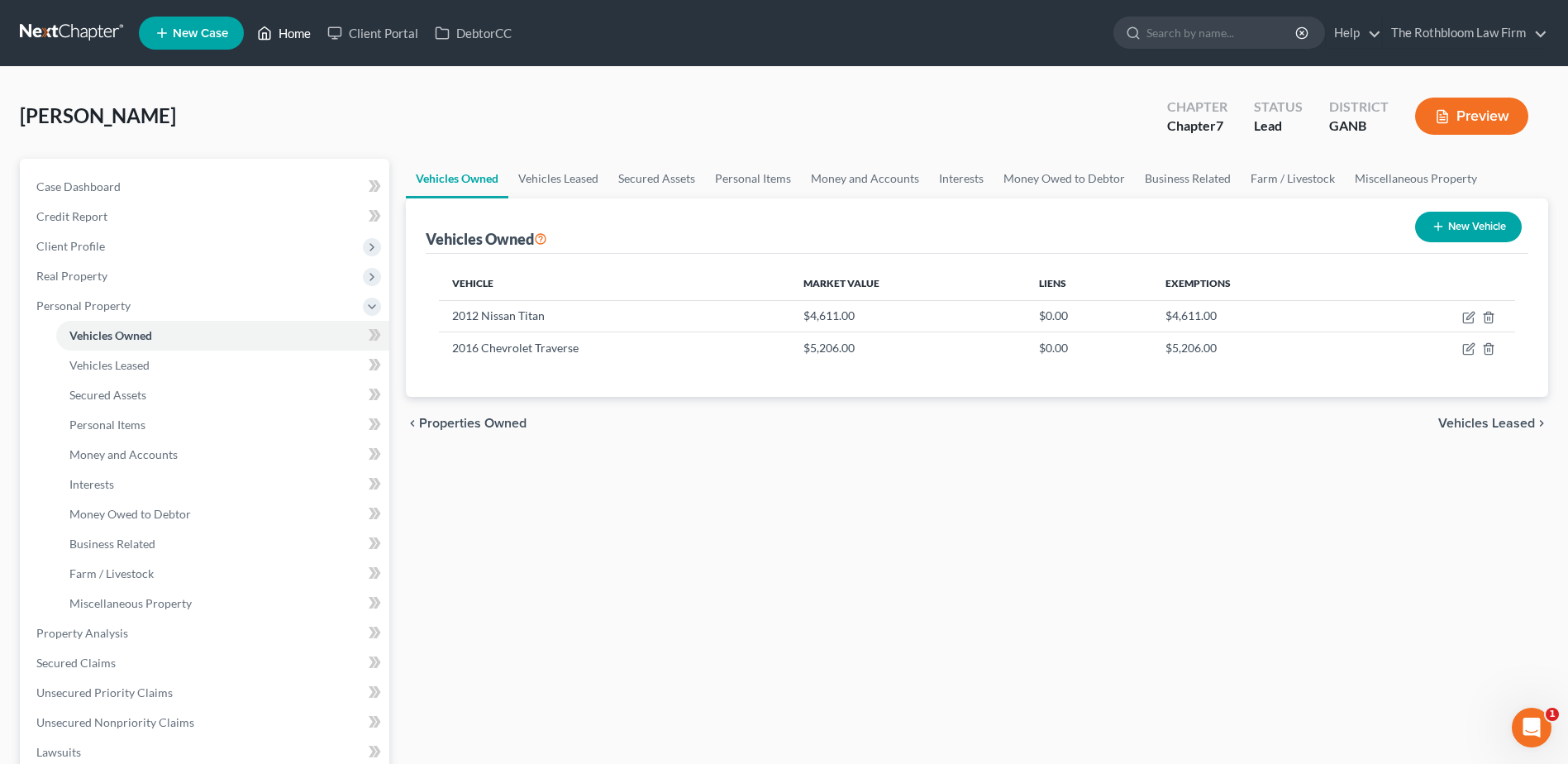
click at [299, 35] on link "Home" at bounding box center [284, 33] width 70 height 30
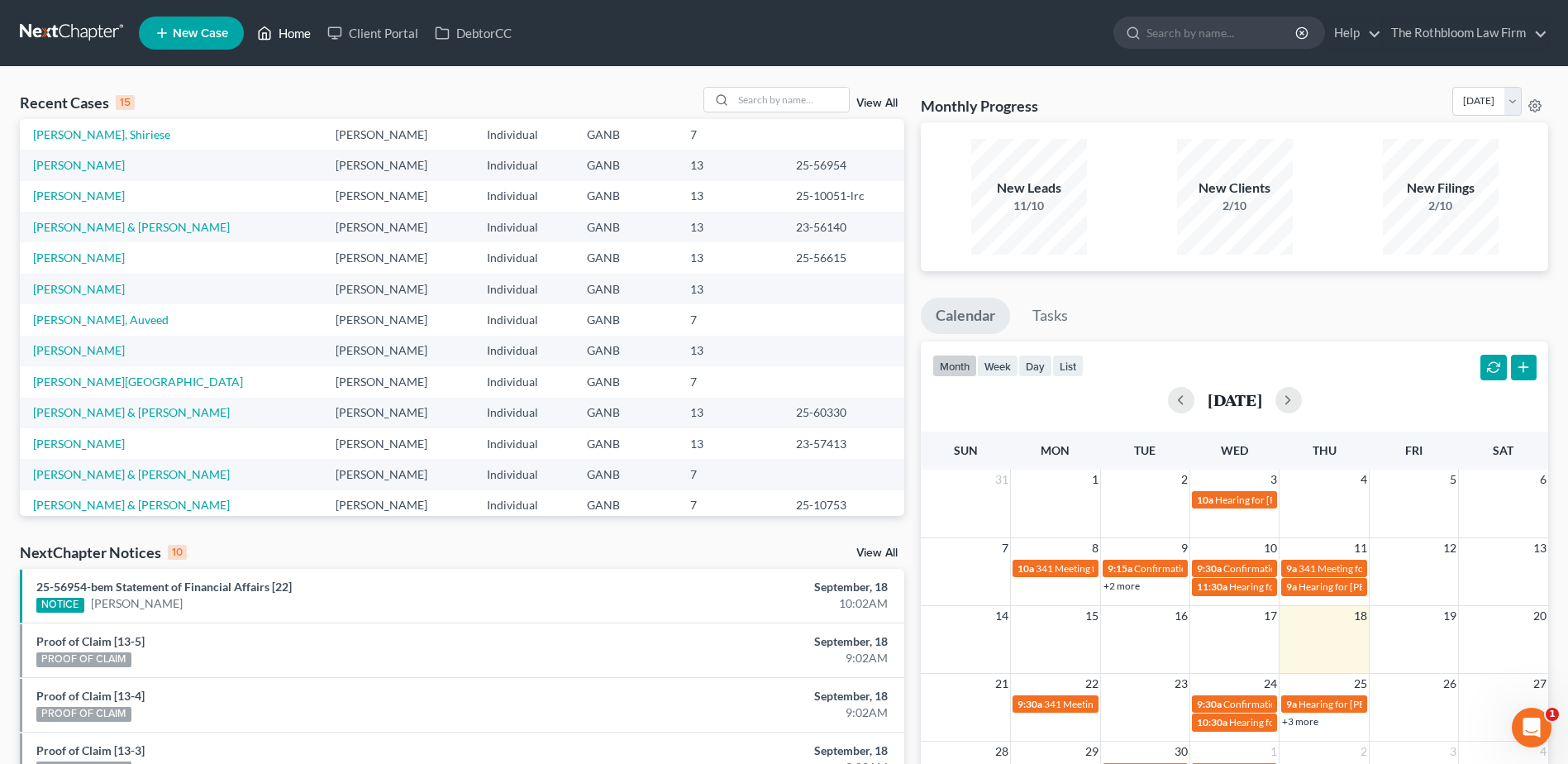
scroll to position [113, 0]
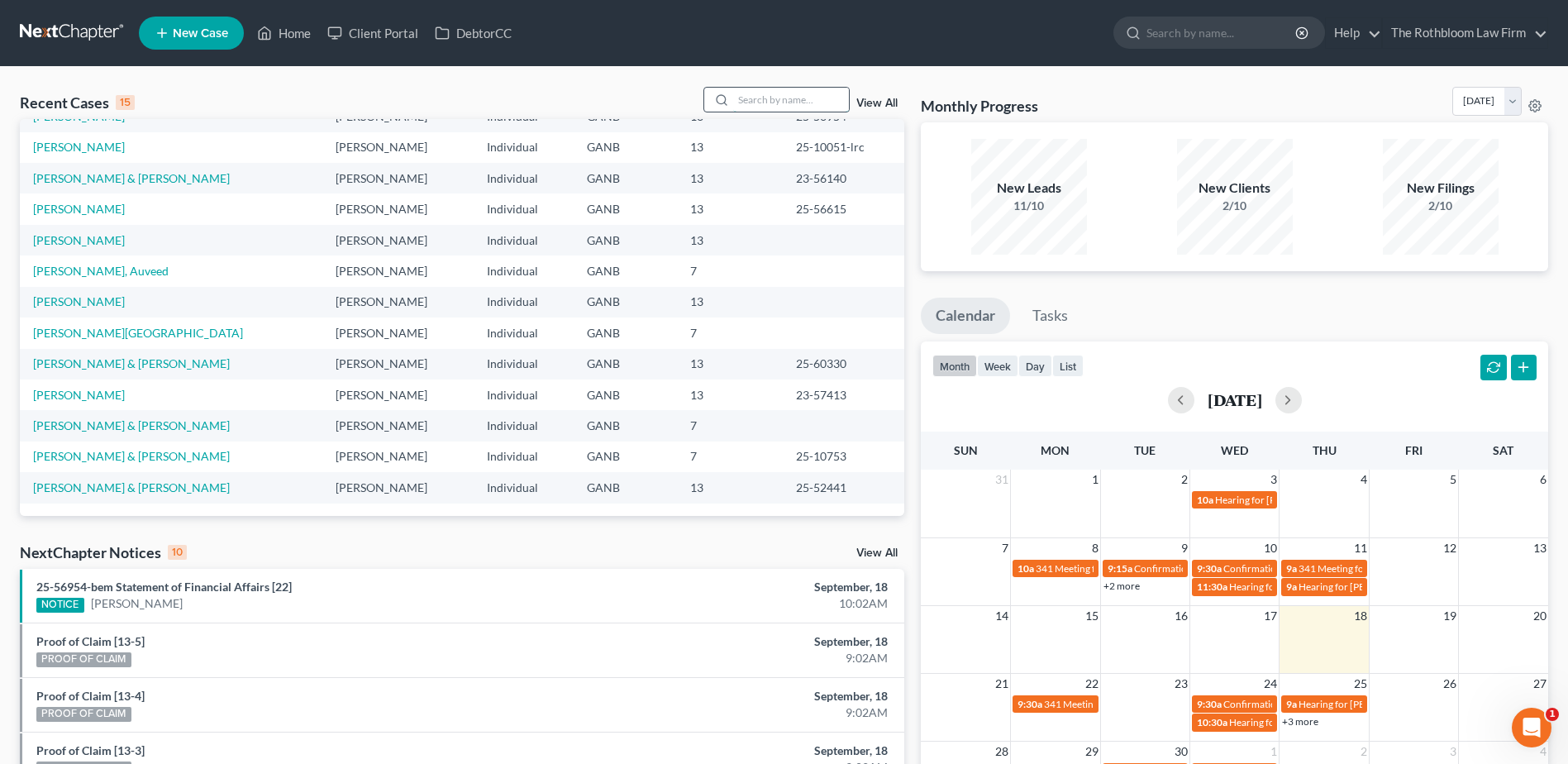
click at [761, 96] on input "search" at bounding box center [791, 100] width 116 height 24
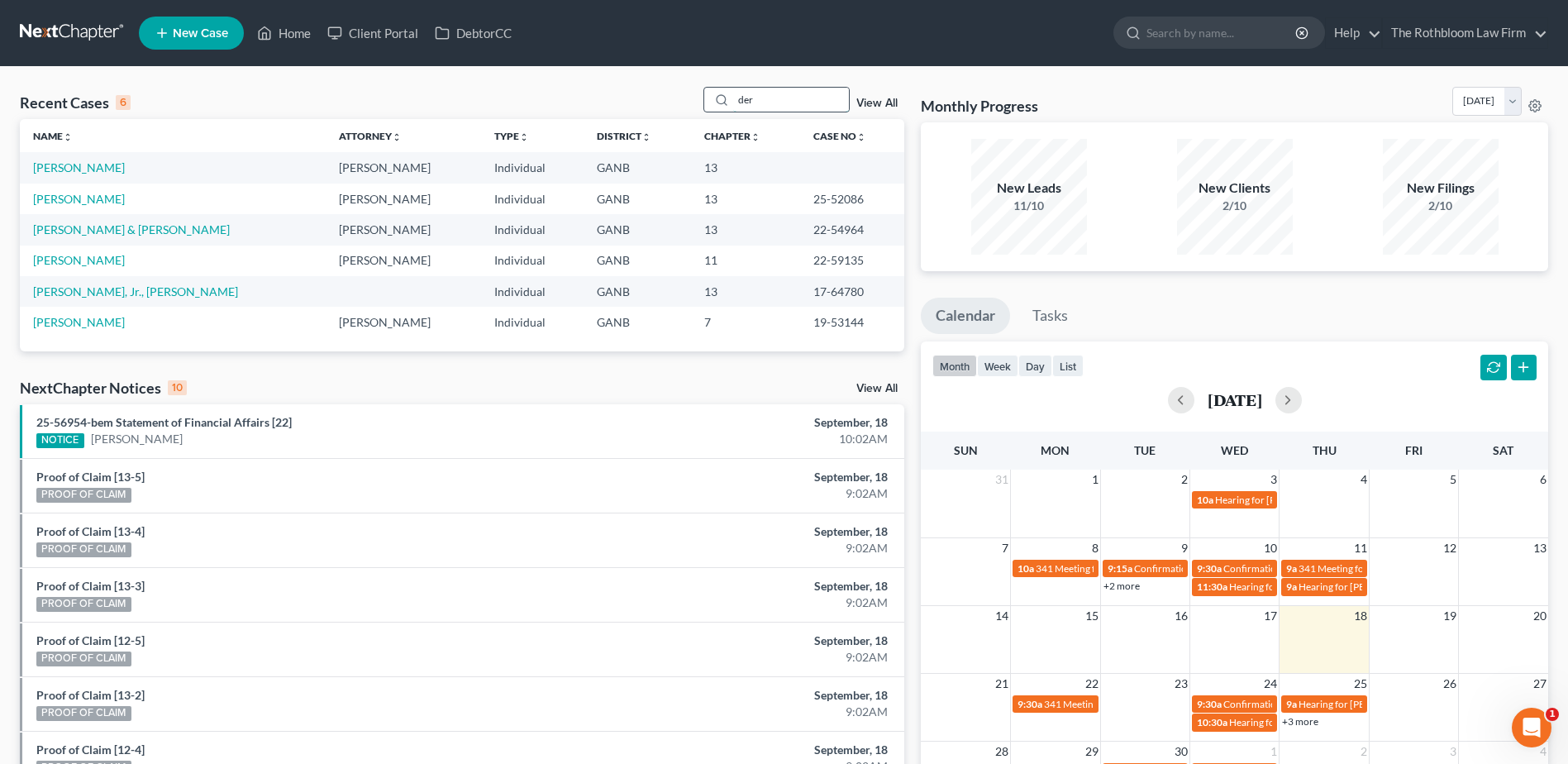
drag, startPoint x: 761, startPoint y: 96, endPoint x: 717, endPoint y: 104, distance: 44.7
click at [717, 104] on div "der" at bounding box center [776, 99] width 147 height 25
click at [786, 107] on input "der" at bounding box center [791, 100] width 116 height 24
click at [812, 98] on input "der" at bounding box center [791, 100] width 116 height 24
type input "d"
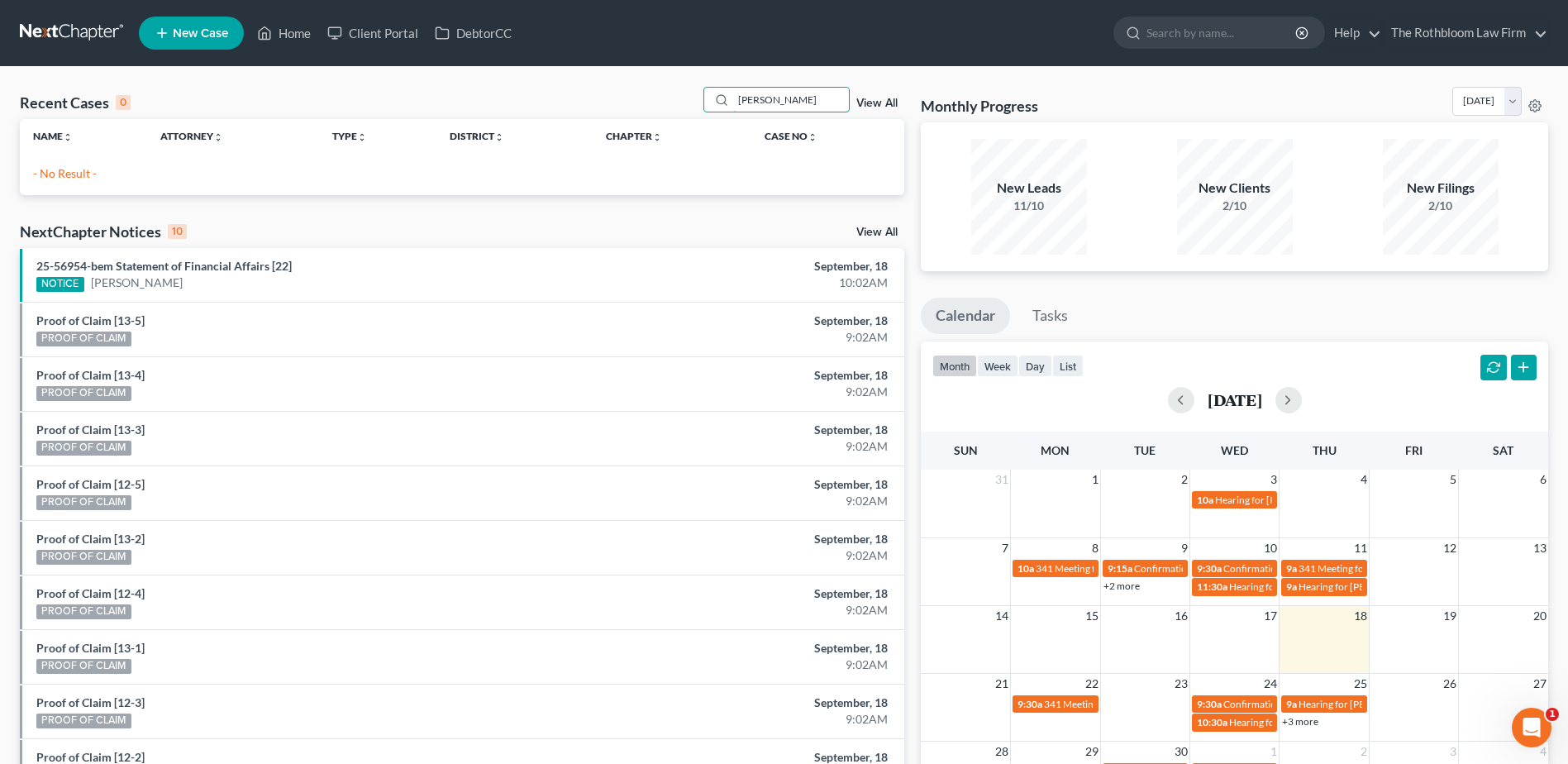
type input "[PERSON_NAME]"
click at [184, 30] on span "New Case" at bounding box center [201, 33] width 56 height 12
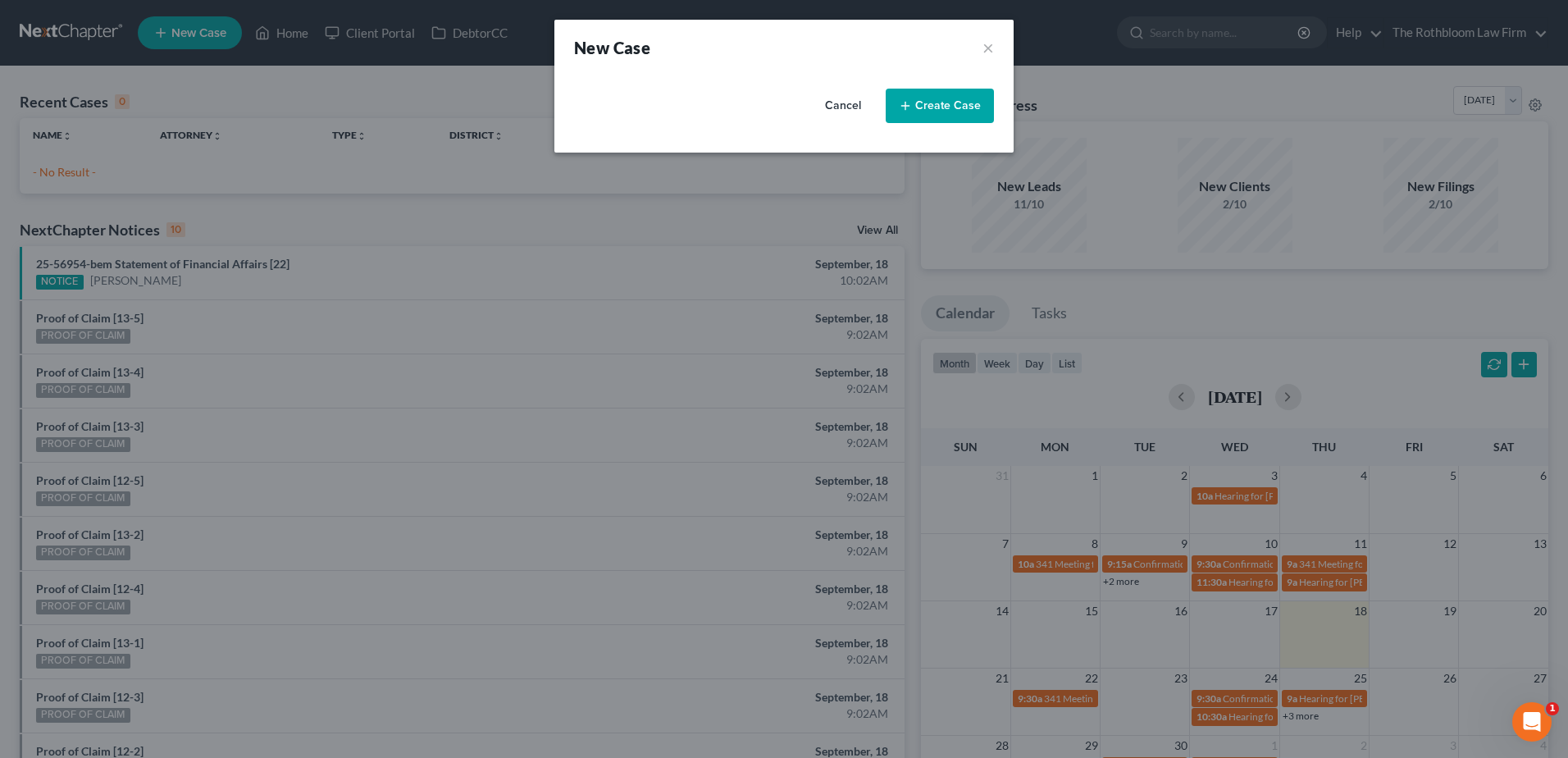
select select "19"
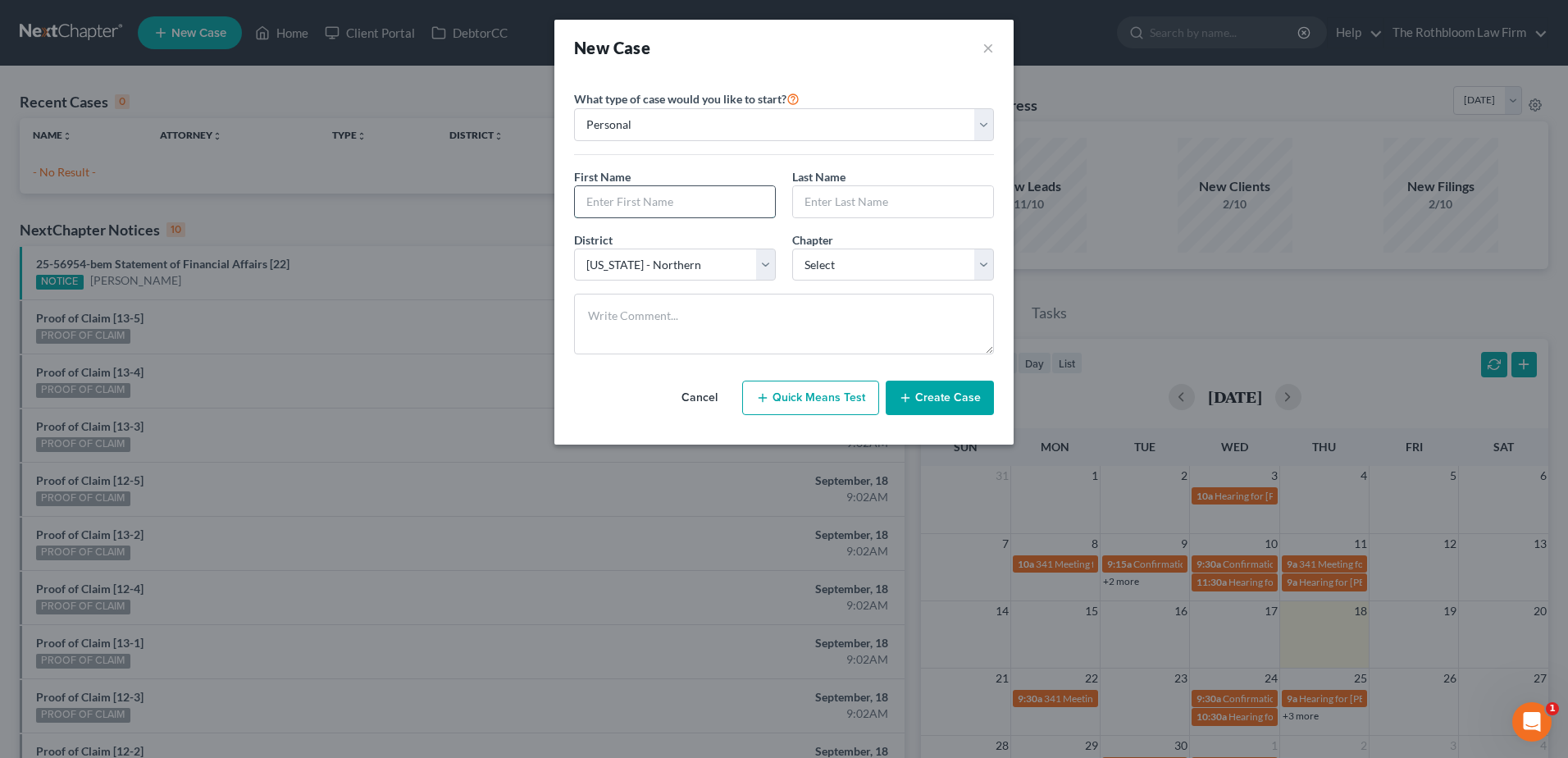
click at [654, 196] on input "text" at bounding box center [675, 202] width 200 height 31
type input "[PERSON_NAME]"
click at [907, 257] on select "Select 7 11 12 13" at bounding box center [894, 265] width 202 height 33
select select "0"
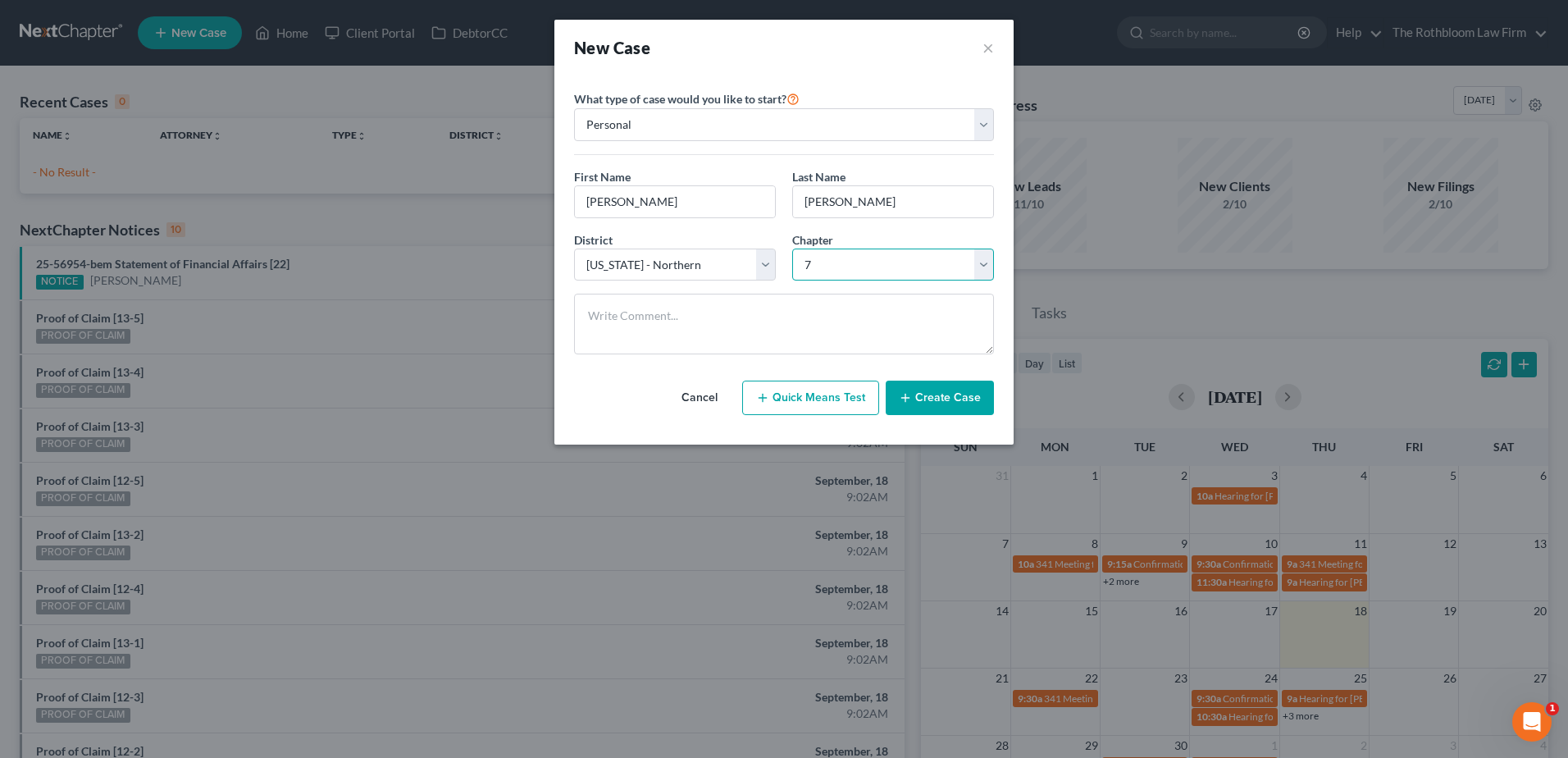
click at [793, 249] on select "Select 7 11 12 13" at bounding box center [894, 265] width 202 height 33
click at [956, 396] on button "Create Case" at bounding box center [939, 398] width 108 height 35
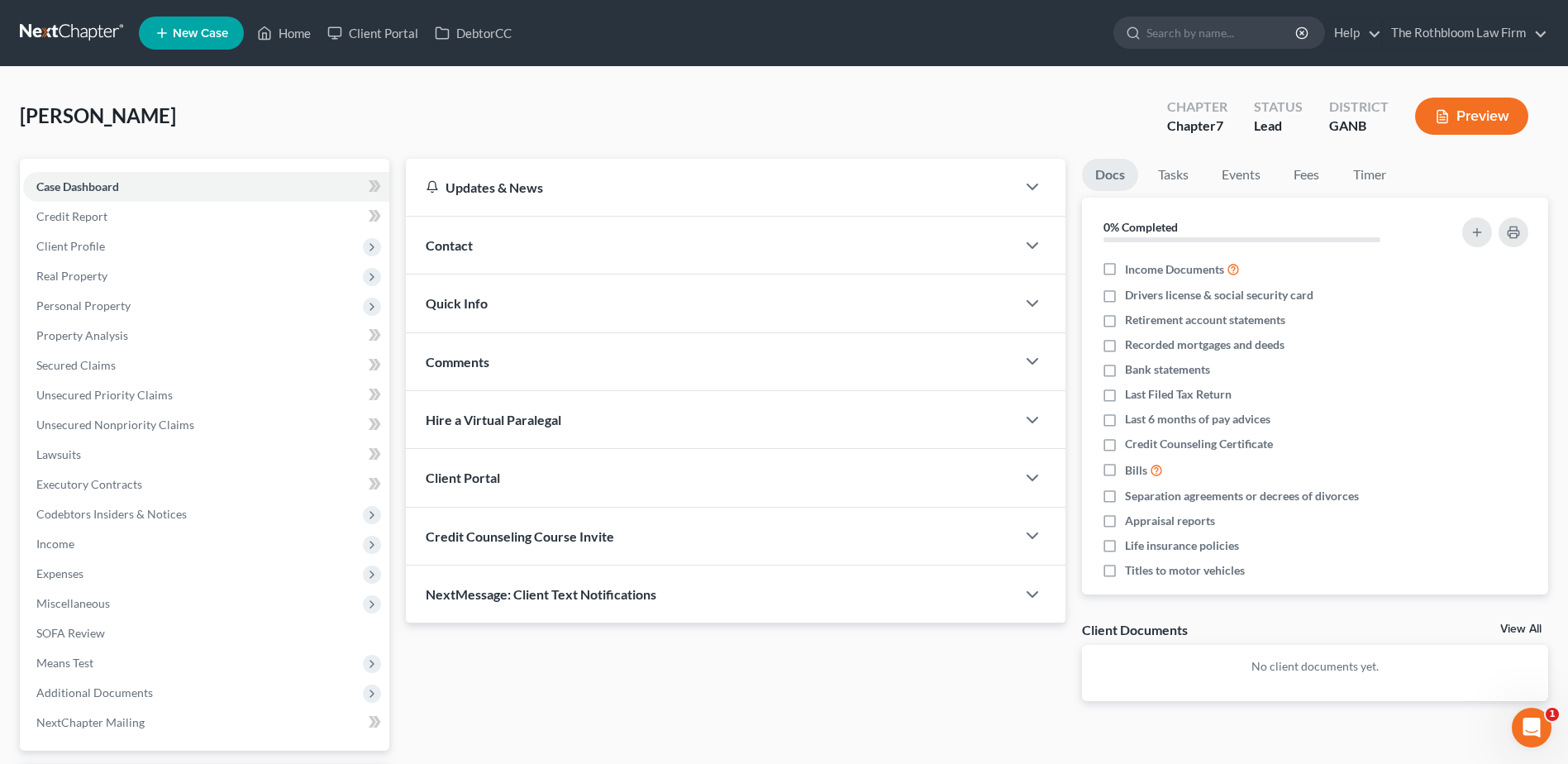
click at [449, 249] on span "Contact" at bounding box center [449, 245] width 47 height 16
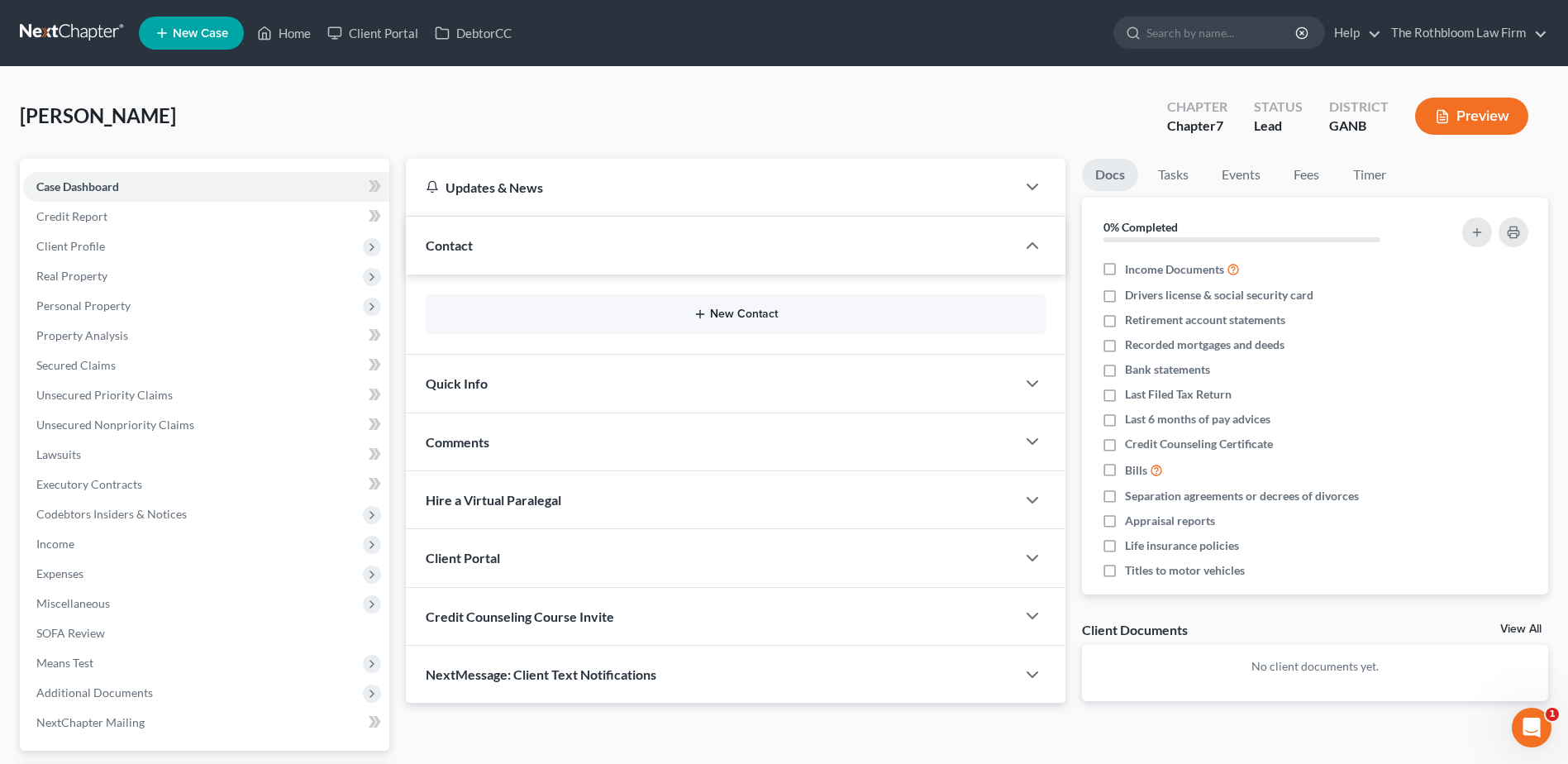
click at [736, 312] on button "New Contact" at bounding box center [735, 313] width 593 height 13
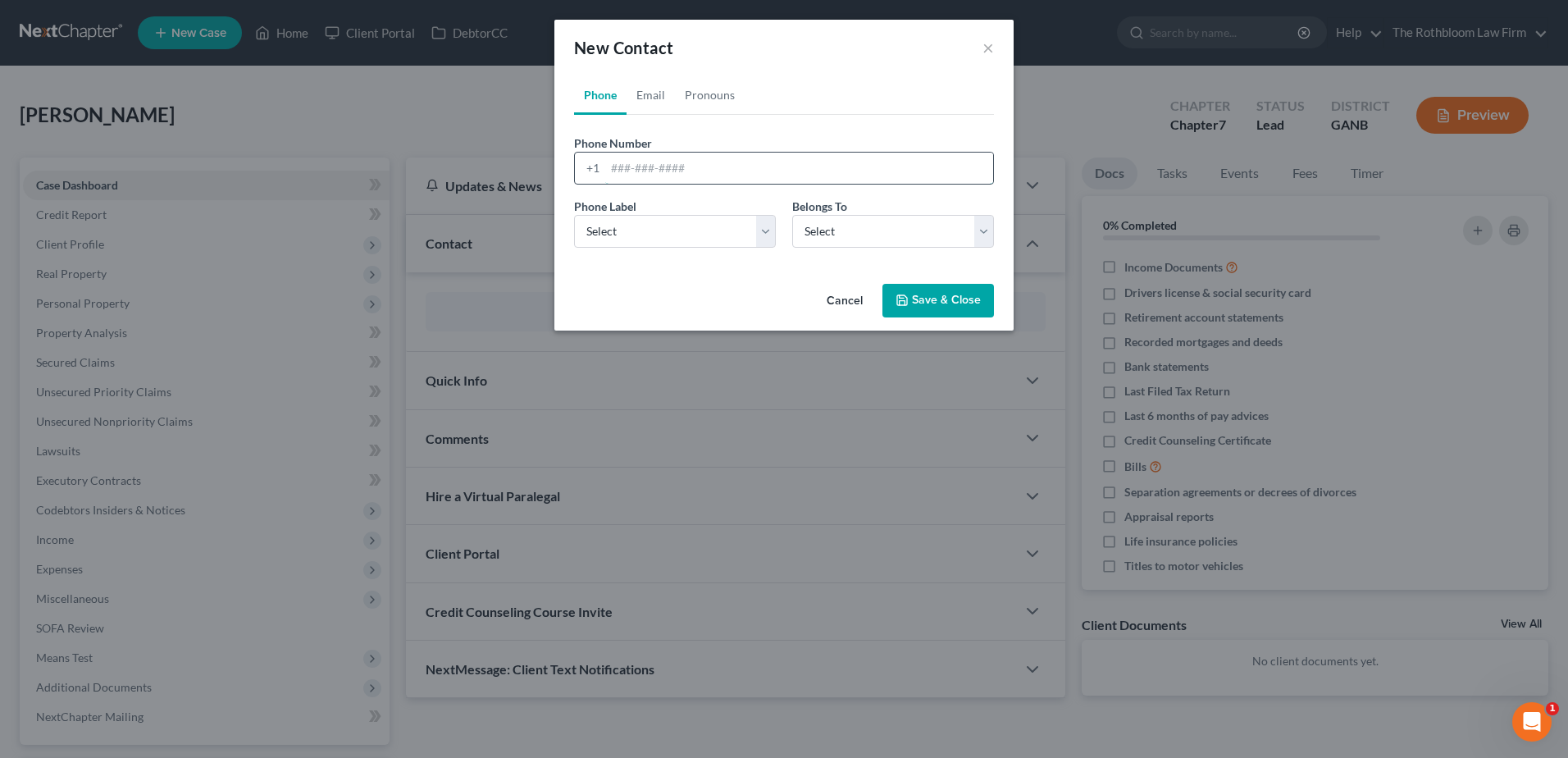
click at [643, 166] on input "tel" at bounding box center [799, 168] width 388 height 31
type input "[PHONE_NUMBER]"
drag, startPoint x: 655, startPoint y: 232, endPoint x: 654, endPoint y: 250, distance: 18.0
click at [655, 232] on select "Select Mobile Home Work Other" at bounding box center [675, 231] width 202 height 33
select select "0"
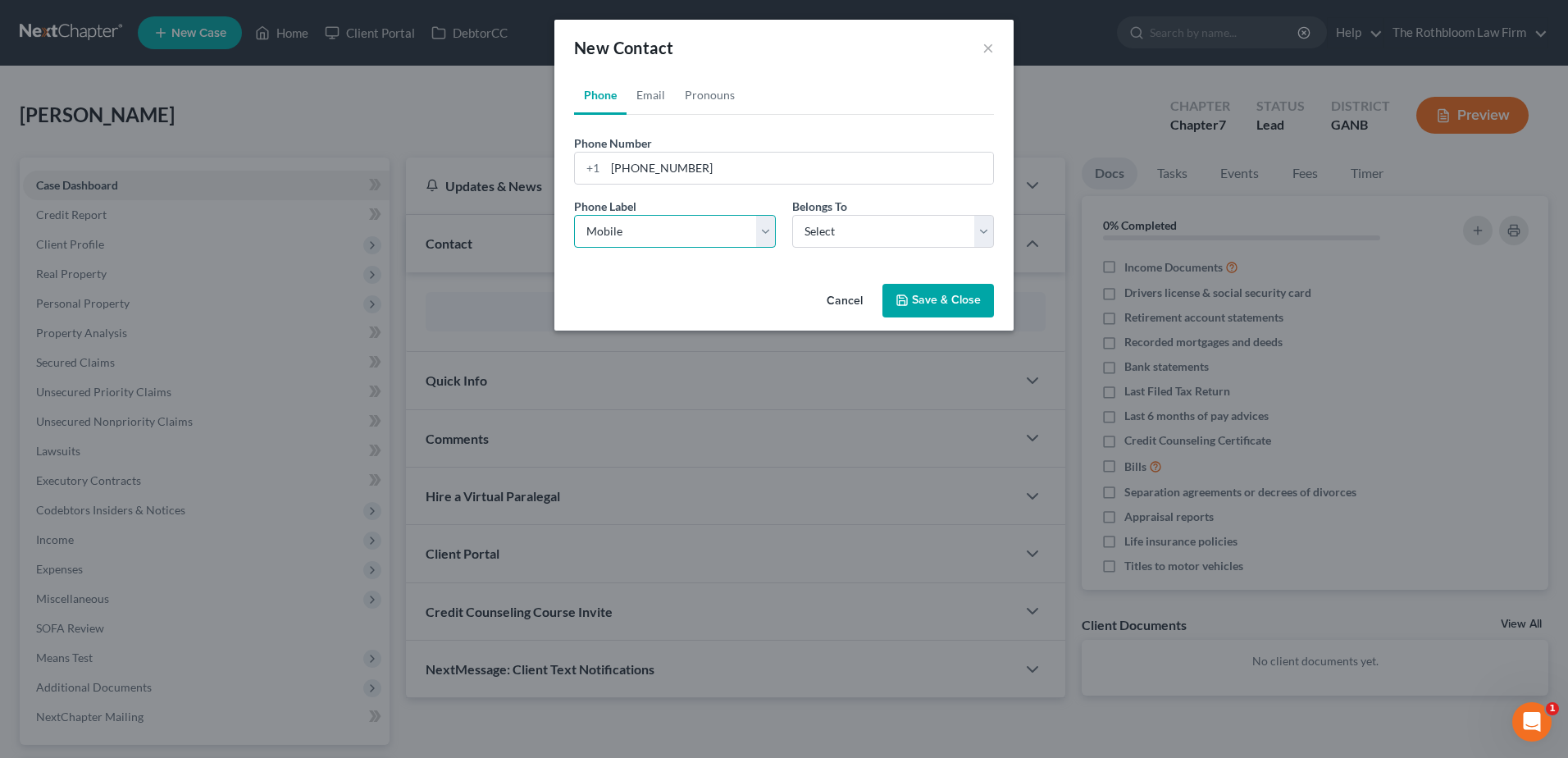
click at [574, 215] on select "Select Mobile Home Work Other" at bounding box center [675, 231] width 202 height 33
drag, startPoint x: 873, startPoint y: 224, endPoint x: 862, endPoint y: 247, distance: 25.5
click at [873, 224] on select "Select Client Other" at bounding box center [894, 231] width 202 height 33
select select "0"
click at [793, 215] on select "Select Client Other" at bounding box center [894, 231] width 202 height 33
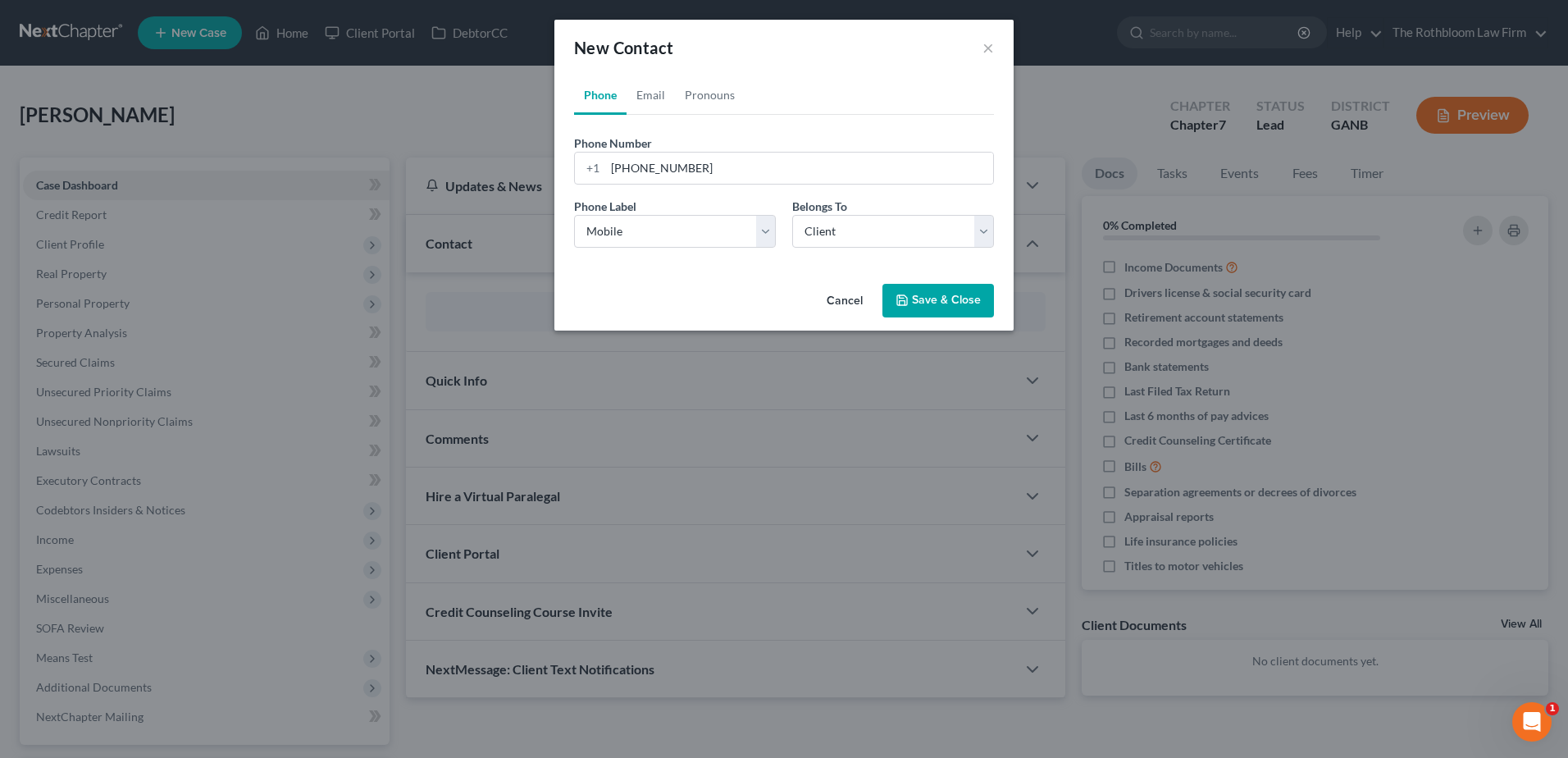
click at [933, 299] on button "Save & Close" at bounding box center [938, 301] width 111 height 35
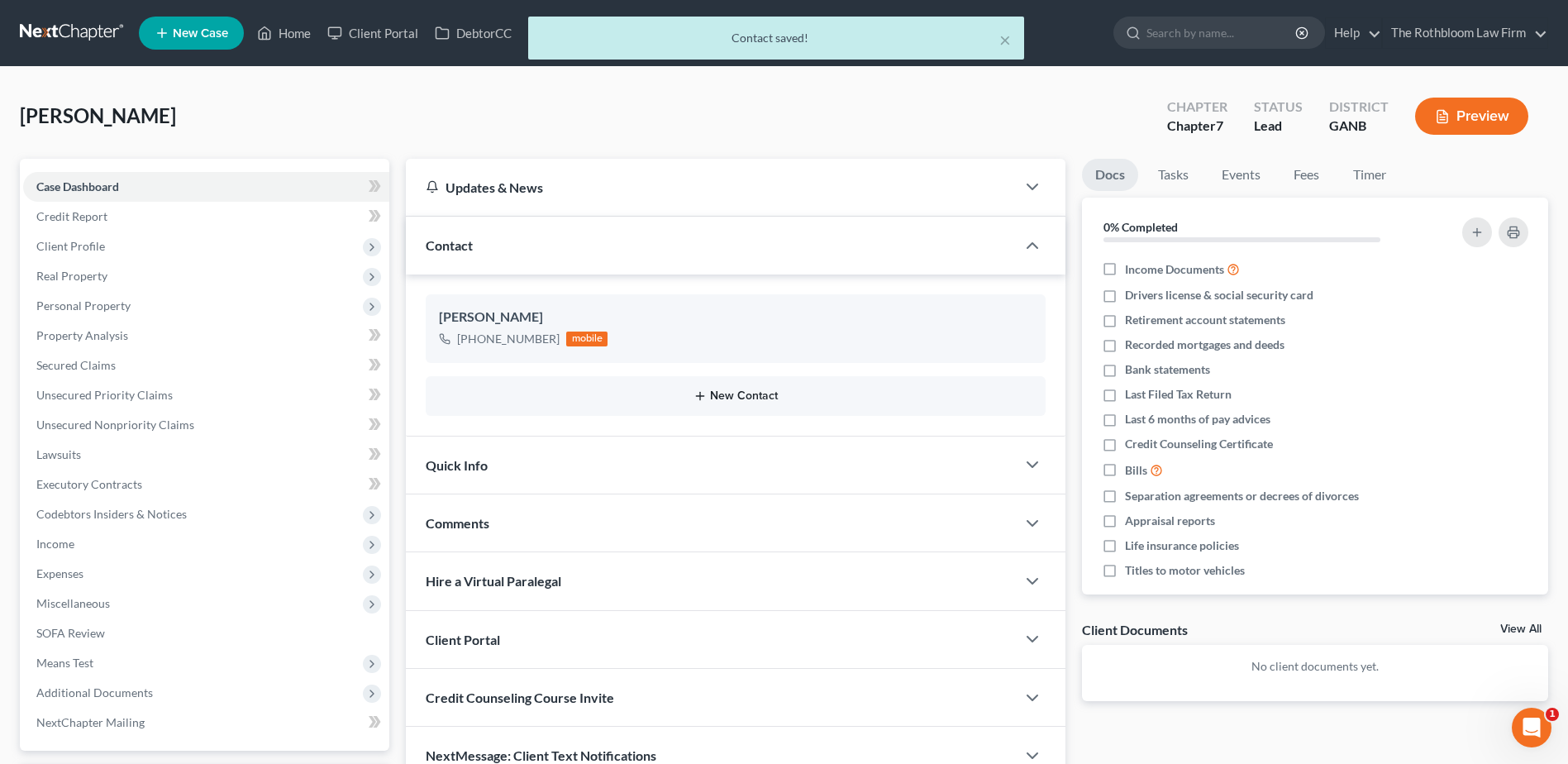
click at [725, 392] on button "New Contact" at bounding box center [735, 395] width 593 height 13
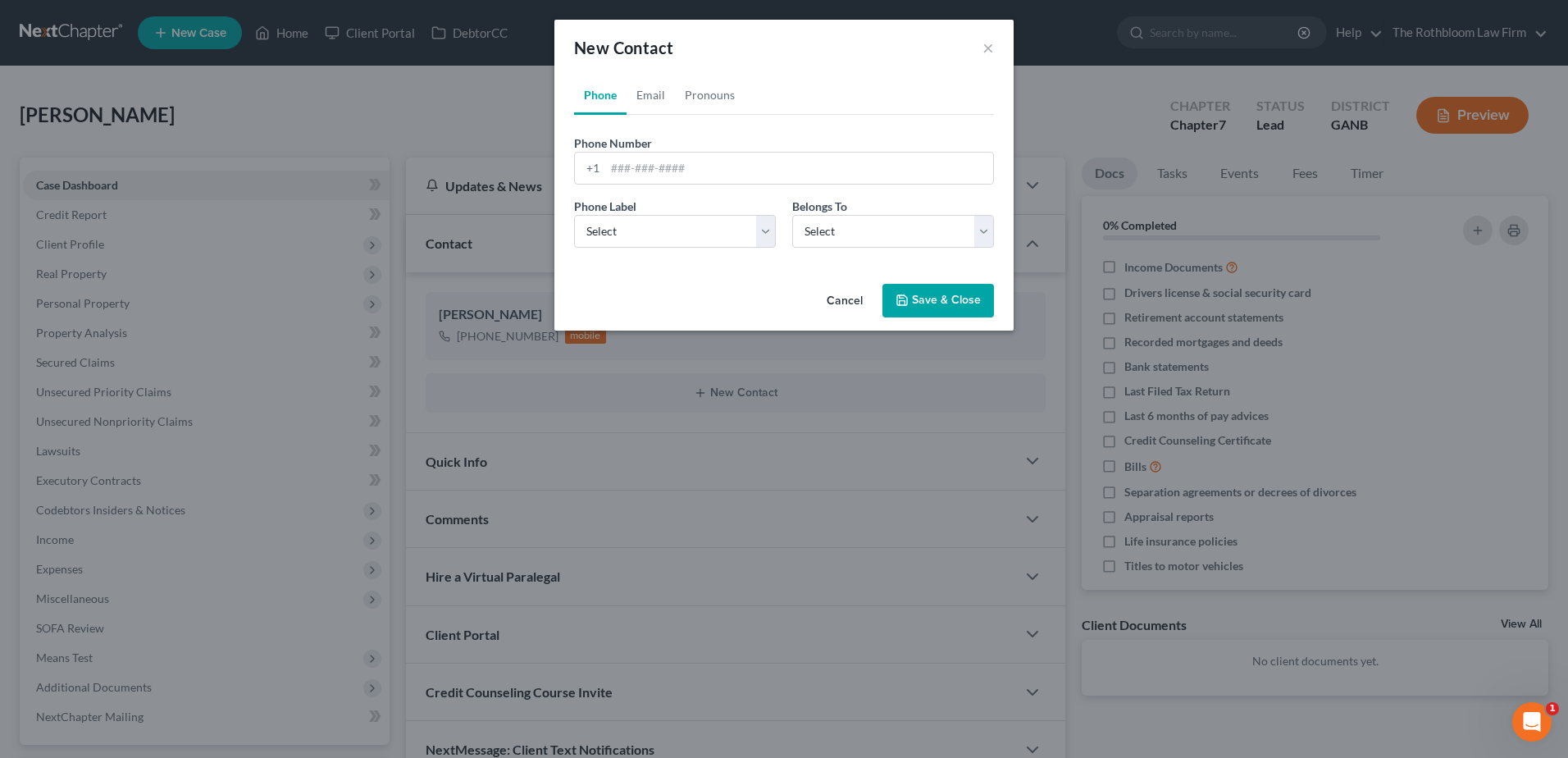
click at [866, 298] on button "Cancel" at bounding box center [844, 302] width 62 height 33
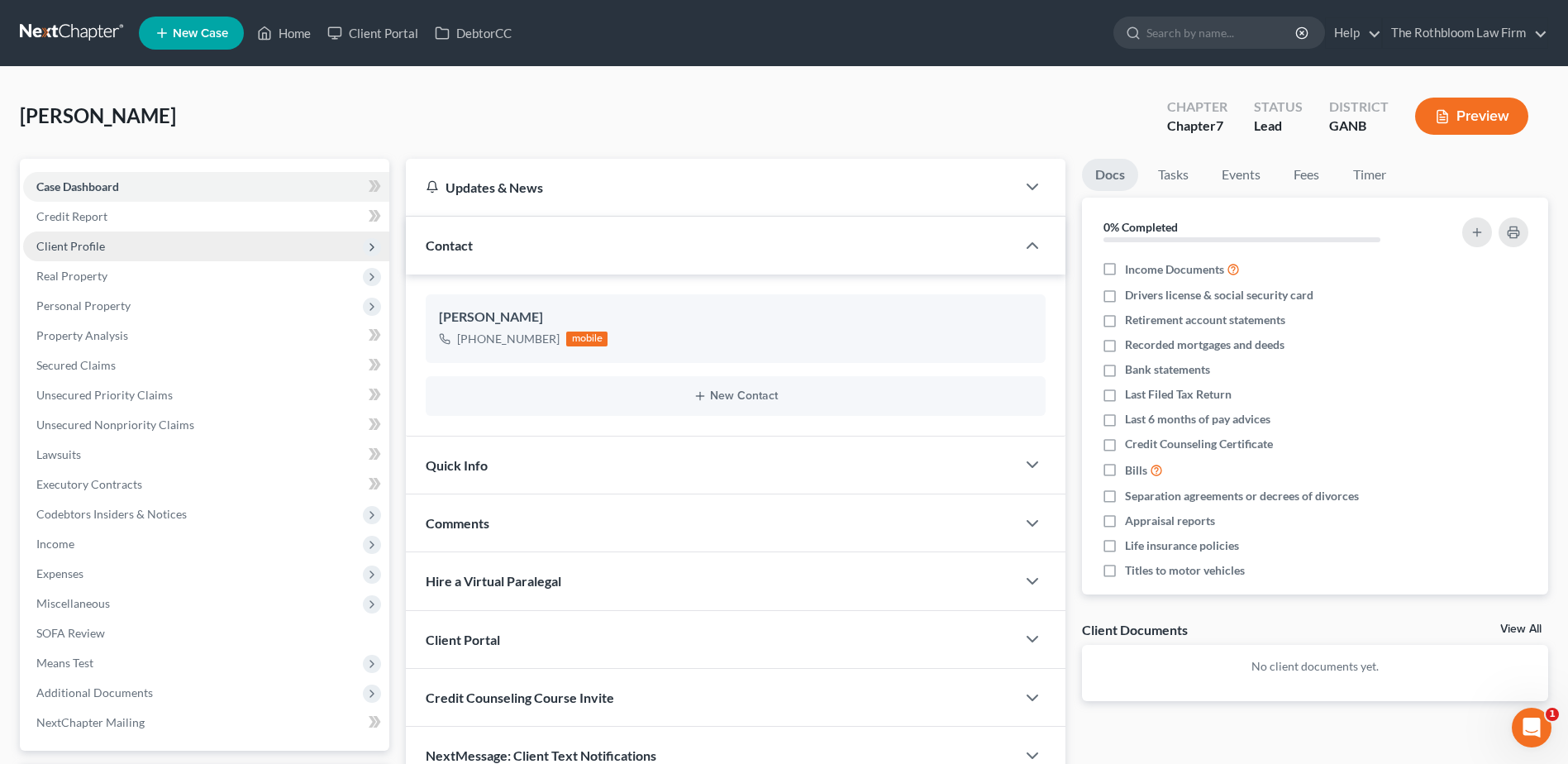
click at [70, 243] on span "Client Profile" at bounding box center [70, 246] width 69 height 14
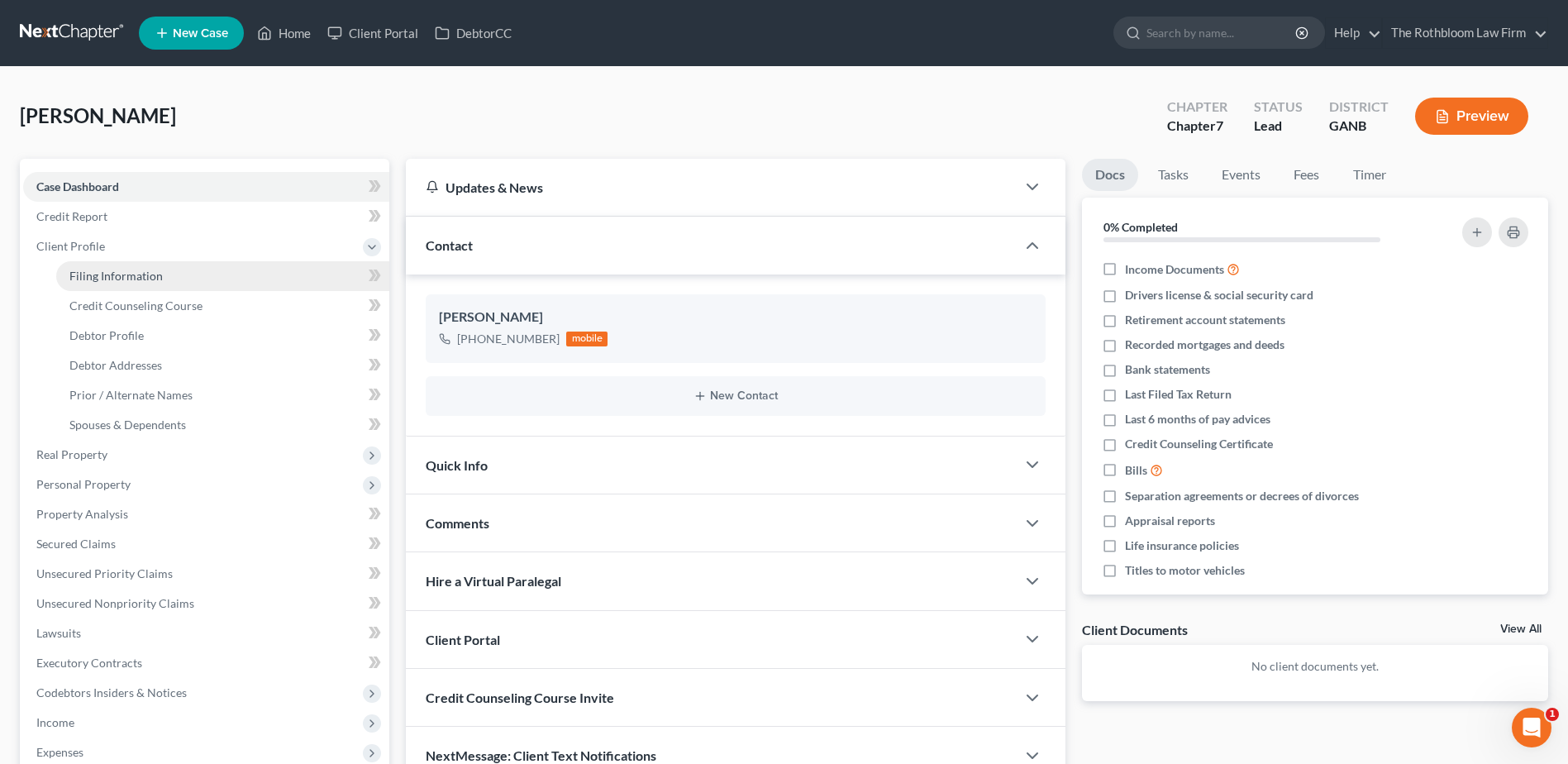
click at [124, 277] on span "Filing Information" at bounding box center [116, 276] width 93 height 14
select select "1"
select select "0"
select select "19"
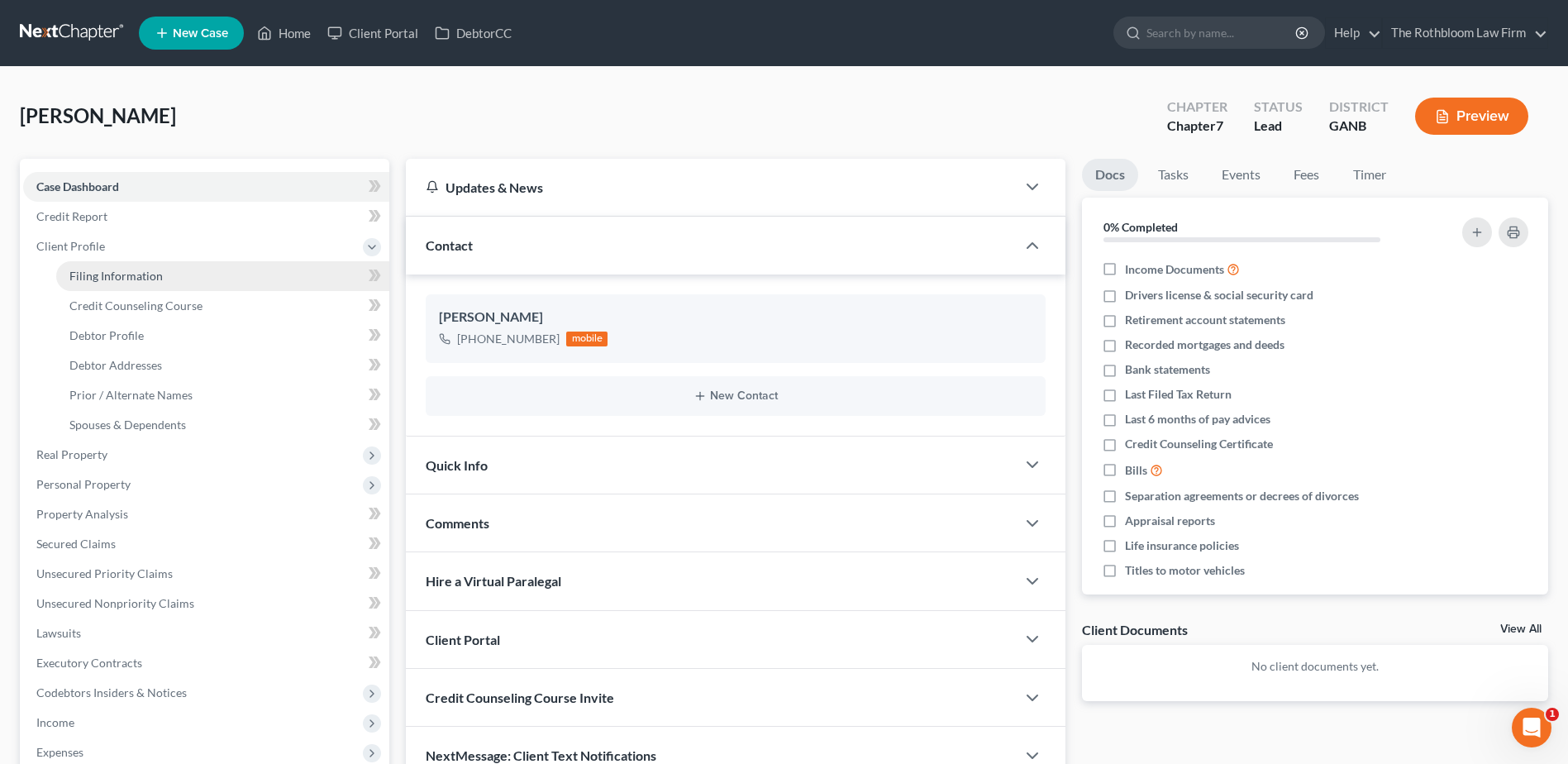
select select "10"
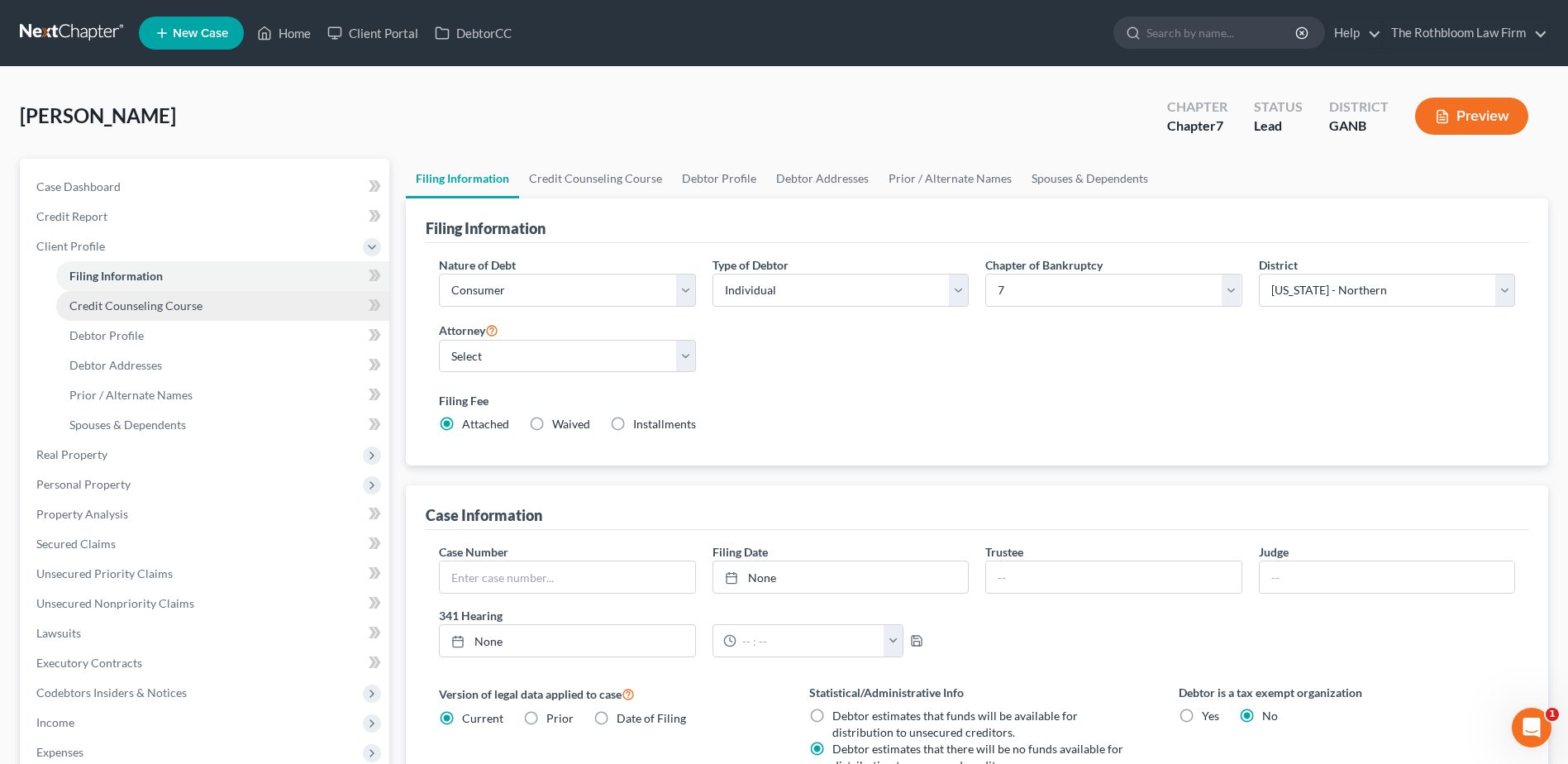
click at [112, 307] on span "Credit Counseling Course" at bounding box center [136, 305] width 133 height 14
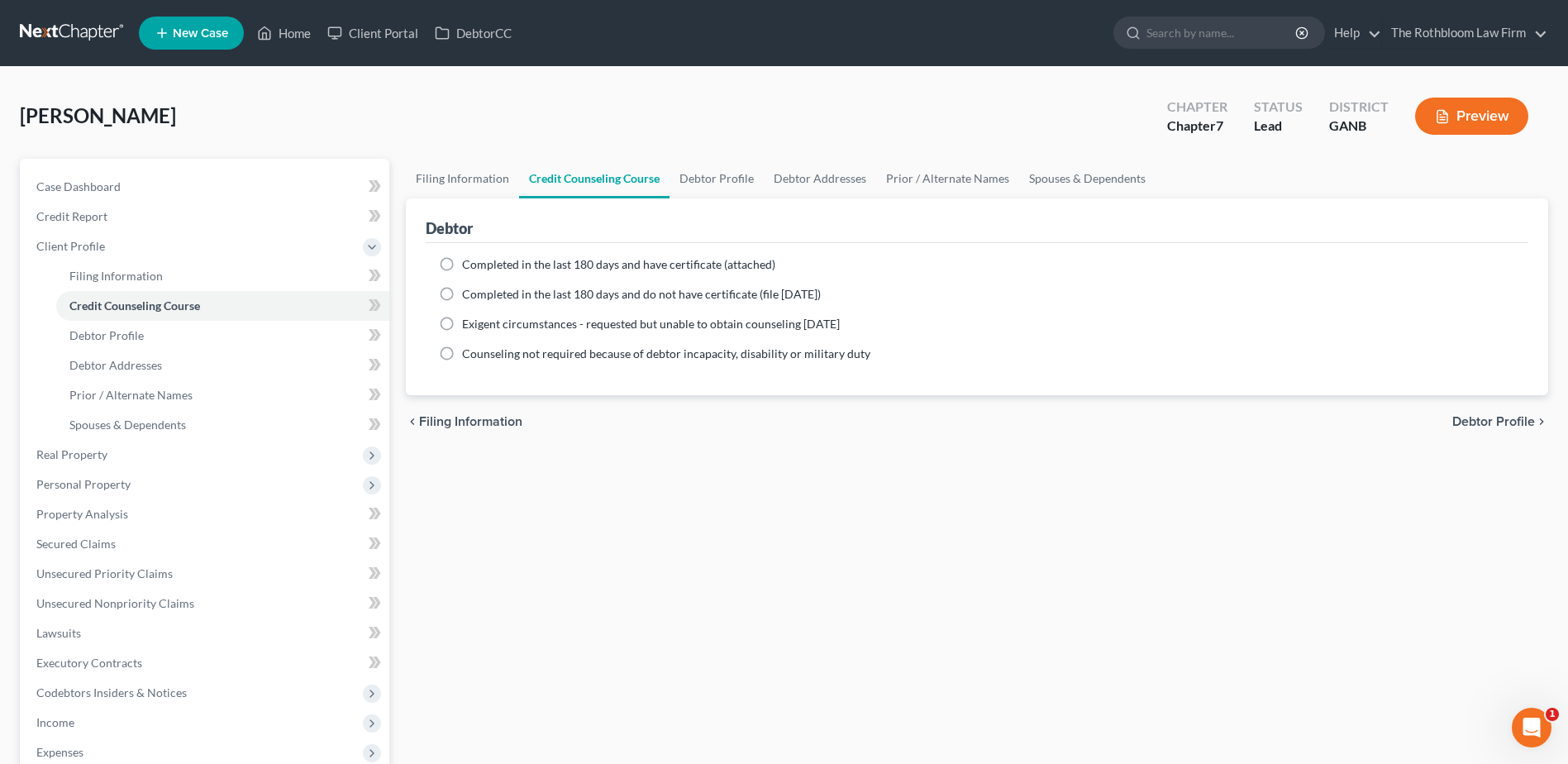
click at [462, 264] on label "Completed in the last 180 days and have certificate (attached)" at bounding box center [619, 264] width 313 height 17
click at [469, 264] on input "Completed in the last 180 days and have certificate (attached)" at bounding box center [474, 261] width 10 height 10
radio input "true"
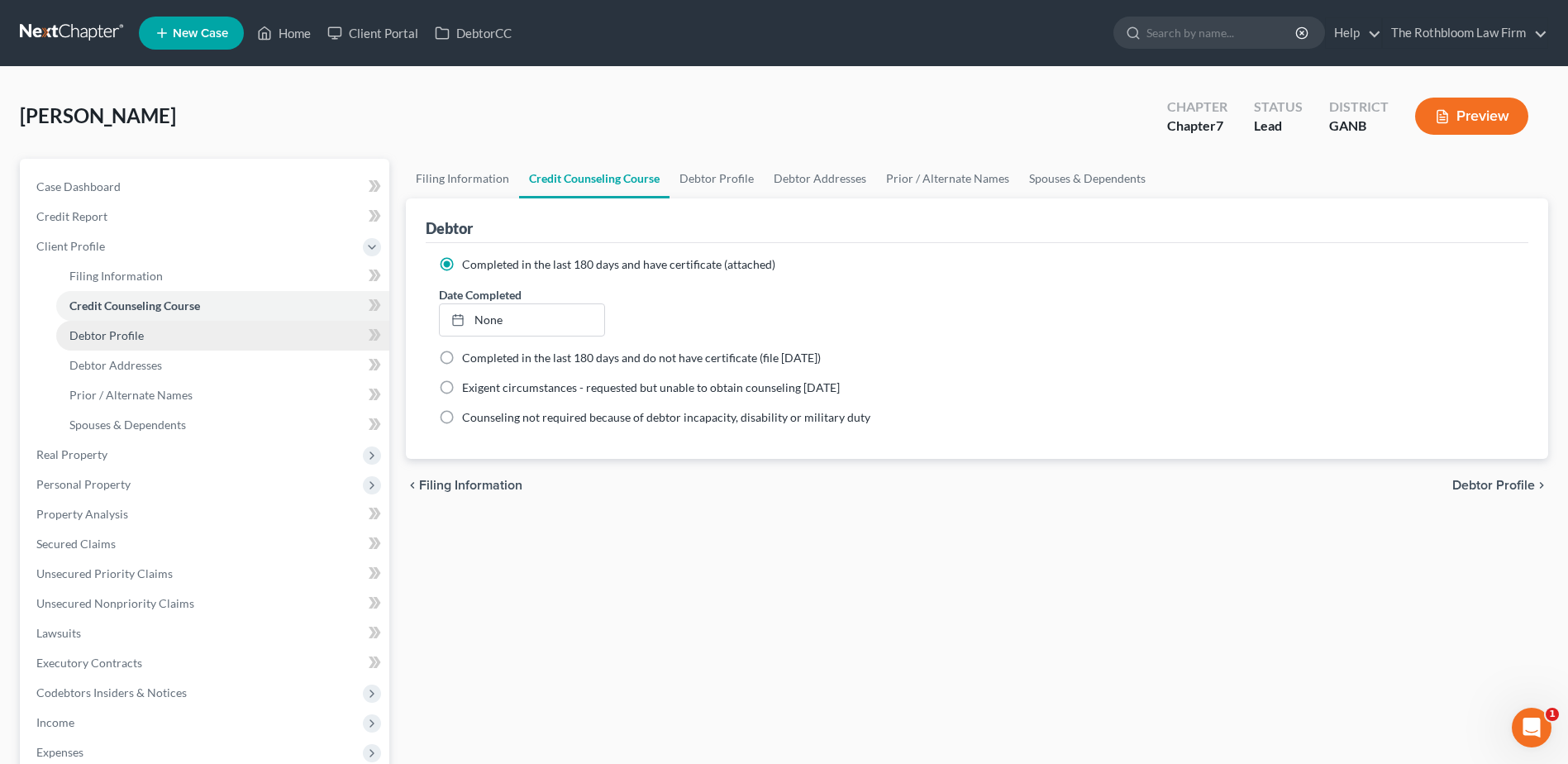
click at [124, 336] on span "Debtor Profile" at bounding box center [106, 335] width 74 height 14
select select "0"
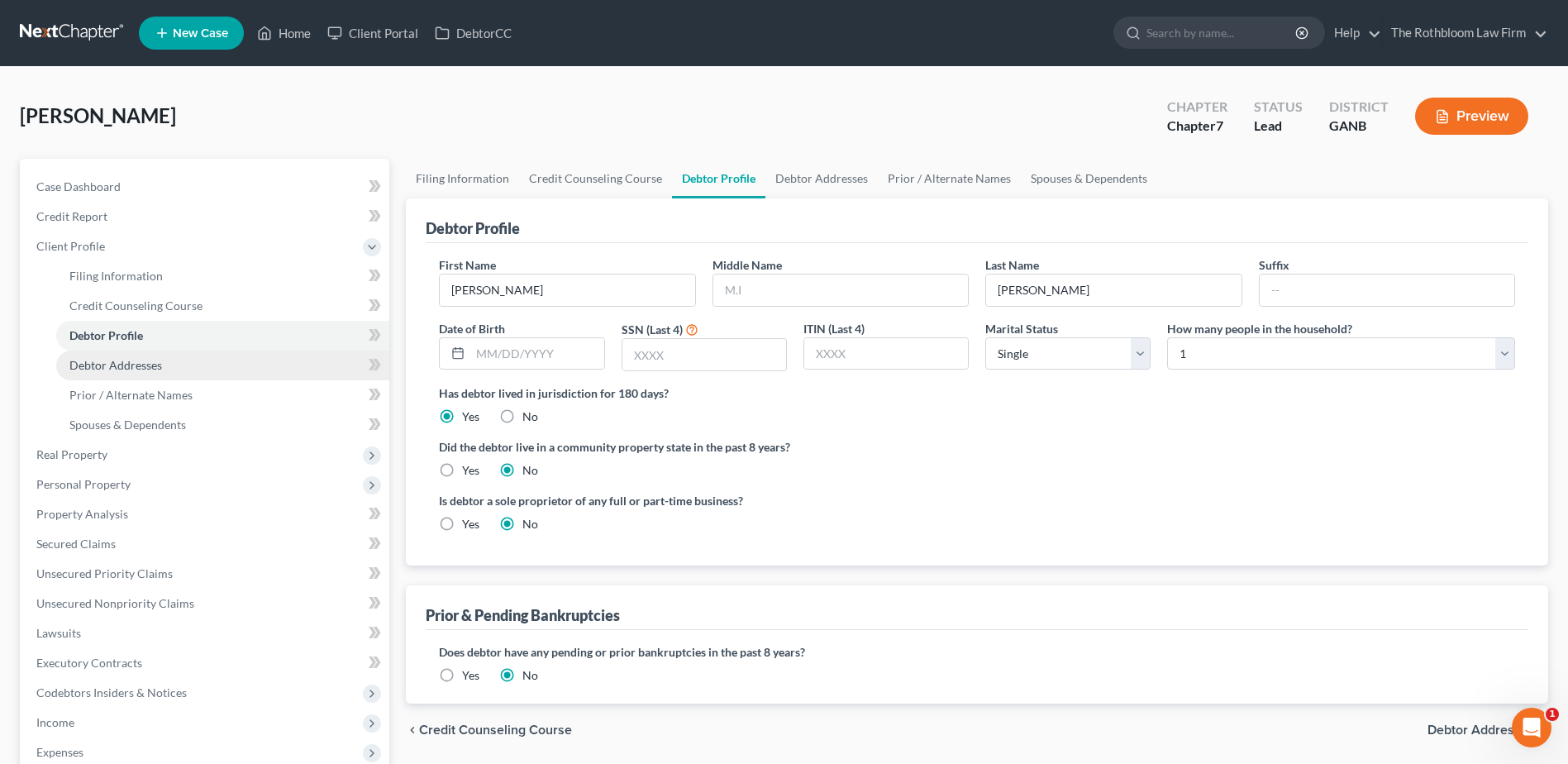
click at [103, 360] on span "Debtor Addresses" at bounding box center [116, 365] width 92 height 14
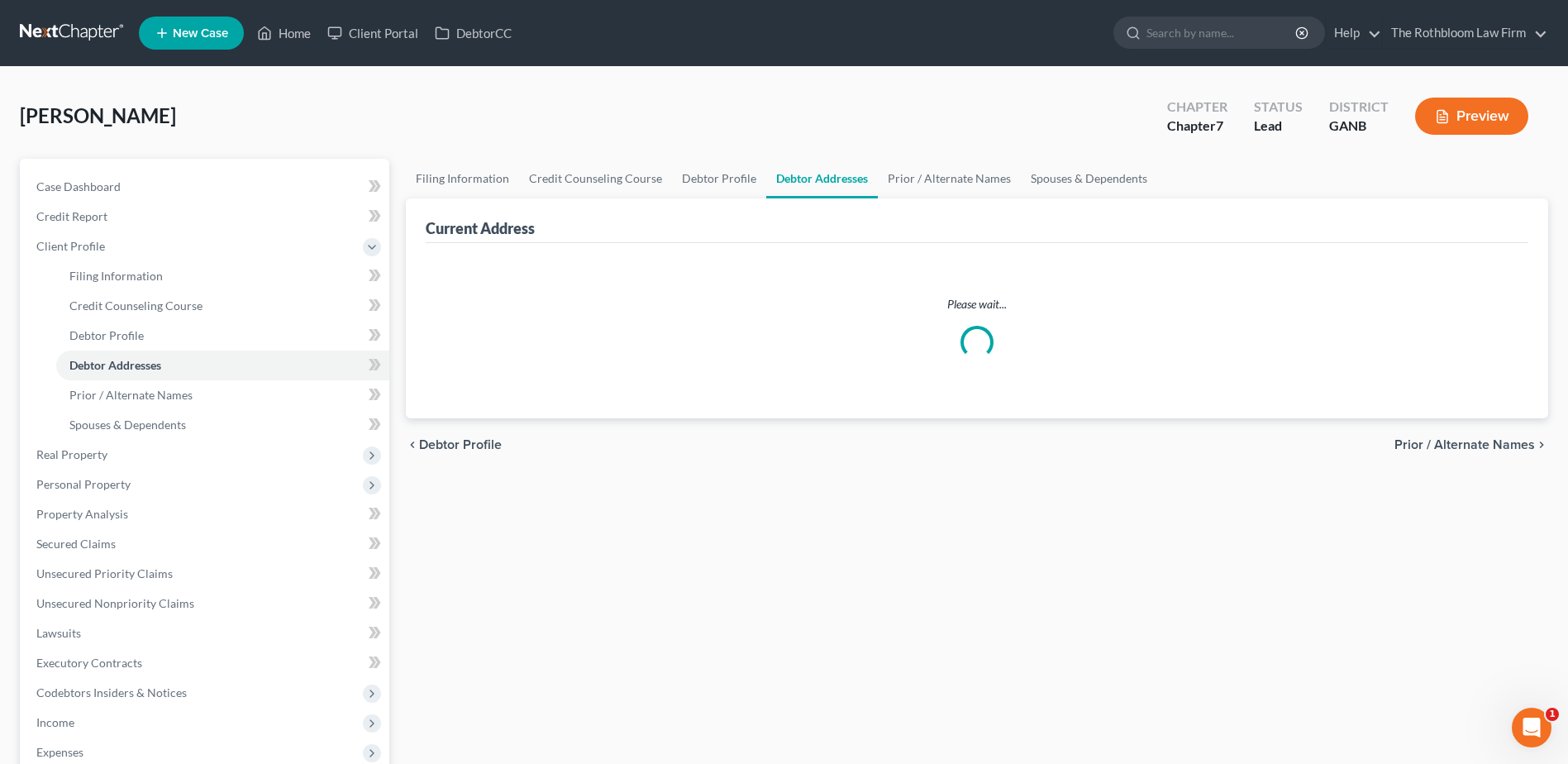
select select "0"
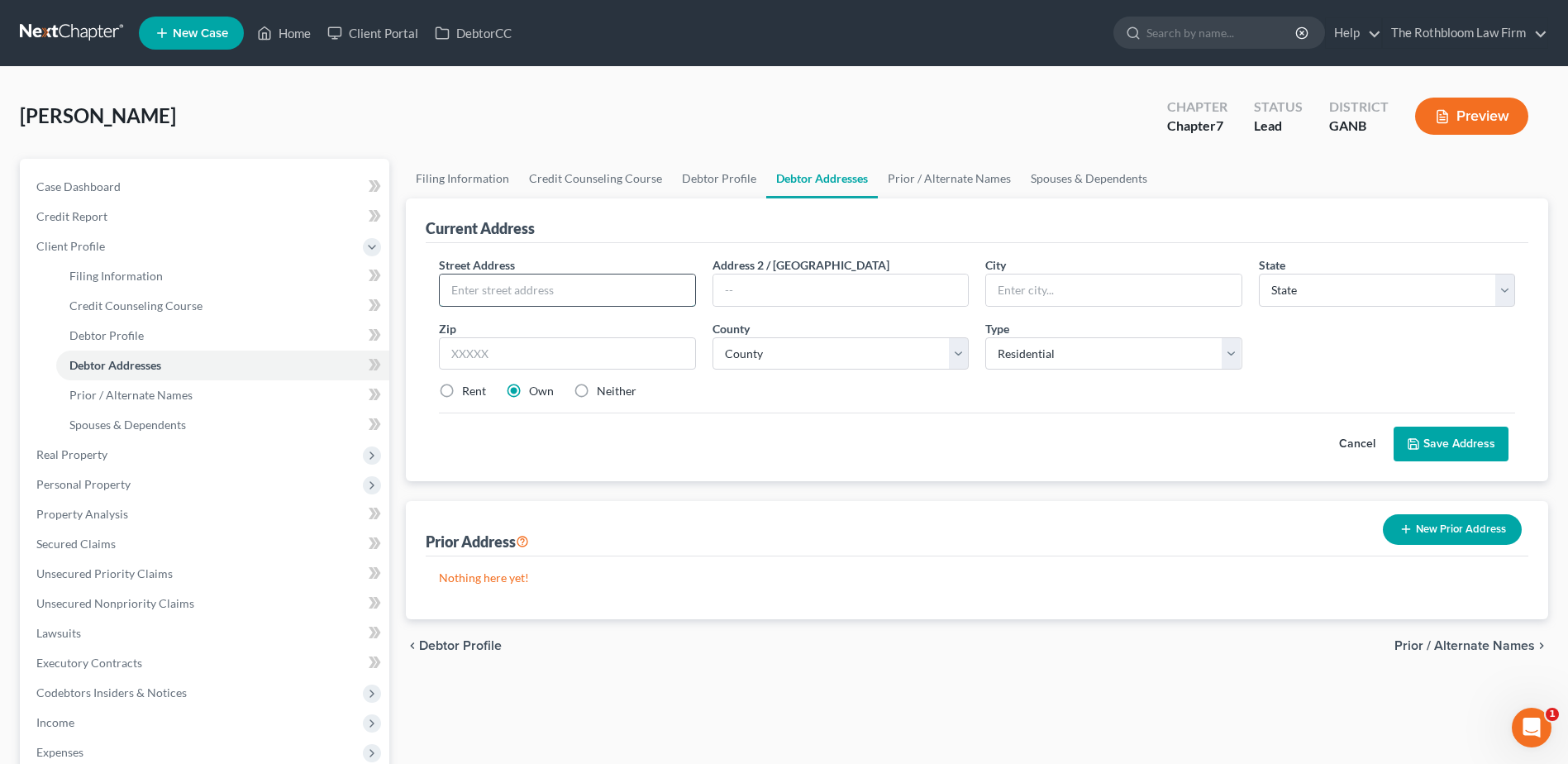
click at [475, 294] on input "text" at bounding box center [566, 290] width 255 height 31
type input "[STREET_ADDRESS]"
type input "30134"
type input "Douglasville"
select select "10"
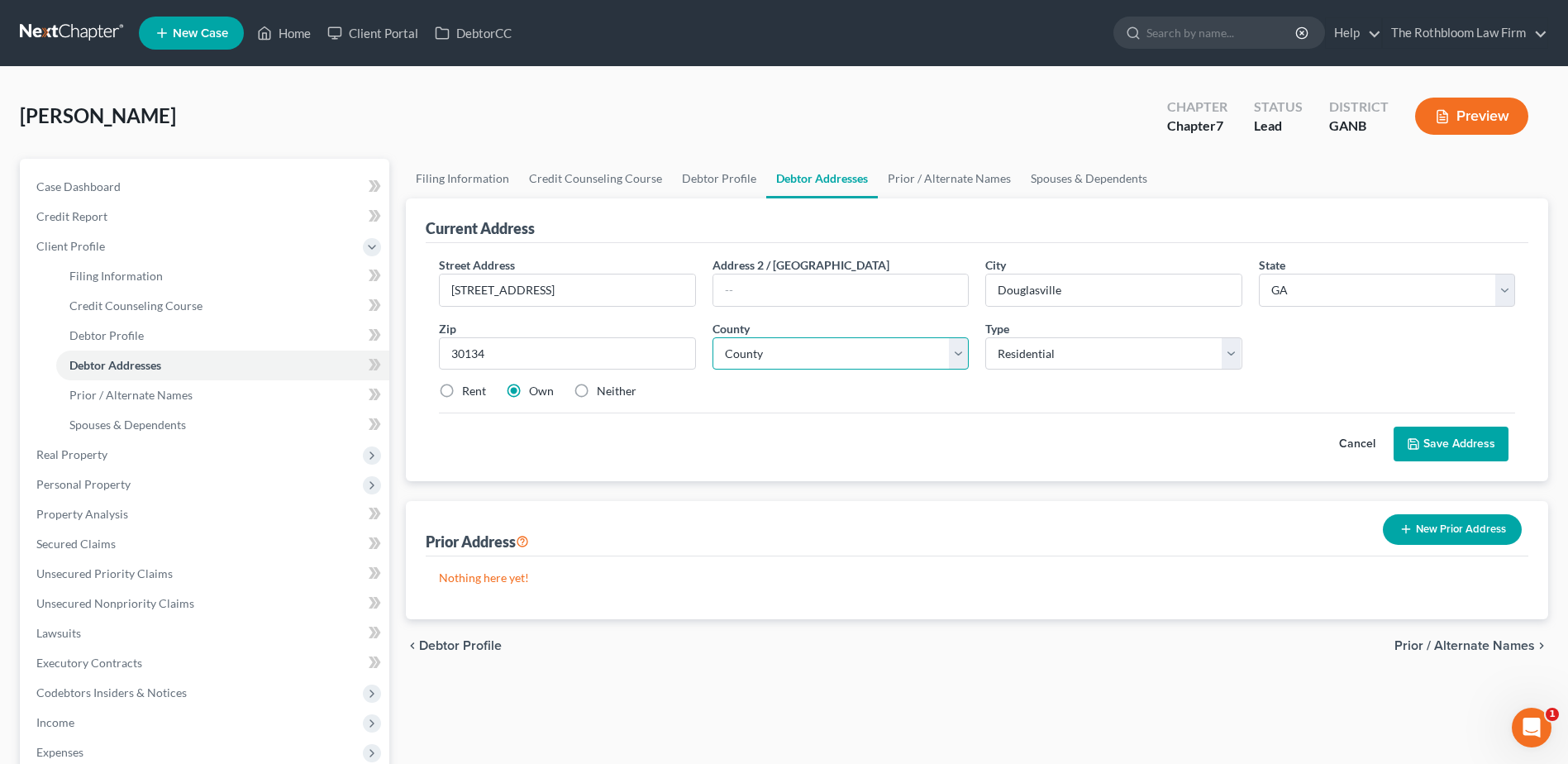
click at [844, 352] on select "County [GEOGRAPHIC_DATA] [GEOGRAPHIC_DATA] [GEOGRAPHIC_DATA] [GEOGRAPHIC_DATA] …" at bounding box center [841, 354] width 256 height 33
select select "47"
click at [713, 338] on select "County [GEOGRAPHIC_DATA] [GEOGRAPHIC_DATA] [GEOGRAPHIC_DATA] [GEOGRAPHIC_DATA] …" at bounding box center [841, 354] width 256 height 33
click at [84, 481] on span "Personal Property" at bounding box center [84, 484] width 94 height 14
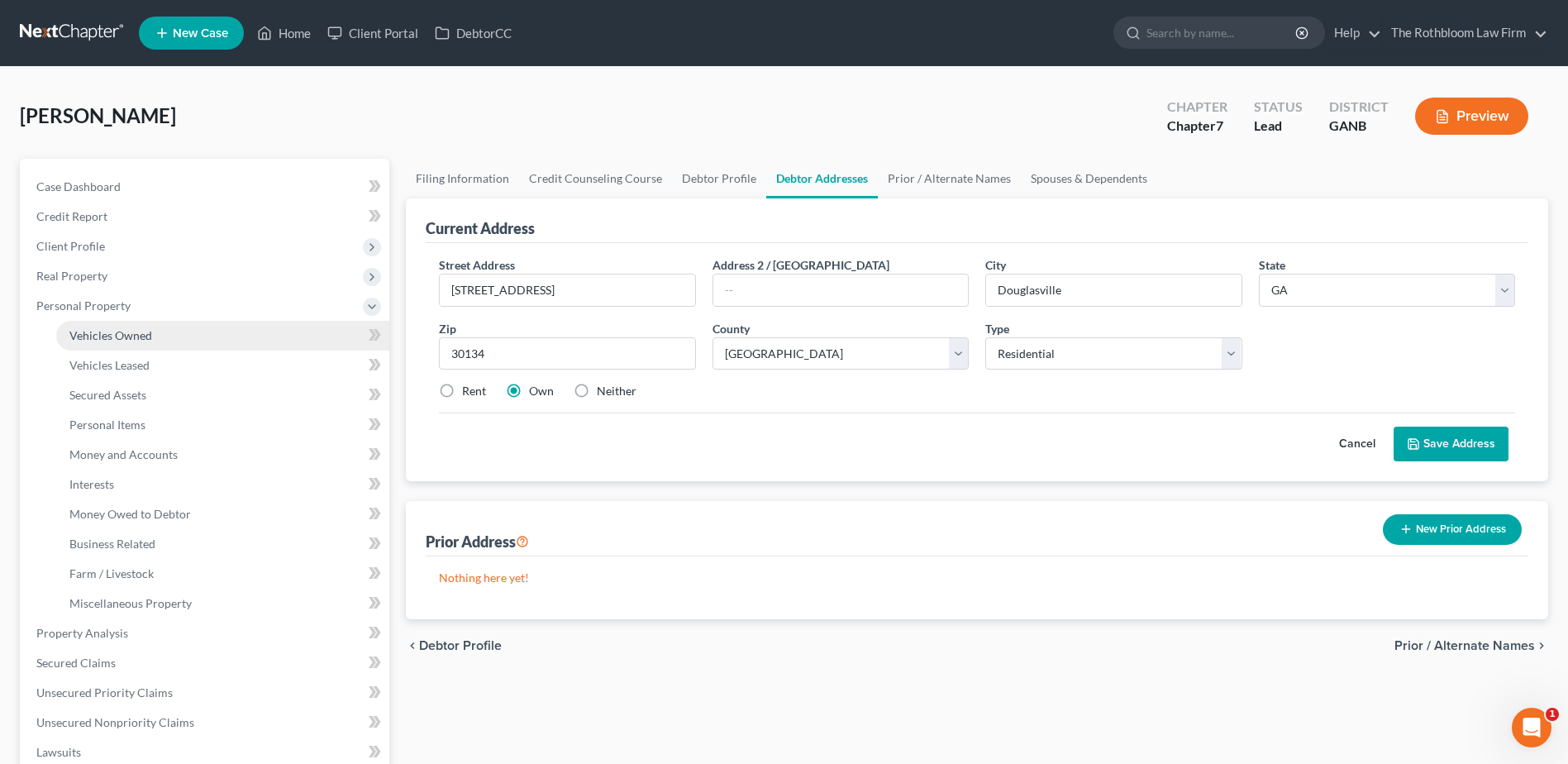
click at [118, 341] on span "Vehicles Owned" at bounding box center [111, 335] width 83 height 14
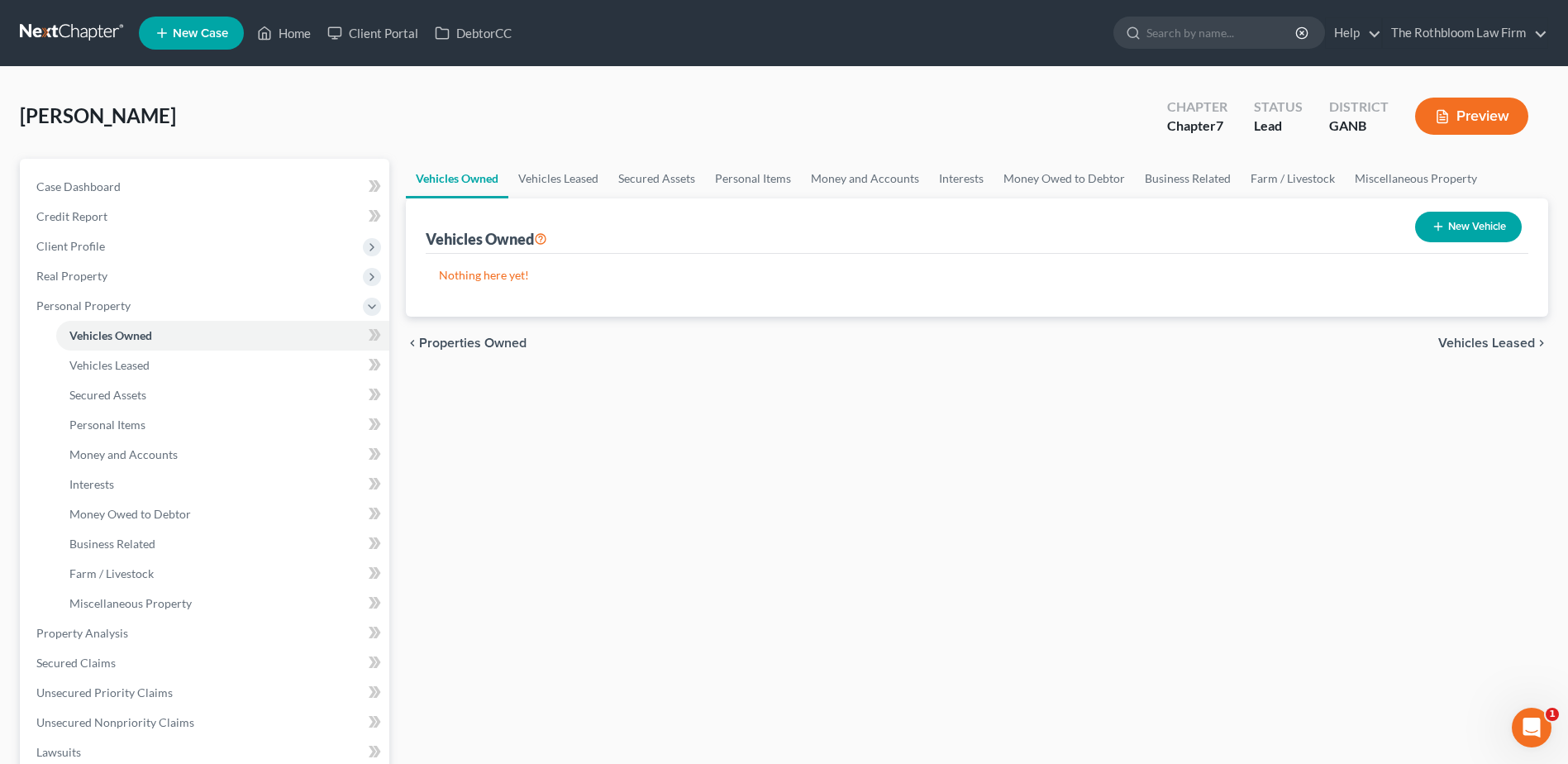
click at [1488, 231] on button "New Vehicle" at bounding box center [1468, 226] width 107 height 30
select select "0"
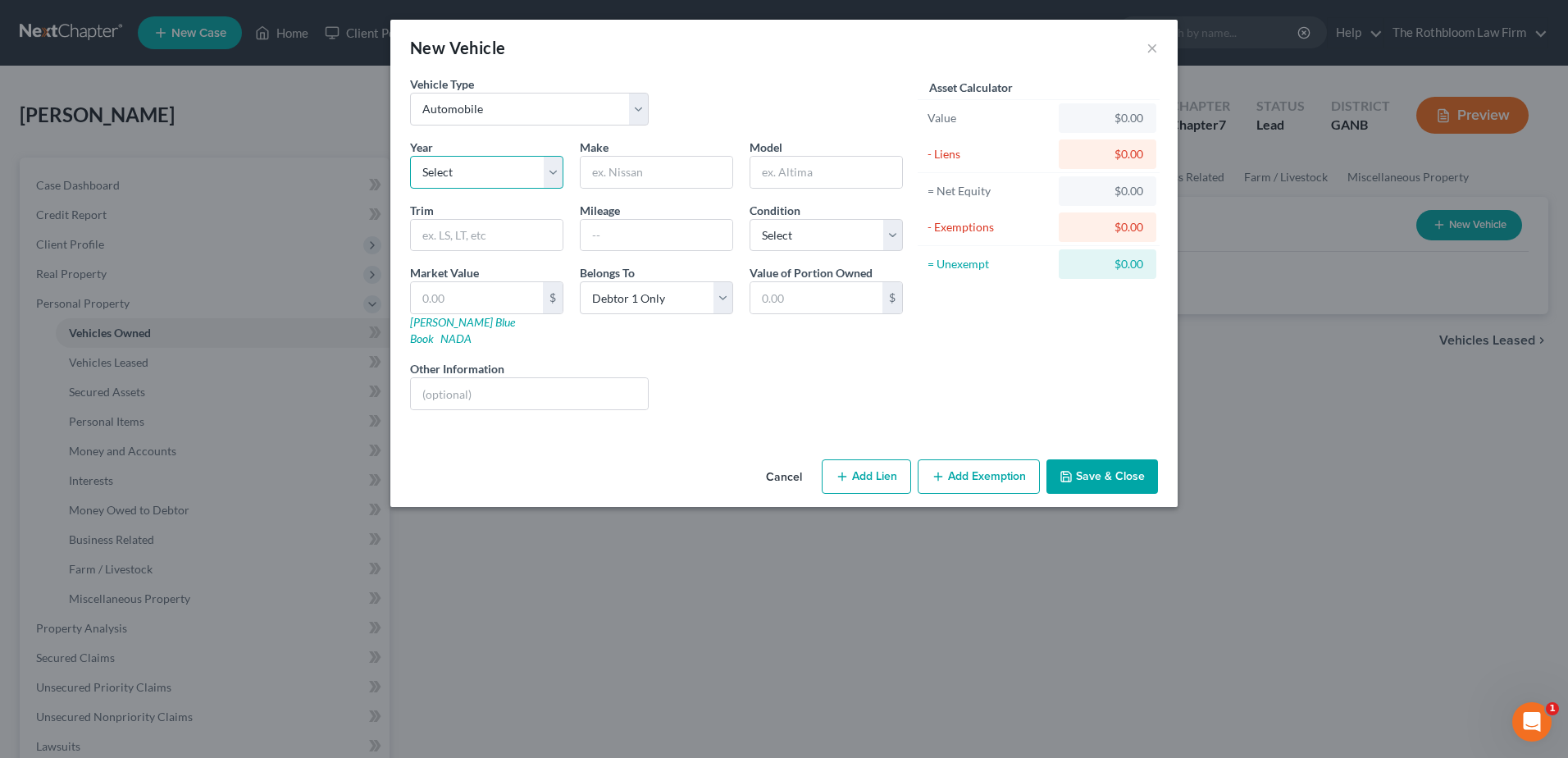
click at [477, 174] on select "Select 2026 2025 2024 2023 2022 2021 2020 2019 2018 2017 2016 2015 2014 2013 20…" at bounding box center [487, 172] width 154 height 33
select select "3"
click at [410, 155] on select "Select 2026 2025 2024 2023 2022 2021 2020 2019 2018 2017 2016 2015 2014 2013 20…" at bounding box center [487, 172] width 154 height 33
click at [615, 169] on input "text" at bounding box center [657, 172] width 152 height 31
type input "Nissan"
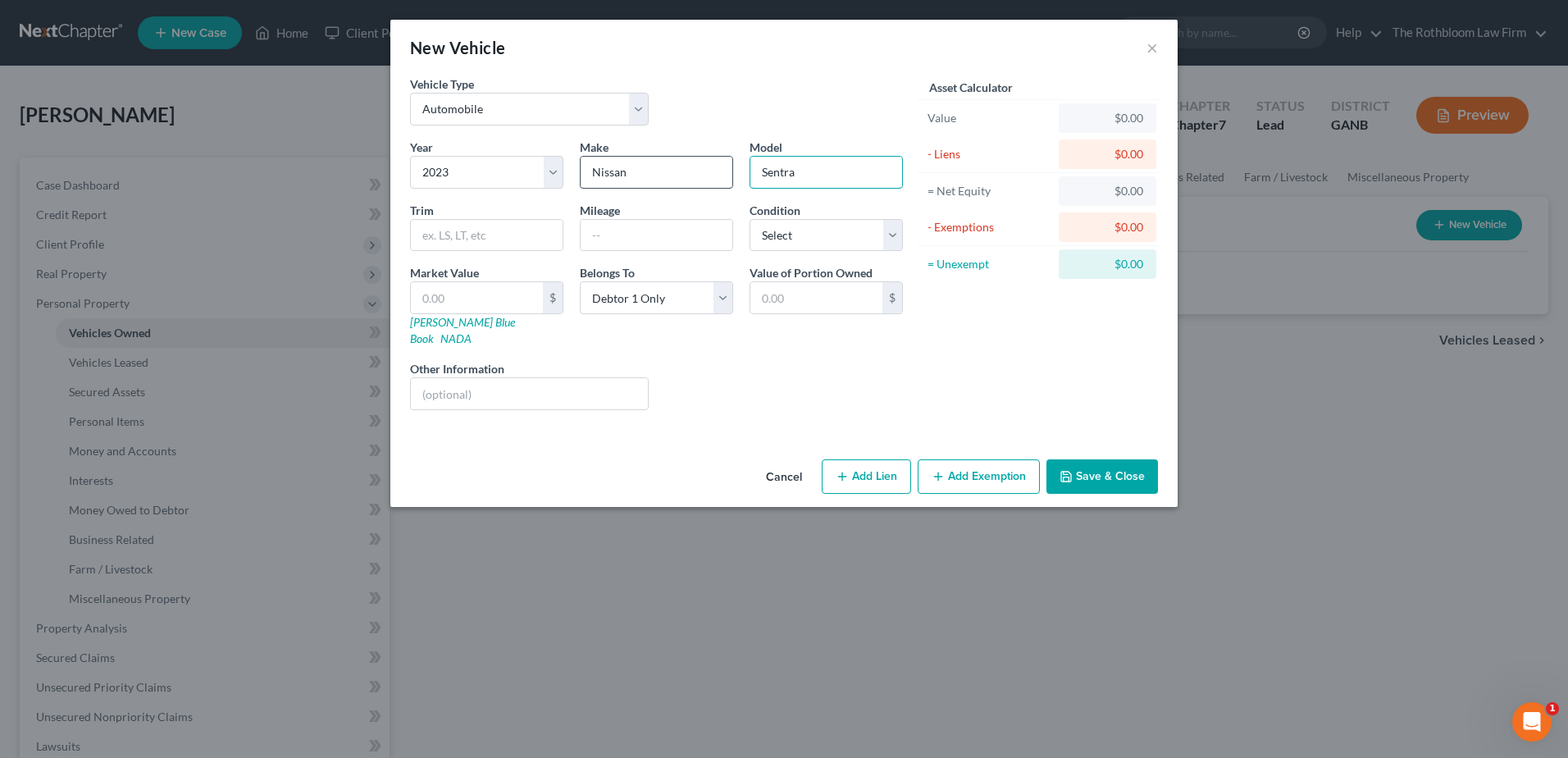
type input "Sentra"
click at [803, 241] on select "Select Excellent Very Good Good Fair Poor" at bounding box center [826, 236] width 154 height 33
select select "2"
click at [749, 219] on select "Select Excellent Very Good Good Fair Poor" at bounding box center [826, 236] width 154 height 33
click at [452, 321] on link "[PERSON_NAME] Blue Book" at bounding box center [463, 330] width 105 height 30
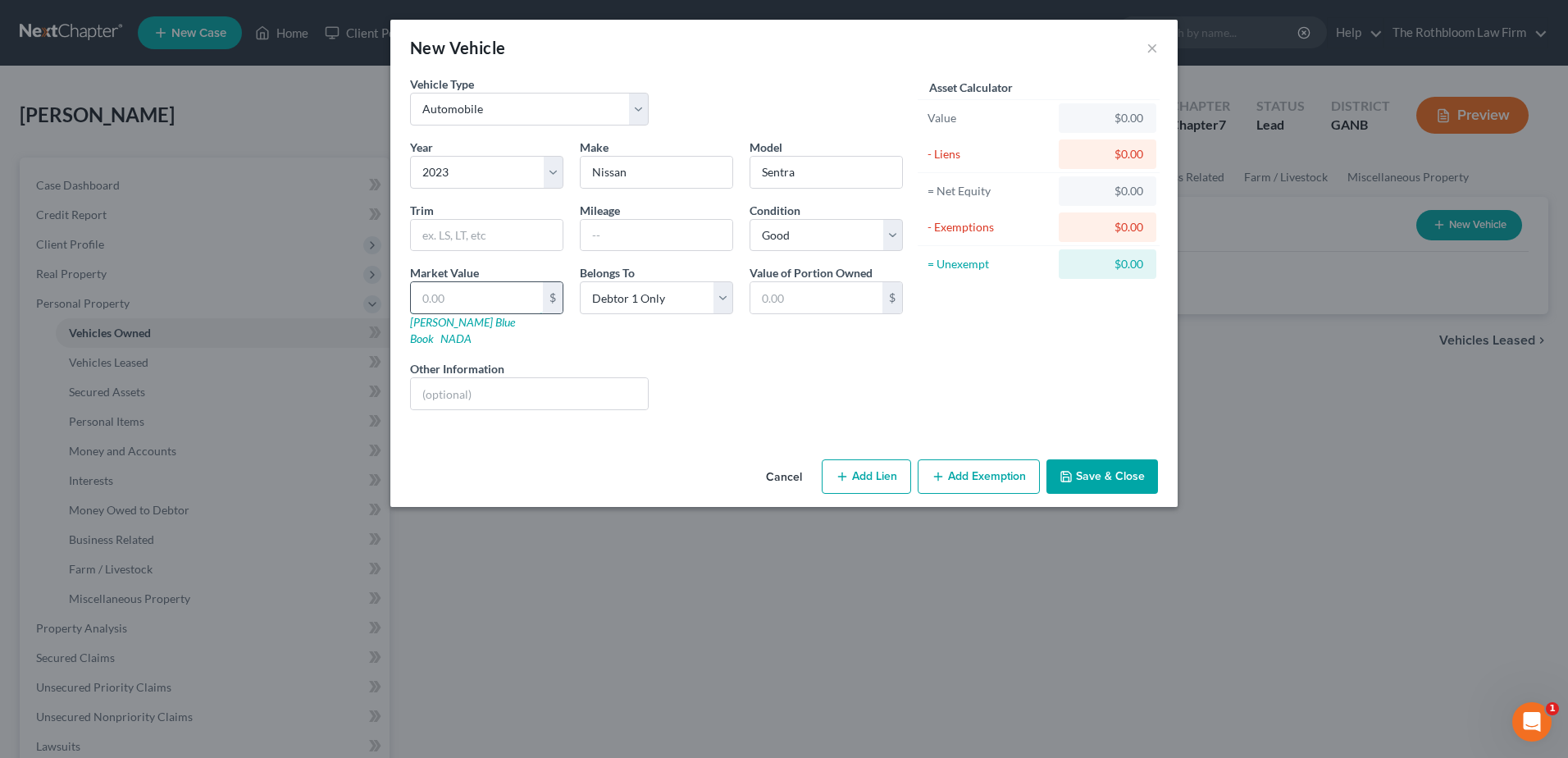
click at [443, 310] on input "text" at bounding box center [477, 298] width 132 height 31
click at [616, 227] on input "text" at bounding box center [657, 236] width 152 height 31
click at [1111, 459] on button "Save & Close" at bounding box center [1102, 477] width 111 height 35
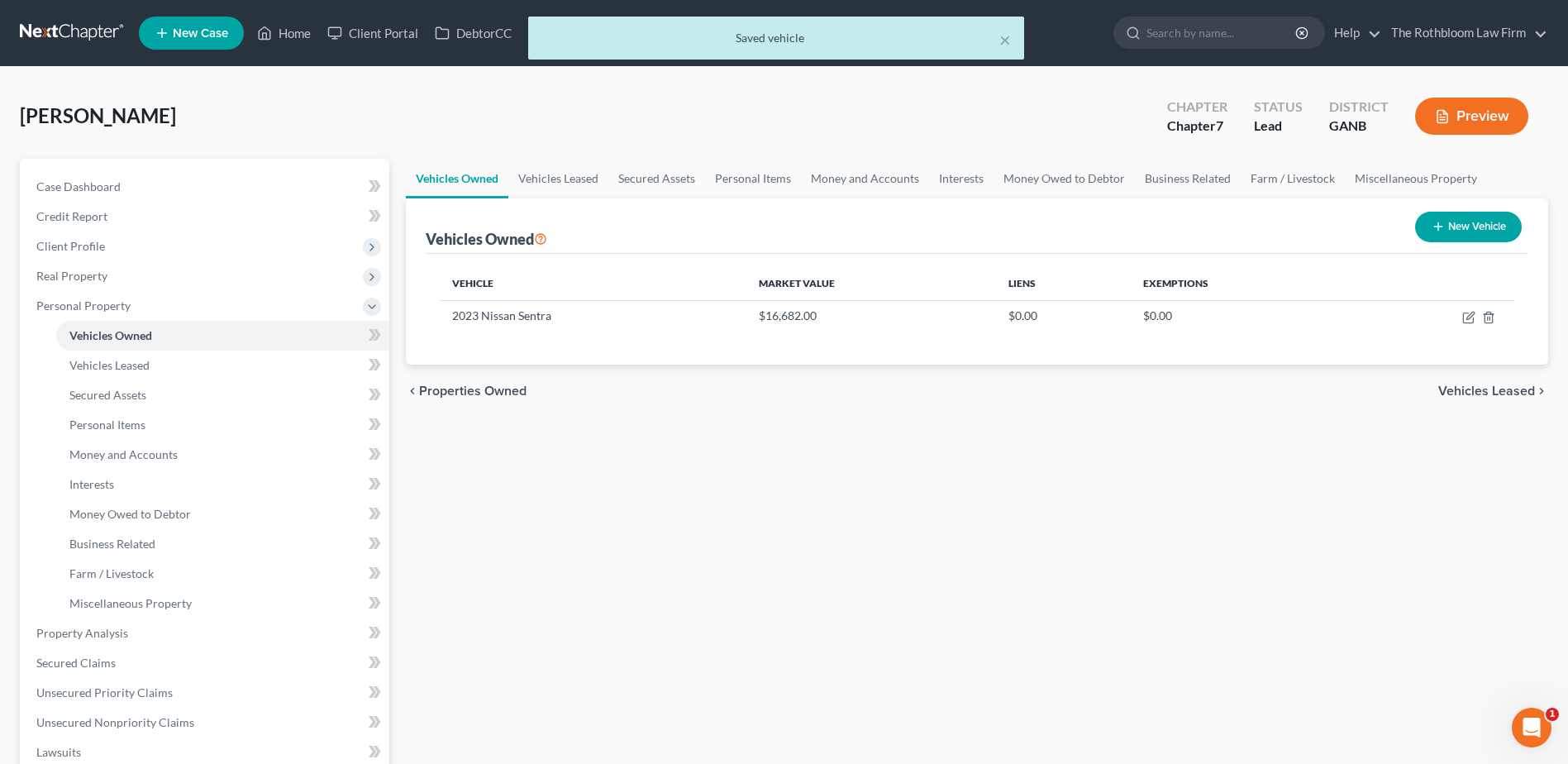
click at [289, 28] on div "× Saved vehicle" at bounding box center [776, 42] width 1568 height 51
click at [291, 36] on div "× Saved vehicle" at bounding box center [776, 42] width 1568 height 51
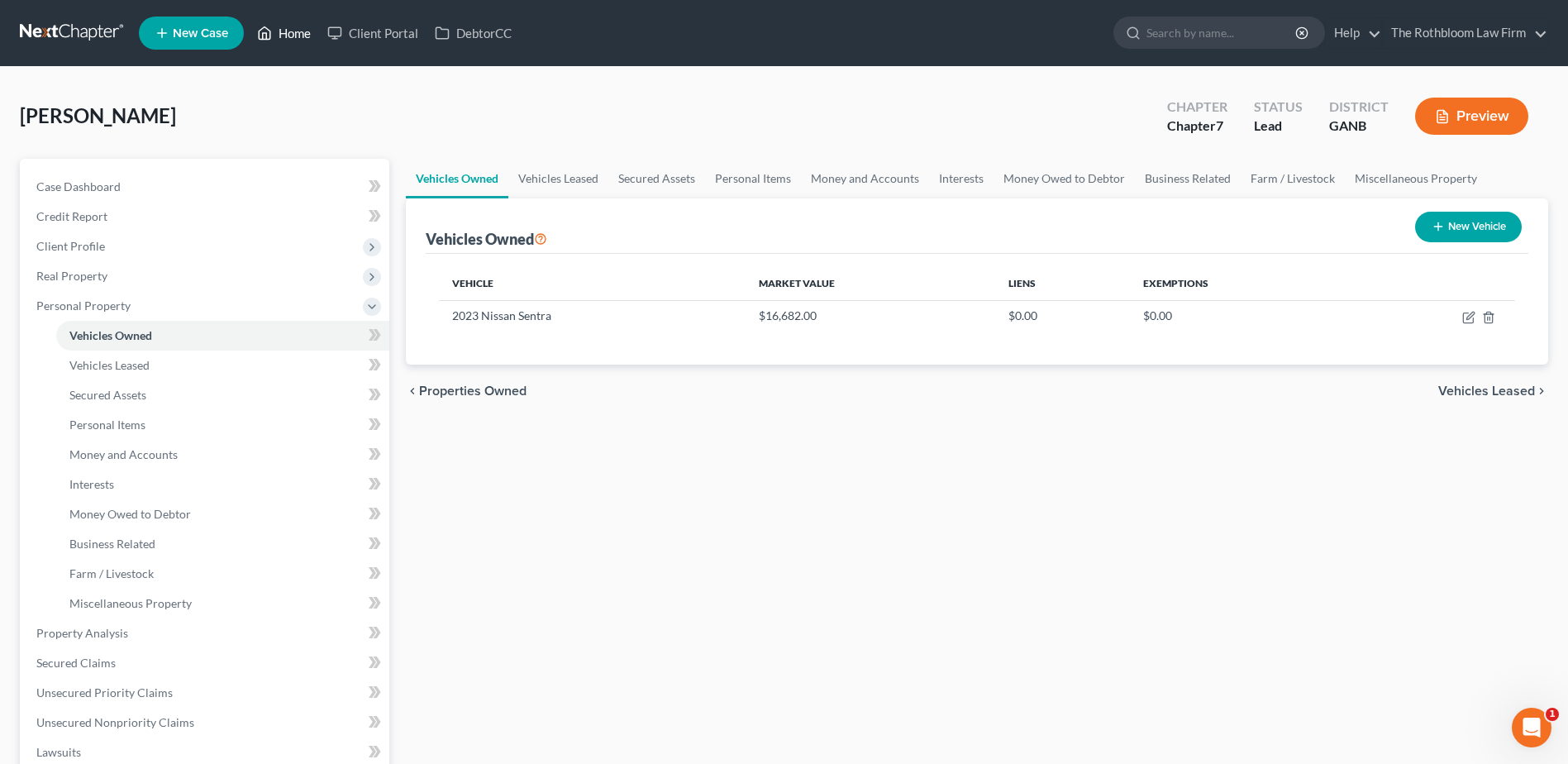
click at [292, 35] on link "Home" at bounding box center [284, 33] width 70 height 30
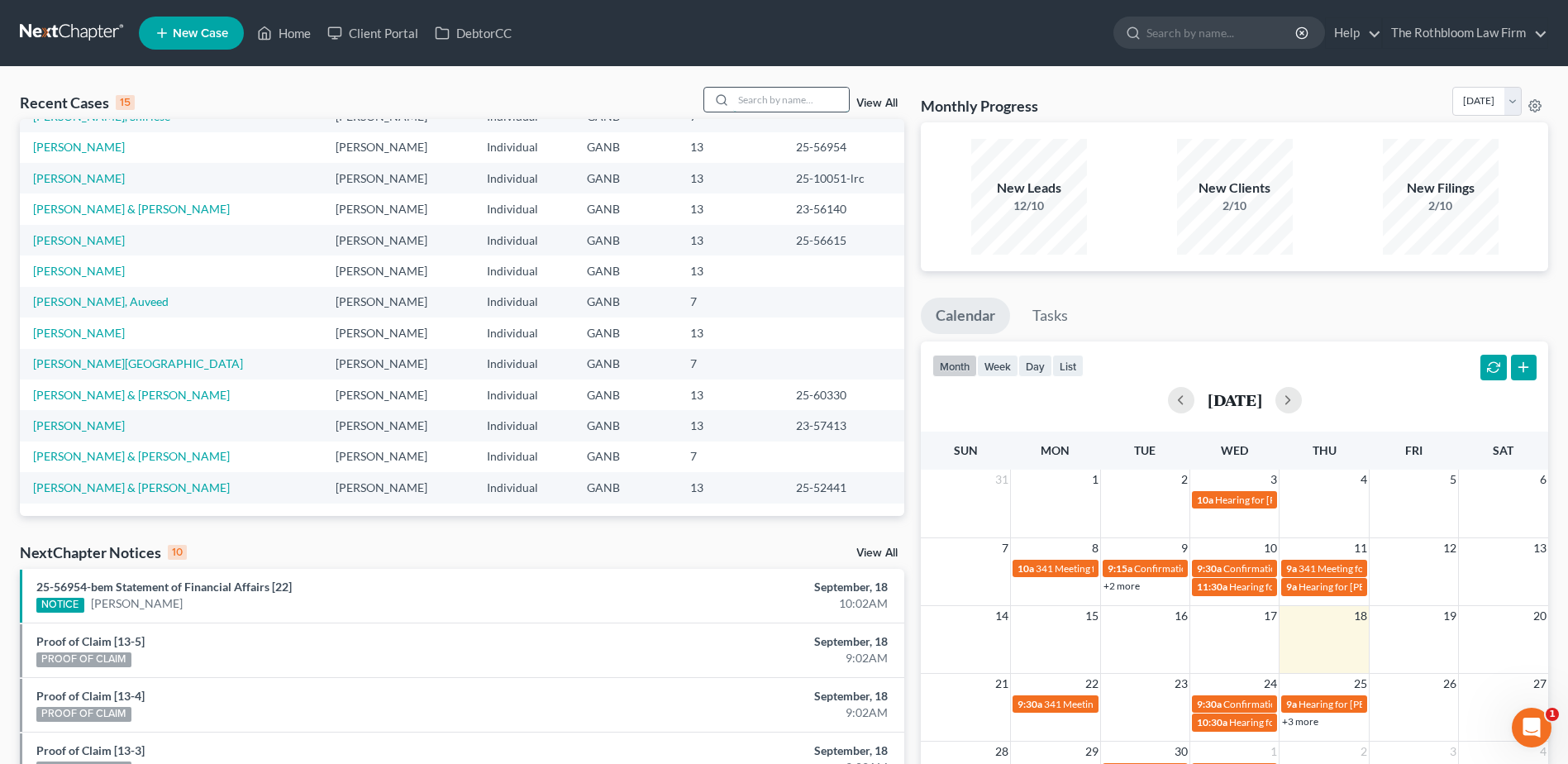
click at [757, 98] on input "search" at bounding box center [791, 100] width 116 height 24
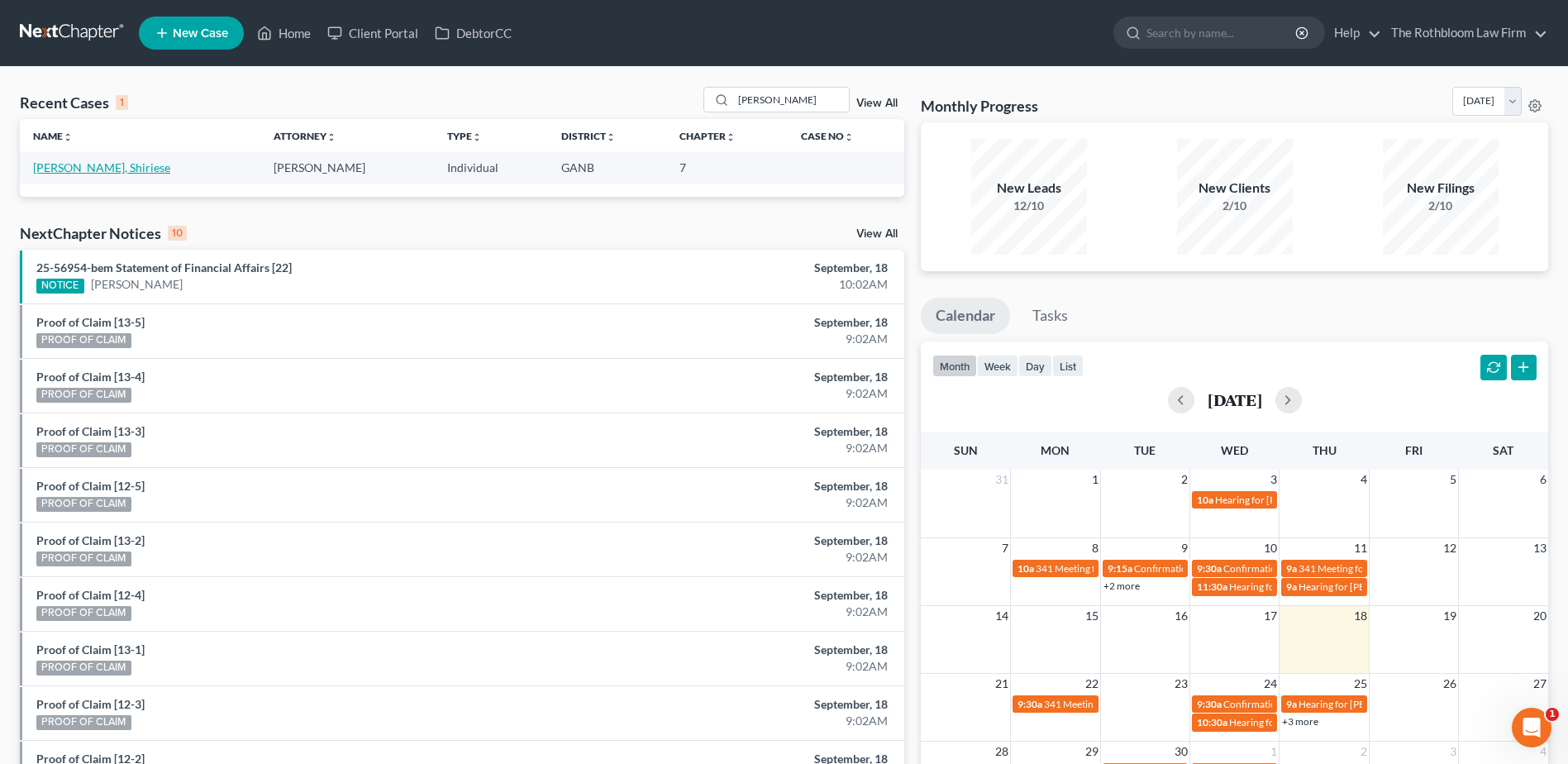
click at [86, 167] on link "[PERSON_NAME], Shiriese" at bounding box center [102, 167] width 137 height 14
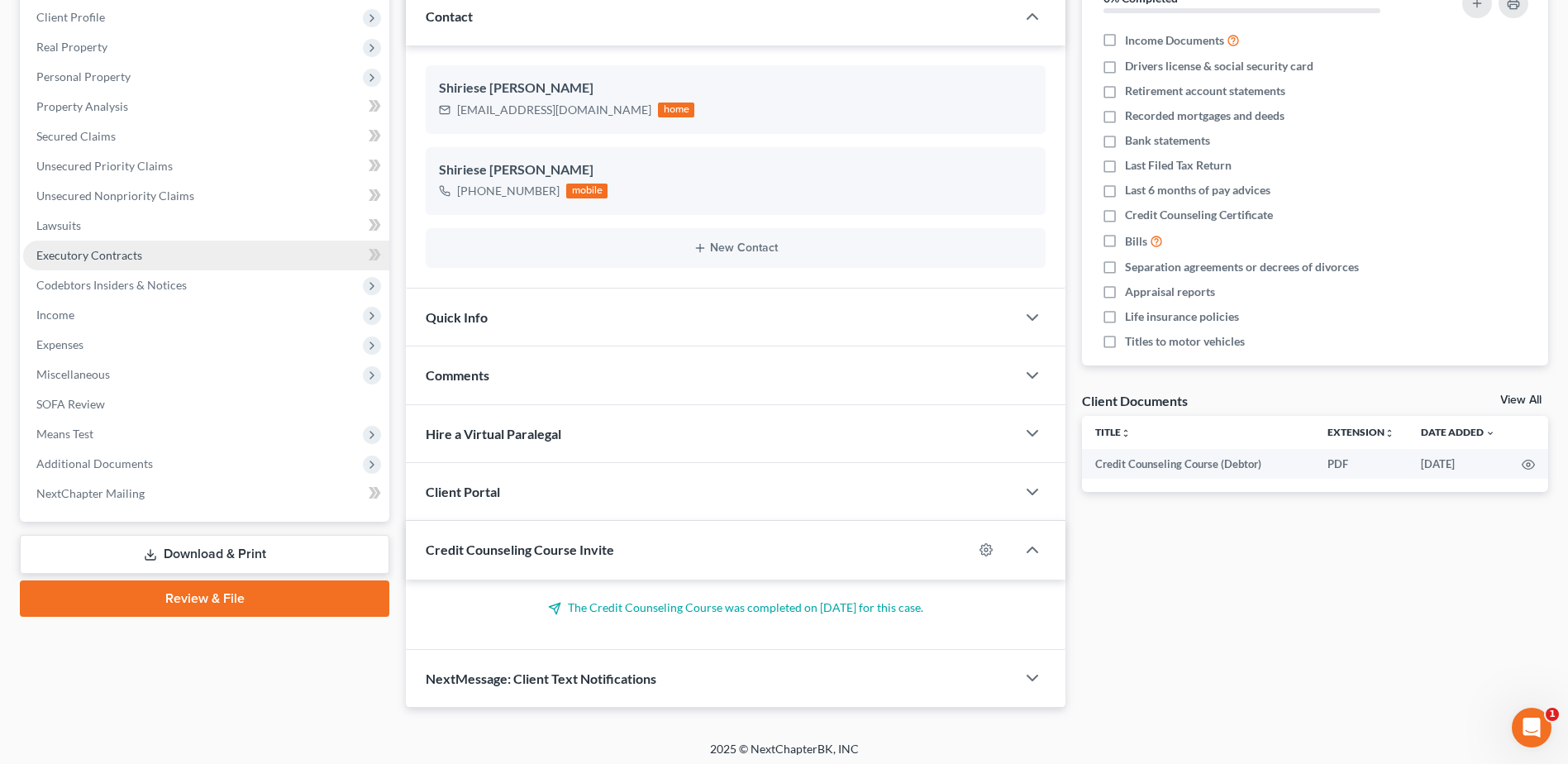
scroll to position [236, 0]
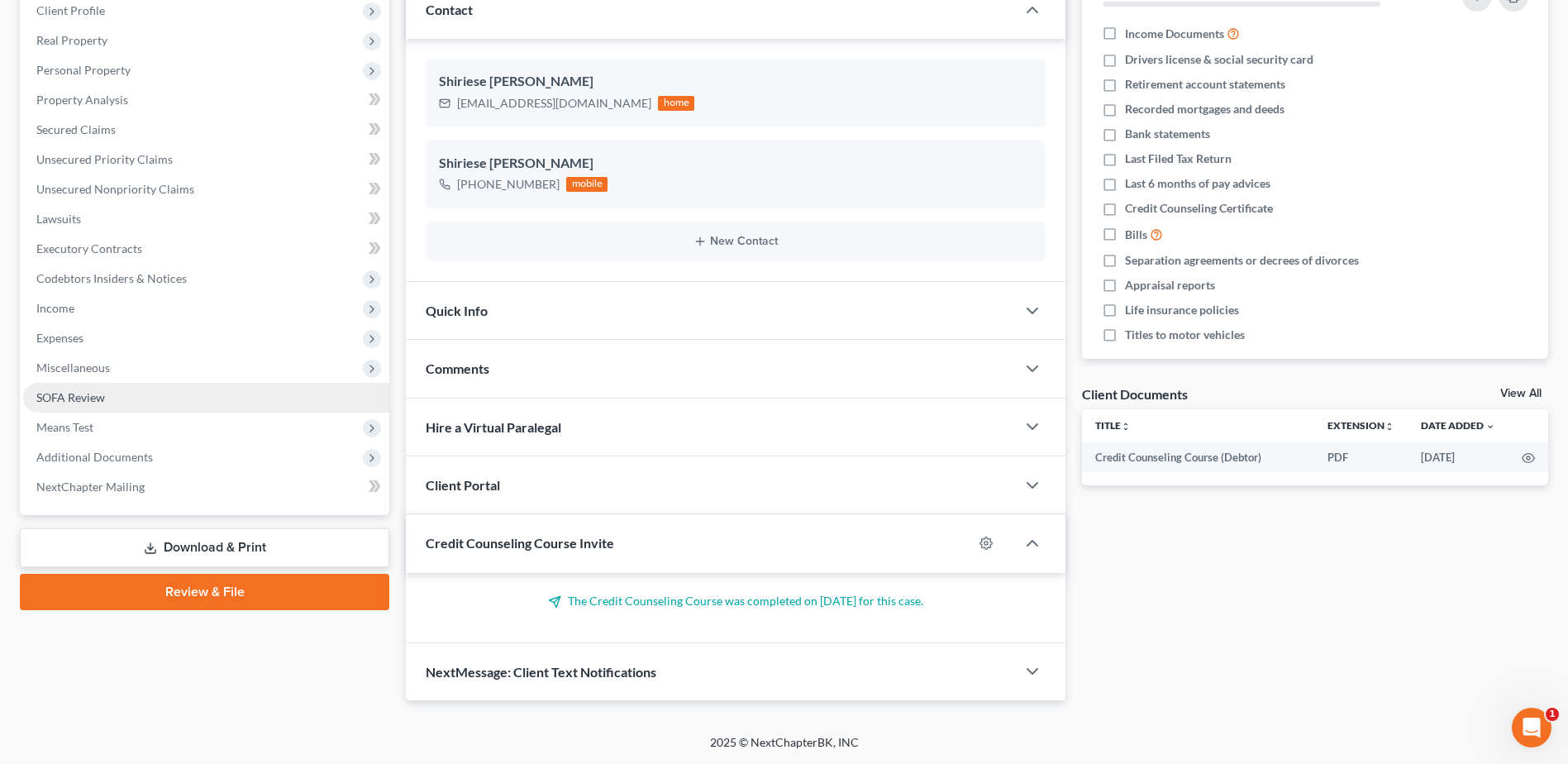
click at [119, 398] on link "SOFA Review" at bounding box center [206, 398] width 366 height 30
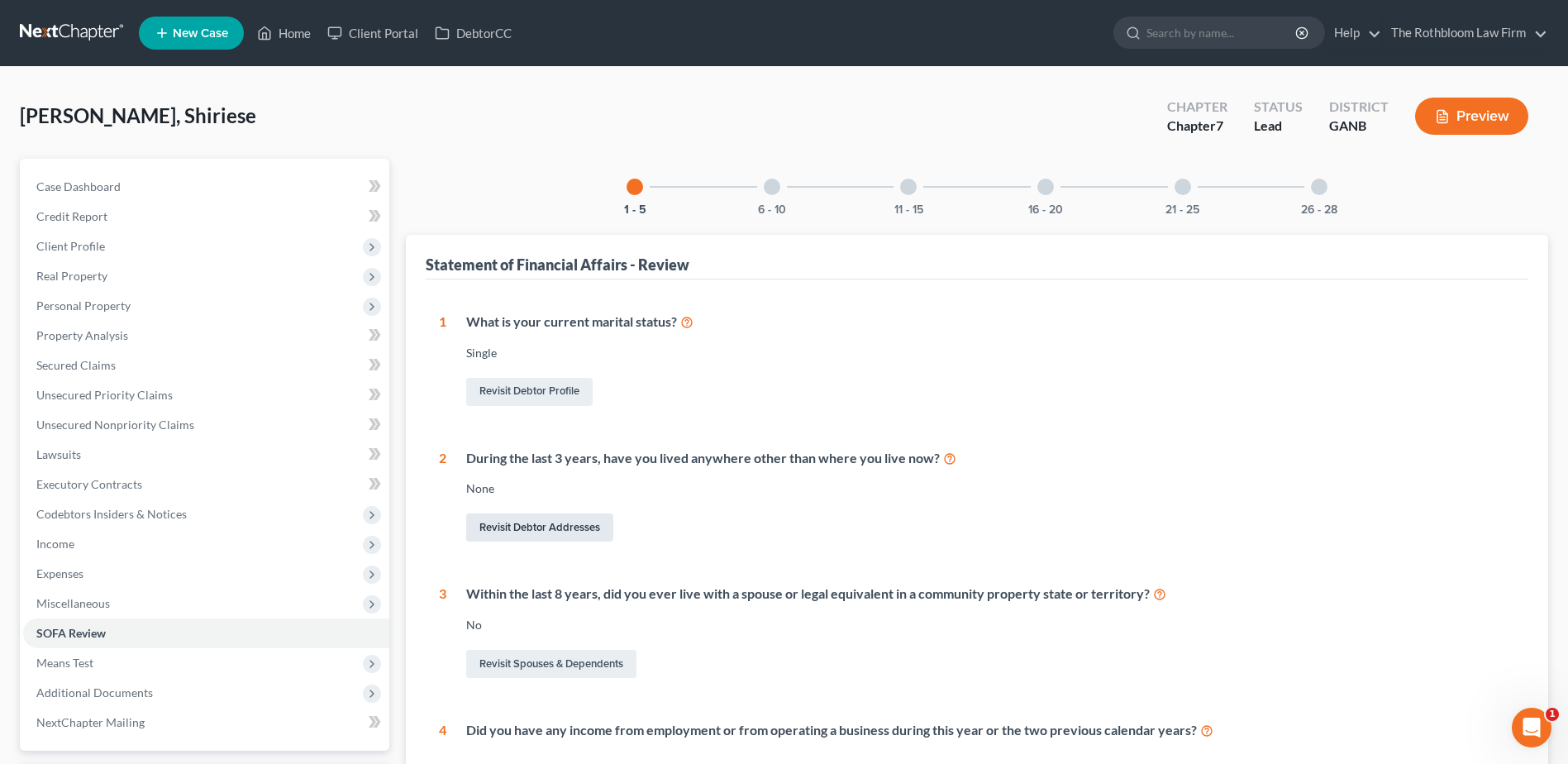
click at [539, 531] on link "Revisit Debtor Addresses" at bounding box center [539, 527] width 147 height 28
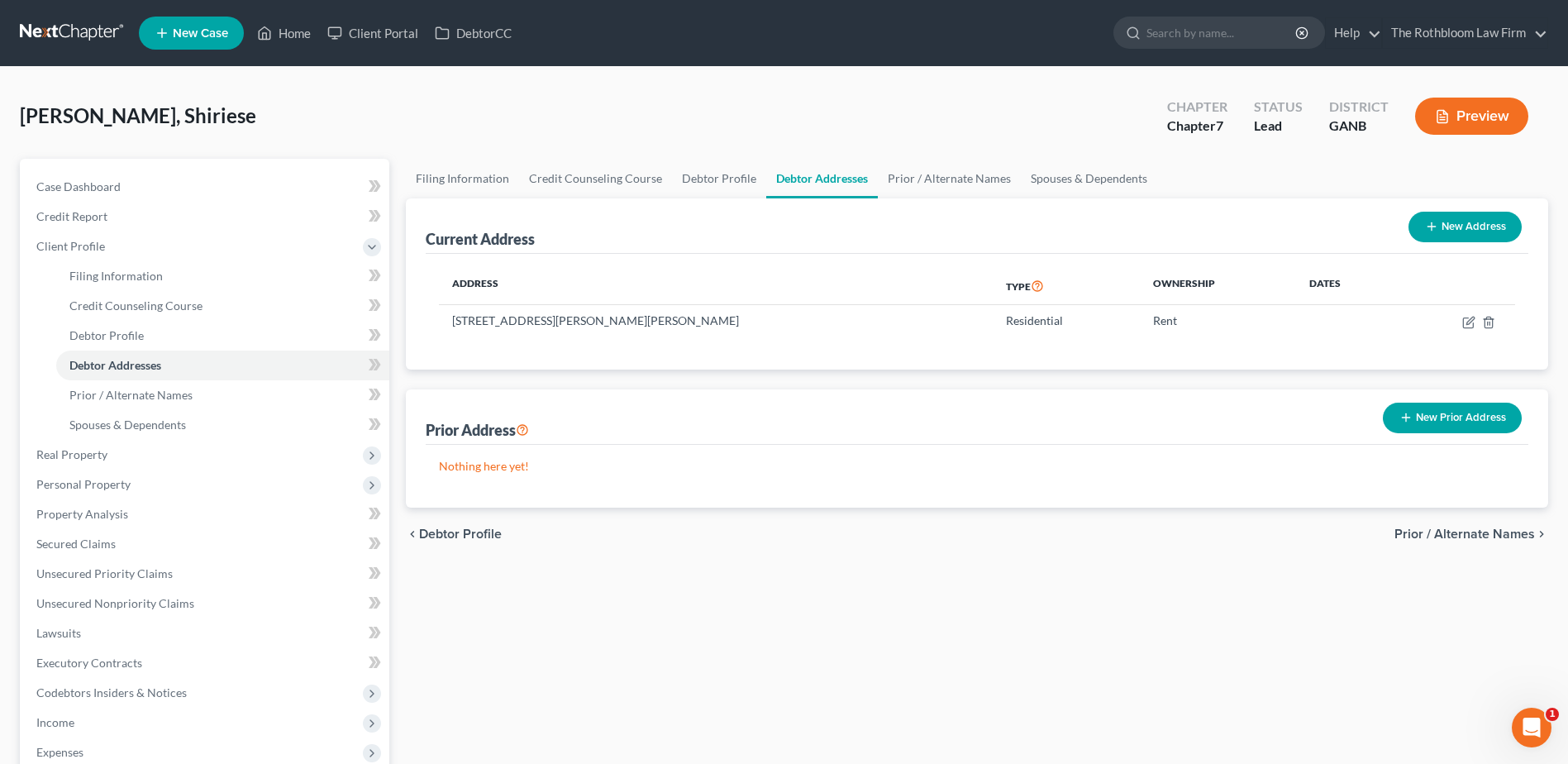
click at [1473, 416] on button "New Prior Address" at bounding box center [1452, 418] width 139 height 30
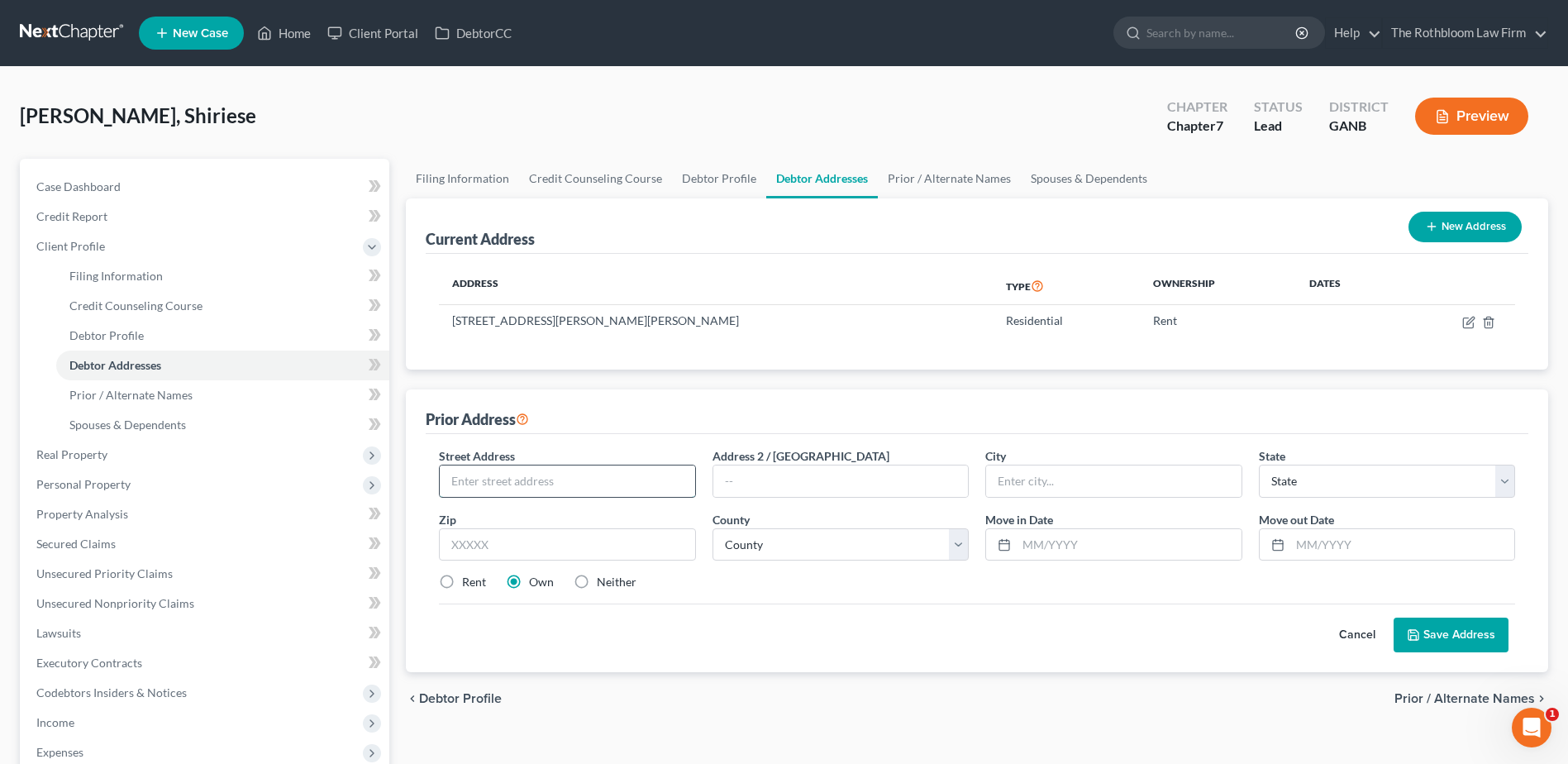
click at [535, 482] on input "text" at bounding box center [566, 481] width 255 height 31
click at [494, 486] on input "[STREET_ADDRESS]" at bounding box center [566, 481] width 255 height 31
click at [1042, 480] on input "text" at bounding box center [1113, 481] width 255 height 31
click at [1325, 483] on select "State [US_STATE] AK AR AZ CA CO CT DE DC [GEOGRAPHIC_DATA] [GEOGRAPHIC_DATA] GU…" at bounding box center [1387, 481] width 256 height 33
click at [1259, 465] on select "State [US_STATE] AK AR AZ CA CO CT DE DC [GEOGRAPHIC_DATA] [GEOGRAPHIC_DATA] GU…" at bounding box center [1387, 481] width 256 height 33
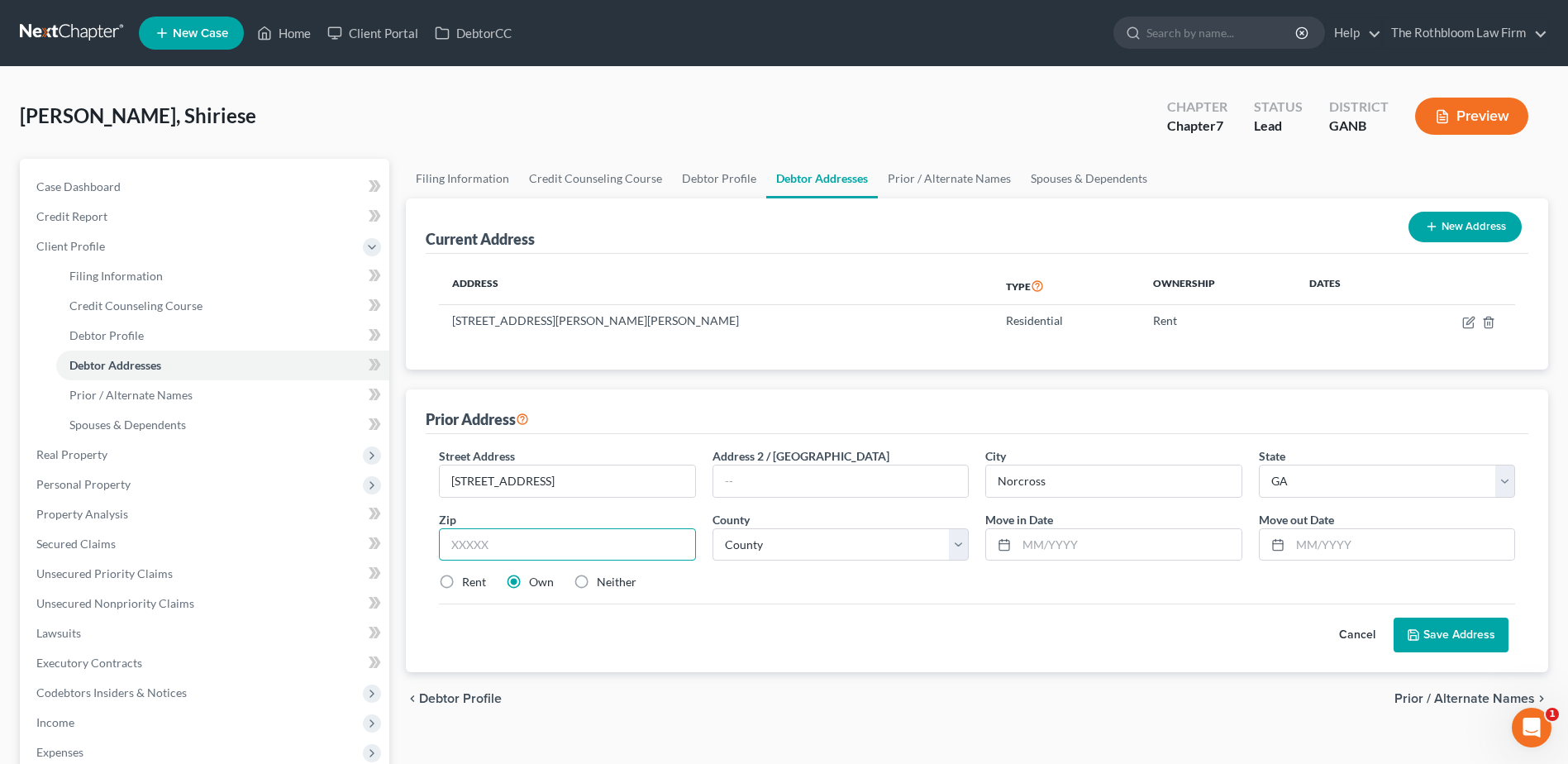
click at [538, 560] on input "text" at bounding box center [566, 545] width 256 height 33
click at [762, 548] on select "County [GEOGRAPHIC_DATA] [GEOGRAPHIC_DATA] [GEOGRAPHIC_DATA] [GEOGRAPHIC_DATA] …" at bounding box center [841, 545] width 256 height 33
click at [545, 537] on input "text" at bounding box center [566, 545] width 256 height 33
click at [1029, 549] on input "text" at bounding box center [1128, 545] width 224 height 31
click at [1300, 542] on input "text" at bounding box center [1402, 545] width 224 height 31
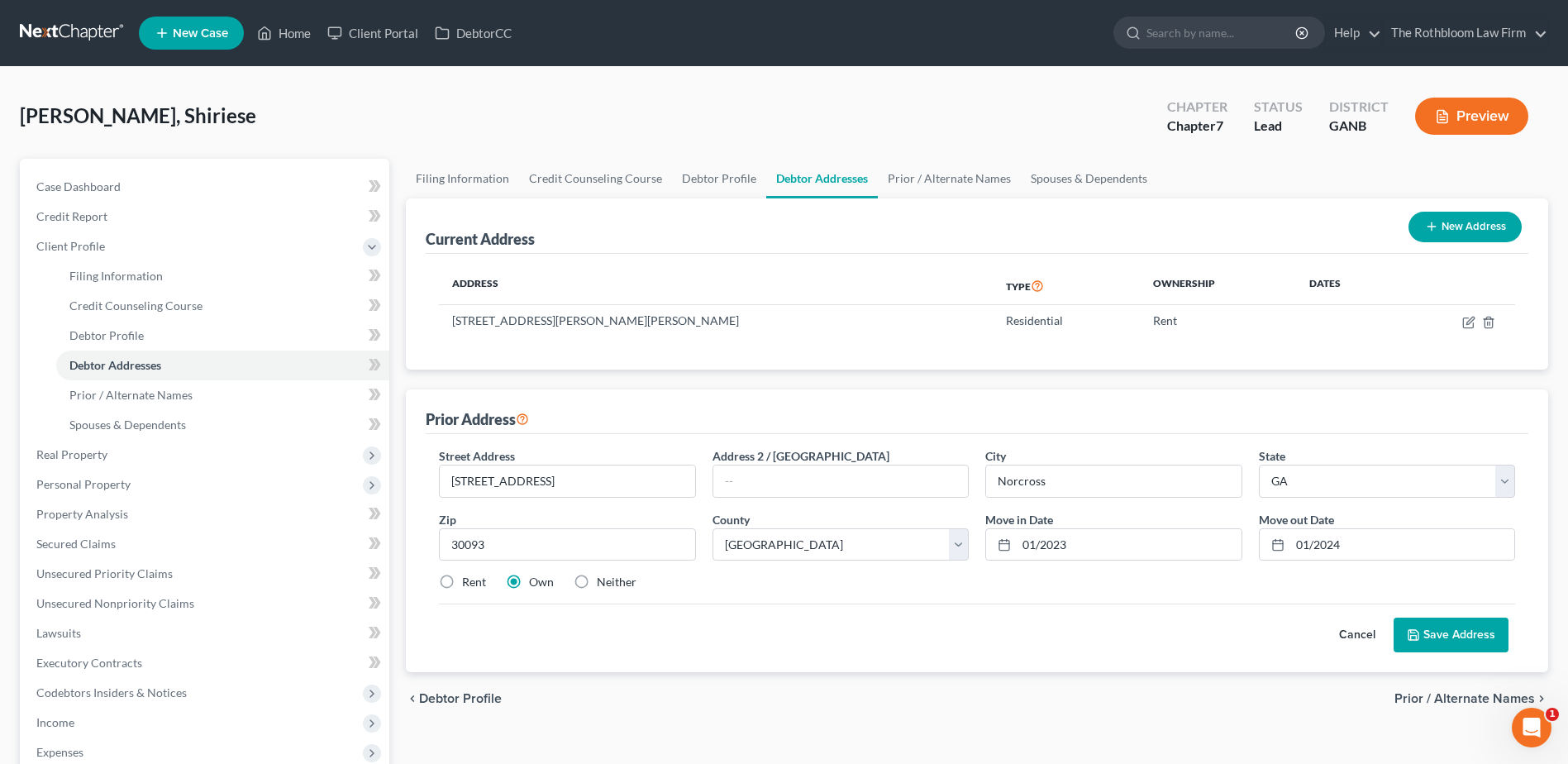
click at [1445, 639] on button "Save Address" at bounding box center [1451, 635] width 115 height 35
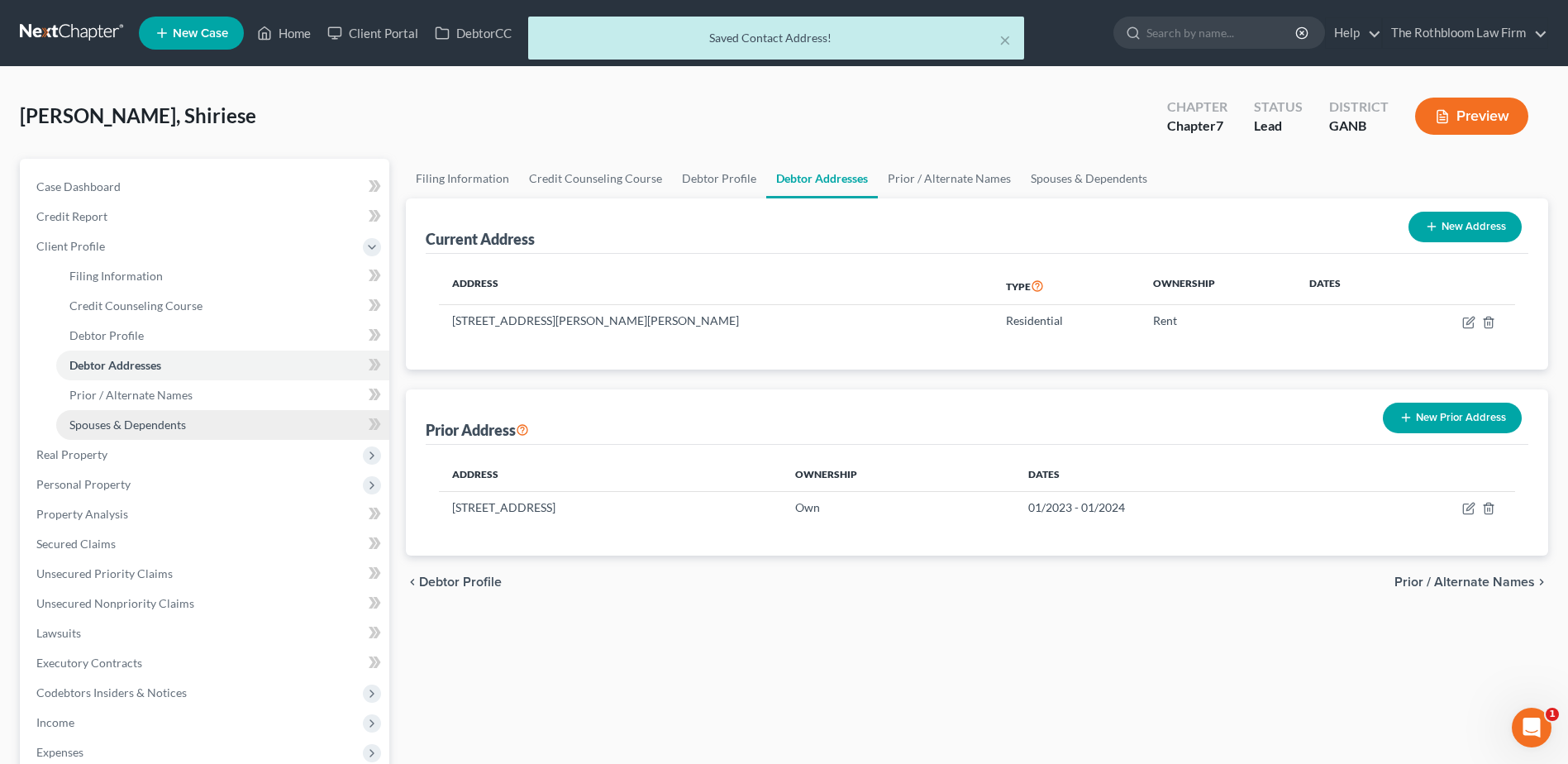
click at [120, 426] on span "Spouses & Dependents" at bounding box center [128, 425] width 117 height 14
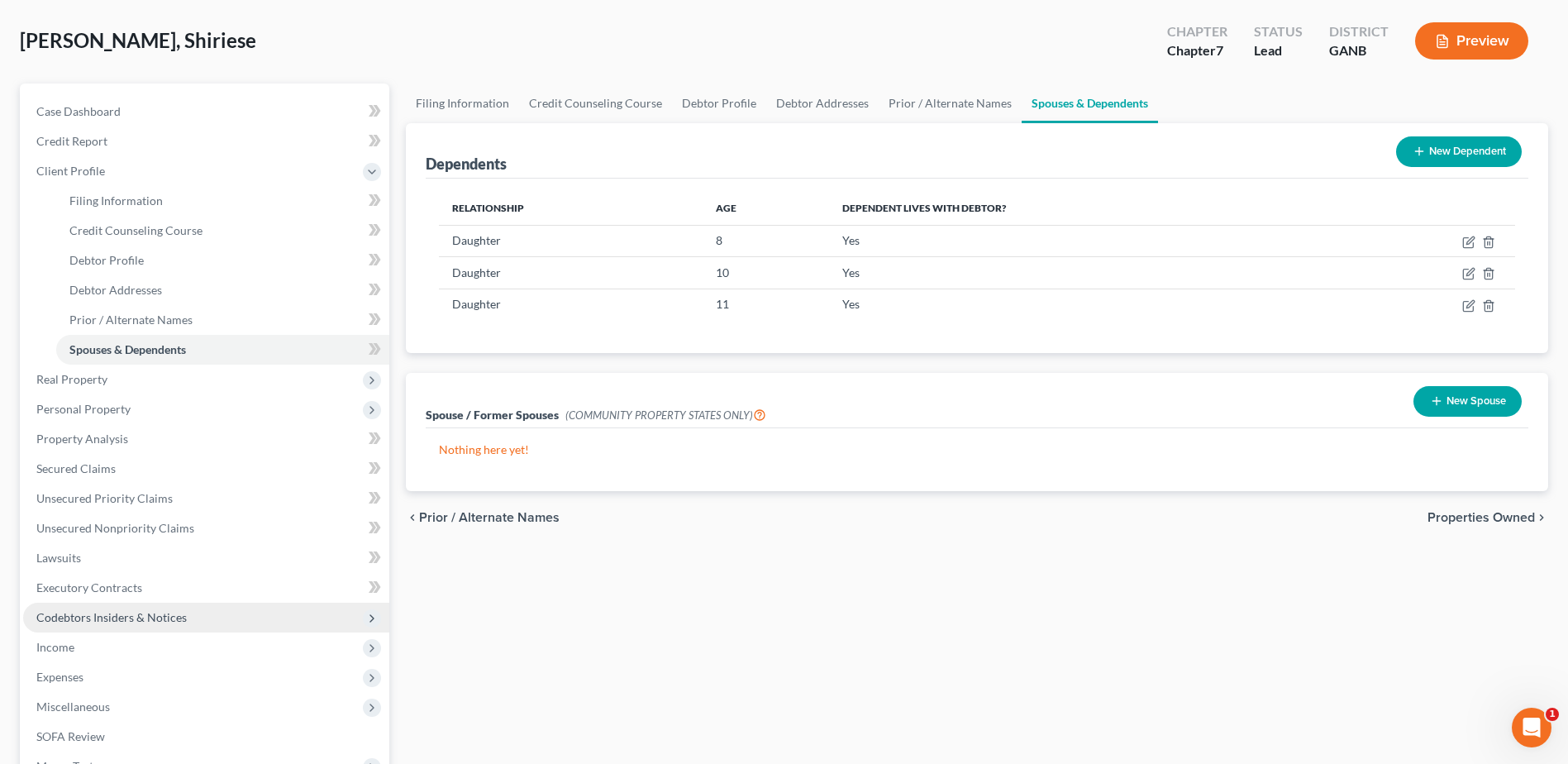
scroll to position [323, 0]
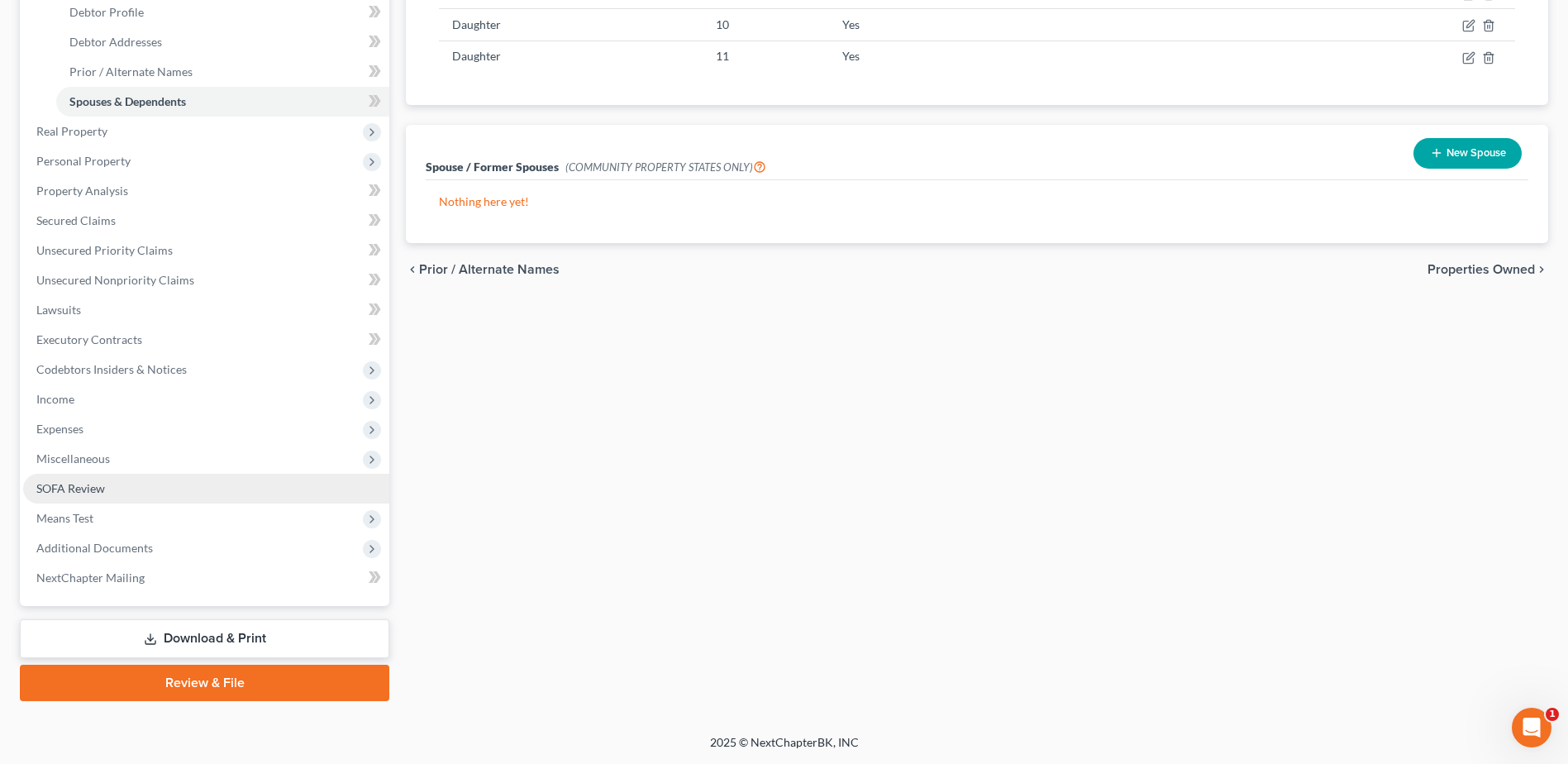
click at [92, 487] on span "SOFA Review" at bounding box center [70, 488] width 69 height 14
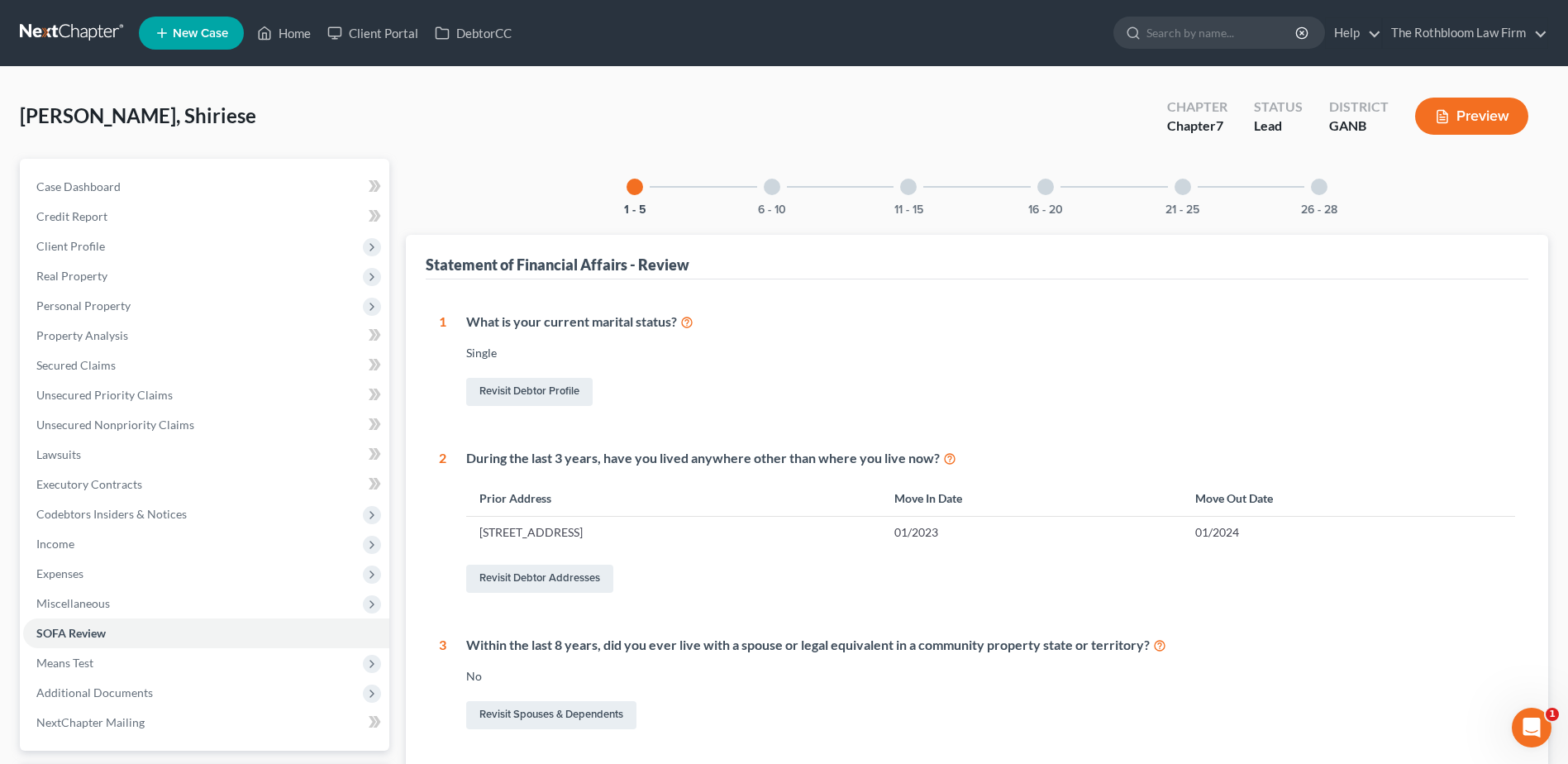
click at [775, 189] on div at bounding box center [772, 186] width 17 height 17
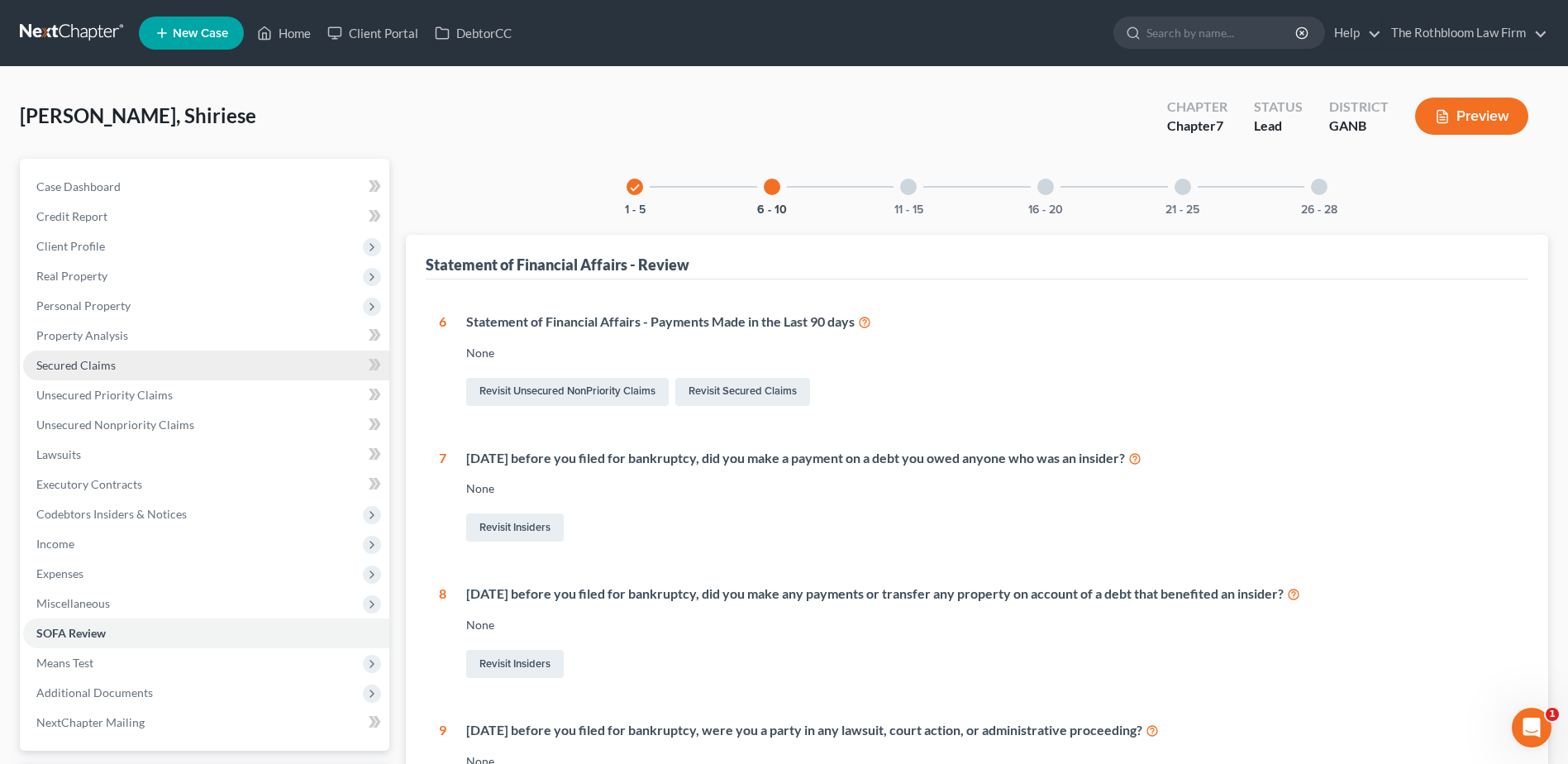
click at [86, 365] on span "Secured Claims" at bounding box center [76, 365] width 79 height 14
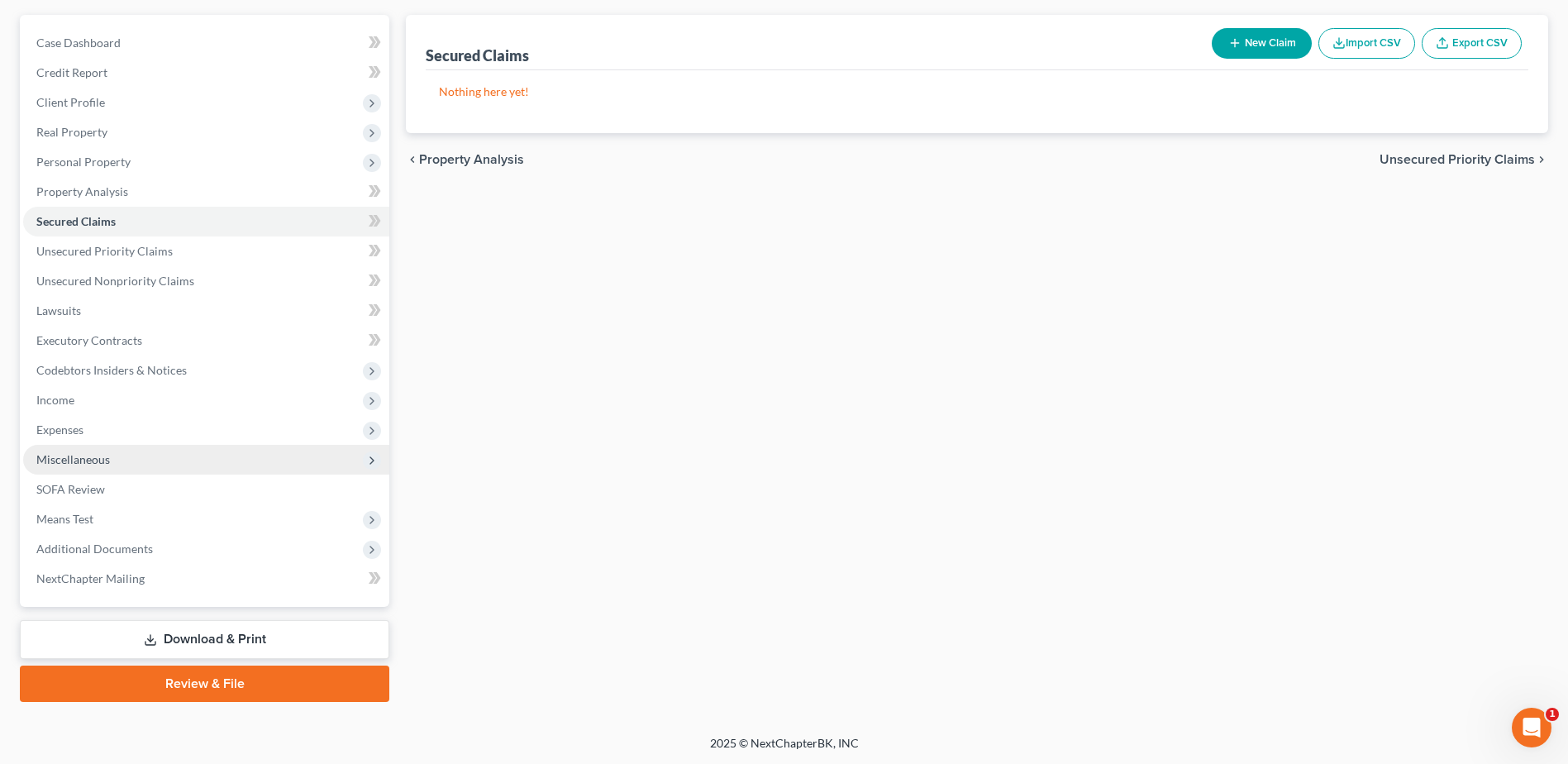
scroll to position [144, 0]
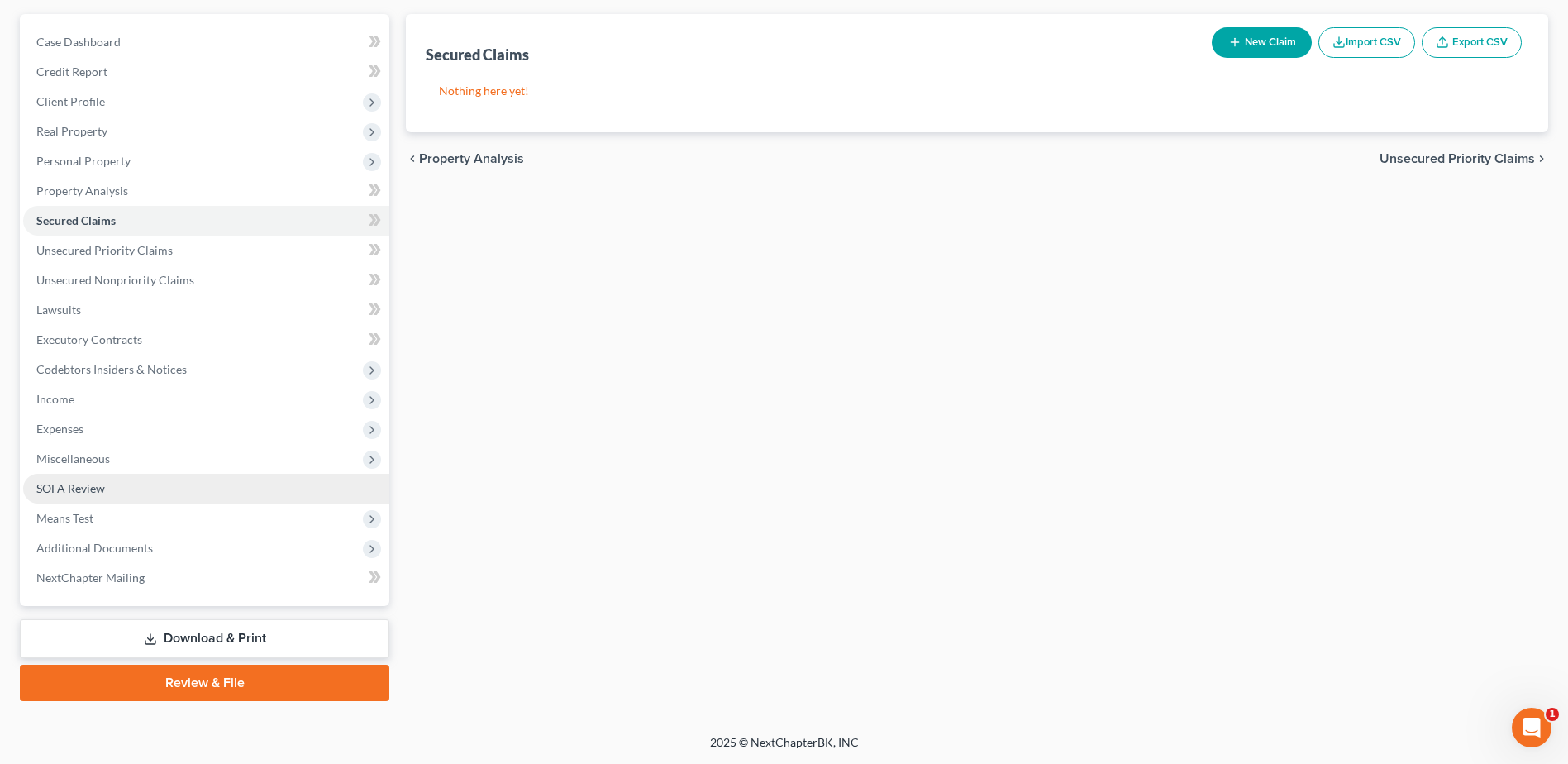
click at [97, 488] on span "SOFA Review" at bounding box center [70, 488] width 69 height 14
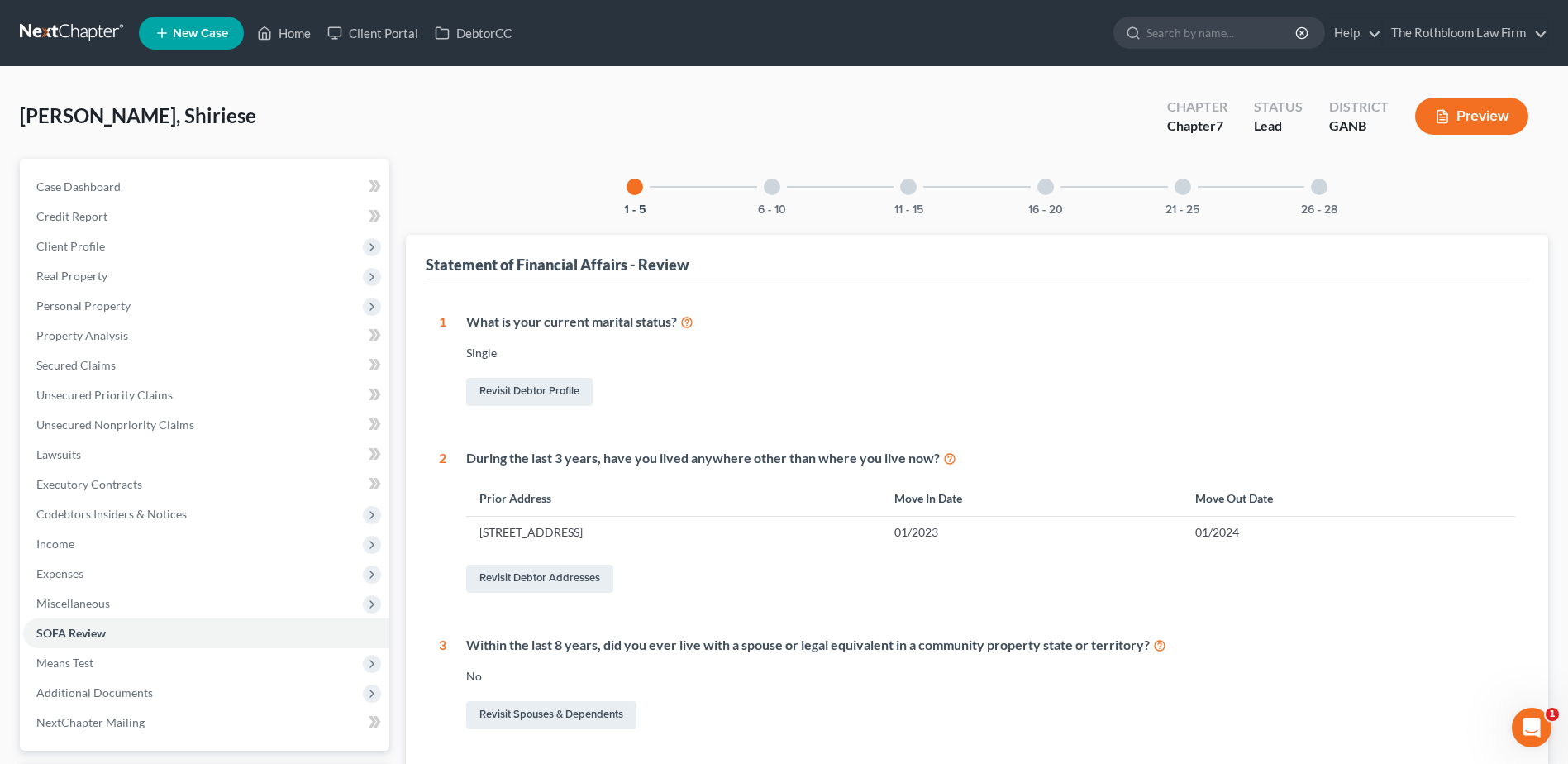
click at [776, 188] on div at bounding box center [772, 186] width 17 height 17
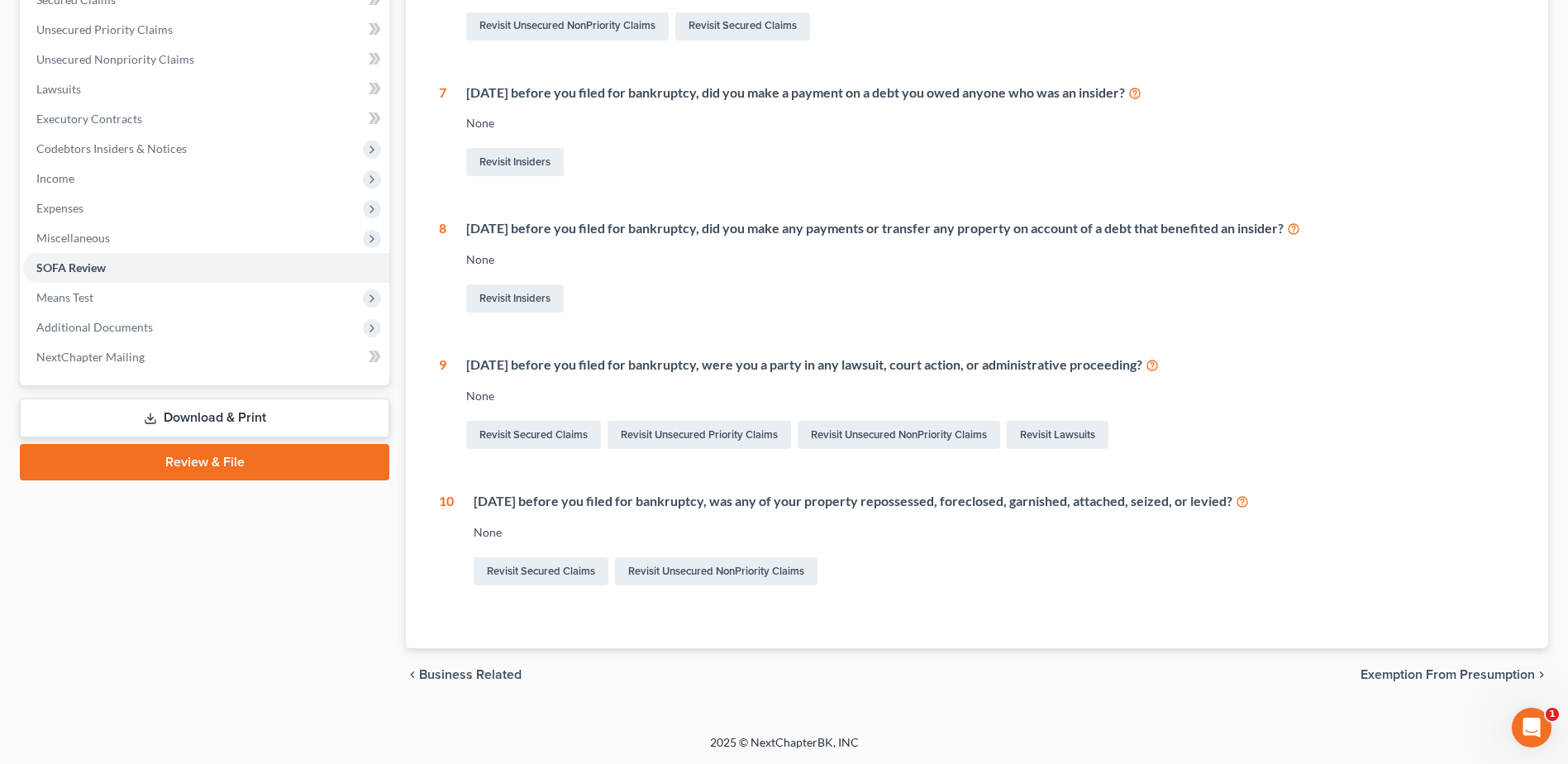
scroll to position [35, 0]
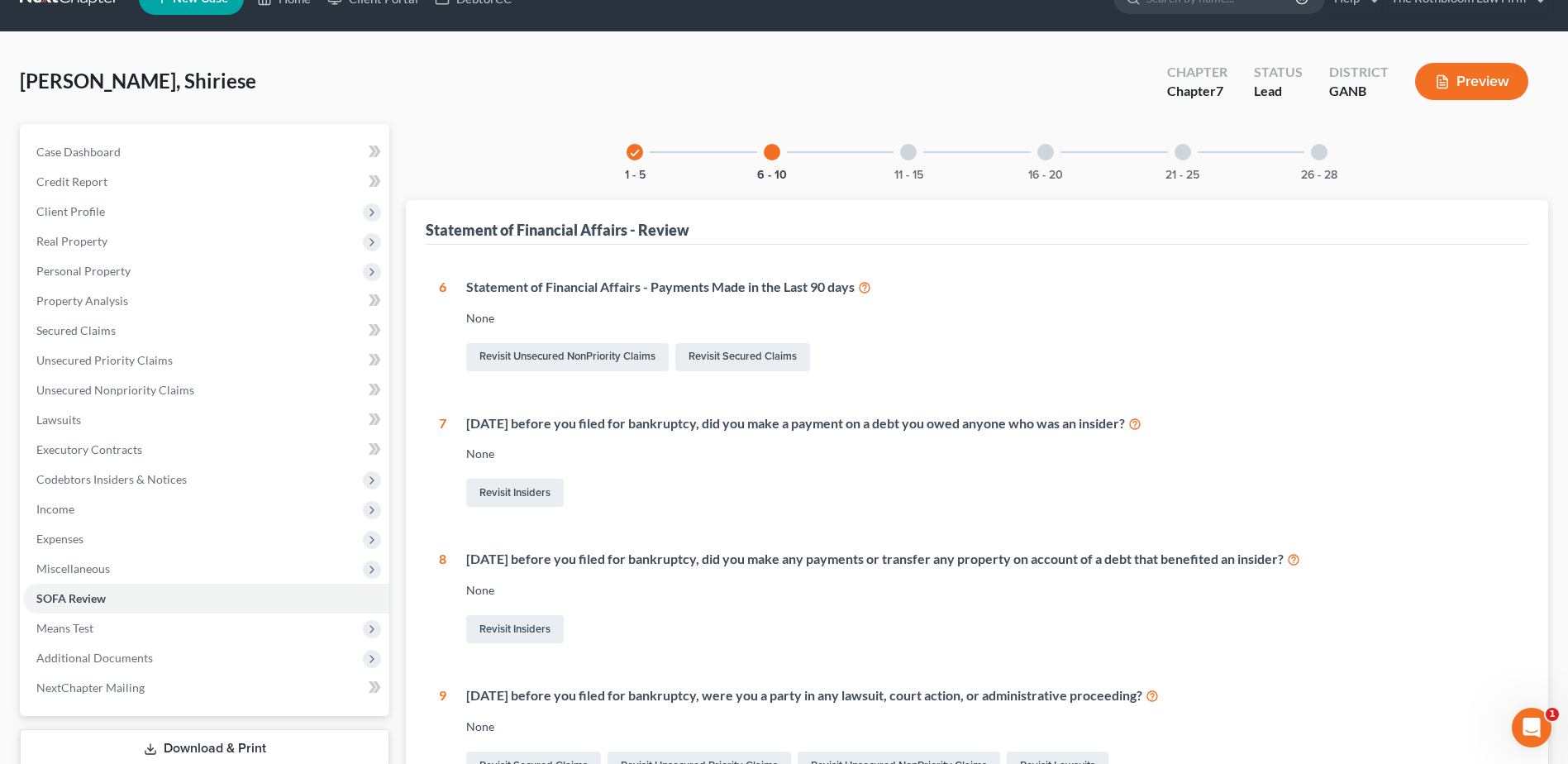
click at [917, 157] on div "11 - 15" at bounding box center [908, 151] width 57 height 57
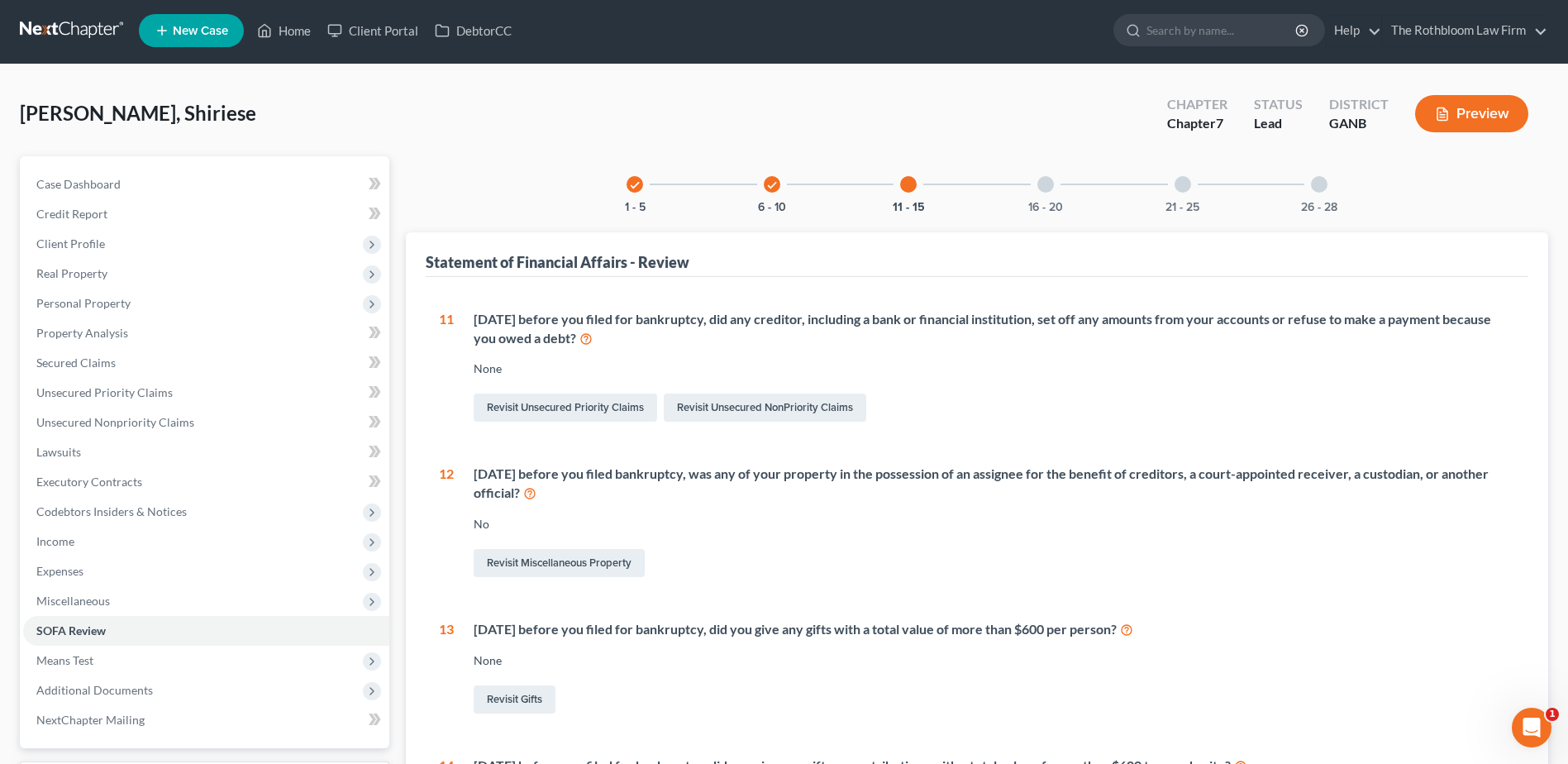
scroll to position [0, 0]
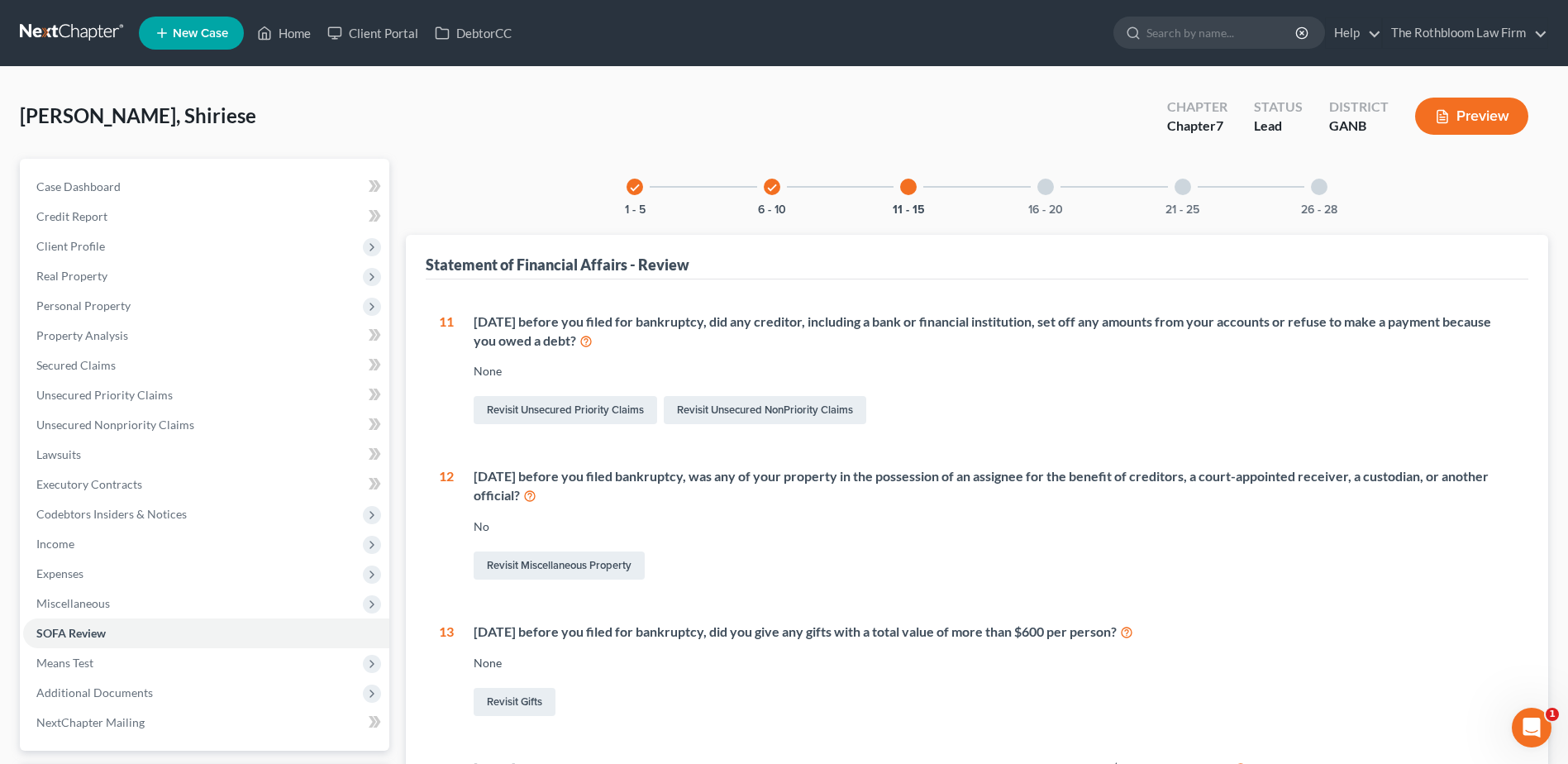
click at [1049, 194] on div "16 - 20" at bounding box center [1045, 186] width 57 height 57
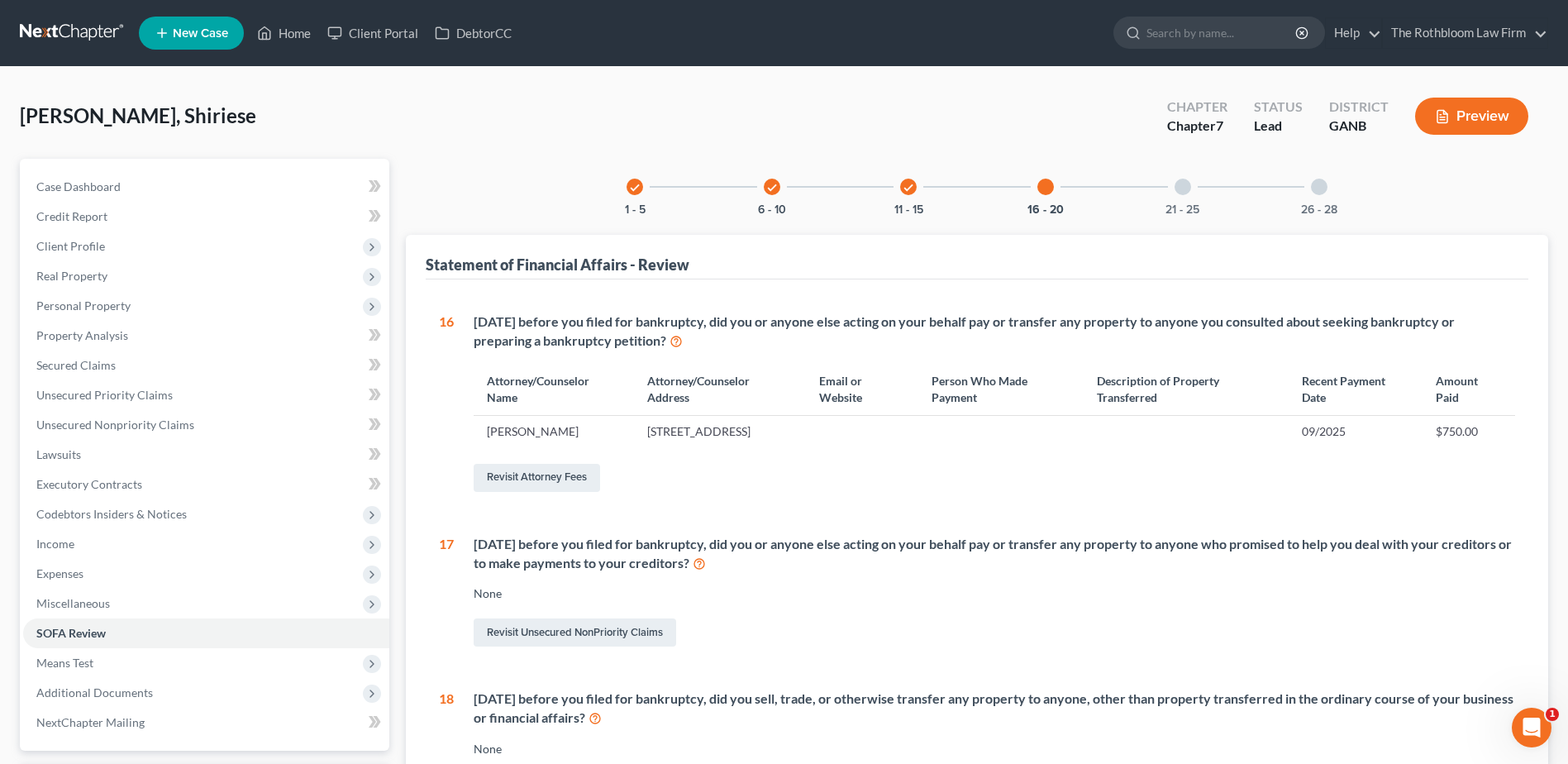
click at [1182, 187] on div at bounding box center [1183, 186] width 17 height 17
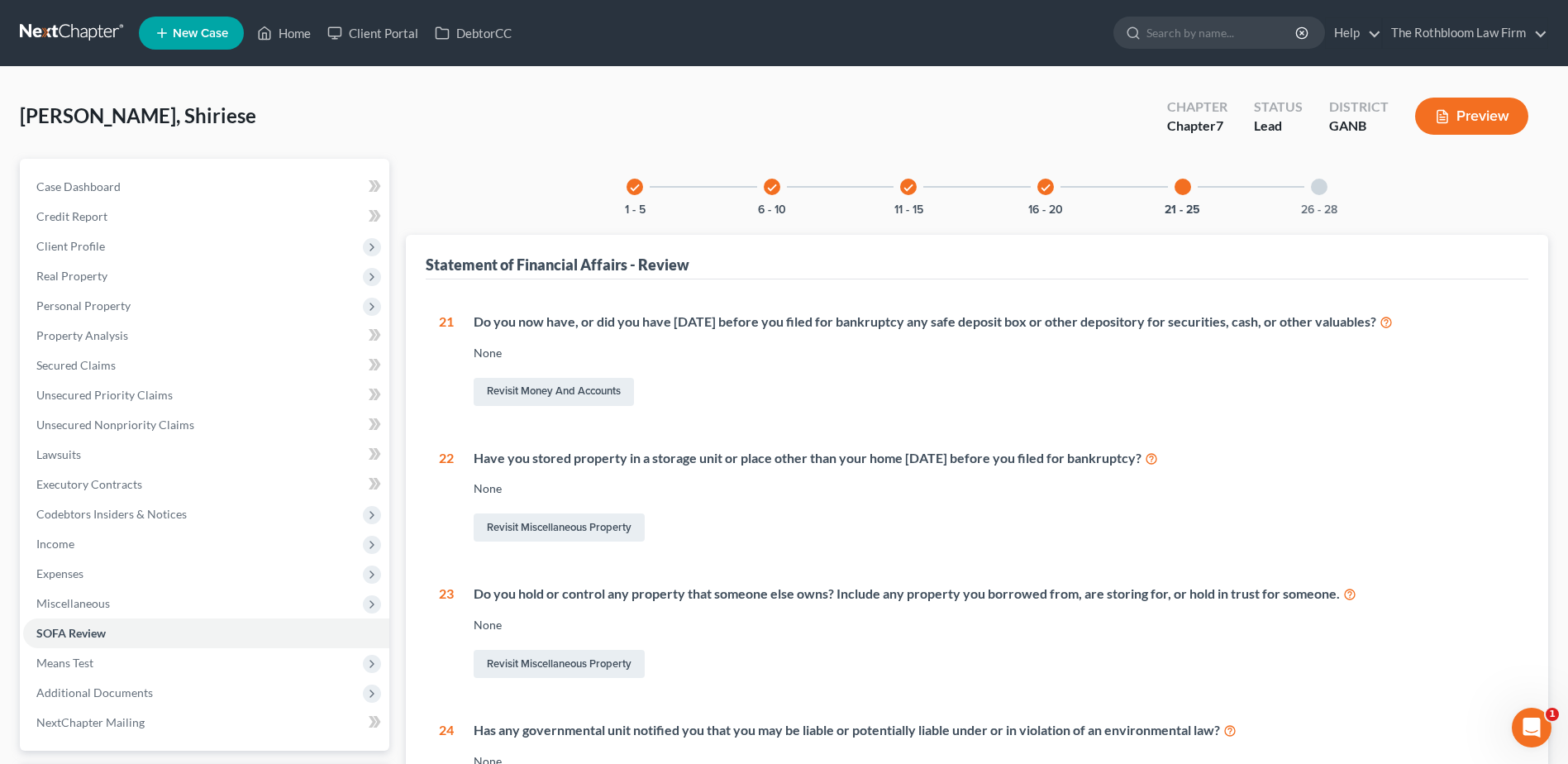
click at [1329, 185] on div "26 - 28" at bounding box center [1319, 186] width 57 height 57
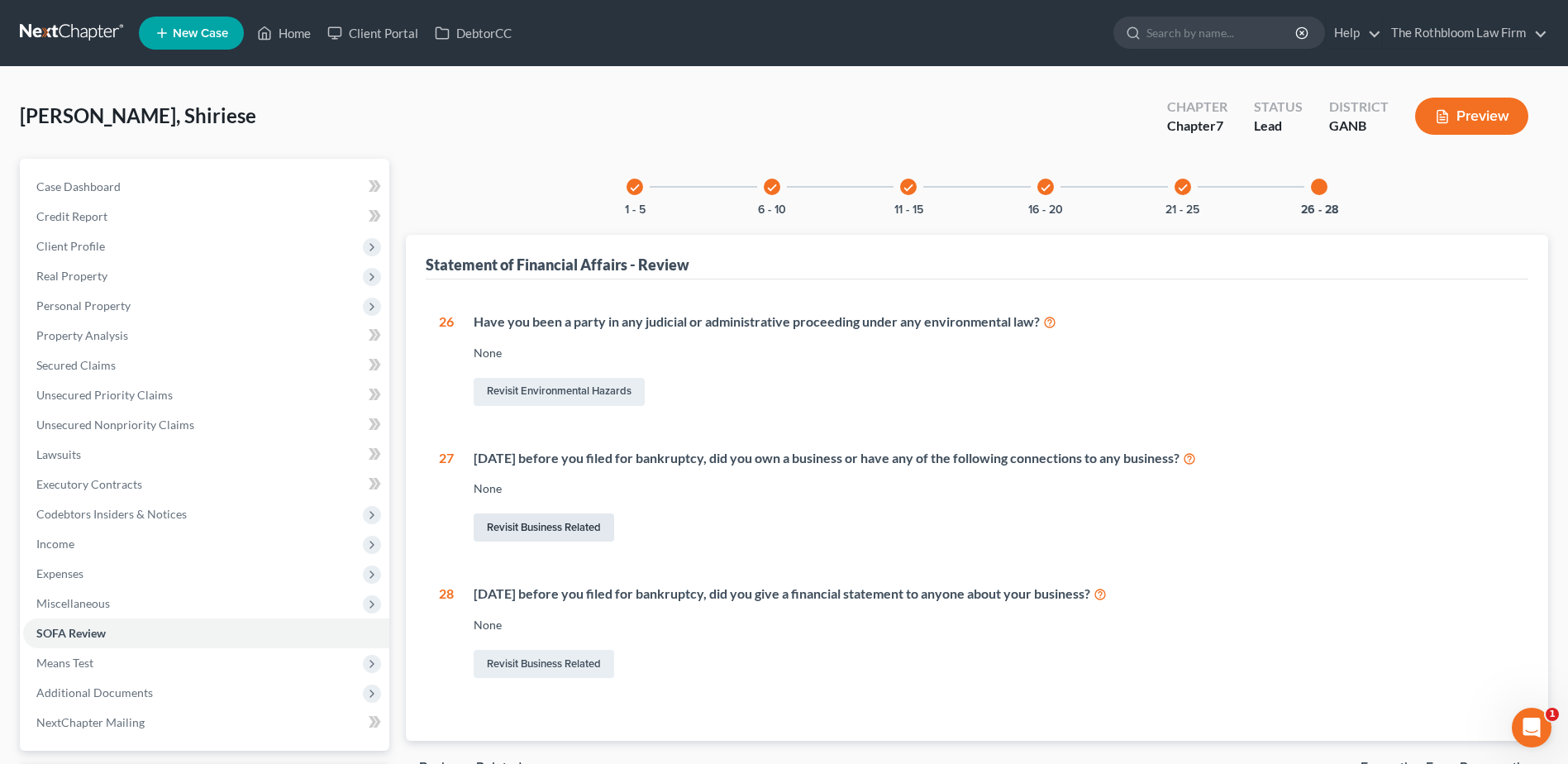
click at [498, 531] on link "Revisit Business Related" at bounding box center [543, 527] width 140 height 28
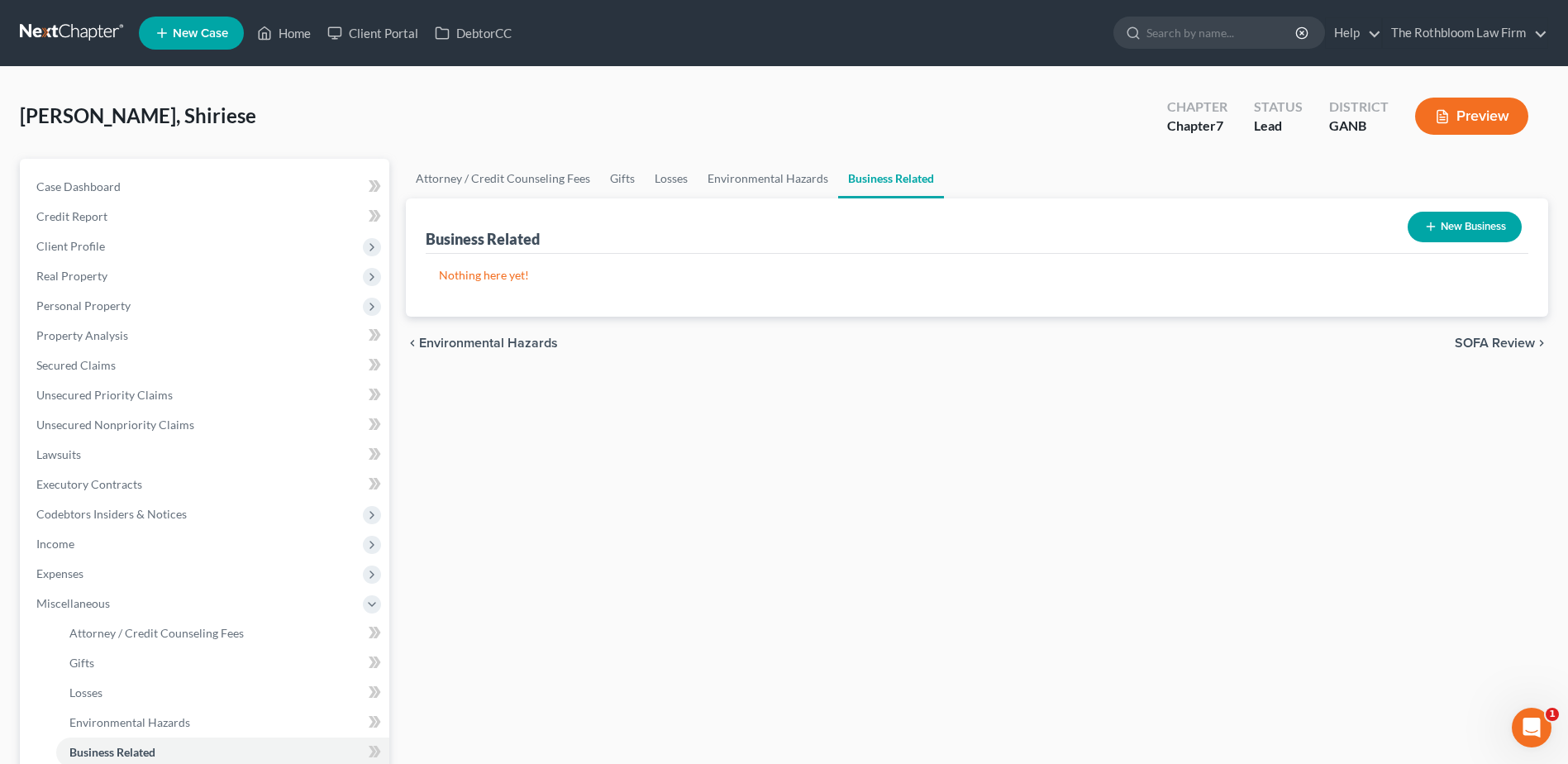
click at [1478, 231] on button "New Business" at bounding box center [1464, 226] width 114 height 30
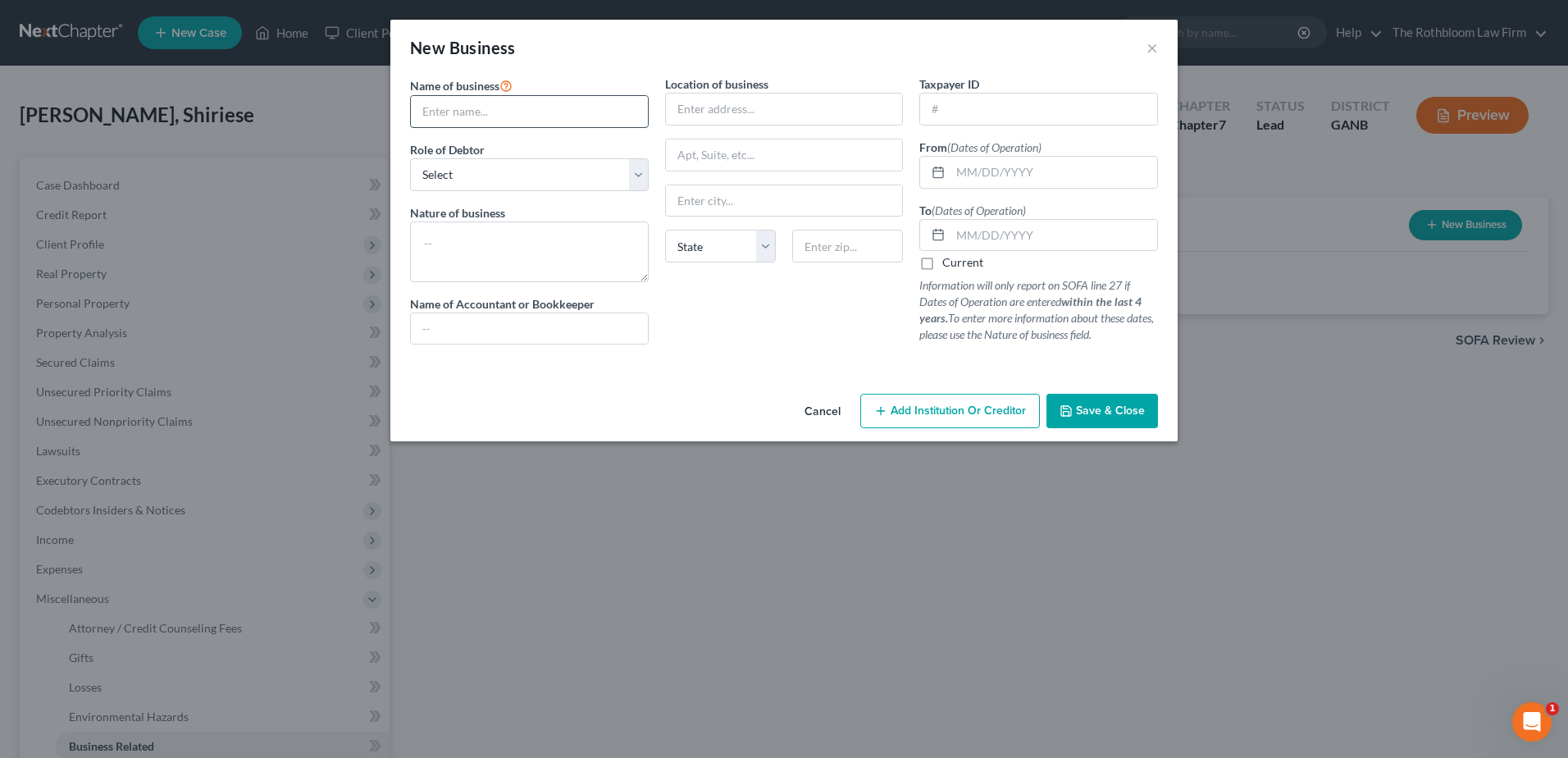
click at [465, 112] on input "text" at bounding box center [529, 111] width 237 height 31
click at [486, 123] on input "[PERSON_NAME]" at bounding box center [529, 111] width 237 height 31
drag, startPoint x: 452, startPoint y: 161, endPoint x: 477, endPoint y: 185, distance: 34.7
click at [452, 161] on select "Select A member of a limited liability company (LLC) or limited liability partn…" at bounding box center [529, 174] width 238 height 33
click at [410, 158] on select "Select A member of a limited liability company (LLC) or limited liability partn…" at bounding box center [529, 174] width 238 height 33
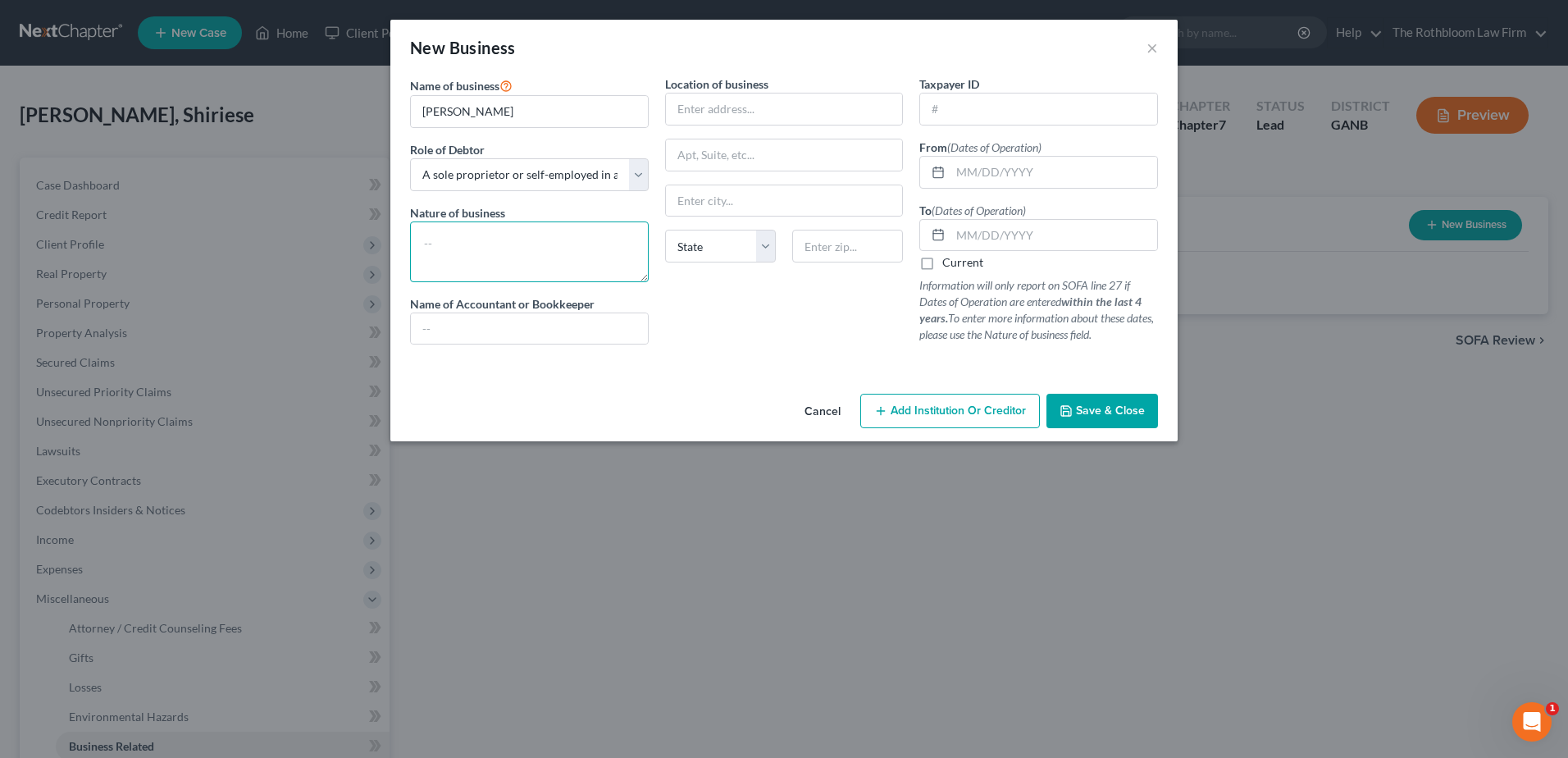
click at [458, 244] on textarea at bounding box center [529, 251] width 238 height 60
click at [584, 105] on input "[PERSON_NAME]" at bounding box center [529, 111] width 237 height 31
drag, startPoint x: 510, startPoint y: 113, endPoint x: 336, endPoint y: 125, distance: 174.4
click at [336, 125] on div "New Business × Name of business * [PERSON_NAME] DaCostaBomb Ass Locks by Shi Ro…" at bounding box center [784, 379] width 1568 height 758
click at [459, 110] on input "Bomb Ass Locks by [PERSON_NAME]" at bounding box center [529, 111] width 237 height 31
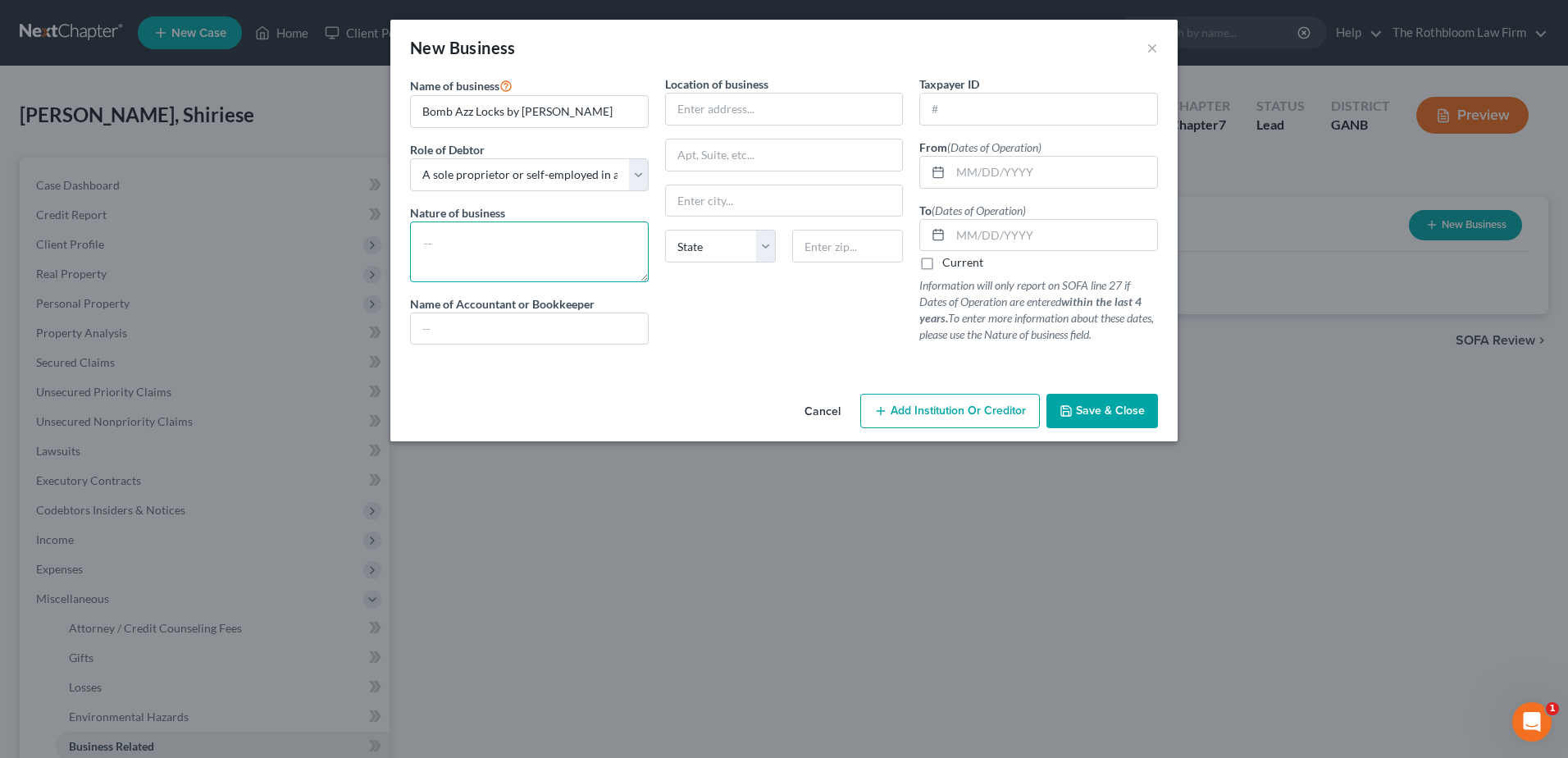
click at [444, 228] on textarea at bounding box center [529, 251] width 238 height 60
click at [699, 112] on input "text" at bounding box center [784, 109] width 237 height 31
click at [697, 186] on input "text" at bounding box center [784, 201] width 237 height 31
click at [969, 174] on input "text" at bounding box center [1053, 172] width 206 height 31
click at [942, 262] on label "Current" at bounding box center [962, 262] width 41 height 16
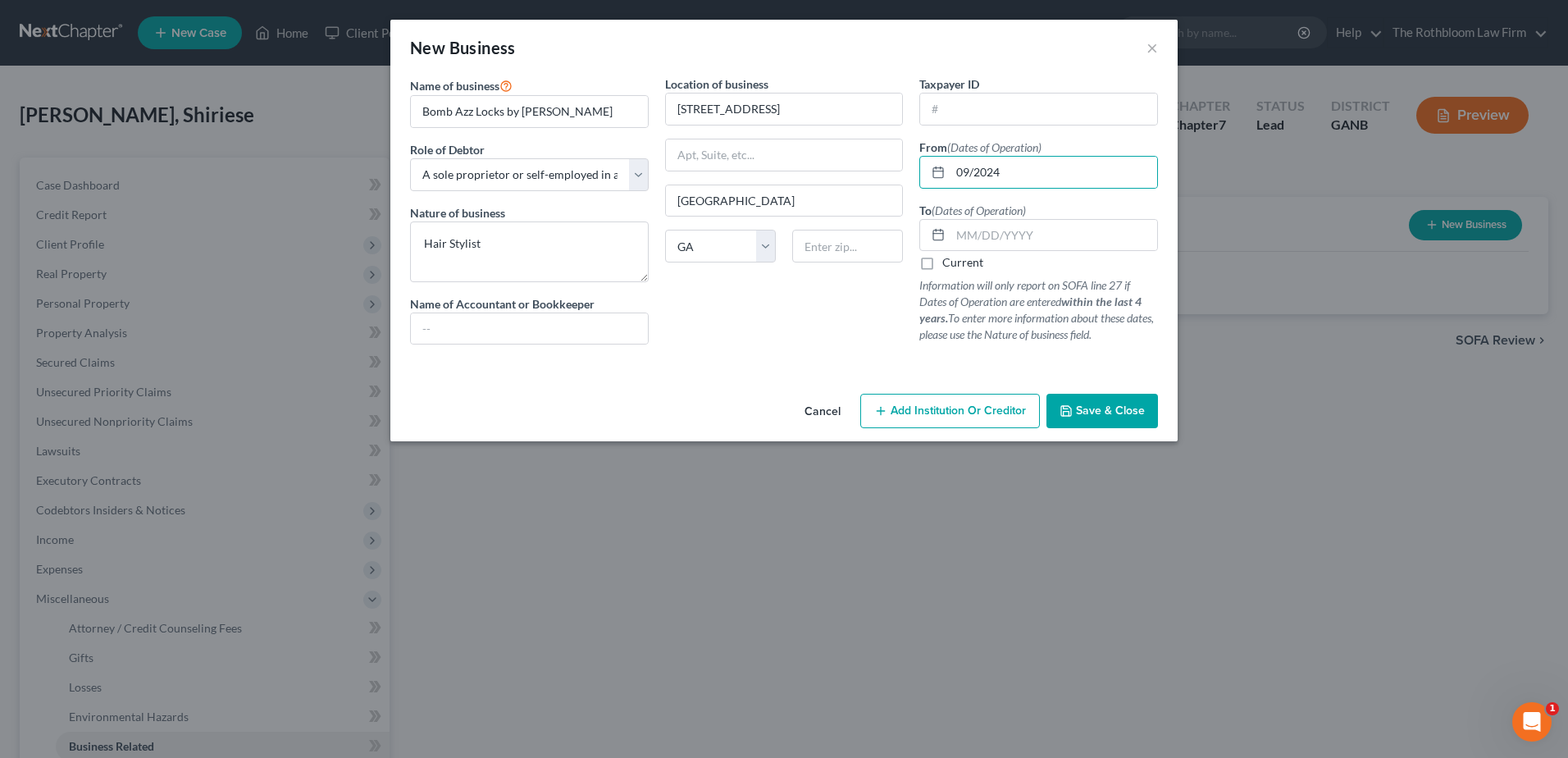
click at [949, 262] on input "Current" at bounding box center [954, 259] width 10 height 10
click at [1103, 414] on span "Save & Close" at bounding box center [1110, 410] width 69 height 14
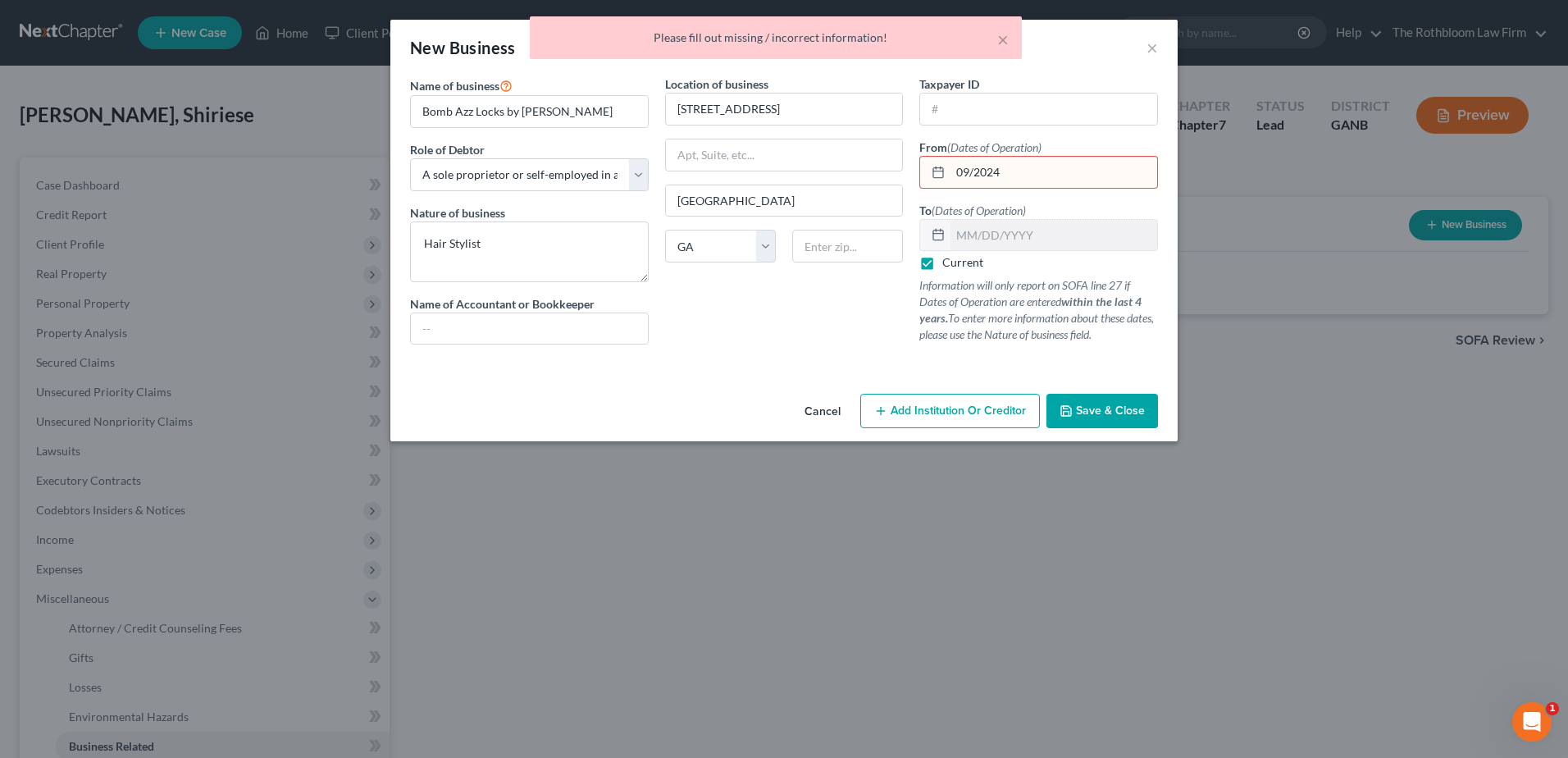
click at [973, 171] on input "09/2024" at bounding box center [1053, 172] width 206 height 31
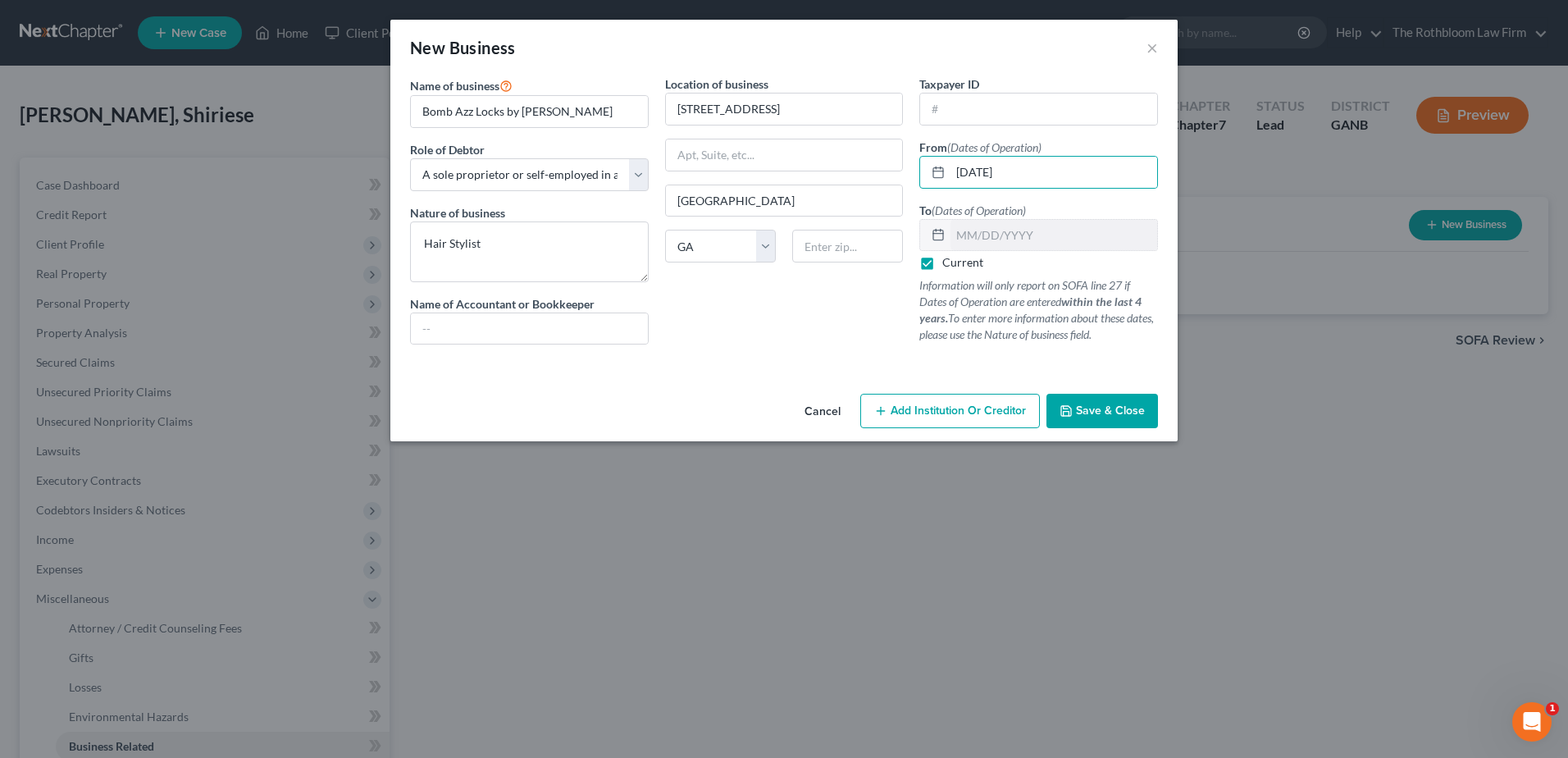
click at [1112, 418] on span "Save & Close" at bounding box center [1110, 410] width 69 height 14
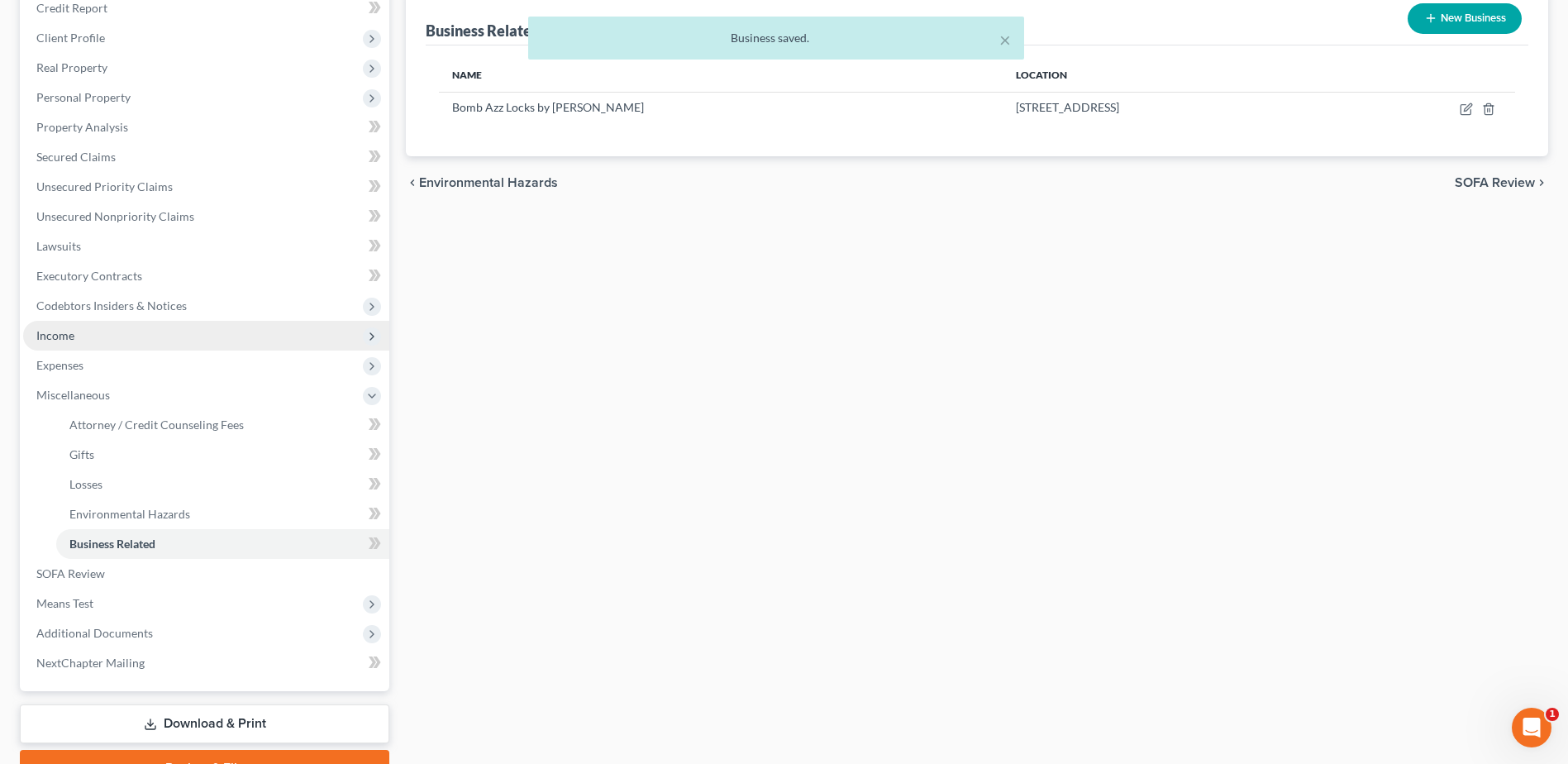
scroll to position [128, 0]
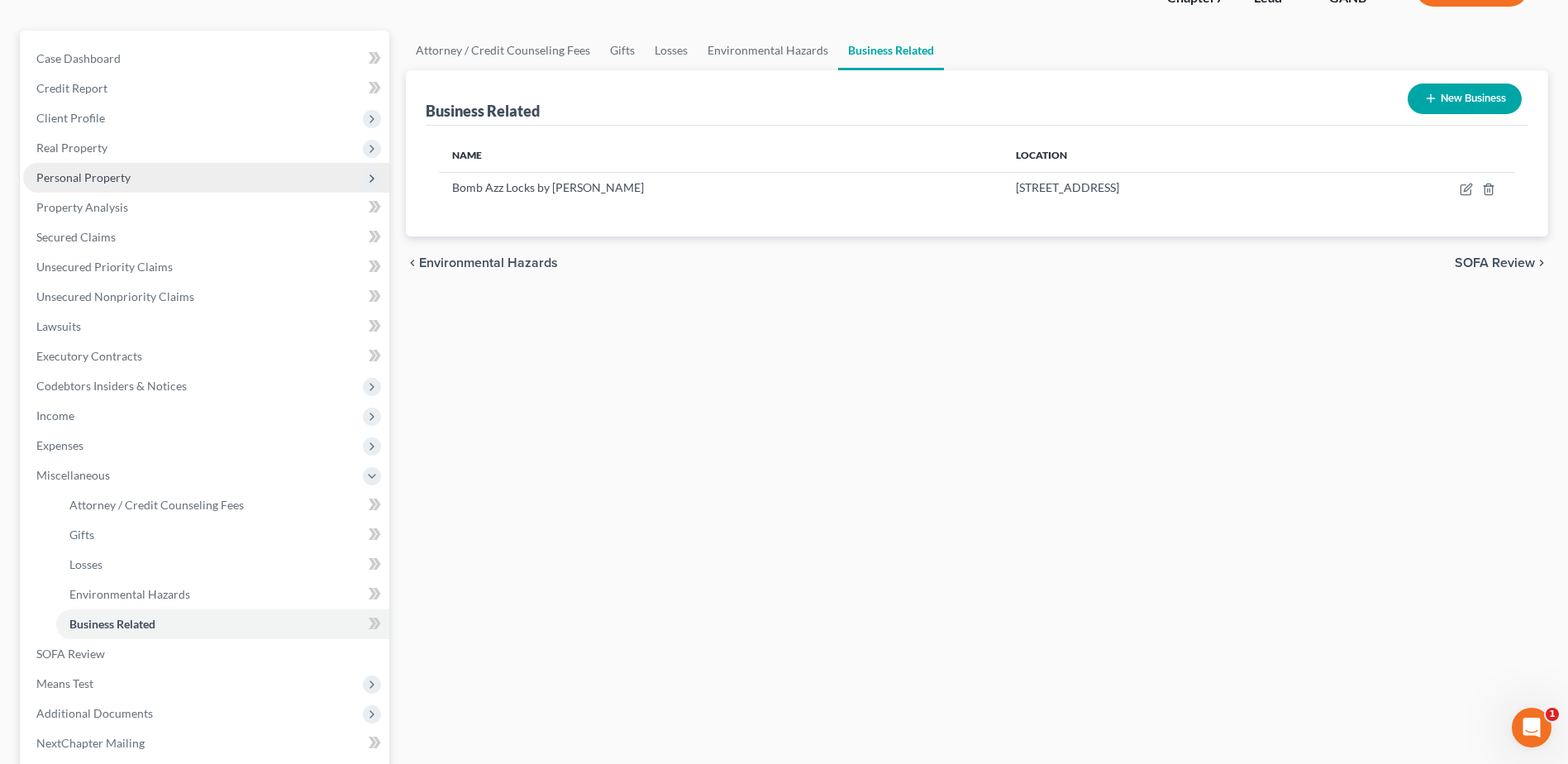
click at [91, 171] on span "Personal Property" at bounding box center [84, 178] width 94 height 14
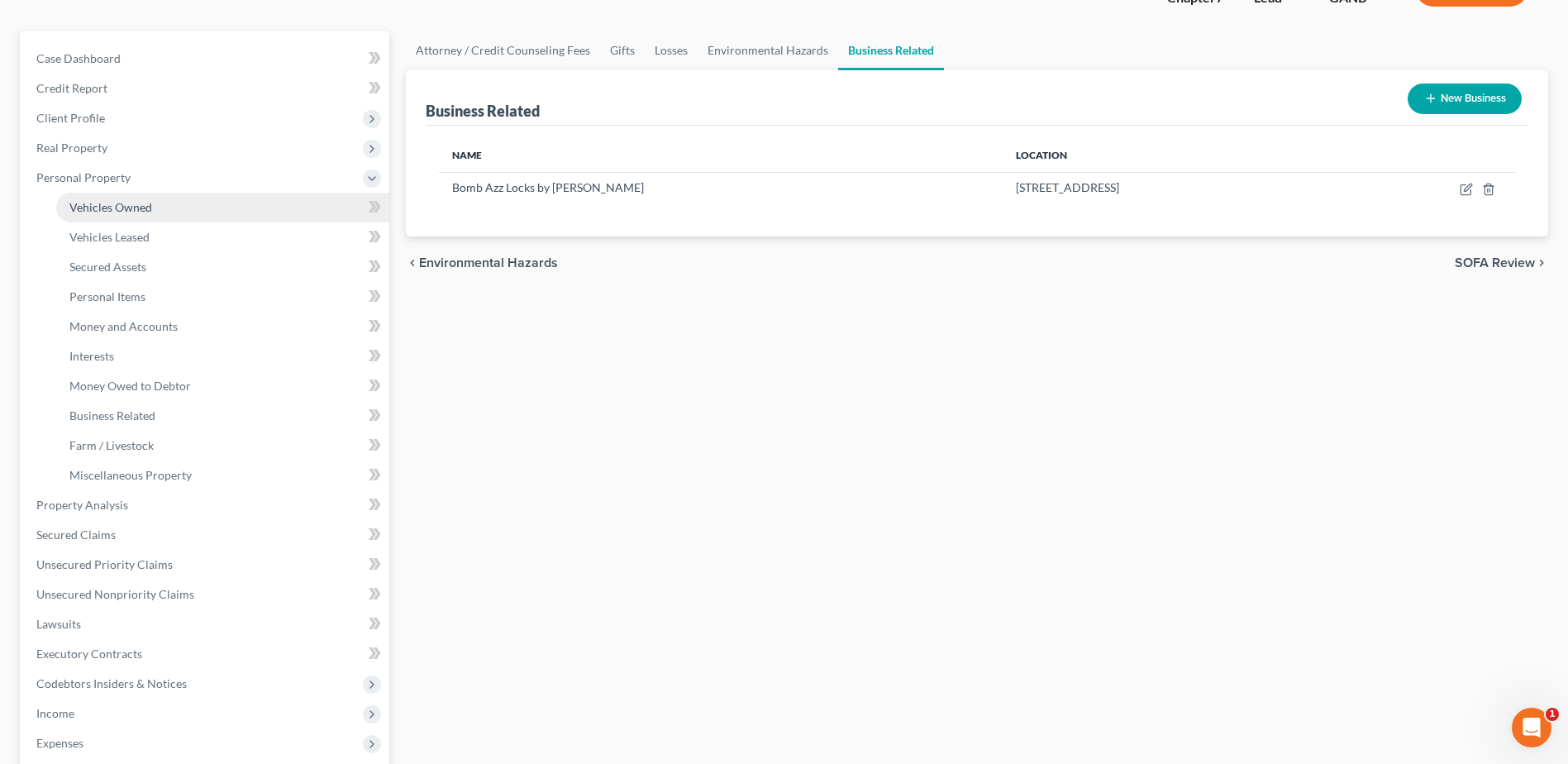
click at [119, 213] on span "Vehicles Owned" at bounding box center [111, 207] width 83 height 14
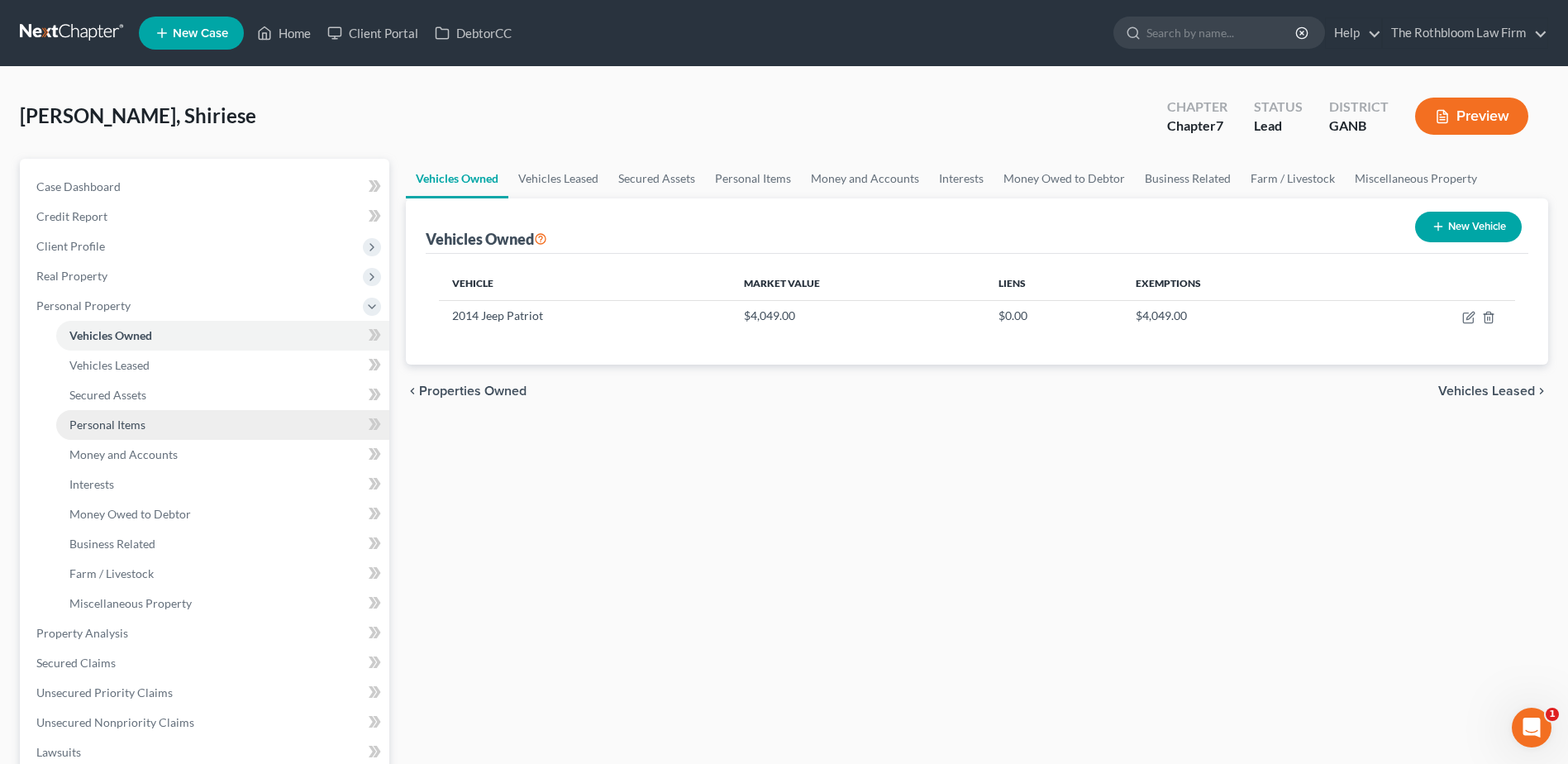
click at [103, 425] on span "Personal Items" at bounding box center [107, 425] width 76 height 14
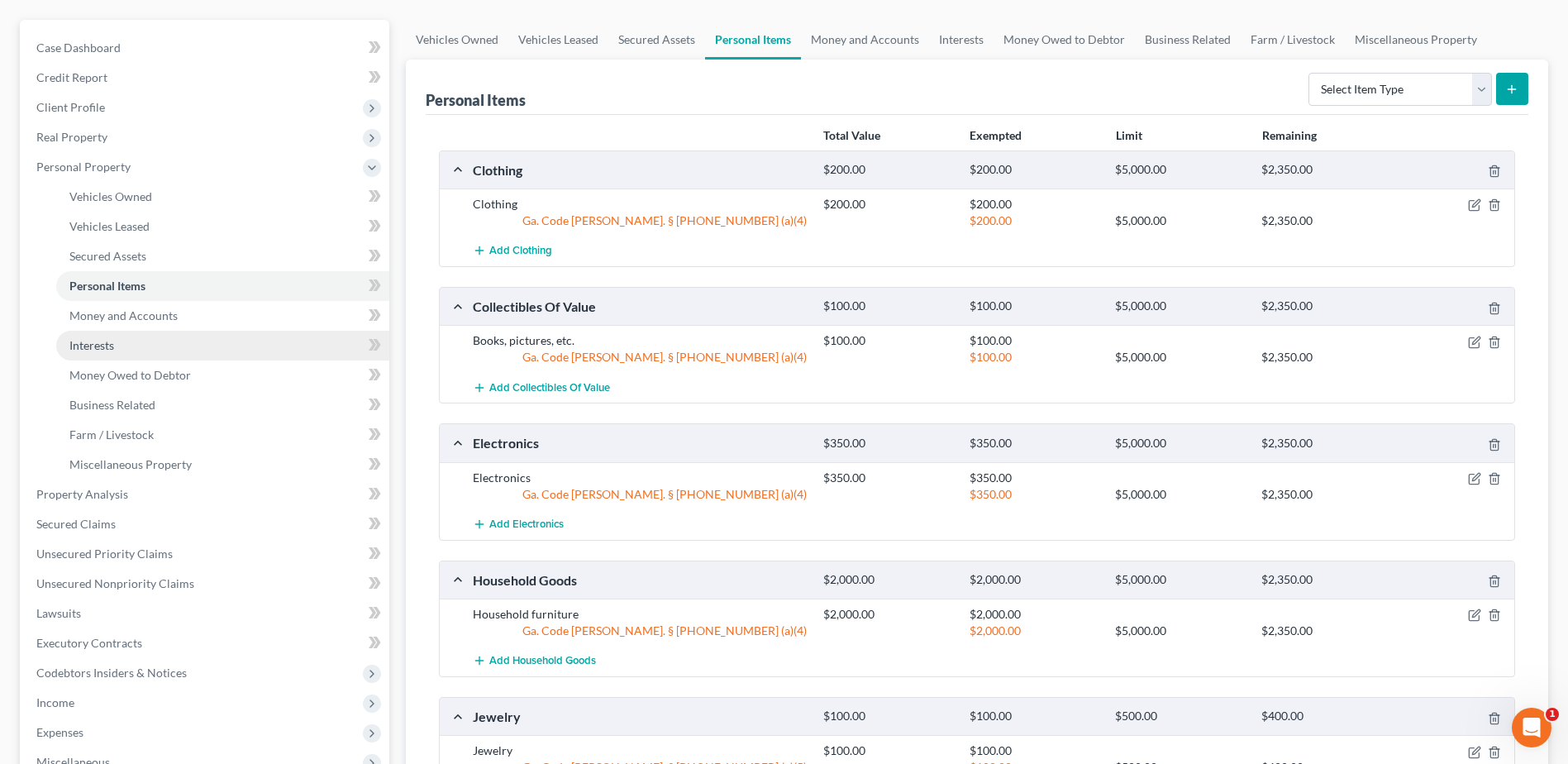
scroll to position [248, 0]
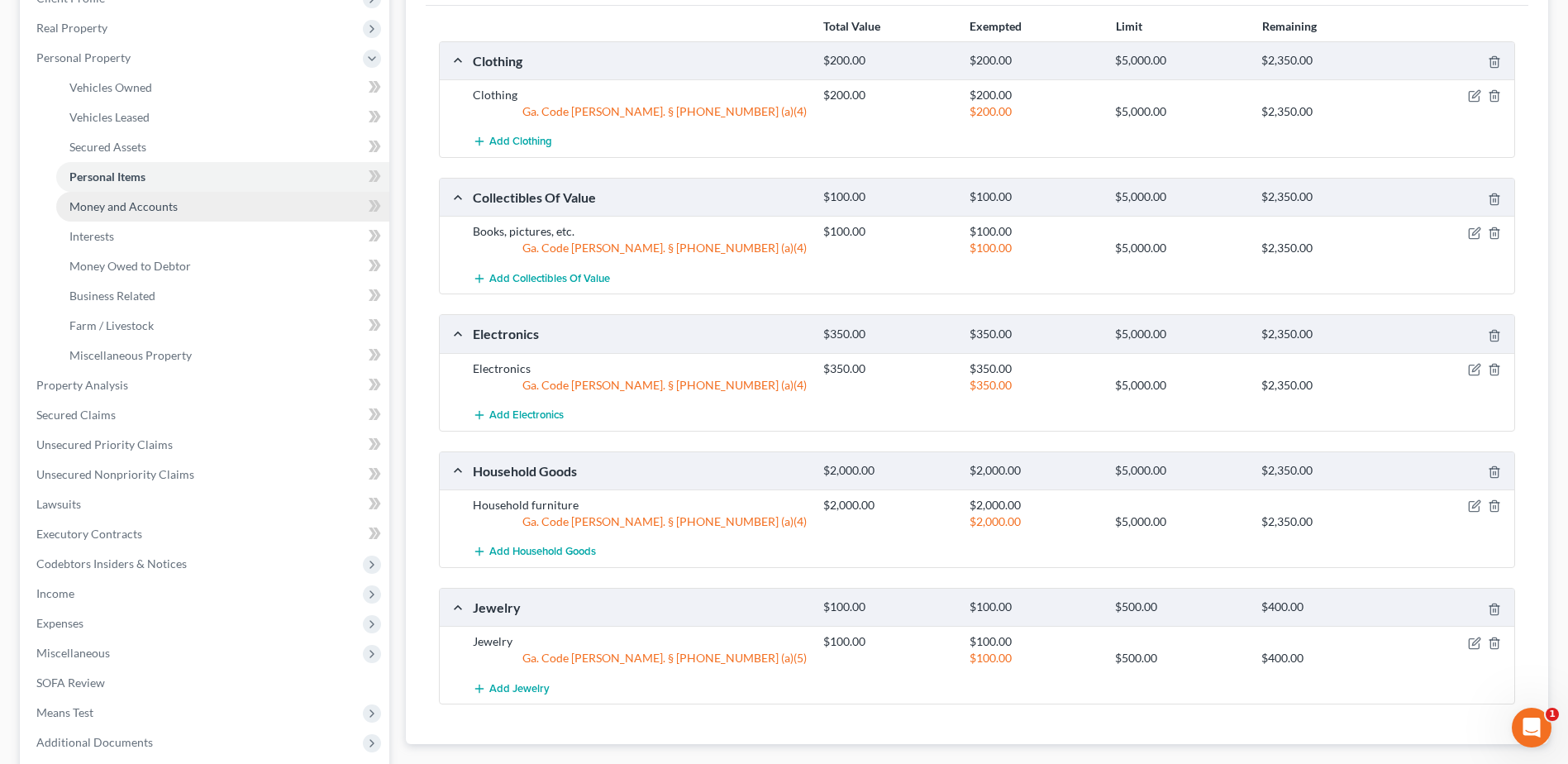
click at [140, 204] on span "Money and Accounts" at bounding box center [124, 206] width 108 height 14
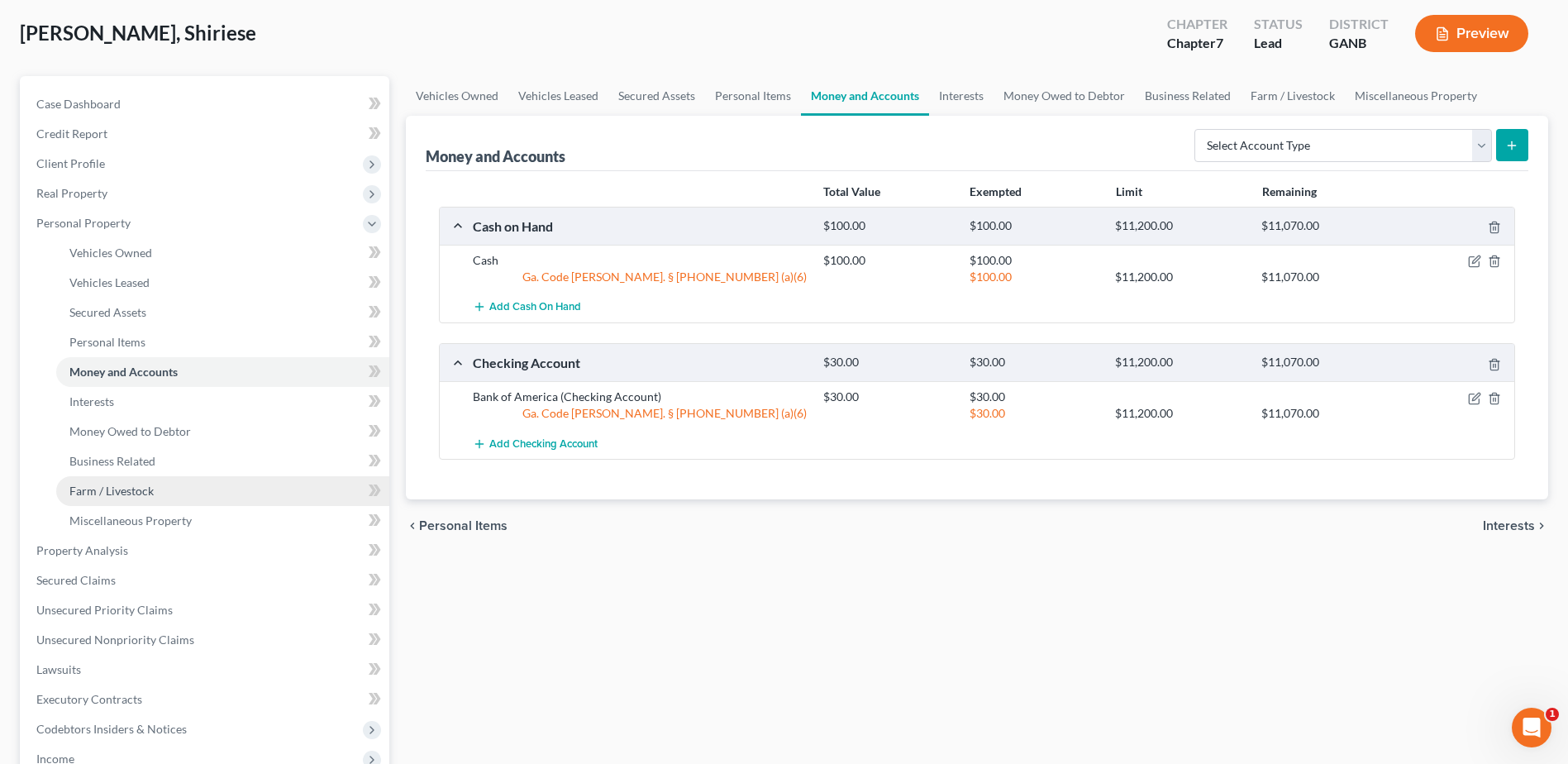
scroll to position [331, 0]
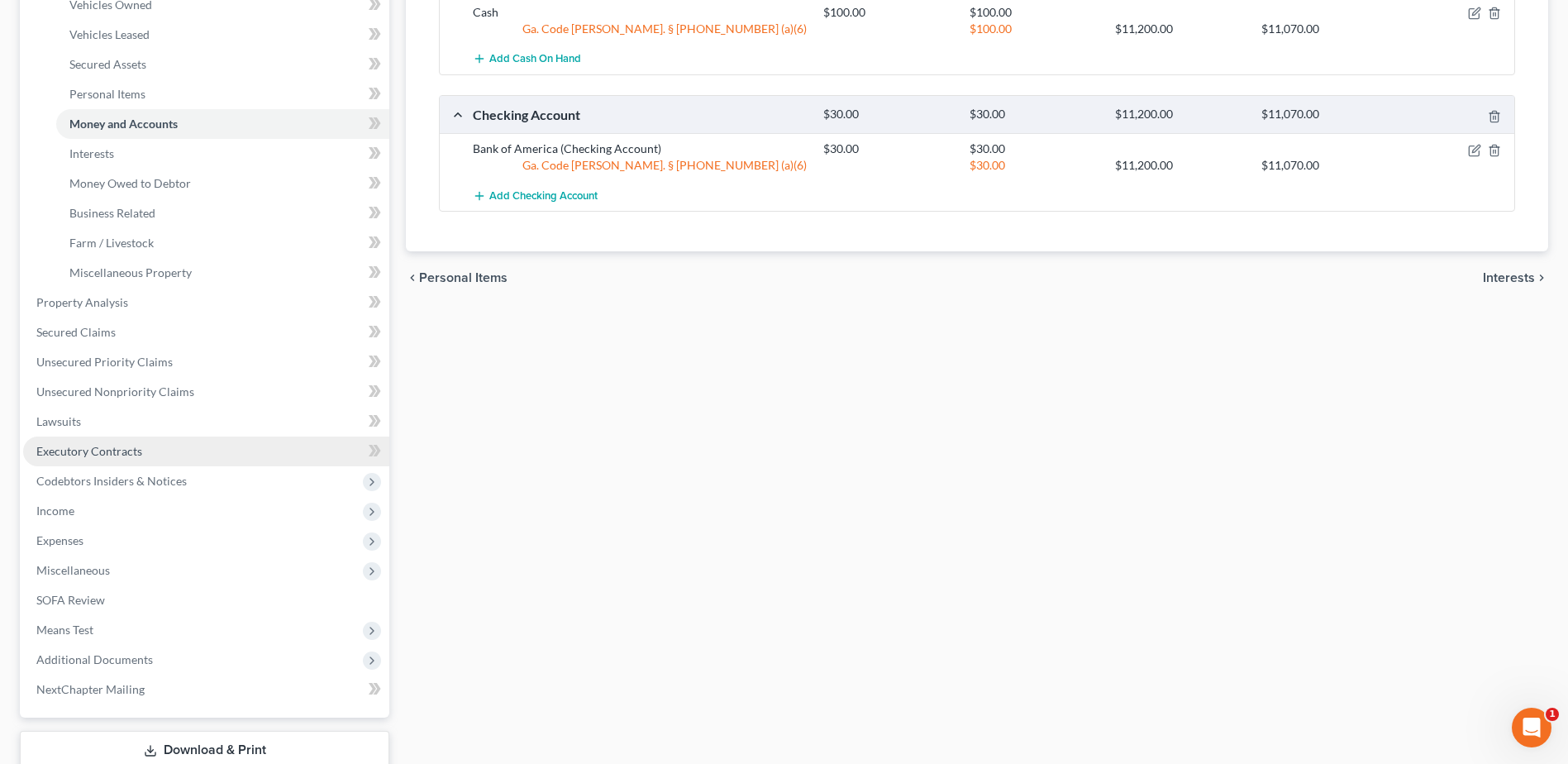
click at [98, 456] on span "Executory Contracts" at bounding box center [90, 451] width 106 height 14
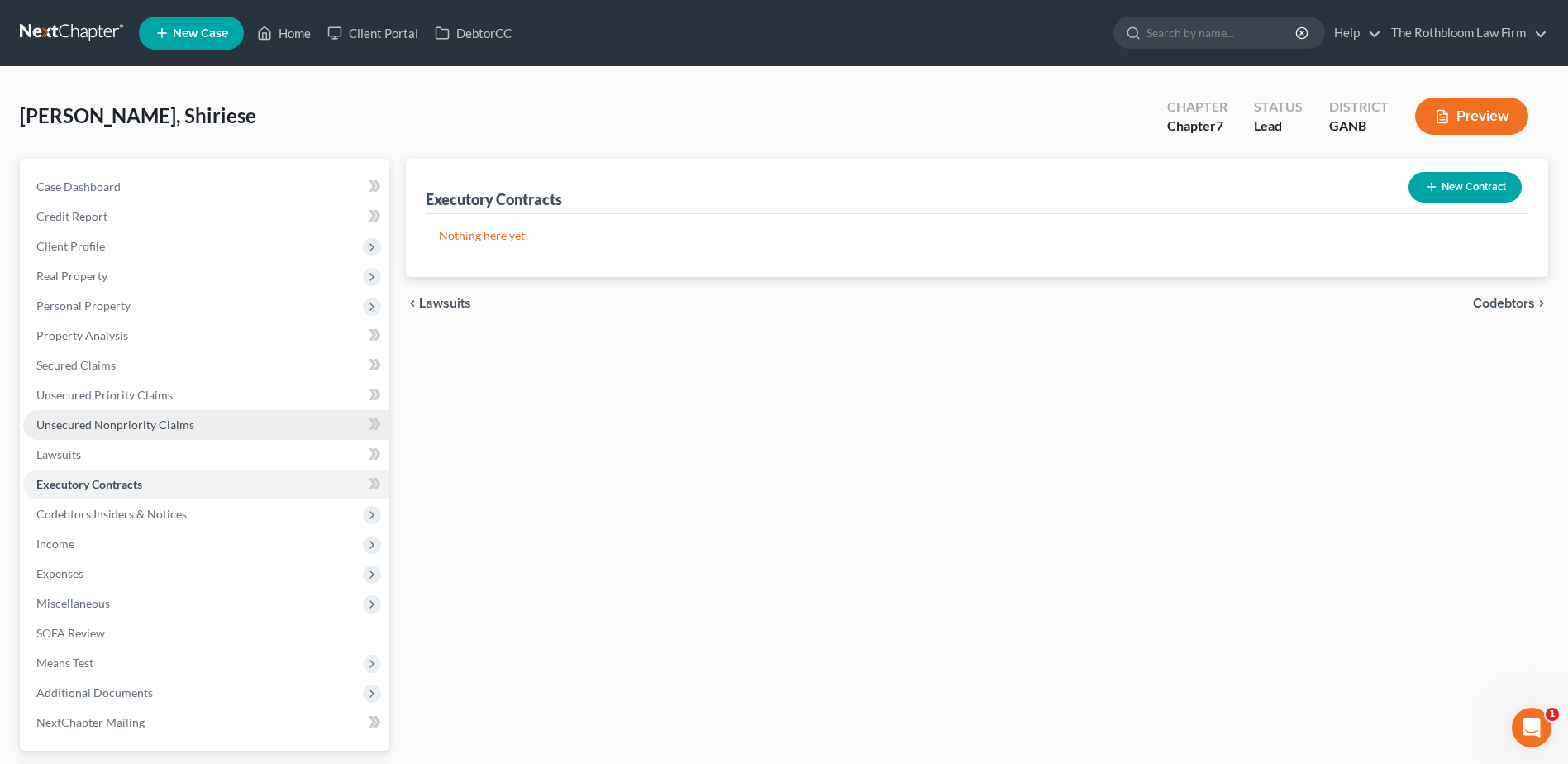
click at [121, 413] on link "Unsecured Nonpriority Claims" at bounding box center [206, 425] width 366 height 30
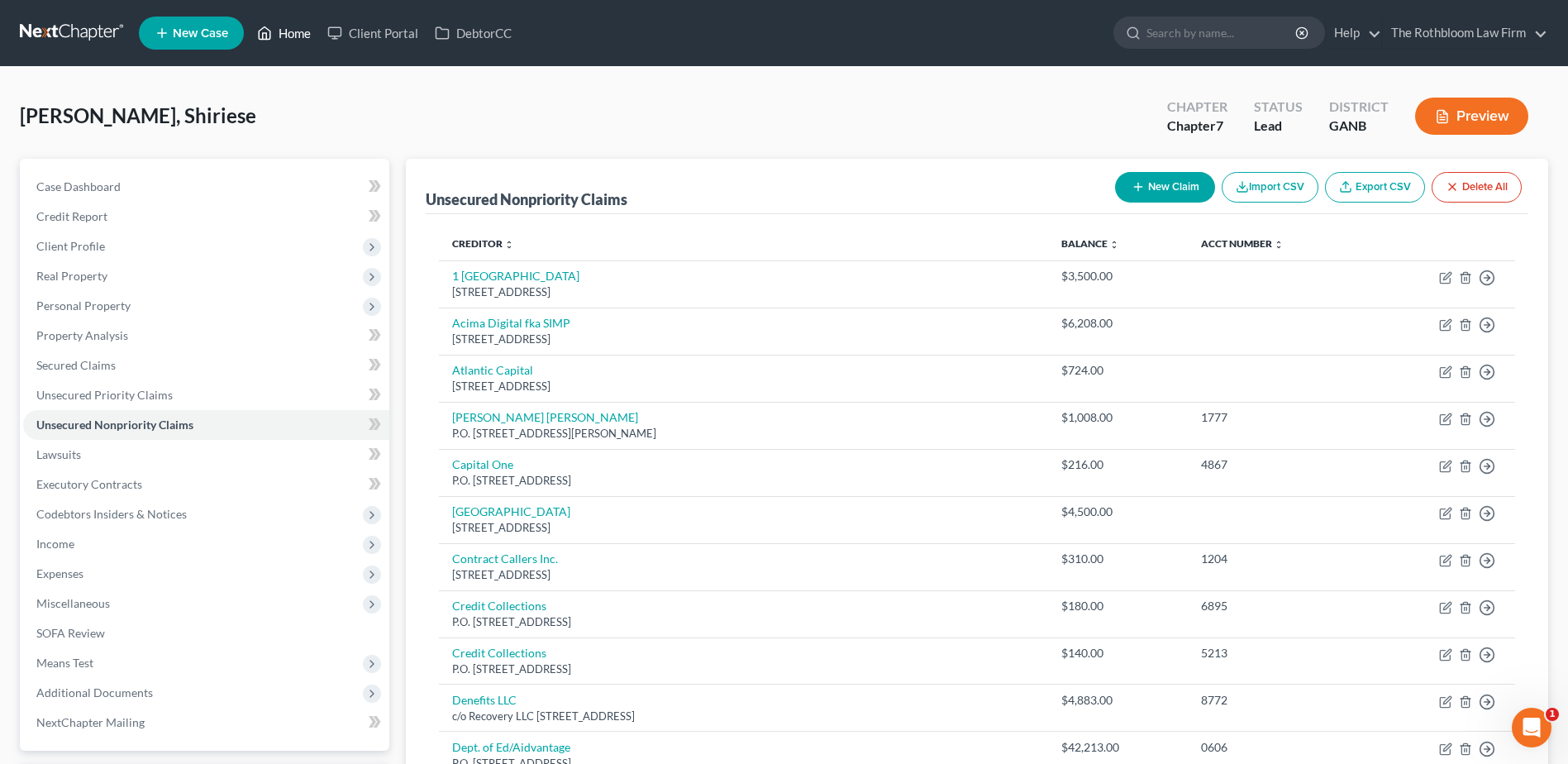
click at [286, 36] on link "Home" at bounding box center [284, 33] width 70 height 30
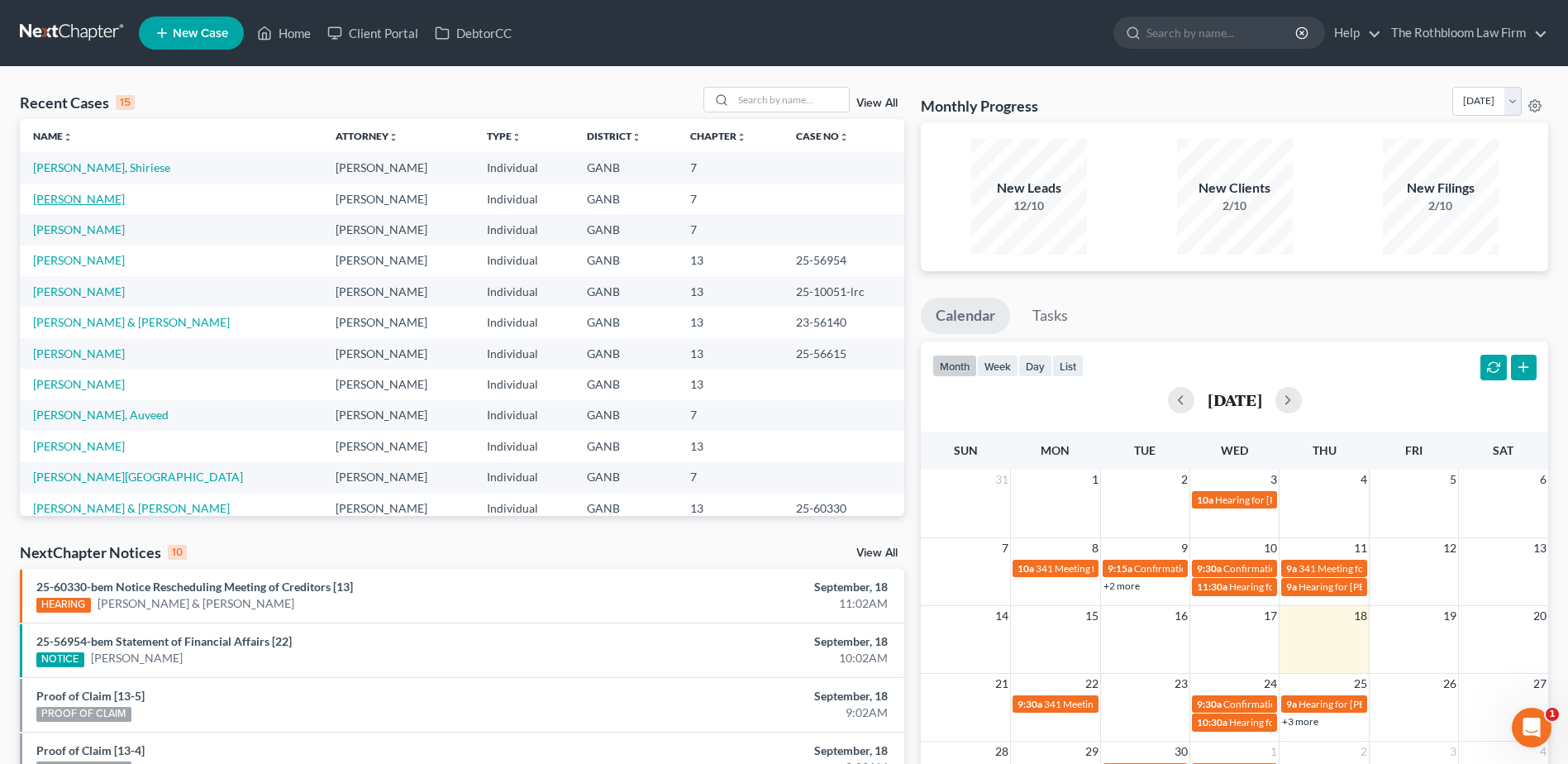
click at [77, 198] on link "[PERSON_NAME]" at bounding box center [78, 198] width 91 height 14
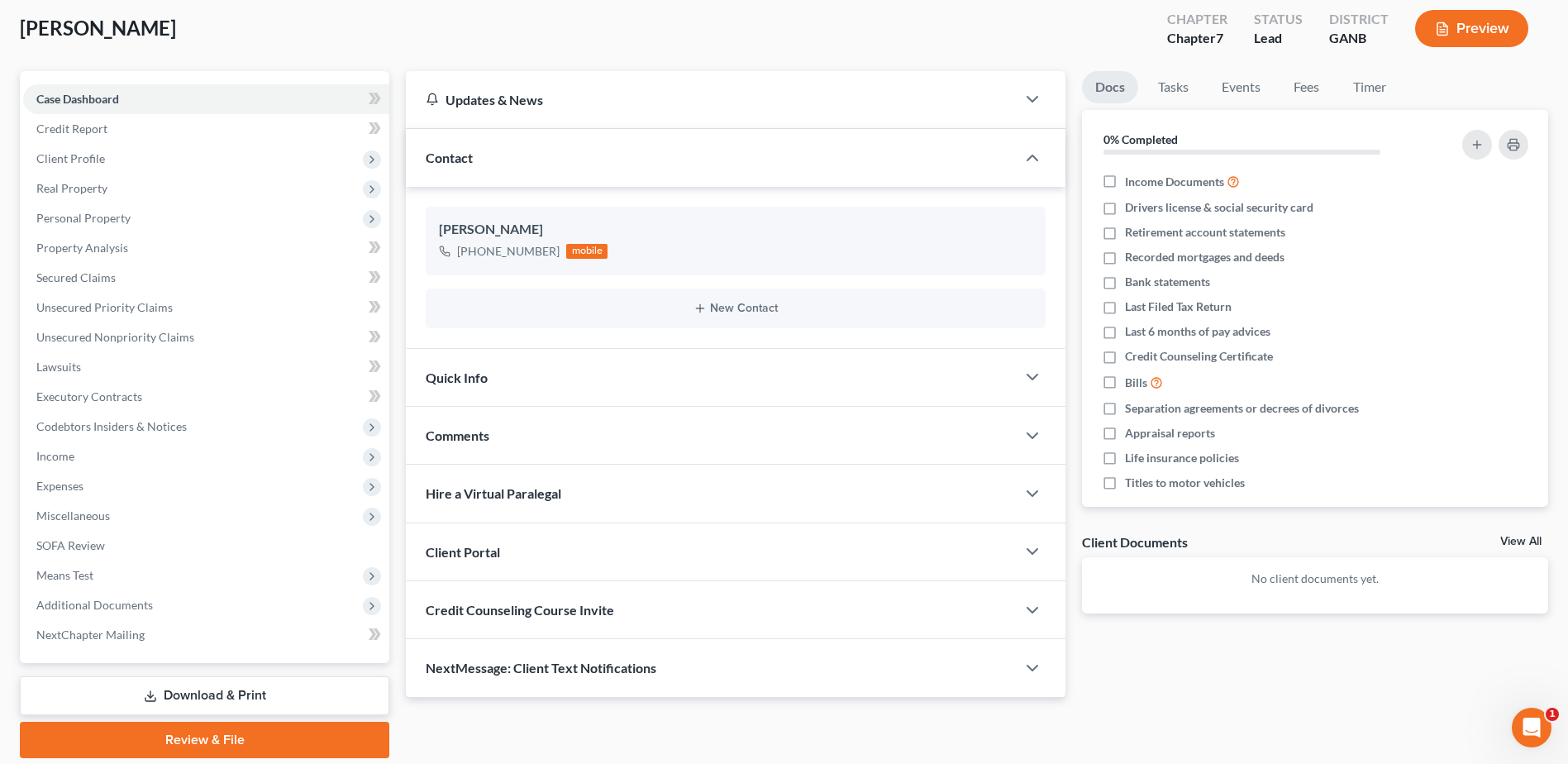
scroll to position [144, 0]
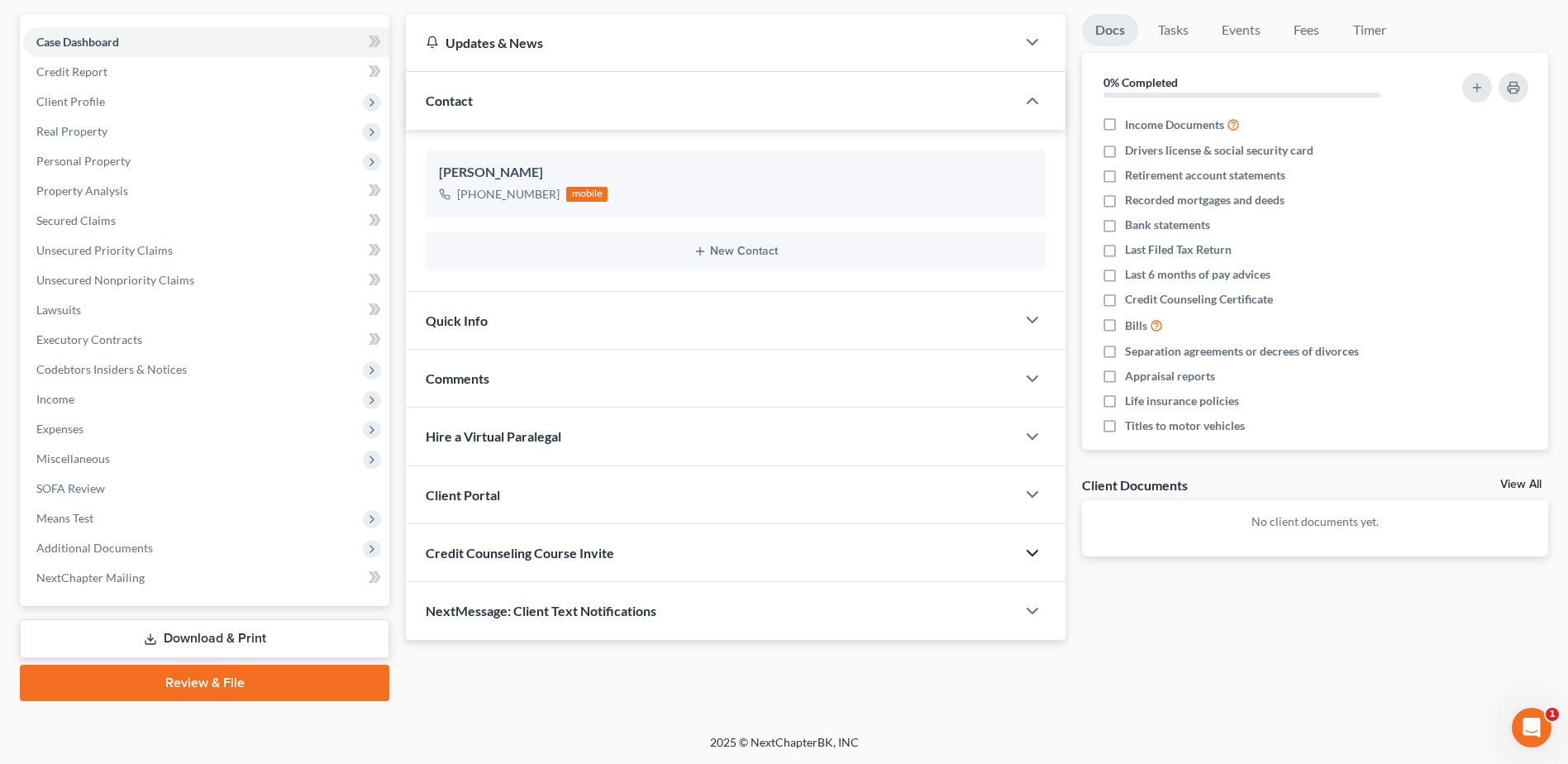
click at [1031, 553] on polyline "button" at bounding box center [1032, 553] width 10 height 5
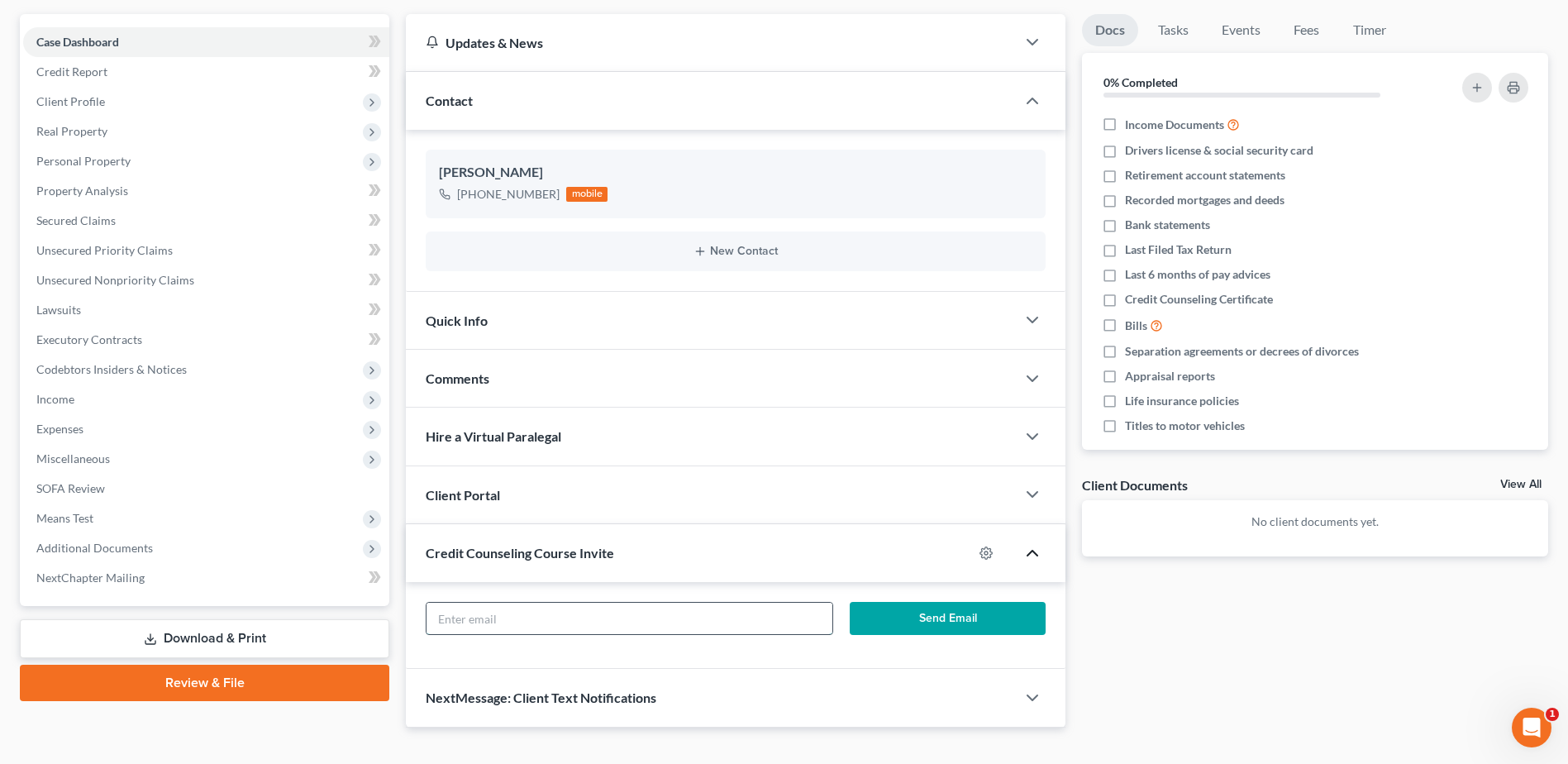
click at [457, 609] on input "text" at bounding box center [629, 619] width 405 height 31
click at [949, 623] on button "Send Email" at bounding box center [948, 619] width 196 height 33
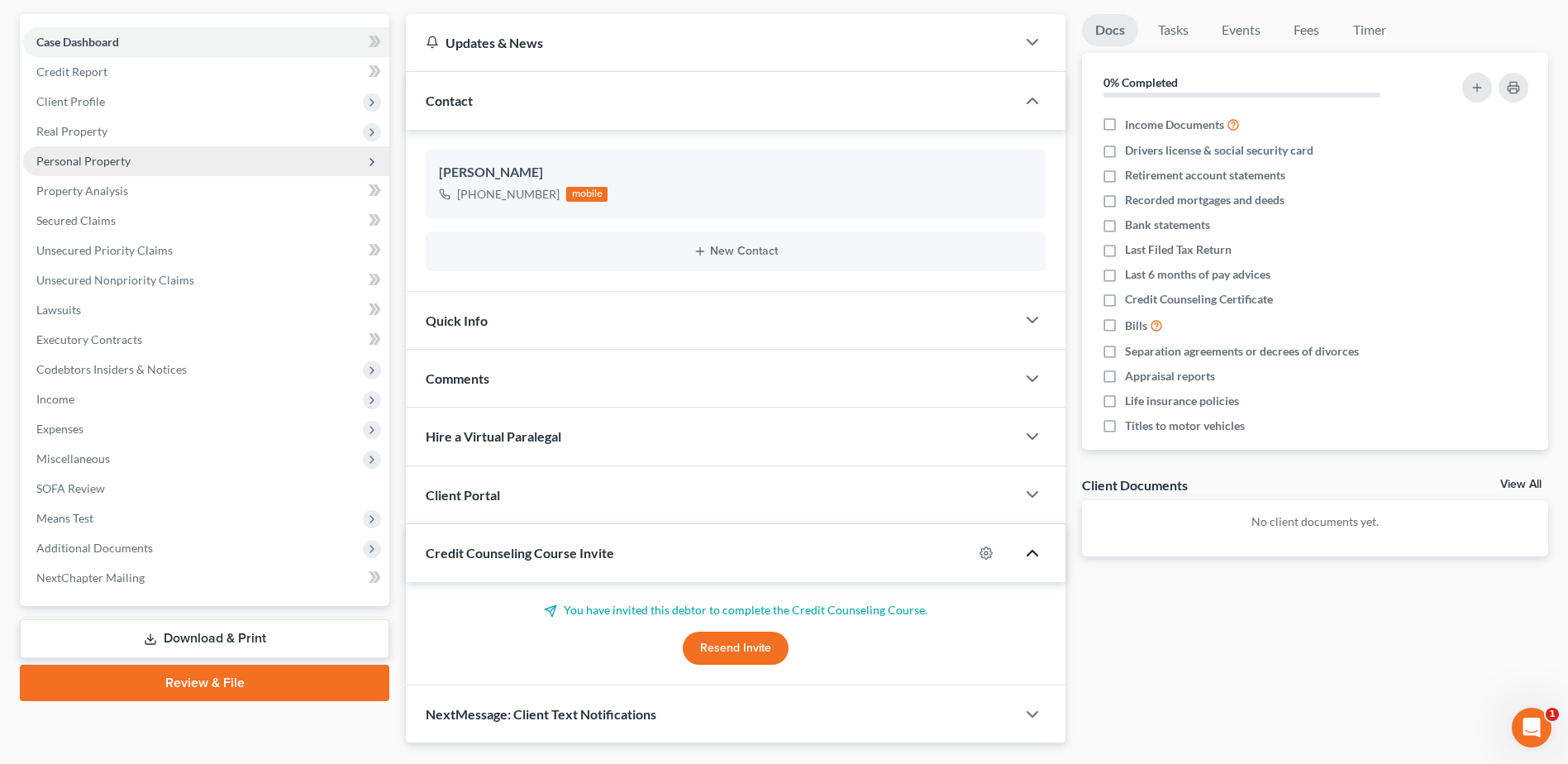
click at [73, 161] on span "Personal Property" at bounding box center [84, 161] width 94 height 14
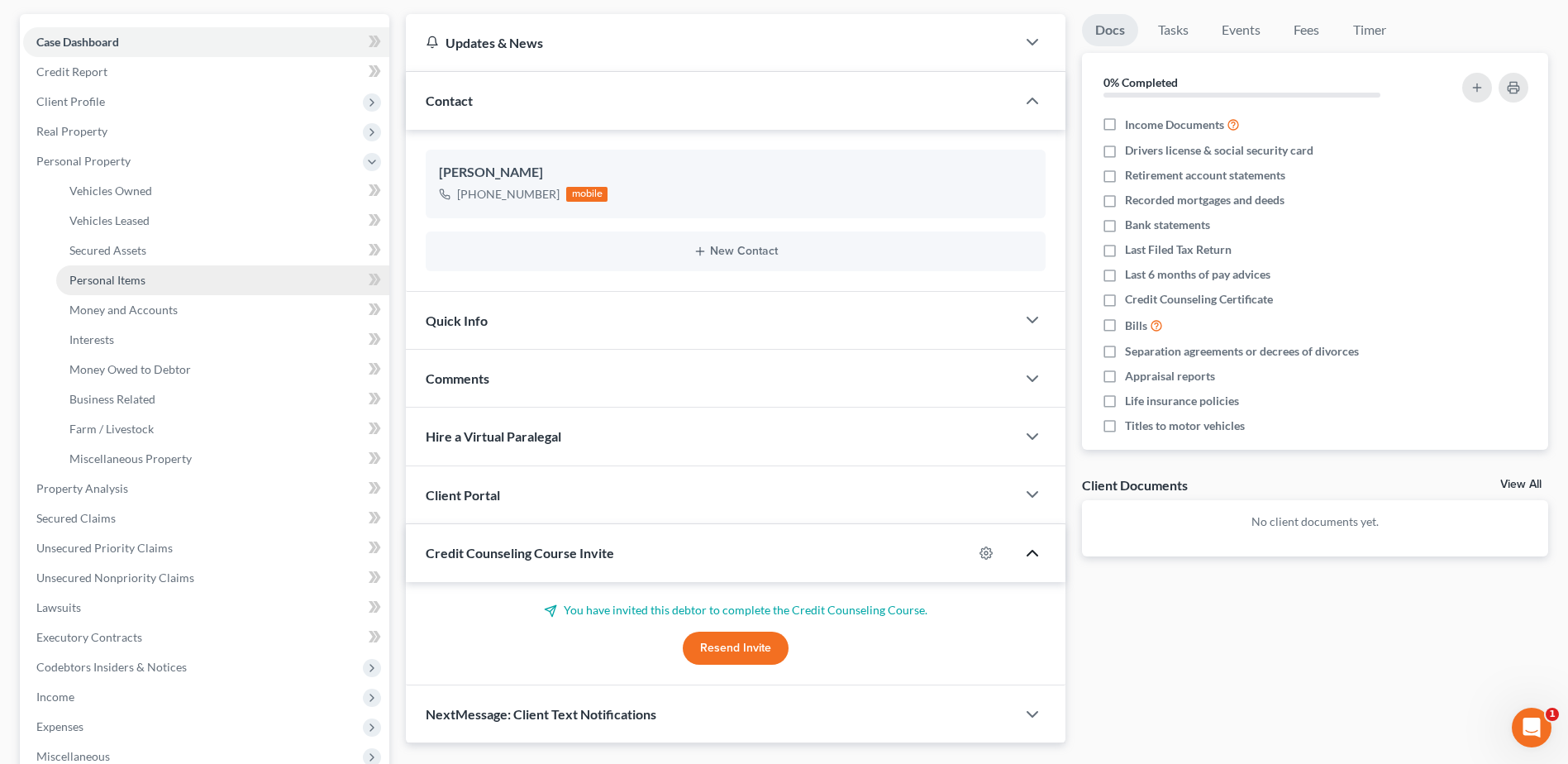
click at [117, 272] on span "Personal Items" at bounding box center [107, 279] width 76 height 14
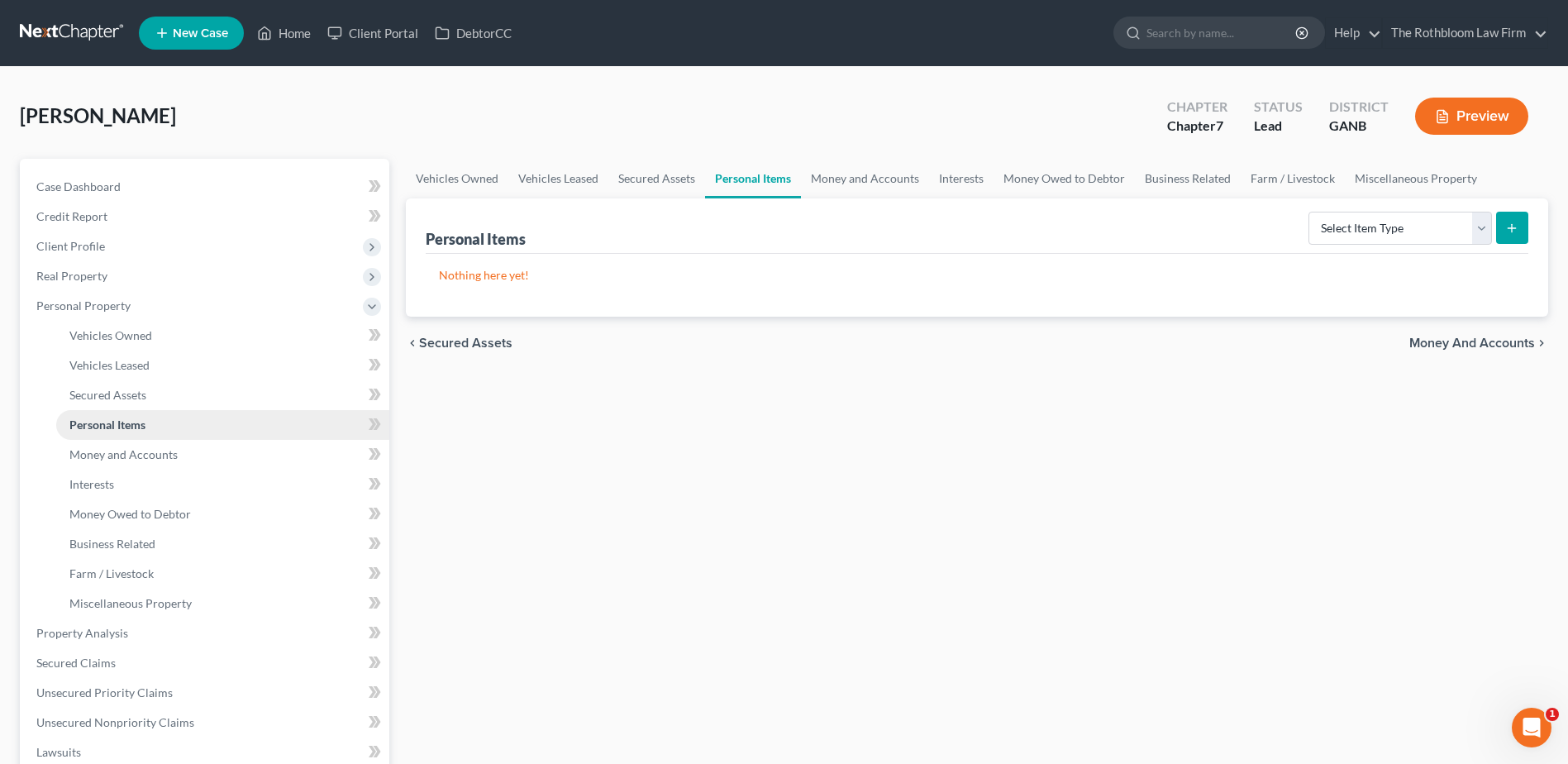
click at [123, 426] on span "Personal Items" at bounding box center [107, 425] width 76 height 14
click at [1482, 229] on select "Select Item Type Clothing Collectibles Of Value Electronics Firearms Household …" at bounding box center [1400, 228] width 184 height 33
click at [1310, 211] on select "Select Item Type Clothing Collectibles Of Value Electronics Firearms Household …" at bounding box center [1400, 228] width 184 height 33
click at [1516, 227] on icon "submit" at bounding box center [1511, 228] width 13 height 13
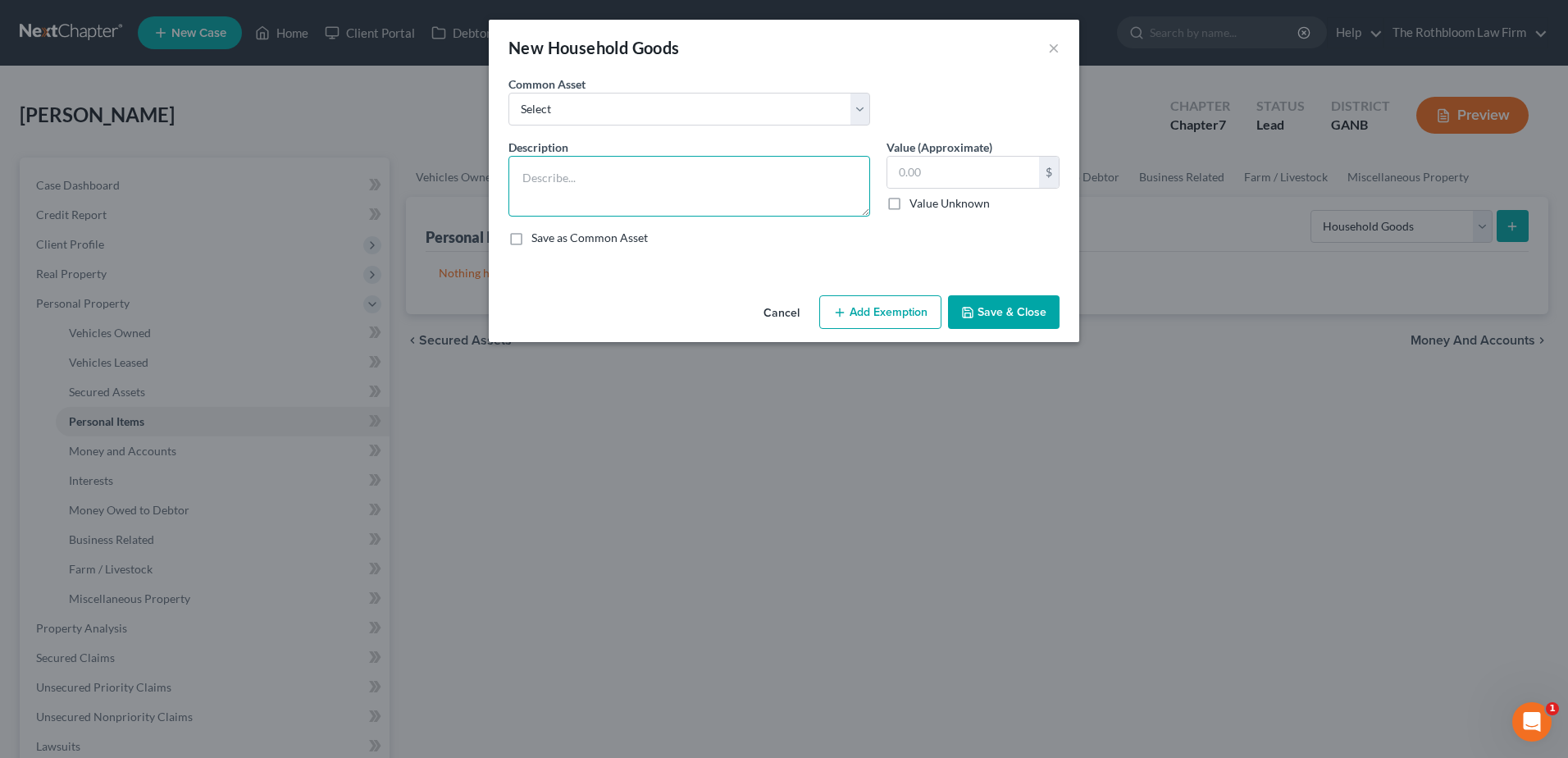
click at [552, 180] on textarea at bounding box center [689, 186] width 362 height 60
click at [863, 314] on button "Add Exemption" at bounding box center [881, 313] width 123 height 35
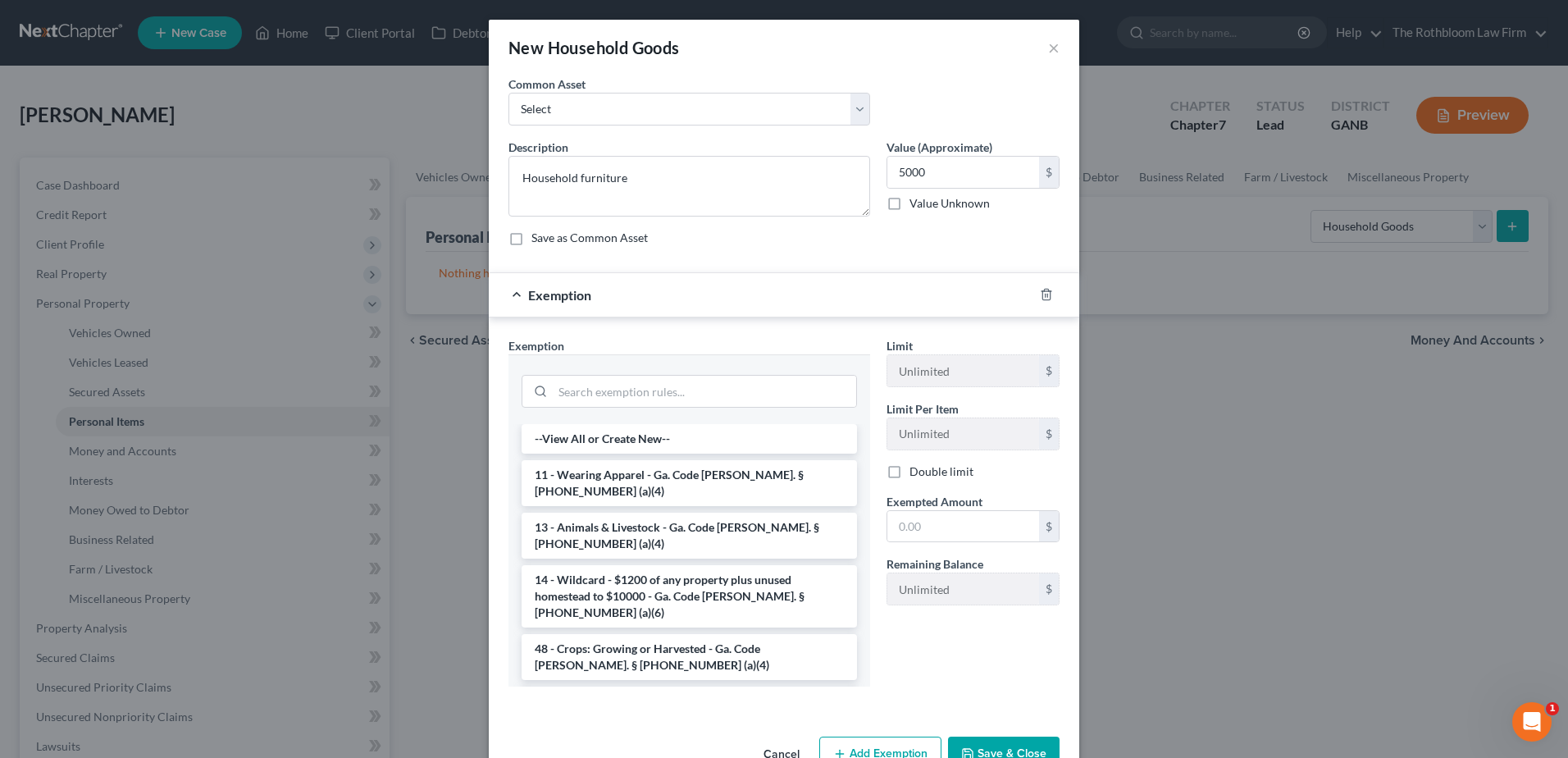
click at [703, 686] on li "6 - Household Goods and Furnishings - Ga. Code [PERSON_NAME]. § [PHONE_NUMBER] …" at bounding box center [689, 709] width 336 height 46
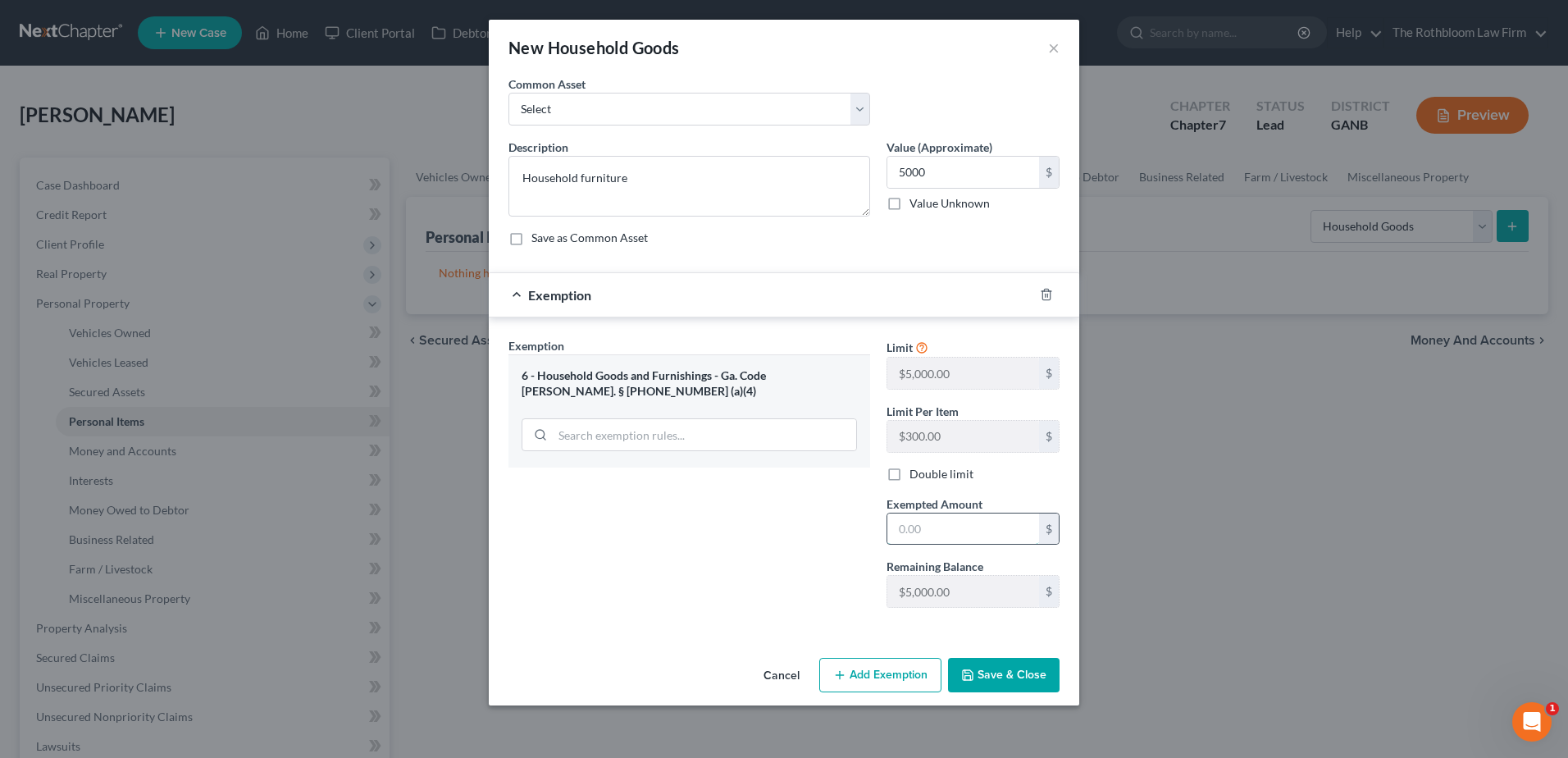
click at [953, 531] on input "text" at bounding box center [964, 529] width 152 height 31
click at [1009, 679] on button "Save & Close" at bounding box center [1003, 675] width 111 height 35
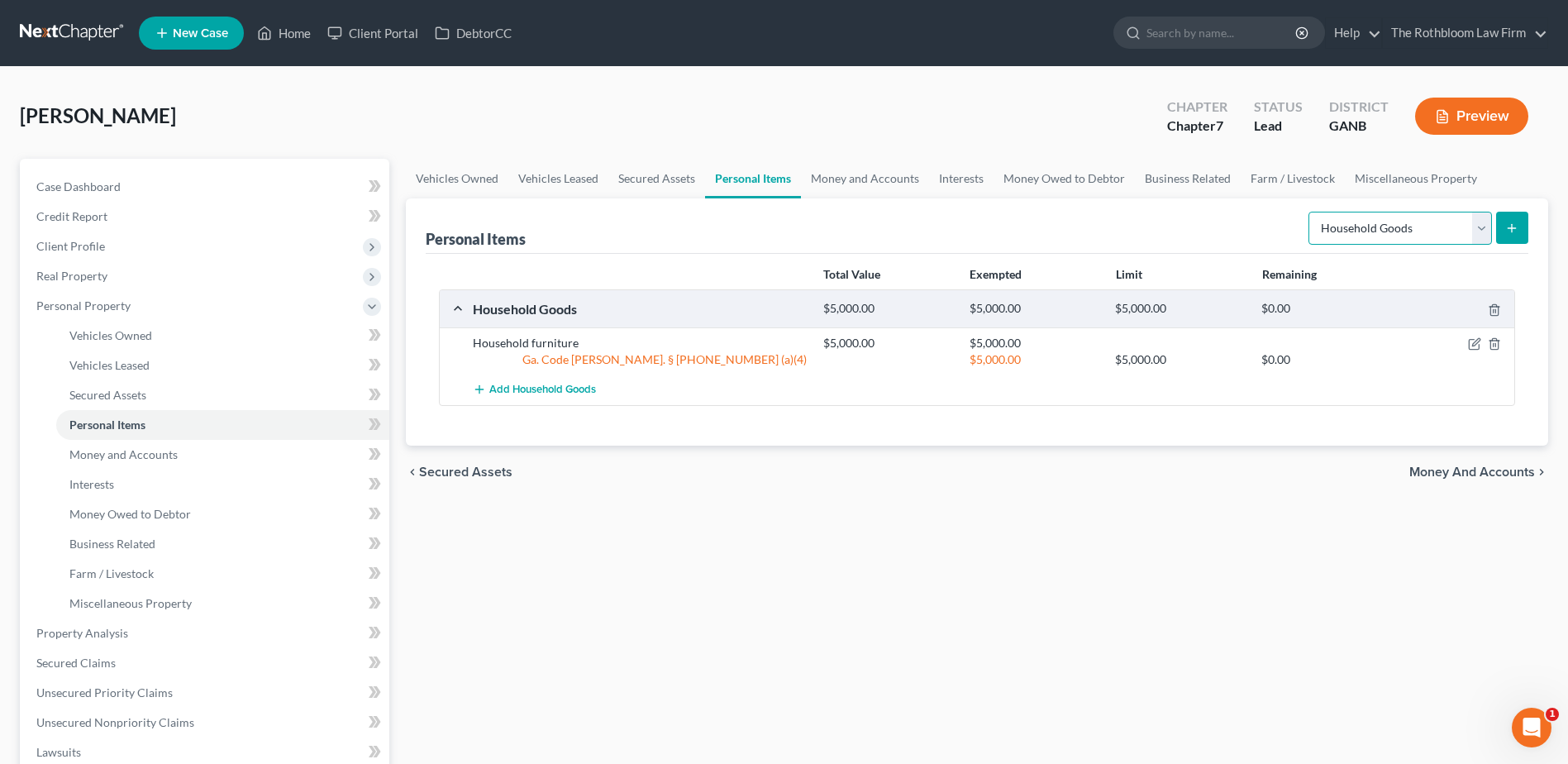
click at [1486, 238] on select "Select Item Type Clothing Collectibles Of Value Electronics Firearms Household …" at bounding box center [1400, 228] width 184 height 33
click at [1310, 211] on select "Select Item Type Clothing Collectibles Of Value Electronics Firearms Household …" at bounding box center [1400, 228] width 184 height 33
click at [1511, 230] on line "submit" at bounding box center [1511, 227] width 0 height 8
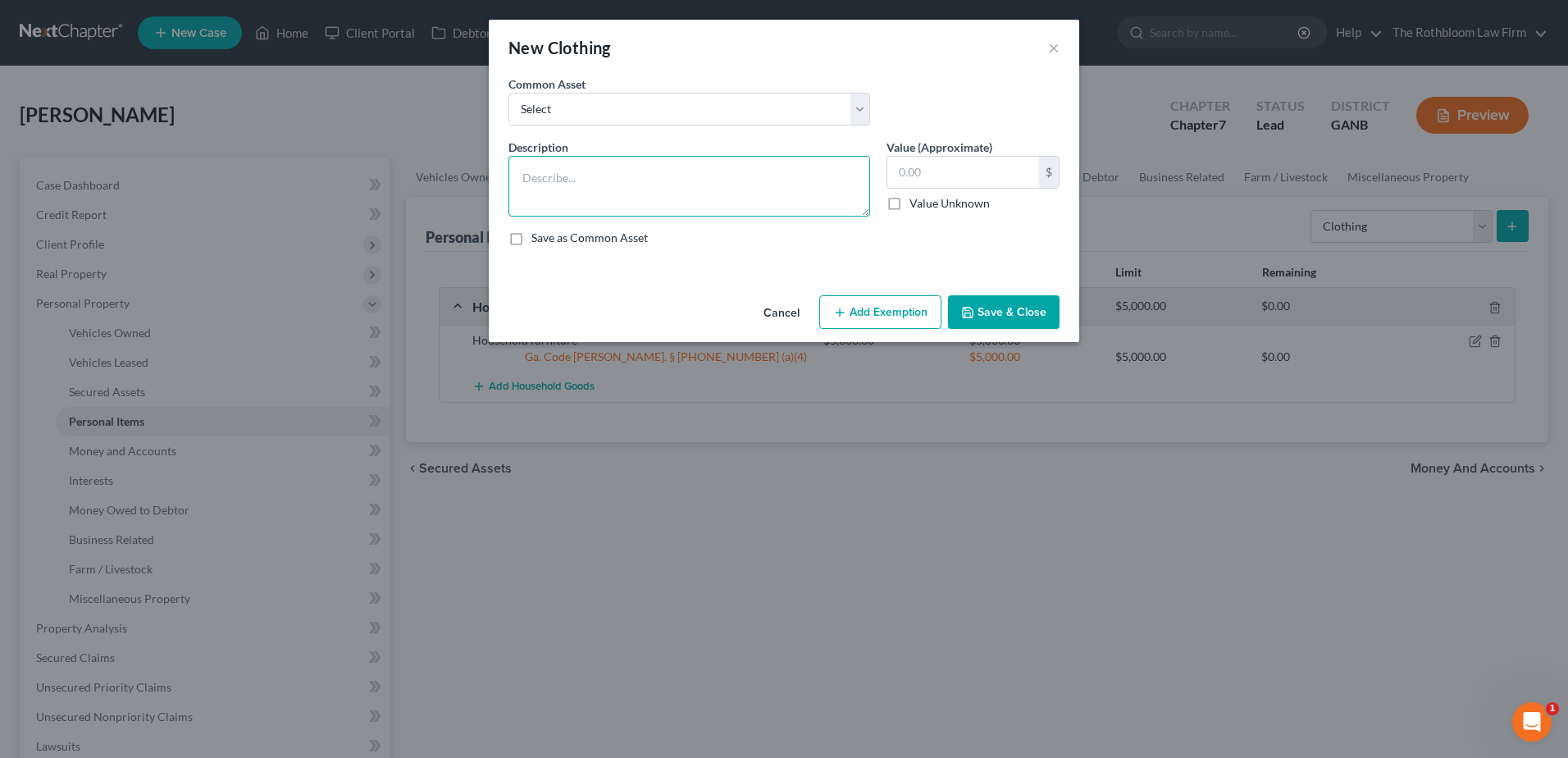
click at [532, 199] on textarea at bounding box center [689, 186] width 362 height 60
click at [917, 304] on button "Add Exemption" at bounding box center [881, 313] width 123 height 35
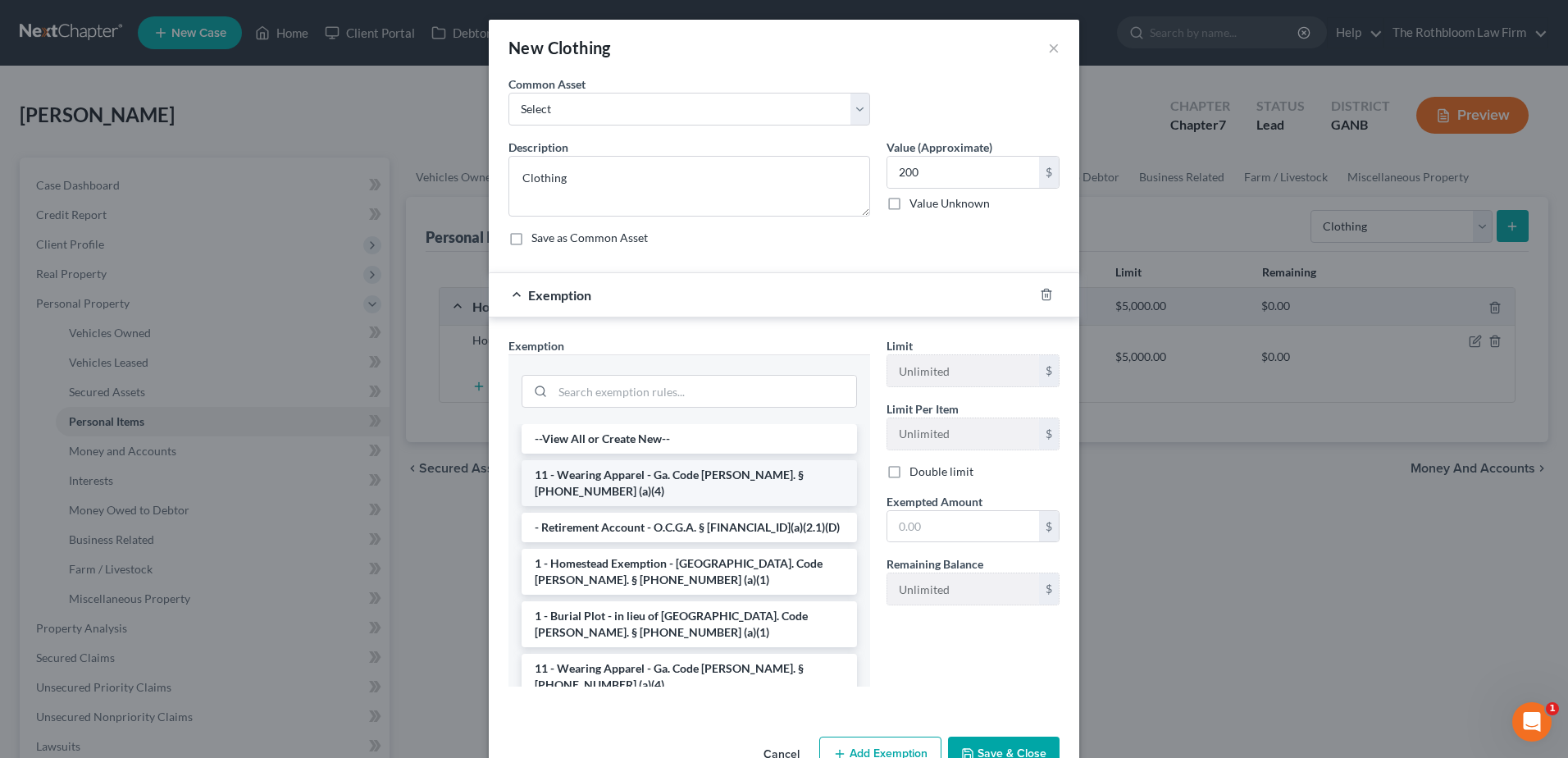
click at [568, 477] on li "11 - Wearing Apparel - Ga. Code [PERSON_NAME]. § [PHONE_NUMBER] (a)(4)" at bounding box center [689, 483] width 336 height 46
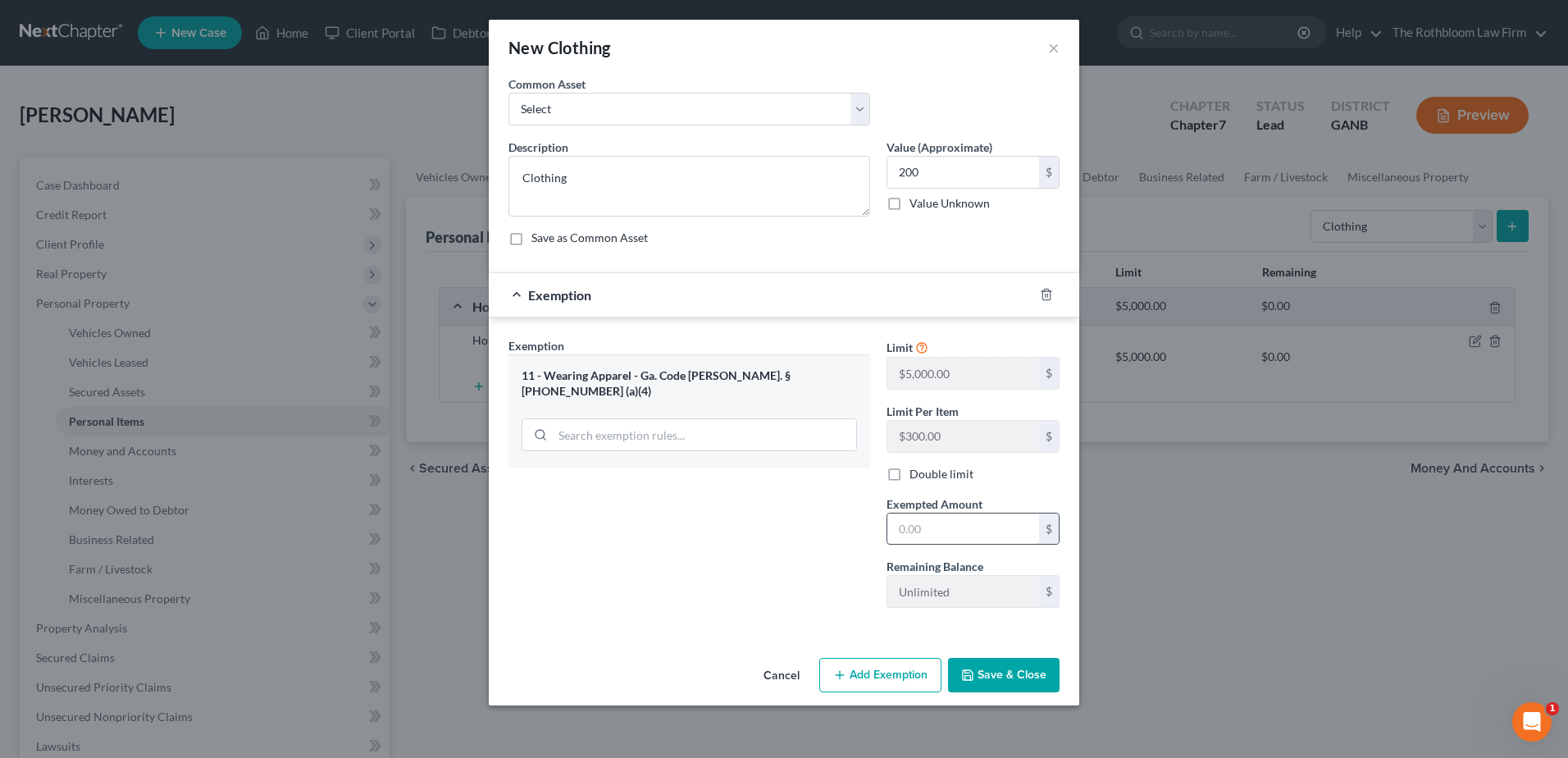
click at [935, 531] on input "text" at bounding box center [964, 529] width 152 height 31
click at [1008, 679] on button "Save & Close" at bounding box center [1003, 675] width 111 height 35
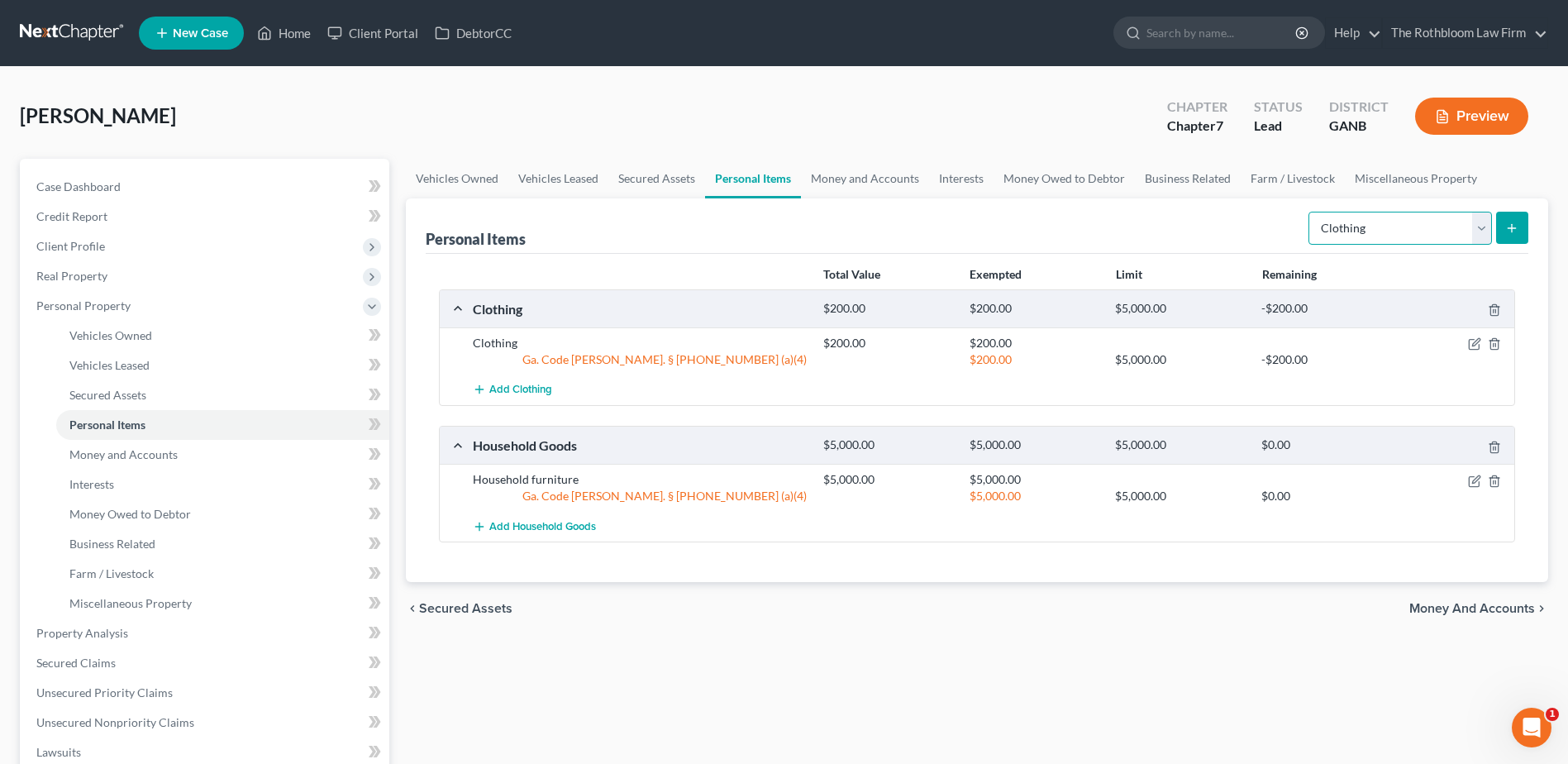
drag, startPoint x: 1476, startPoint y: 225, endPoint x: 1442, endPoint y: 231, distance: 34.5
click at [1476, 225] on select "Select Item Type Clothing Collectibles Of Value Electronics Firearms Household …" at bounding box center [1400, 228] width 184 height 33
click at [1310, 211] on select "Select Item Type Clothing Collectibles Of Value Electronics Firearms Household …" at bounding box center [1400, 228] width 184 height 33
click at [1512, 222] on icon "submit" at bounding box center [1511, 228] width 13 height 13
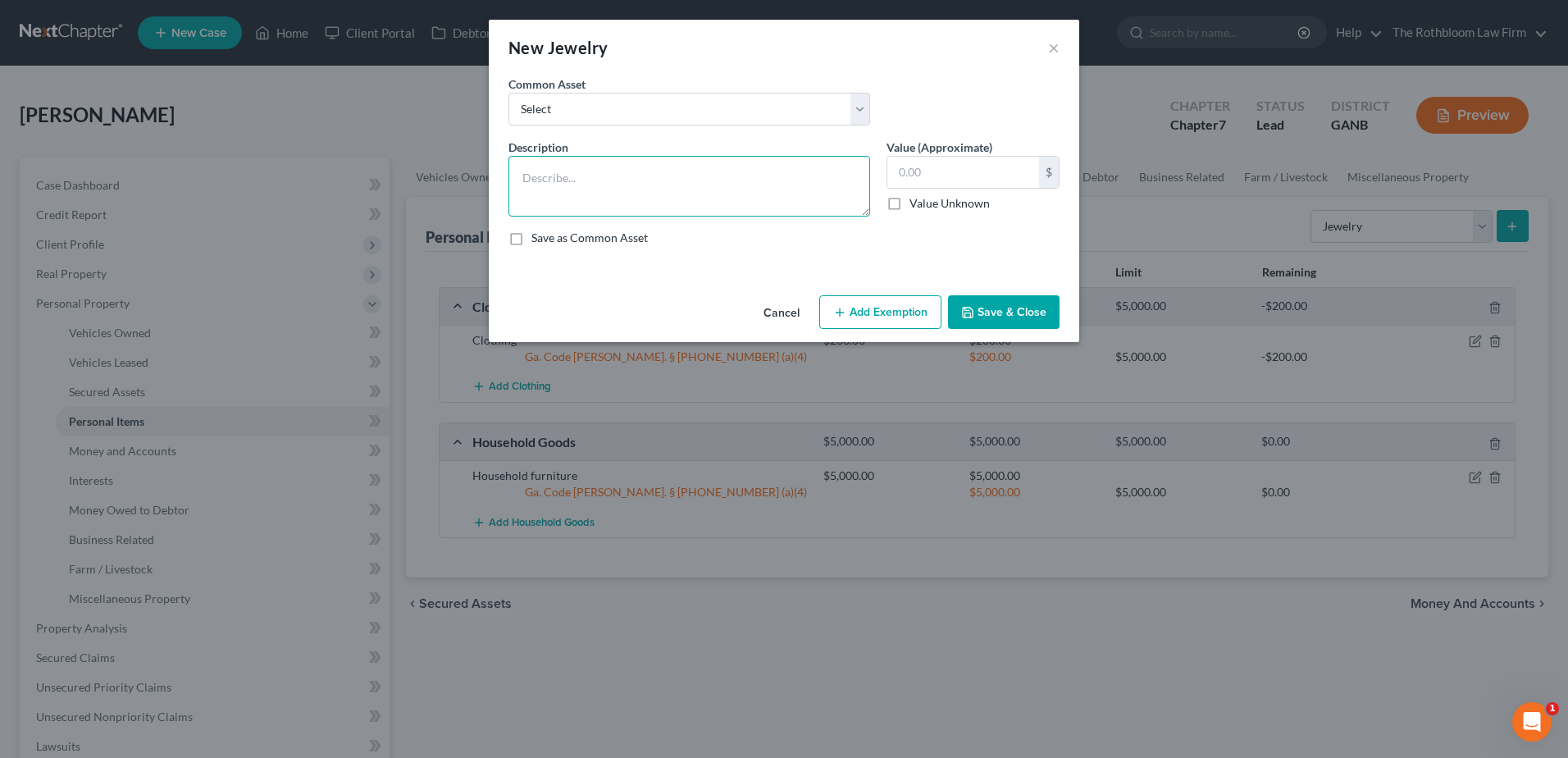
click at [576, 175] on textarea at bounding box center [689, 186] width 362 height 60
click at [879, 313] on button "Add Exemption" at bounding box center [881, 313] width 123 height 35
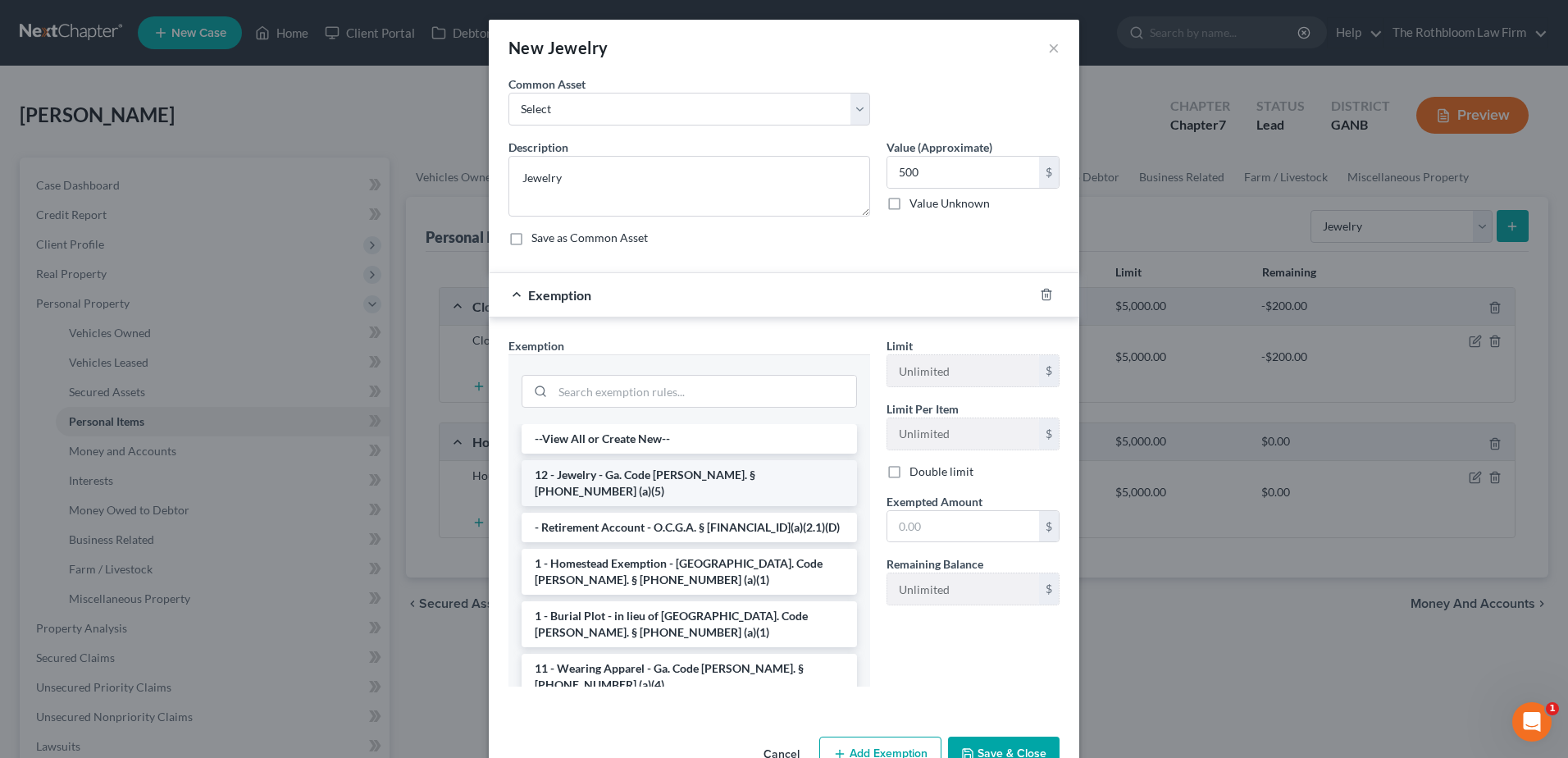
click at [610, 472] on li "12 - Jewelry - Ga. Code [PERSON_NAME]. § [PHONE_NUMBER] (a)(5)" at bounding box center [689, 483] width 336 height 46
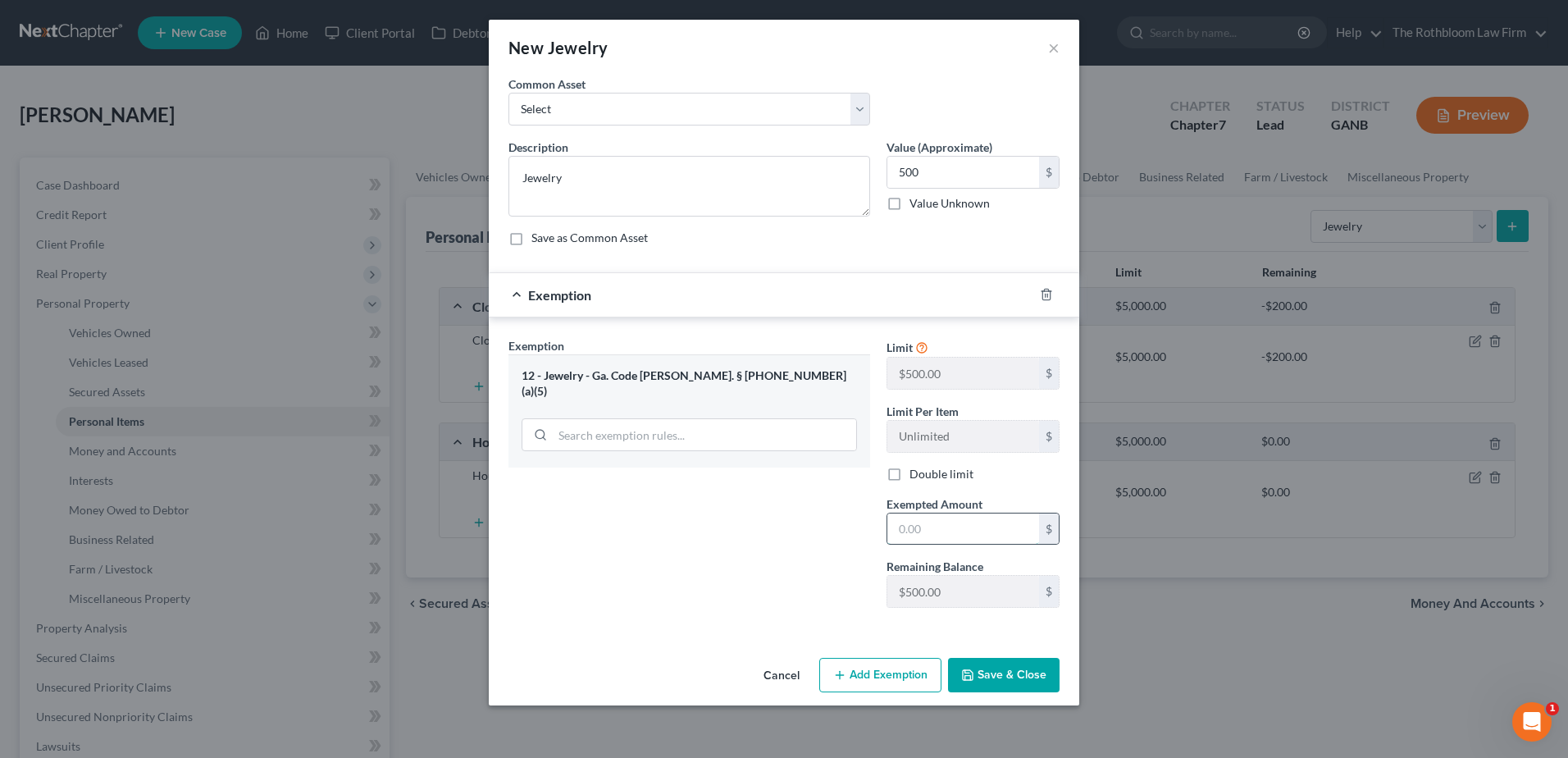
click at [961, 537] on input "text" at bounding box center [964, 529] width 152 height 31
click at [1018, 676] on button "Save & Close" at bounding box center [1003, 675] width 111 height 35
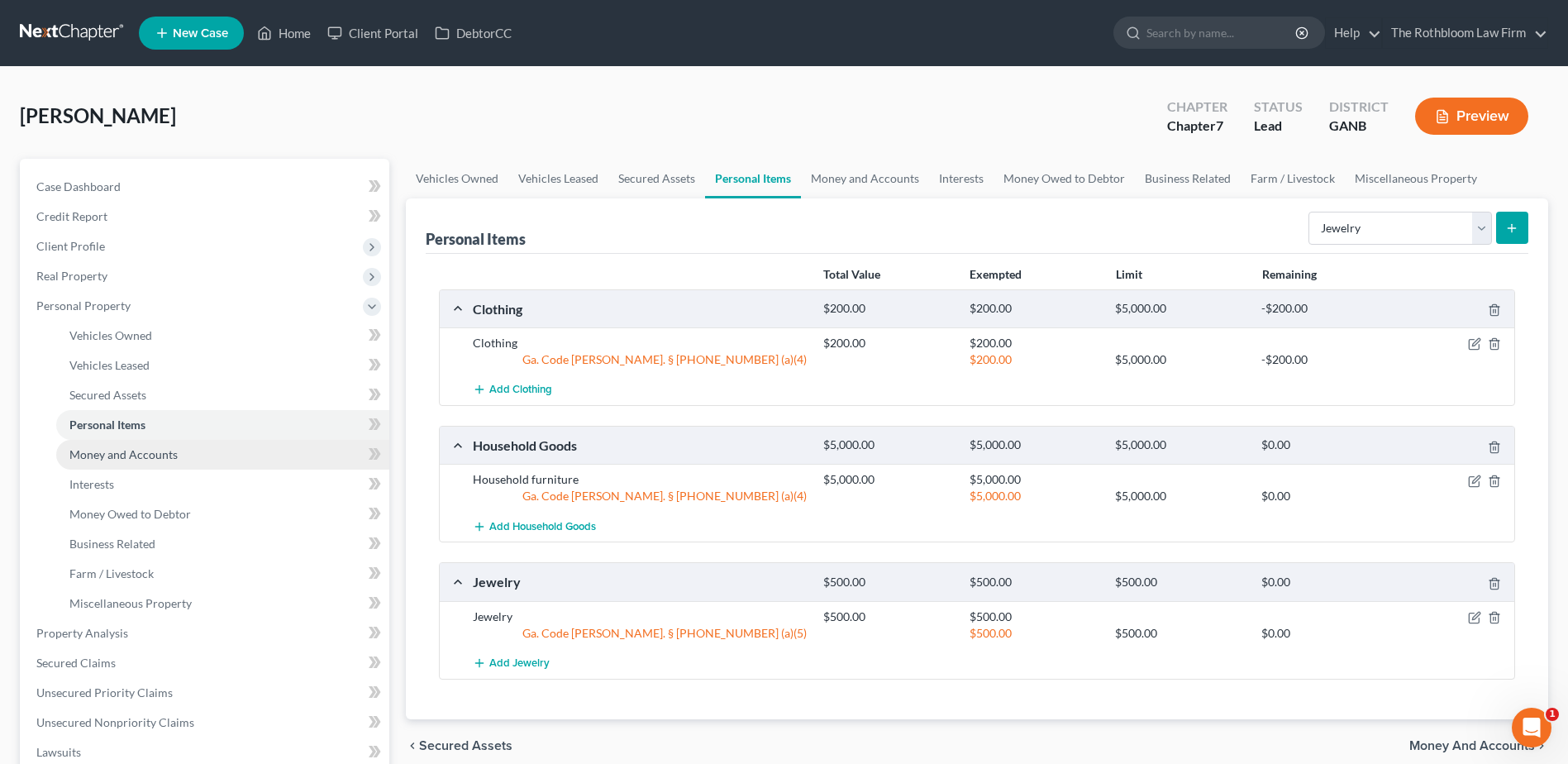
click at [164, 456] on span "Money and Accounts" at bounding box center [124, 454] width 108 height 14
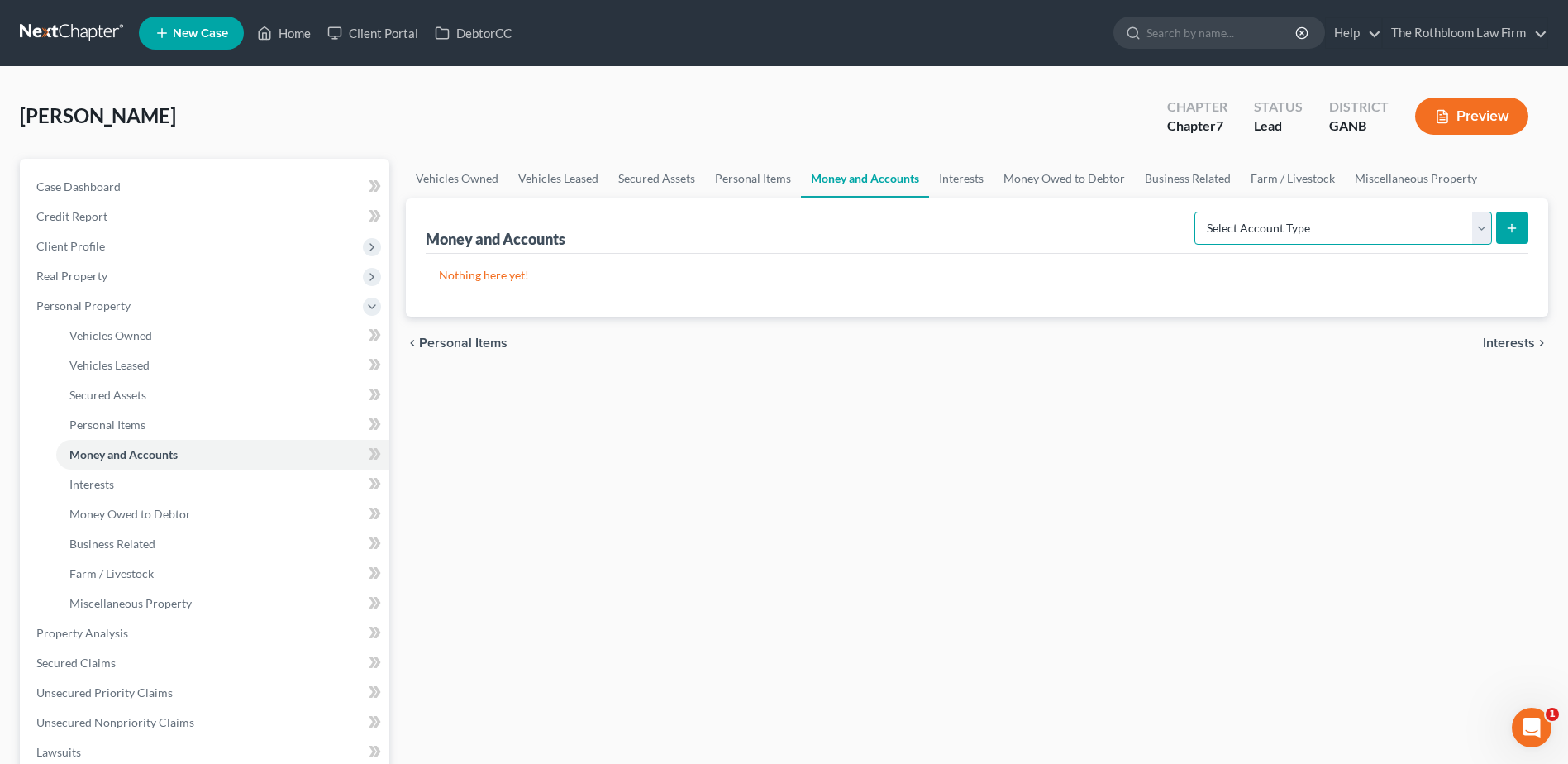
click at [1474, 235] on select "Select Account Type Brokerage Cash on Hand Certificates of Deposit Checking Acc…" at bounding box center [1344, 228] width 298 height 33
click at [1197, 211] on select "Select Account Type Brokerage Cash on Hand Certificates of Deposit Checking Acc…" at bounding box center [1344, 228] width 298 height 33
click at [1512, 235] on button "submit" at bounding box center [1511, 227] width 32 height 32
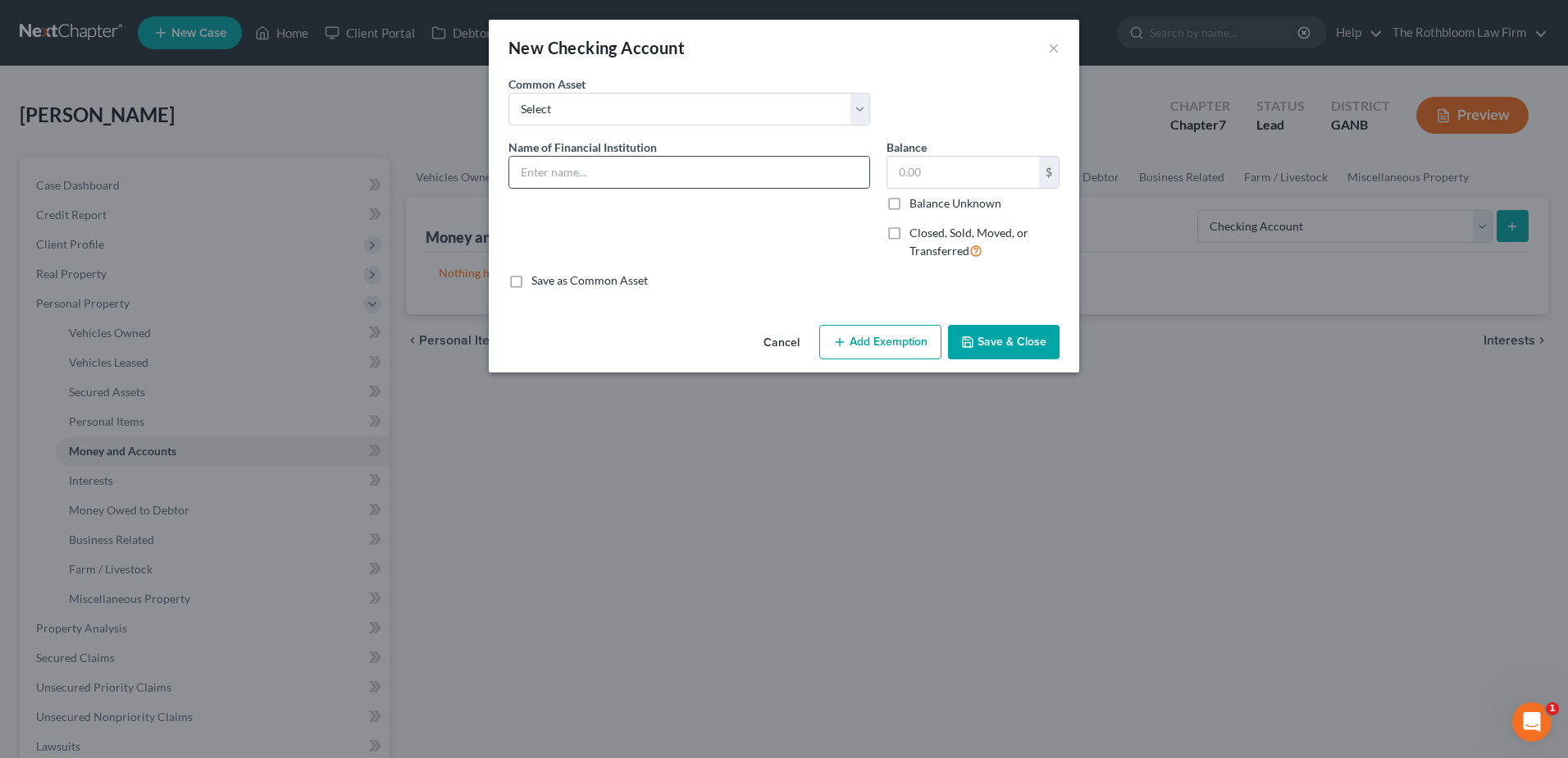
click at [574, 170] on input "text" at bounding box center [689, 172] width 360 height 31
click at [852, 340] on button "Add Exemption" at bounding box center [881, 342] width 123 height 35
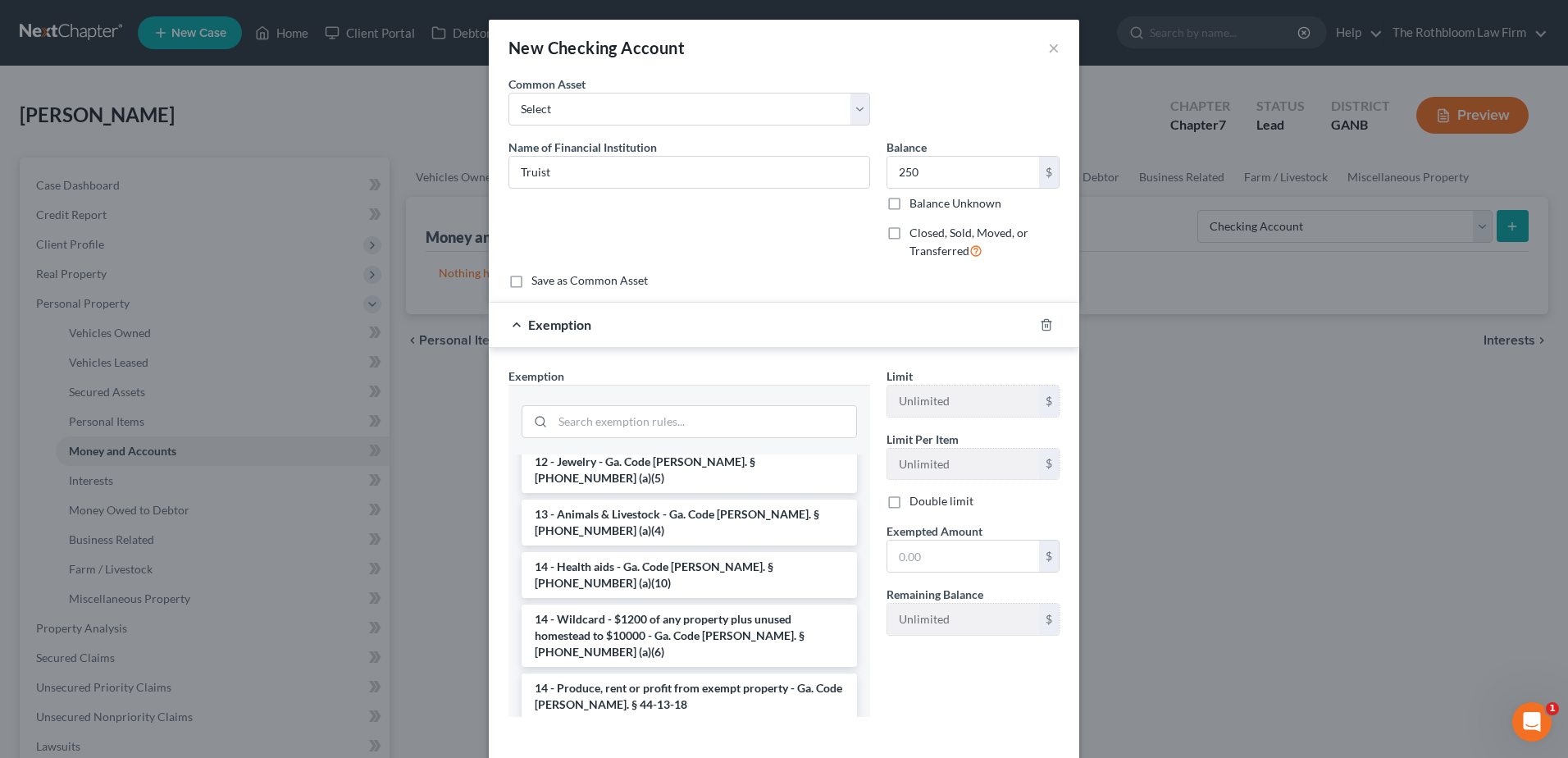
scroll to position [246, 0]
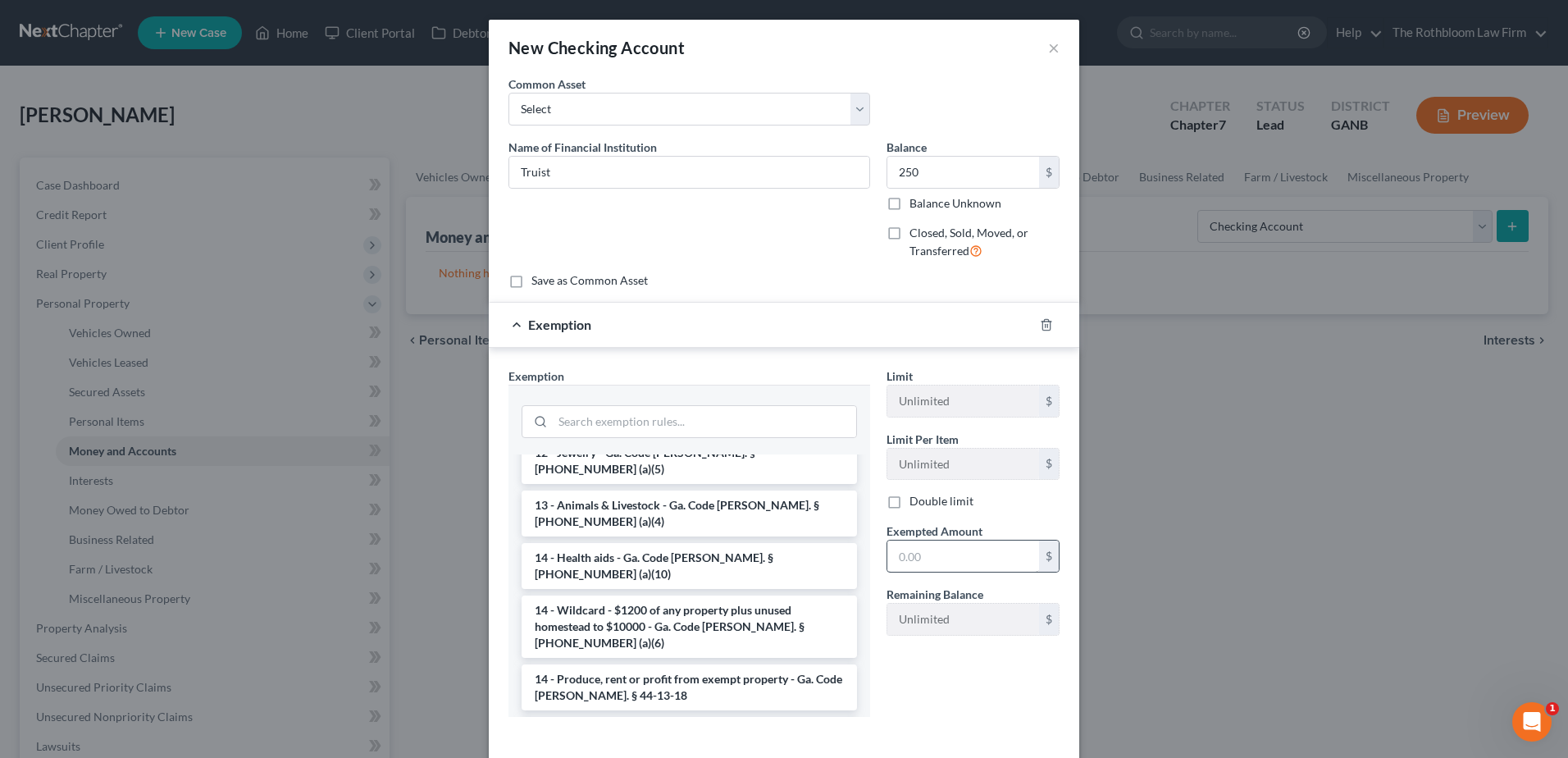
drag, startPoint x: 653, startPoint y: 568, endPoint x: 916, endPoint y: 565, distance: 263.0
click at [654, 596] on li "14 - Wildcard - $1200 of any property plus unused homestead to $10000 - Ga. Cod…" at bounding box center [689, 627] width 336 height 62
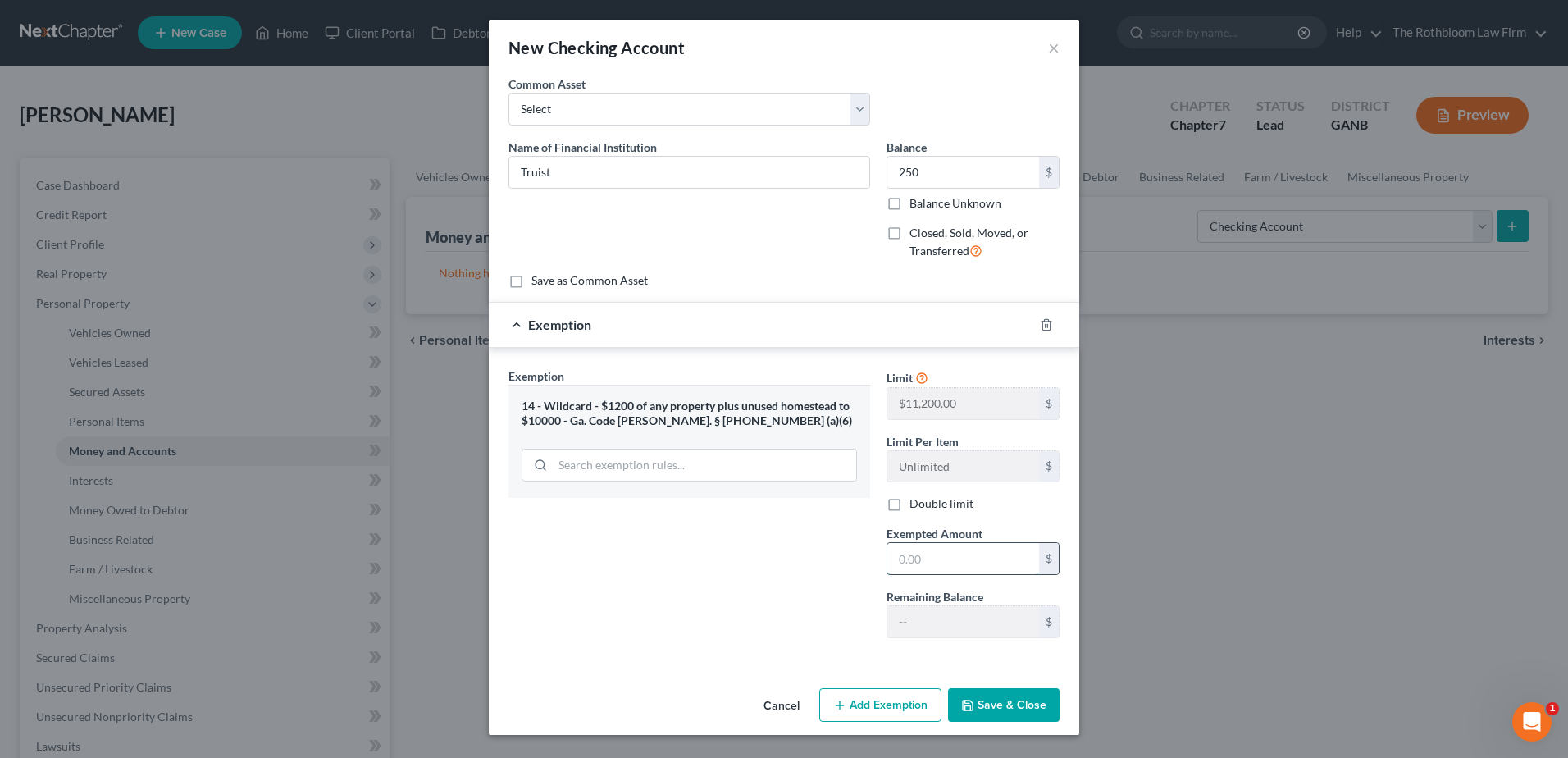
click at [912, 560] on input "text" at bounding box center [964, 559] width 152 height 31
click at [1044, 701] on button "Save & Close" at bounding box center [1003, 705] width 111 height 35
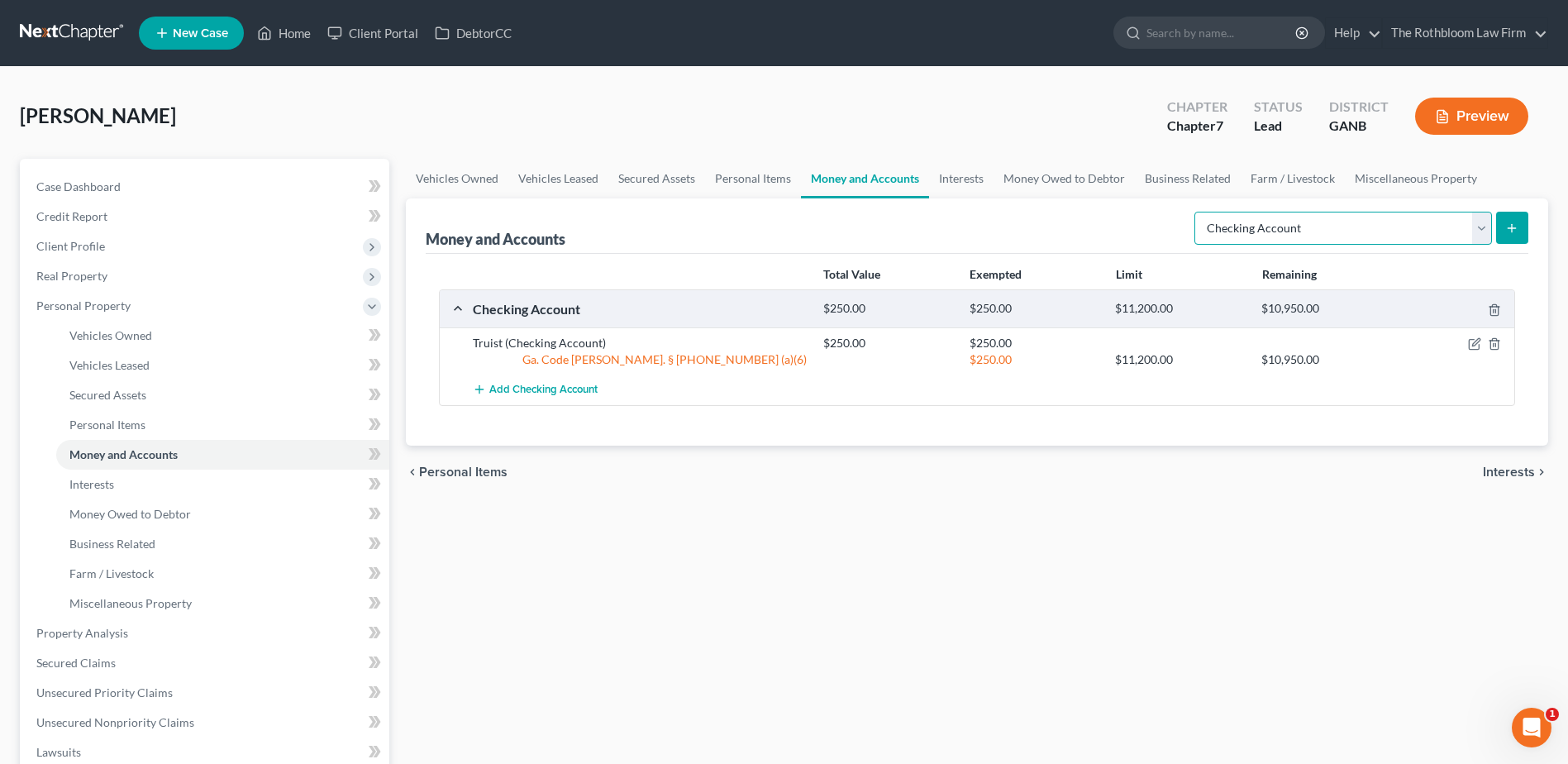
click at [1482, 235] on select "Select Account Type Brokerage Cash on Hand Certificates of Deposit Checking Acc…" at bounding box center [1344, 228] width 298 height 33
click at [1197, 211] on select "Select Account Type Brokerage Cash on Hand Certificates of Deposit Checking Acc…" at bounding box center [1344, 228] width 298 height 33
click at [1511, 229] on icon "submit" at bounding box center [1511, 228] width 13 height 13
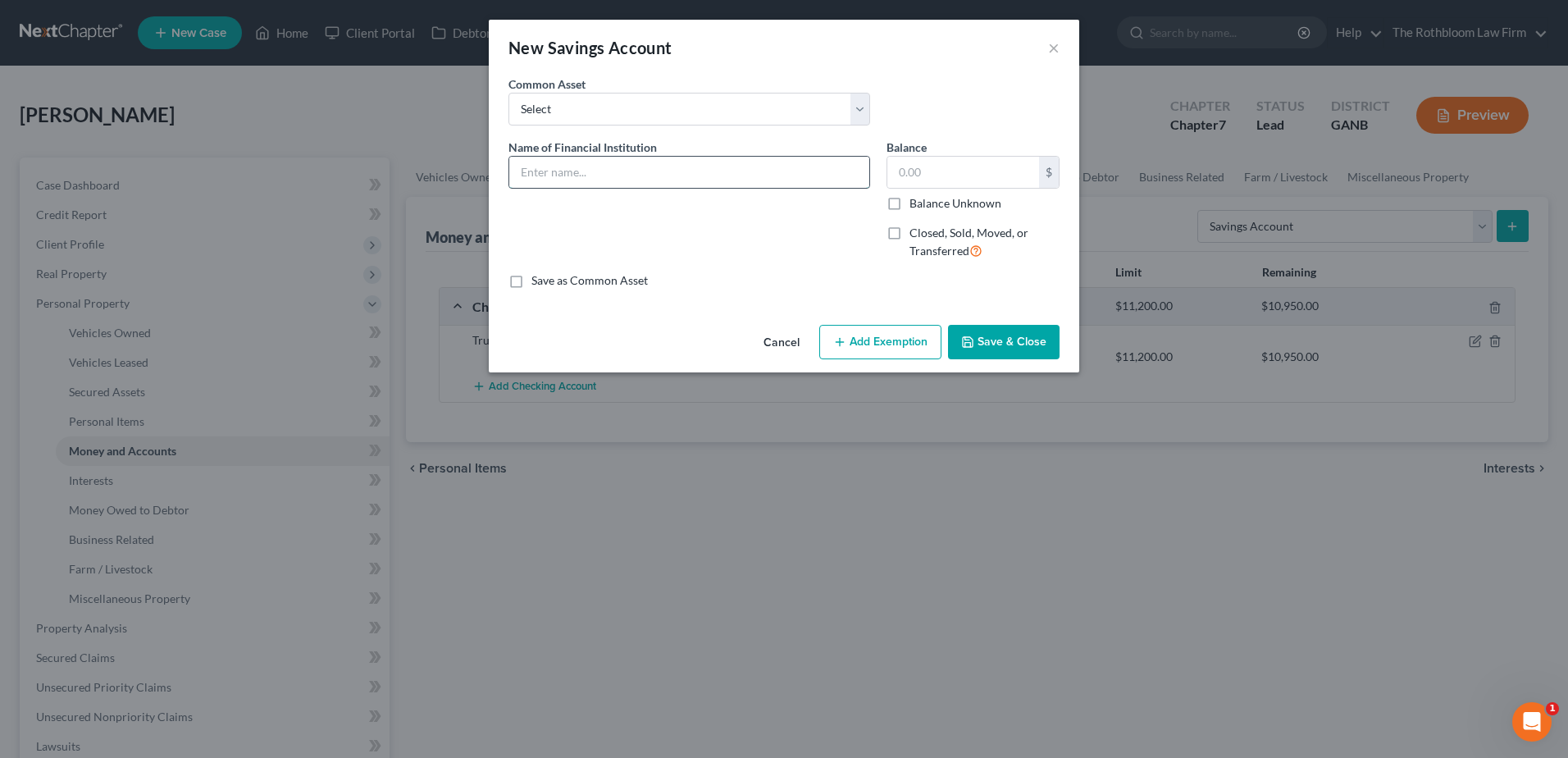
click at [565, 172] on input "text" at bounding box center [689, 172] width 360 height 31
click at [895, 347] on button "Add Exemption" at bounding box center [881, 342] width 123 height 35
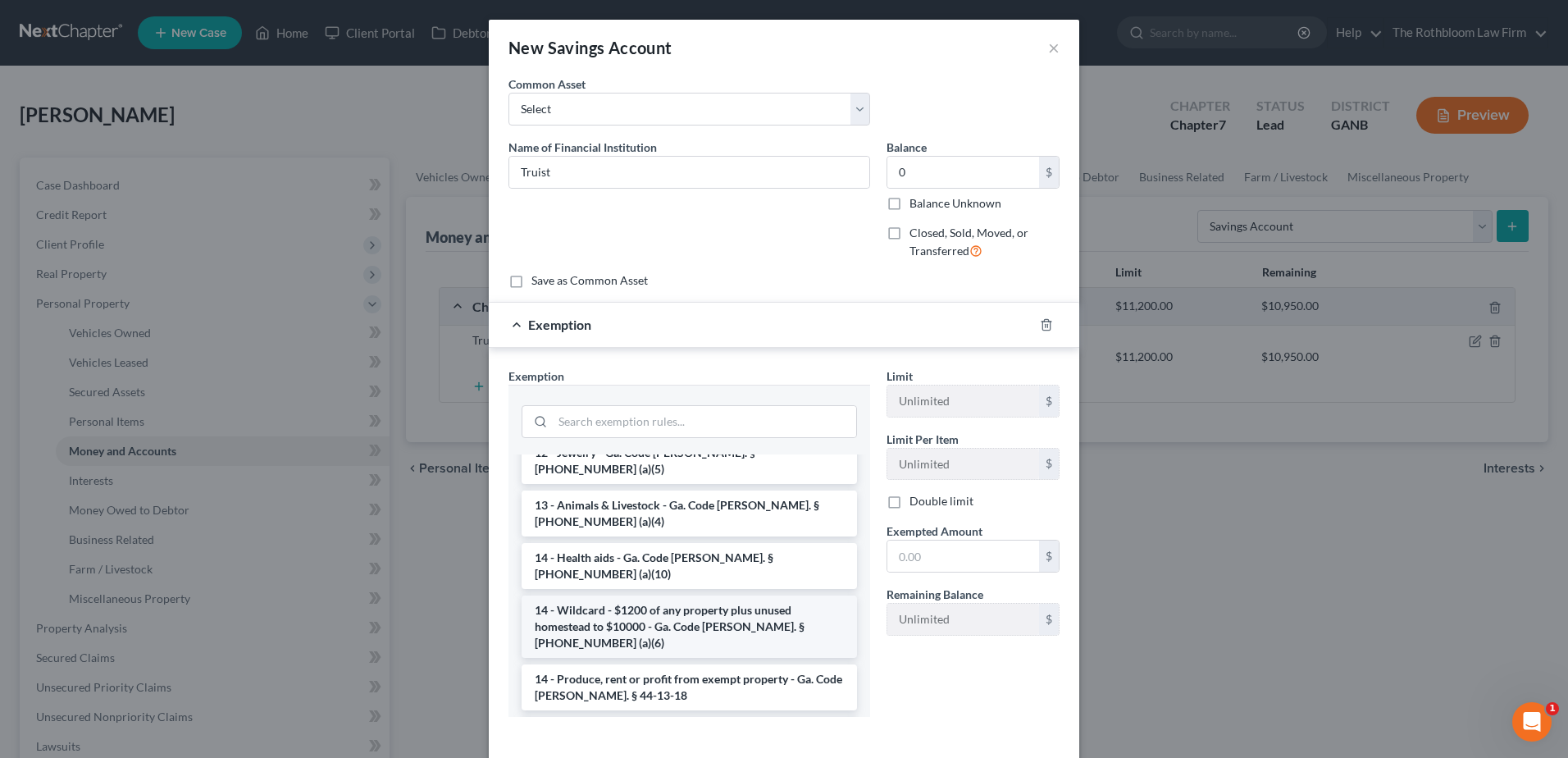
click at [627, 596] on li "14 - Wildcard - $1200 of any property plus unused homestead to $10000 - Ga. Cod…" at bounding box center [689, 627] width 336 height 62
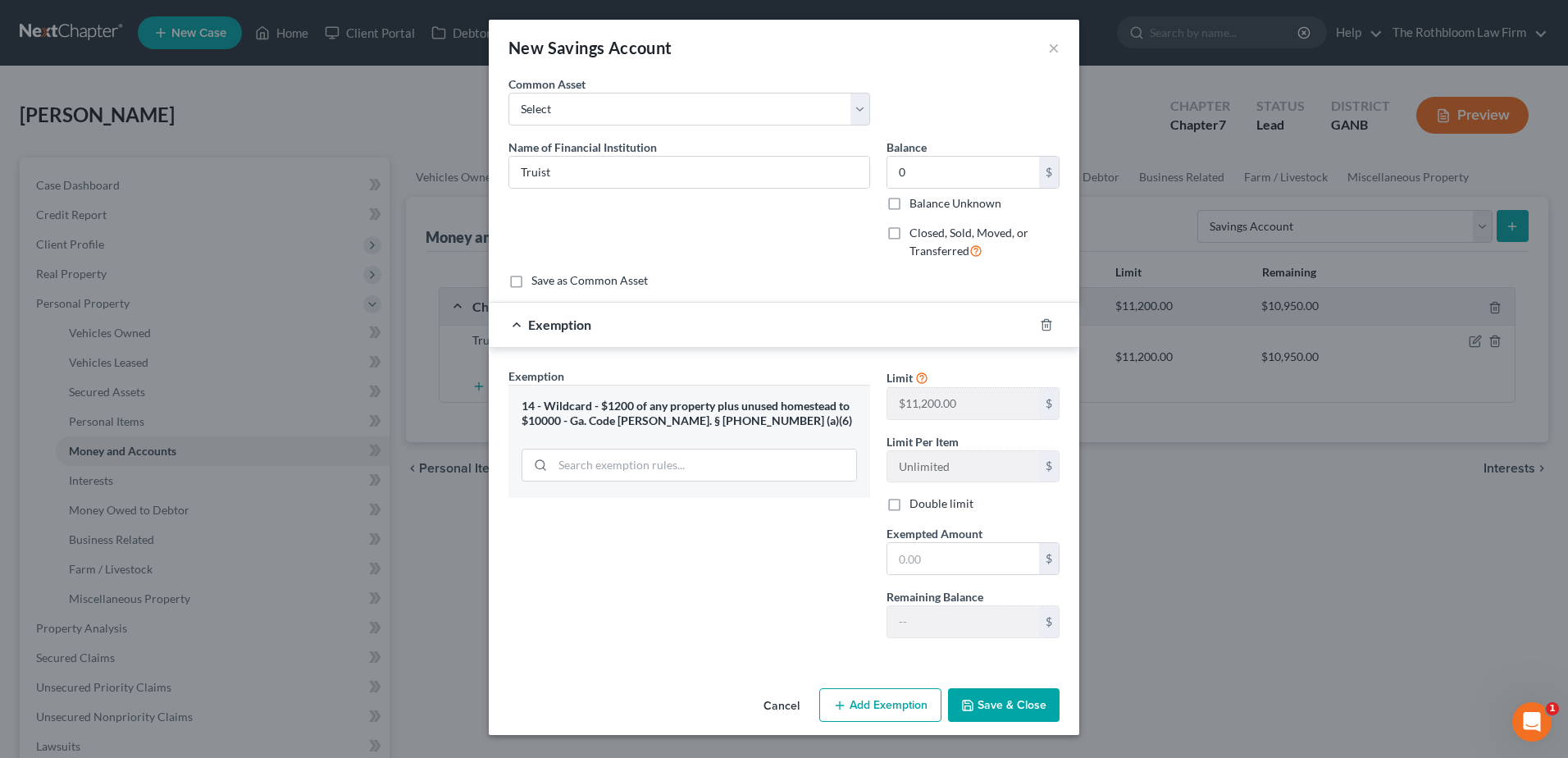
click at [937, 536] on span "Exempted Amount" at bounding box center [934, 534] width 96 height 14
click at [921, 558] on input "text" at bounding box center [964, 559] width 152 height 31
click at [972, 714] on button "Save & Close" at bounding box center [1003, 705] width 111 height 35
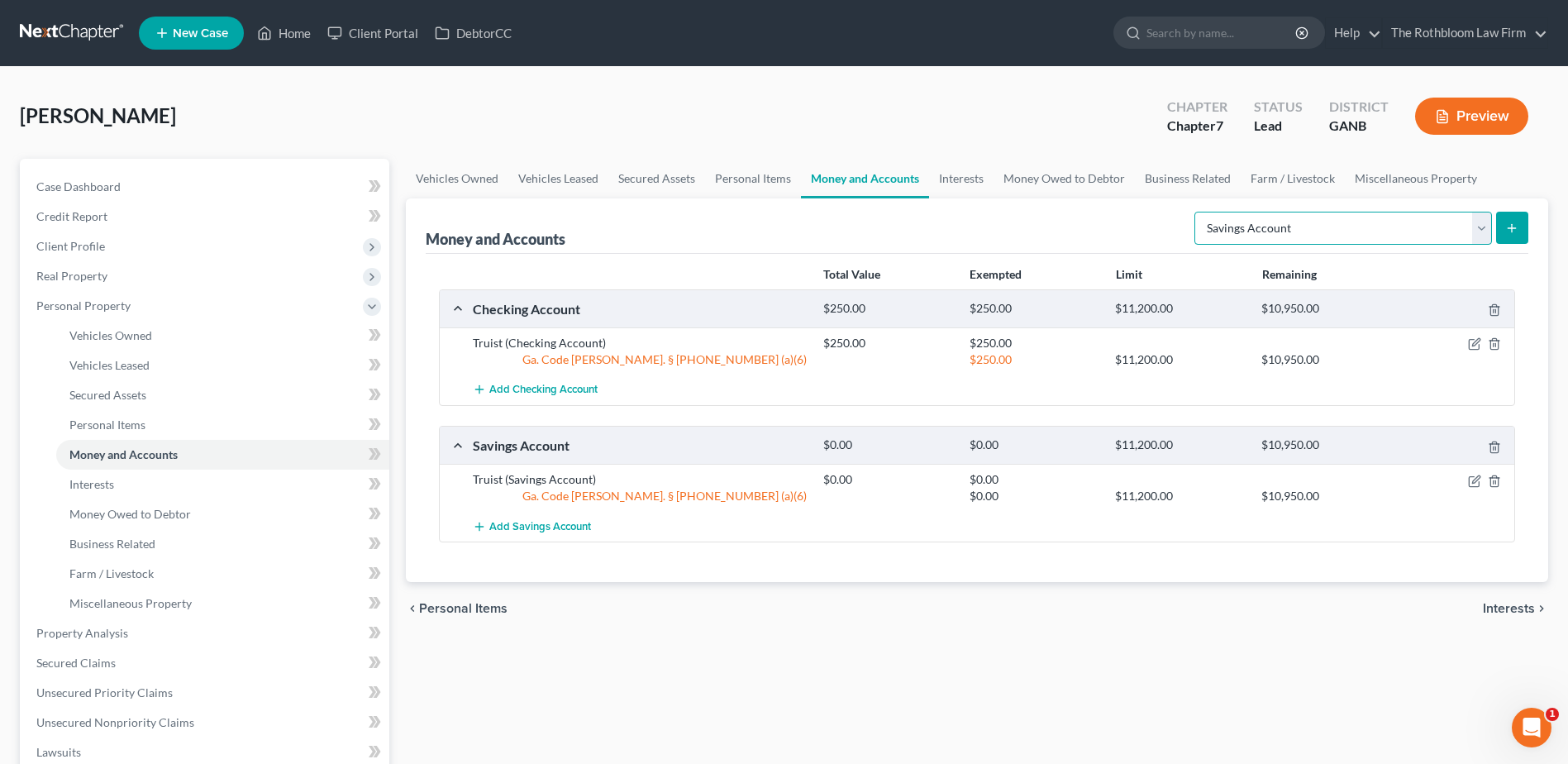
click at [1478, 227] on select "Select Account Type Brokerage Cash on Hand Certificates of Deposit Checking Acc…" at bounding box center [1344, 228] width 298 height 33
click at [1197, 211] on select "Select Account Type Brokerage Cash on Hand Certificates of Deposit Checking Acc…" at bounding box center [1344, 228] width 298 height 33
click at [1510, 229] on icon "submit" at bounding box center [1511, 228] width 13 height 13
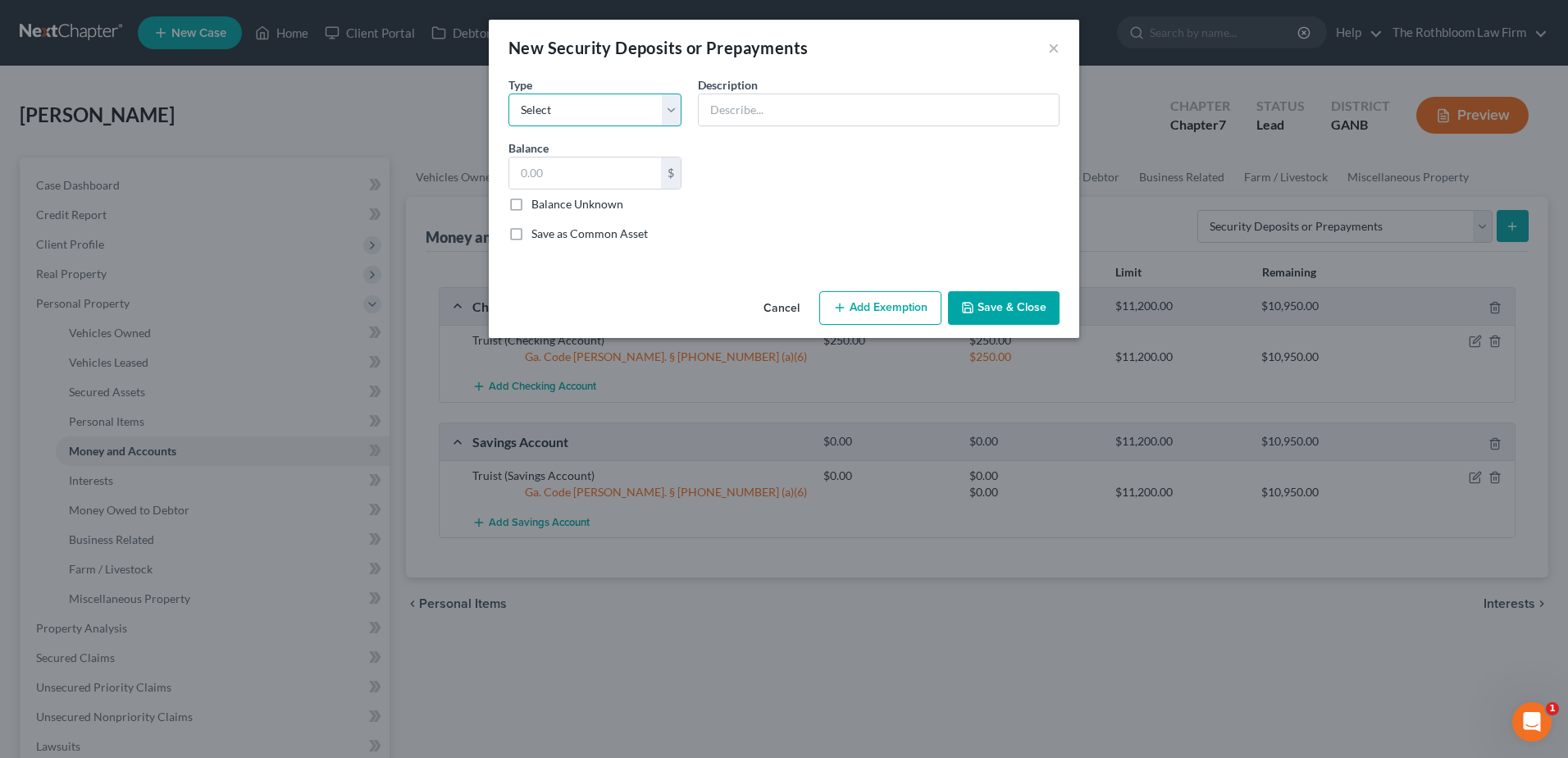
click at [586, 104] on select "Select Electric Gas Heating Oil Security Deposit On Rental Unit Prepaid Rent Te…" at bounding box center [595, 110] width 173 height 33
click at [509, 93] on select "Select Electric Gas Heating Oil Security Deposit On Rental Unit Prepaid Rent Te…" at bounding box center [595, 110] width 173 height 33
click at [746, 109] on input "text" at bounding box center [878, 110] width 360 height 31
click at [828, 304] on button "Add Exemption" at bounding box center [881, 308] width 123 height 35
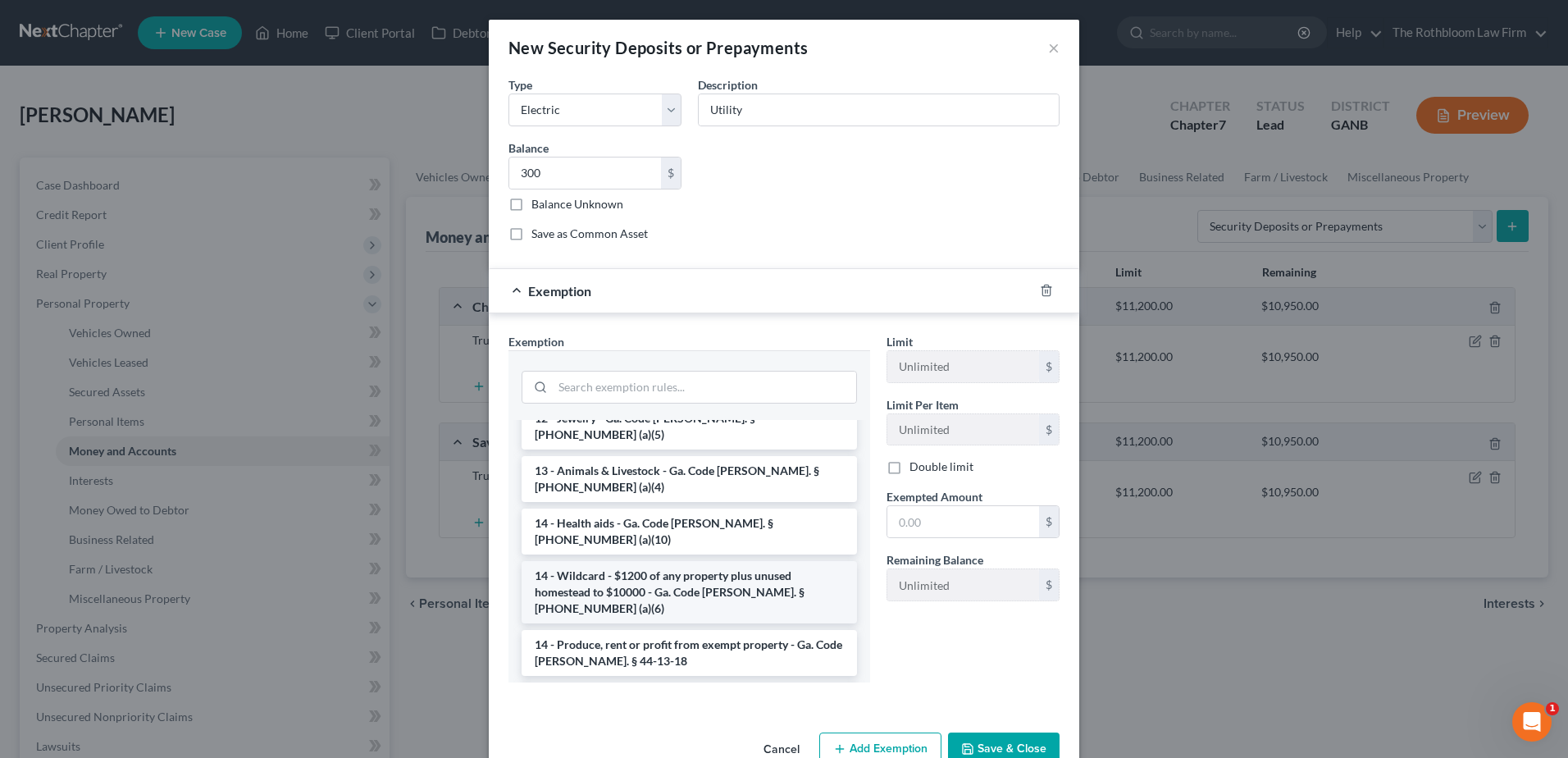
click at [636, 561] on li "14 - Wildcard - $1200 of any property plus unused homestead to $10000 - Ga. Cod…" at bounding box center [689, 592] width 336 height 62
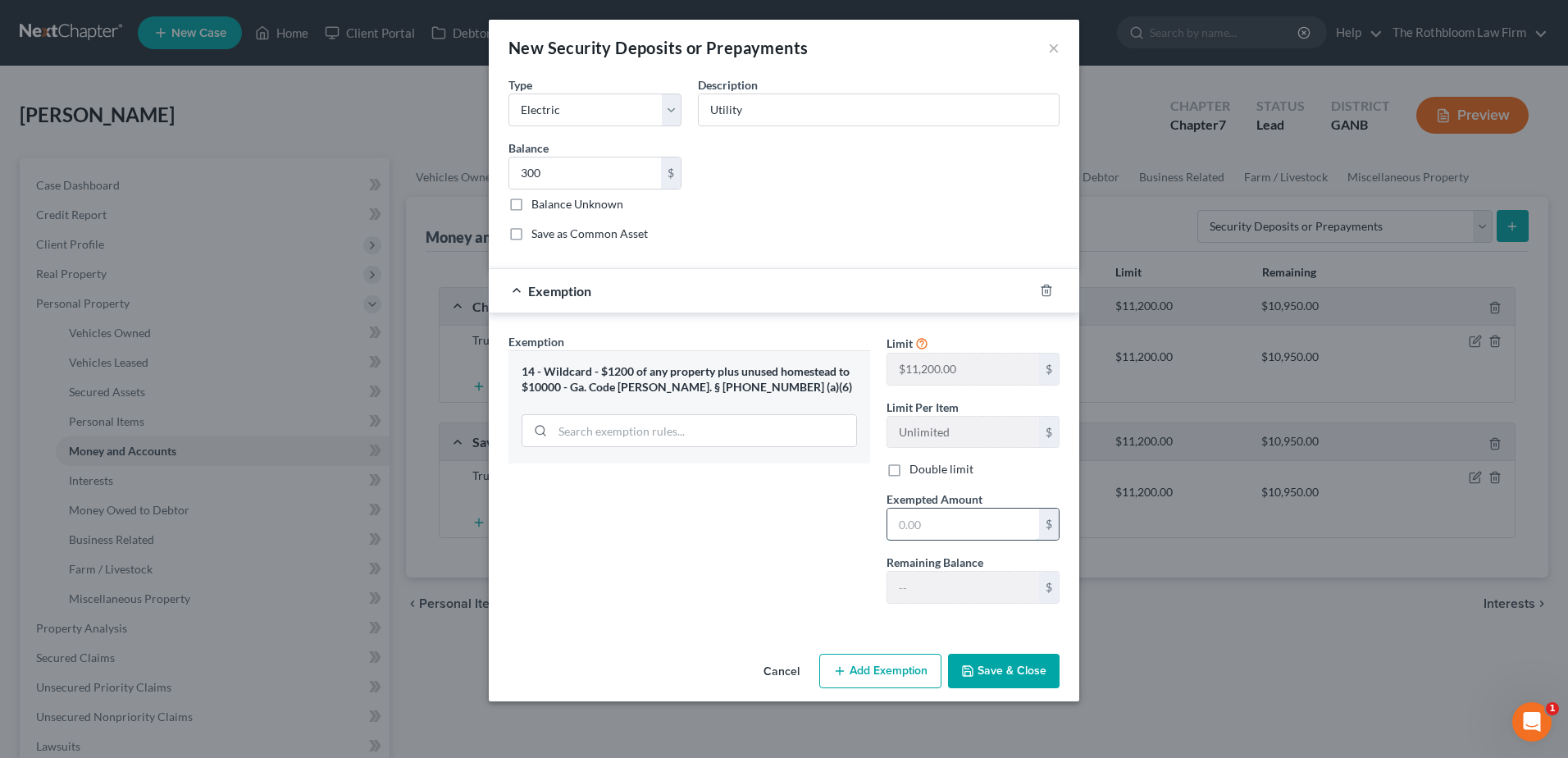
click at [951, 523] on input "text" at bounding box center [964, 524] width 152 height 31
click at [1034, 681] on button "Save & Close" at bounding box center [1003, 671] width 111 height 35
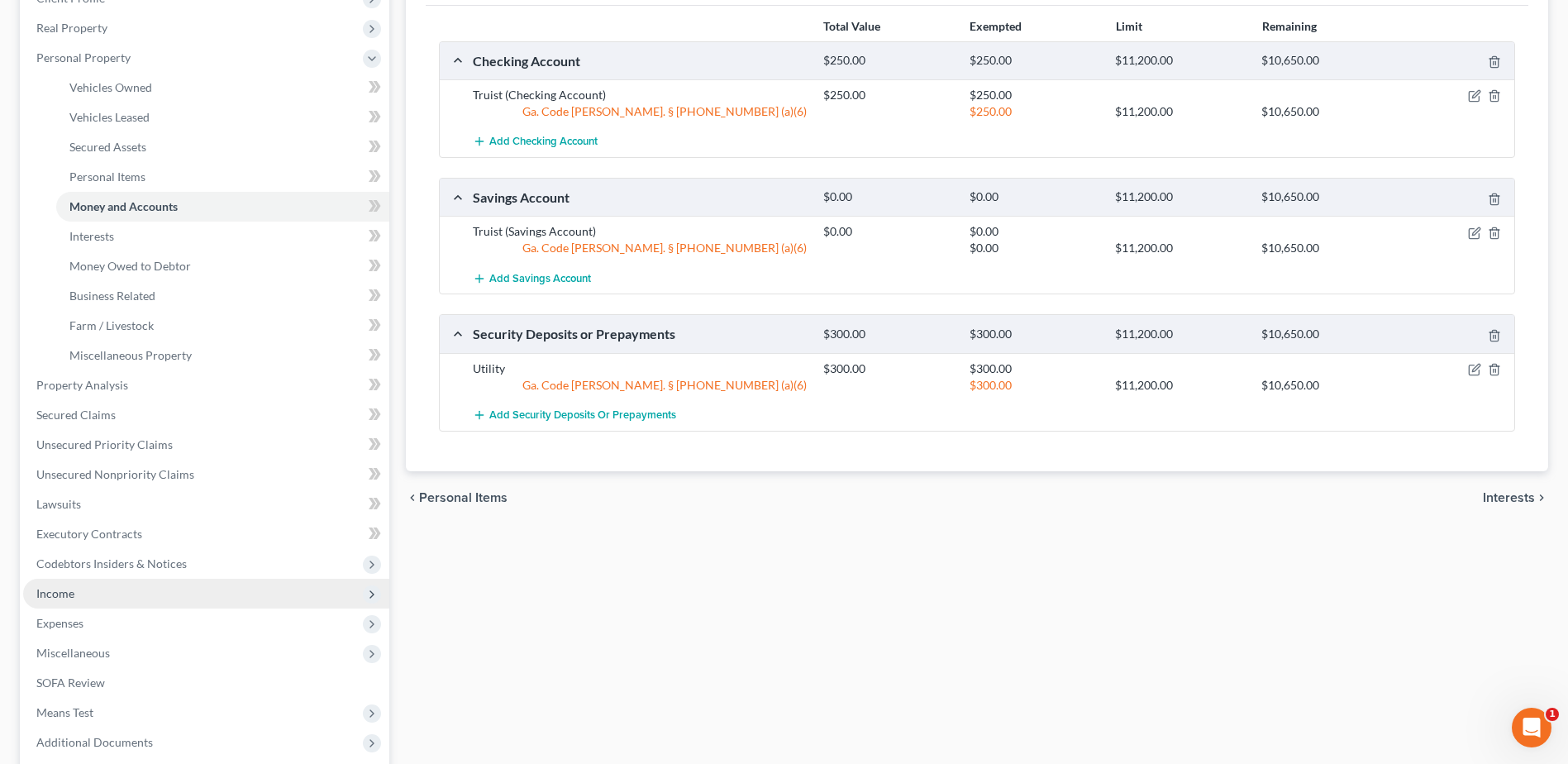
click at [99, 597] on span "Income" at bounding box center [206, 593] width 366 height 30
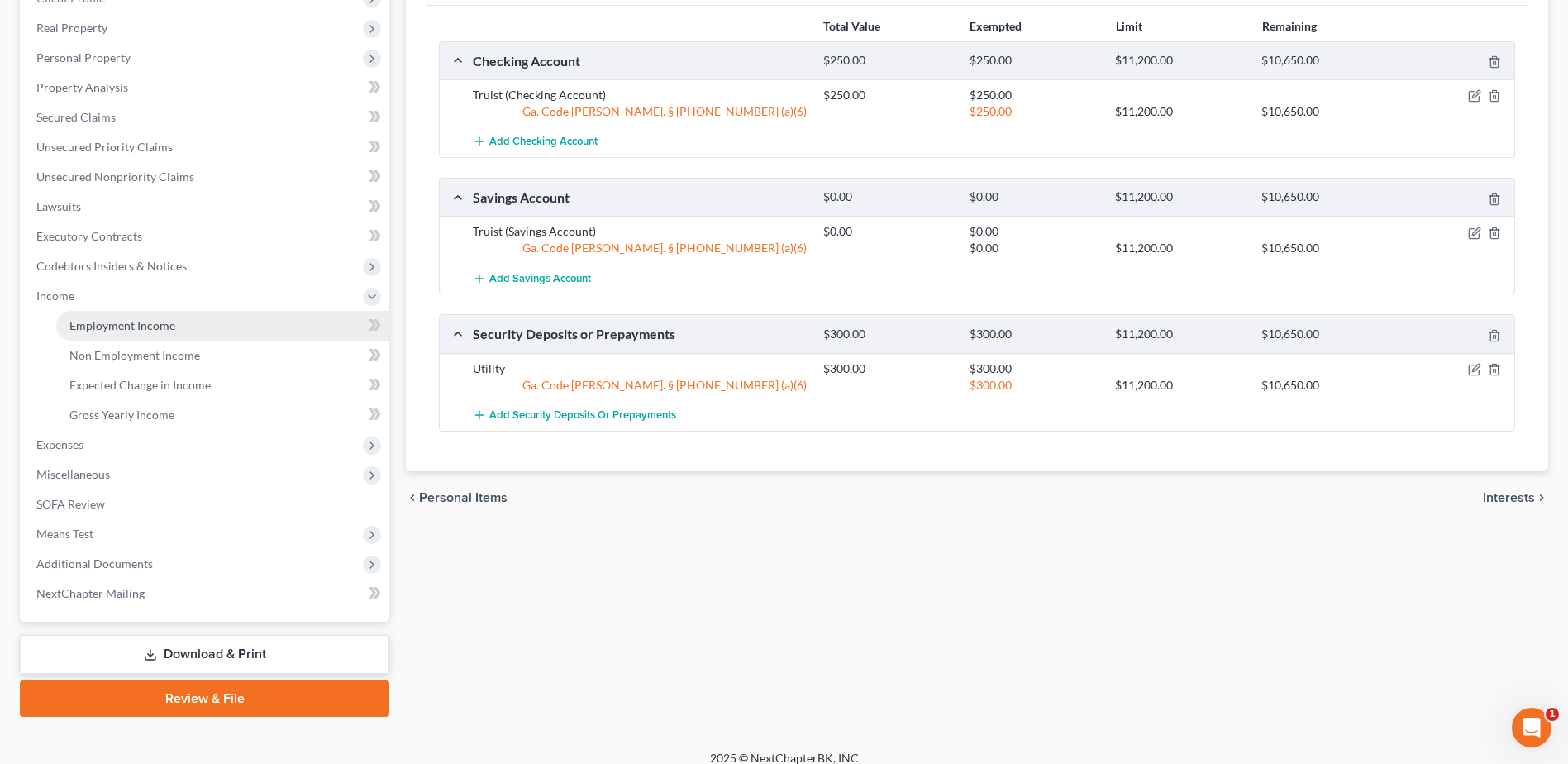
click at [153, 325] on span "Employment Income" at bounding box center [123, 325] width 106 height 14
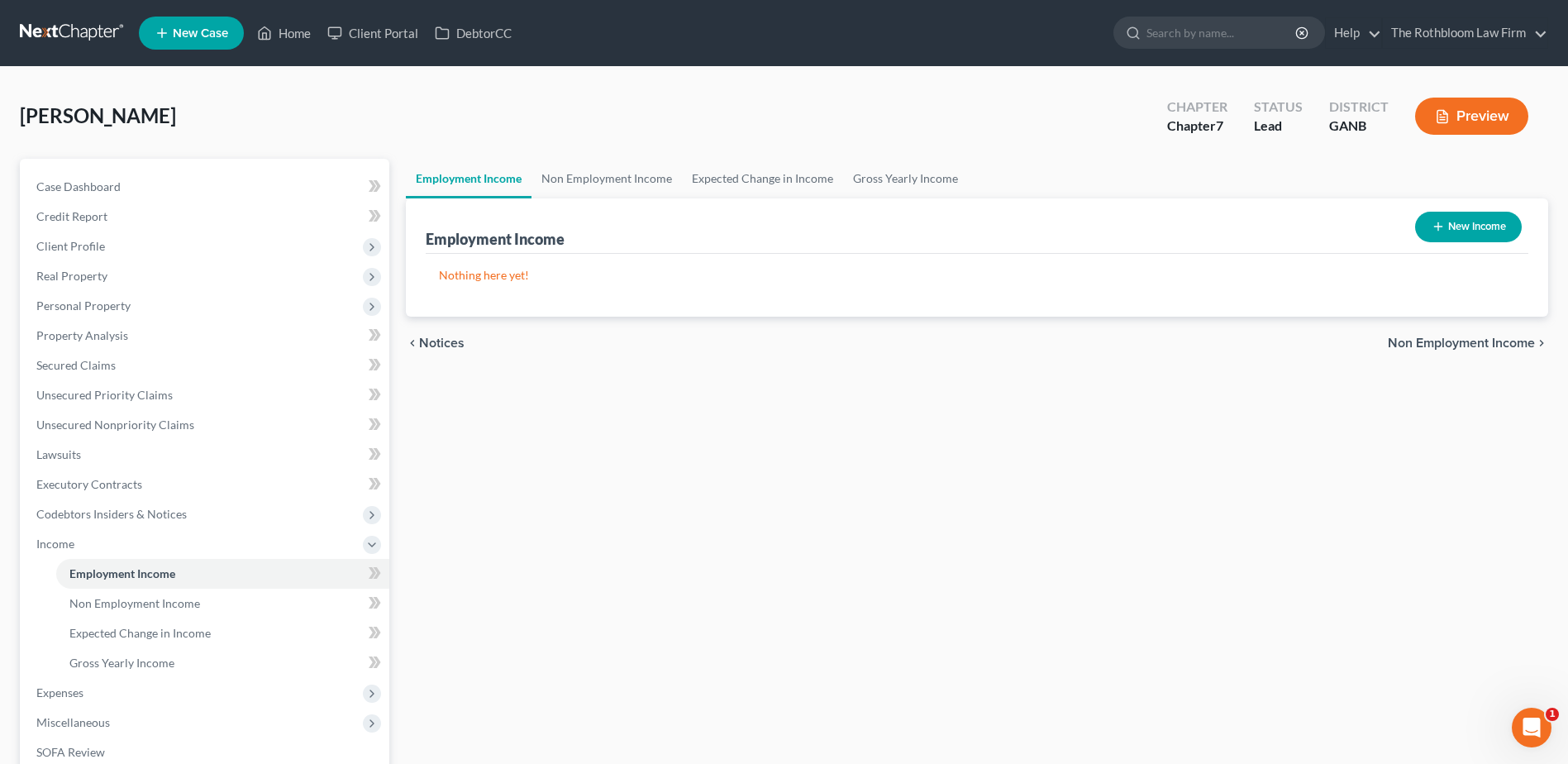
click at [1467, 225] on button "New Income" at bounding box center [1468, 226] width 107 height 30
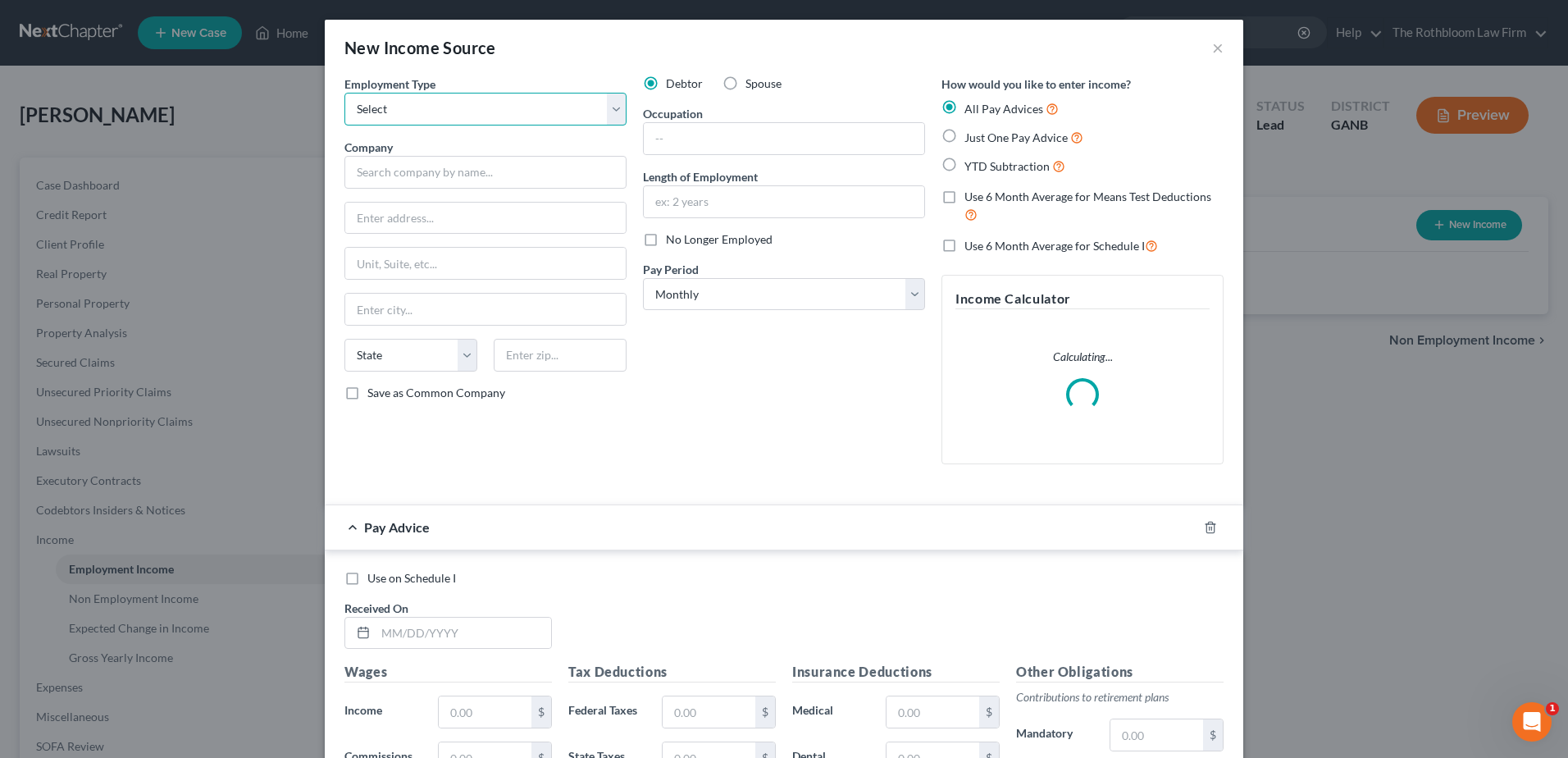
drag, startPoint x: 388, startPoint y: 105, endPoint x: 384, endPoint y: 123, distance: 18.4
click at [388, 105] on select "Select Full or [DEMOGRAPHIC_DATA] Employment Self Employment" at bounding box center [485, 109] width 282 height 33
click at [345, 92] on select "Select Full or [DEMOGRAPHIC_DATA] Employment Self Employment" at bounding box center [485, 109] width 282 height 33
click at [392, 181] on input "text" at bounding box center [485, 172] width 282 height 33
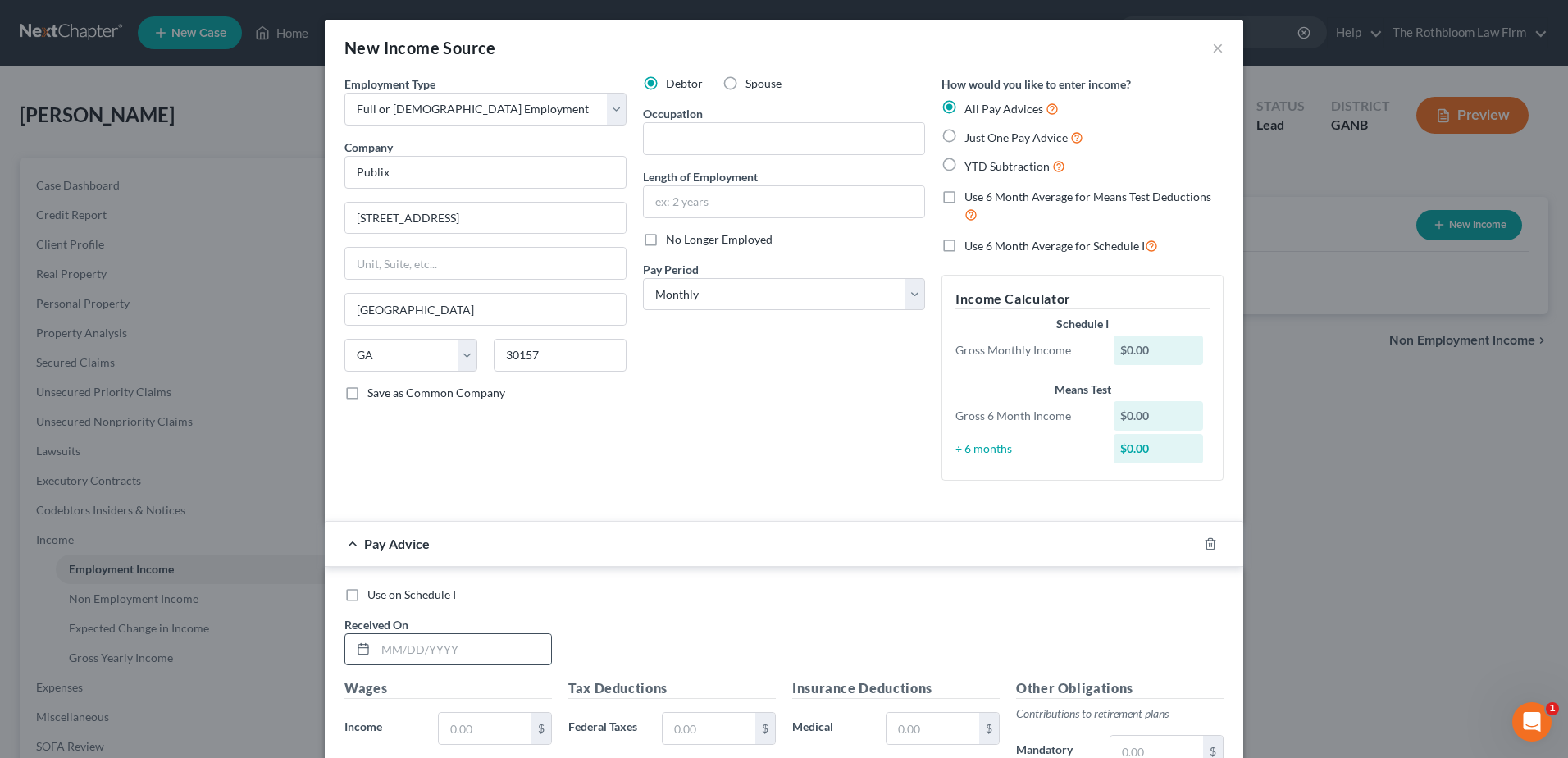
click at [383, 635] on input "text" at bounding box center [463, 649] width 175 height 31
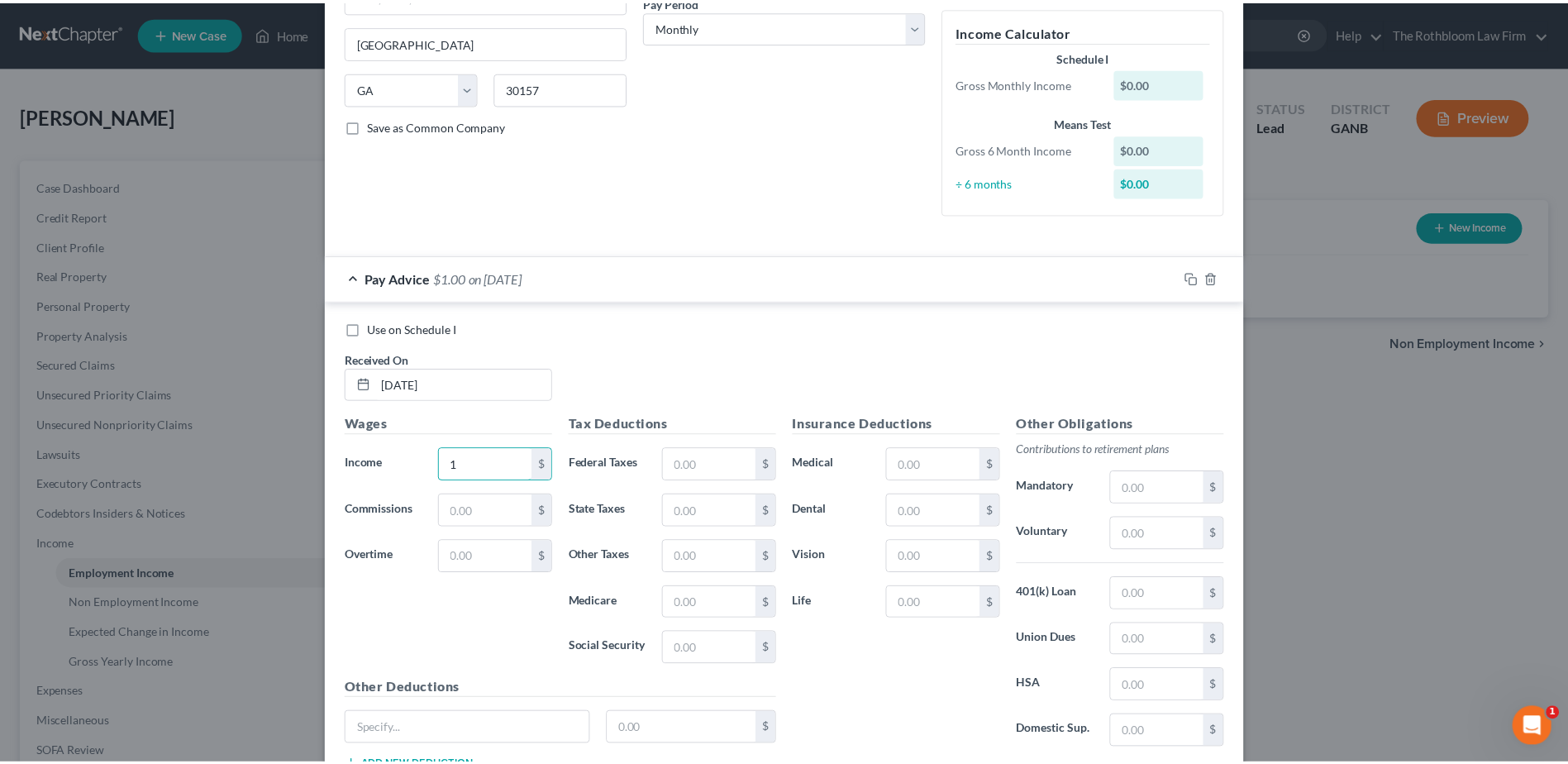
scroll to position [395, 0]
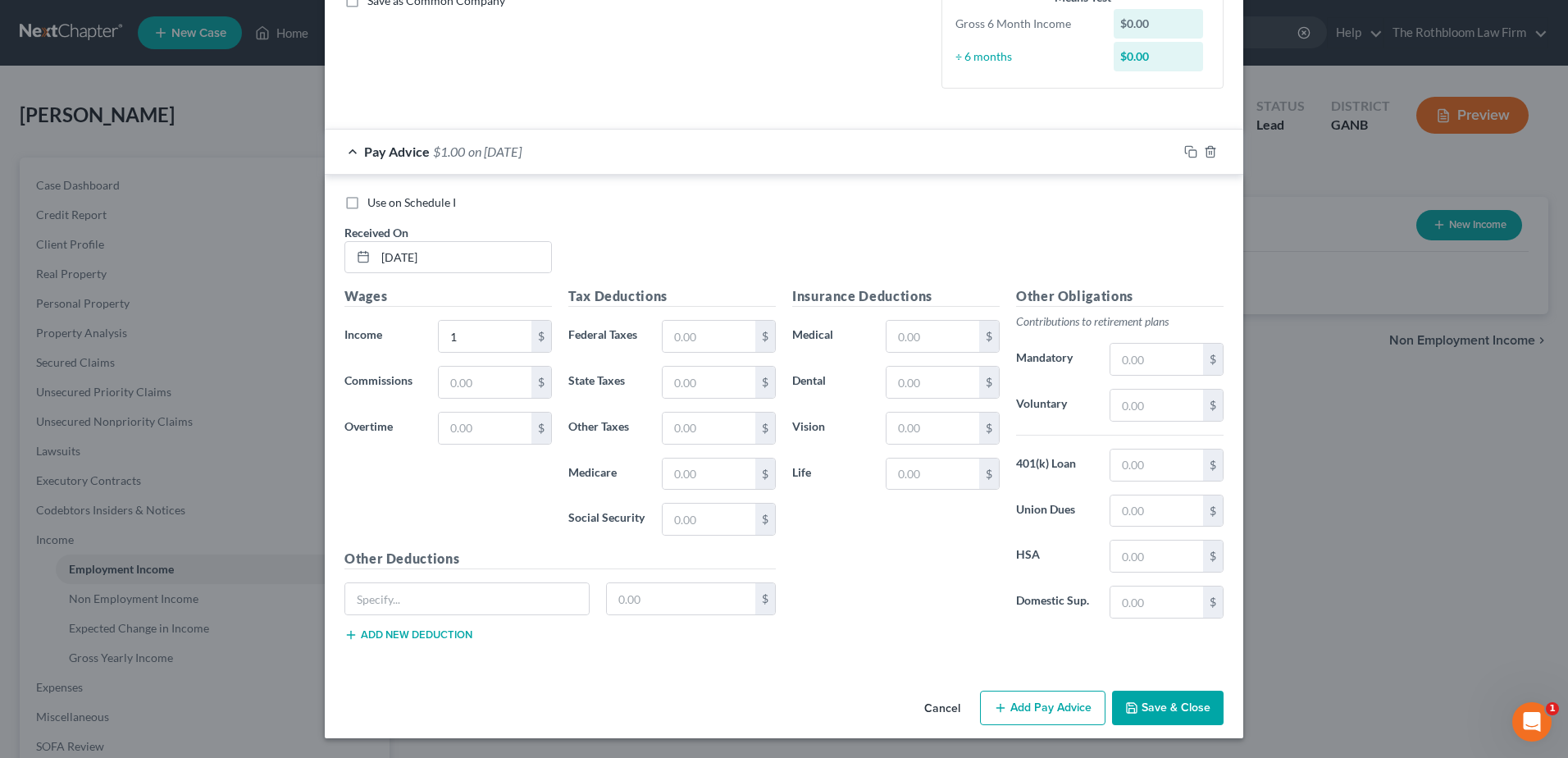
click at [1146, 710] on button "Save & Close" at bounding box center [1167, 708] width 111 height 35
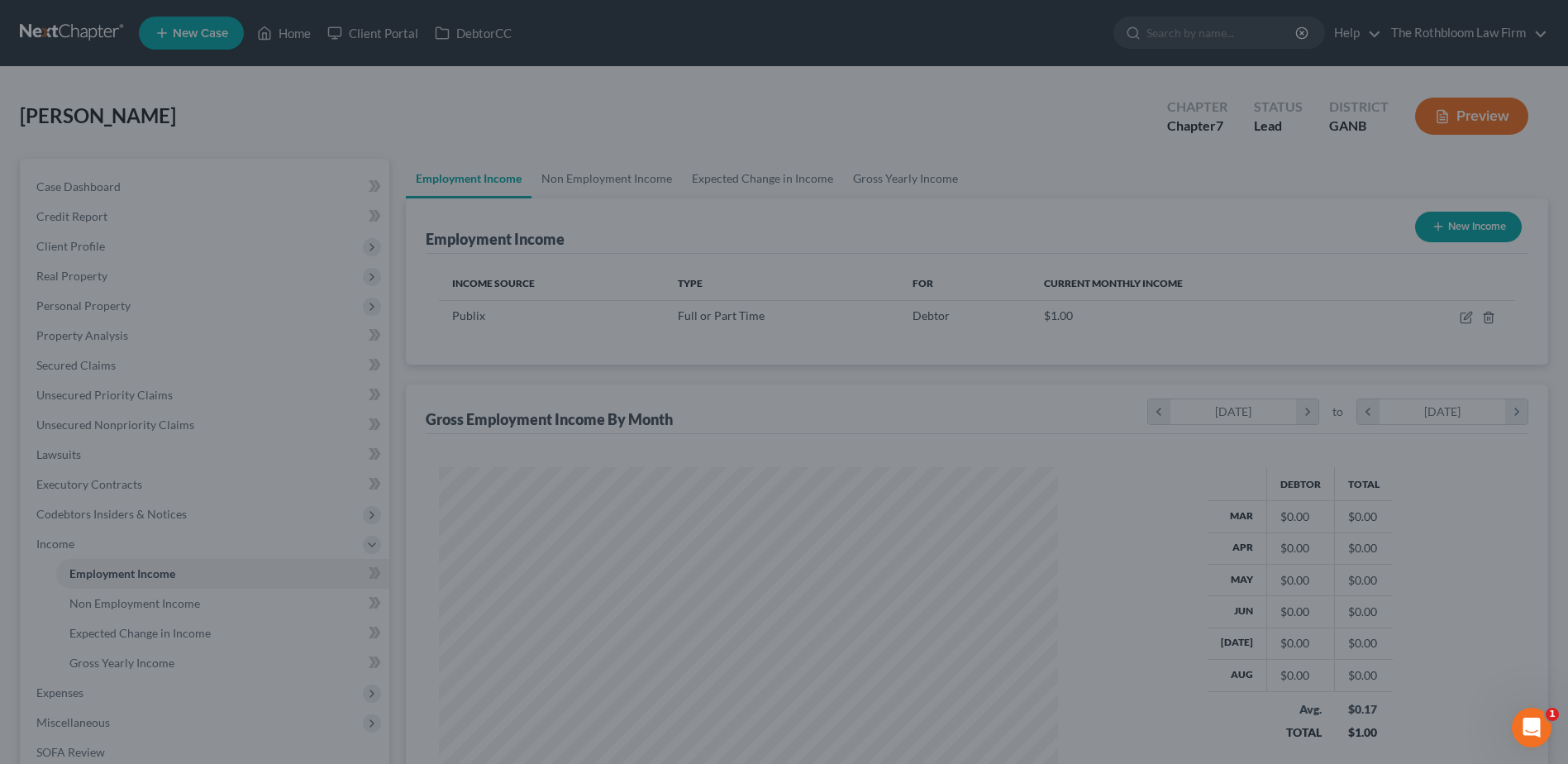
scroll to position [826305, 825951]
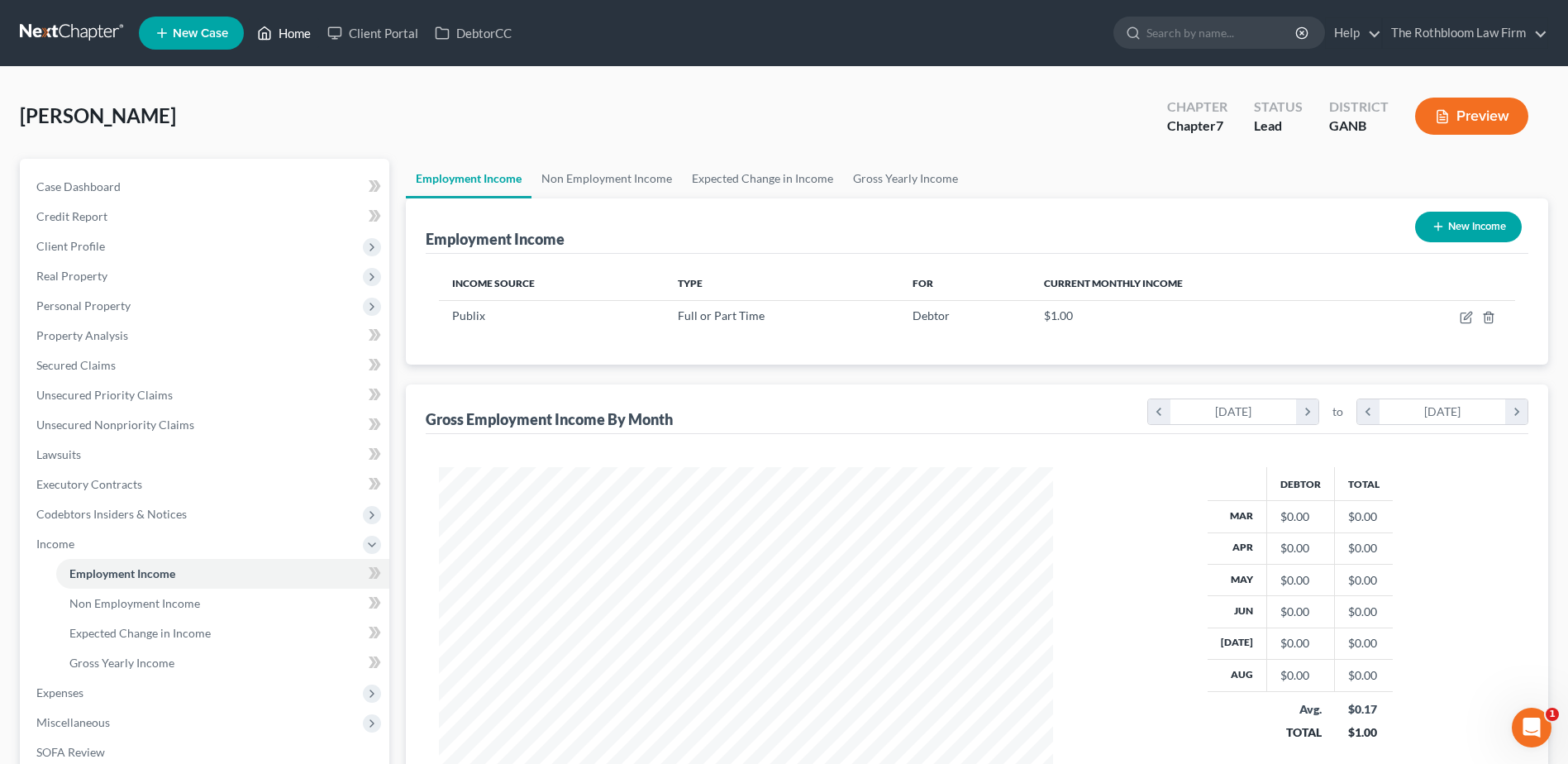
click at [308, 32] on link "Home" at bounding box center [284, 33] width 70 height 30
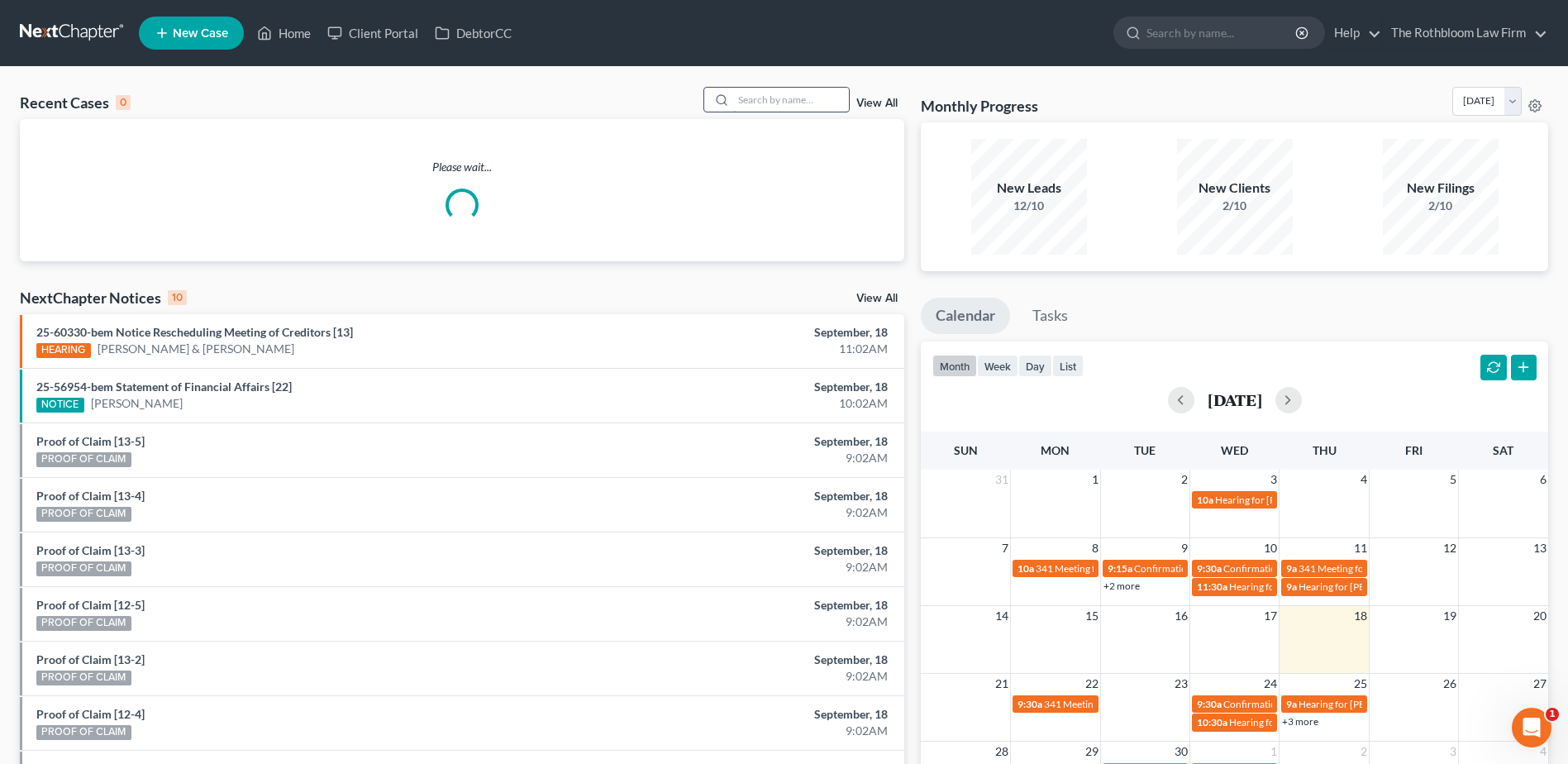
click at [777, 107] on input "search" at bounding box center [791, 100] width 116 height 24
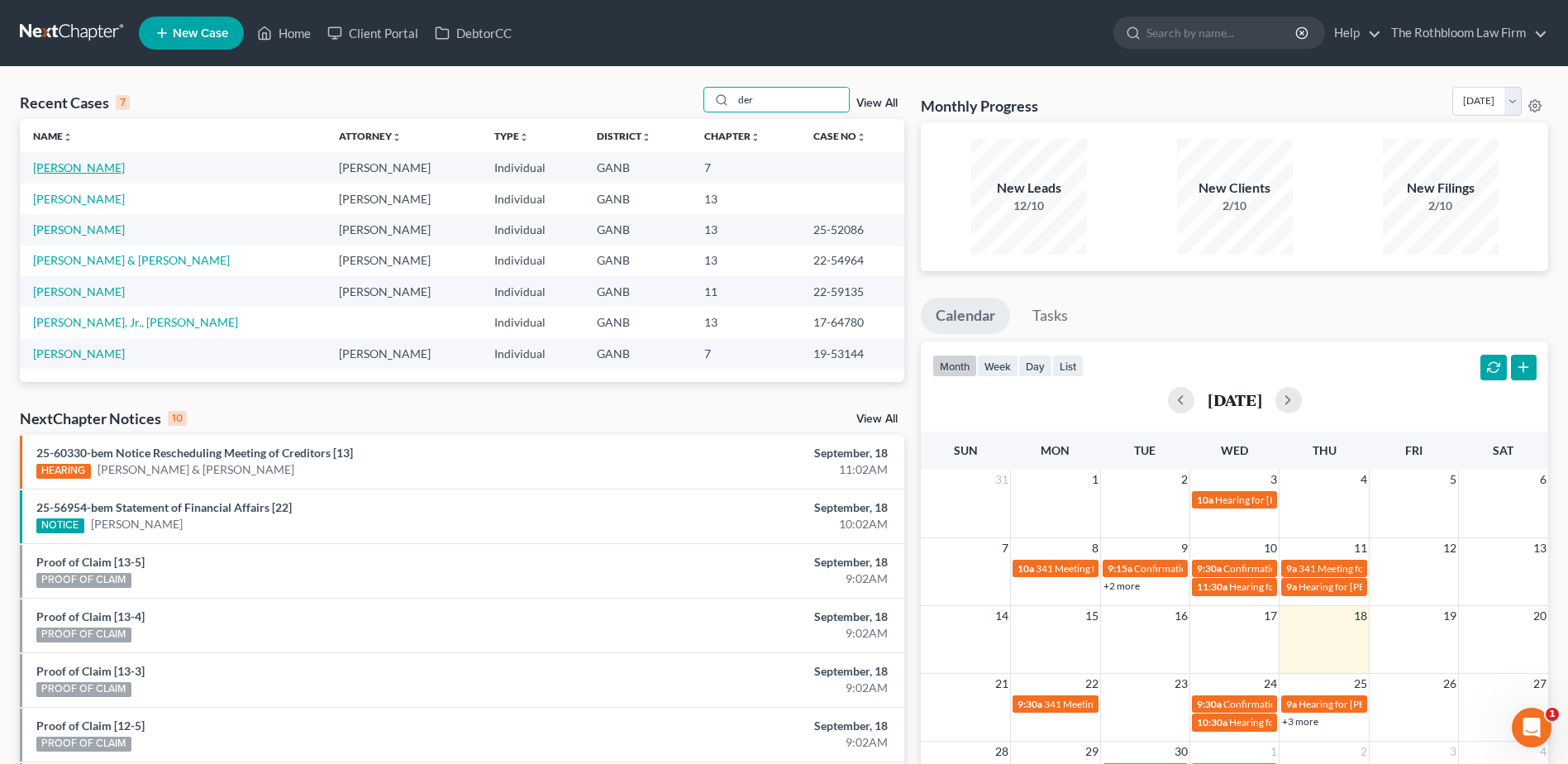
click at [79, 169] on link "[PERSON_NAME]" at bounding box center [78, 167] width 91 height 14
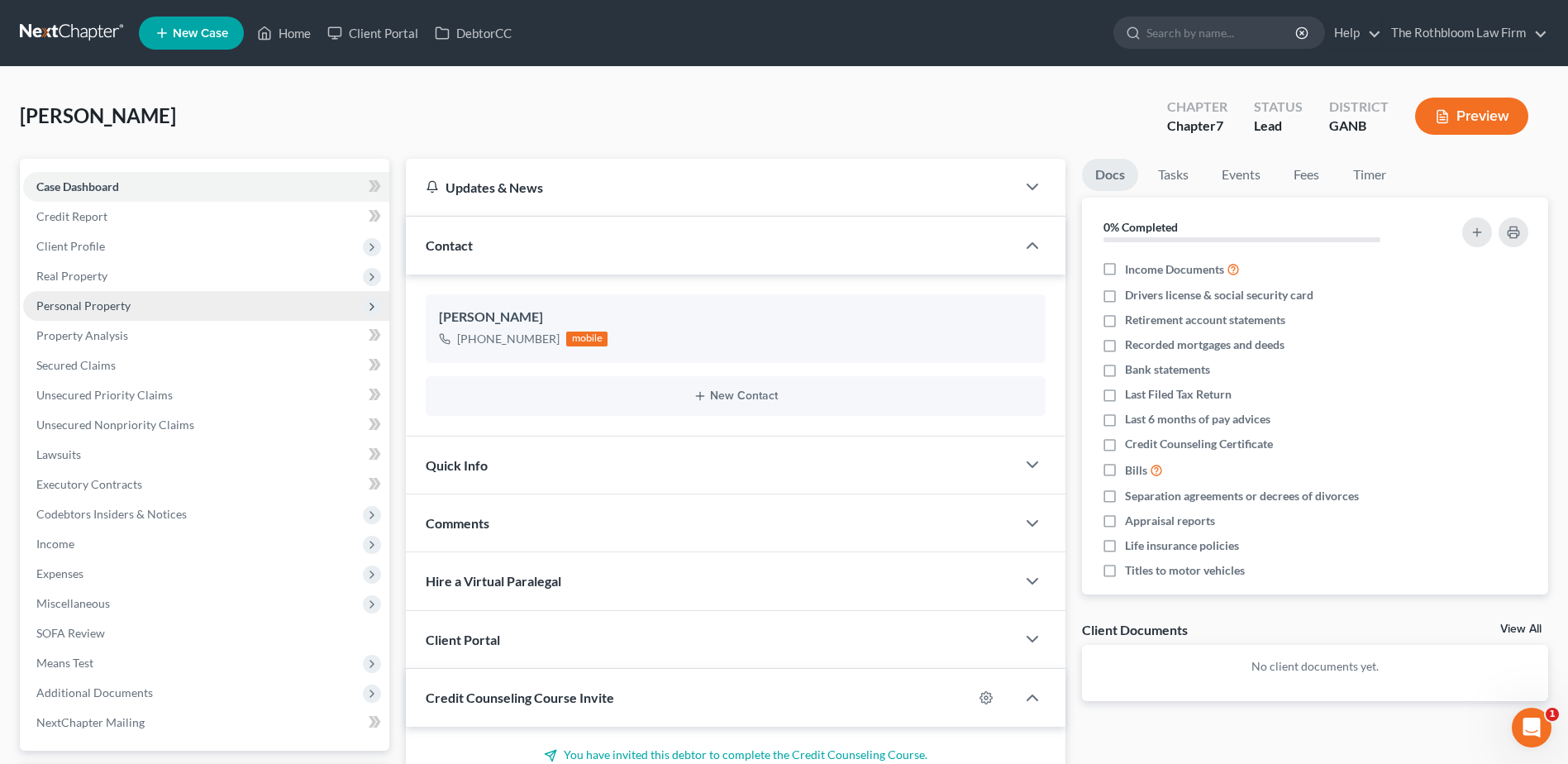
click at [66, 306] on span "Personal Property" at bounding box center [84, 305] width 94 height 14
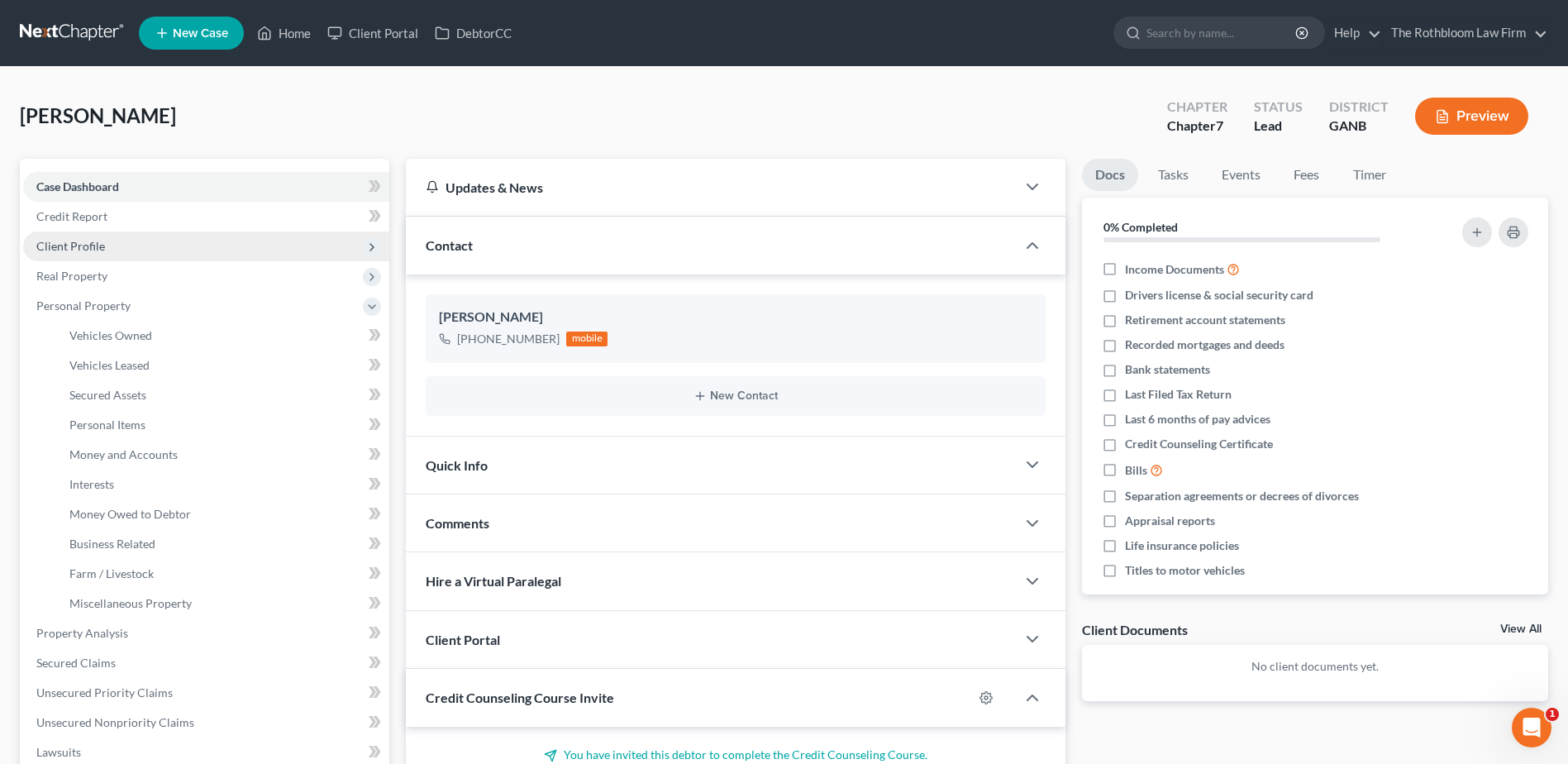
click at [79, 244] on span "Client Profile" at bounding box center [70, 246] width 69 height 14
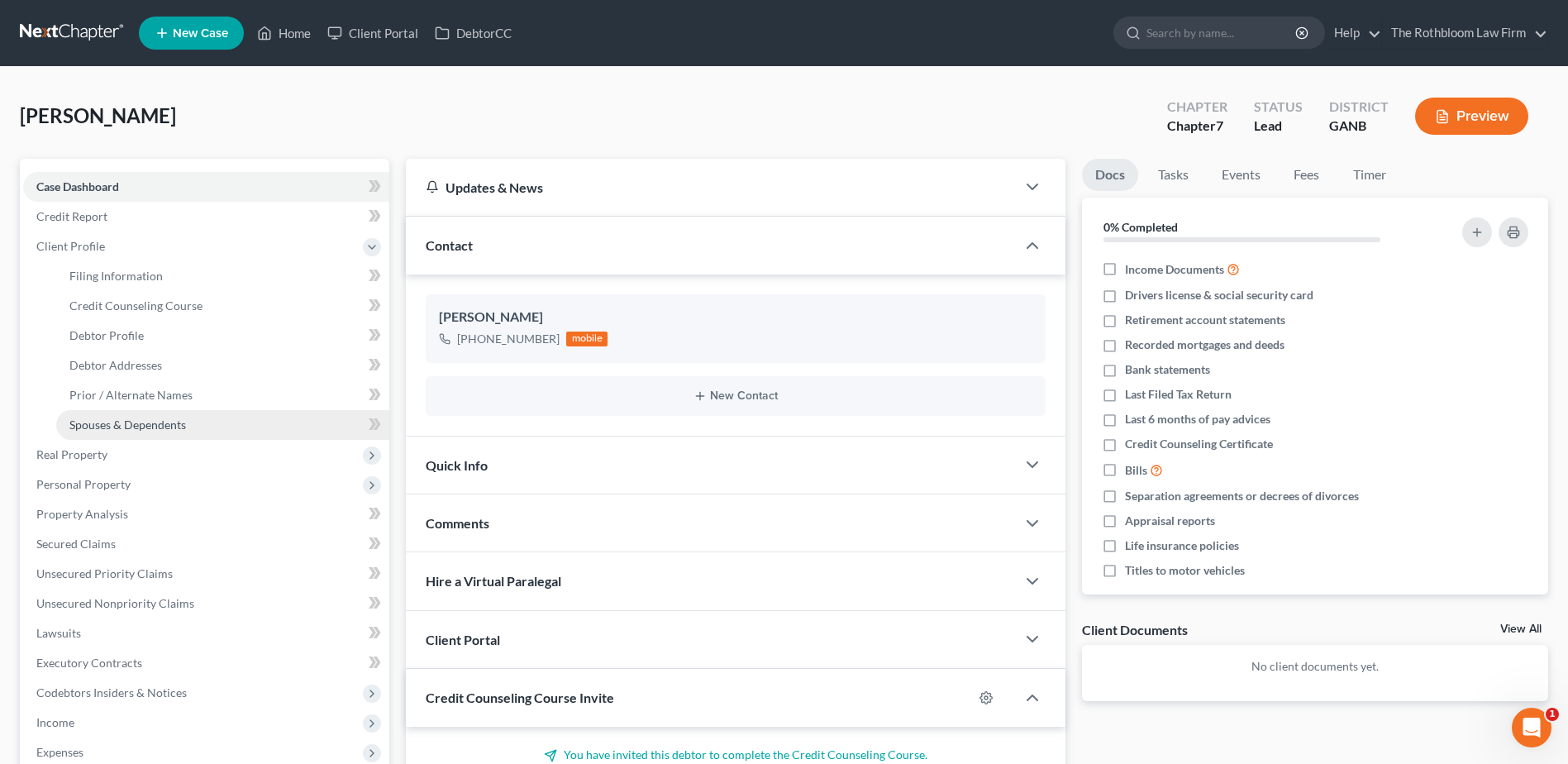
click at [148, 423] on span "Spouses & Dependents" at bounding box center [128, 425] width 117 height 14
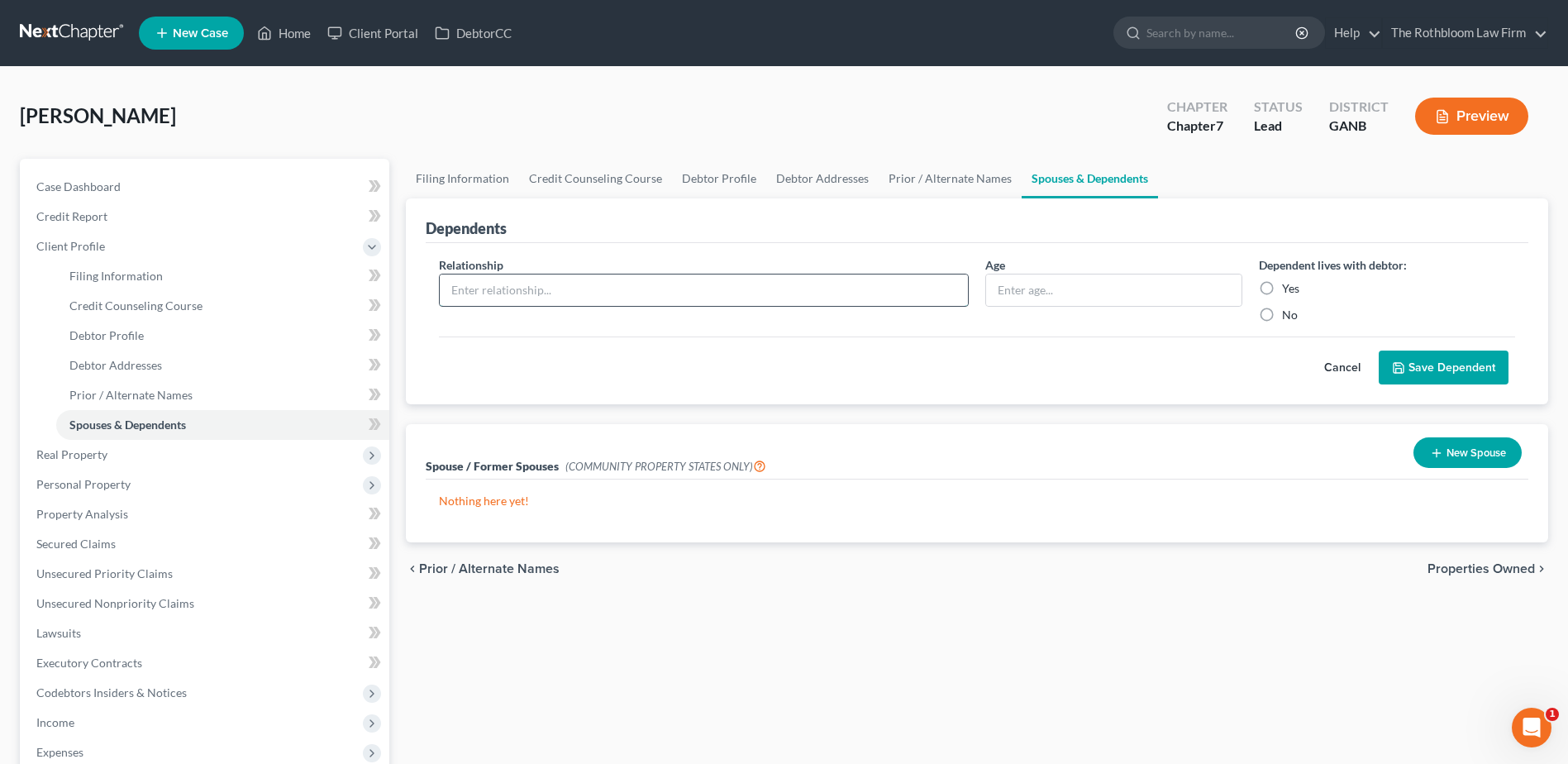
click at [493, 289] on input "text" at bounding box center [703, 290] width 528 height 31
click at [1282, 292] on label "Yes" at bounding box center [1290, 288] width 17 height 17
click at [1289, 291] on input "Yes" at bounding box center [1294, 285] width 10 height 10
click at [1439, 369] on button "Save Dependent" at bounding box center [1444, 368] width 130 height 35
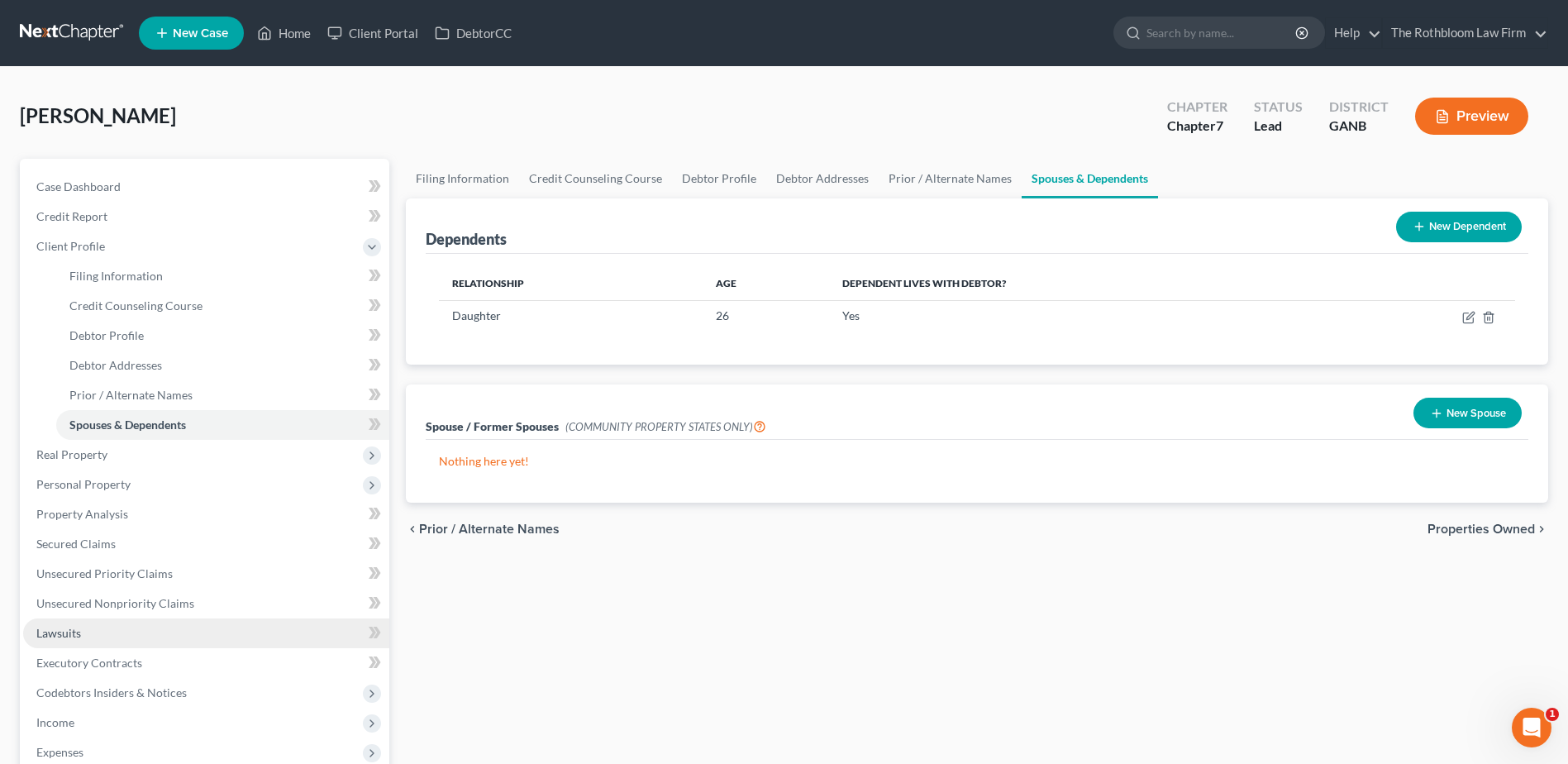
scroll to position [248, 0]
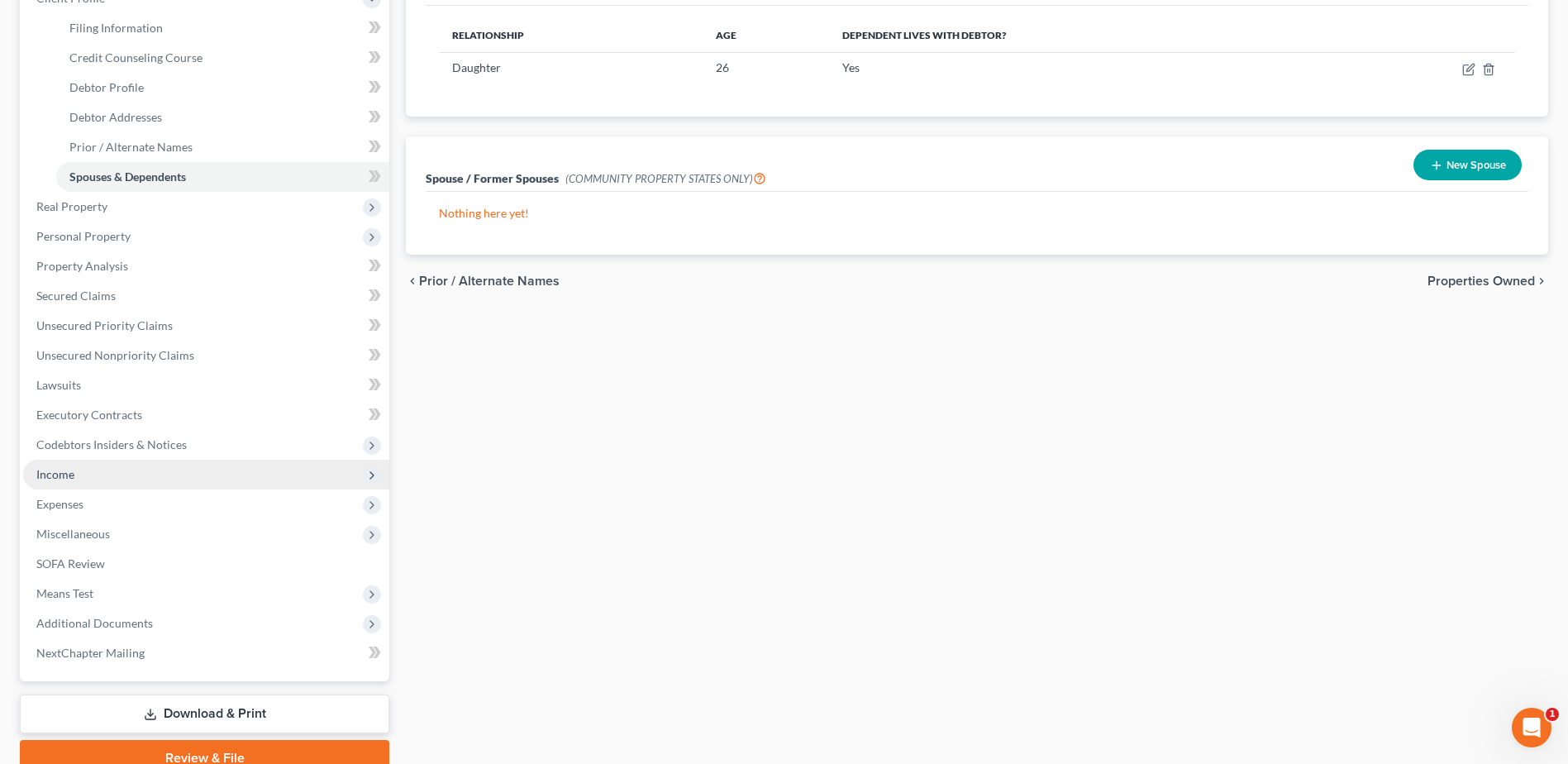
click at [97, 473] on span "Income" at bounding box center [206, 474] width 366 height 30
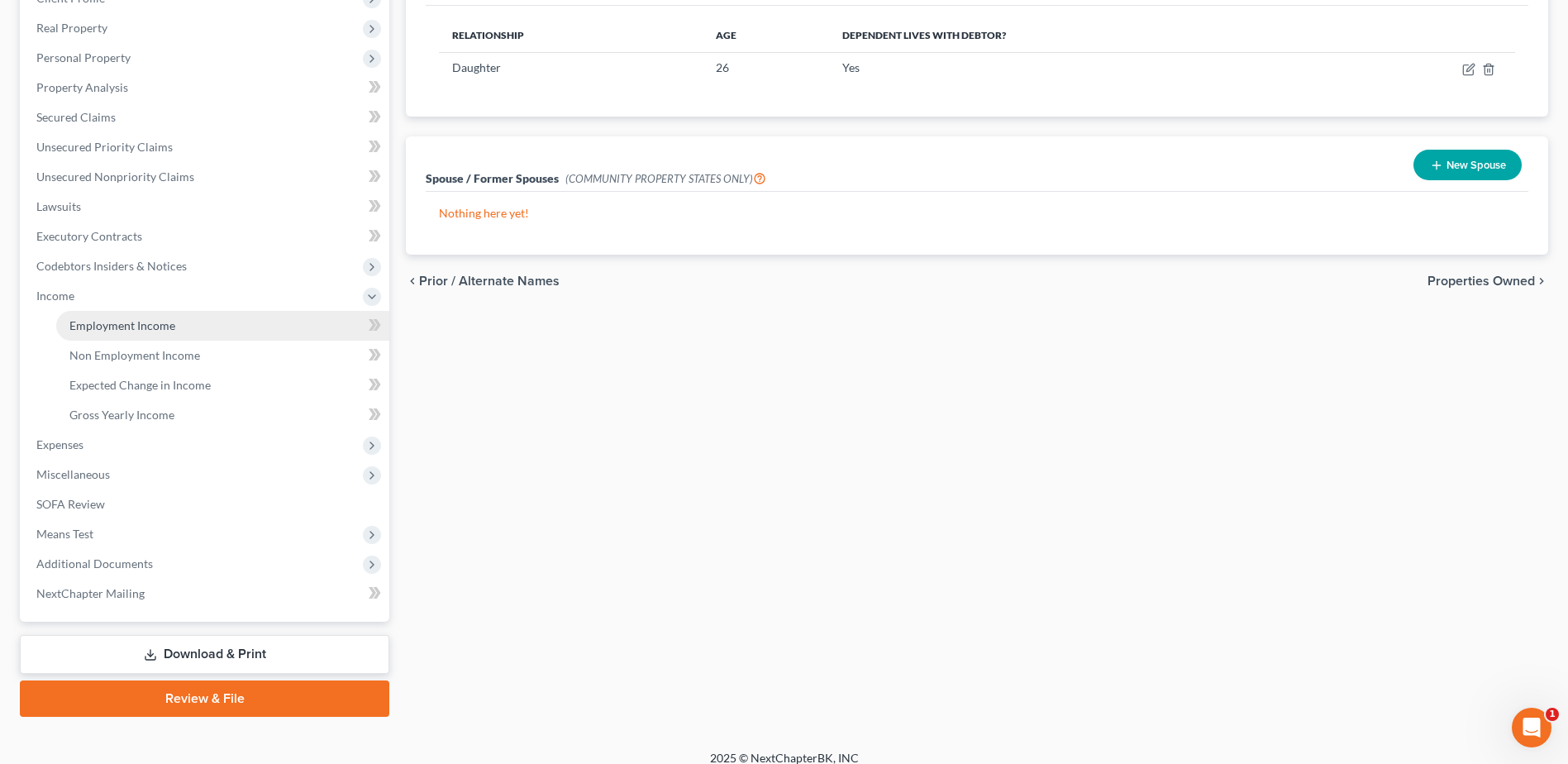
click at [137, 324] on span "Employment Income" at bounding box center [123, 325] width 106 height 14
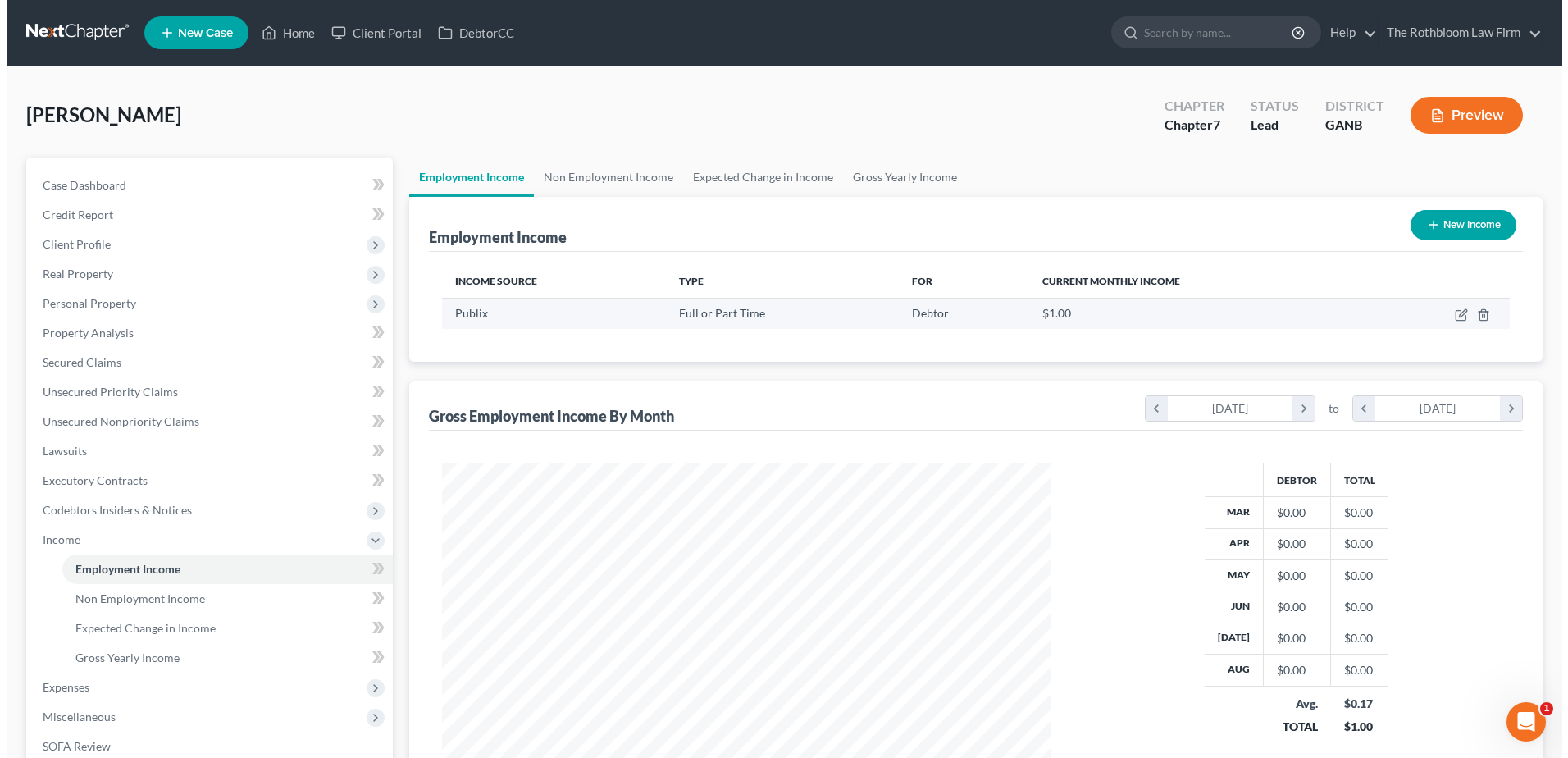
scroll to position [304, 642]
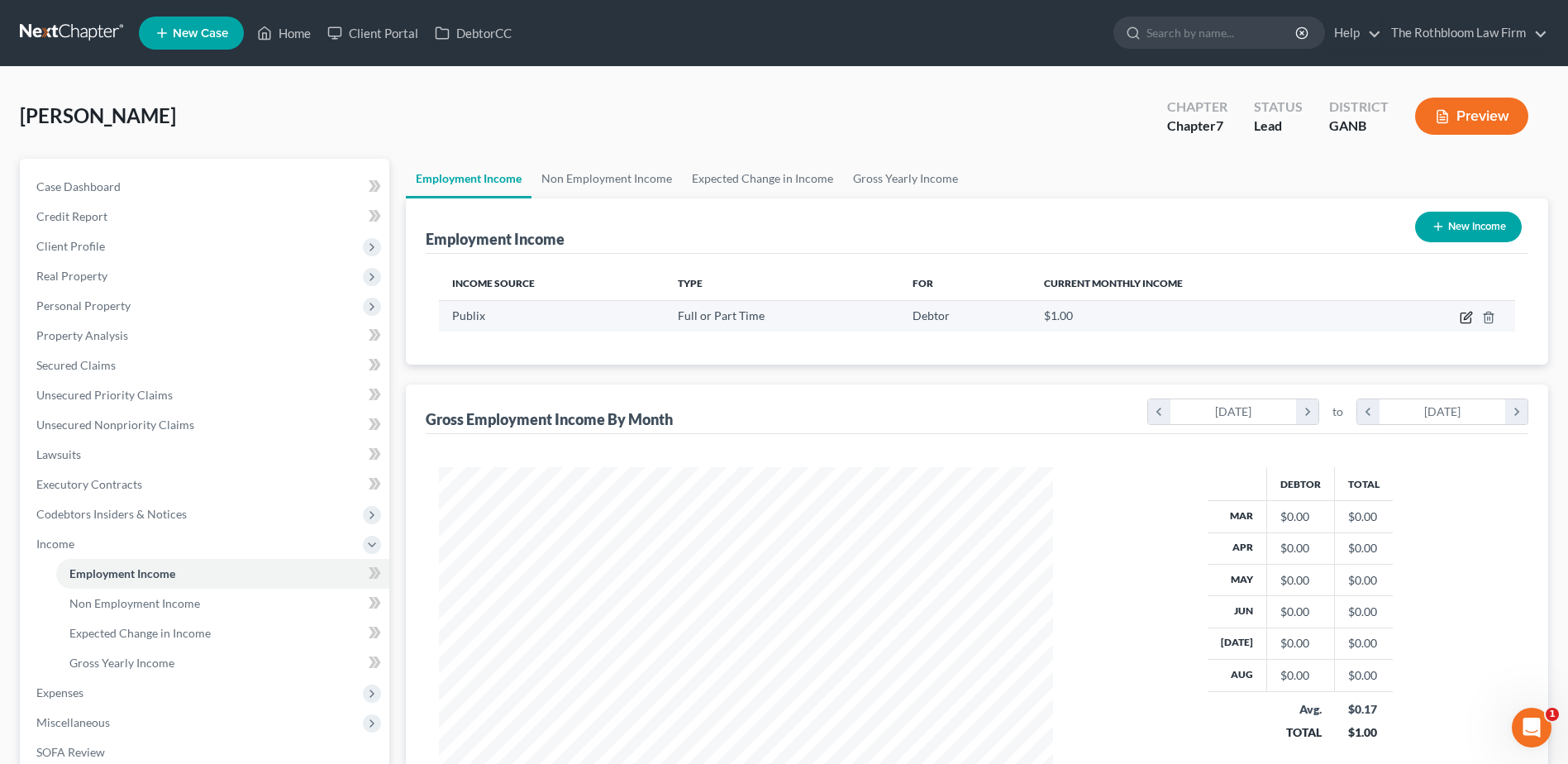
click at [1463, 311] on icon "button" at bounding box center [1466, 317] width 13 height 13
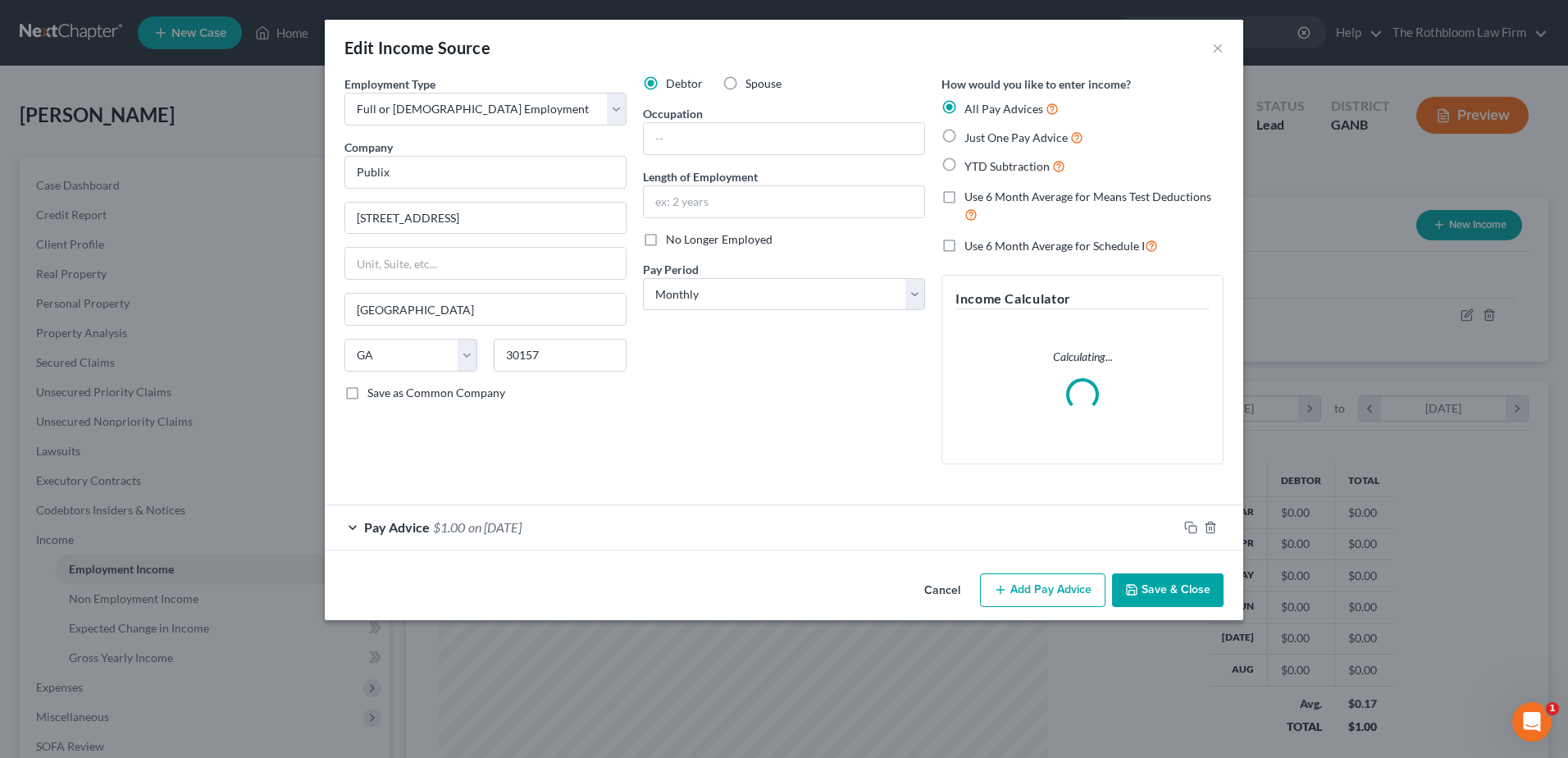
scroll to position [306, 648]
click at [692, 207] on input "text" at bounding box center [784, 202] width 281 height 31
click at [754, 137] on input "text" at bounding box center [784, 138] width 281 height 31
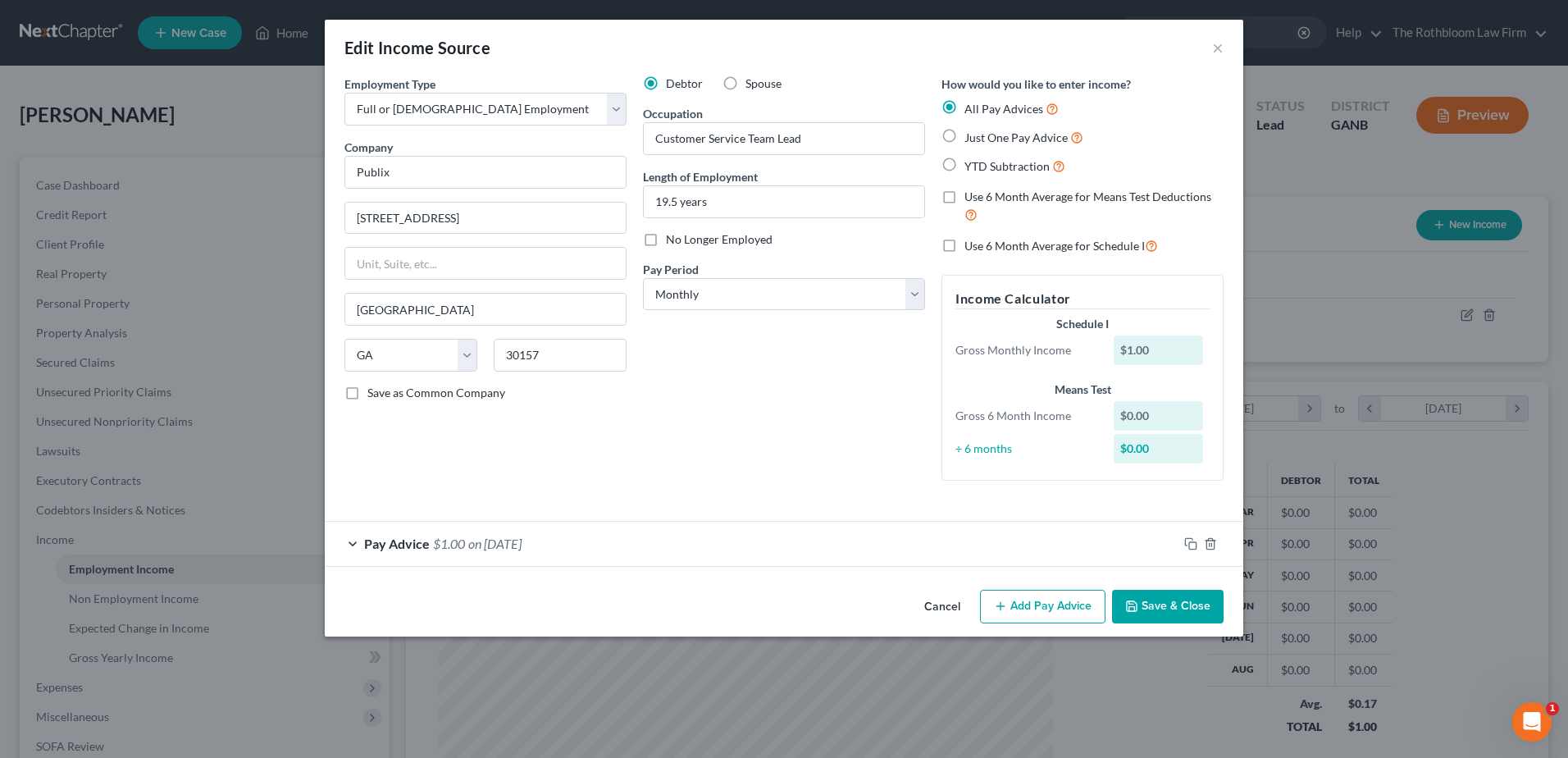
click at [428, 540] on span "Pay Advice" at bounding box center [397, 543] width 66 height 16
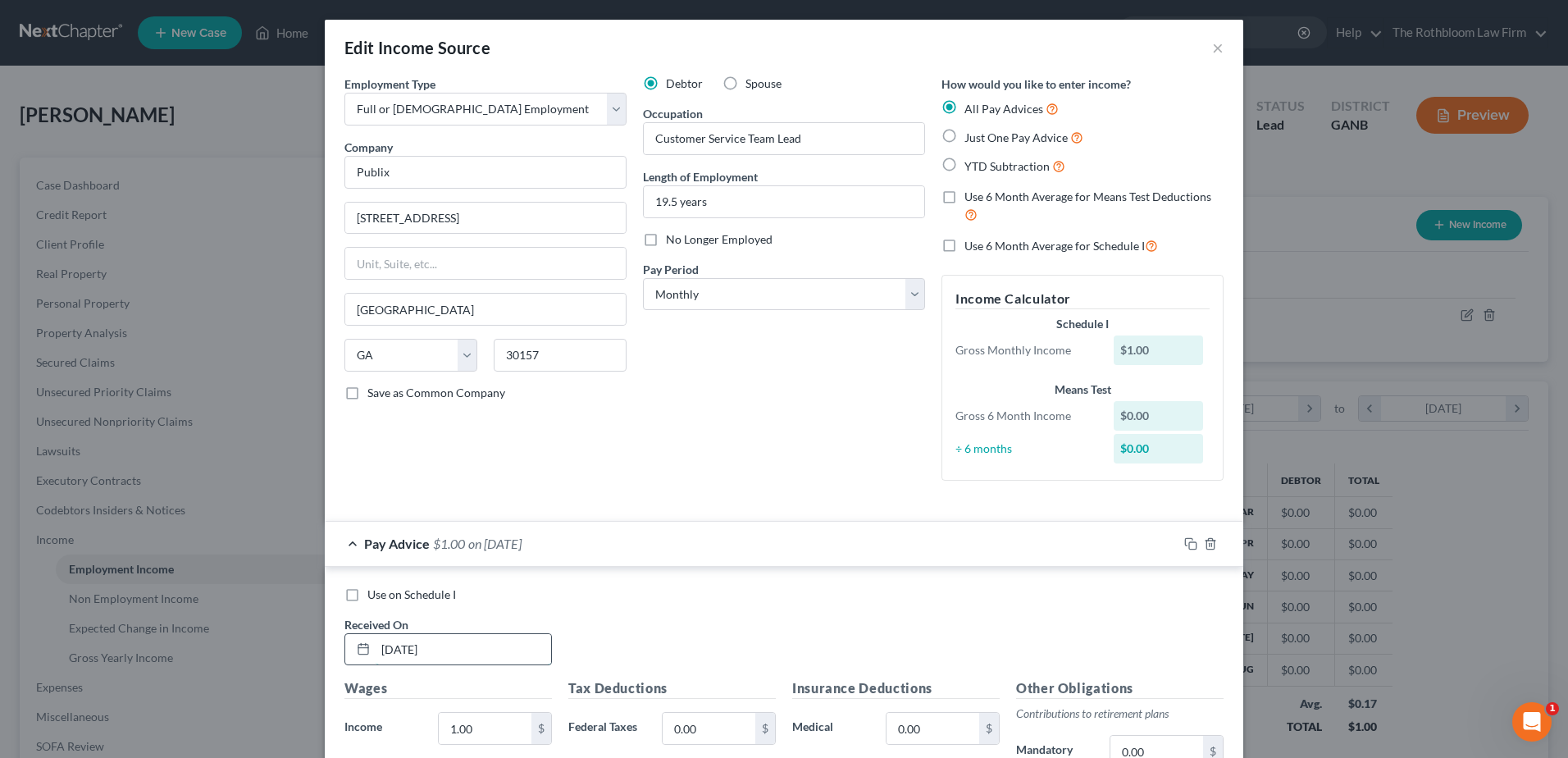
click at [437, 654] on input "[DATE]" at bounding box center [463, 649] width 175 height 31
drag, startPoint x: 437, startPoint y: 654, endPoint x: 264, endPoint y: 654, distance: 173.0
click at [264, 654] on div "Edit Income Source × Employment Type * Select Full or [DEMOGRAPHIC_DATA] Employ…" at bounding box center [784, 379] width 1568 height 758
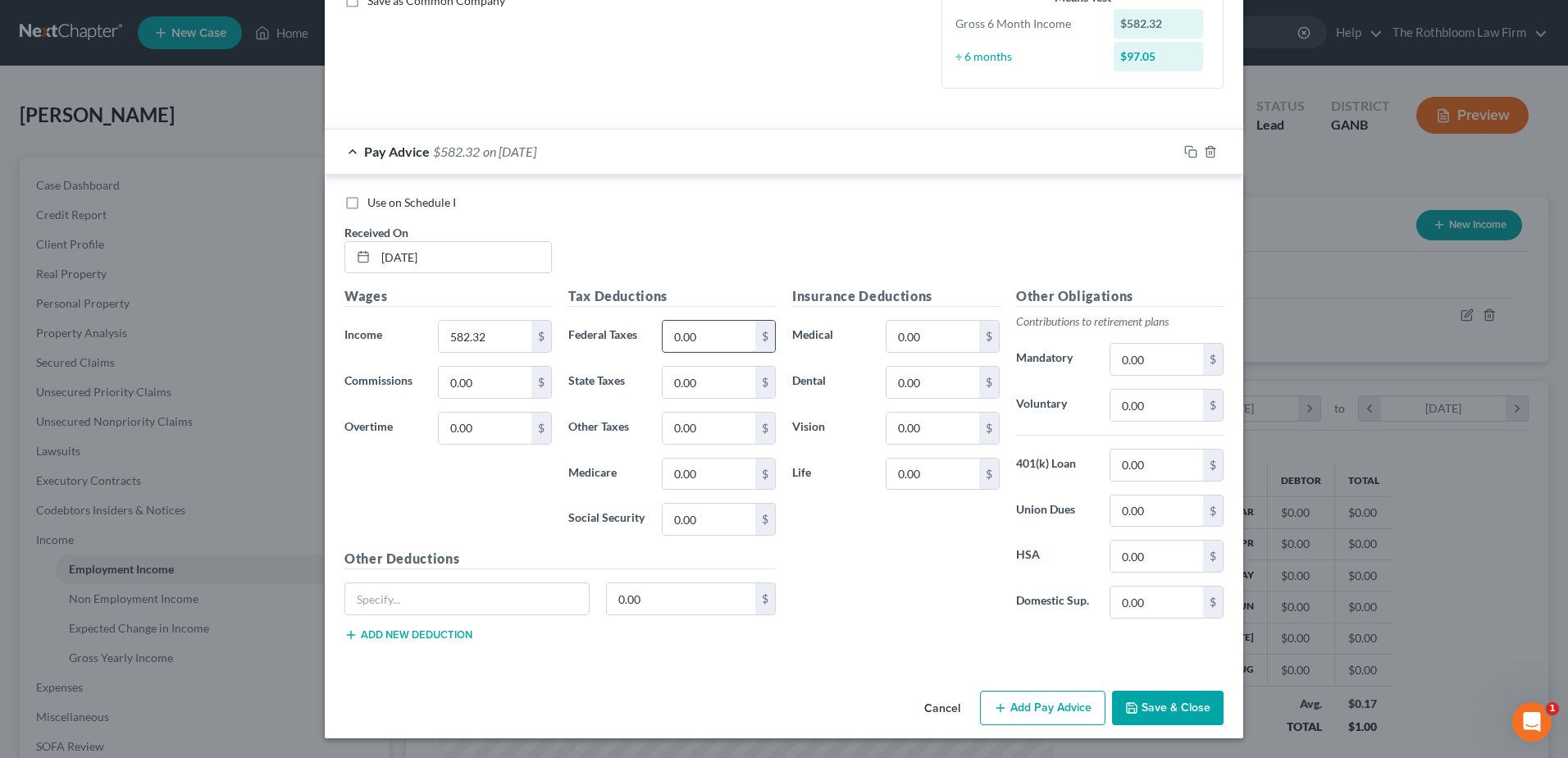
click at [703, 335] on input "0.00" at bounding box center [709, 336] width 92 height 31
click at [478, 329] on input "582.32" at bounding box center [484, 336] width 92 height 31
click at [940, 330] on input "0.00" at bounding box center [933, 336] width 92 height 31
click at [365, 601] on input "text" at bounding box center [467, 598] width 243 height 31
click at [1151, 401] on input "0.00" at bounding box center [1156, 405] width 92 height 31
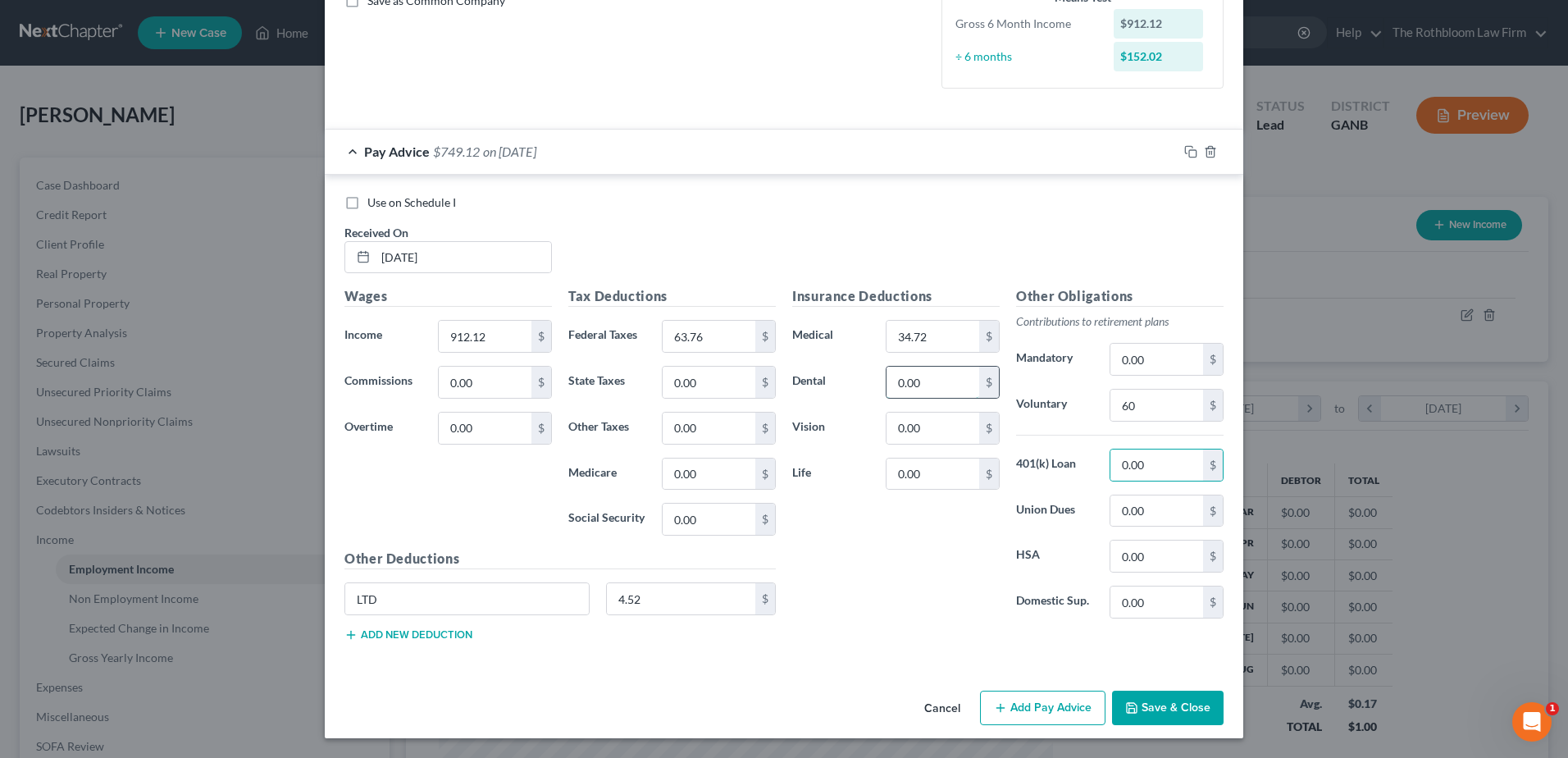
click at [904, 376] on input "0.00" at bounding box center [933, 382] width 92 height 31
click at [1130, 454] on input "0.00" at bounding box center [1156, 465] width 92 height 31
click at [931, 472] on input "0.00" at bounding box center [933, 474] width 92 height 31
click at [1185, 152] on icon "button" at bounding box center [1191, 151] width 13 height 13
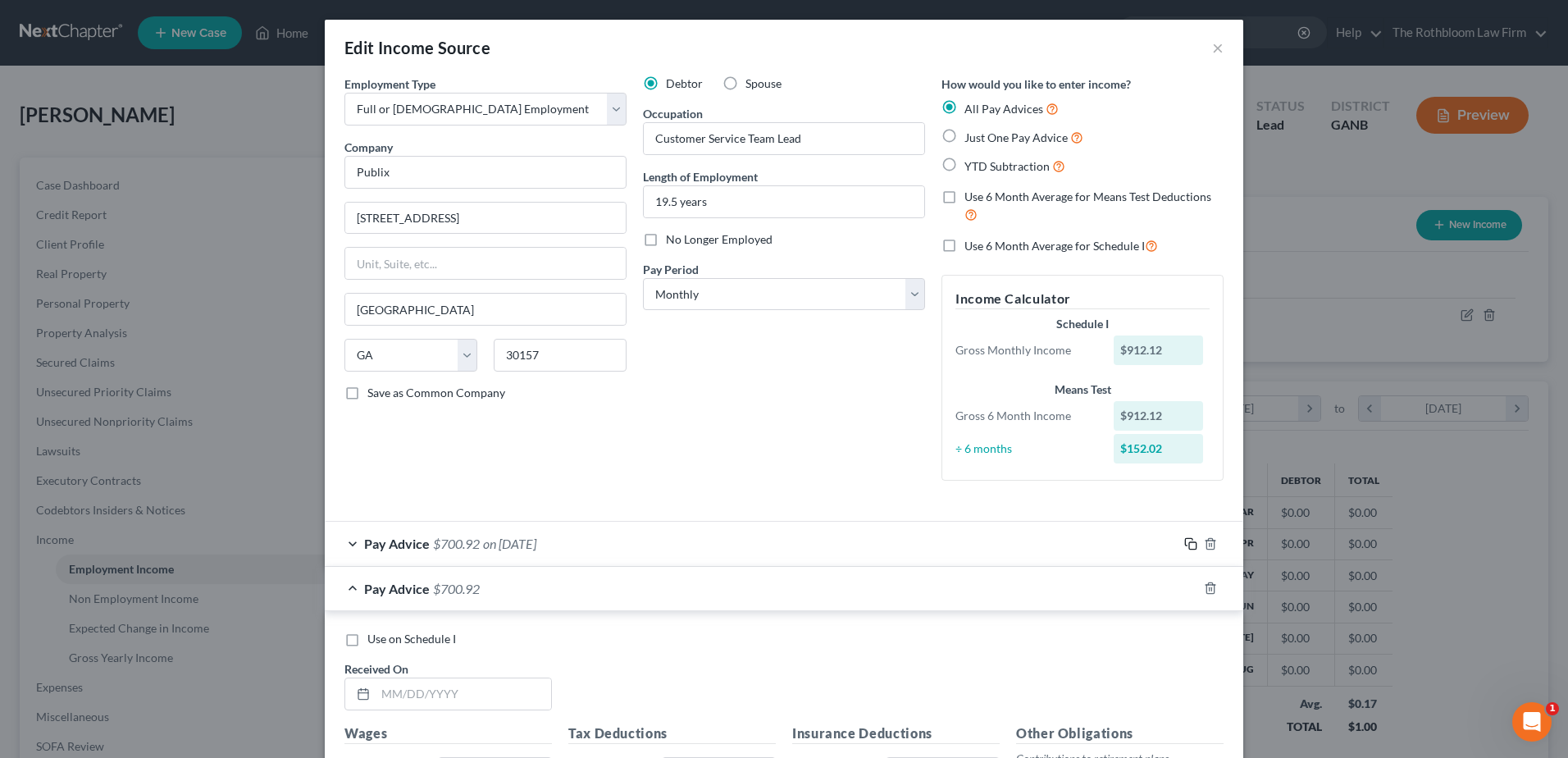
scroll to position [164, 0]
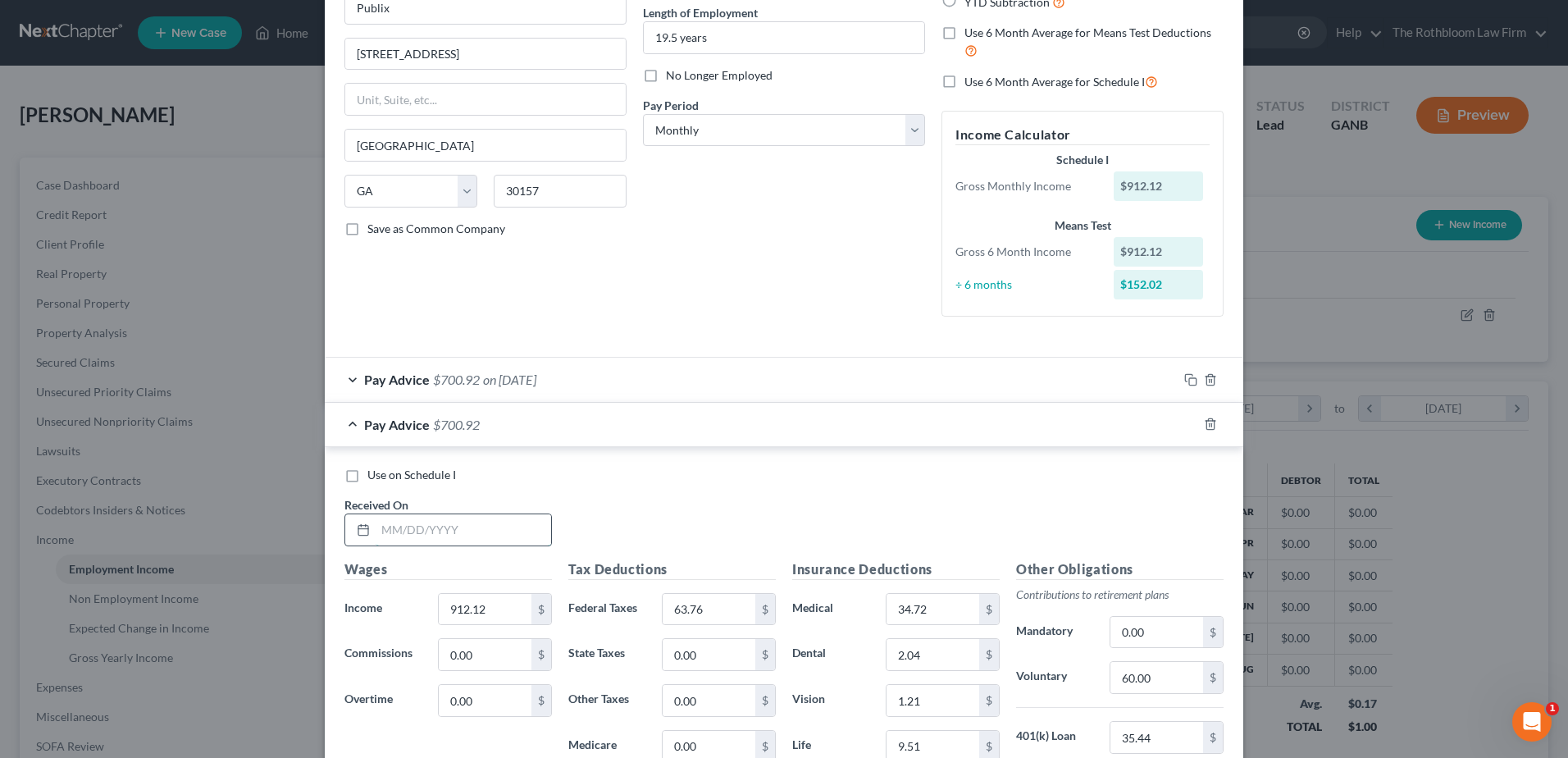
click at [436, 528] on input "text" at bounding box center [463, 530] width 175 height 31
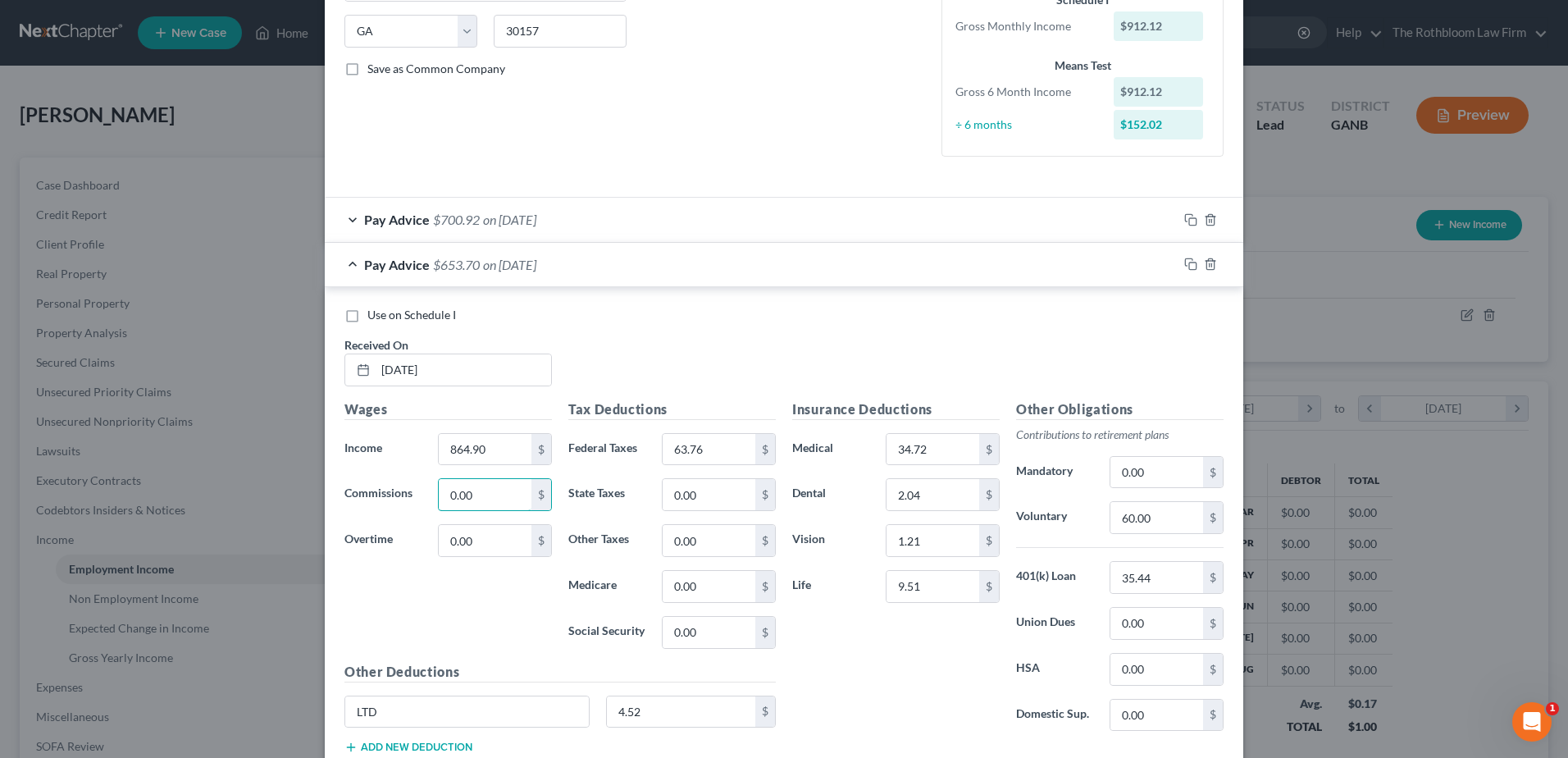
scroll to position [328, 0]
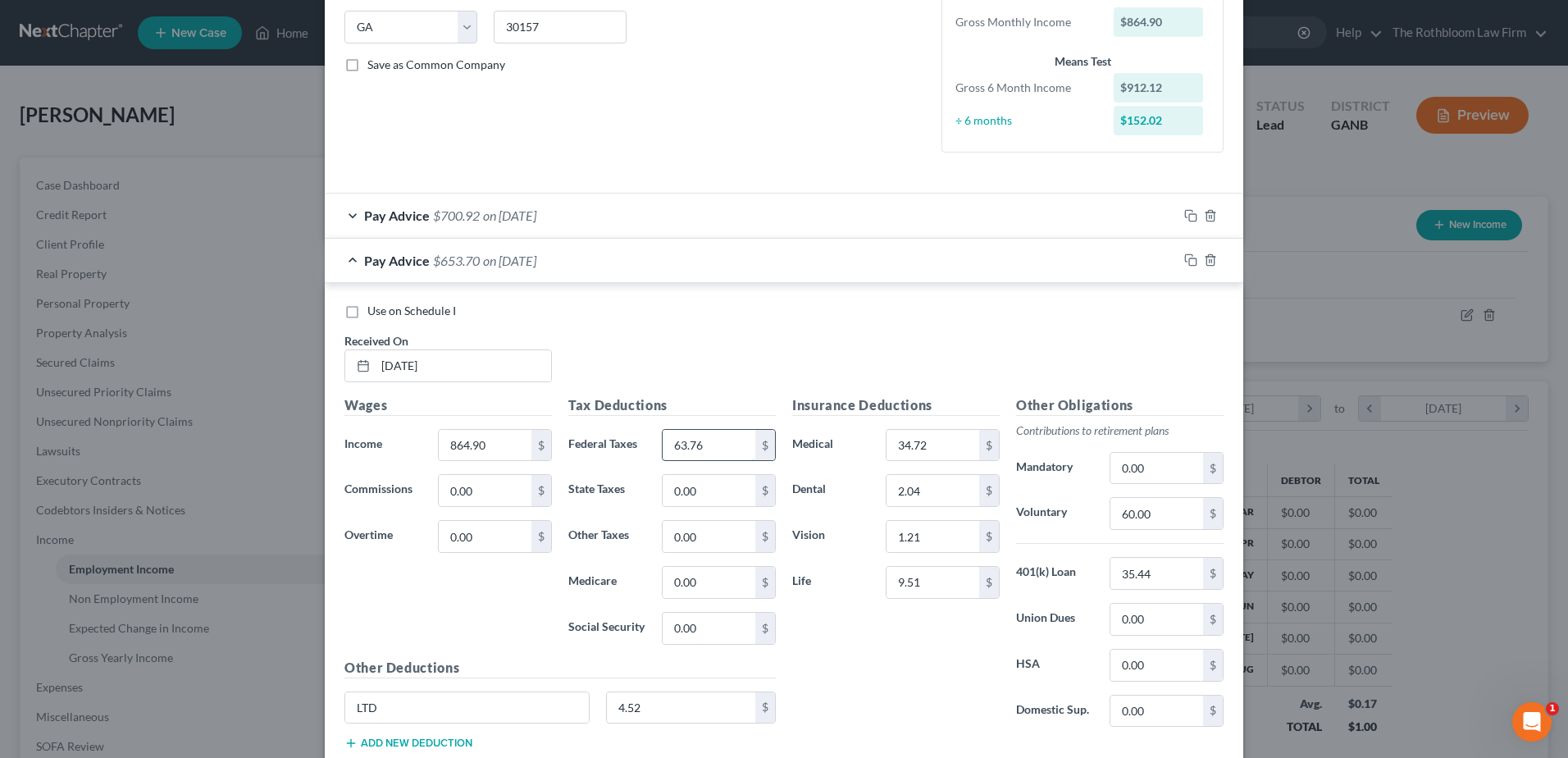
click at [698, 449] on input "63.76" at bounding box center [709, 445] width 92 height 31
click at [1185, 261] on icon "button" at bounding box center [1191, 260] width 13 height 13
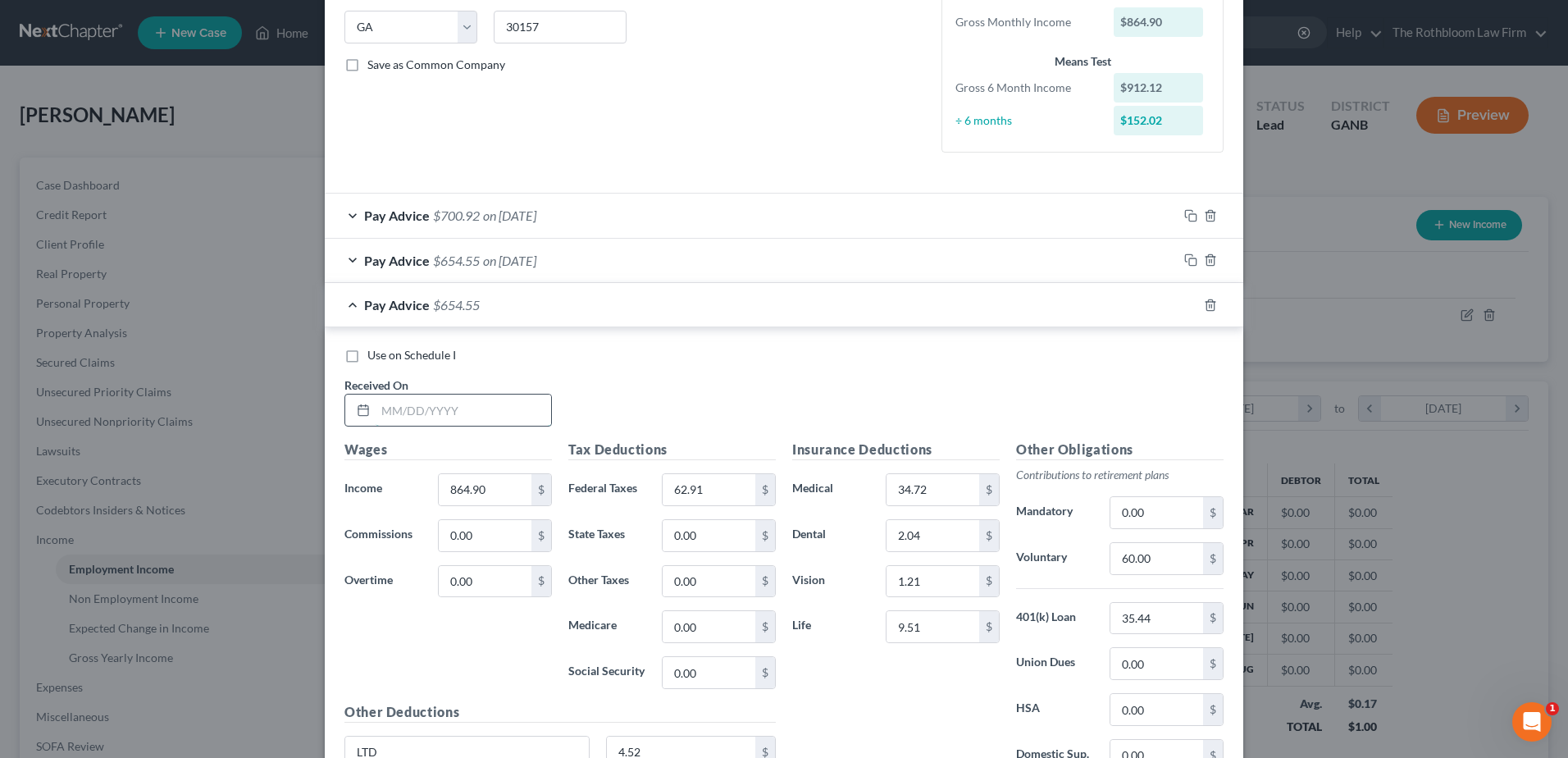
click at [429, 411] on input "text" at bounding box center [463, 410] width 175 height 31
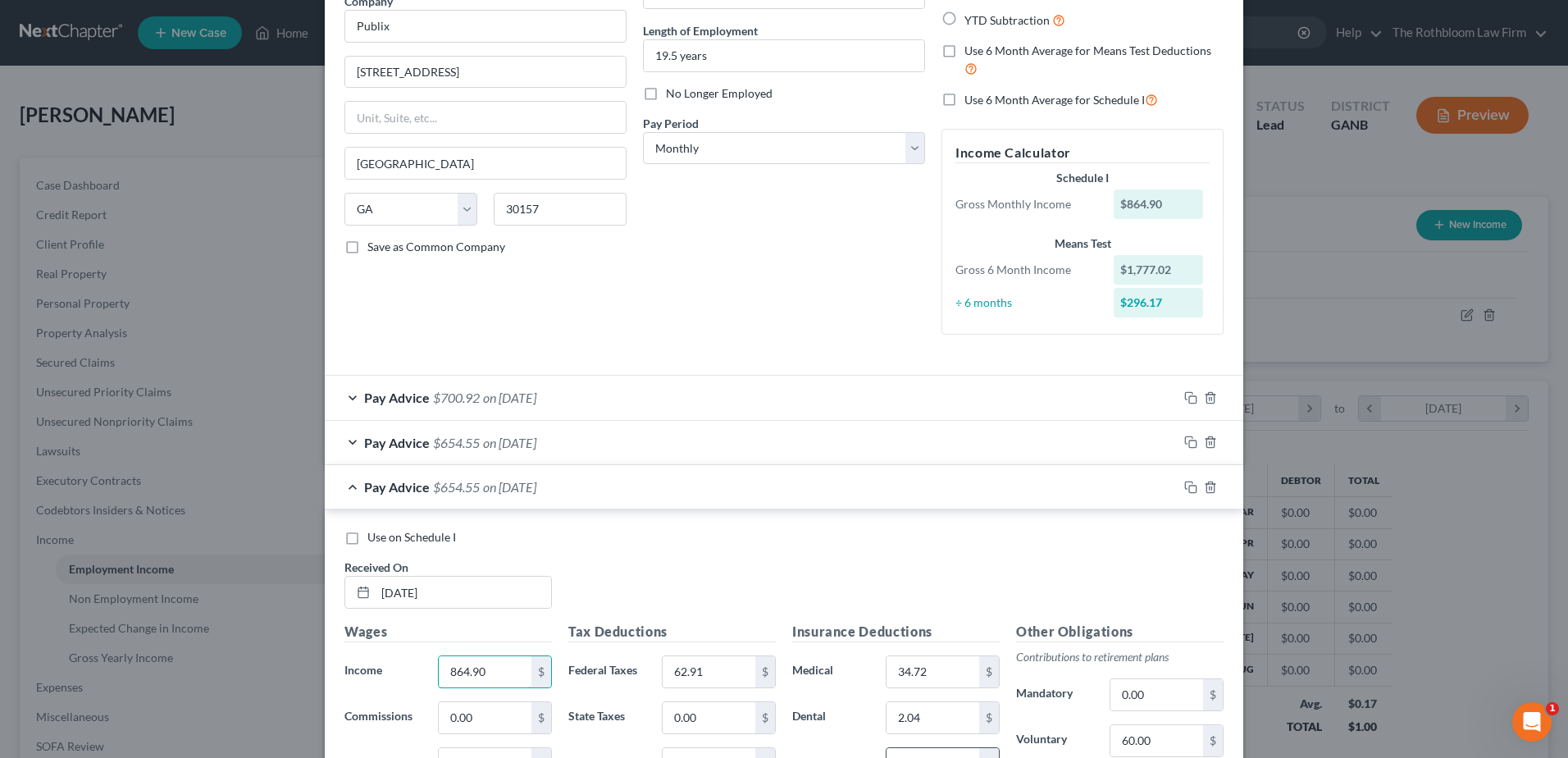
scroll to position [0, 0]
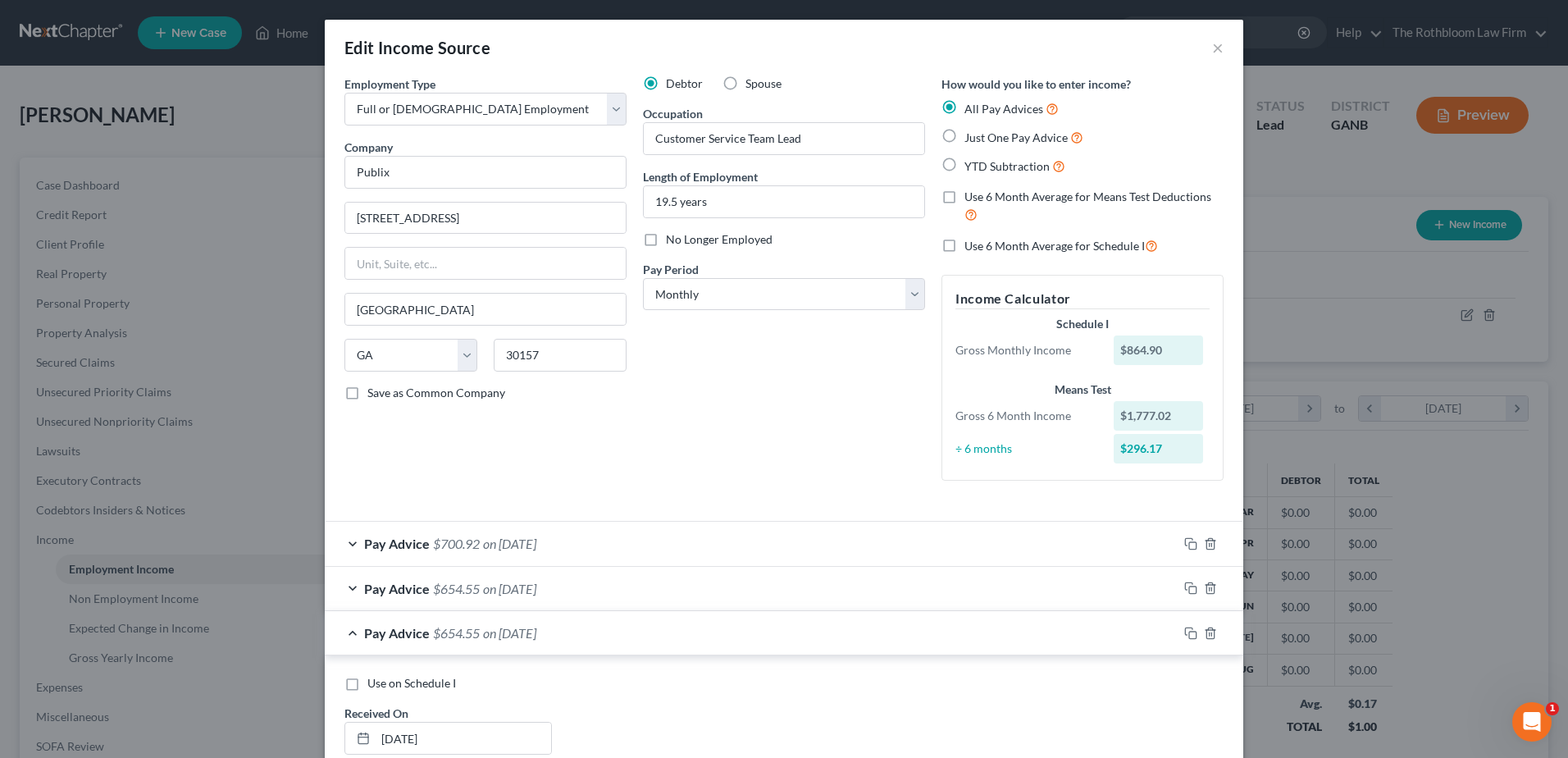
click at [964, 162] on label "YTD Subtraction" at bounding box center [1015, 166] width 101 height 19
click at [971, 162] on input "YTD Subtraction" at bounding box center [977, 161] width 10 height 10
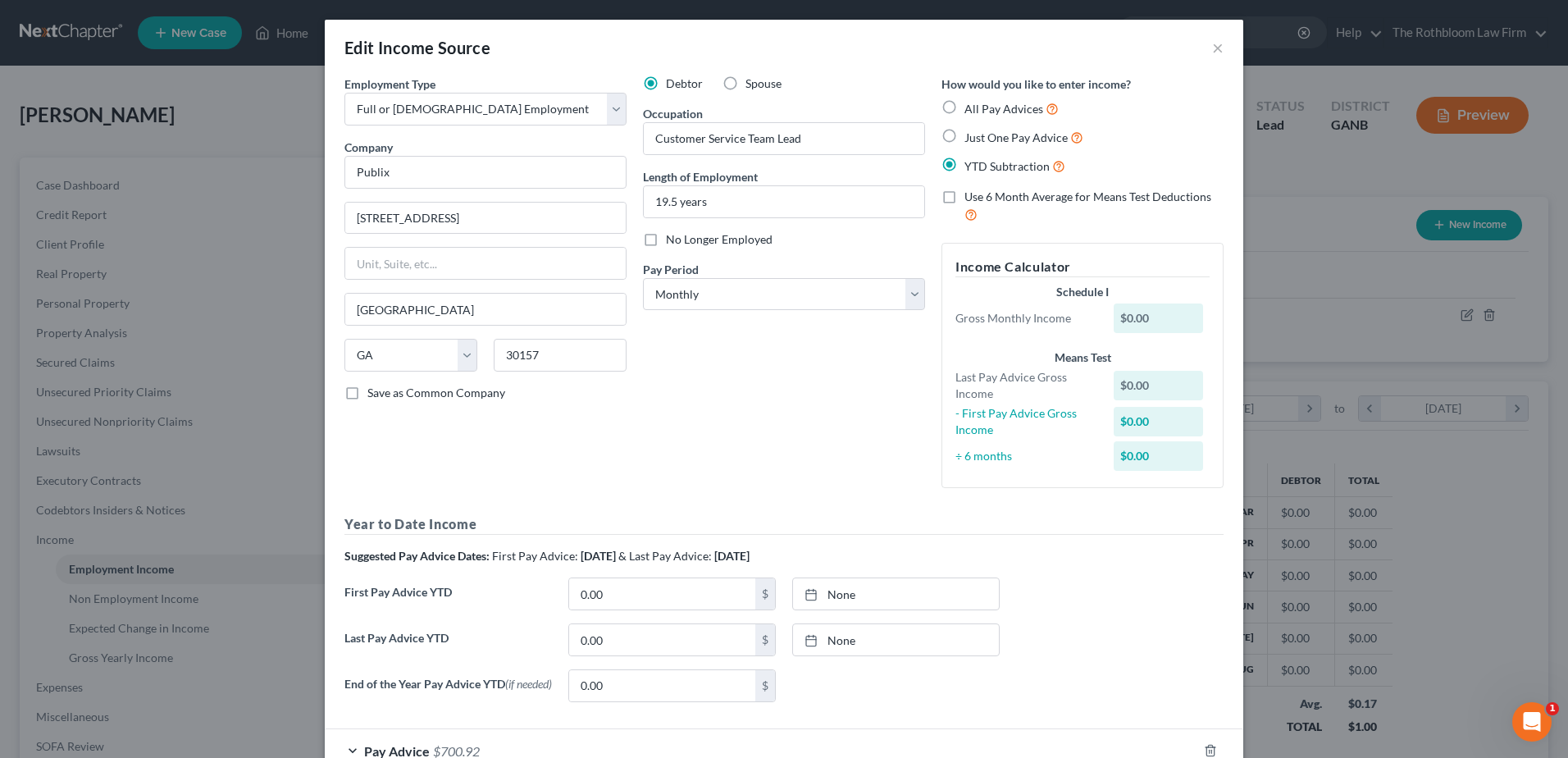
drag, startPoint x: 948, startPoint y: 162, endPoint x: 983, endPoint y: 171, distance: 36.1
click at [964, 162] on label "YTD Subtraction" at bounding box center [1015, 166] width 101 height 19
click at [971, 162] on input "YTD Subtraction" at bounding box center [977, 161] width 10 height 10
click at [1096, 174] on div "YTD Subtraction" at bounding box center [1083, 166] width 282 height 19
click at [964, 108] on label "All Pay Advices" at bounding box center [1011, 109] width 94 height 19
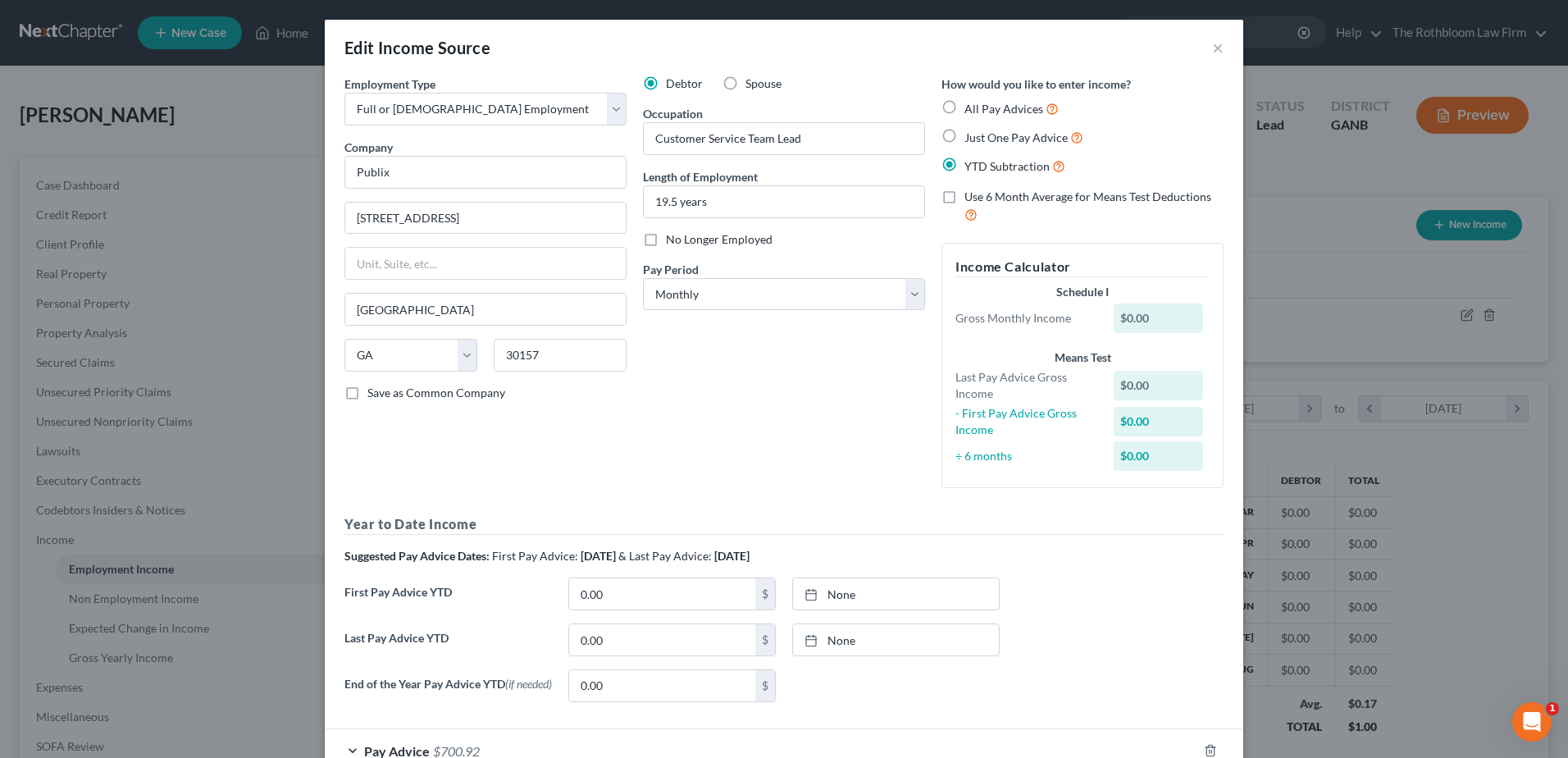
click at [971, 108] on input "All Pay Advices" at bounding box center [977, 104] width 10 height 10
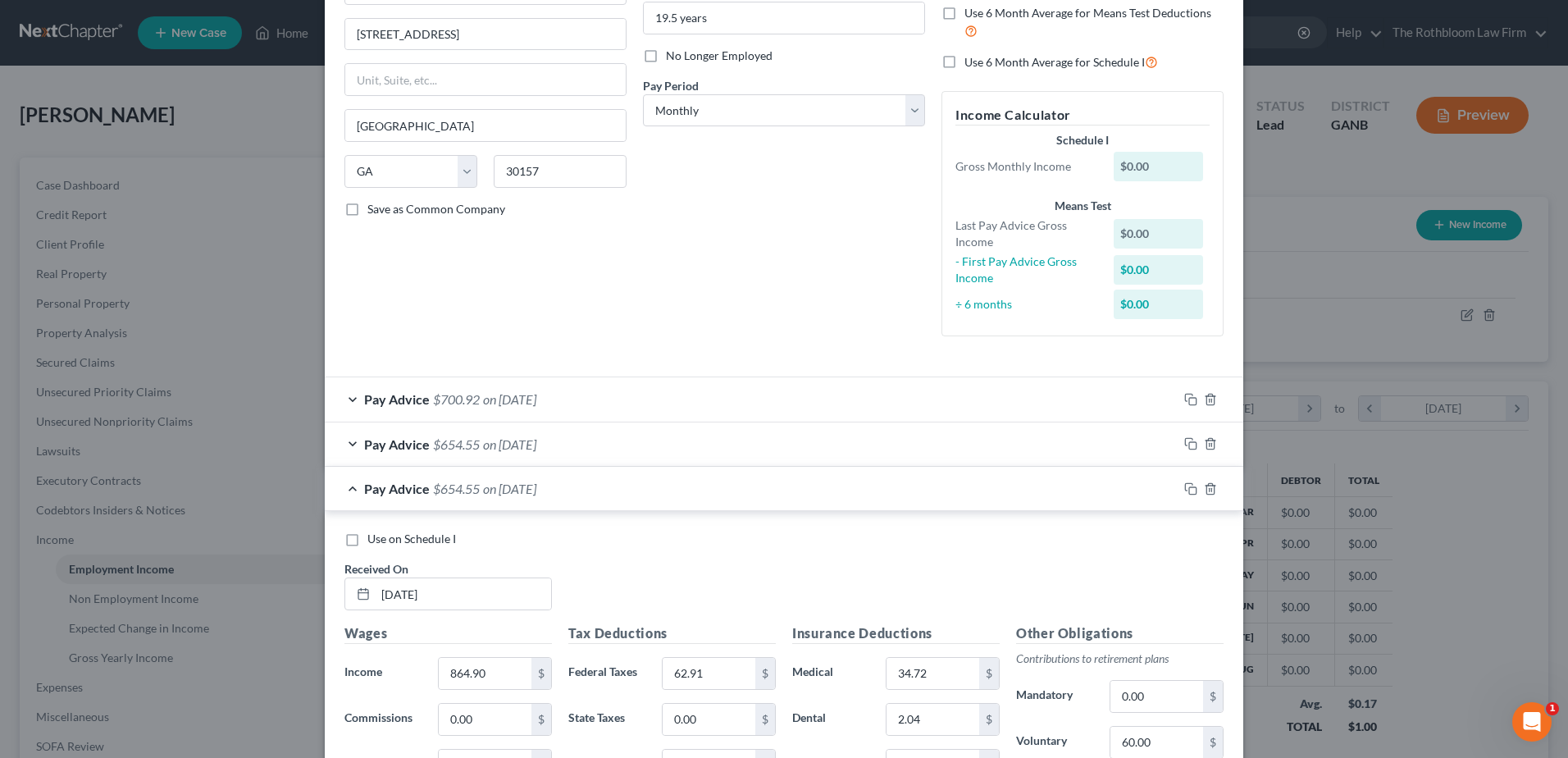
scroll to position [328, 0]
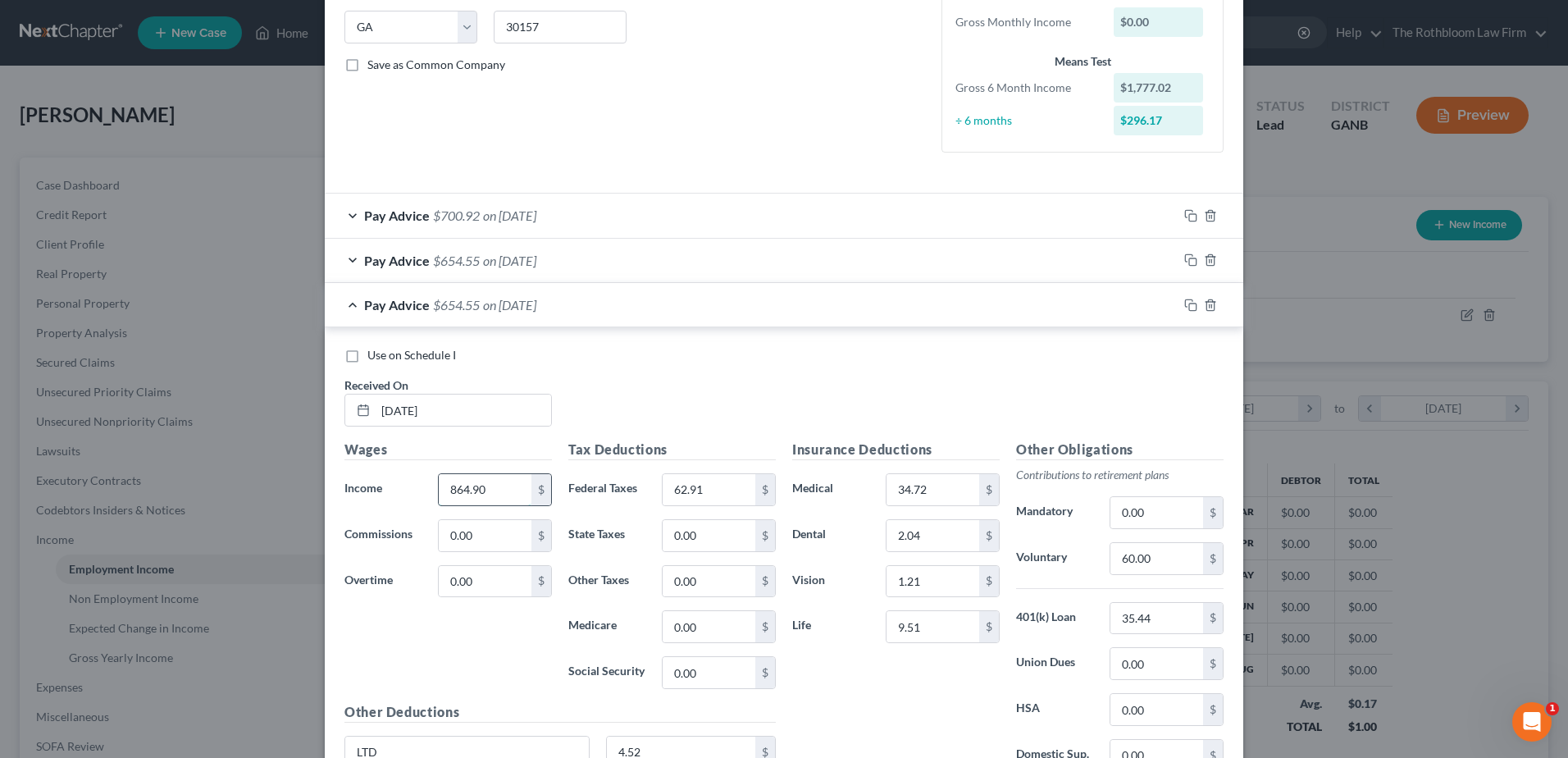
click at [500, 491] on input "864.90" at bounding box center [484, 490] width 92 height 31
click at [718, 490] on input "62.91" at bounding box center [709, 490] width 92 height 31
click at [755, 417] on div "Use on Schedule I Received On * [DATE]" at bounding box center [783, 393] width 895 height 92
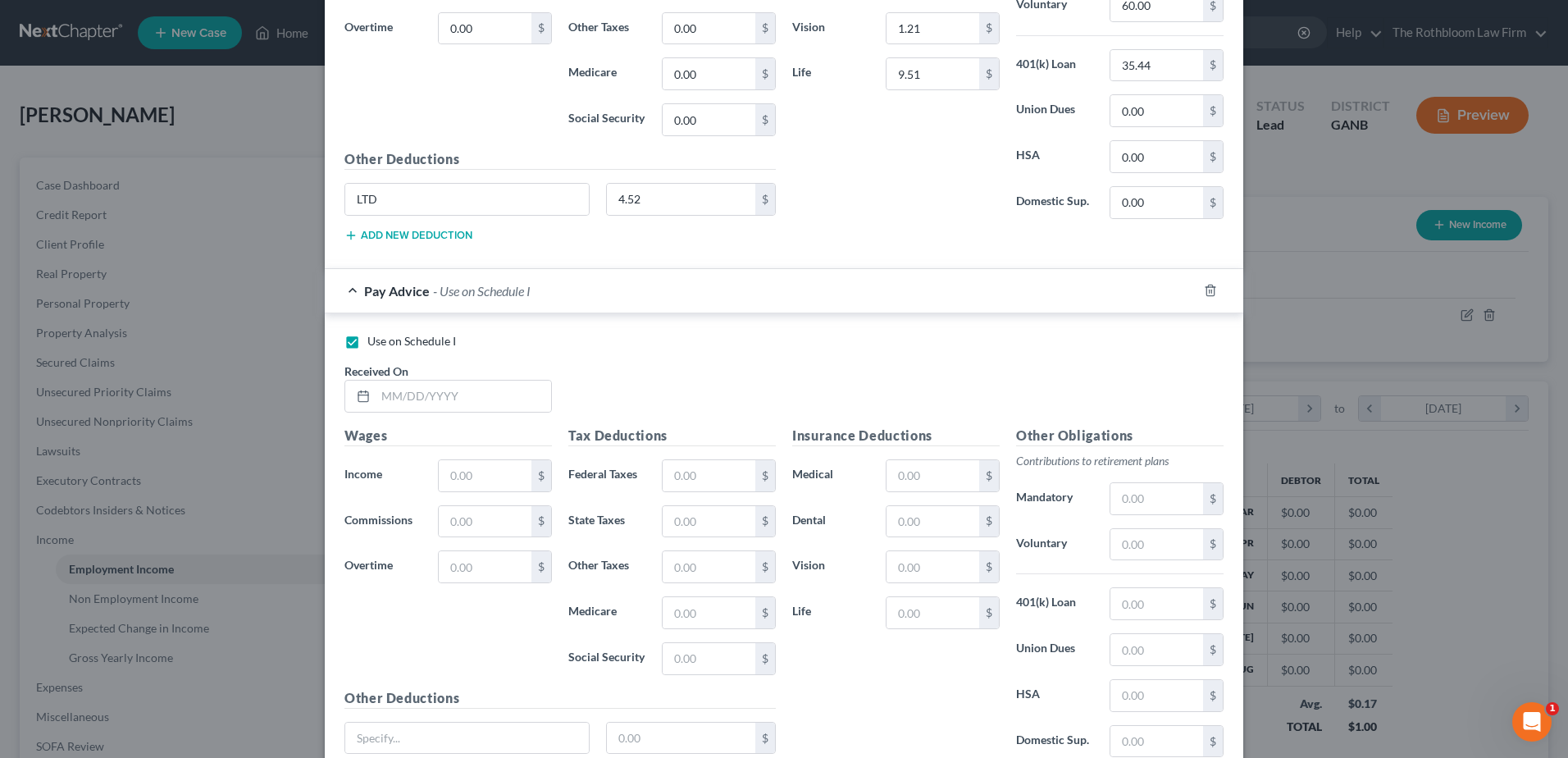
scroll to position [1020, 0]
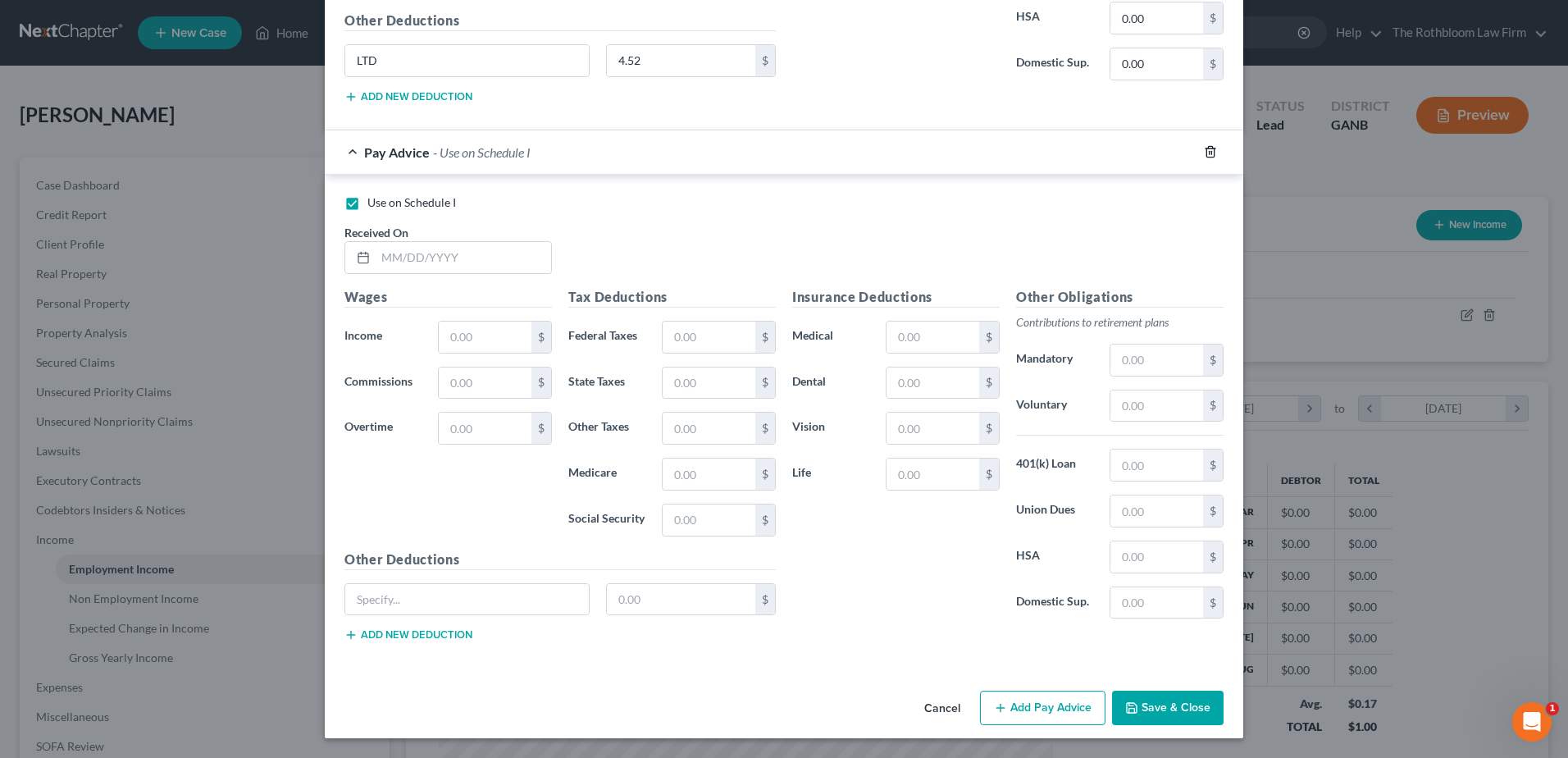
drag, startPoint x: 1204, startPoint y: 146, endPoint x: 1207, endPoint y: 159, distance: 13.3
click at [1206, 147] on icon "button" at bounding box center [1210, 152] width 8 height 10
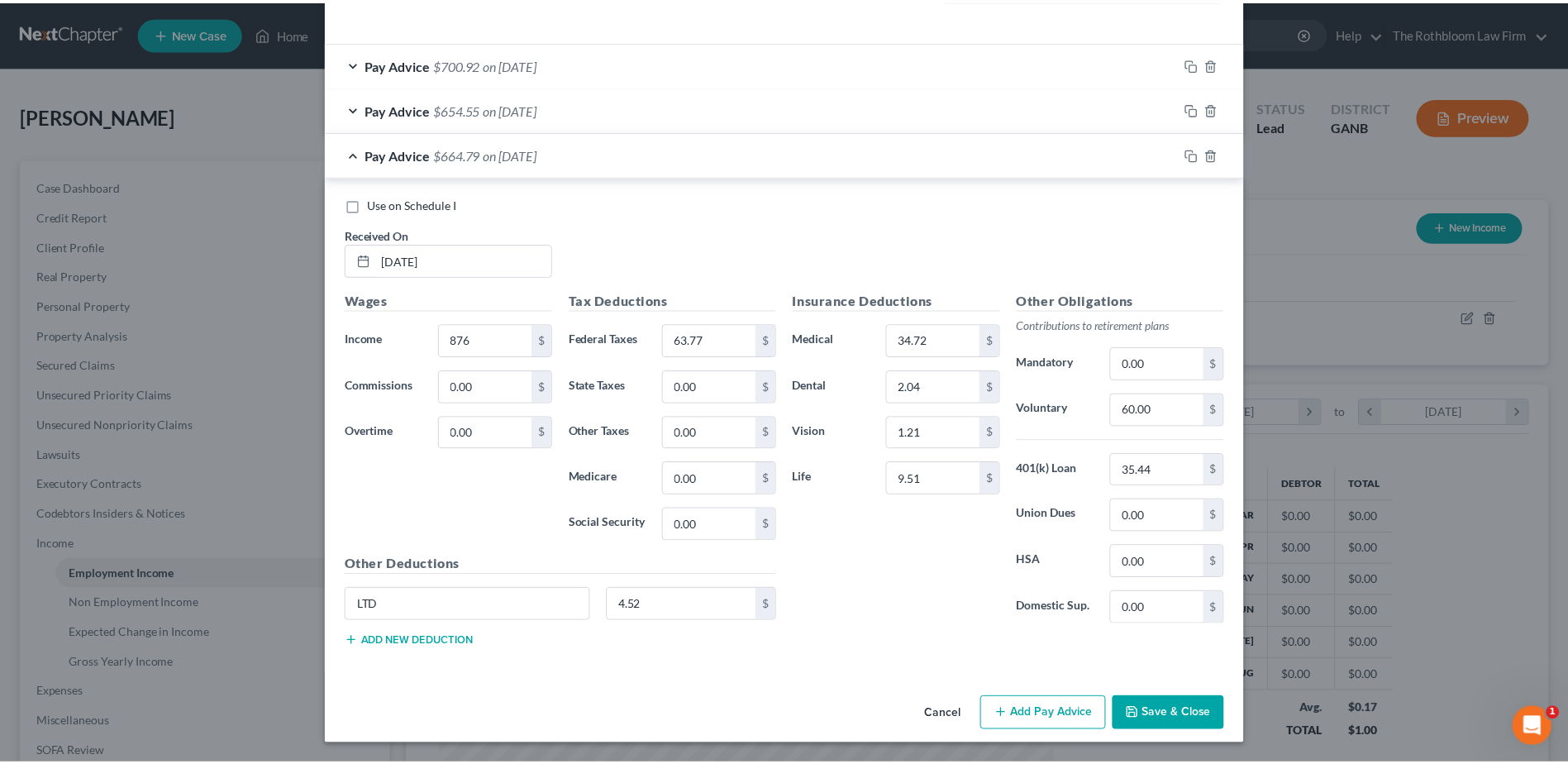
scroll to position [485, 0]
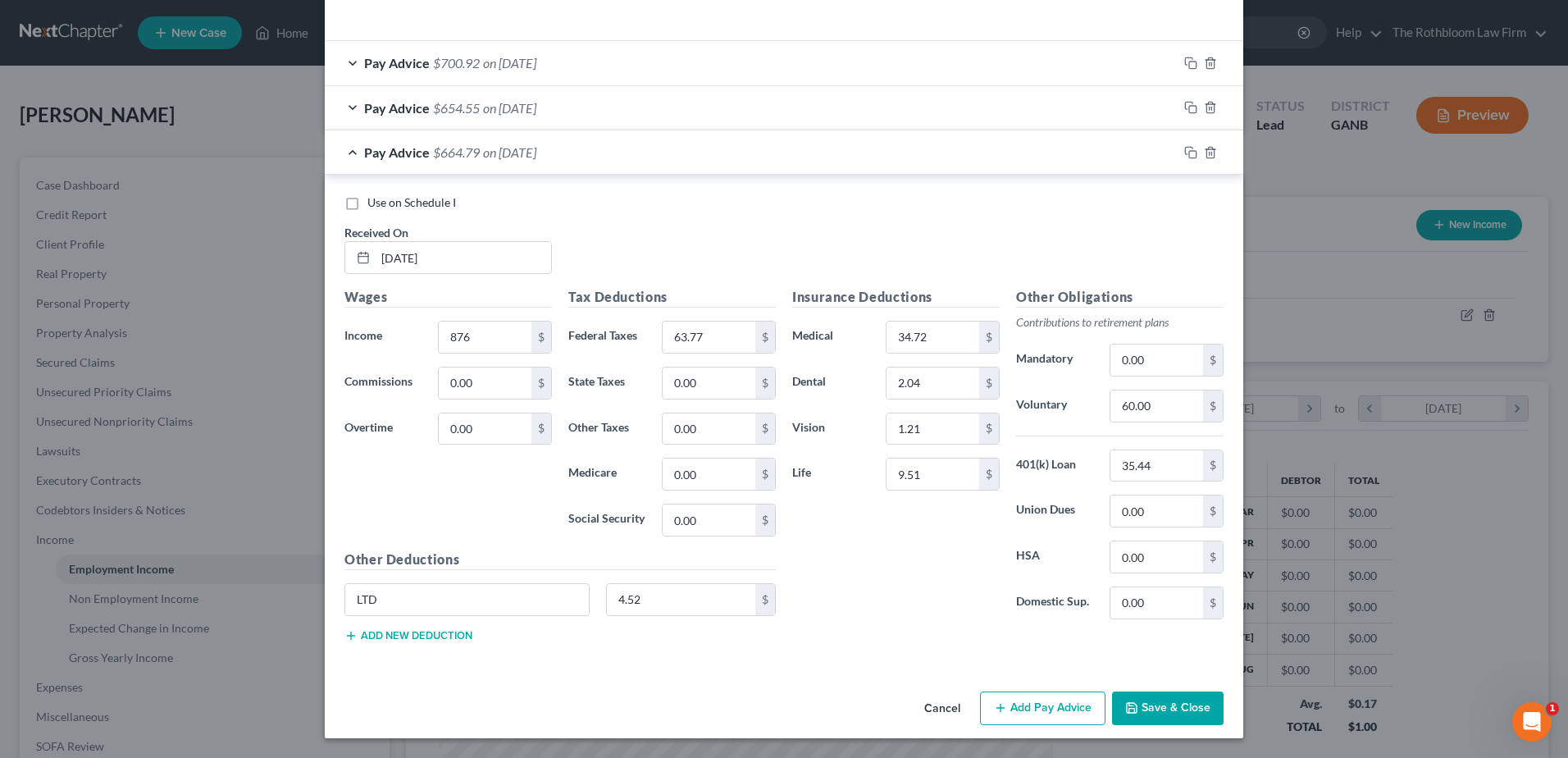
click at [1190, 713] on button "Save & Close" at bounding box center [1167, 709] width 111 height 35
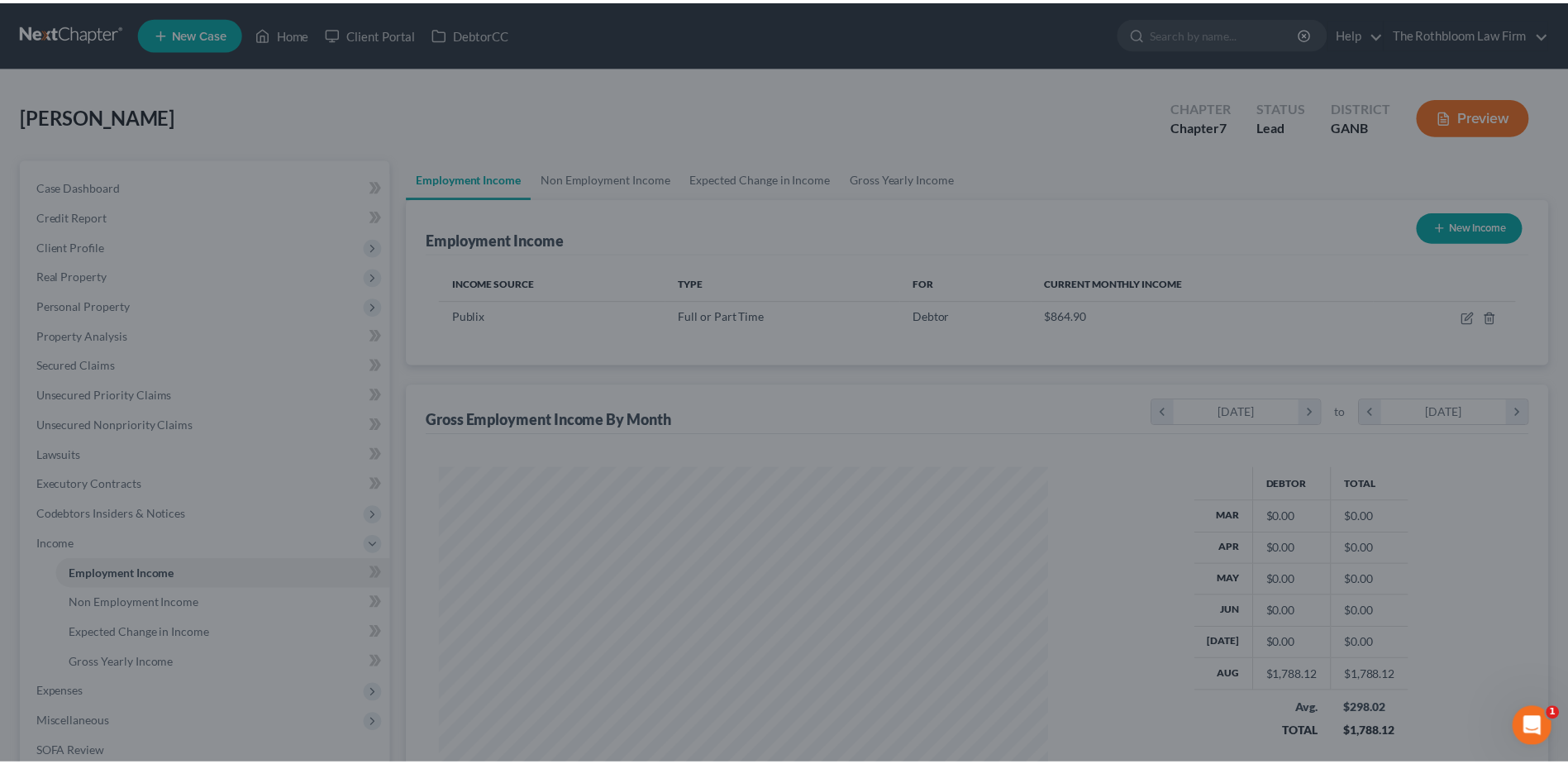
scroll to position [826305, 825951]
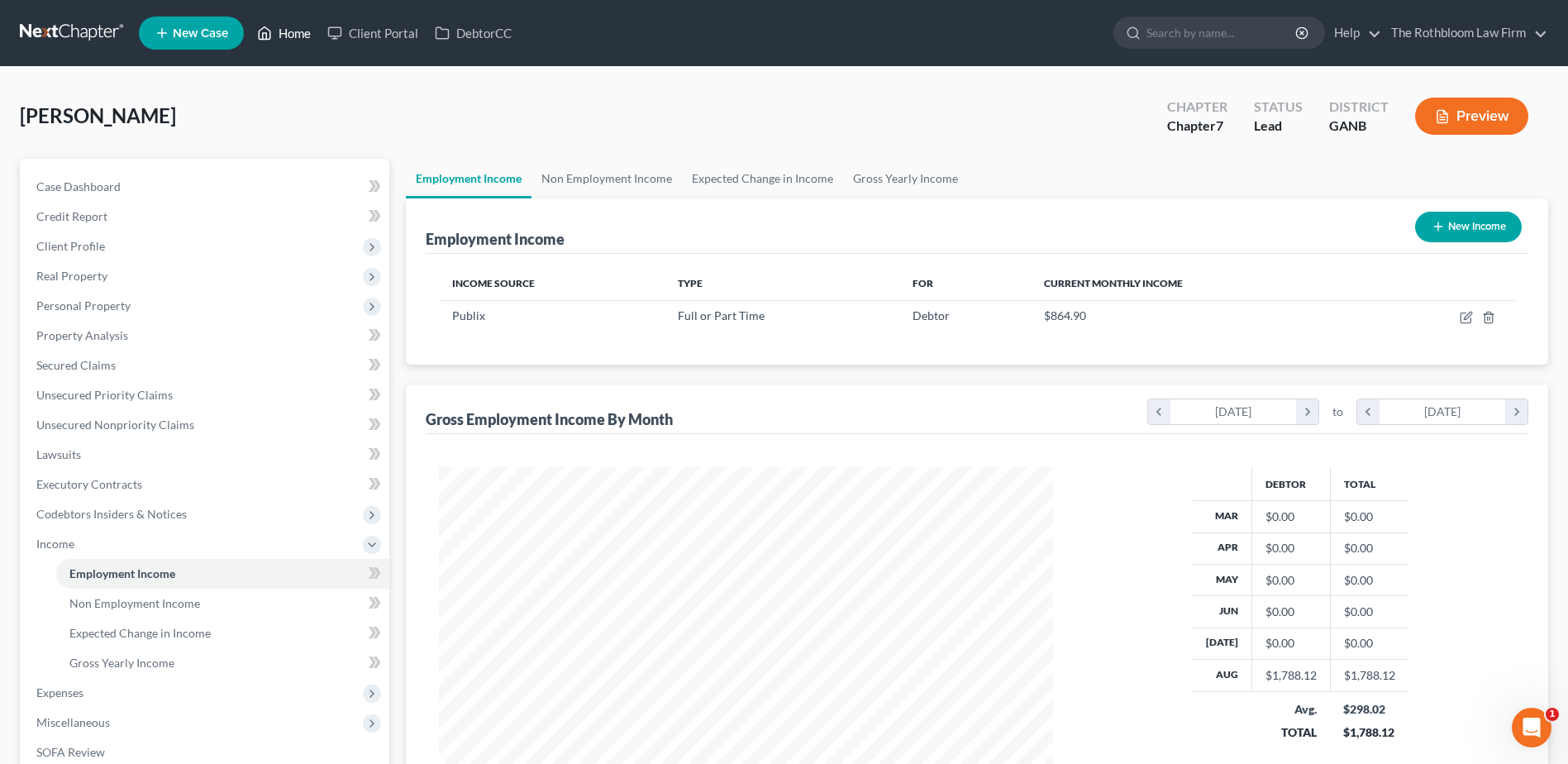
click at [291, 31] on link "Home" at bounding box center [284, 33] width 70 height 30
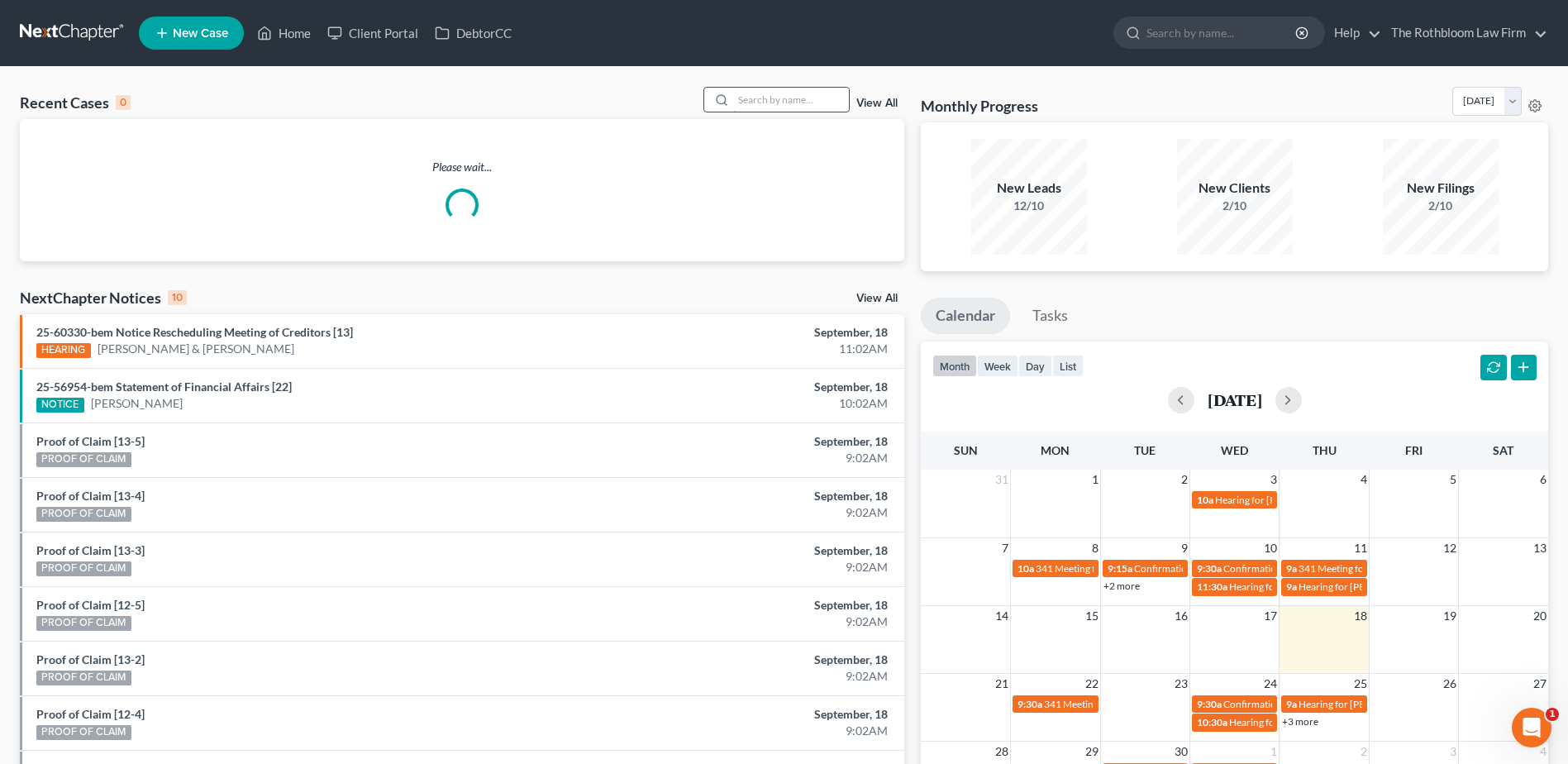
click at [764, 98] on input "search" at bounding box center [791, 100] width 116 height 24
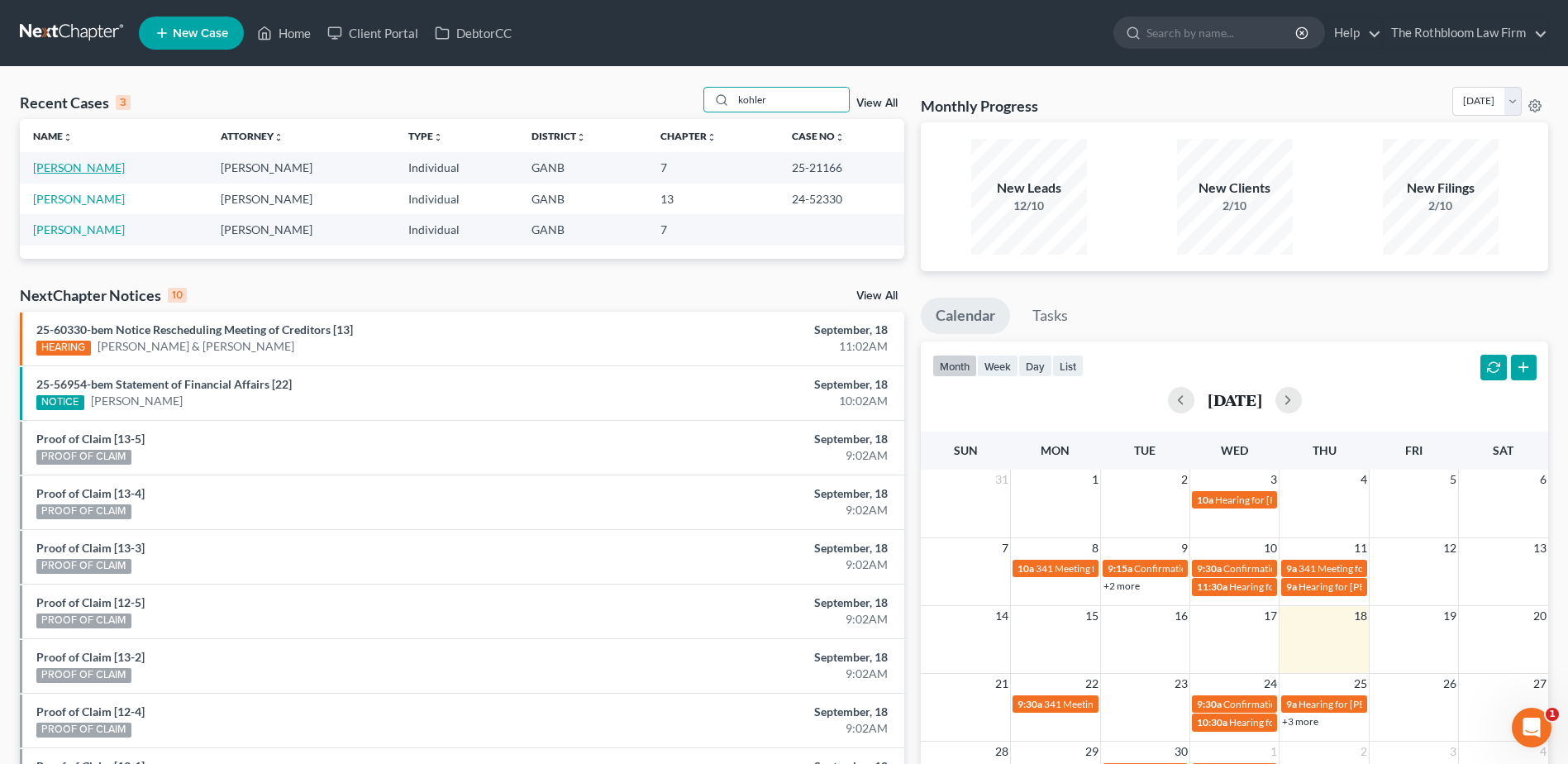
click at [111, 170] on link "[PERSON_NAME]" at bounding box center [78, 167] width 91 height 14
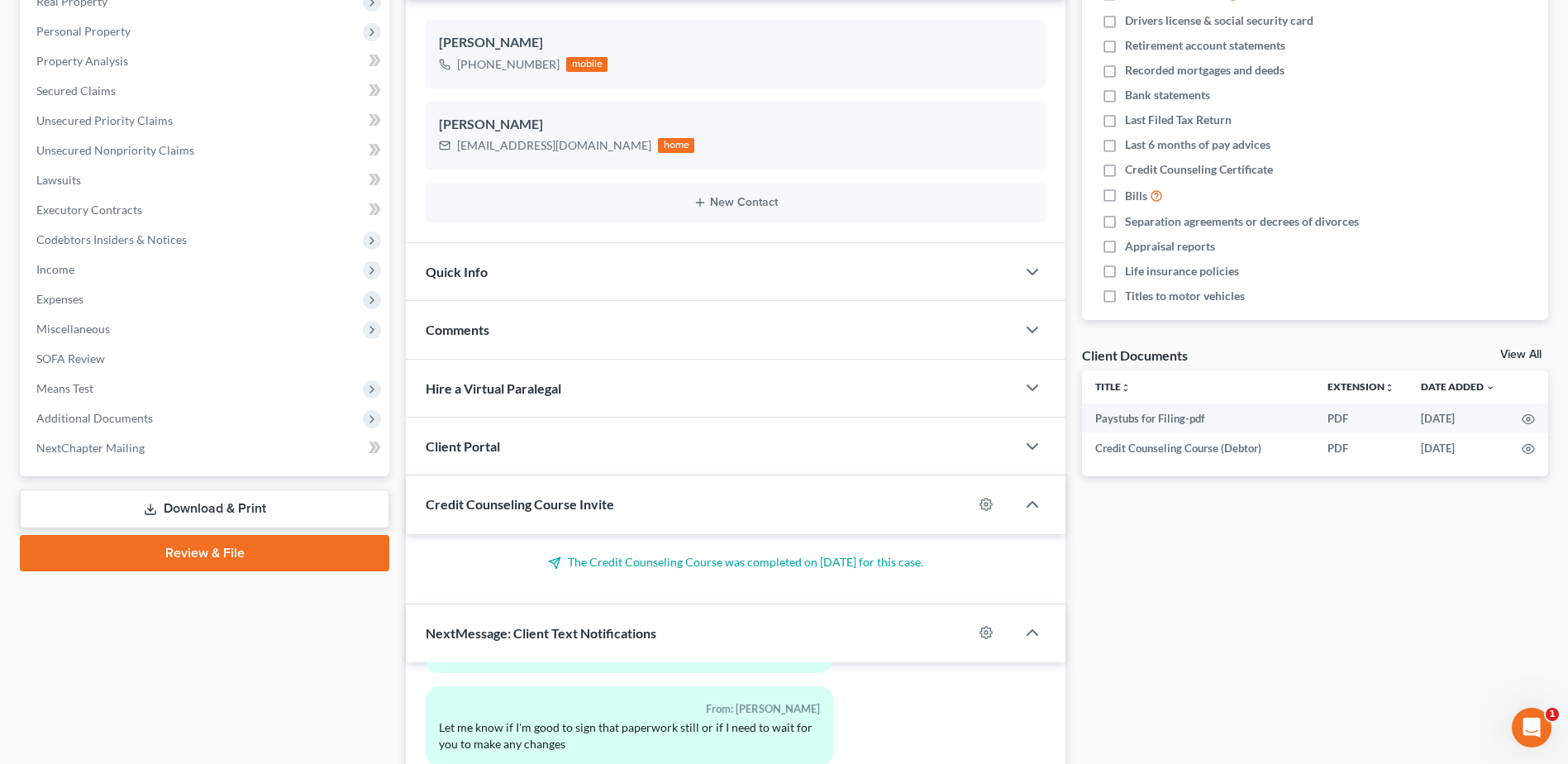
scroll to position [413, 0]
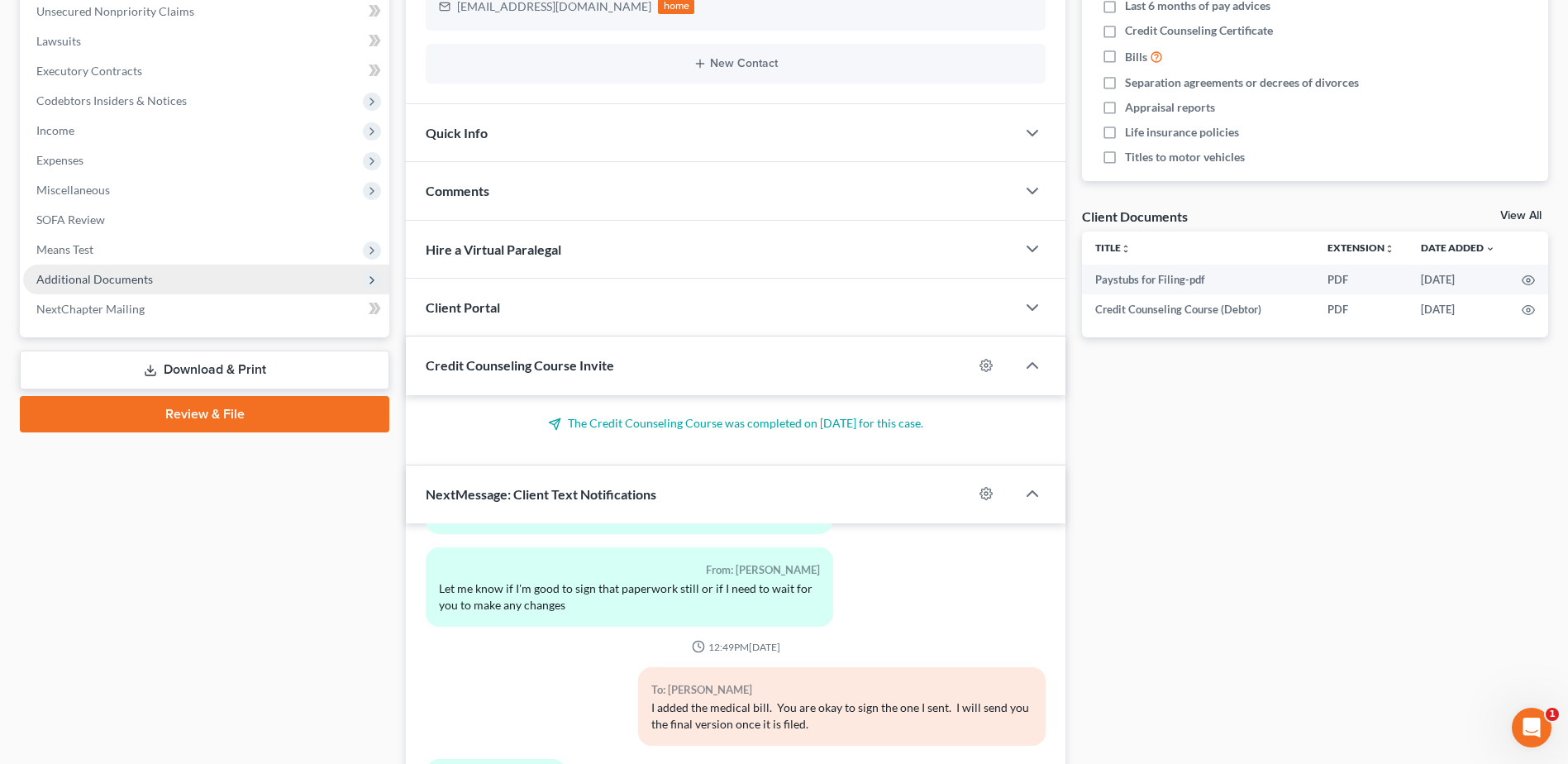
click at [116, 275] on span "Additional Documents" at bounding box center [95, 279] width 117 height 14
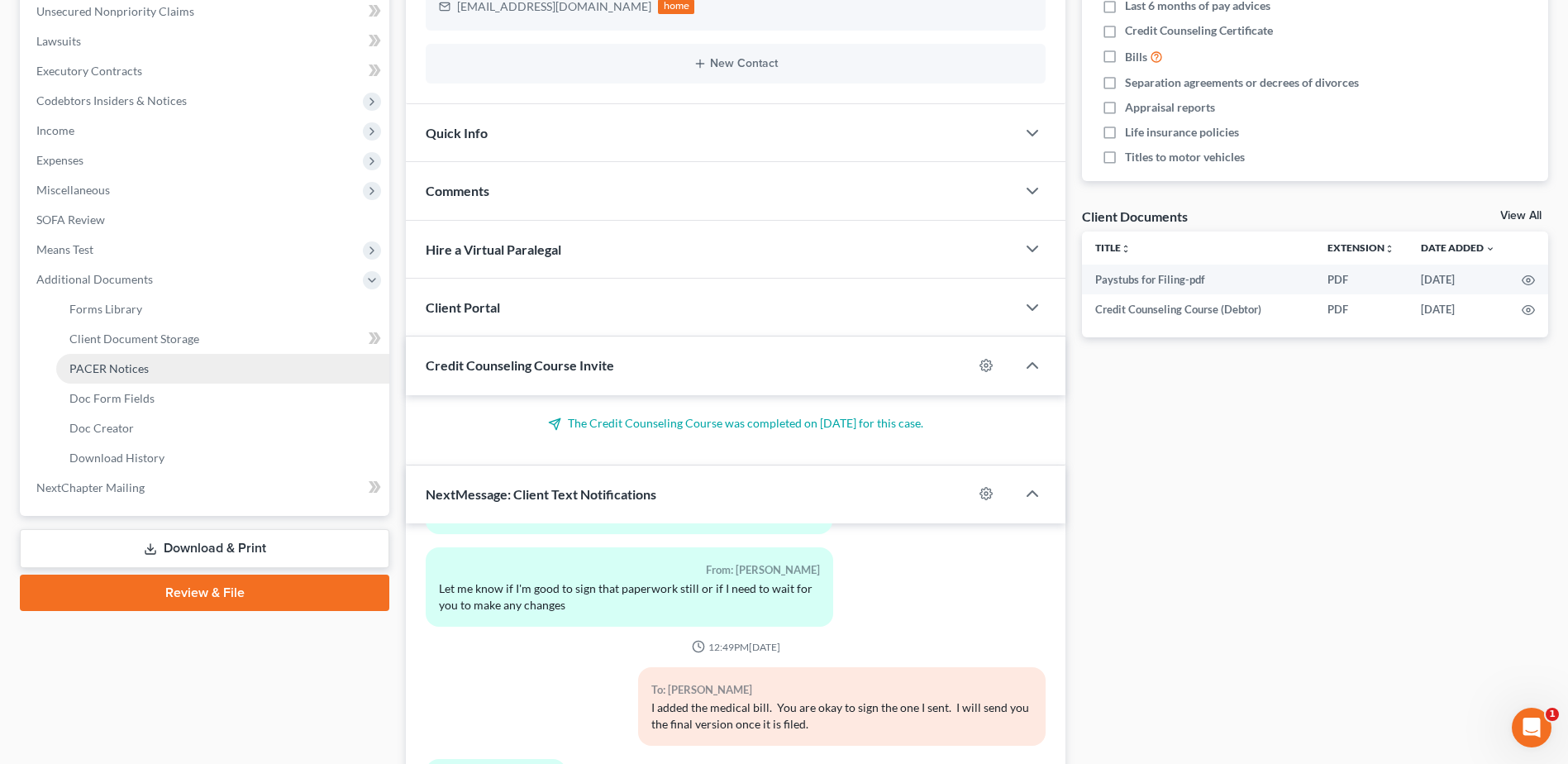
click at [110, 365] on span "PACER Notices" at bounding box center [109, 368] width 79 height 14
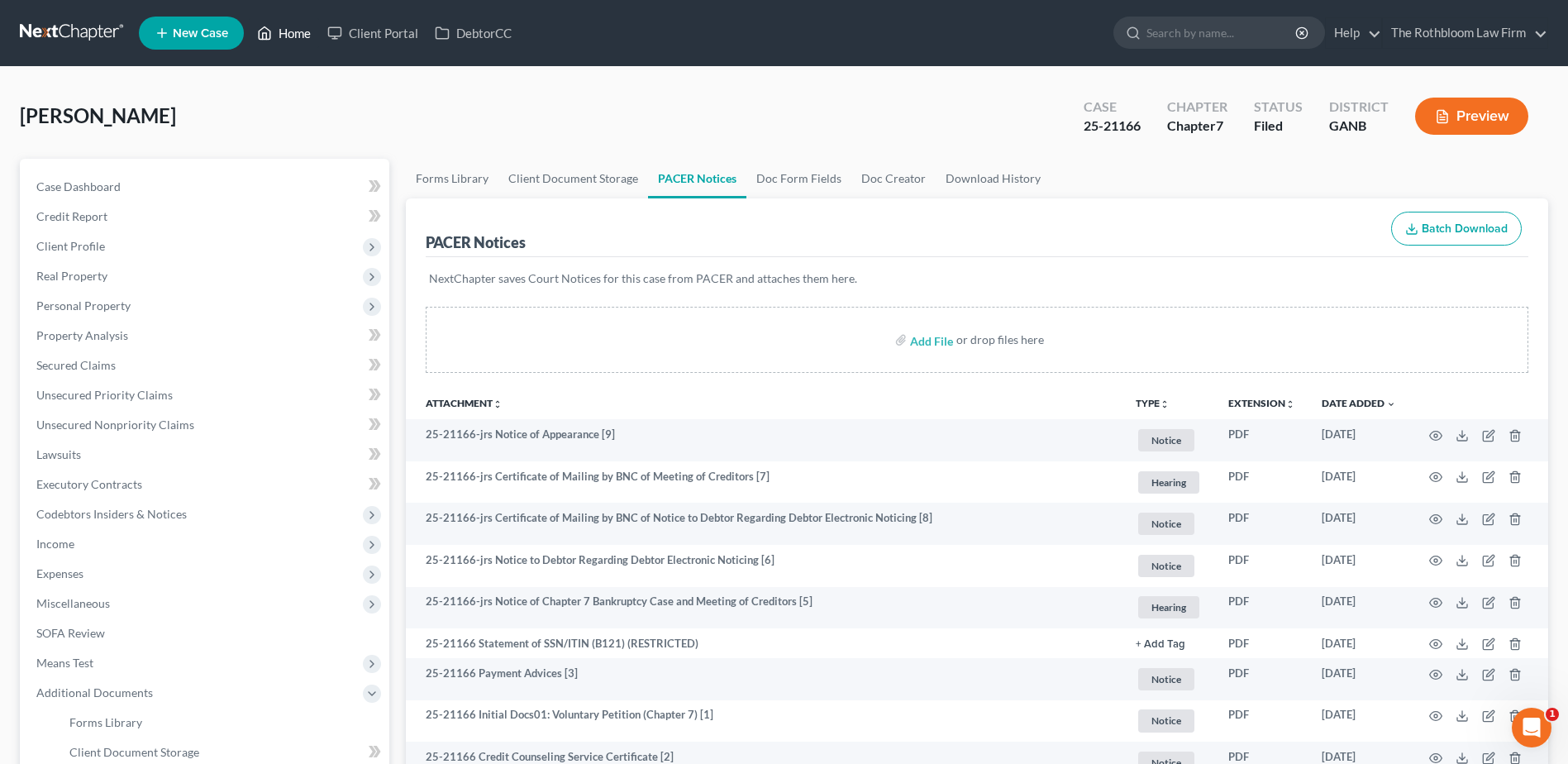
click at [289, 35] on link "Home" at bounding box center [284, 33] width 70 height 30
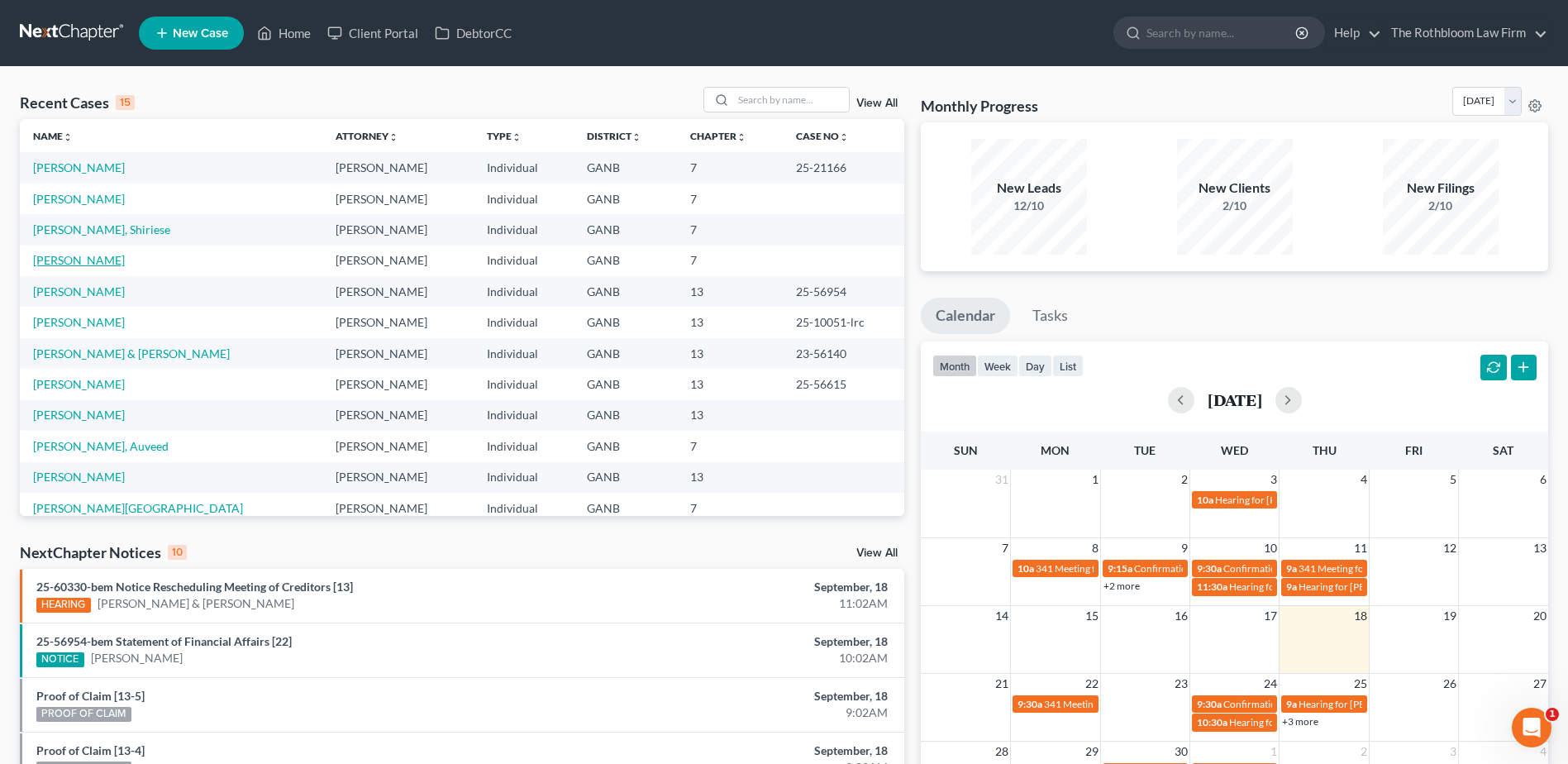
click at [57, 265] on link "[PERSON_NAME]" at bounding box center [78, 260] width 91 height 14
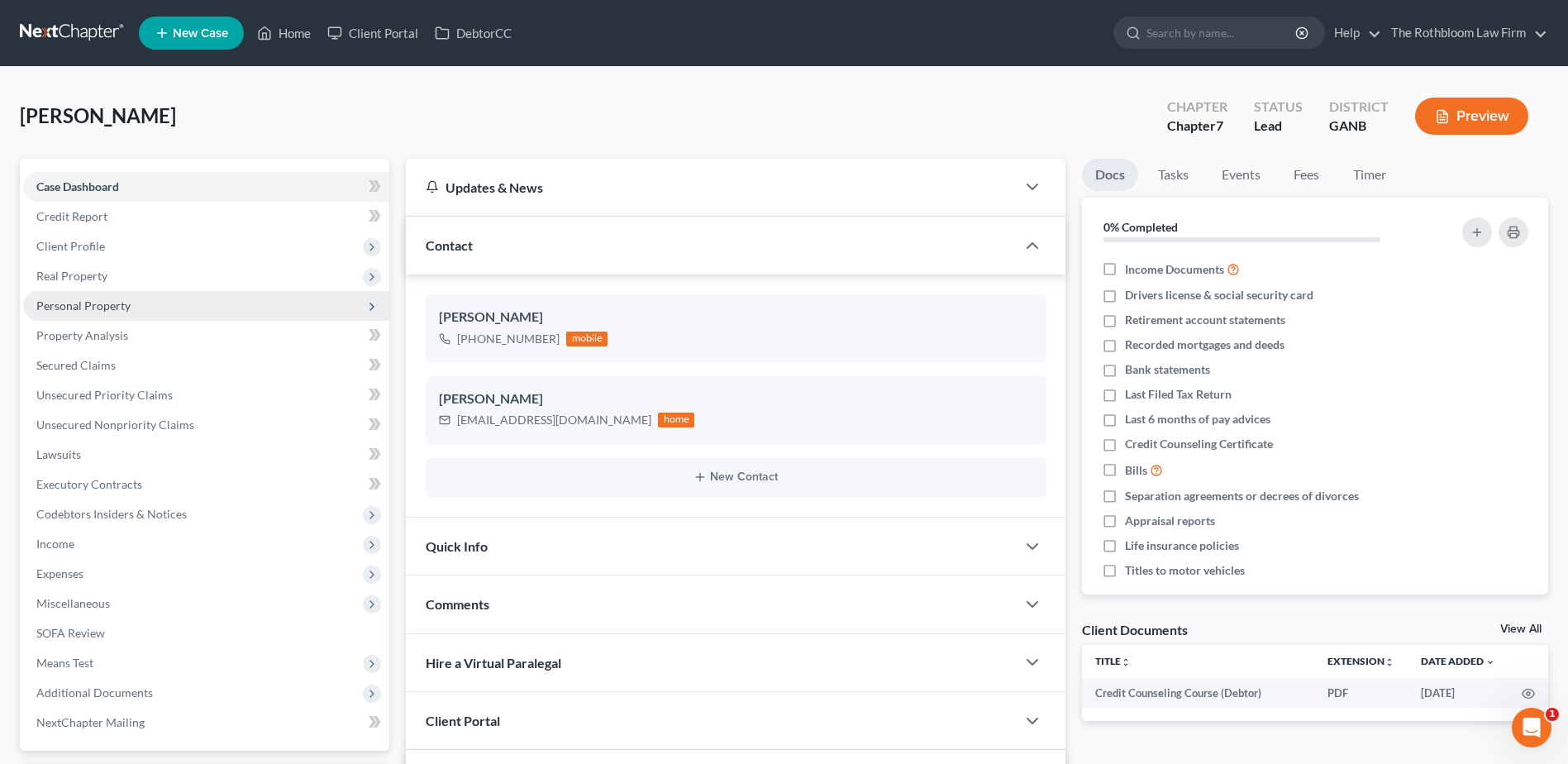
click at [77, 303] on span "Personal Property" at bounding box center [84, 305] width 94 height 14
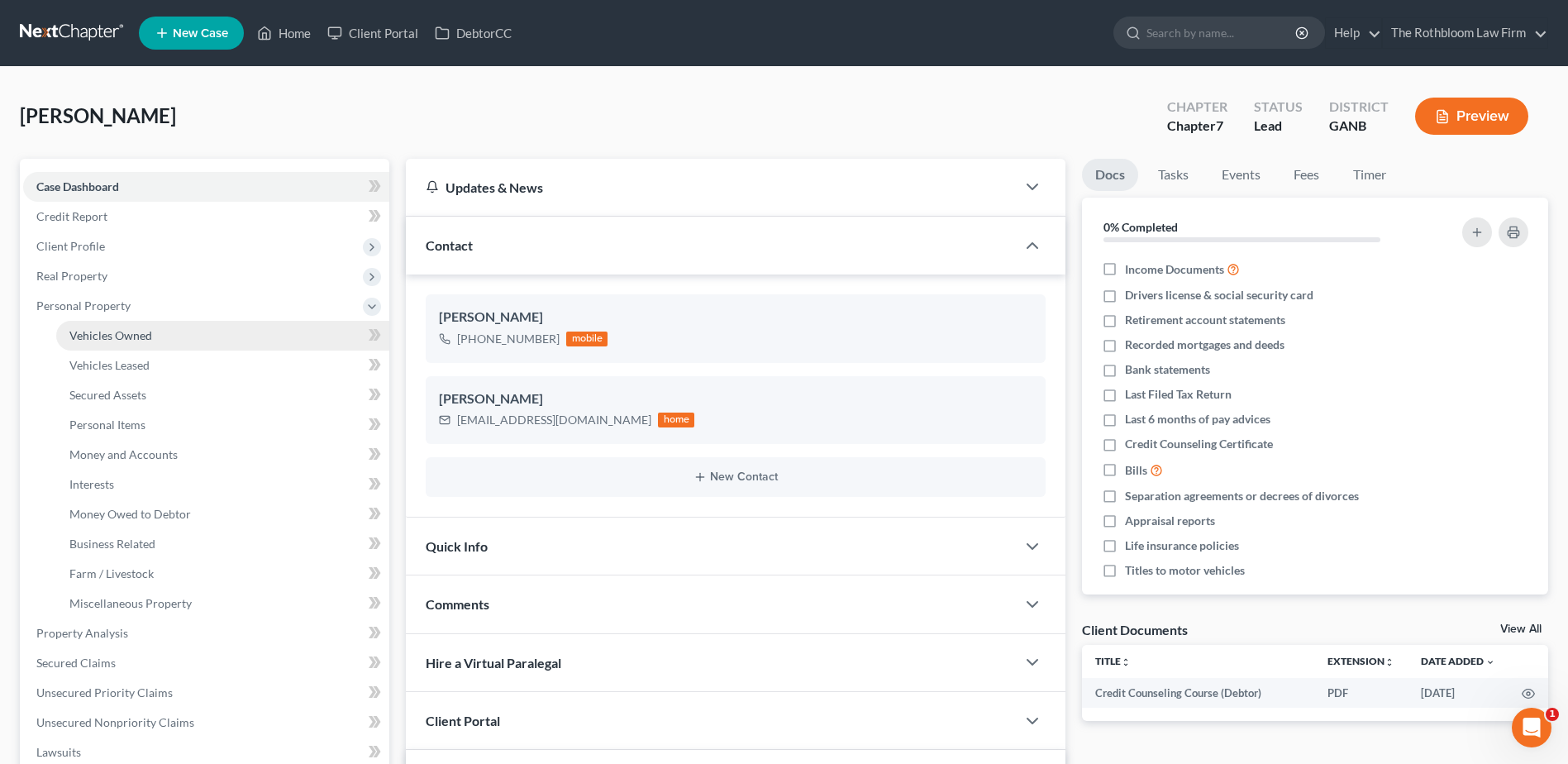
click at [105, 328] on span "Vehicles Owned" at bounding box center [111, 335] width 83 height 14
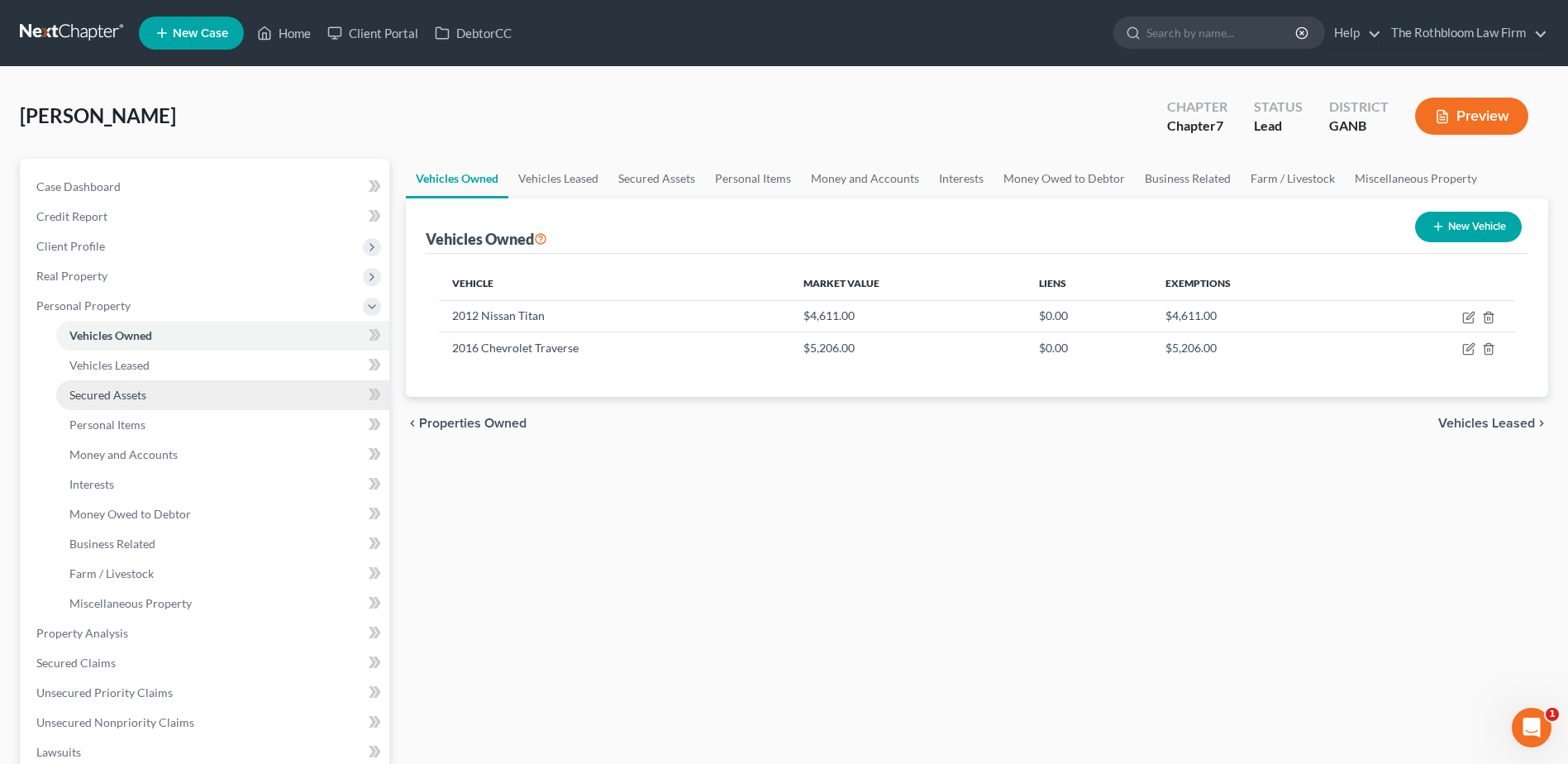
click at [97, 393] on span "Secured Assets" at bounding box center [108, 395] width 77 height 14
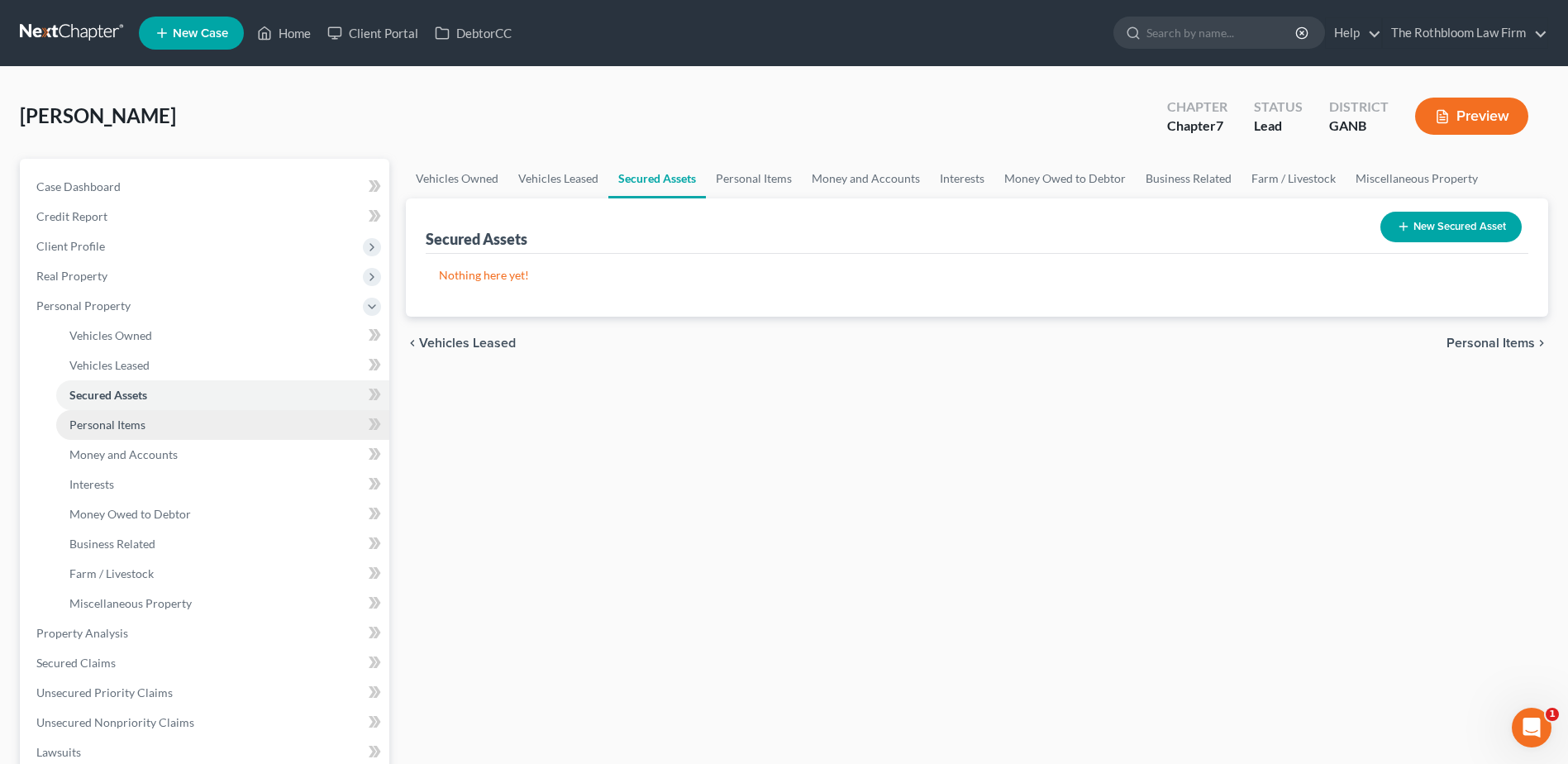
click at [94, 422] on span "Personal Items" at bounding box center [107, 425] width 76 height 14
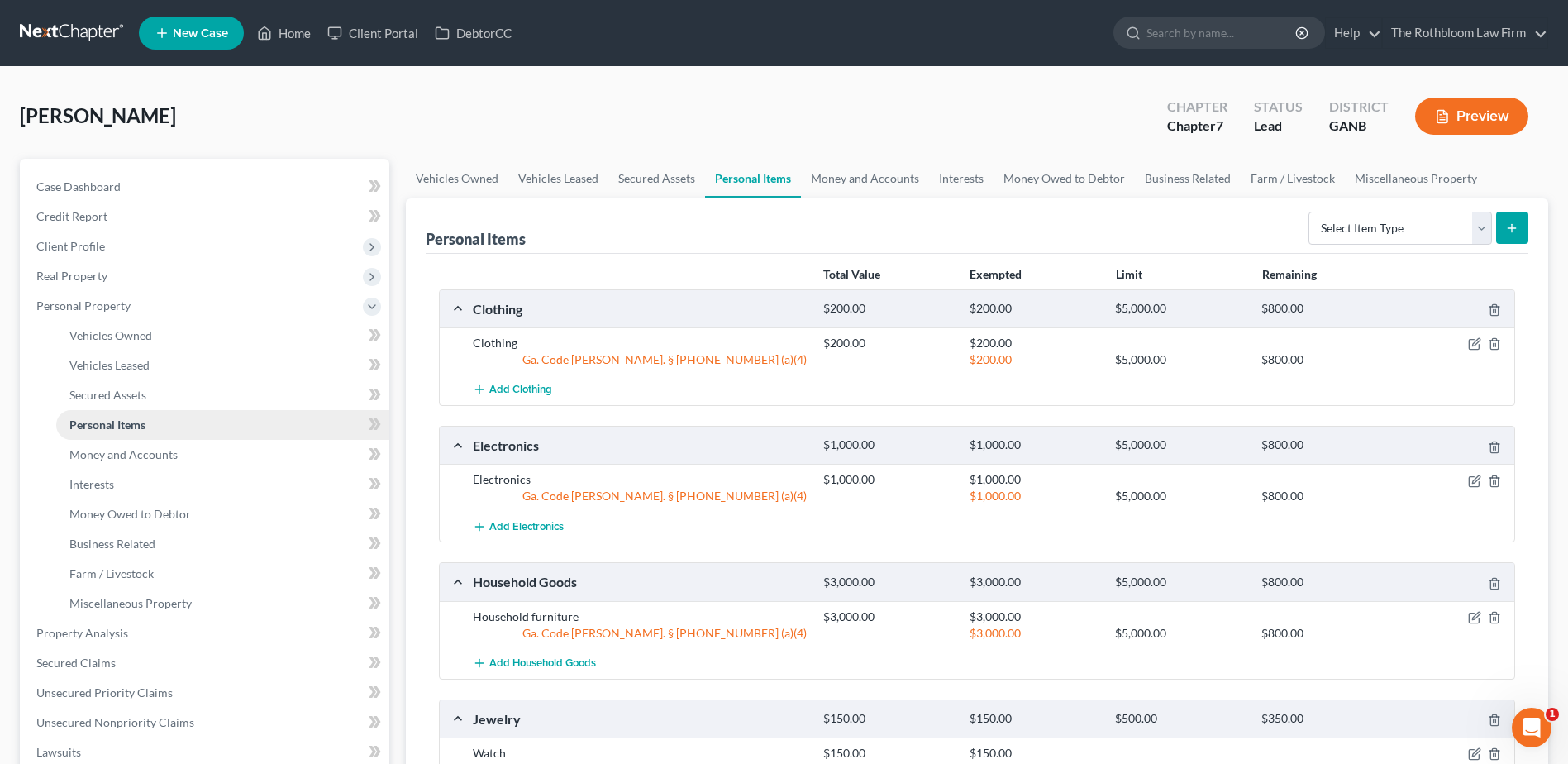
scroll to position [165, 0]
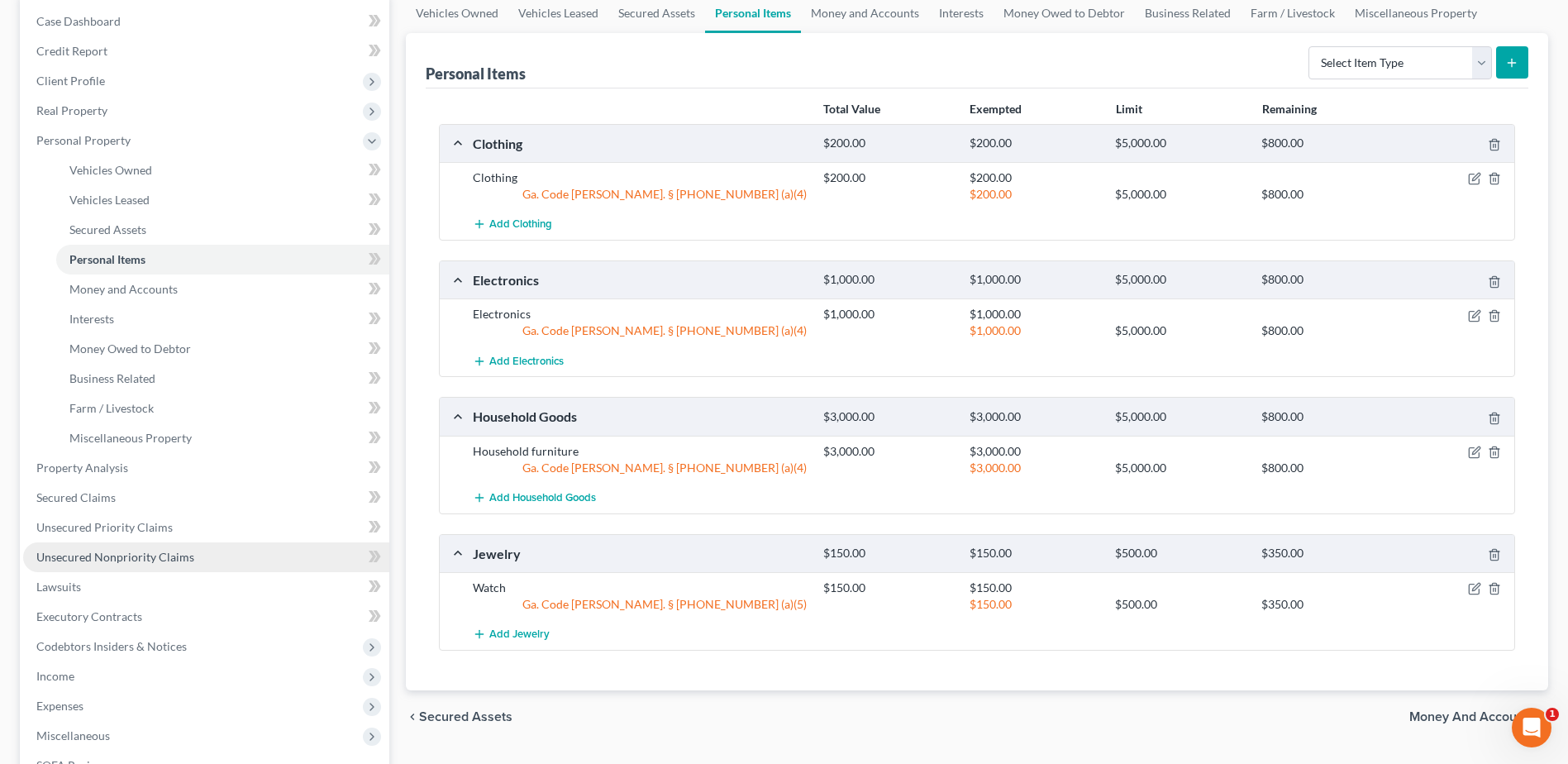
click at [90, 553] on span "Unsecured Nonpriority Claims" at bounding box center [115, 557] width 157 height 14
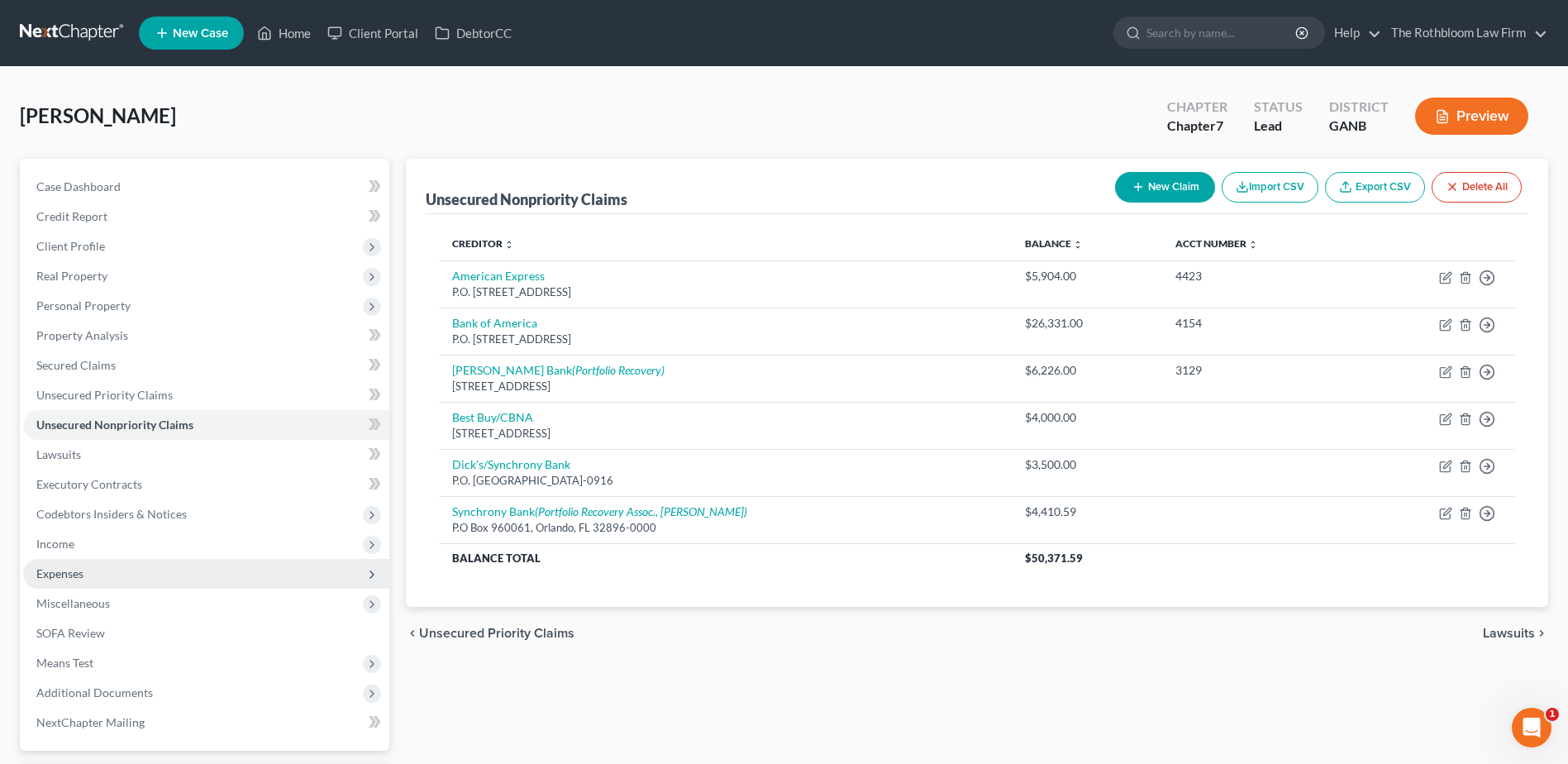
scroll to position [144, 0]
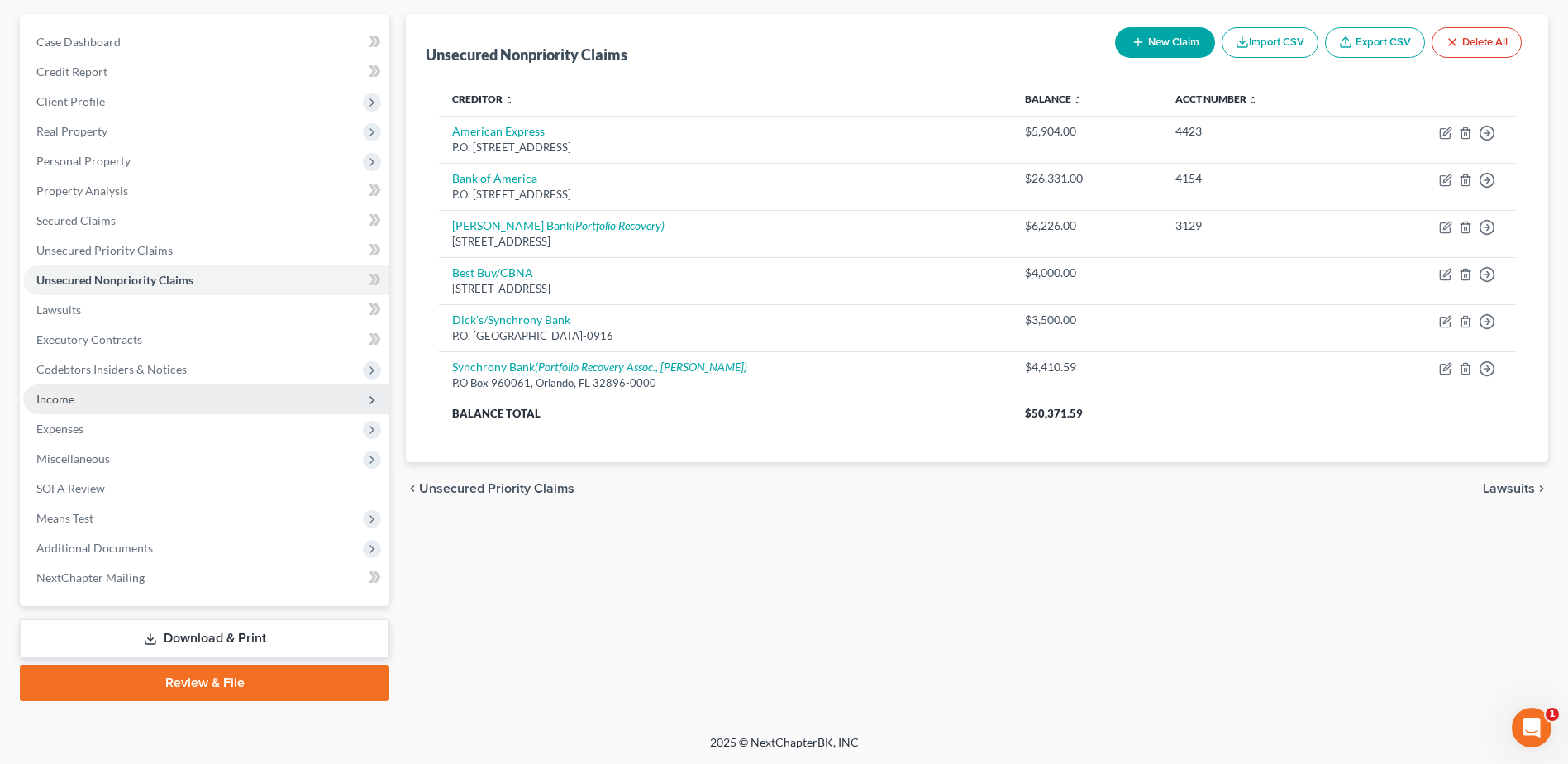
click at [67, 400] on span "Income" at bounding box center [56, 399] width 38 height 14
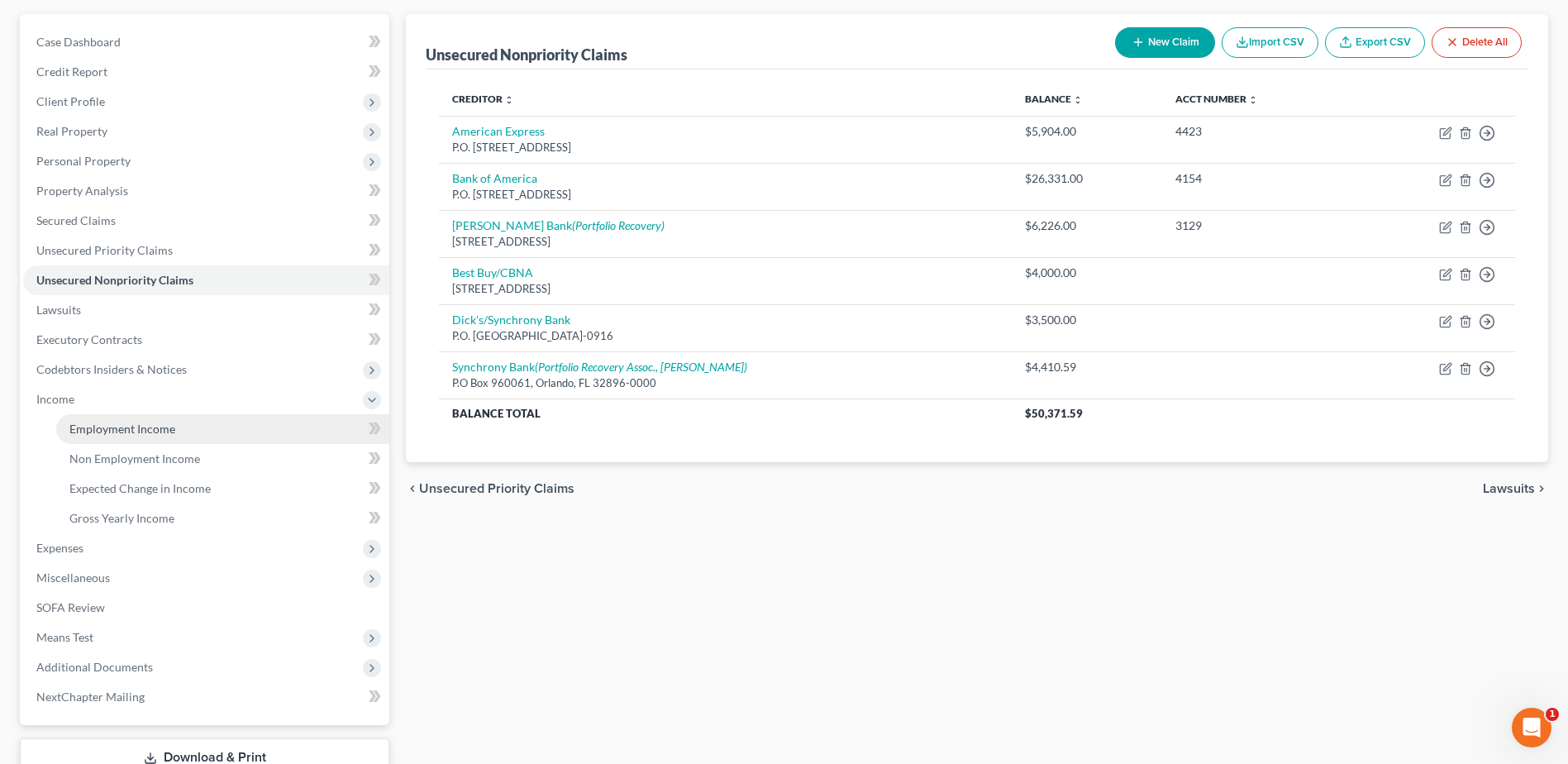
click at [152, 429] on span "Employment Income" at bounding box center [123, 428] width 106 height 14
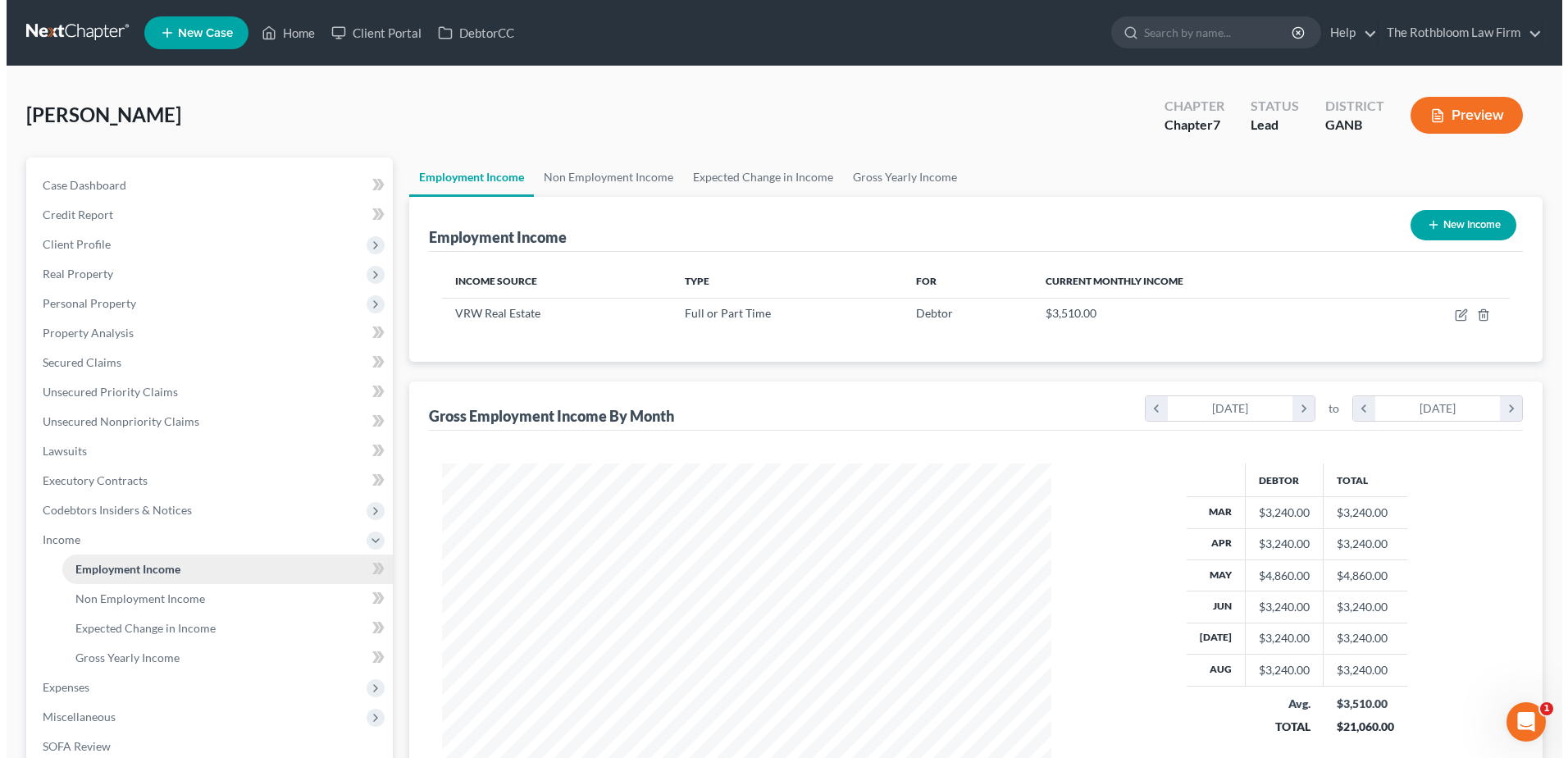
scroll to position [304, 642]
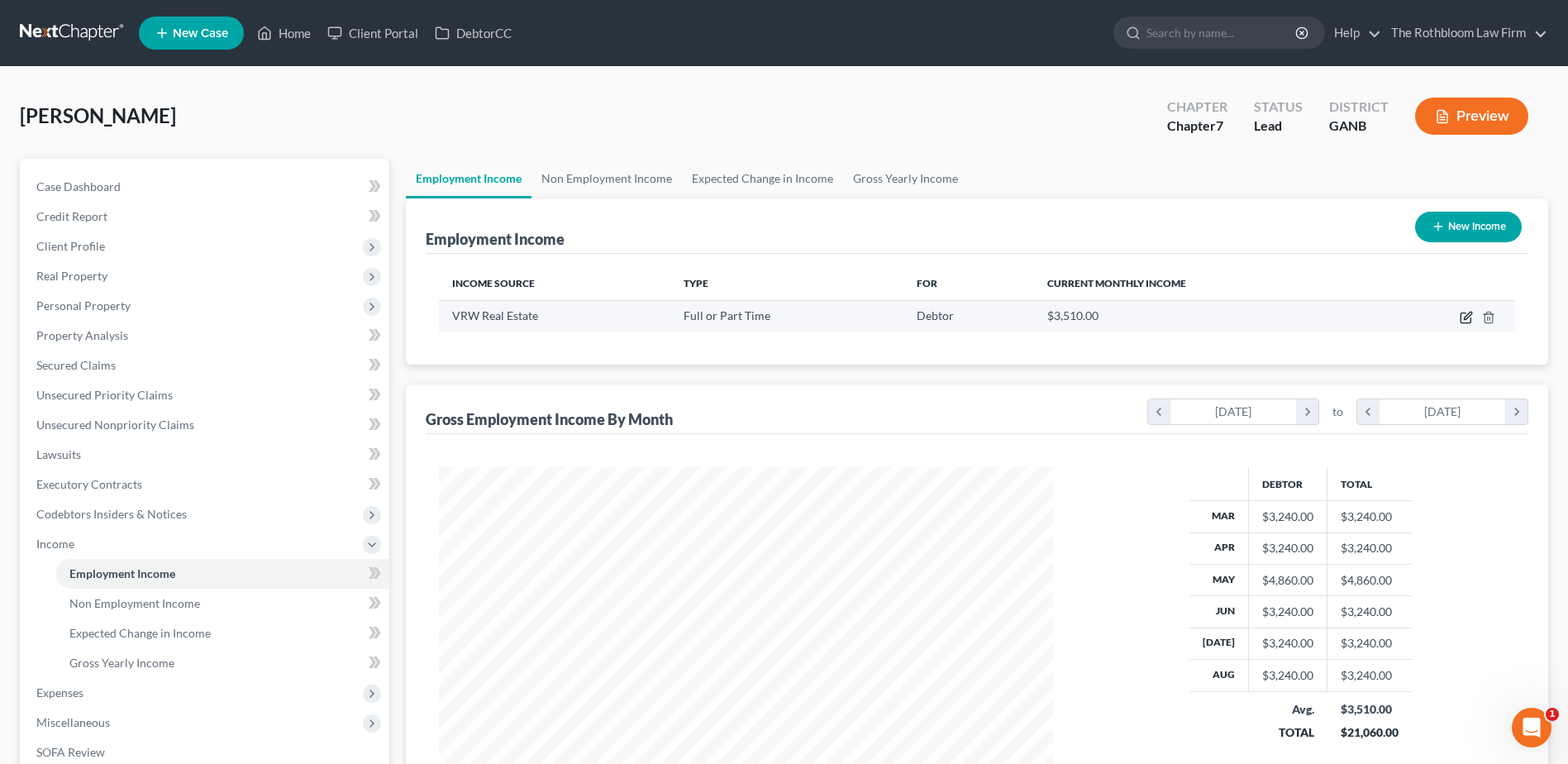
click at [1463, 320] on icon "button" at bounding box center [1466, 317] width 13 height 13
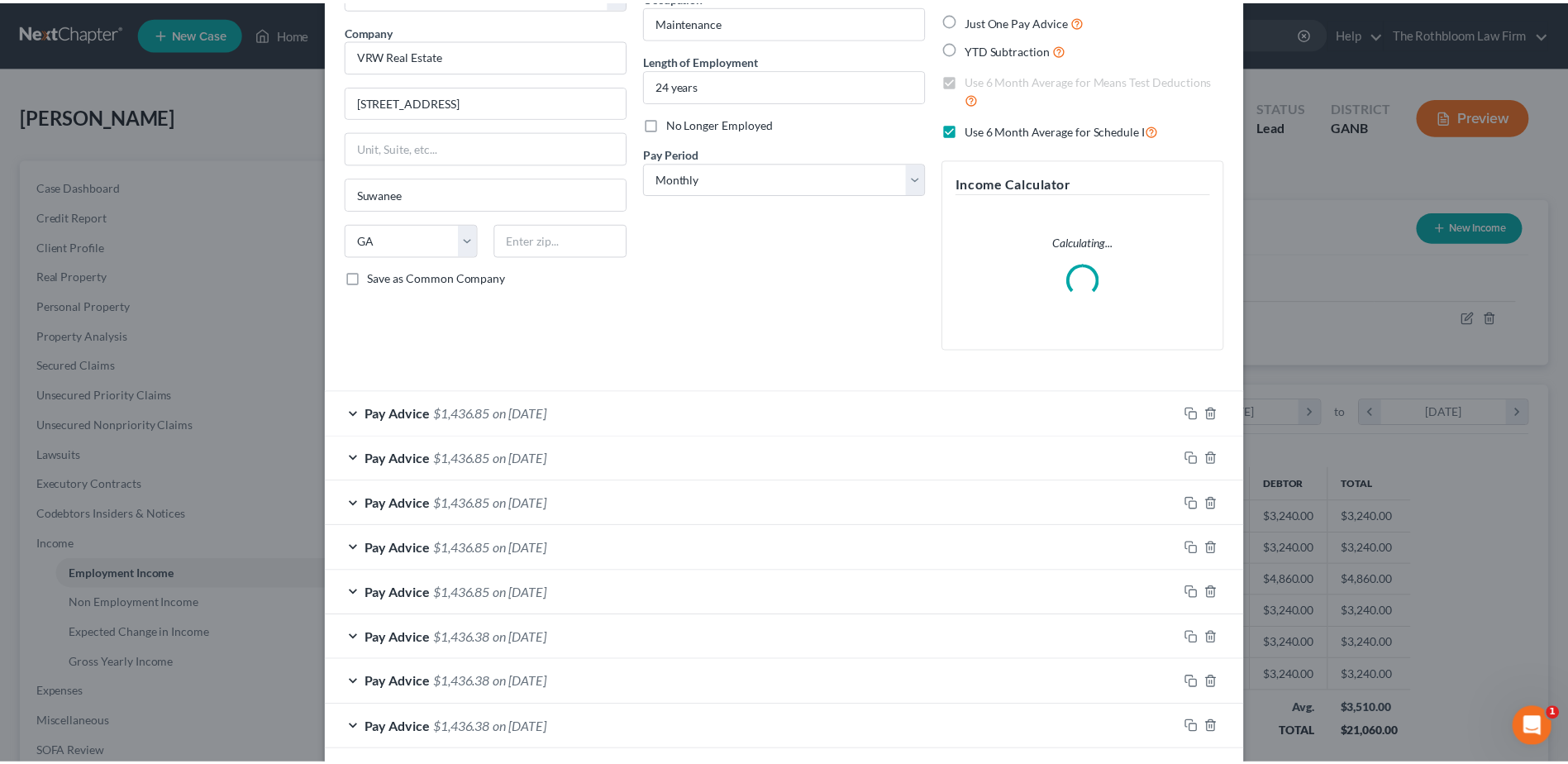
scroll to position [0, 0]
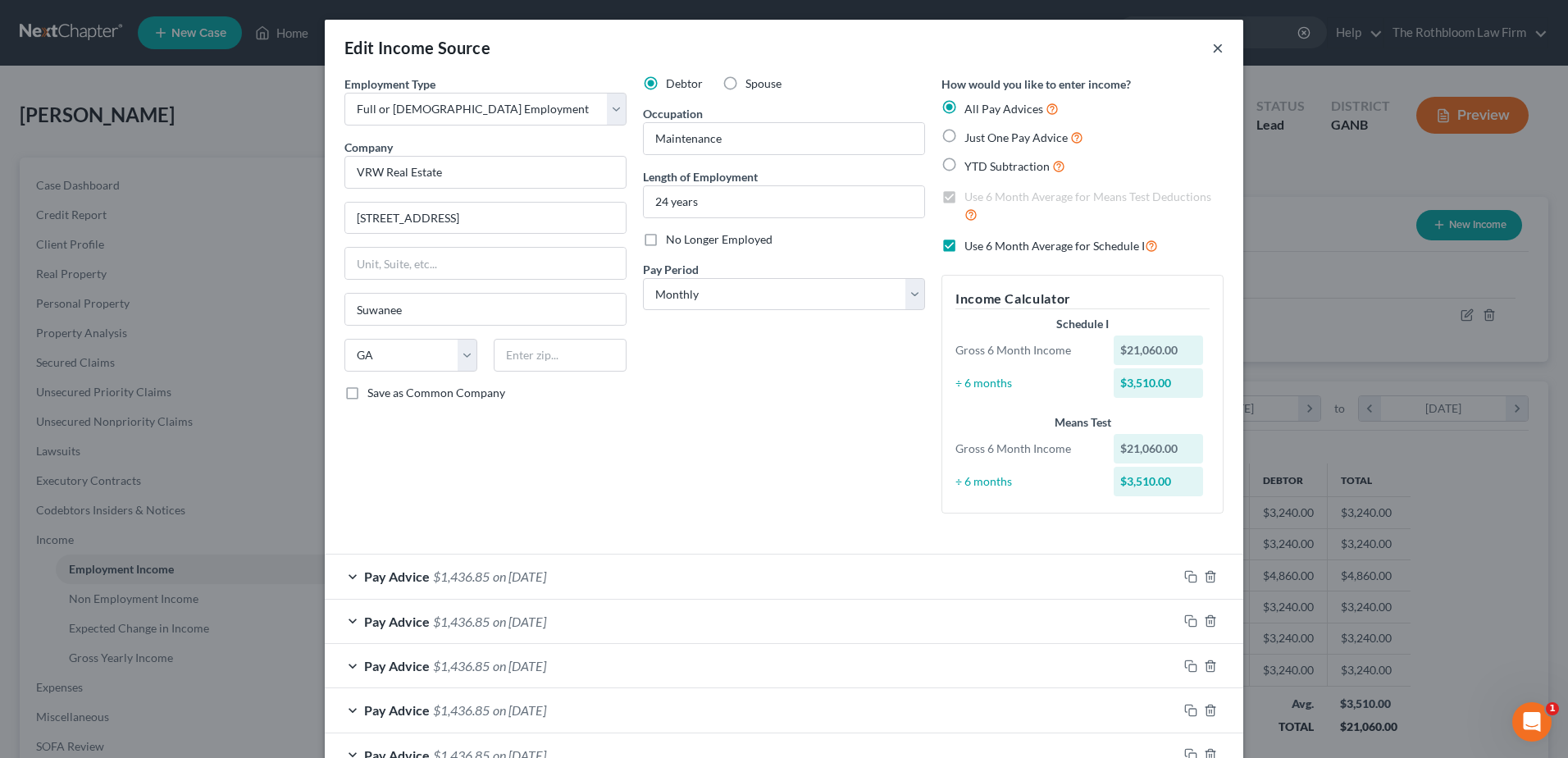
click at [1212, 51] on button "×" at bounding box center [1217, 47] width 11 height 20
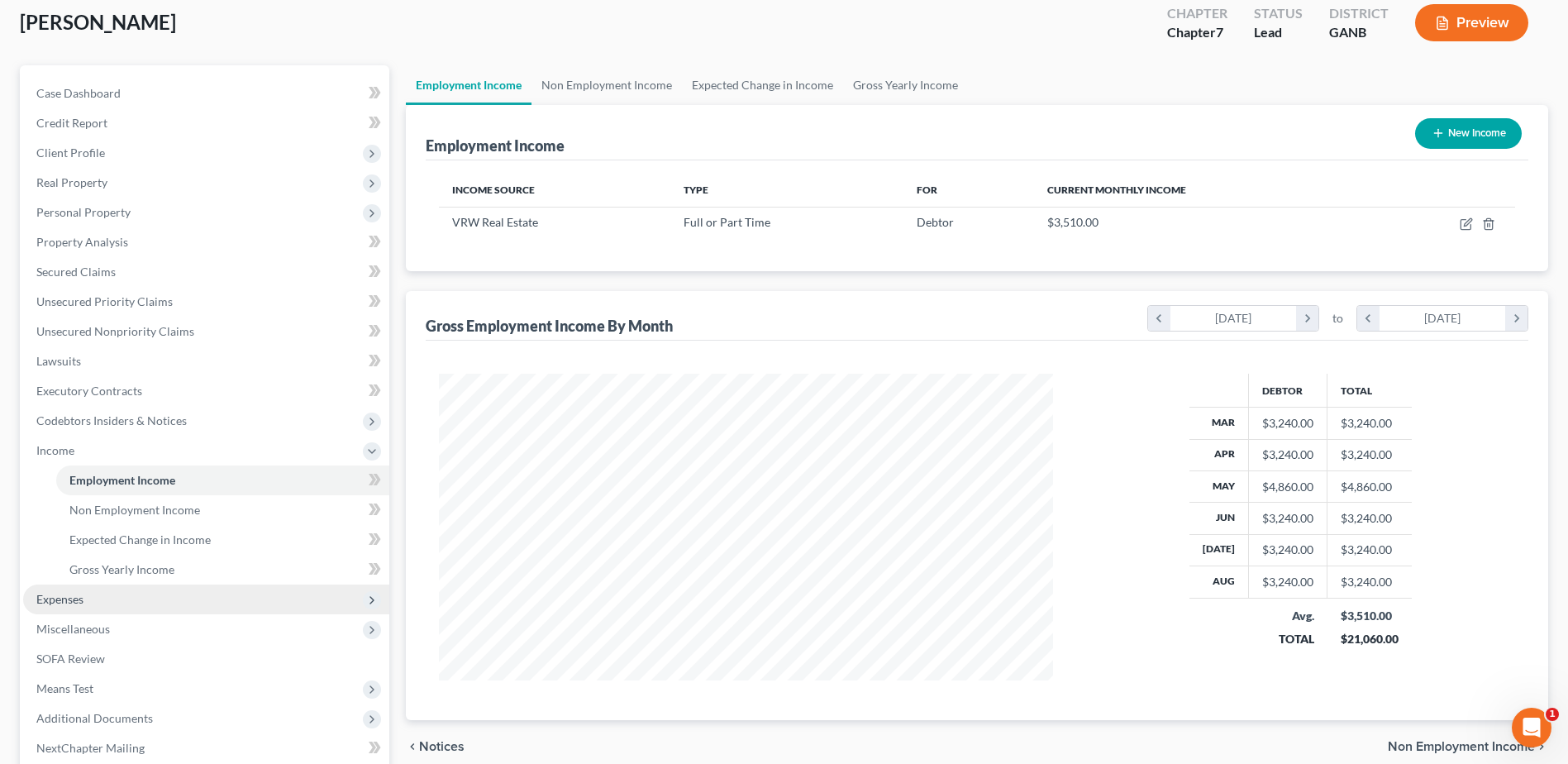
scroll to position [264, 0]
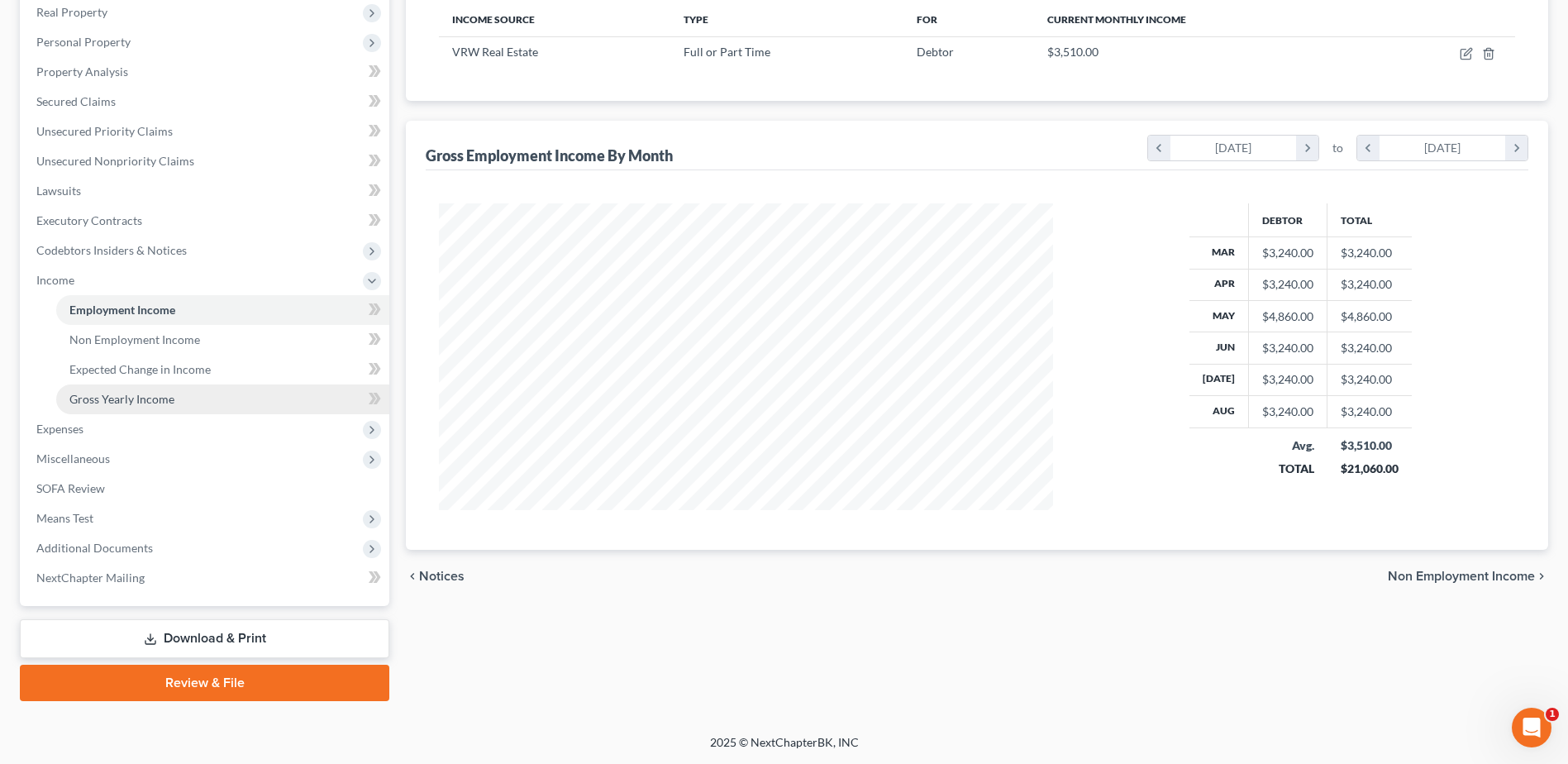
click at [143, 403] on span "Gross Yearly Income" at bounding box center [122, 399] width 105 height 14
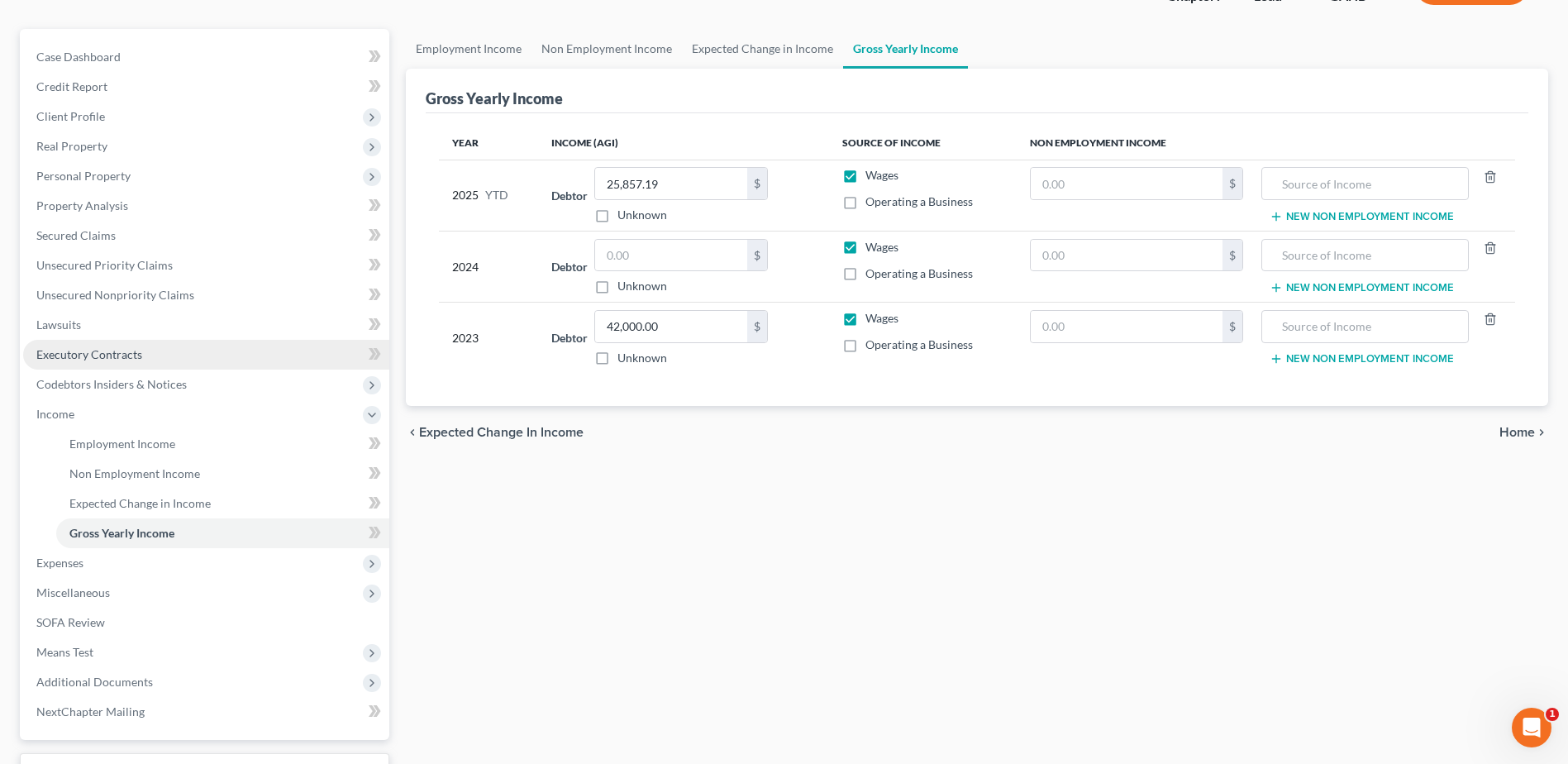
scroll to position [264, 0]
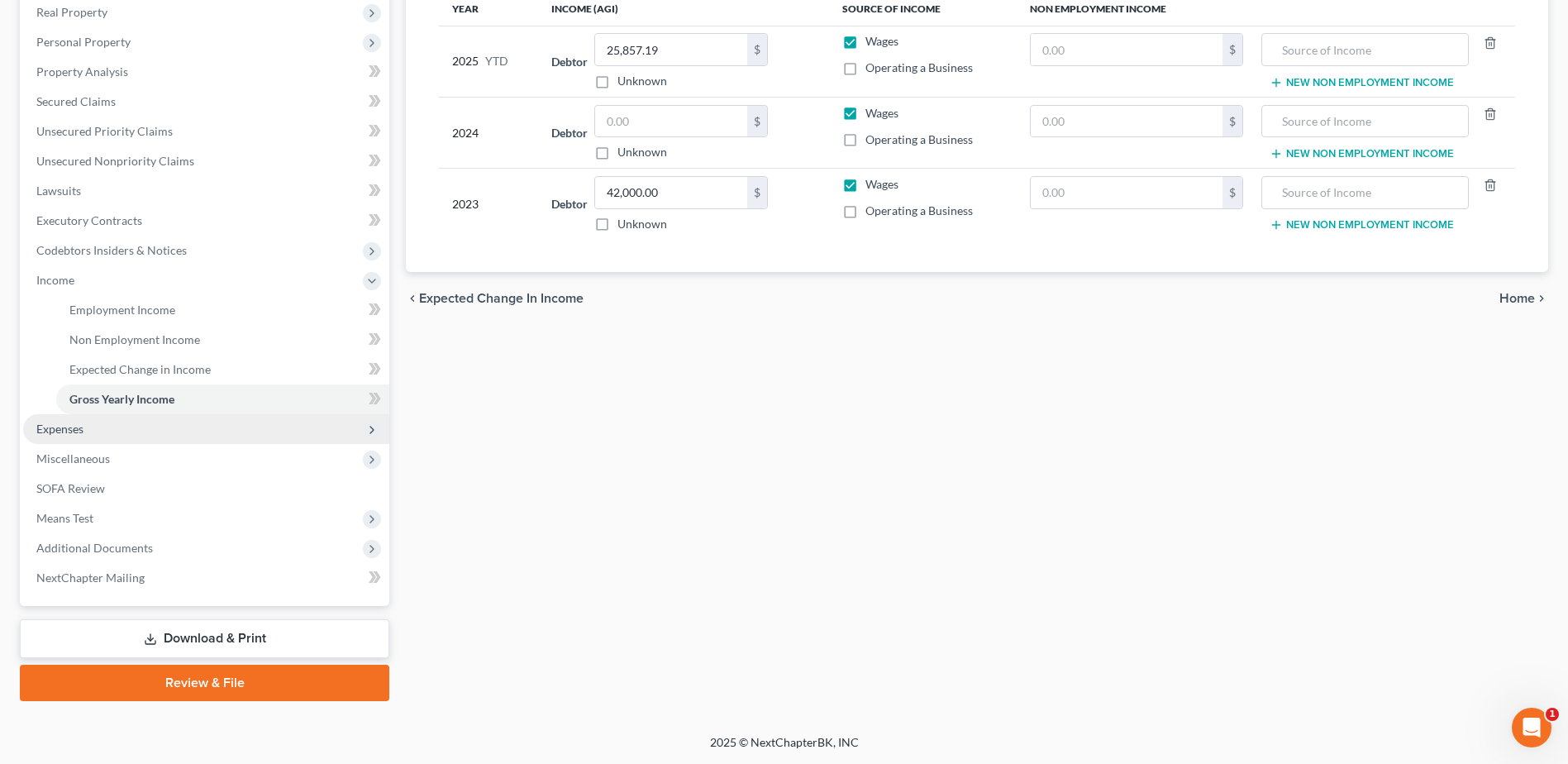
click at [90, 428] on span "Expenses" at bounding box center [206, 429] width 366 height 30
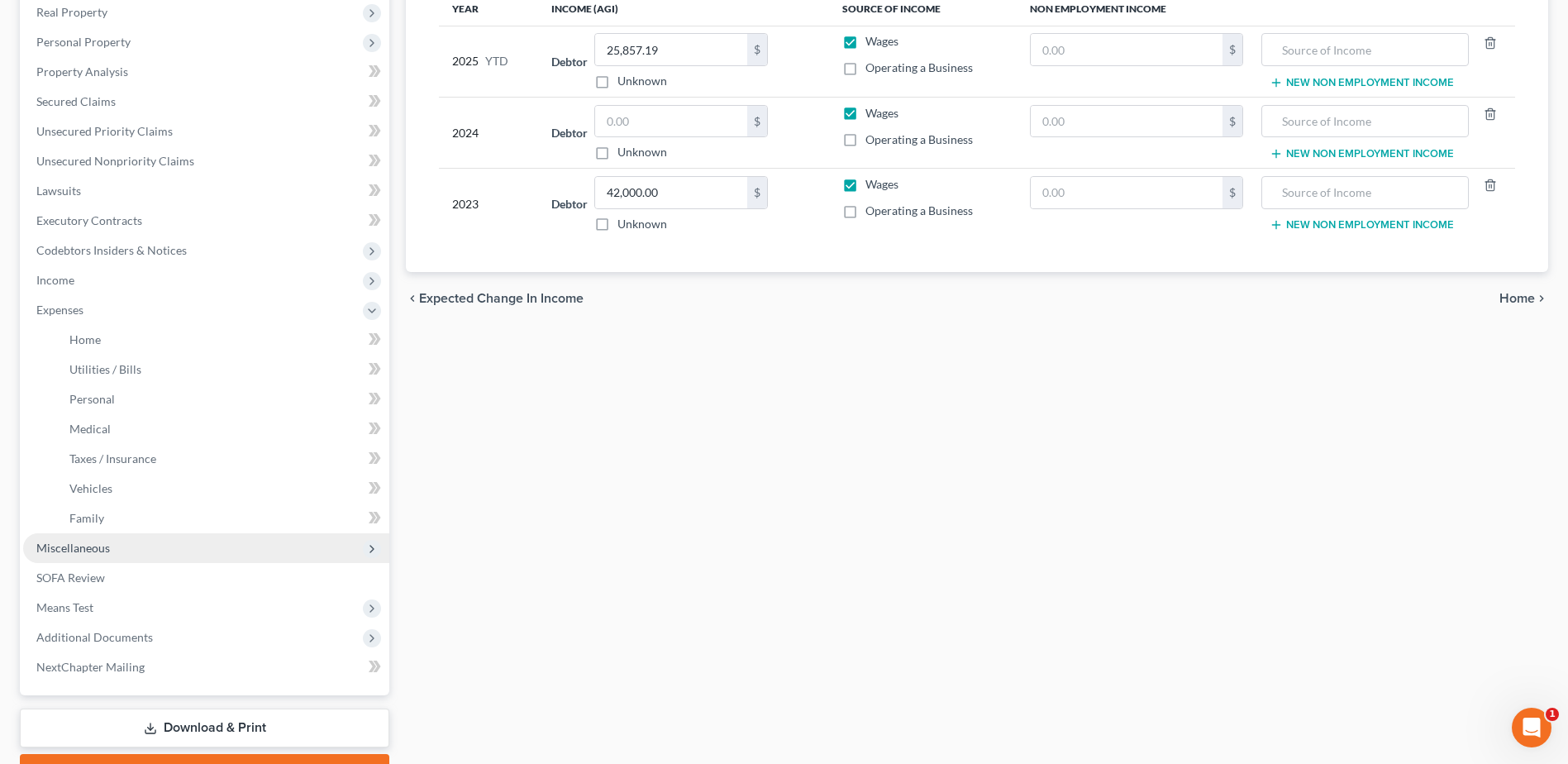
click at [101, 548] on span "Miscellaneous" at bounding box center [73, 547] width 74 height 14
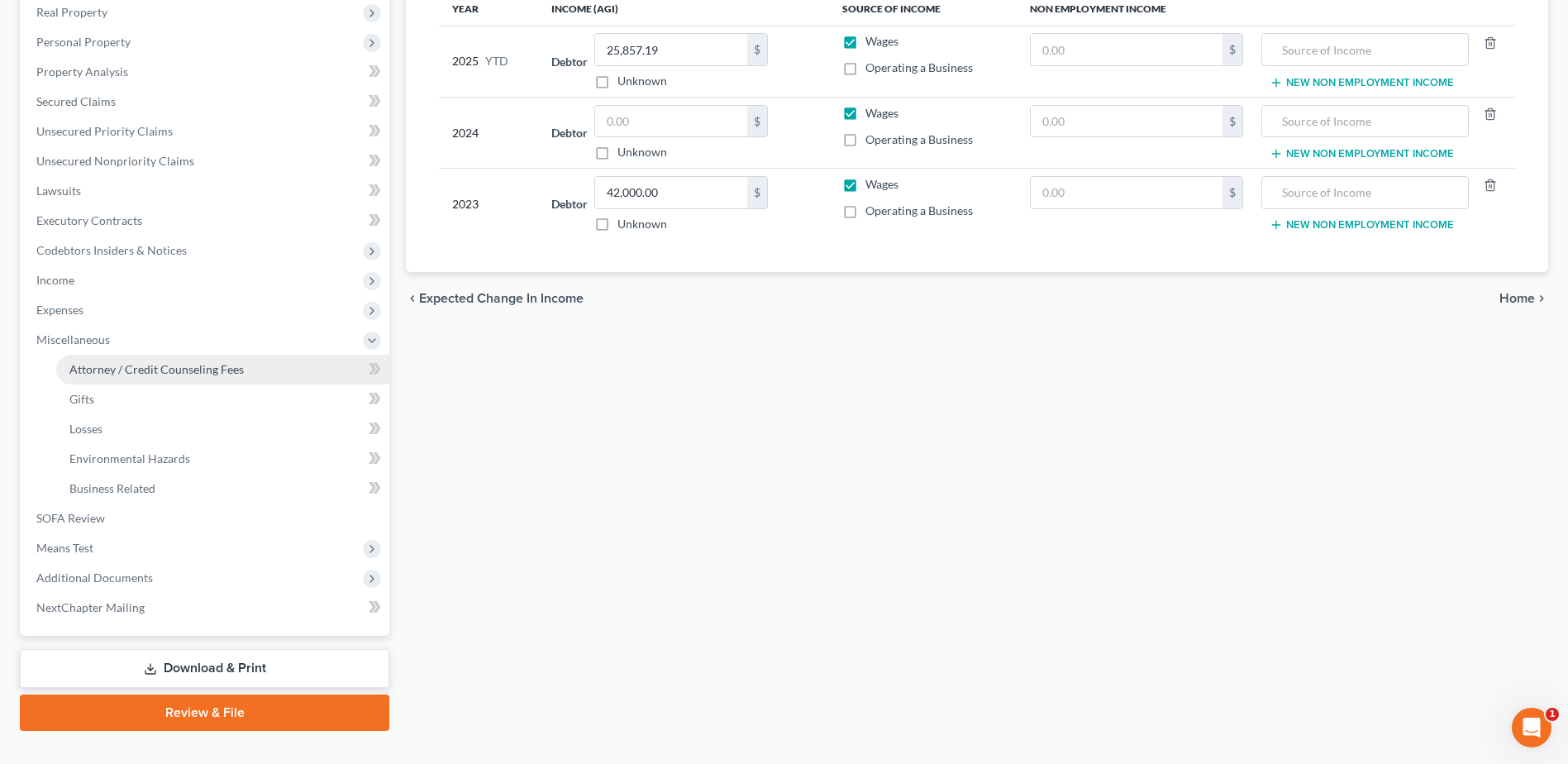
click at [190, 357] on link "Attorney / Credit Counseling Fees" at bounding box center [223, 370] width 333 height 30
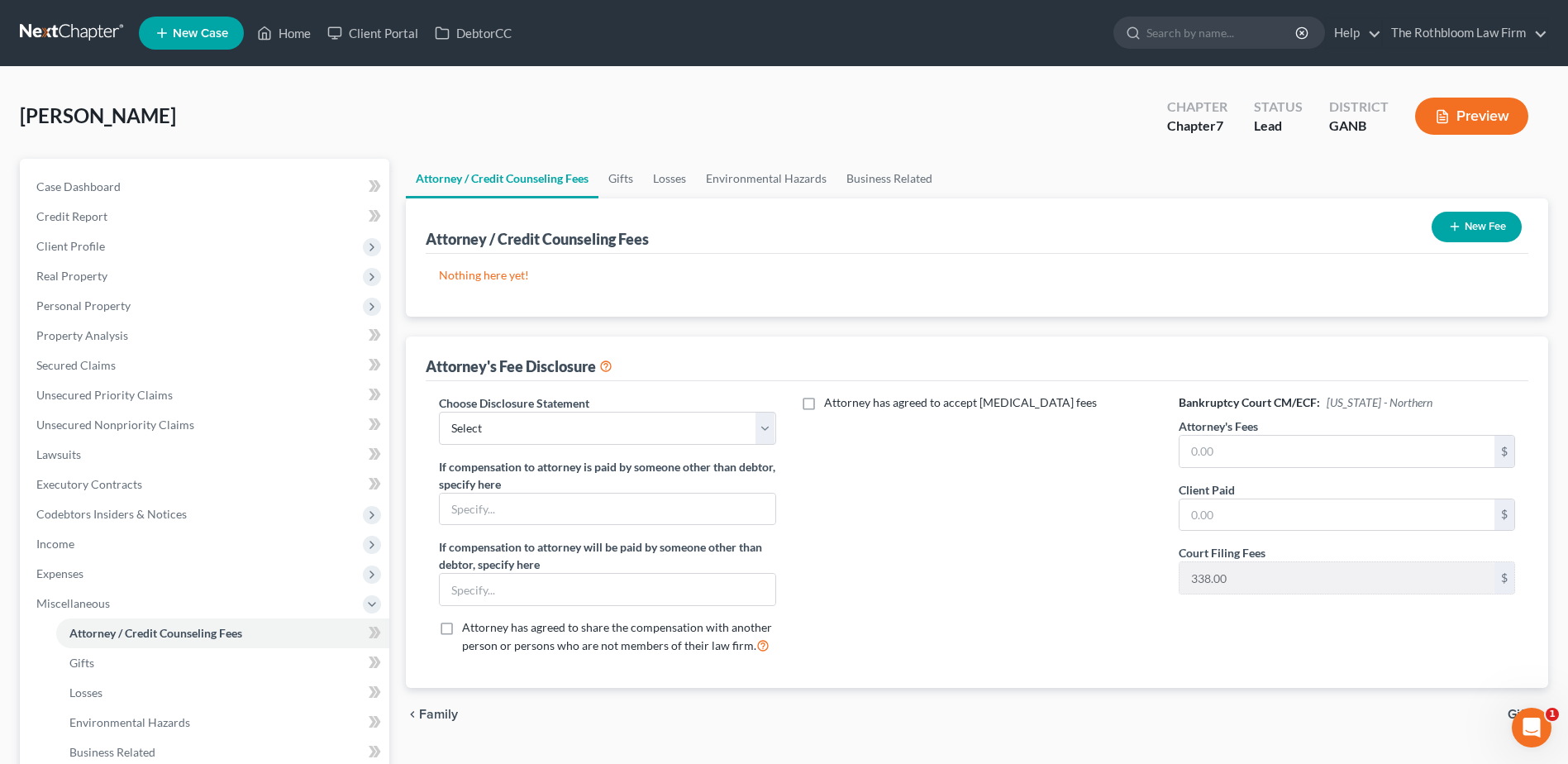
click at [1484, 220] on button "New Fee" at bounding box center [1477, 226] width 90 height 30
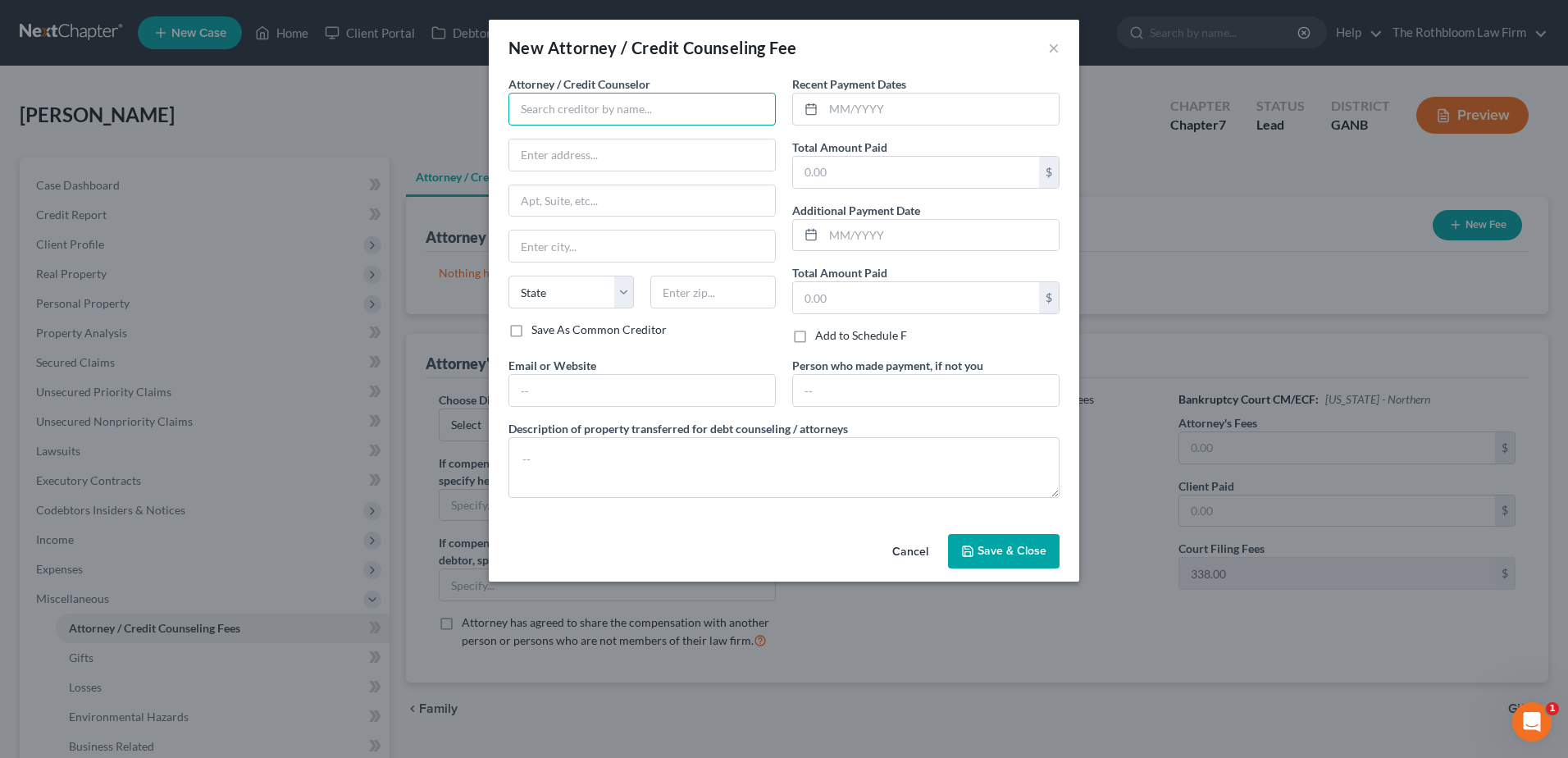
click at [569, 113] on input "text" at bounding box center [642, 109] width 268 height 33
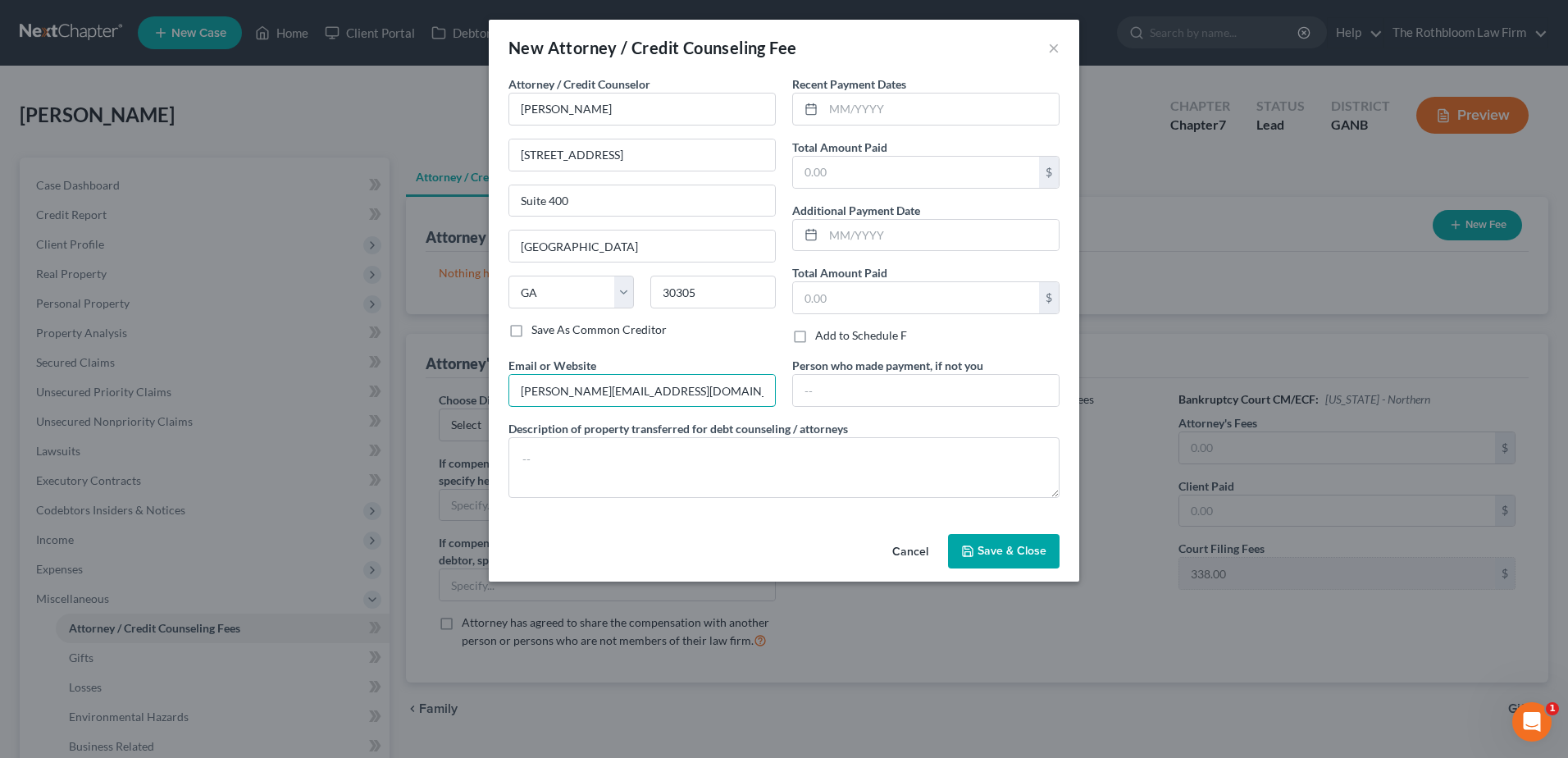
drag, startPoint x: 667, startPoint y: 394, endPoint x: 429, endPoint y: 385, distance: 238.2
click at [429, 385] on div "New Attorney / Credit Counseling Fee × Attorney / Credit Counselor * [PERSON_NA…" at bounding box center [784, 379] width 1568 height 758
click at [847, 119] on input "text" at bounding box center [941, 109] width 236 height 31
click at [843, 111] on input "text" at bounding box center [941, 109] width 236 height 31
click at [824, 176] on input "text" at bounding box center [916, 172] width 246 height 31
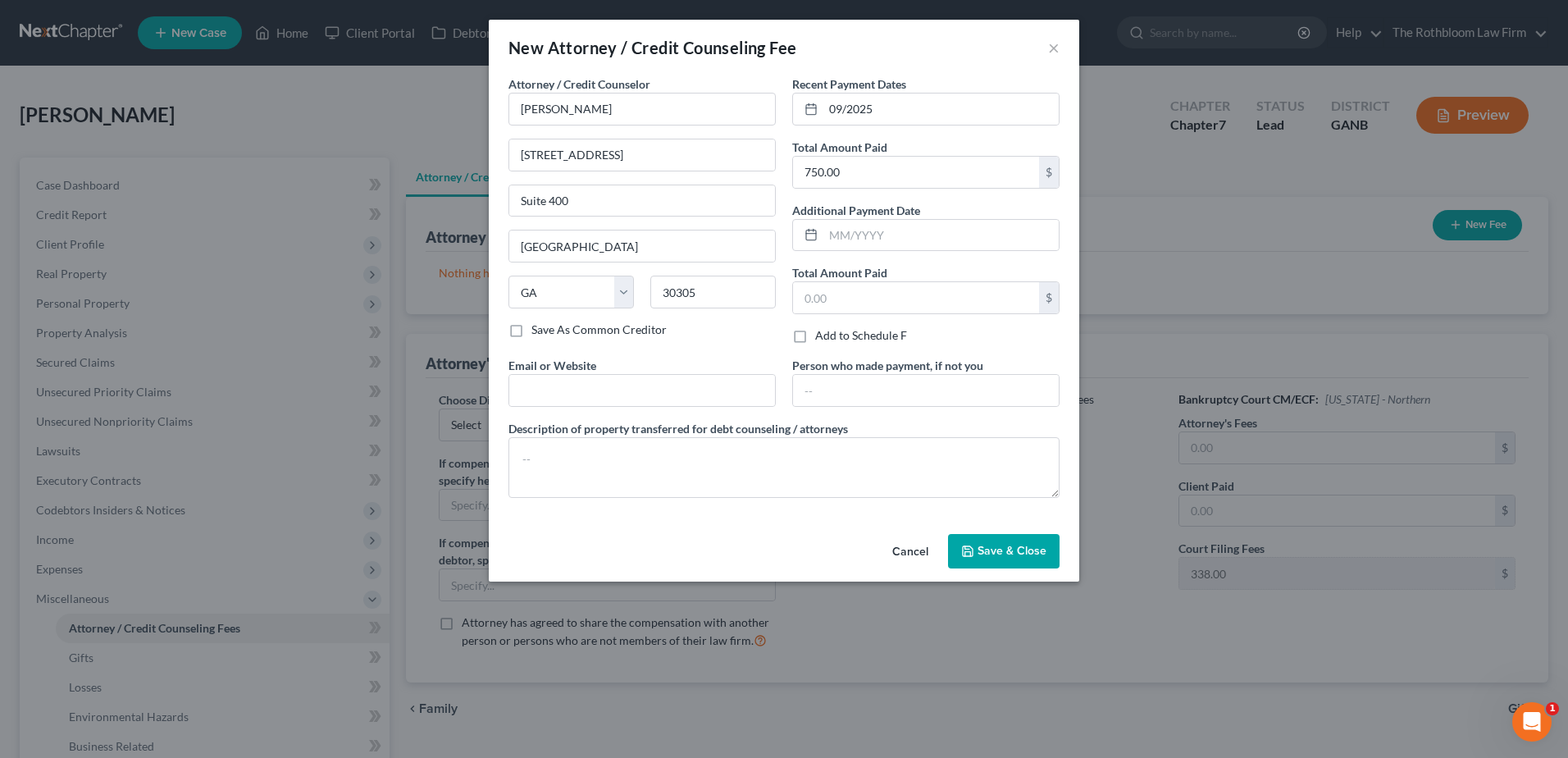
click at [987, 547] on span "Save & Close" at bounding box center [1012, 551] width 69 height 14
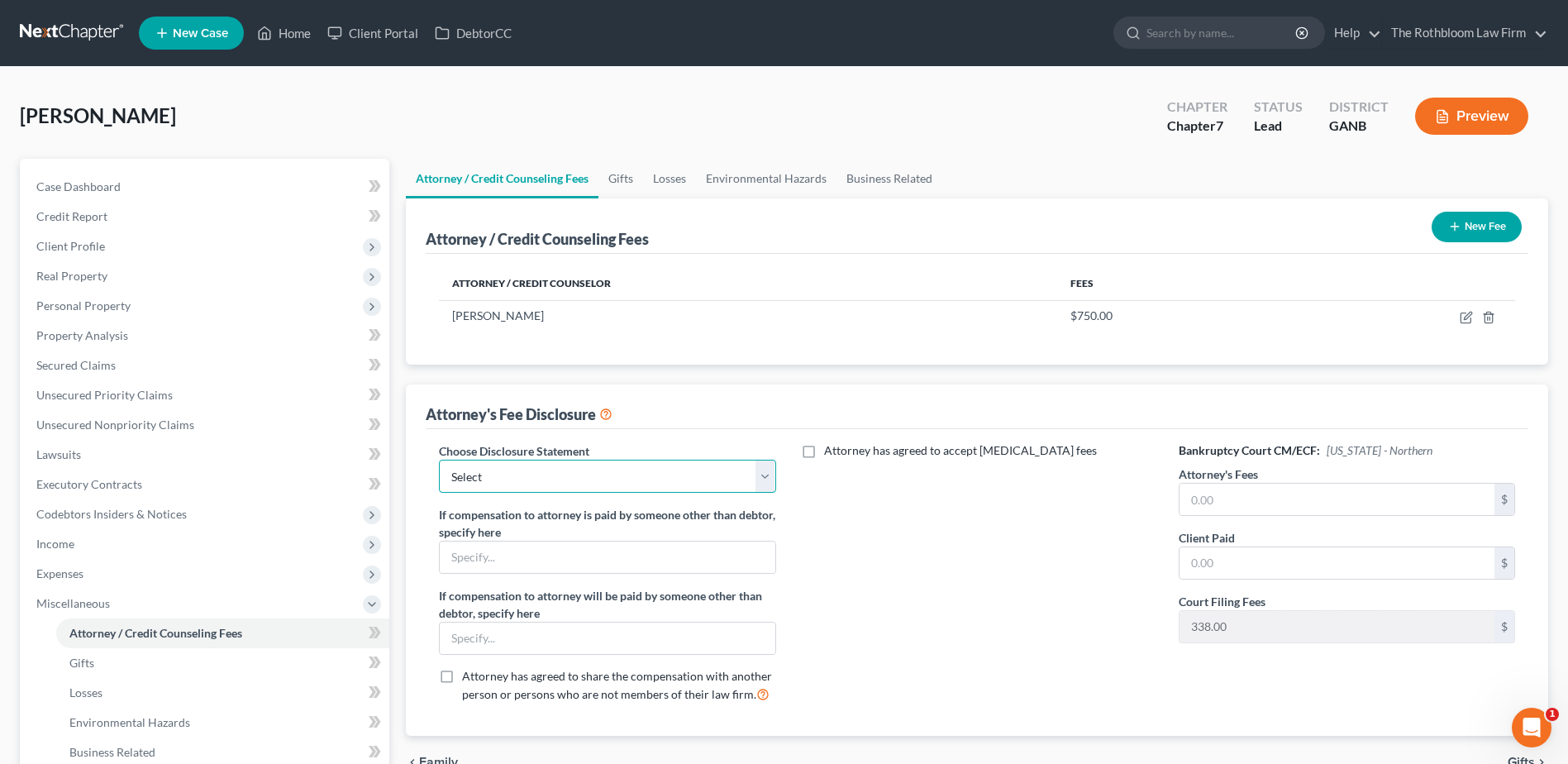
click at [581, 471] on select "Select Chapter 13 - $1,250.00 Chapter 13 - $1750 Chapter 13 - $1500 up front Ch…" at bounding box center [606, 476] width 337 height 33
click at [439, 459] on select "Select Chapter 13 - $1,250.00 Chapter 13 - $1750 Chapter 13 - $1500 up front Ch…" at bounding box center [606, 476] width 337 height 33
click at [1248, 499] on input "text" at bounding box center [1337, 499] width 315 height 31
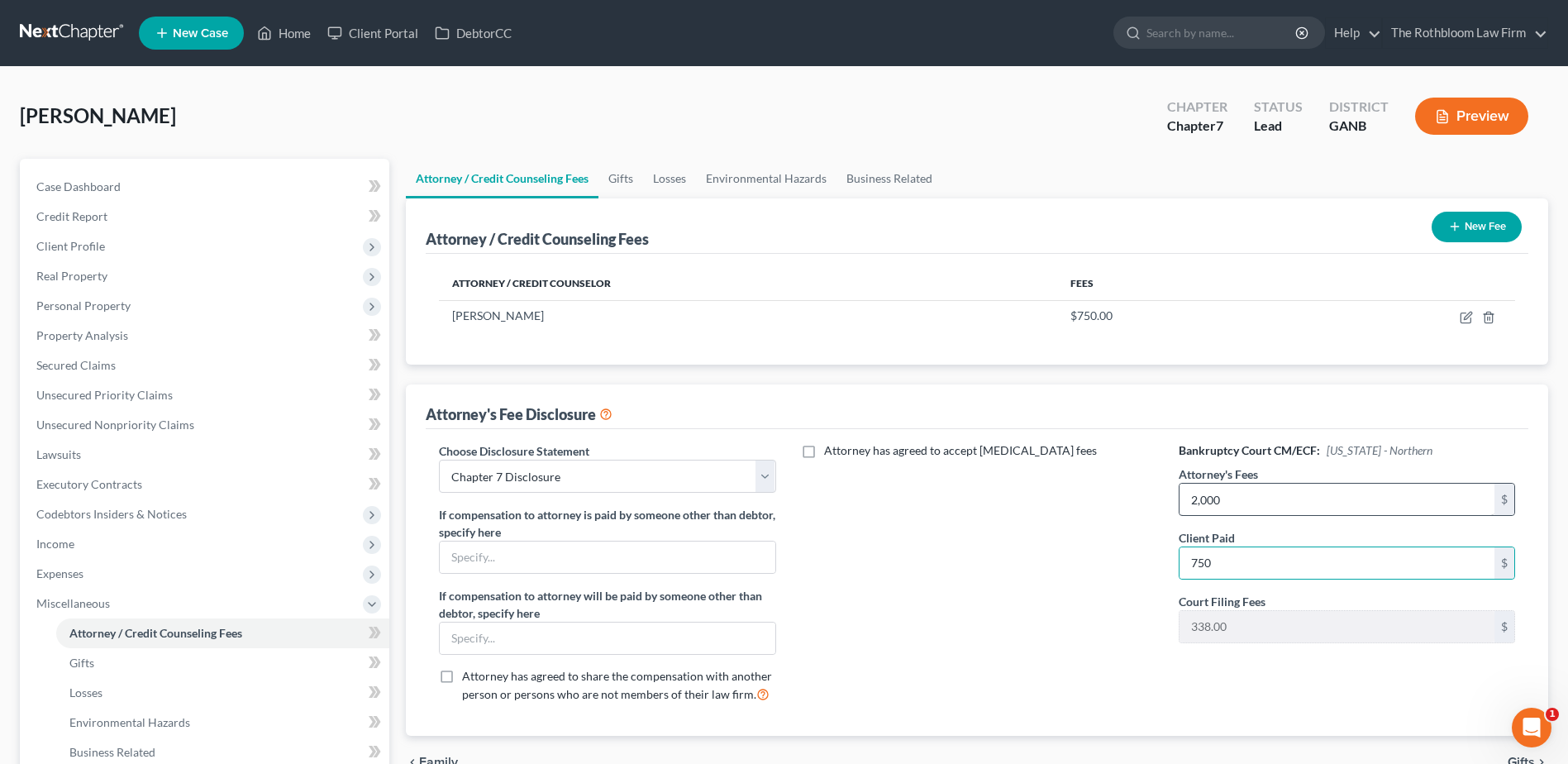
scroll to position [5, 0]
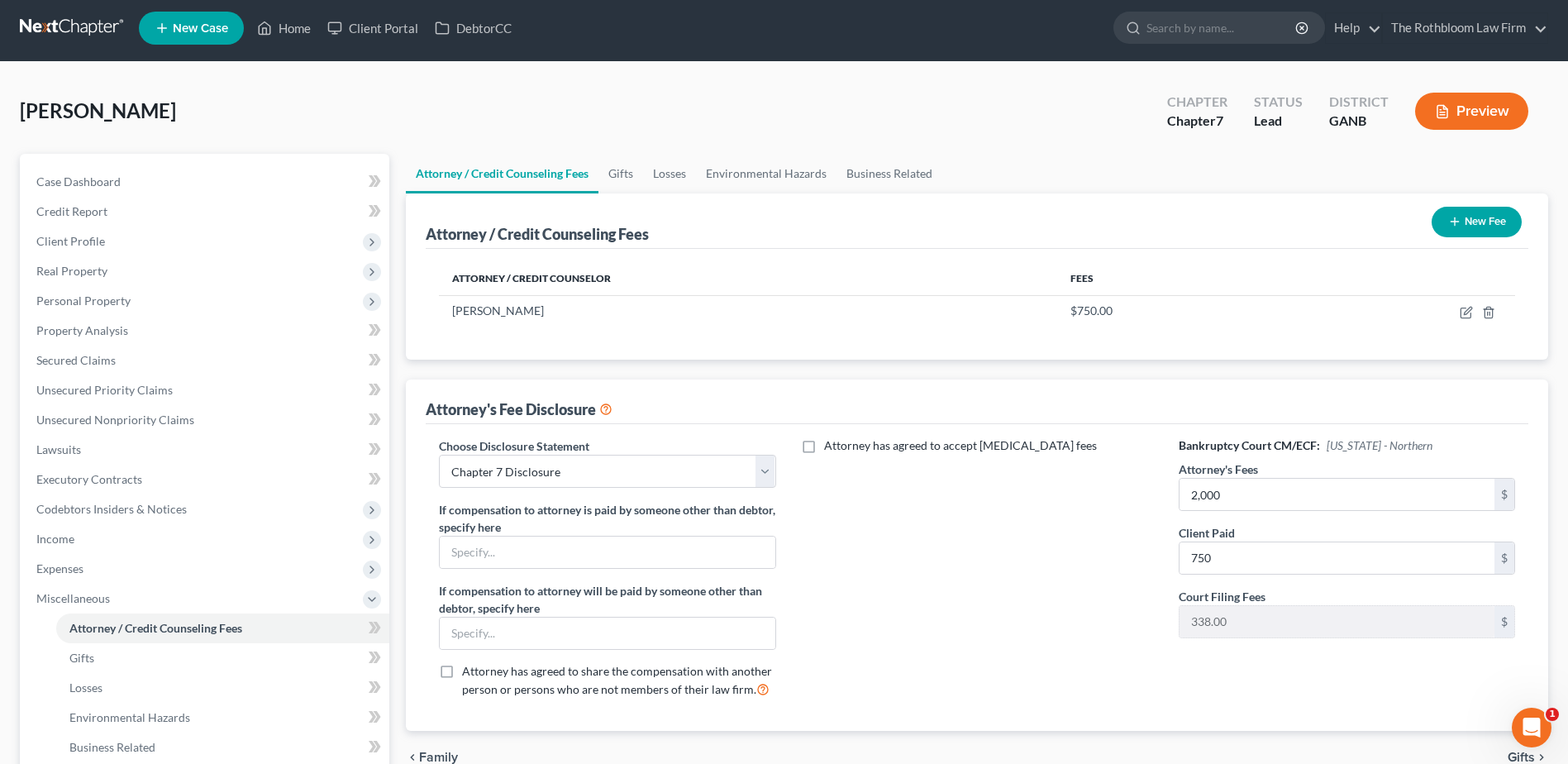
drag, startPoint x: 735, startPoint y: 344, endPoint x: 705, endPoint y: 374, distance: 42.4
click at [735, 344] on div "Attorney / Credit Counselor Fees [PERSON_NAME] $750.00" at bounding box center [976, 304] width 1102 height 111
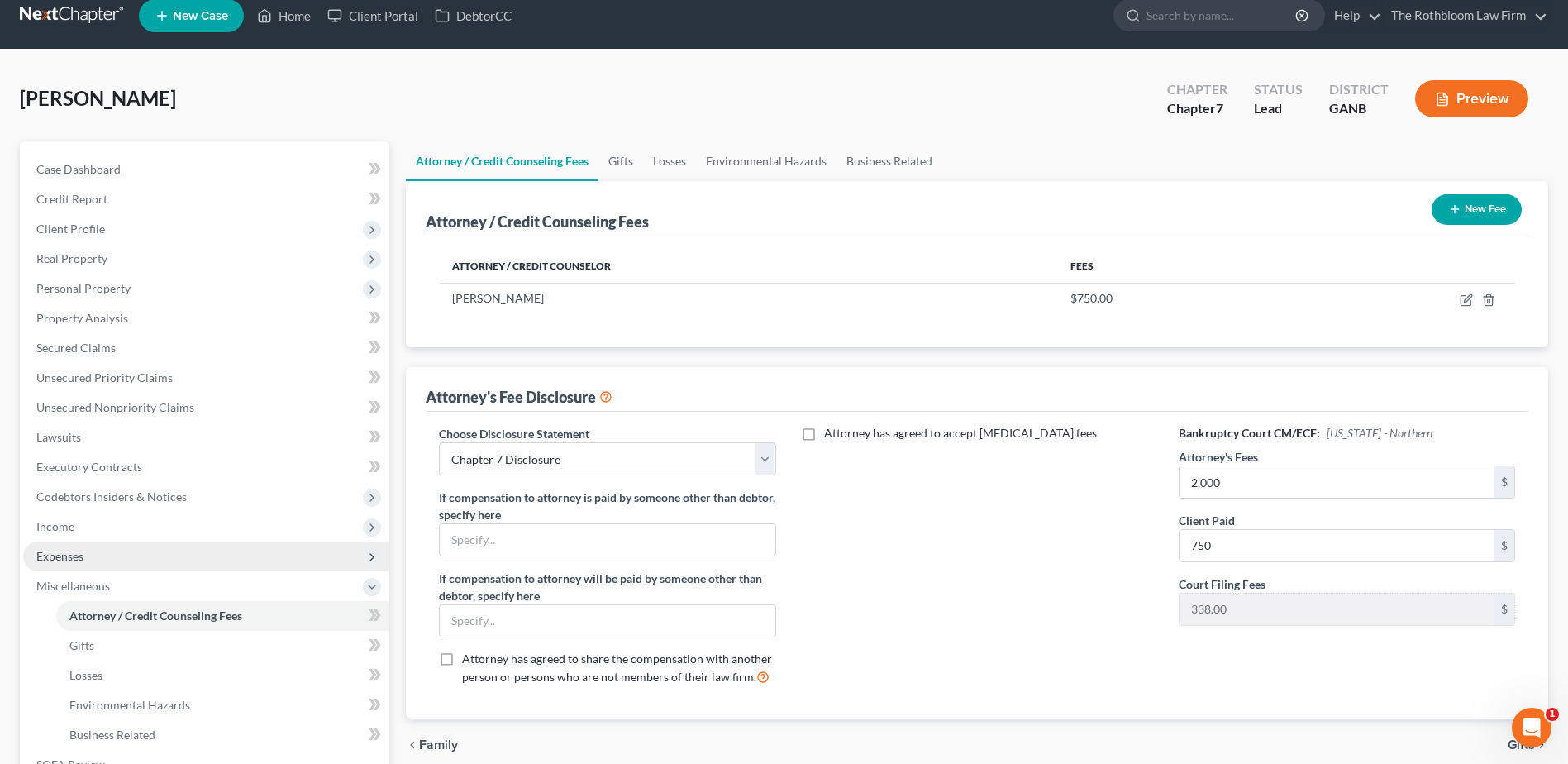
scroll to position [293, 0]
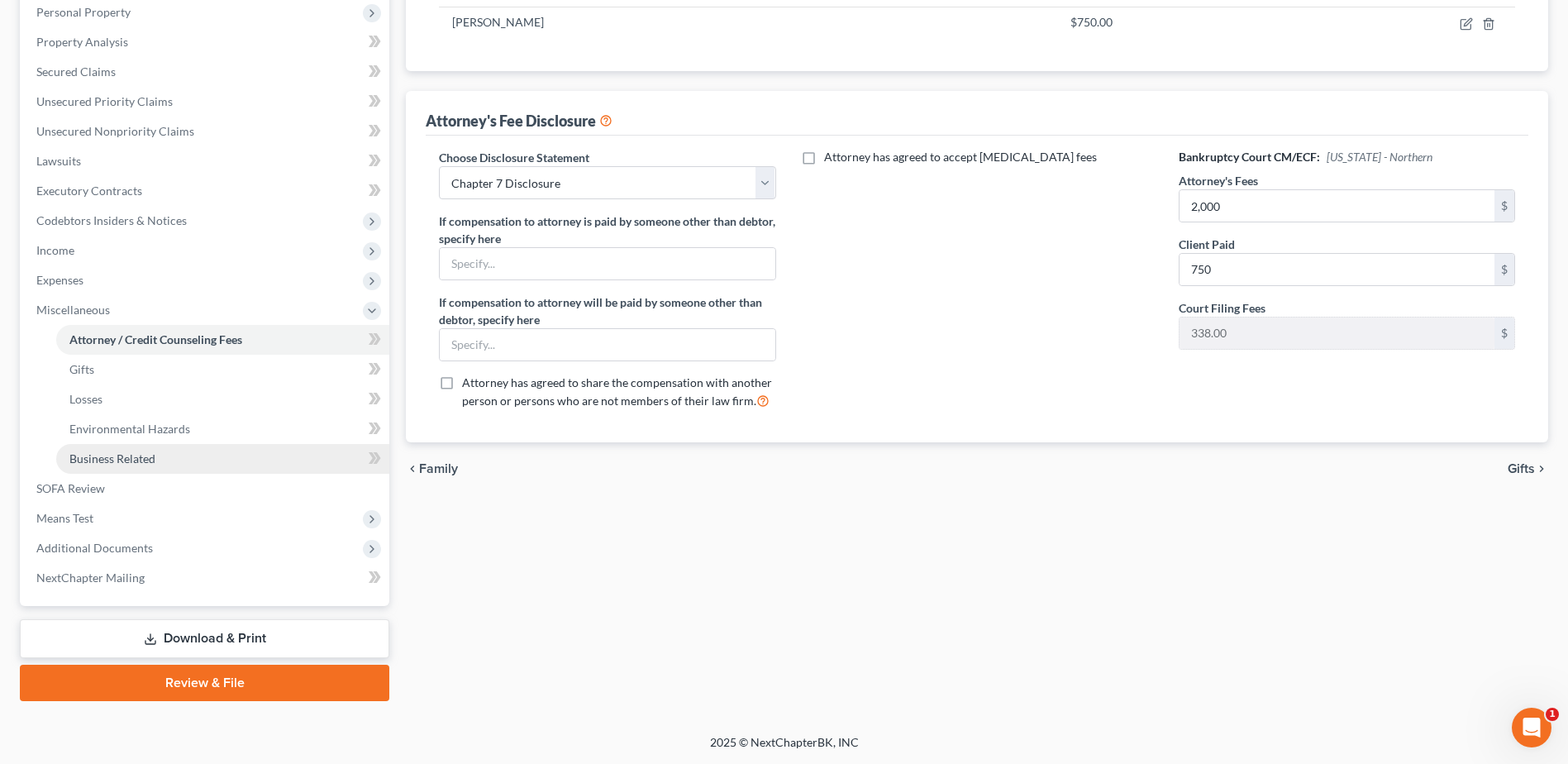
click at [283, 471] on link "Business Related" at bounding box center [223, 459] width 333 height 30
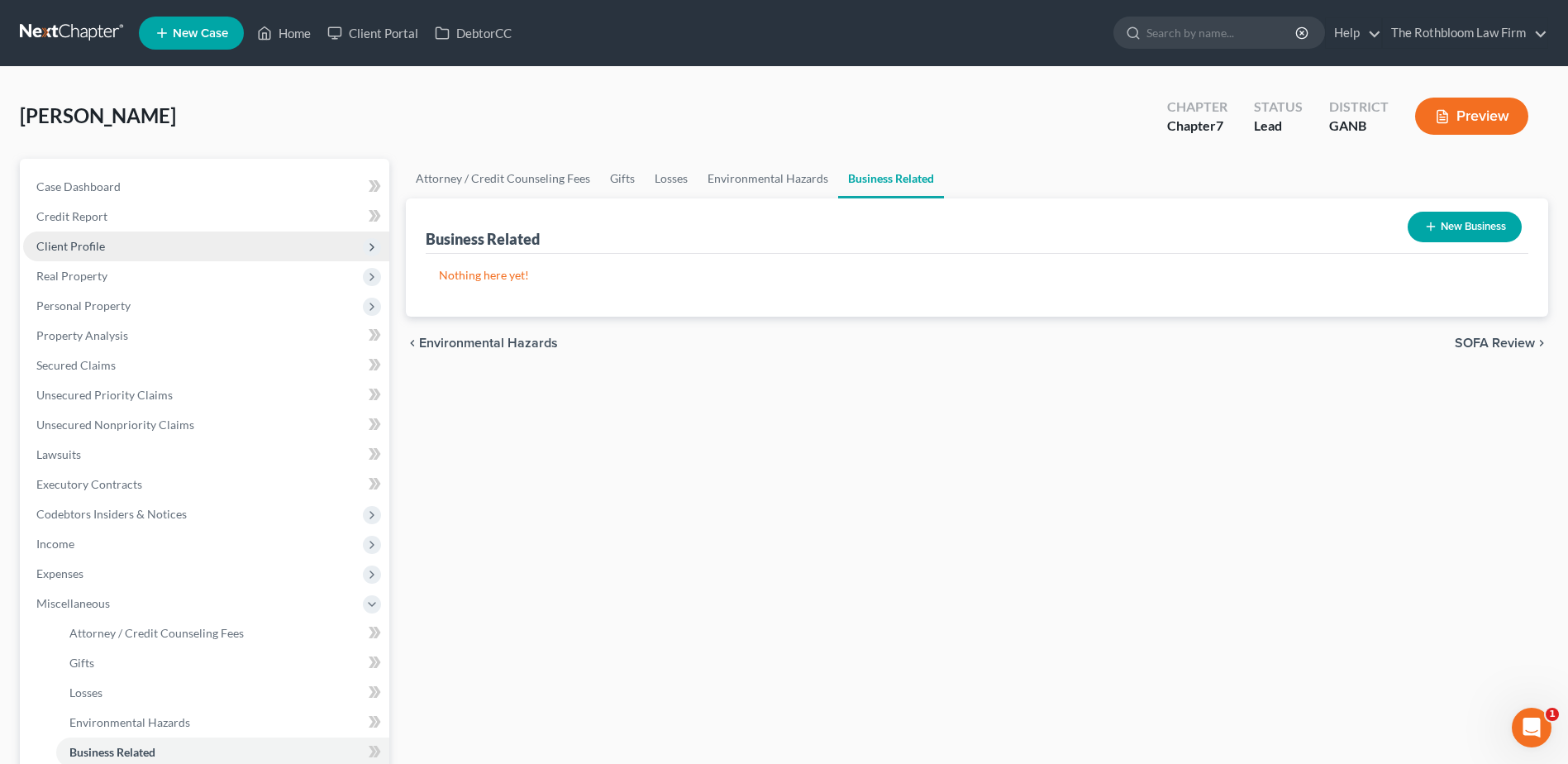
click at [80, 254] on span "Client Profile" at bounding box center [206, 246] width 366 height 30
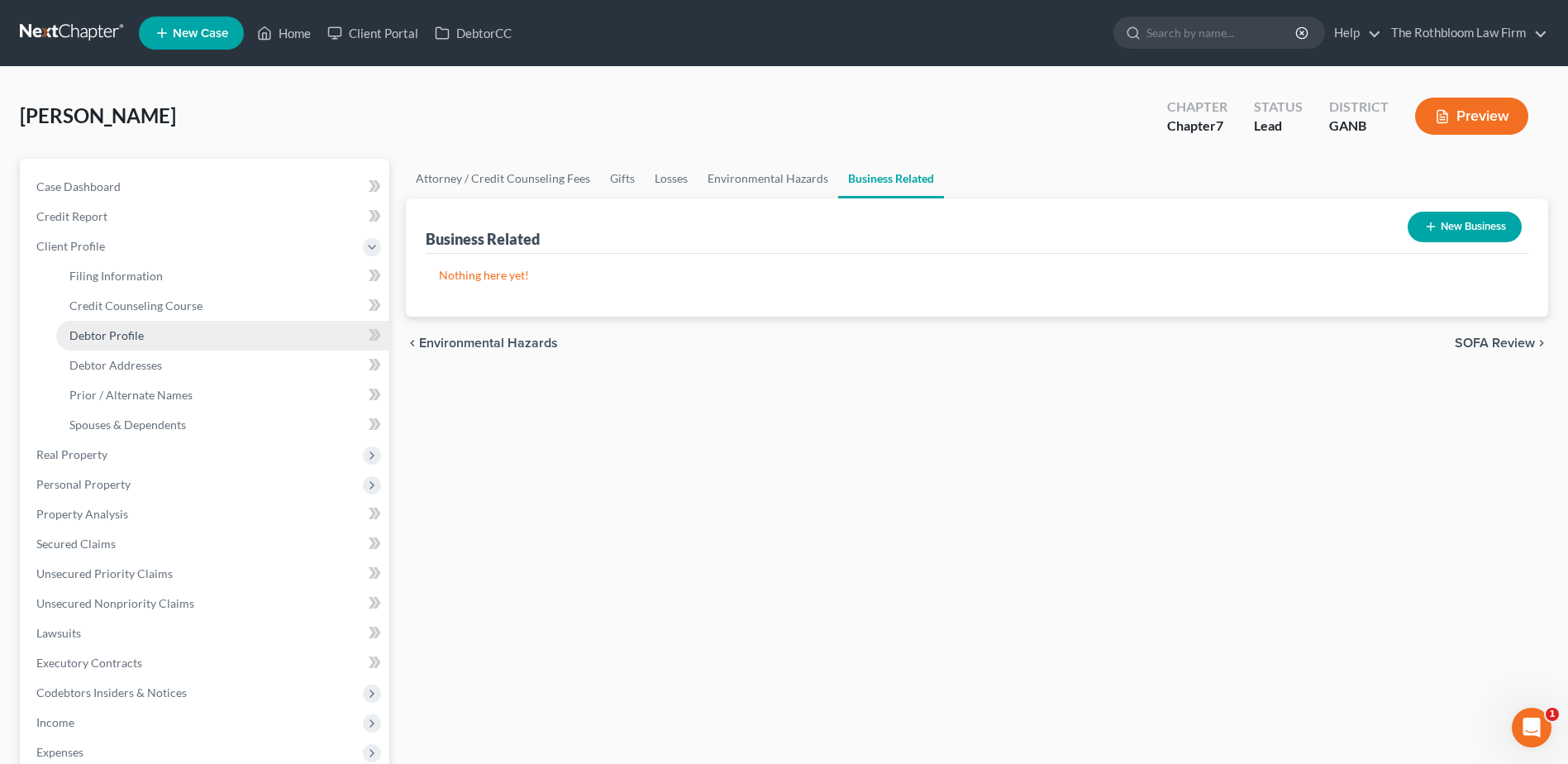
click at [117, 338] on span "Debtor Profile" at bounding box center [106, 335] width 74 height 14
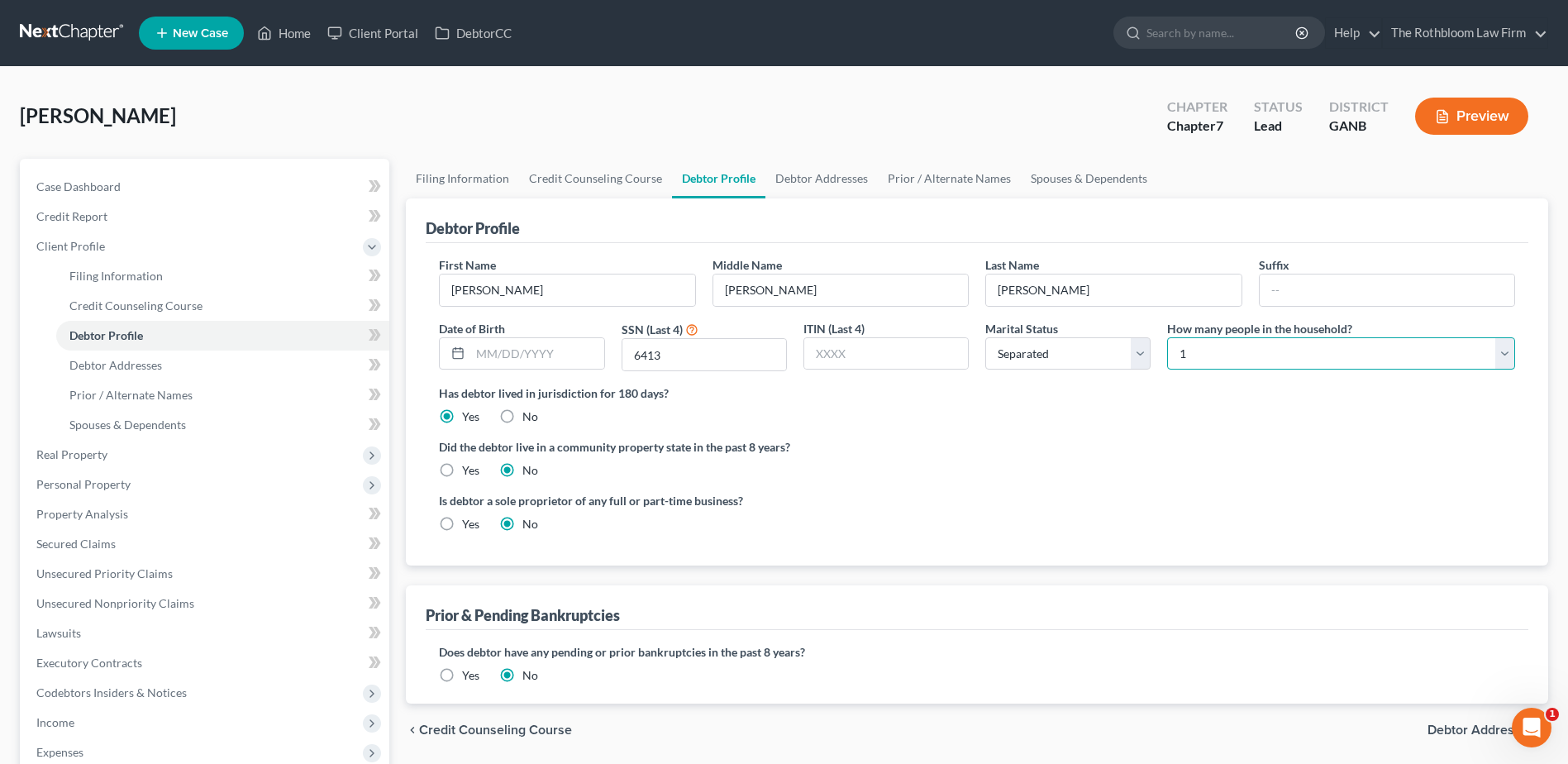
drag, startPoint x: 1230, startPoint y: 352, endPoint x: 1223, endPoint y: 355, distance: 7.6
click at [1230, 352] on select "Select 1 2 3 4 5 6 7 8 9 10 11 12 13 14 15 16 17 18 19 20" at bounding box center [1341, 354] width 348 height 33
click at [1167, 338] on select "Select 1 2 3 4 5 6 7 8 9 10 11 12 13 14 15 16 17 18 19 20" at bounding box center [1341, 354] width 348 height 33
click at [140, 427] on span "Spouses & Dependents" at bounding box center [128, 425] width 117 height 14
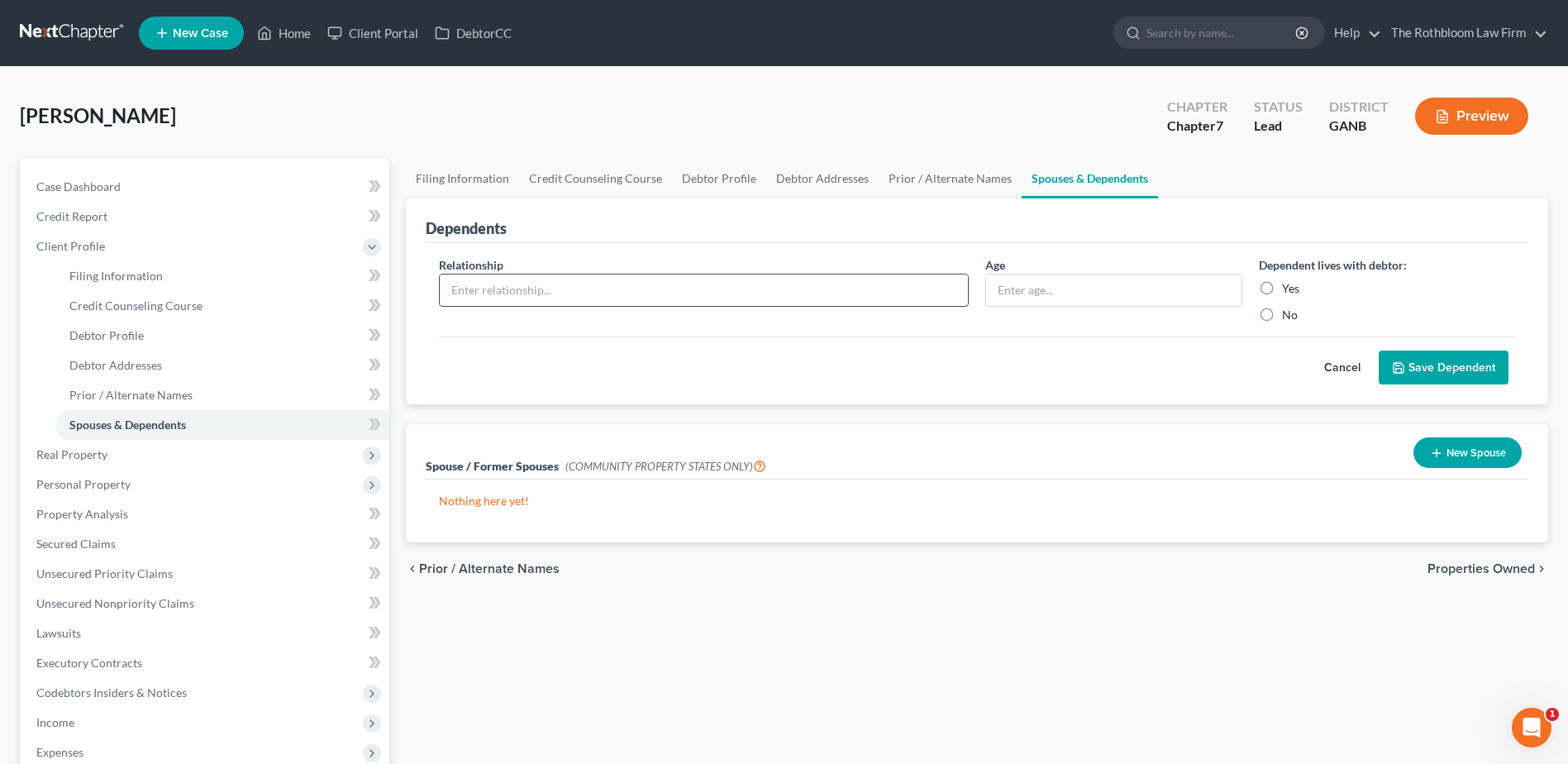
click at [459, 289] on input "text" at bounding box center [703, 290] width 528 height 31
drag, startPoint x: 1256, startPoint y: 285, endPoint x: 1336, endPoint y: 317, distance: 86.2
click at [1282, 286] on label "Yes" at bounding box center [1290, 288] width 17 height 17
click at [1289, 286] on input "Yes" at bounding box center [1294, 285] width 10 height 10
click at [1432, 359] on button "Save Dependent" at bounding box center [1444, 368] width 130 height 35
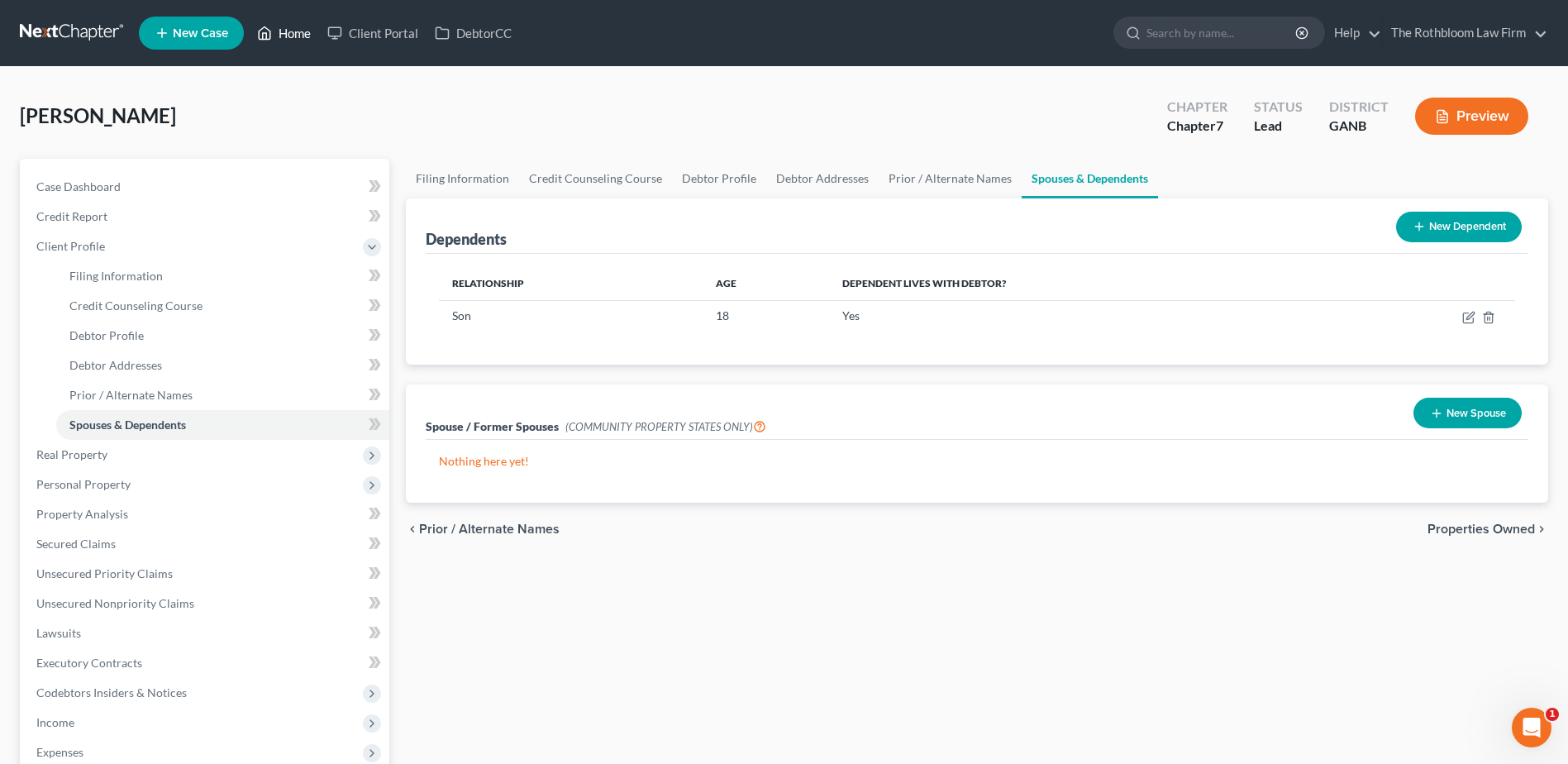
click at [294, 36] on link "Home" at bounding box center [284, 33] width 70 height 30
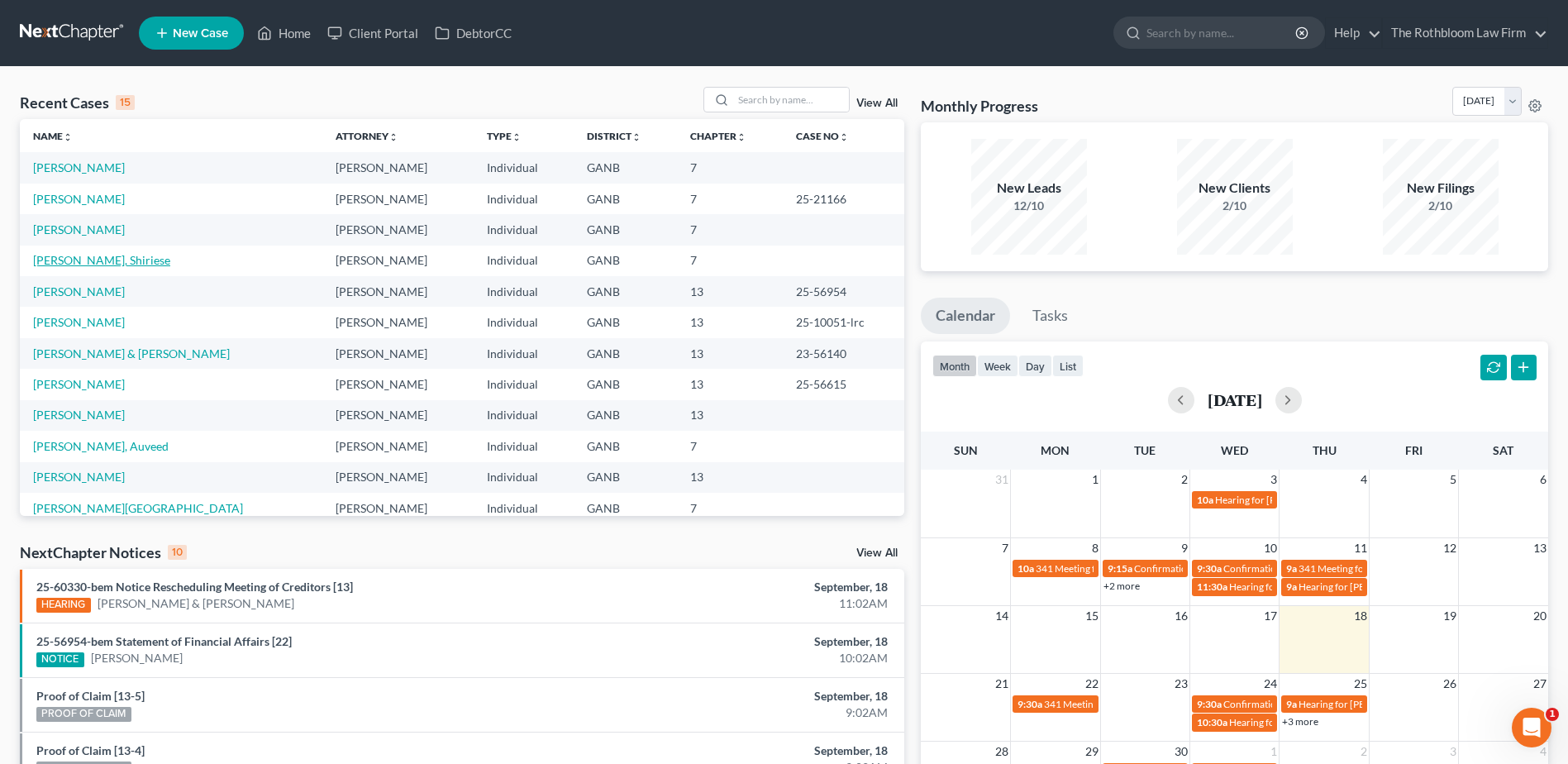
click at [73, 256] on link "[PERSON_NAME], Shiriese" at bounding box center [102, 260] width 137 height 14
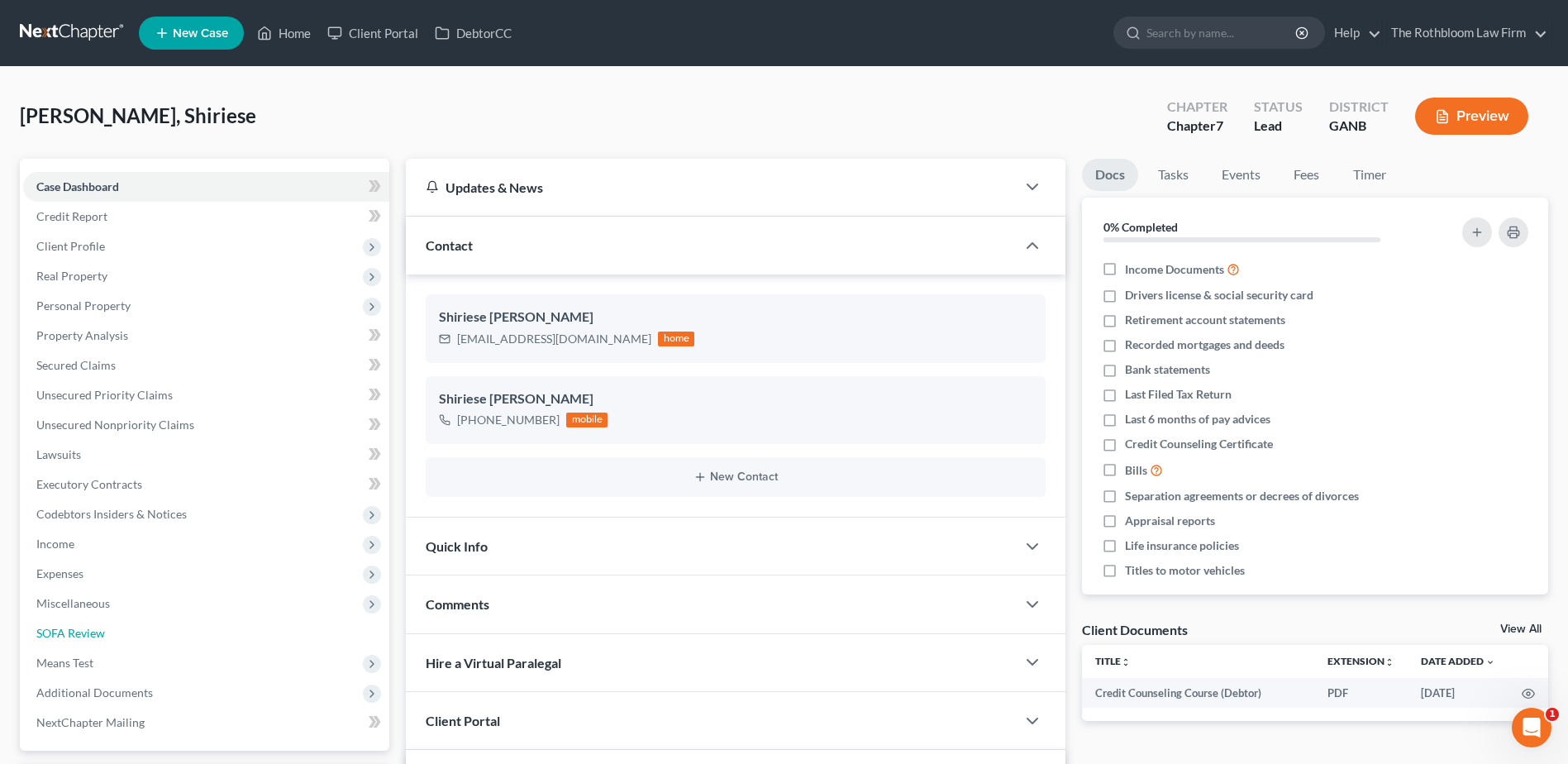
drag, startPoint x: 90, startPoint y: 628, endPoint x: 955, endPoint y: 104, distance: 1011.3
click at [90, 628] on span "SOFA Review" at bounding box center [70, 633] width 69 height 14
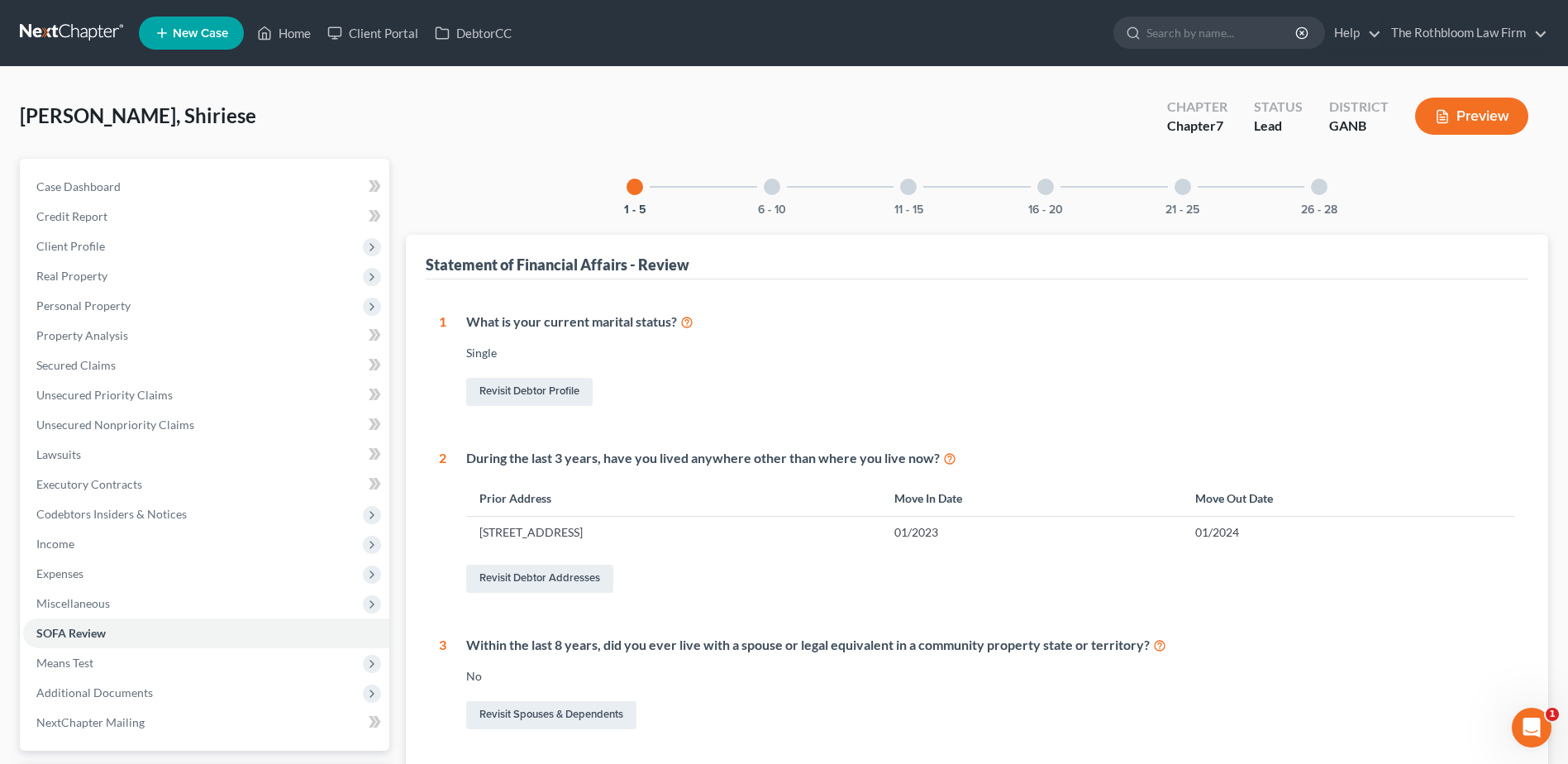
click at [1321, 190] on div at bounding box center [1319, 186] width 17 height 17
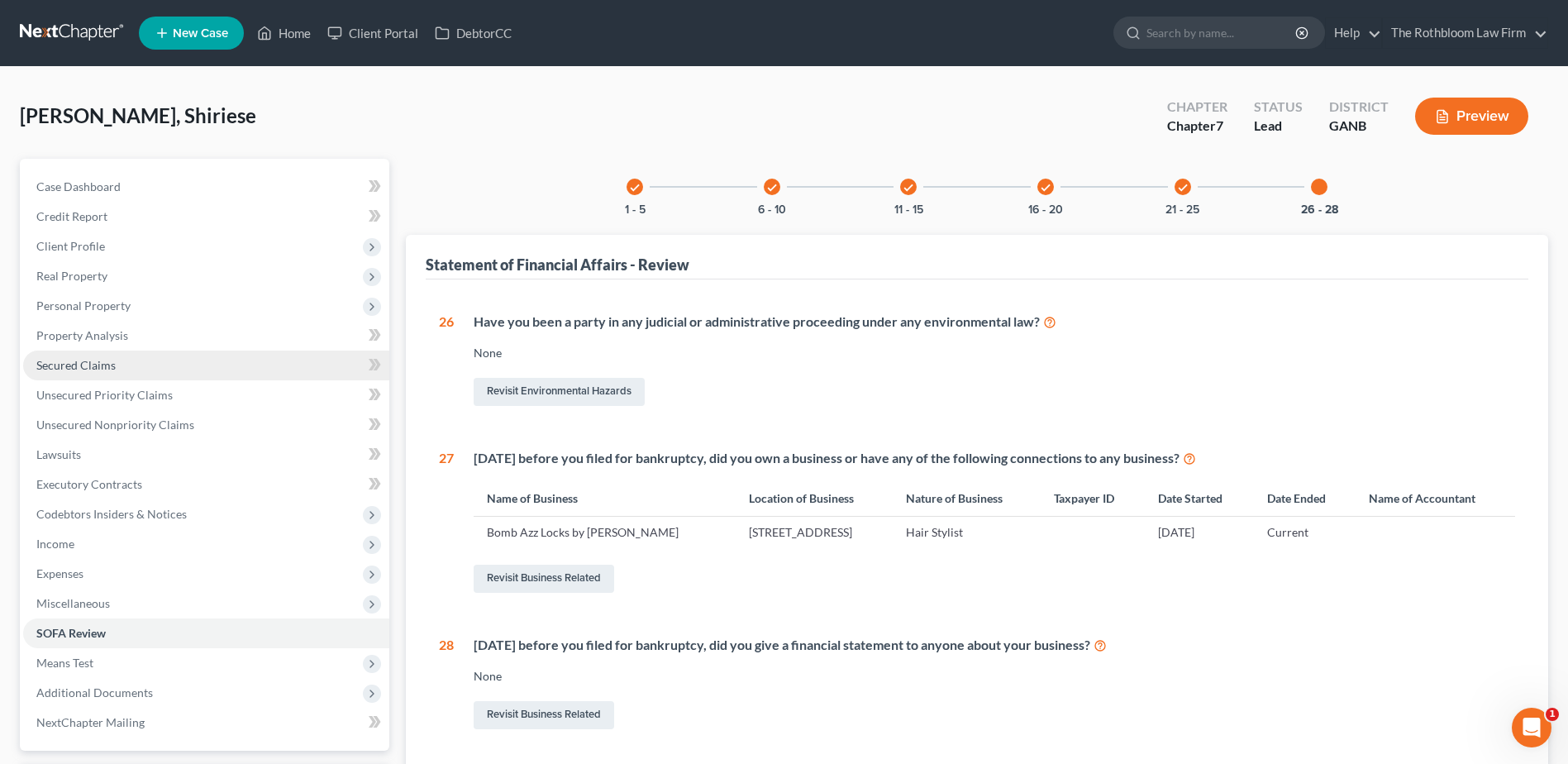
click at [102, 372] on link "Secured Claims" at bounding box center [206, 365] width 366 height 30
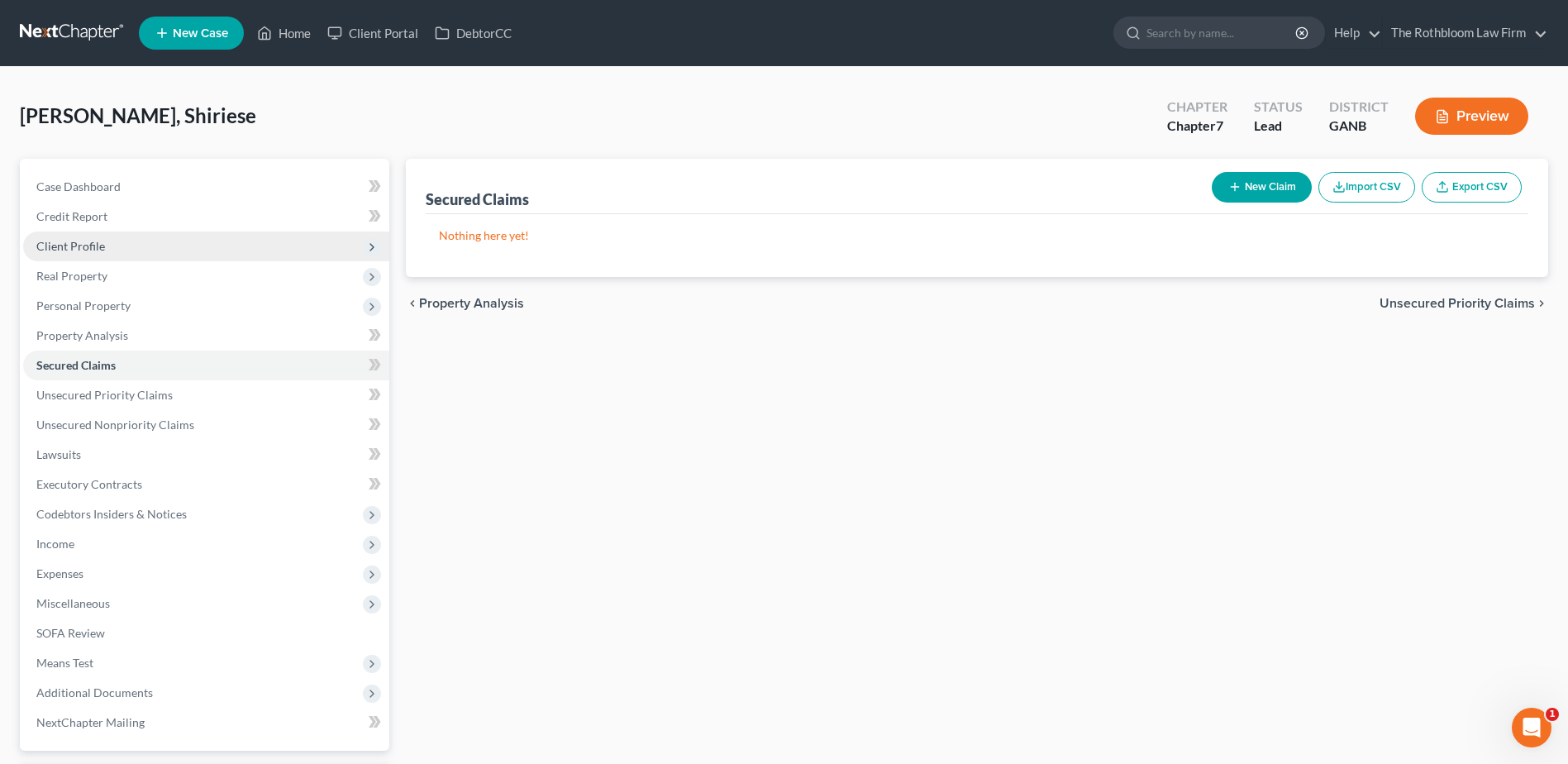
click at [77, 241] on span "Client Profile" at bounding box center [70, 246] width 69 height 14
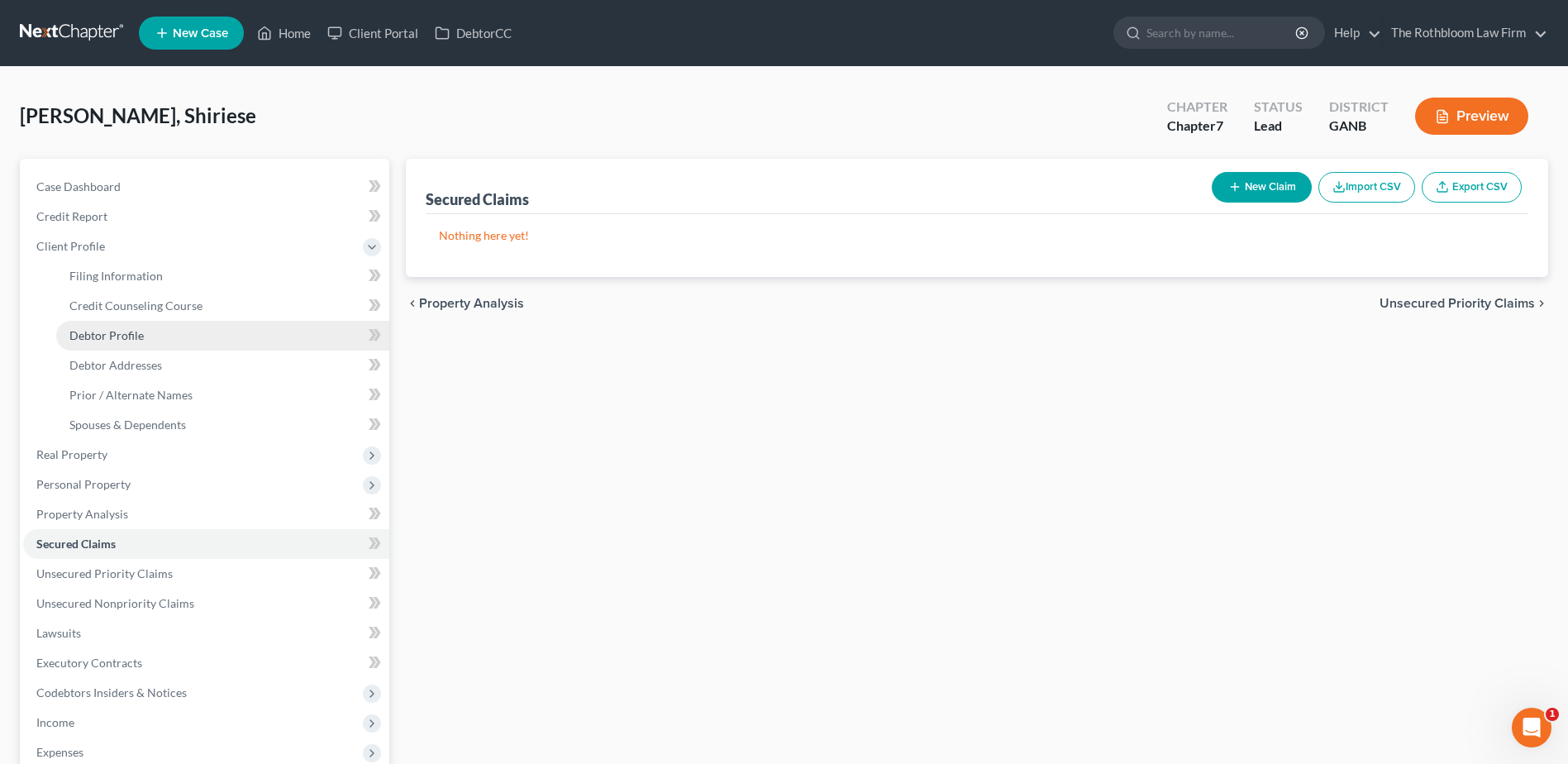
click at [87, 329] on span "Debtor Profile" at bounding box center [106, 335] width 74 height 14
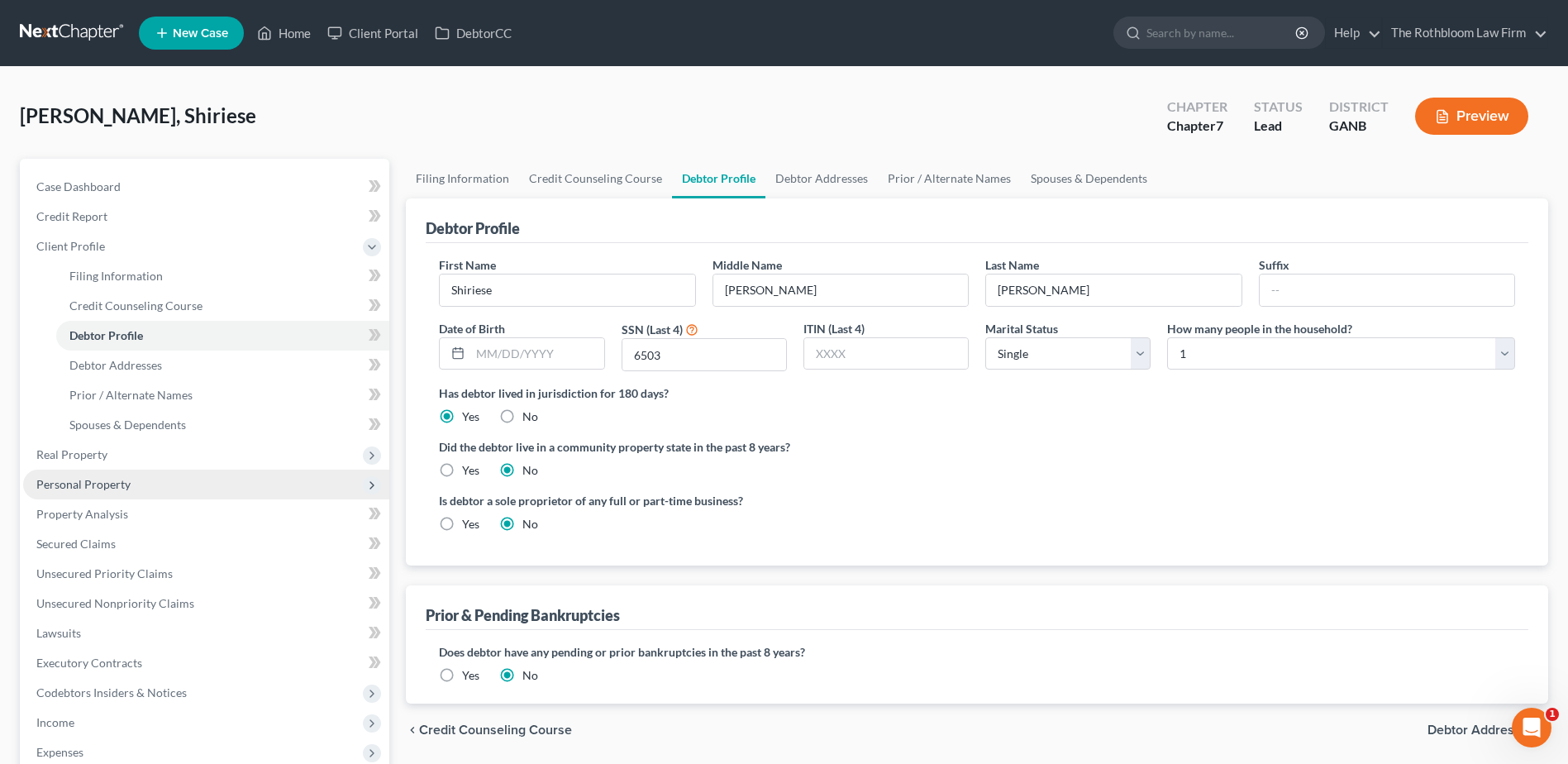
click at [65, 482] on span "Personal Property" at bounding box center [84, 484] width 94 height 14
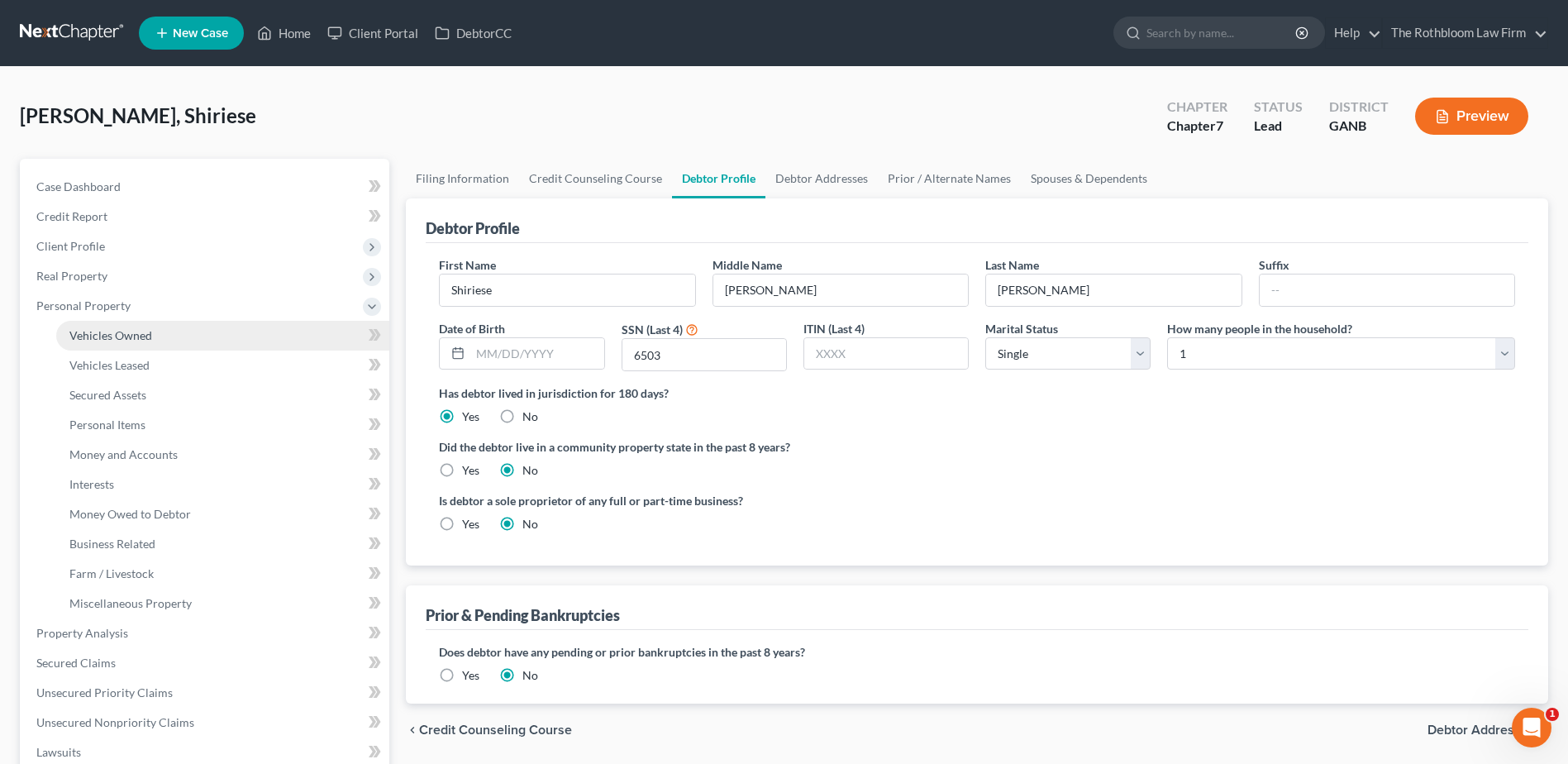
click at [131, 342] on link "Vehicles Owned" at bounding box center [223, 336] width 333 height 30
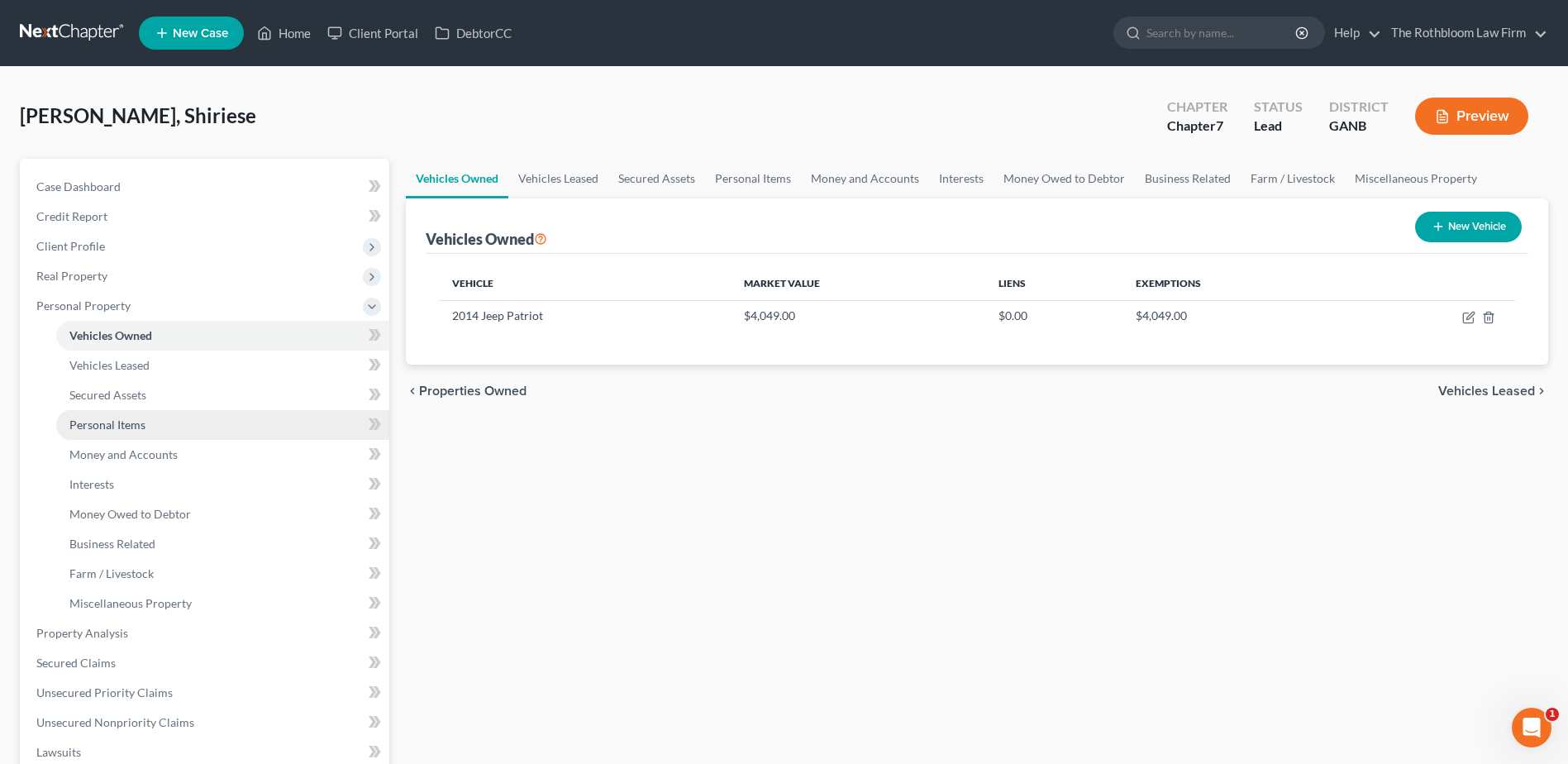
click at [105, 430] on span "Personal Items" at bounding box center [107, 425] width 76 height 14
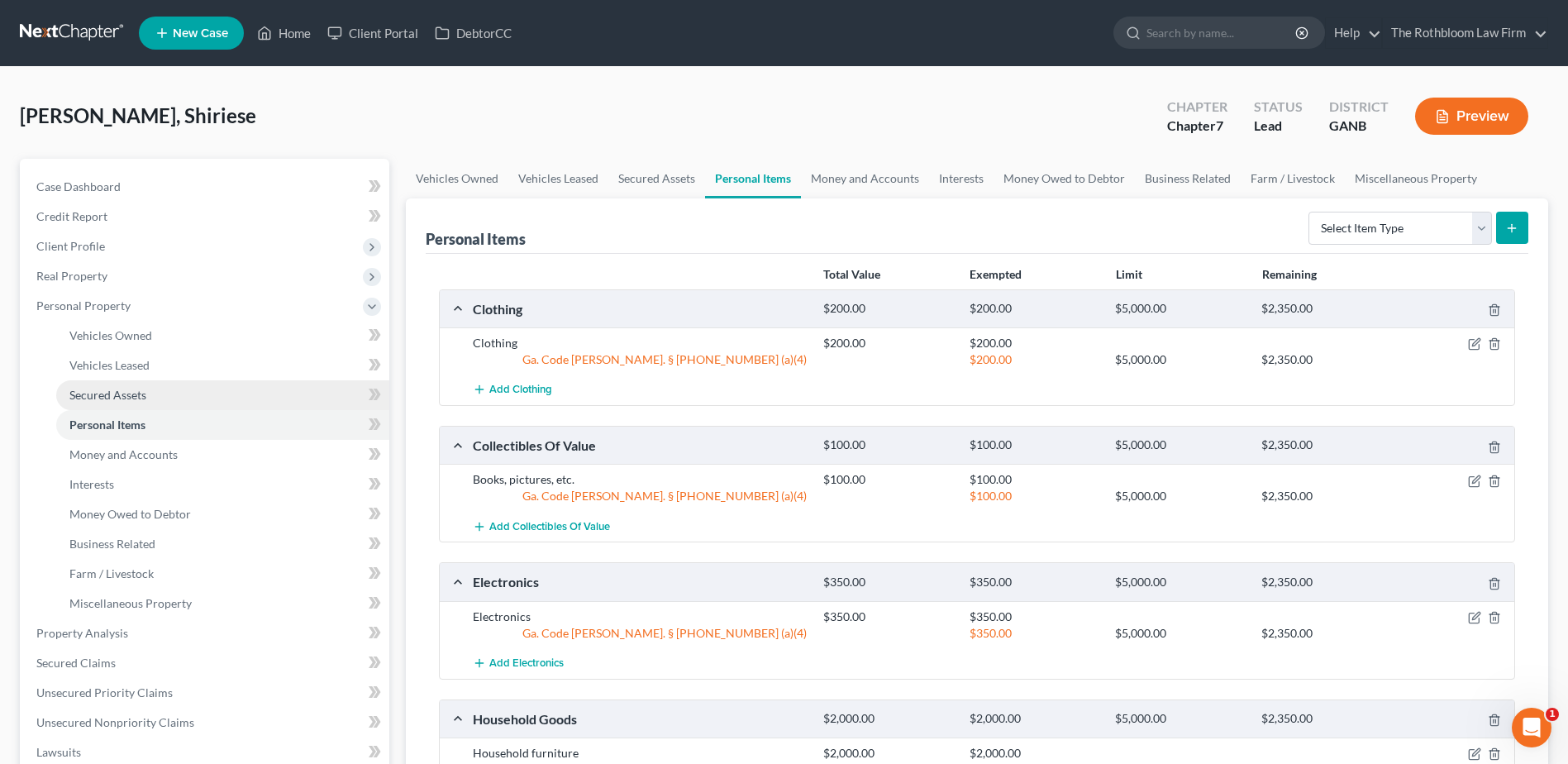
click at [103, 389] on span "Secured Assets" at bounding box center [108, 395] width 77 height 14
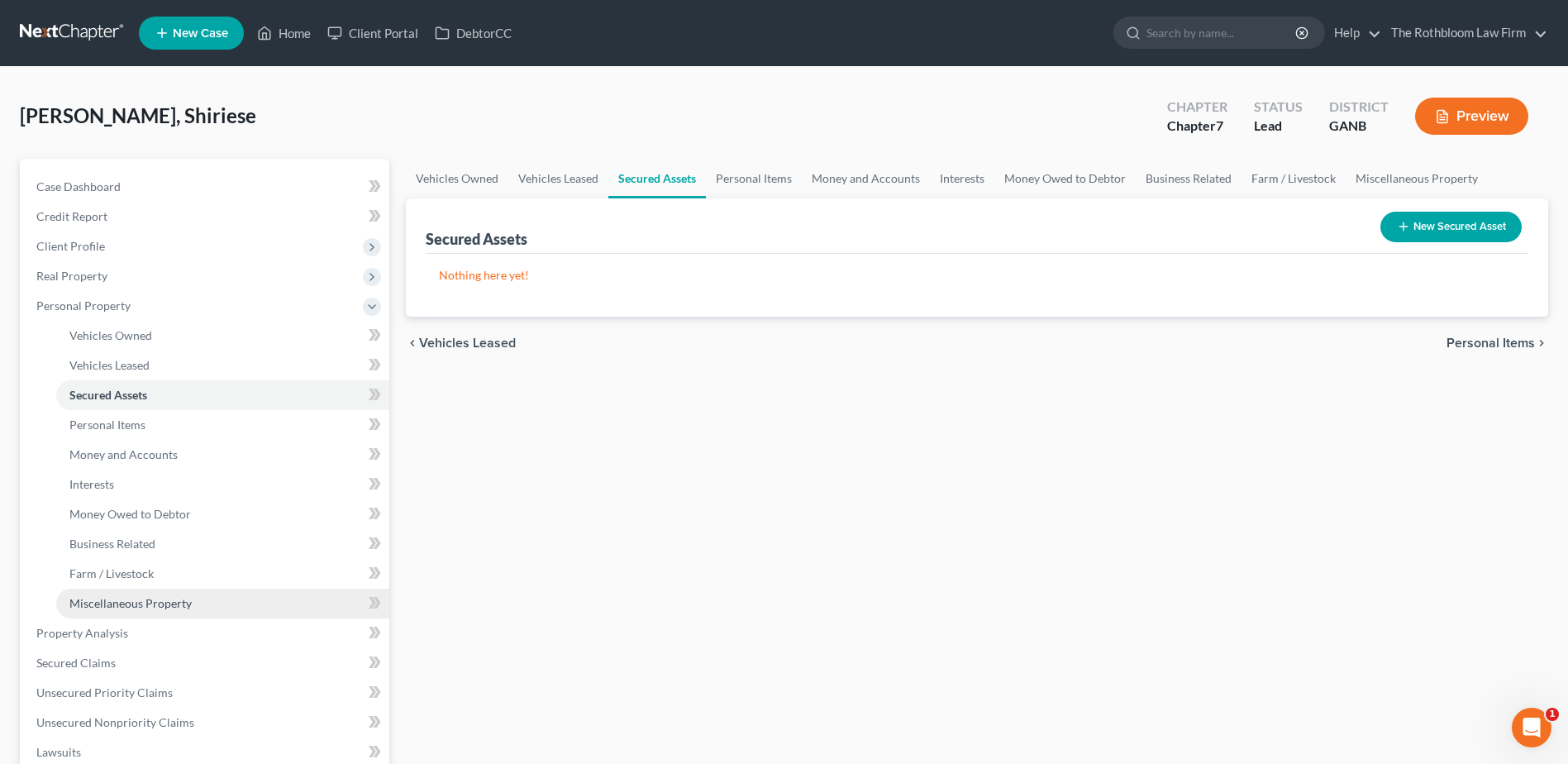
scroll to position [248, 0]
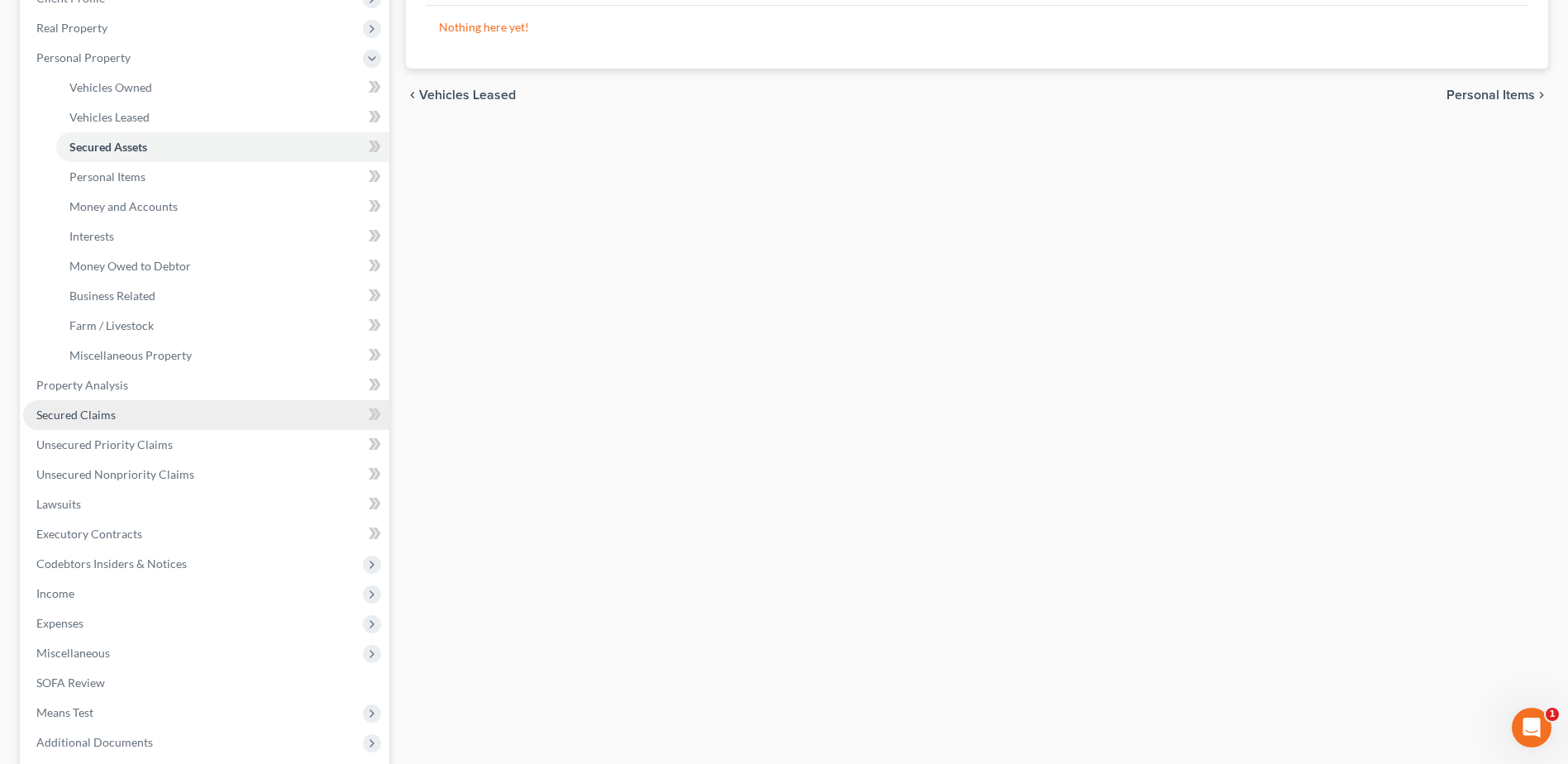
click at [94, 416] on span "Secured Claims" at bounding box center [76, 414] width 79 height 14
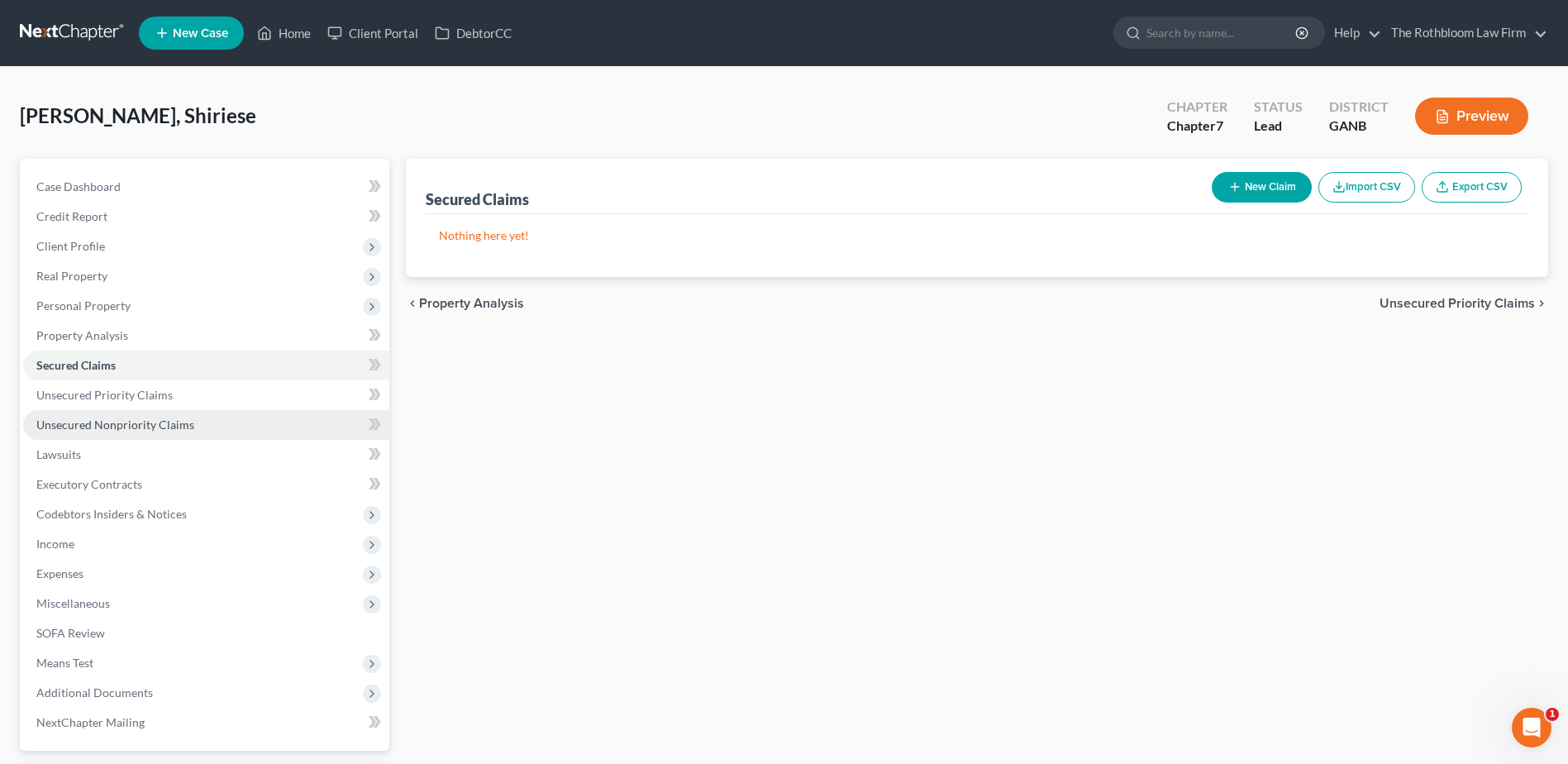
click at [150, 433] on link "Unsecured Nonpriority Claims" at bounding box center [206, 425] width 366 height 30
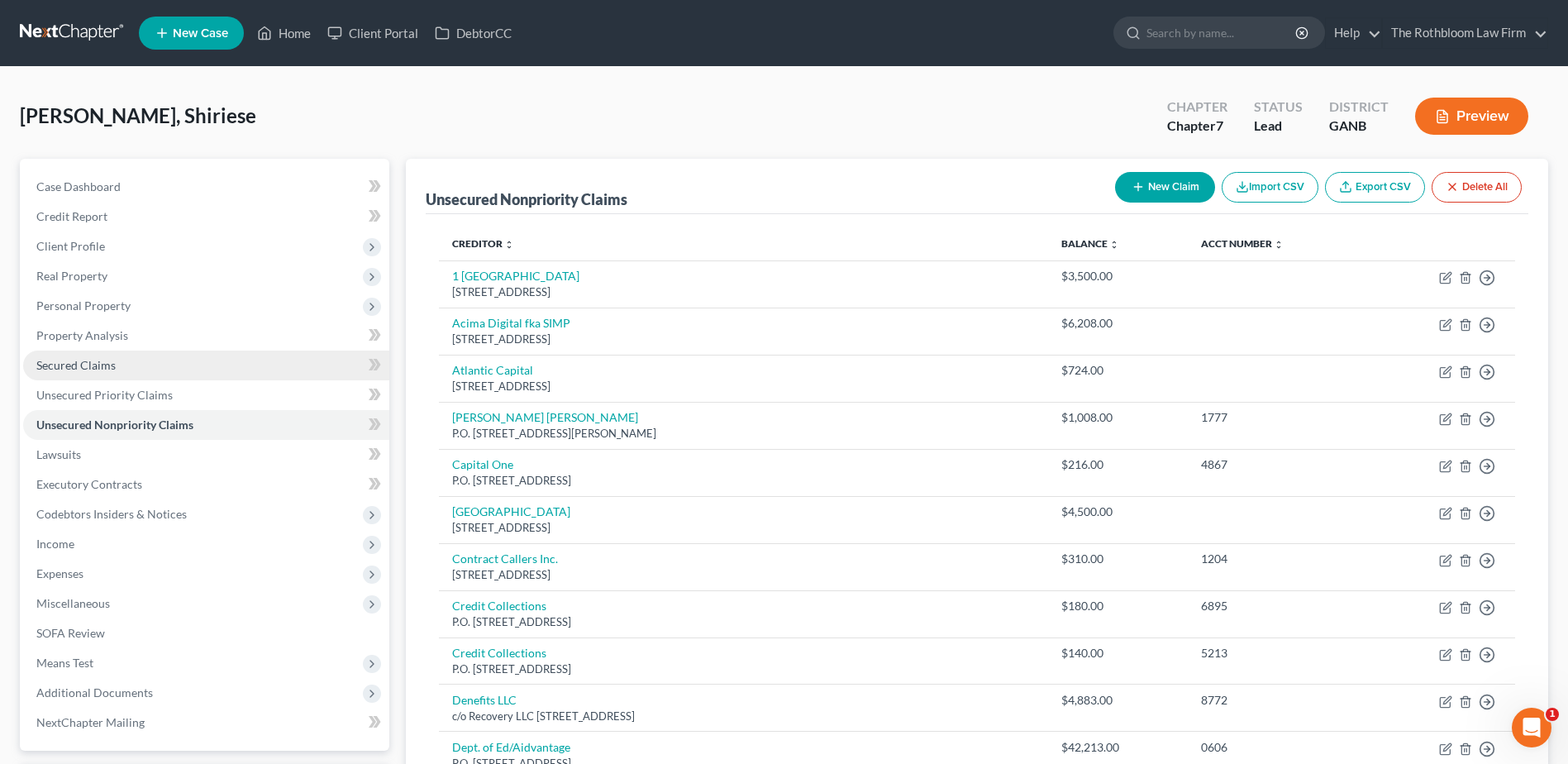
click at [57, 371] on span "Secured Claims" at bounding box center [76, 365] width 79 height 14
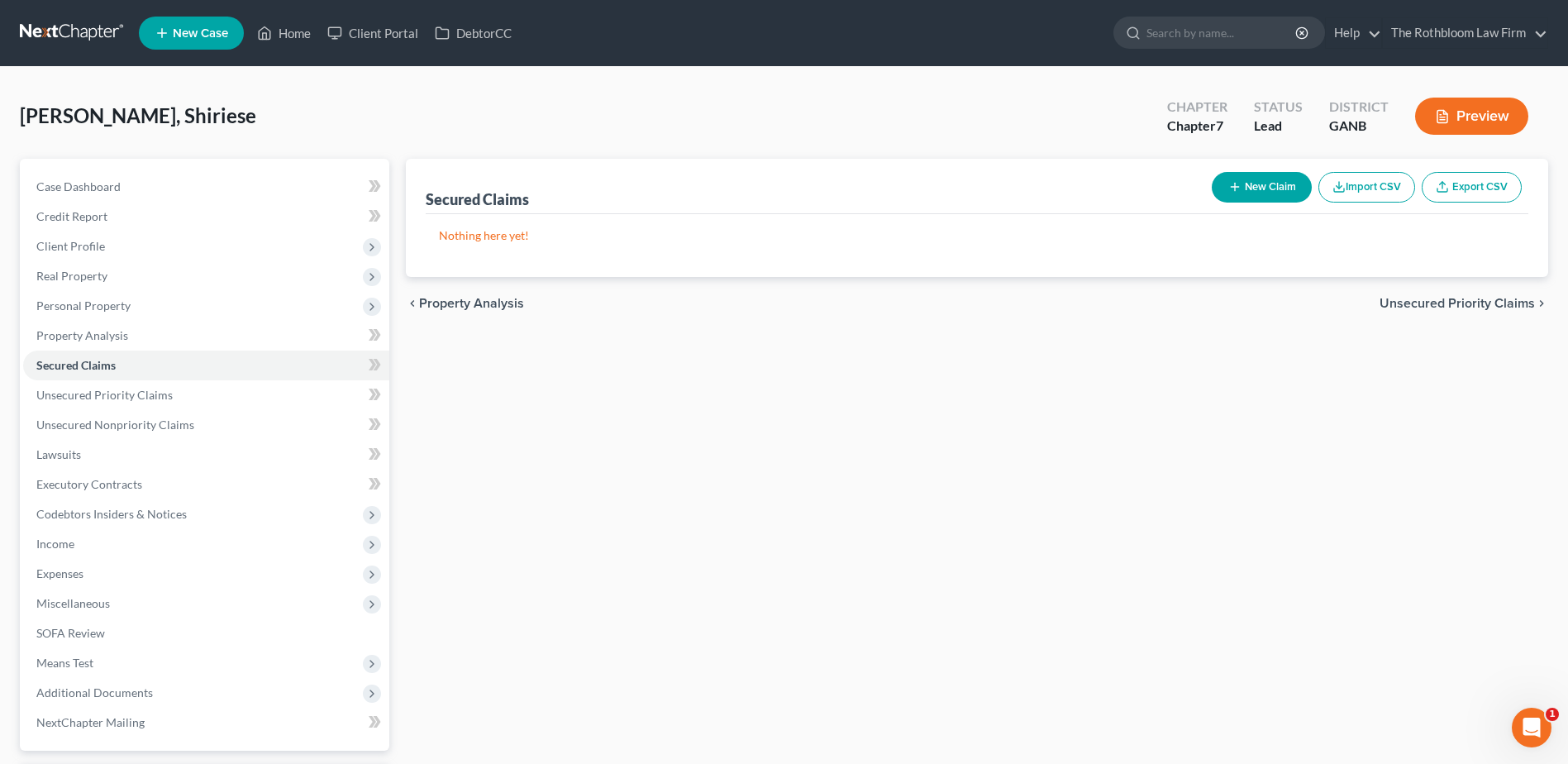
click at [1259, 191] on button "New Claim" at bounding box center [1262, 187] width 100 height 30
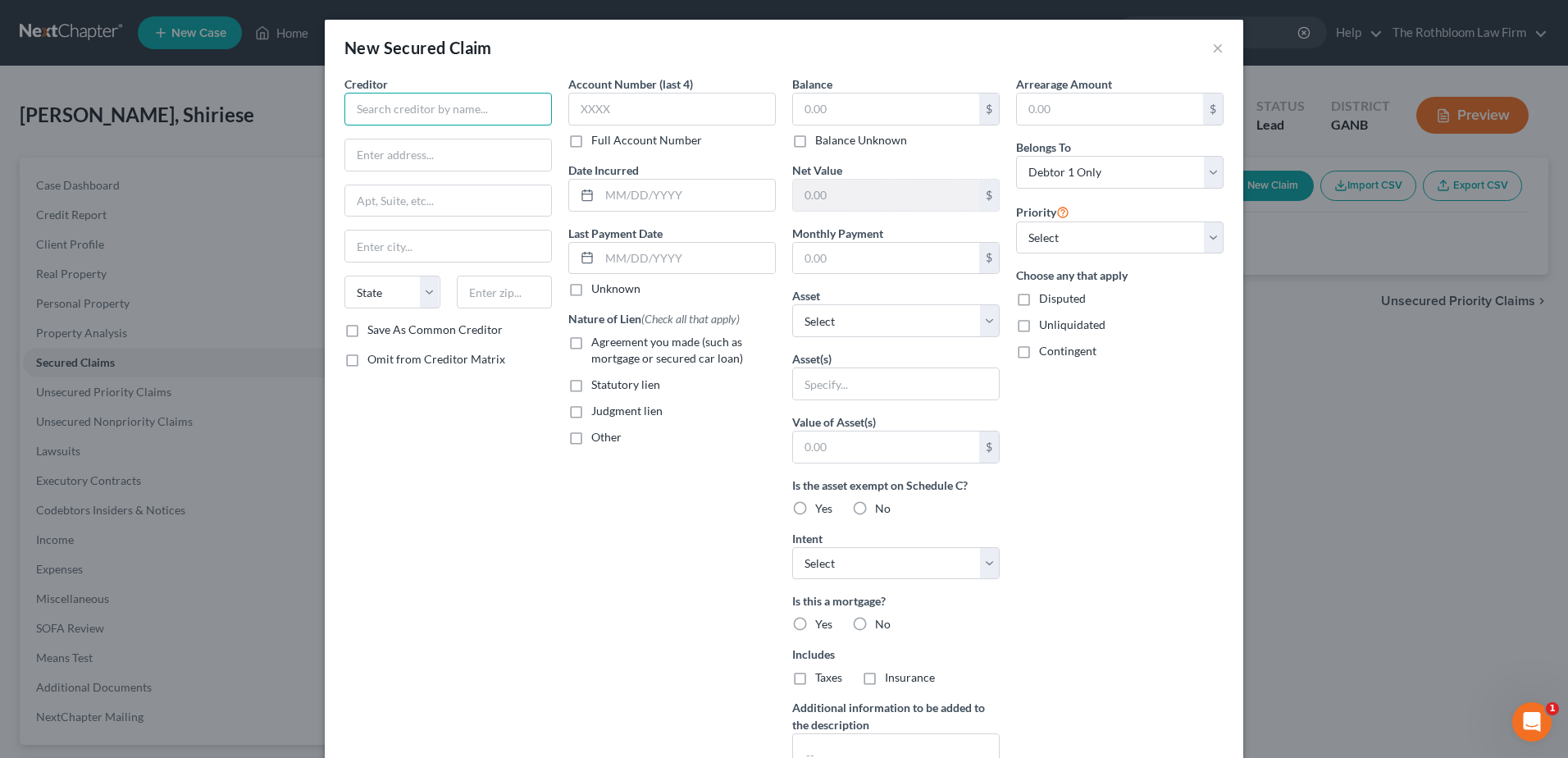
click at [394, 110] on input "text" at bounding box center [448, 109] width 207 height 33
click at [816, 115] on input "text" at bounding box center [887, 109] width 187 height 31
click at [591, 342] on label "Agreement you made (such as mortgage or secured car loan)" at bounding box center [684, 351] width 185 height 33
click at [598, 342] on input "Agreement you made (such as mortgage or secured car loan)" at bounding box center [604, 339] width 10 height 10
drag, startPoint x: 610, startPoint y: 249, endPoint x: 615, endPoint y: 262, distance: 13.9
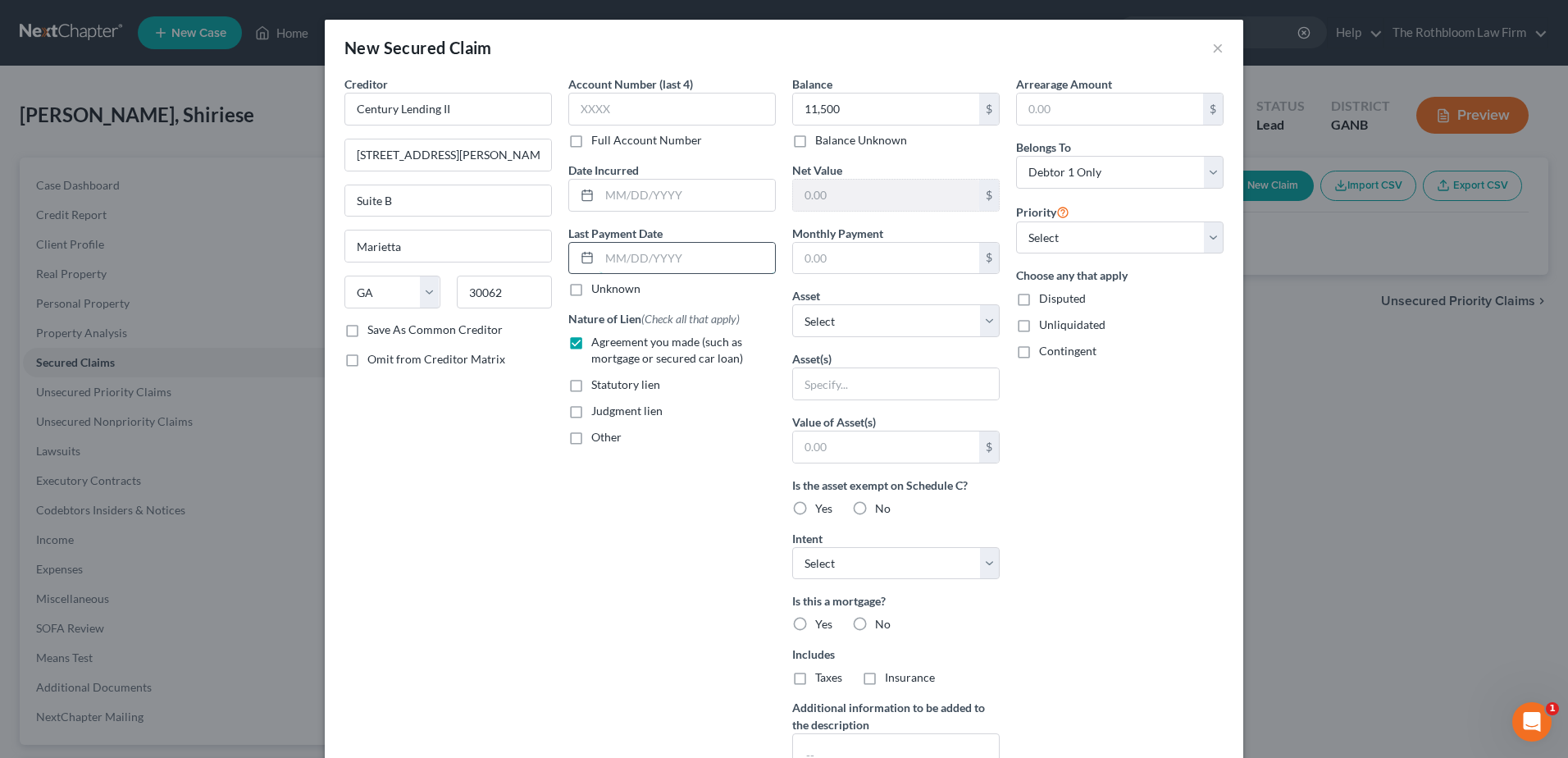
click at [610, 249] on input "text" at bounding box center [686, 258] width 175 height 31
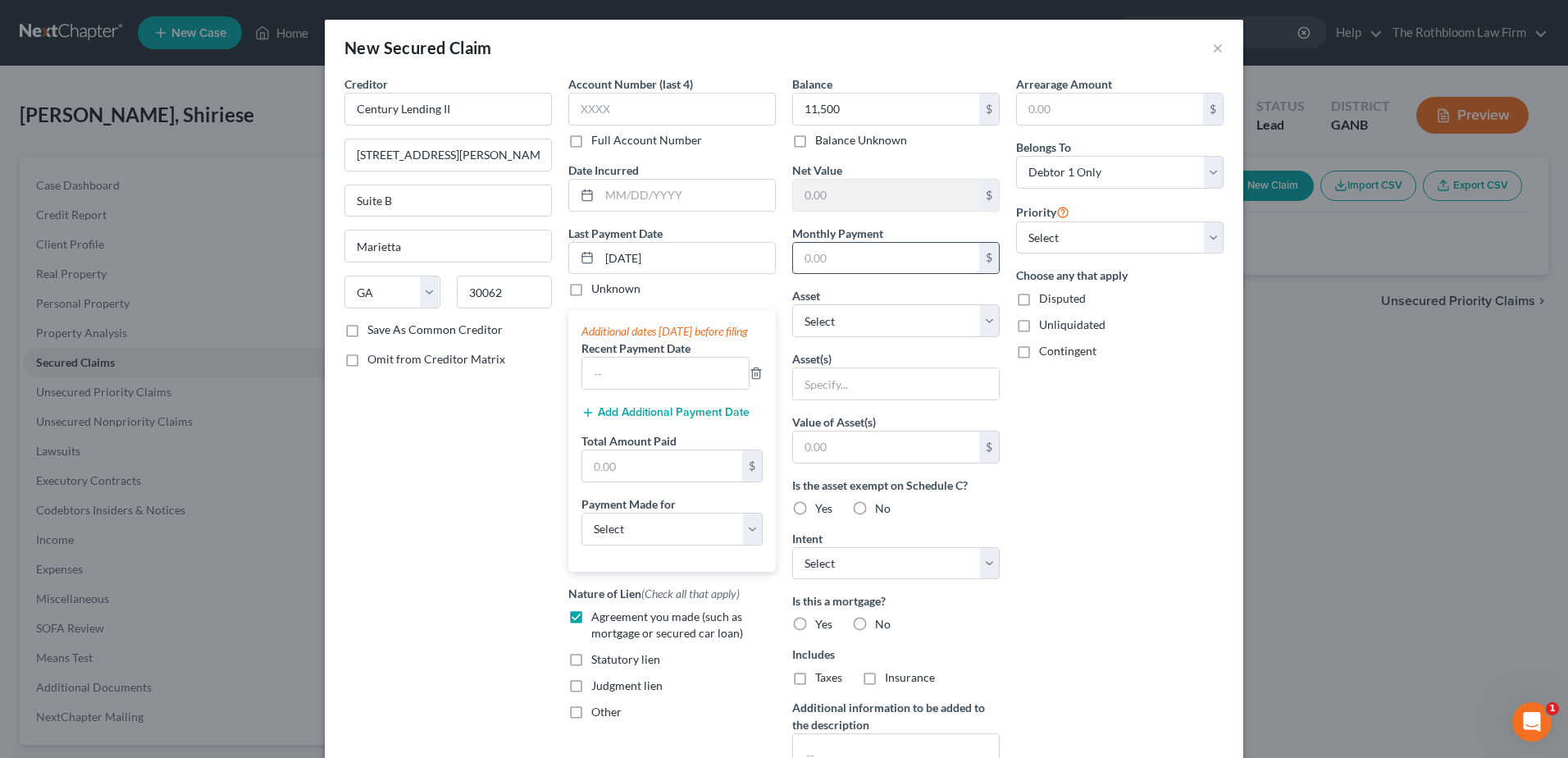
click at [834, 262] on input "text" at bounding box center [887, 258] width 187 height 31
click at [819, 322] on select "Select Other Multiple Assets Electronics - Electronics - $350.0 Jewelry - Jewel…" at bounding box center [896, 320] width 207 height 33
click at [793, 304] on select "Select Other Multiple Assets Electronics - Electronics - $350.0 Jewelry - Jewel…" at bounding box center [896, 320] width 207 height 33
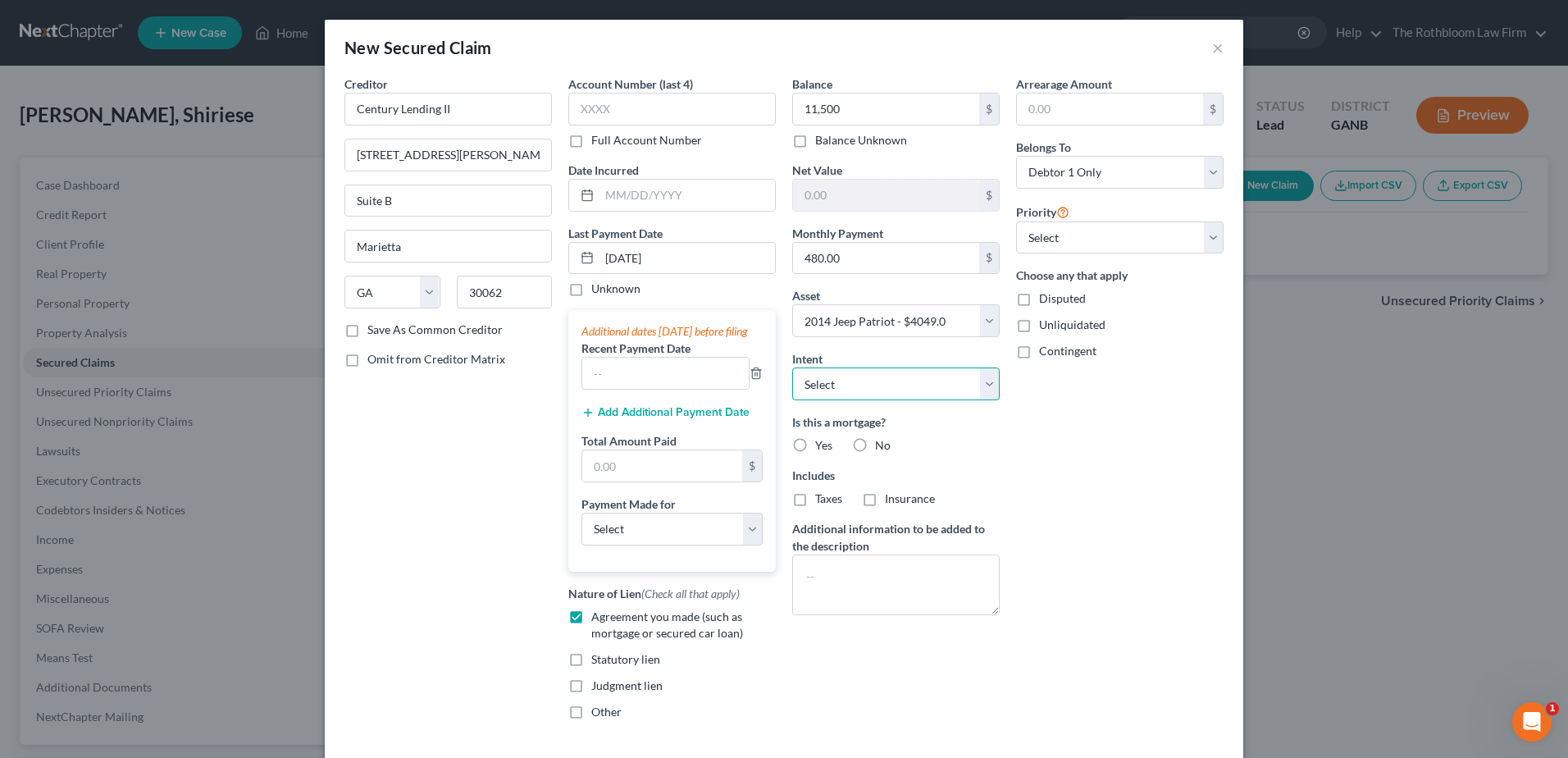
click at [859, 392] on select "Select Surrender Redeem Reaffirm Avoid Other" at bounding box center [896, 384] width 207 height 33
click at [793, 368] on select "Select Surrender Redeem Reaffirm Avoid Other" at bounding box center [896, 384] width 207 height 33
click at [876, 442] on label "No" at bounding box center [883, 445] width 16 height 16
click at [882, 442] on input "No" at bounding box center [887, 442] width 10 height 10
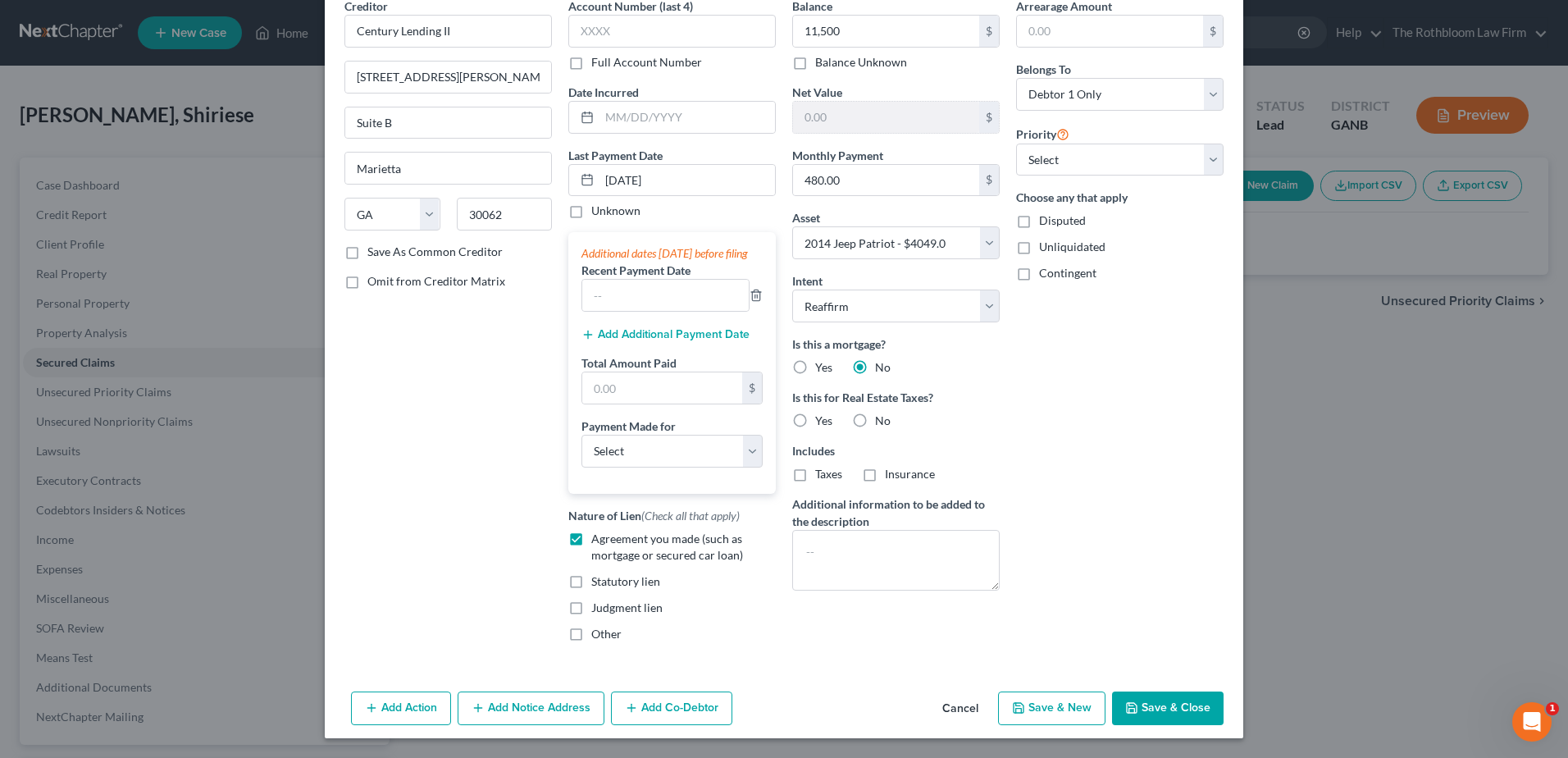
scroll to position [94, 0]
click at [1172, 705] on button "Save & Close" at bounding box center [1167, 709] width 111 height 35
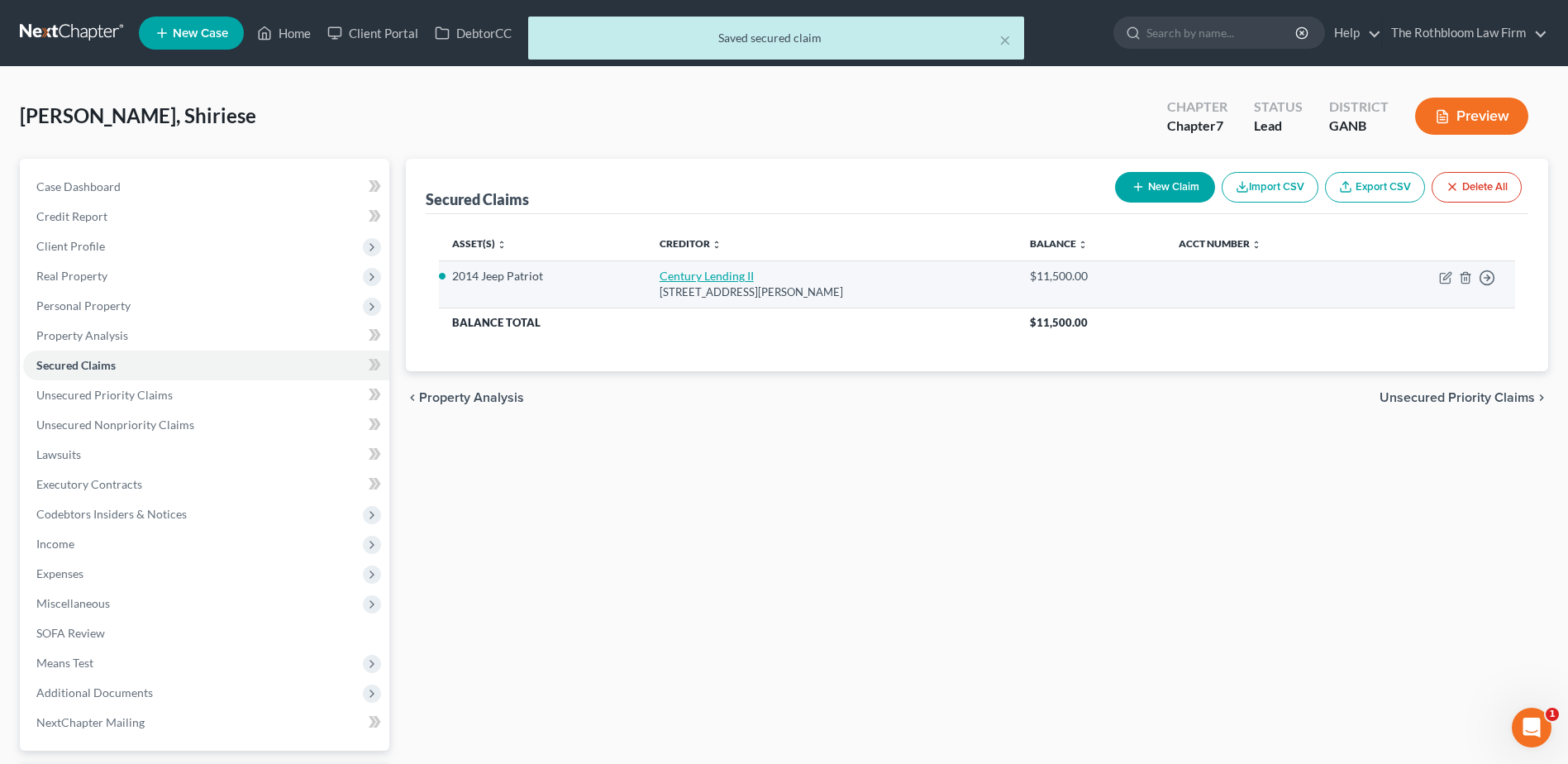
click at [710, 278] on link "Century Lending II" at bounding box center [707, 276] width 94 height 14
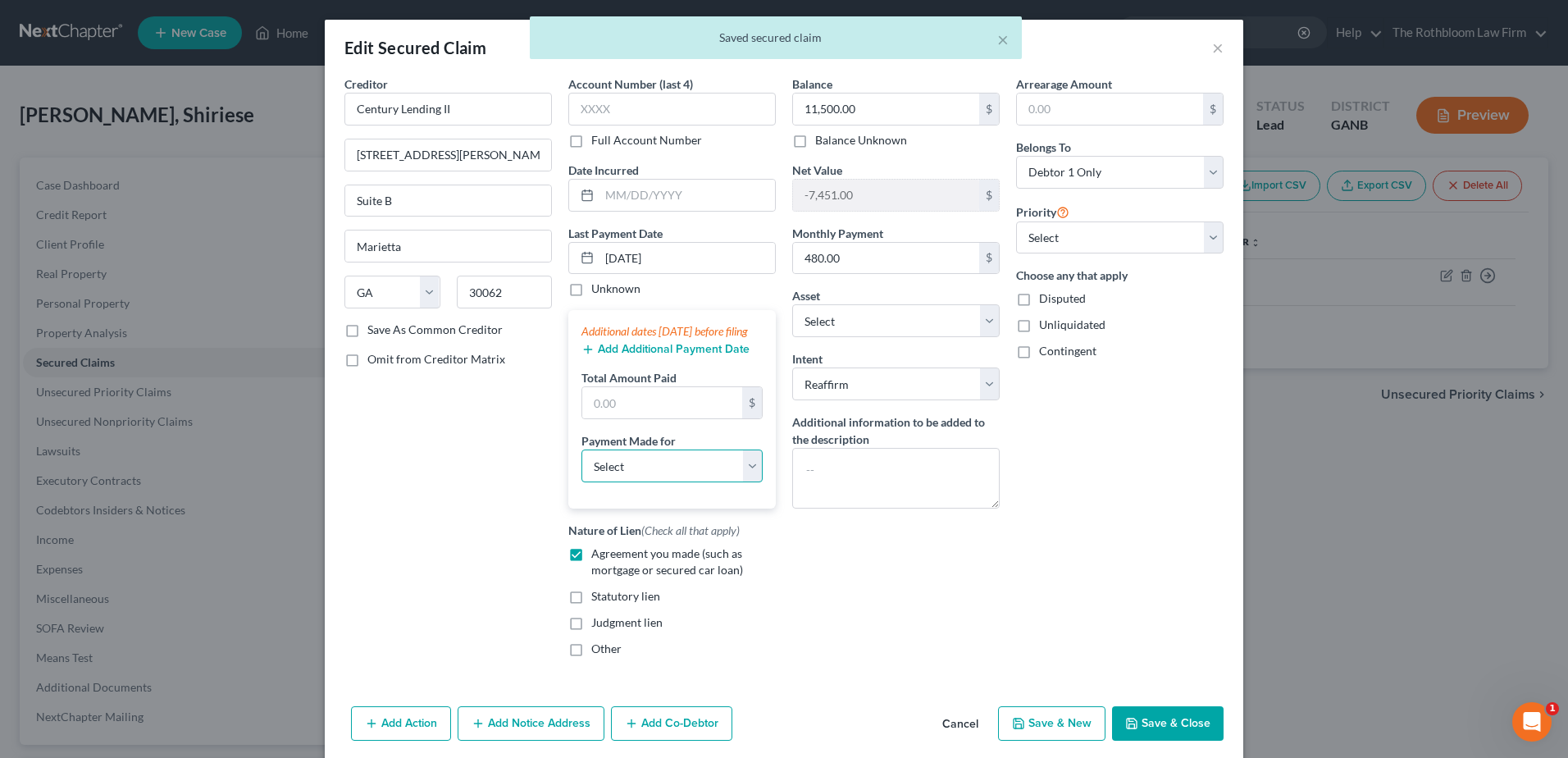
drag, startPoint x: 742, startPoint y: 478, endPoint x: 730, endPoint y: 478, distance: 12.0
click at [742, 478] on select "Select Car Credit Card Loan Repayment Mortgage Other Suppliers Or Vendors" at bounding box center [673, 466] width 181 height 33
click at [582, 466] on select "Select Car Credit Card Loan Repayment Mortgage Other Suppliers Or Vendors" at bounding box center [673, 466] width 181 height 33
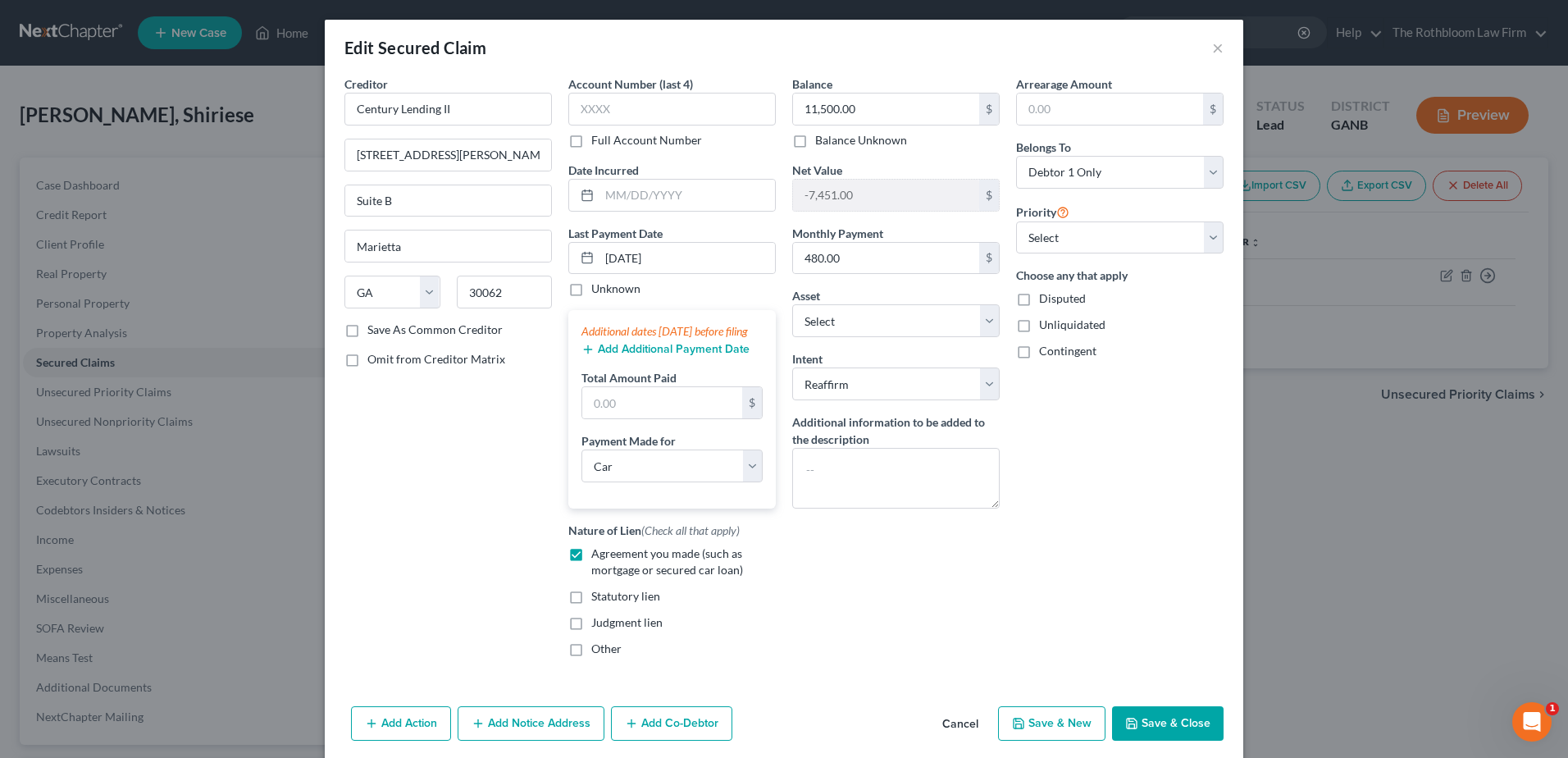
drag, startPoint x: 1149, startPoint y: 734, endPoint x: 790, endPoint y: 637, distance: 371.9
click at [1153, 735] on button "Save & Close" at bounding box center [1167, 723] width 111 height 35
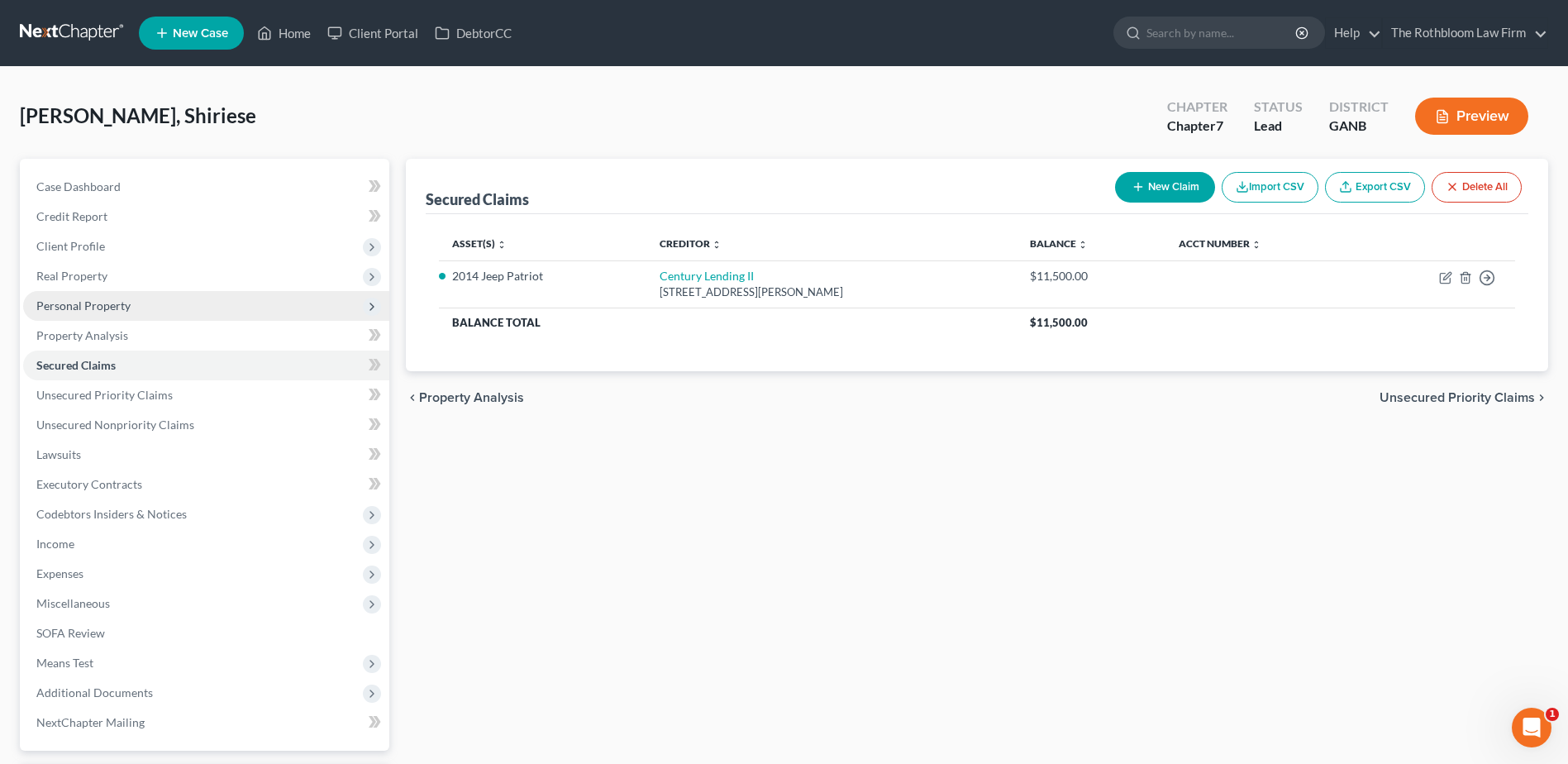
click at [74, 307] on span "Personal Property" at bounding box center [84, 305] width 94 height 14
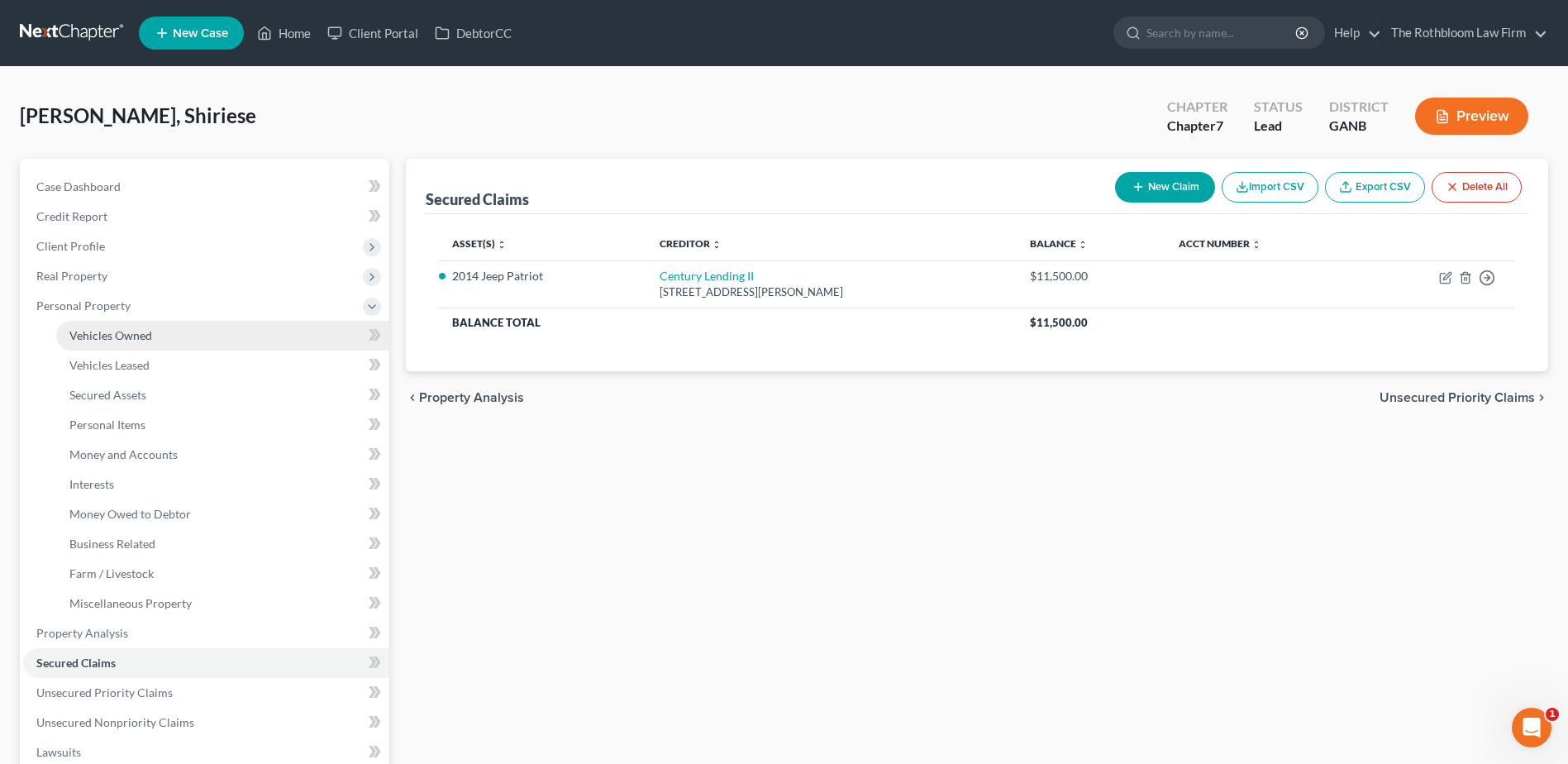
click at [89, 337] on span "Vehicles Owned" at bounding box center [111, 335] width 83 height 14
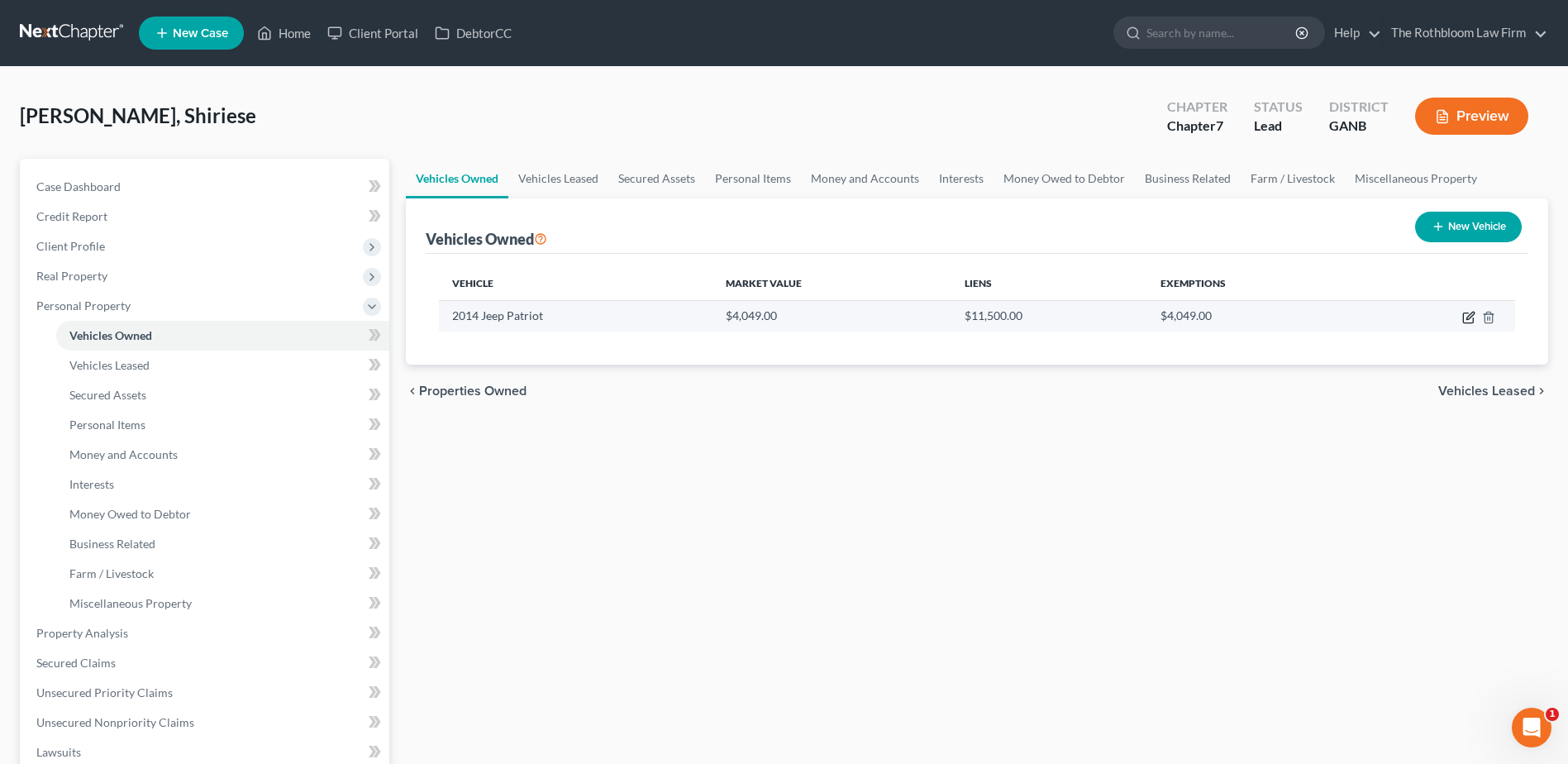
click at [1466, 317] on icon "button" at bounding box center [1468, 317] width 13 height 13
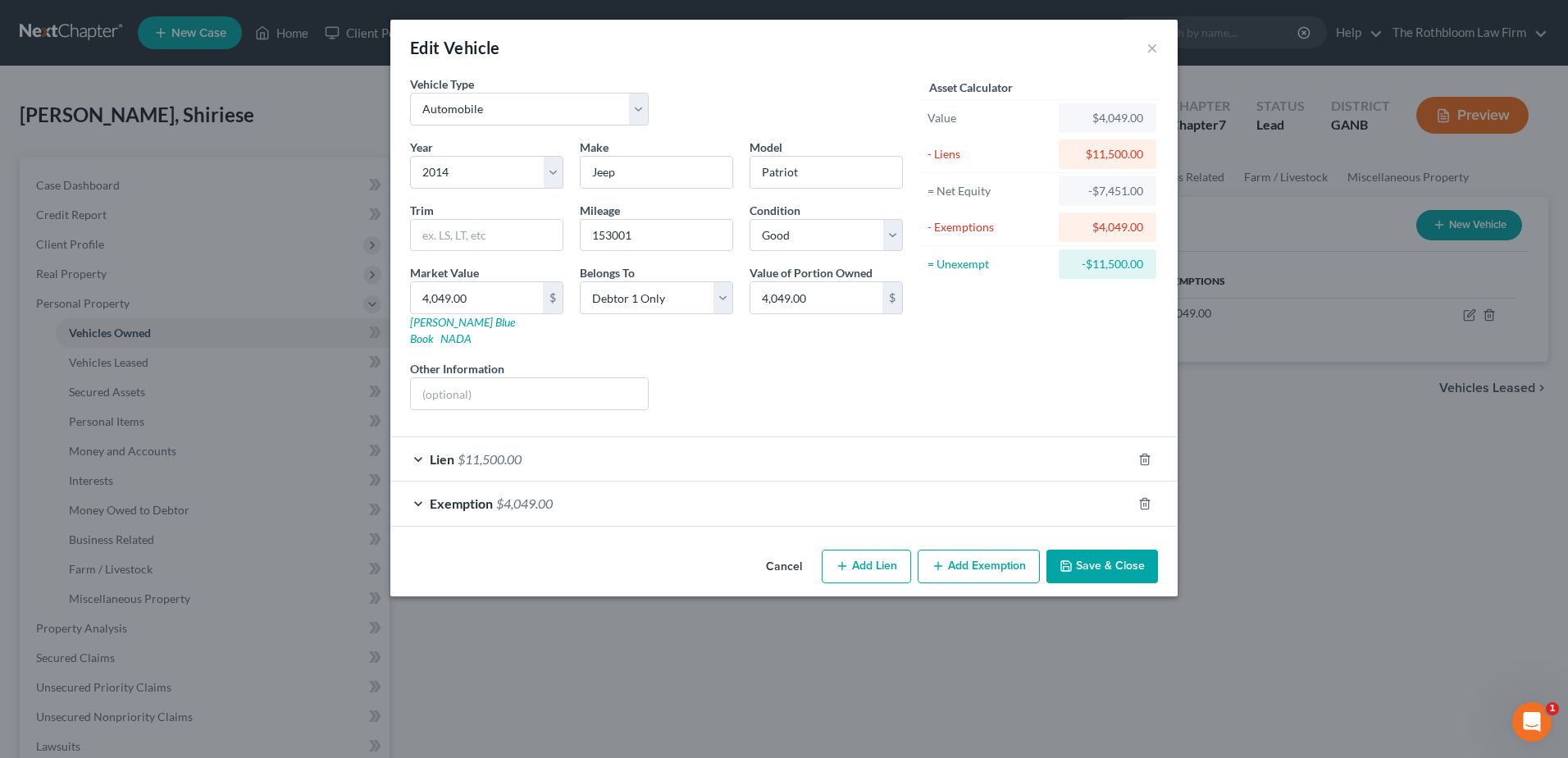
click at [528, 496] on span "$4,049.00" at bounding box center [525, 503] width 57 height 16
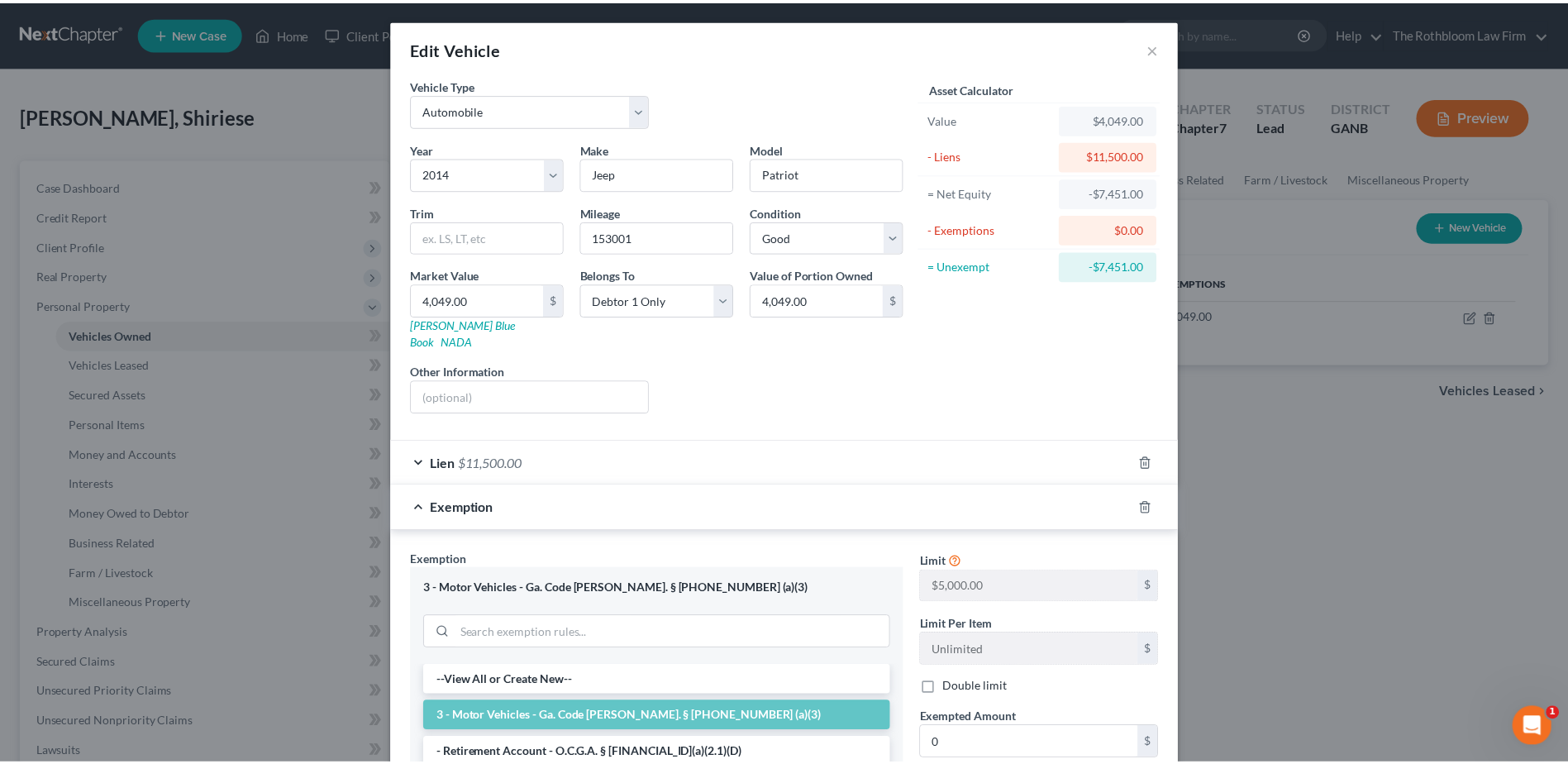
scroll to position [268, 0]
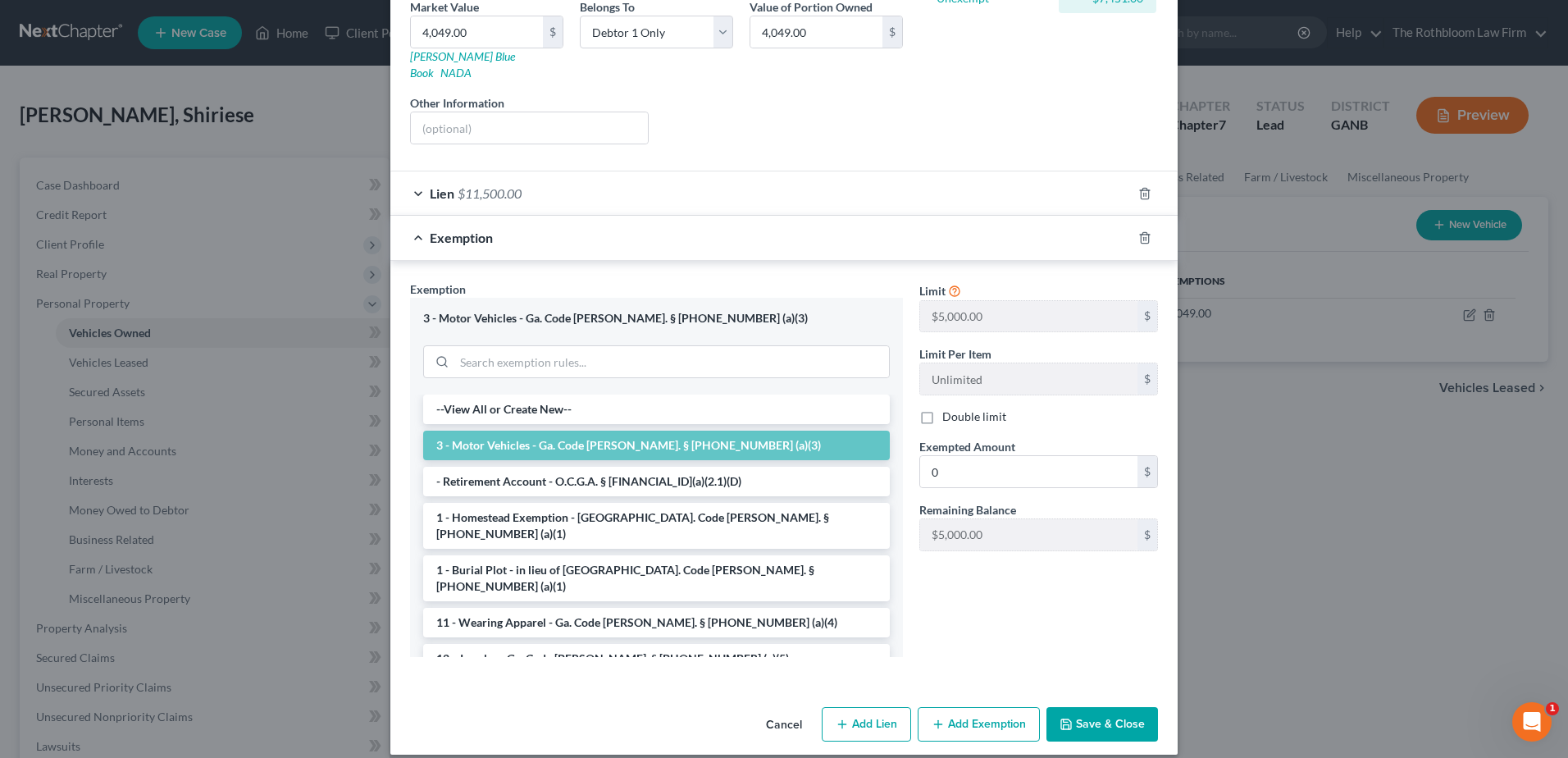
click at [1141, 722] on button "Save & Close" at bounding box center [1102, 724] width 111 height 35
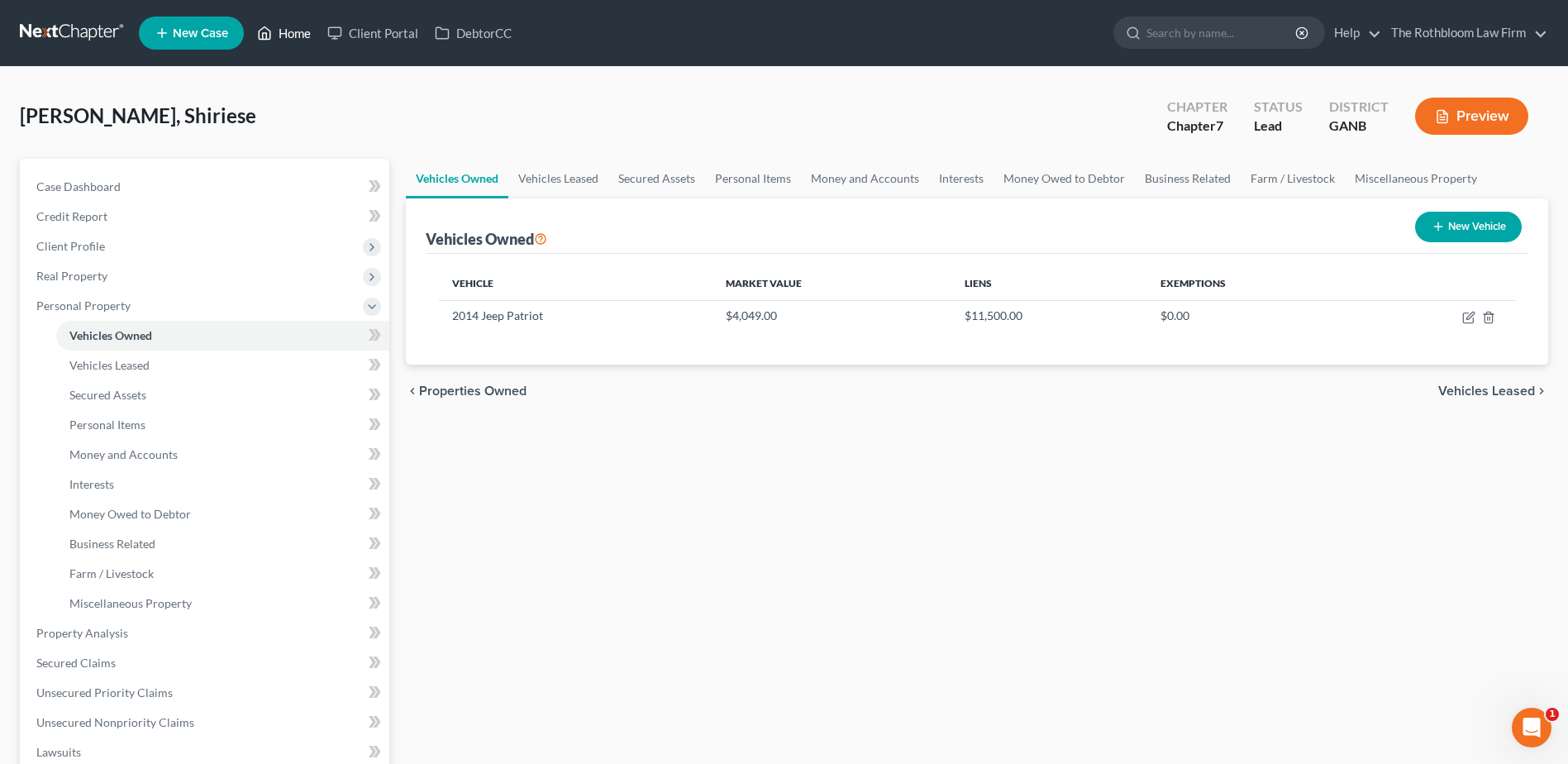
click at [292, 38] on link "Home" at bounding box center [284, 33] width 70 height 30
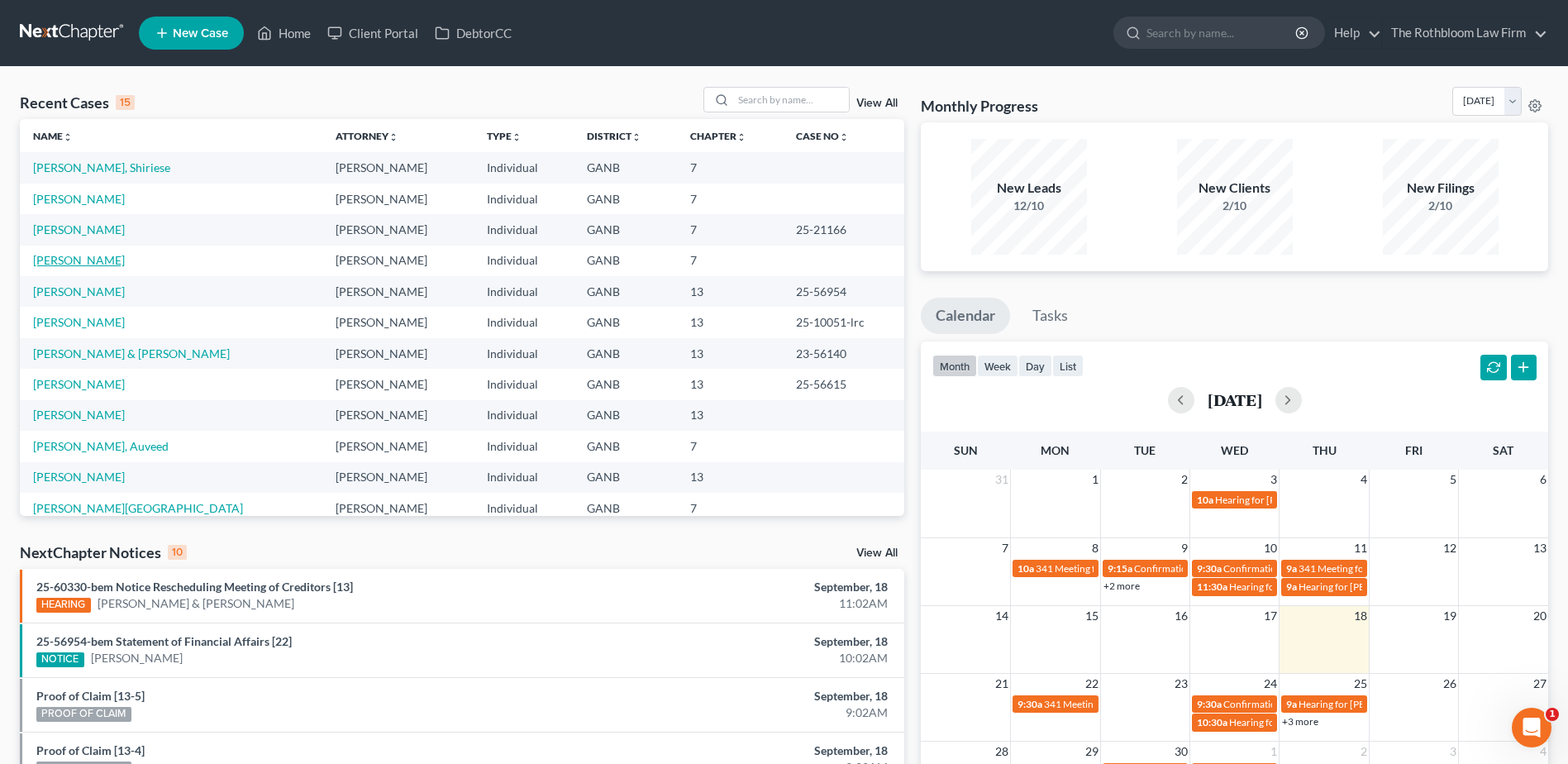
click at [60, 265] on link "[PERSON_NAME]" at bounding box center [78, 260] width 91 height 14
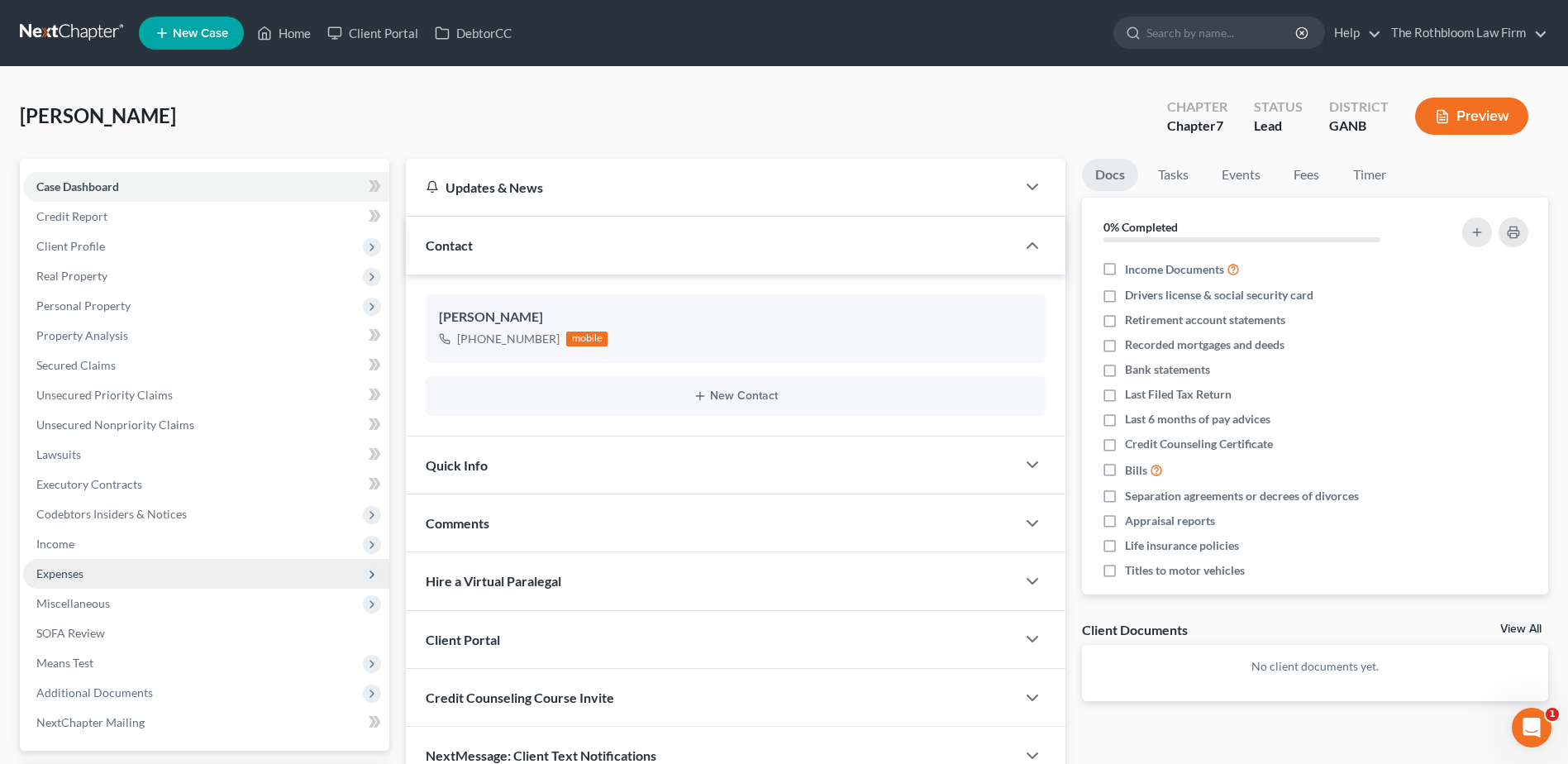
click at [82, 576] on span "Expenses" at bounding box center [60, 573] width 47 height 14
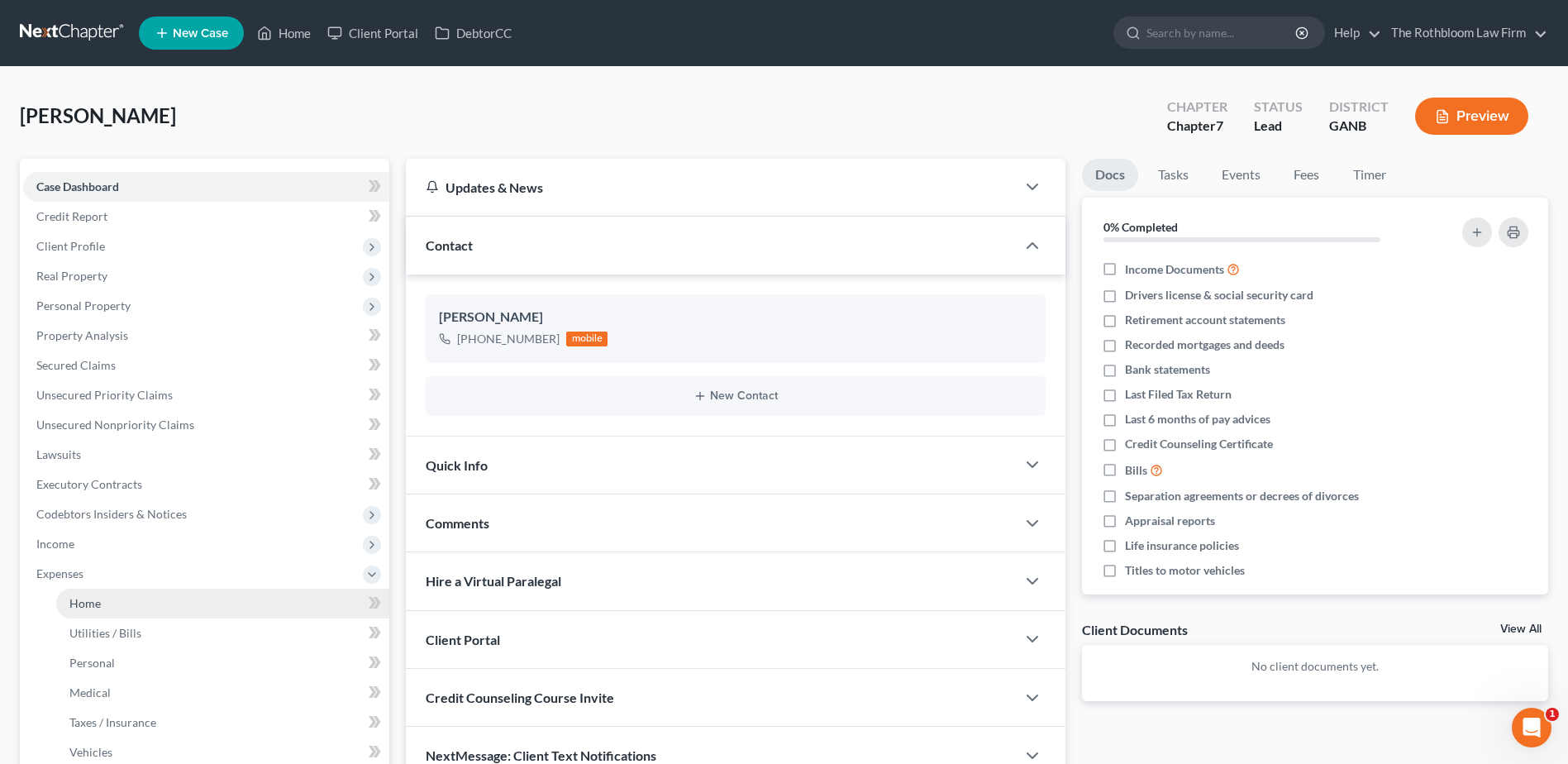
click at [83, 600] on span "Home" at bounding box center [85, 603] width 31 height 14
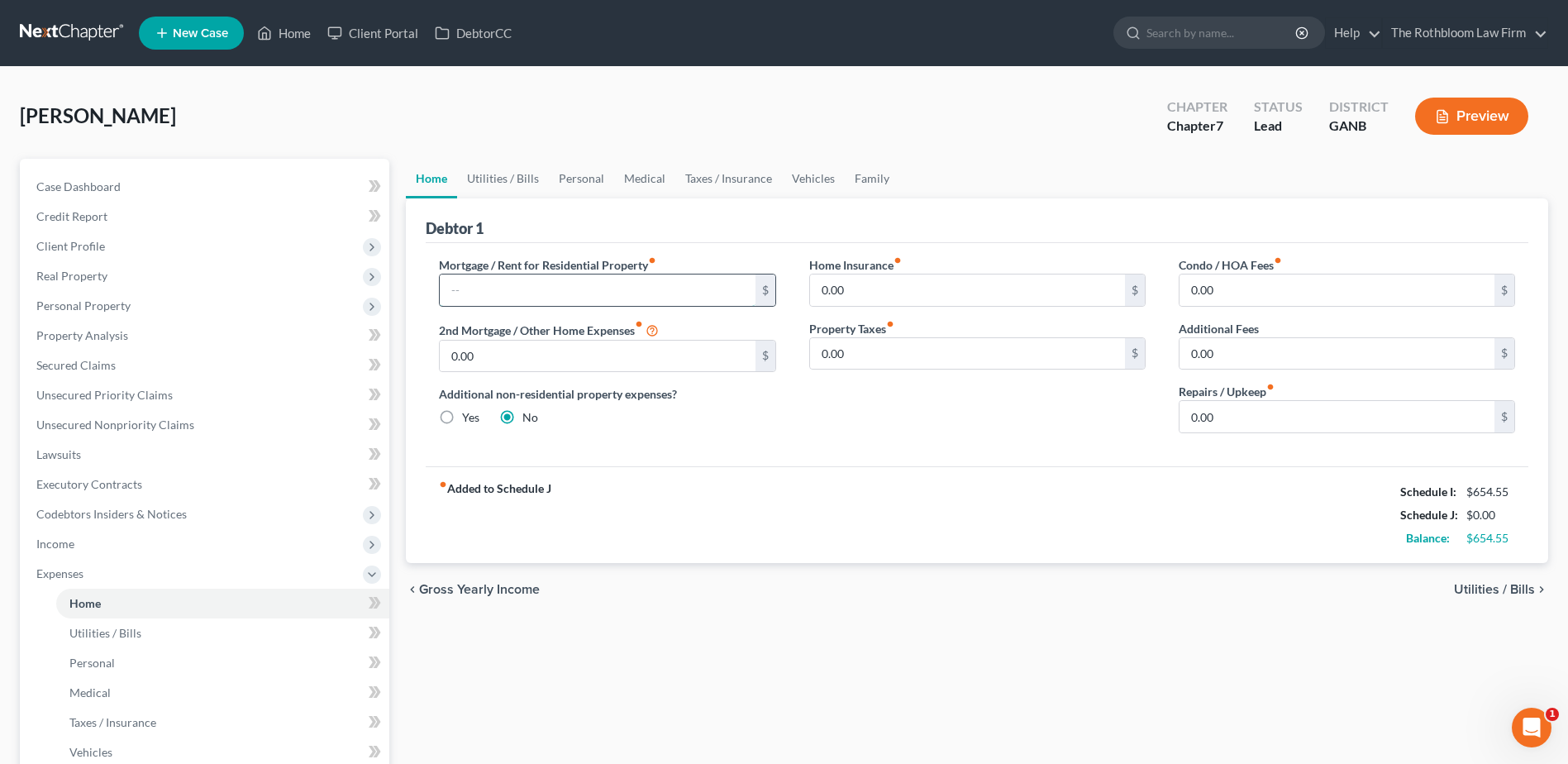
click at [471, 287] on input "text" at bounding box center [597, 290] width 315 height 31
click at [500, 173] on link "Utilities / Bills" at bounding box center [502, 178] width 91 height 40
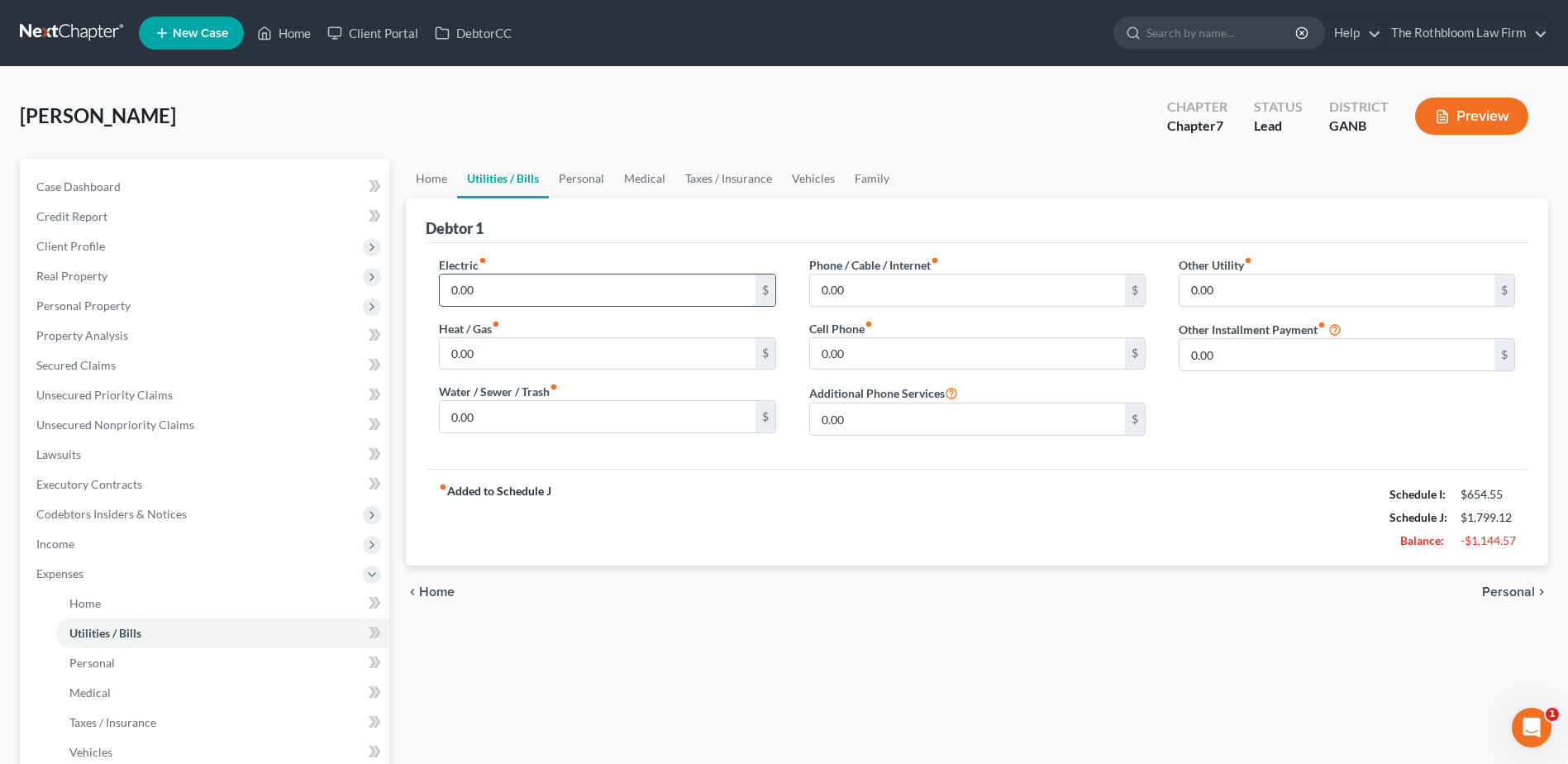
click at [493, 288] on input "0.00" at bounding box center [597, 290] width 315 height 31
click at [493, 413] on input "0.00" at bounding box center [597, 417] width 315 height 31
click at [475, 351] on input "0.00" at bounding box center [597, 354] width 315 height 31
drag, startPoint x: 422, startPoint y: 176, endPoint x: 1164, endPoint y: 319, distance: 755.7
click at [422, 176] on link "Home" at bounding box center [431, 178] width 51 height 40
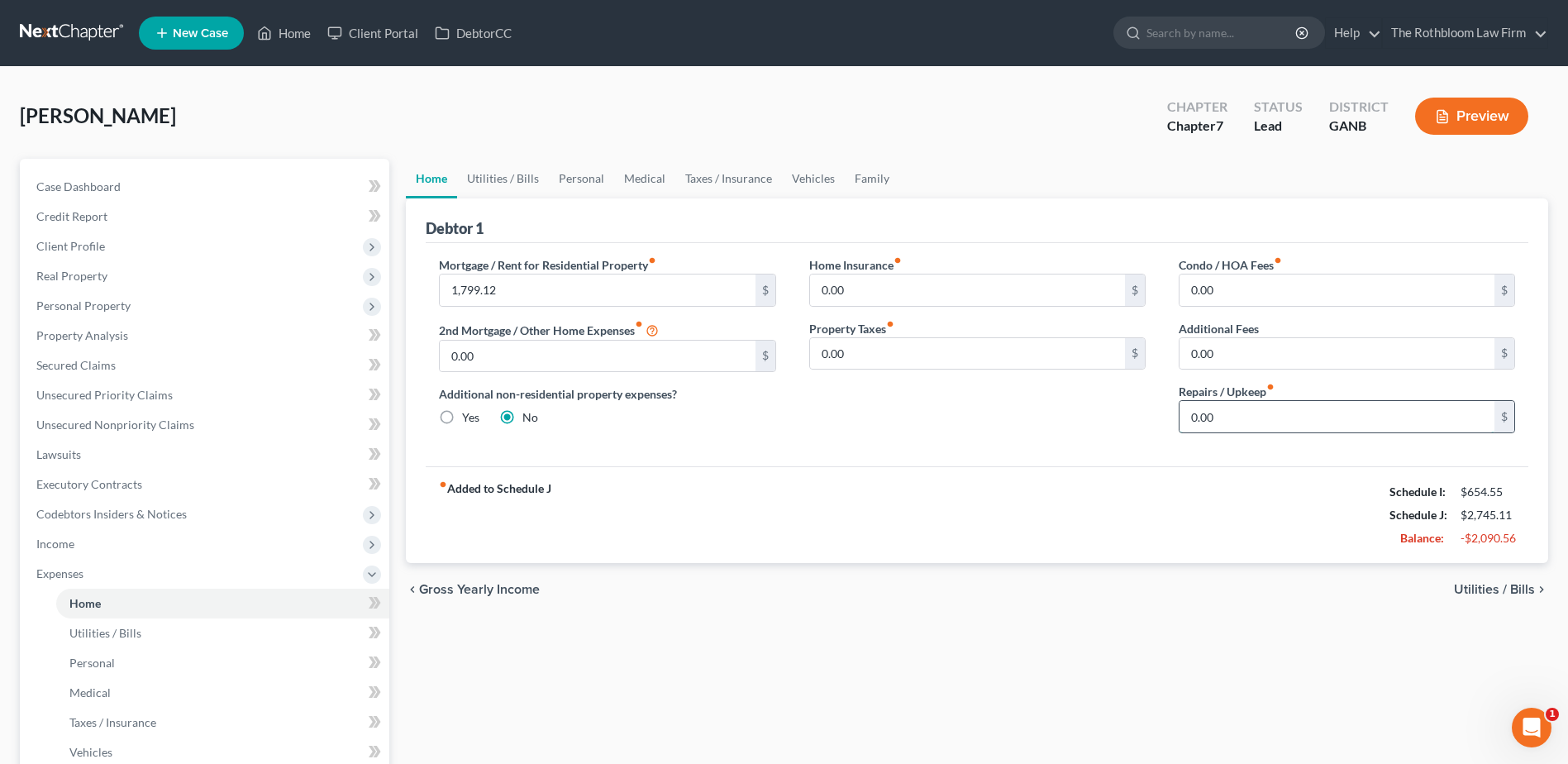
click at [1221, 415] on input "0.00" at bounding box center [1337, 417] width 315 height 31
